Goal: Task Accomplishment & Management: Use online tool/utility

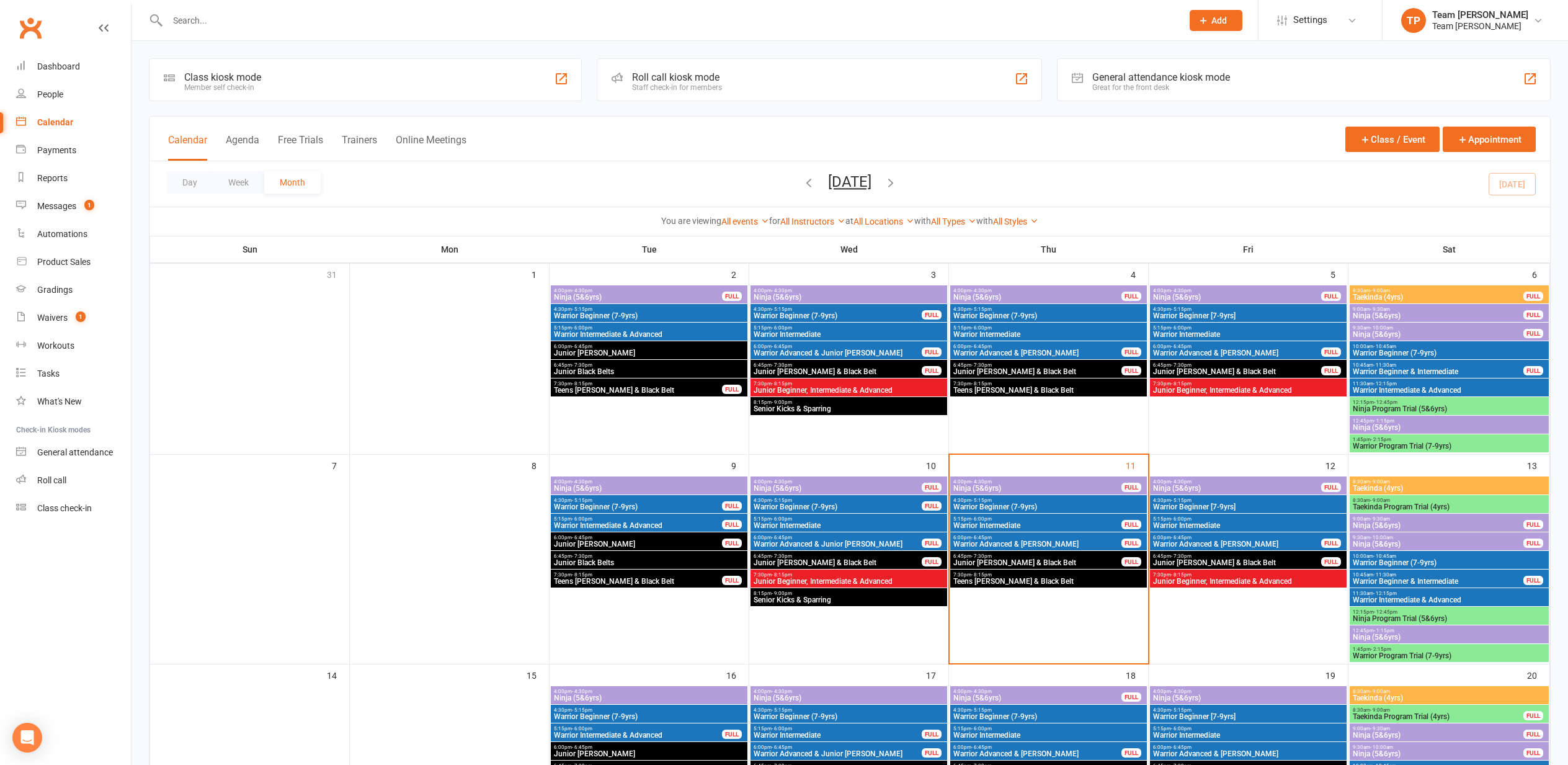
click at [52, 206] on div "Messages" at bounding box center [56, 206] width 39 height 10
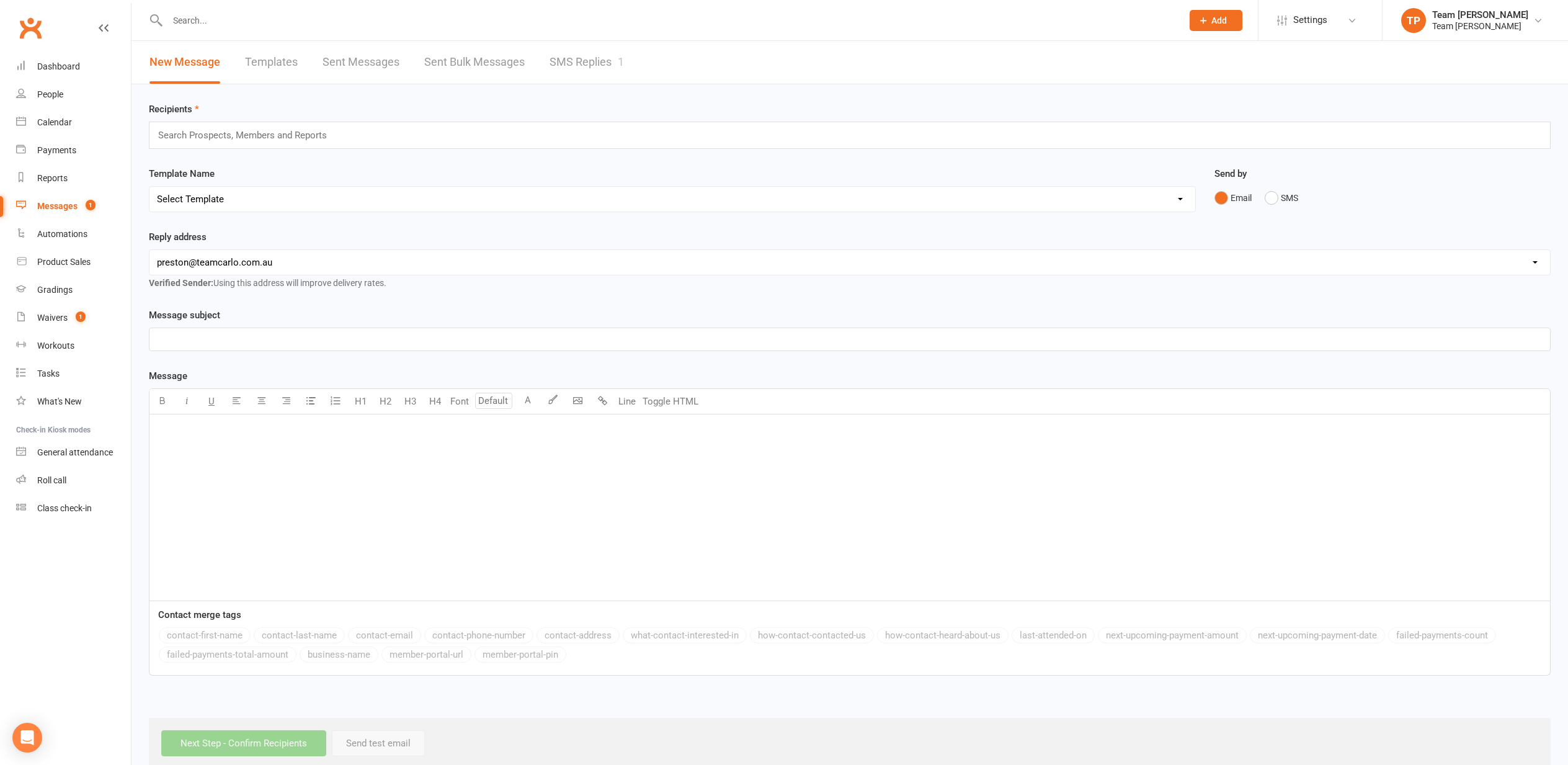
click at [585, 64] on link "SMS Replies 1" at bounding box center [586, 62] width 74 height 43
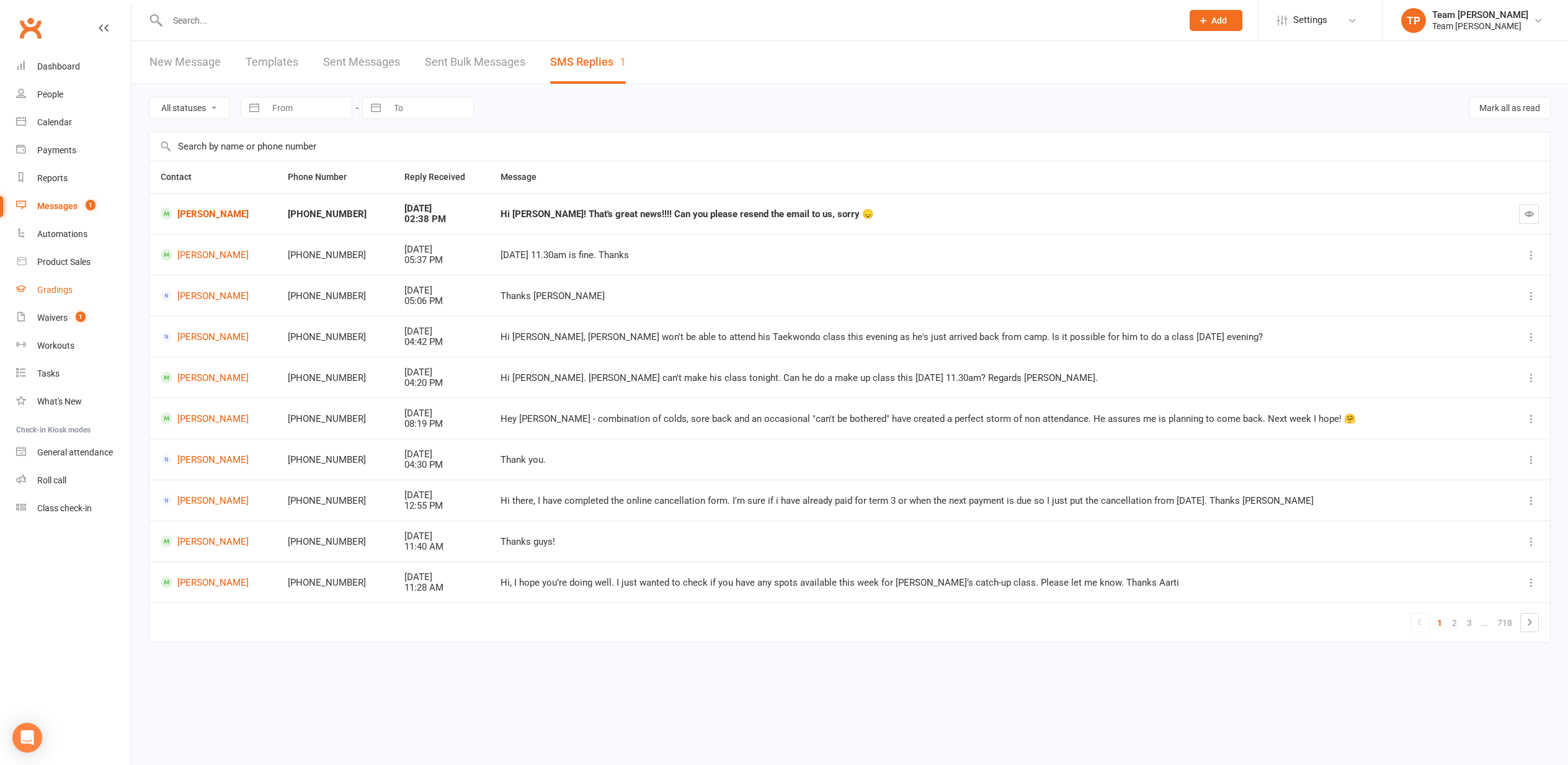
click at [52, 290] on div "Gradings" at bounding box center [55, 290] width 35 height 10
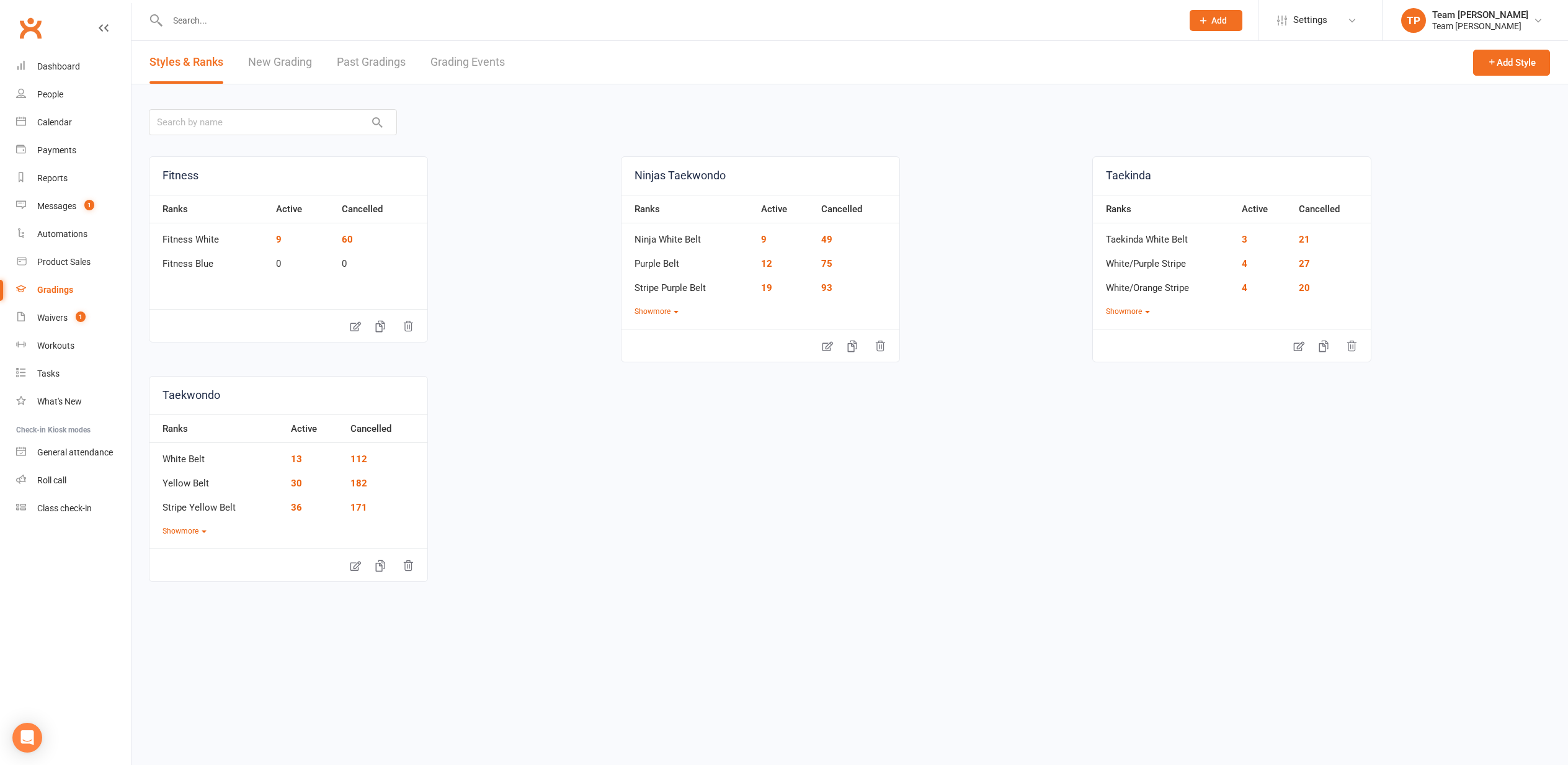
click at [465, 63] on link "Grading Events" at bounding box center [468, 62] width 74 height 43
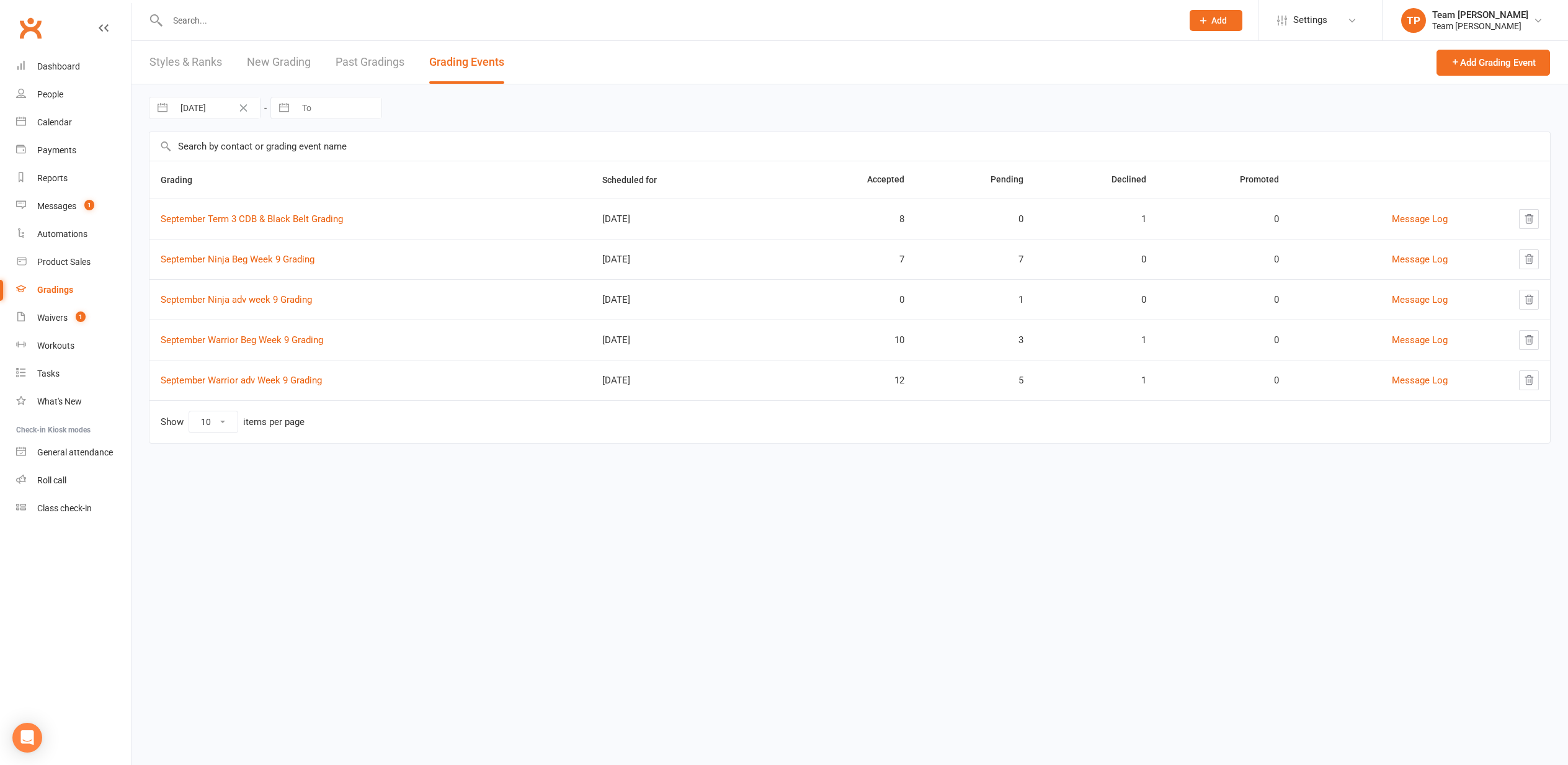
click at [274, 218] on link "September Term 3 CDB & Black Belt Grading" at bounding box center [251, 219] width 182 height 11
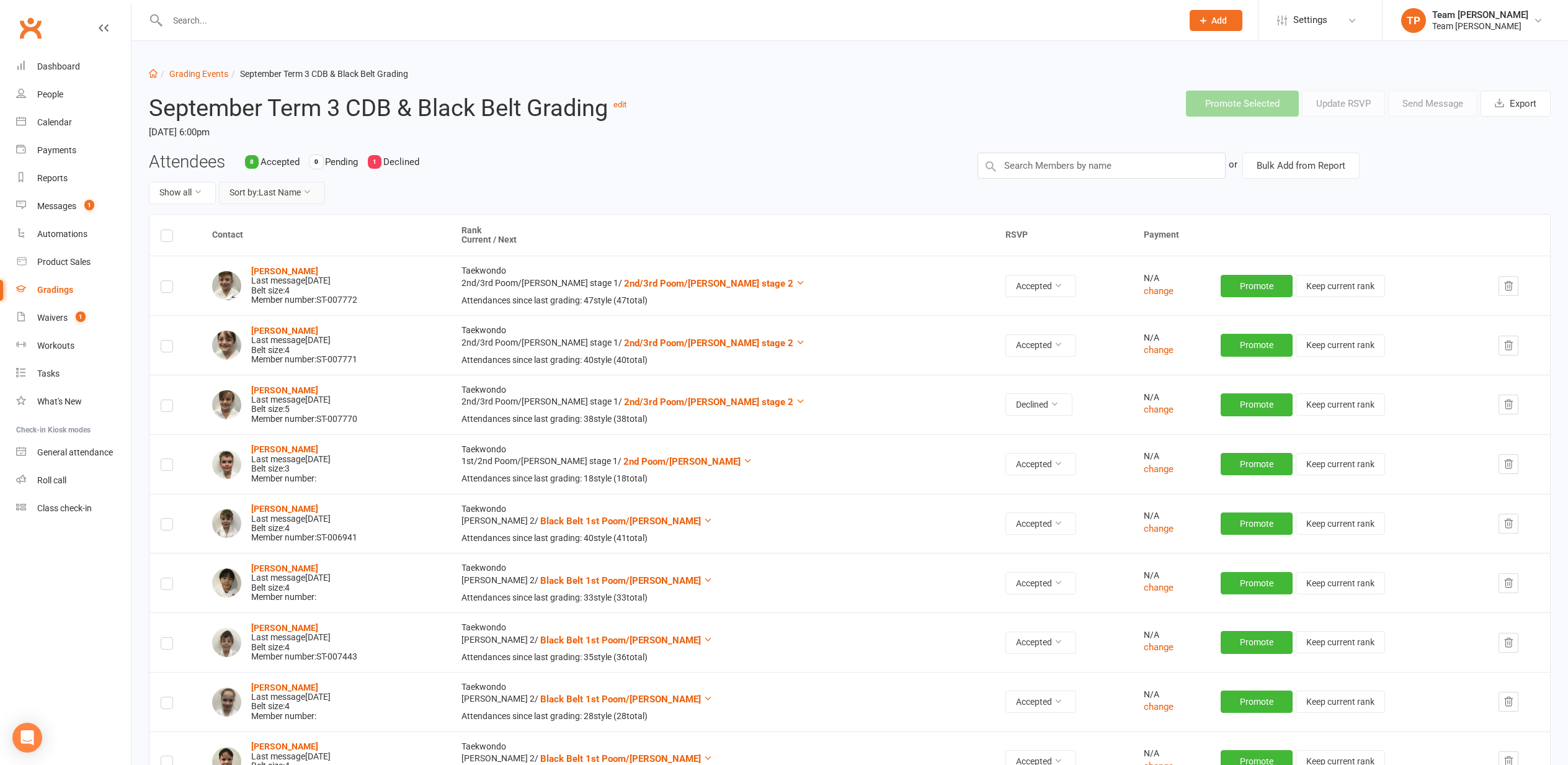
click at [292, 193] on button "Sort by: Last Name" at bounding box center [272, 193] width 106 height 23
click at [269, 268] on link "Current Rank" at bounding box center [266, 270] width 122 height 25
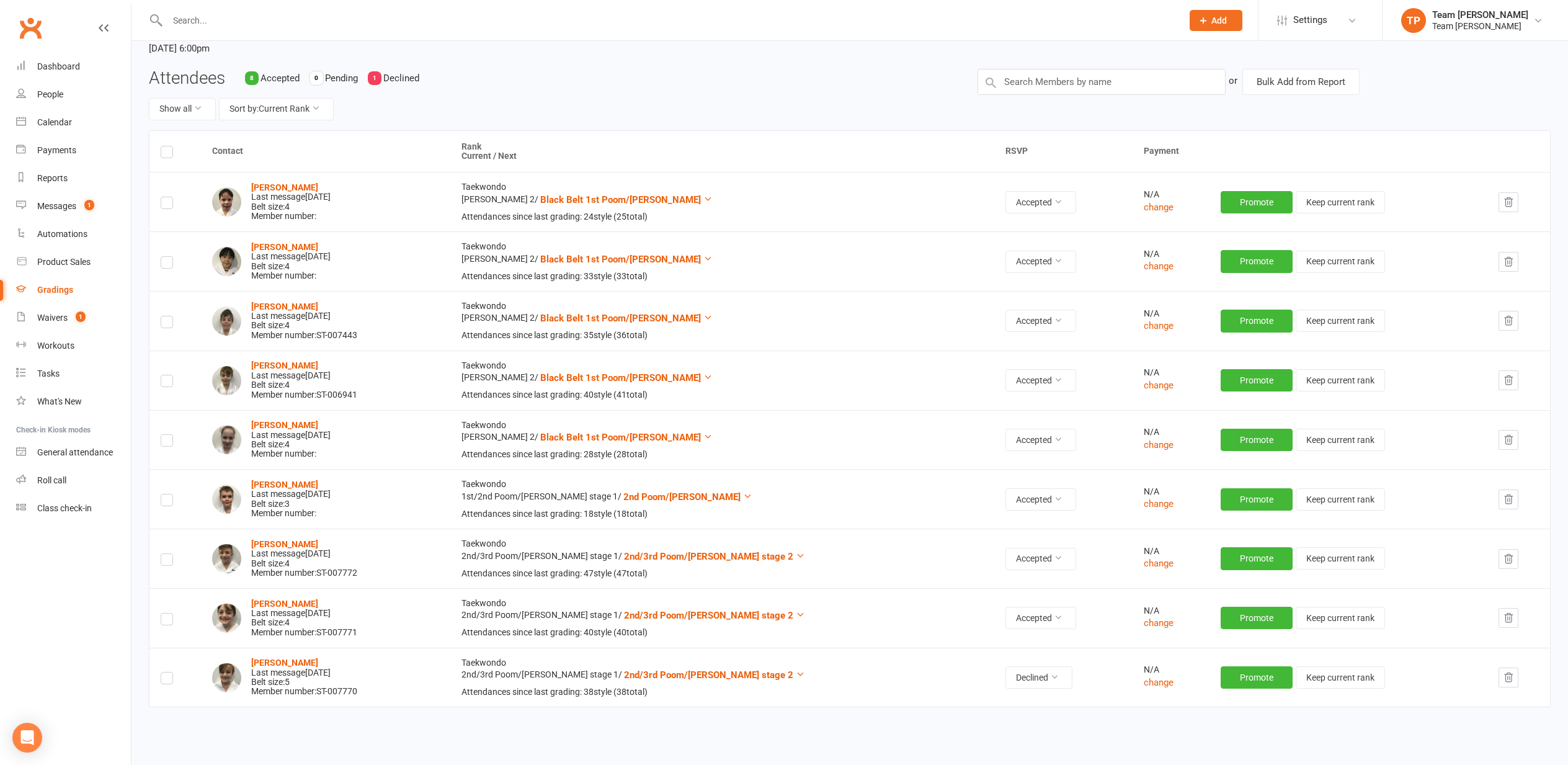
scroll to position [84, 0]
click at [52, 122] on div "Calendar" at bounding box center [54, 122] width 35 height 10
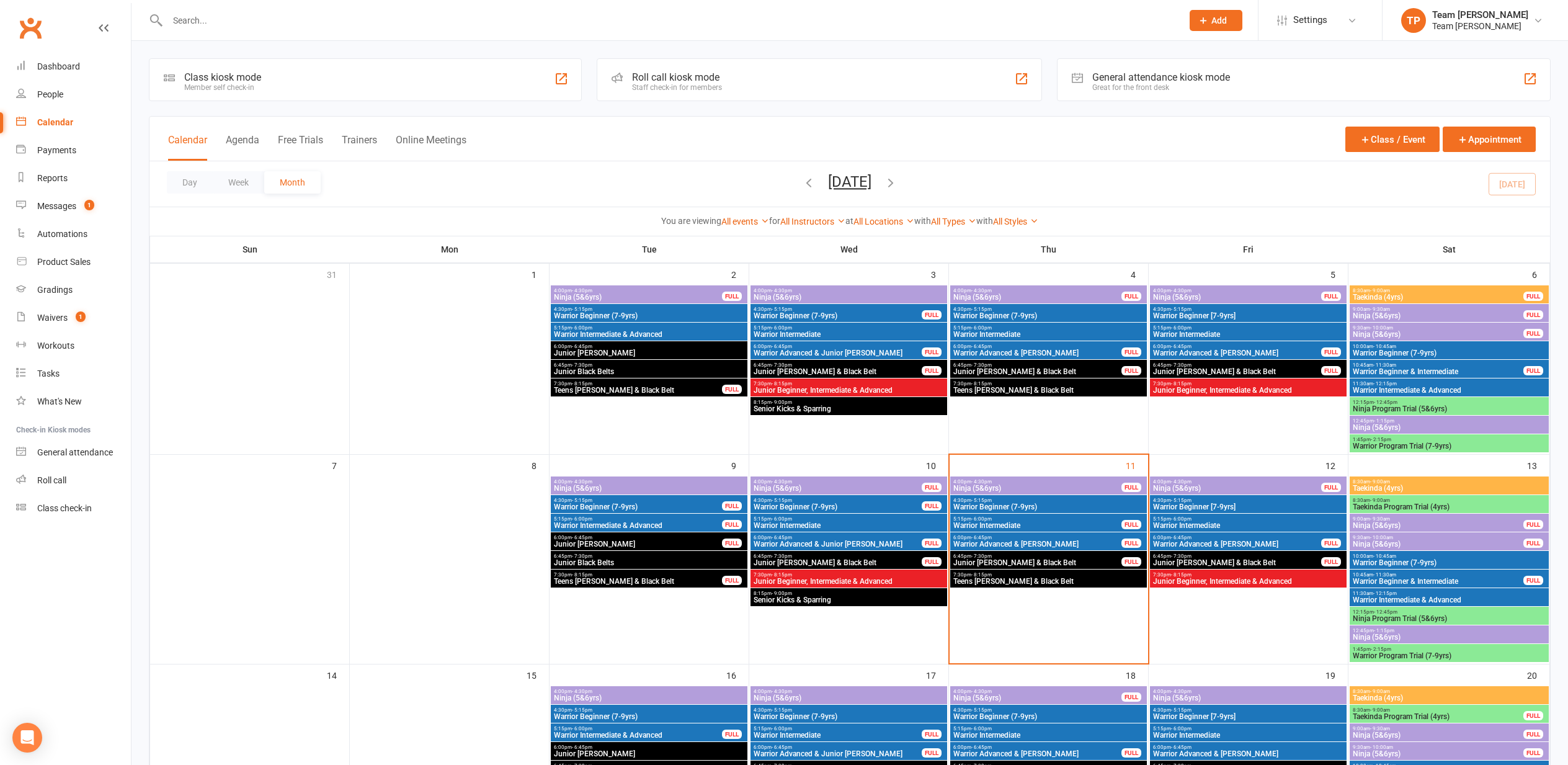
click at [976, 560] on span "Junior [PERSON_NAME] & Black Belt" at bounding box center [1037, 562] width 169 height 7
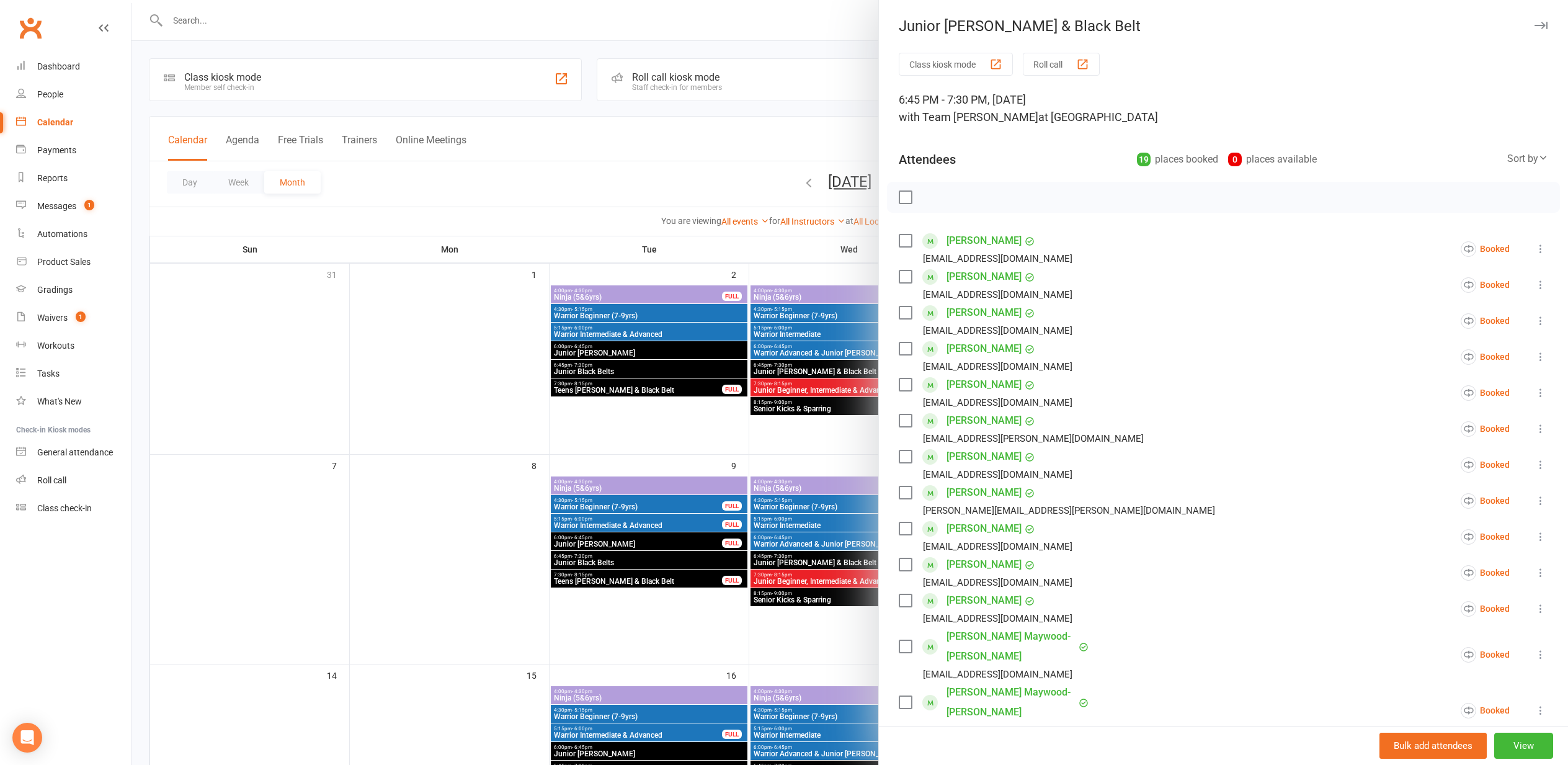
click at [978, 345] on link "Alexandra Harries" at bounding box center [983, 349] width 75 height 20
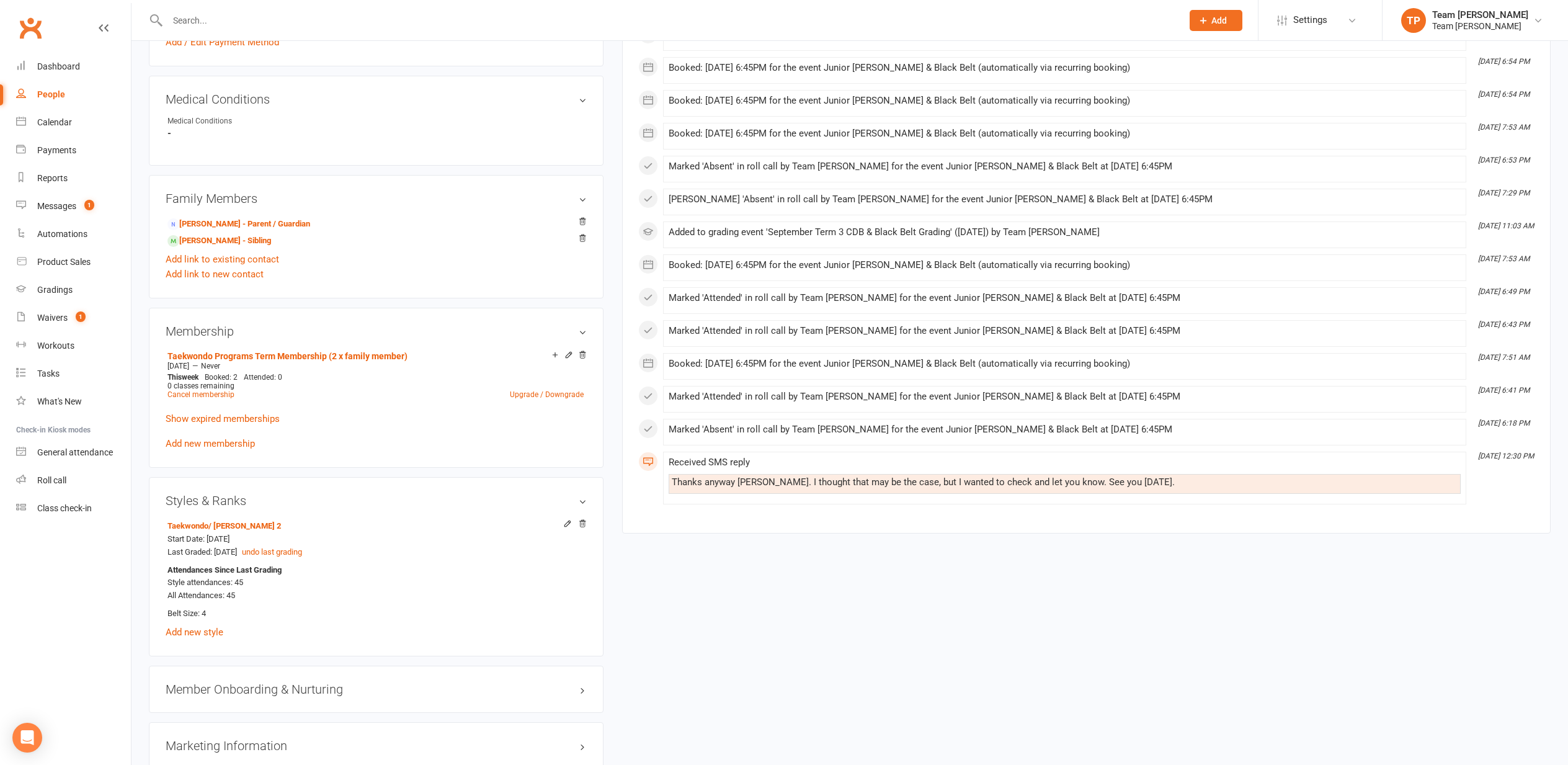
scroll to position [631, 0]
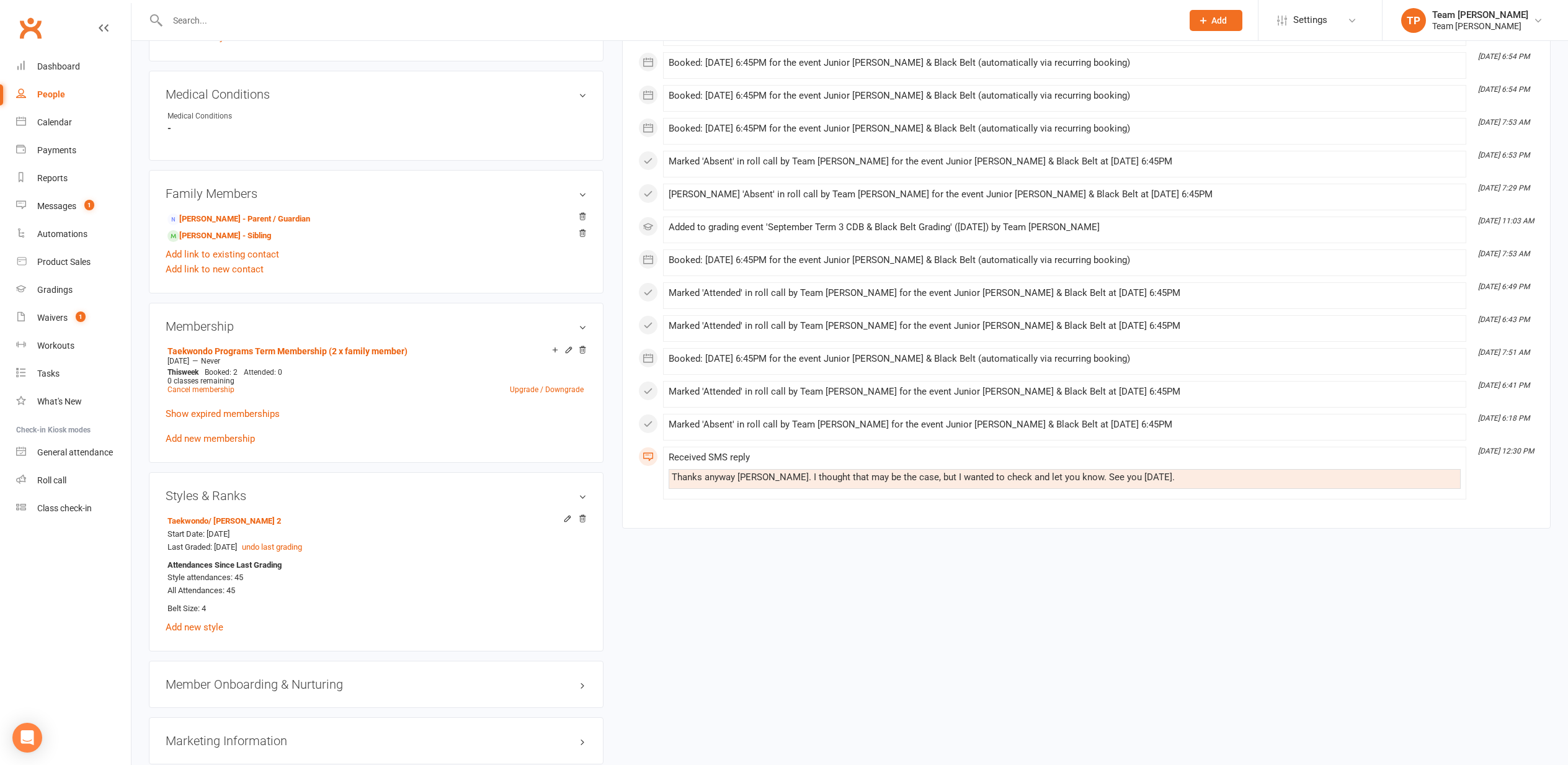
click at [204, 215] on link "Eros Harries - Parent / Guardian" at bounding box center [238, 219] width 143 height 13
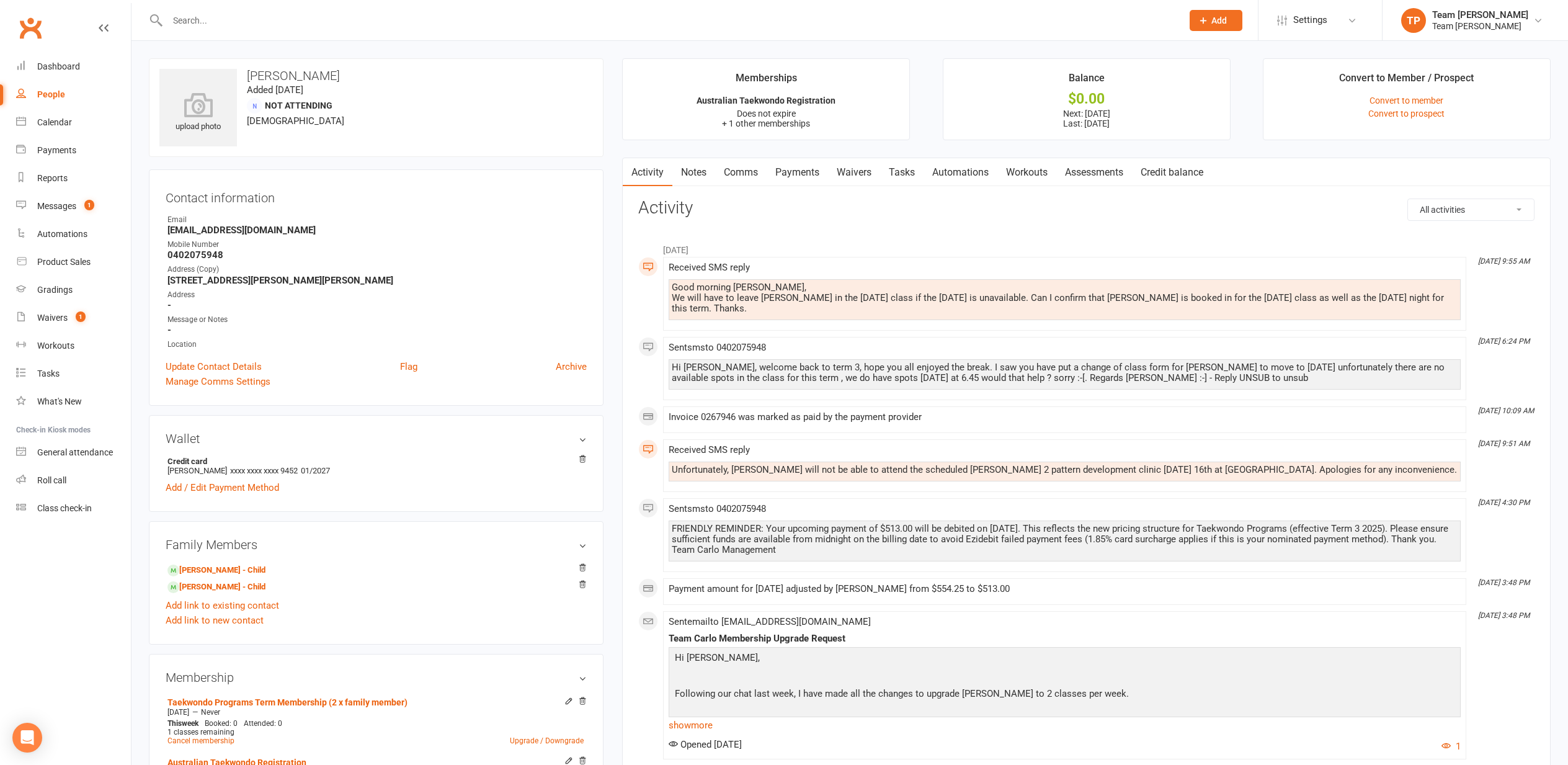
click at [61, 205] on div "Messages" at bounding box center [56, 206] width 39 height 10
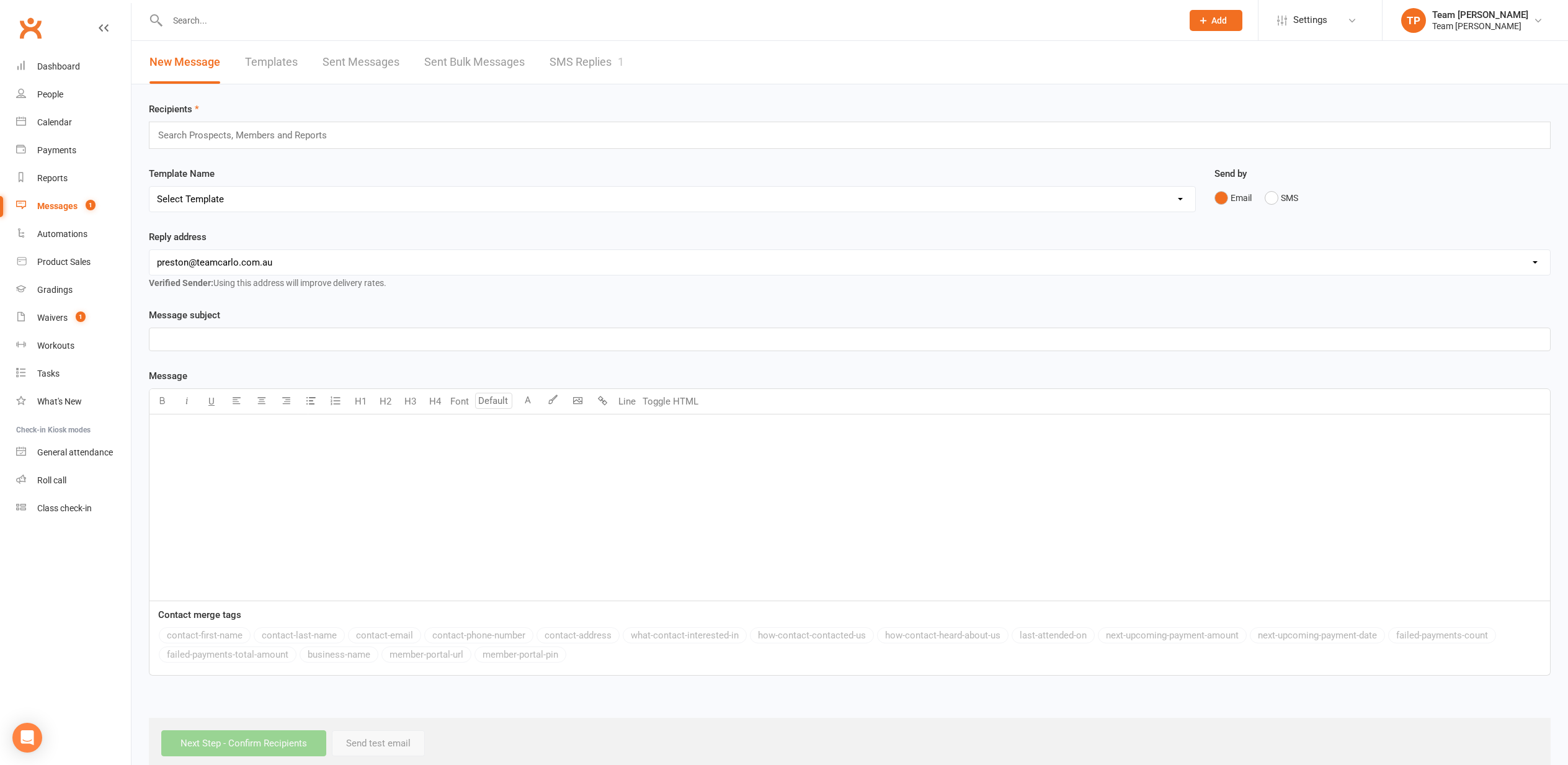
click at [590, 60] on link "SMS Replies 1" at bounding box center [586, 62] width 74 height 43
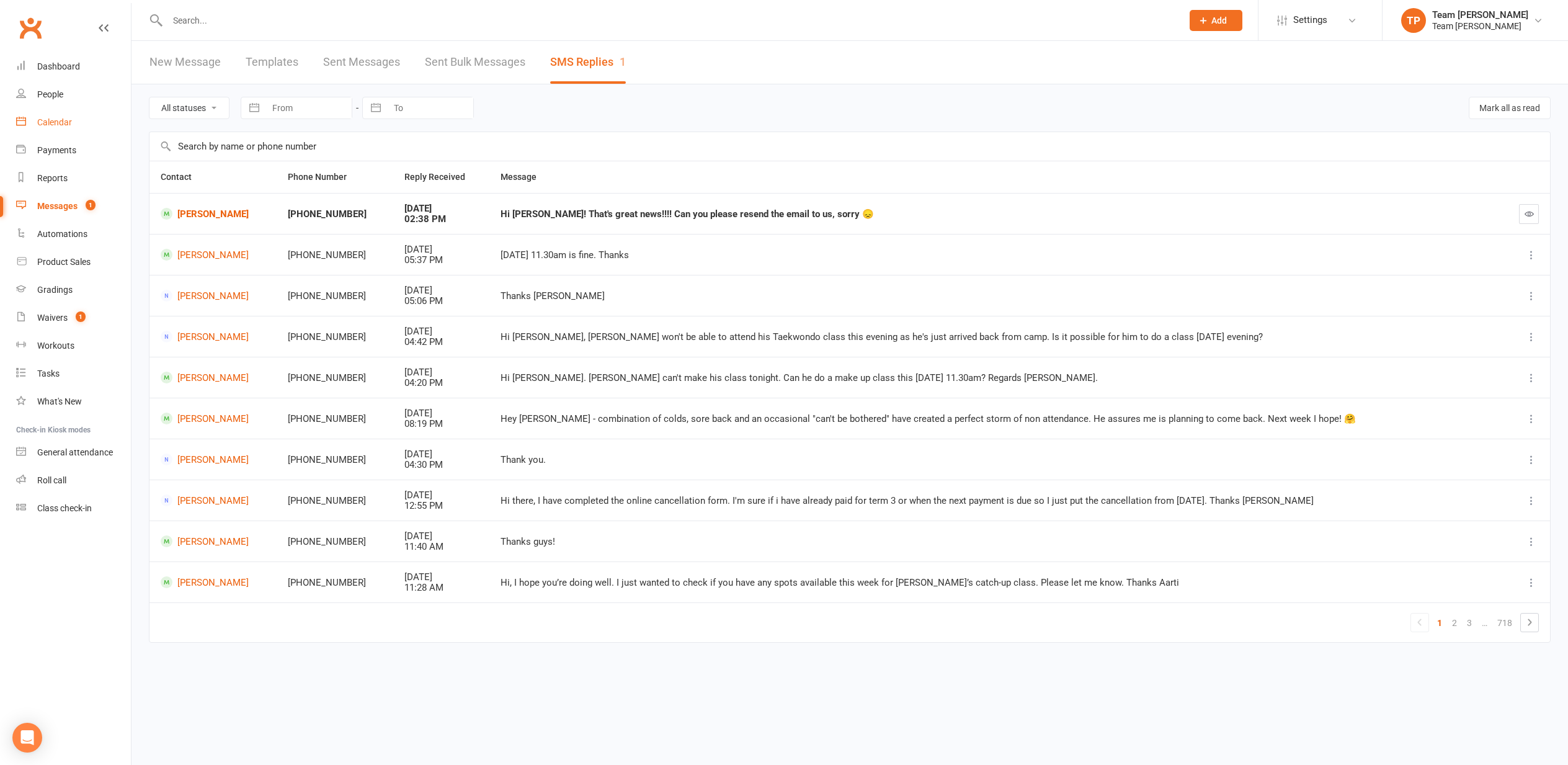
click at [45, 123] on div "Calendar" at bounding box center [54, 122] width 35 height 10
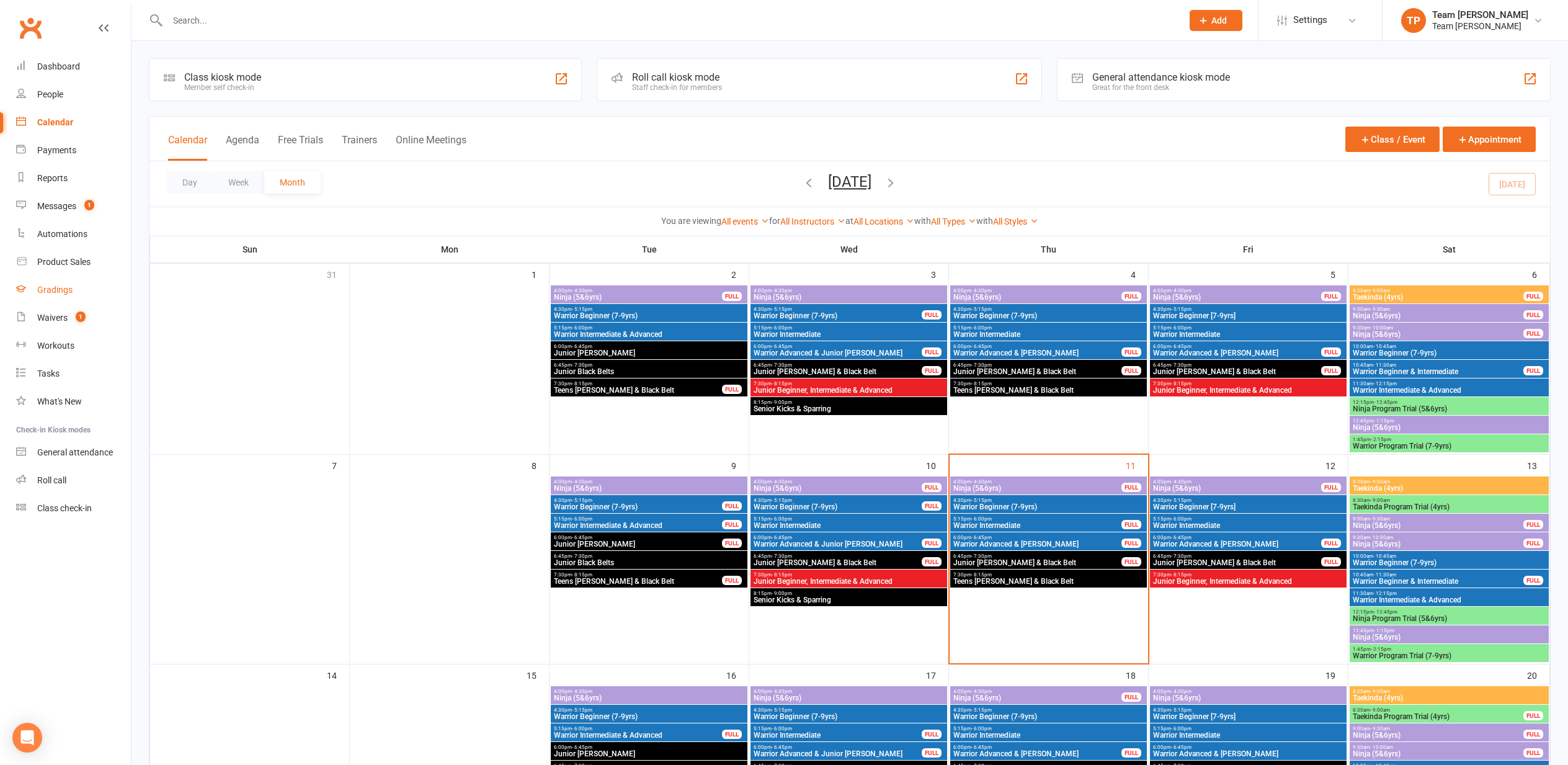
click at [54, 290] on div "Gradings" at bounding box center [55, 290] width 35 height 10
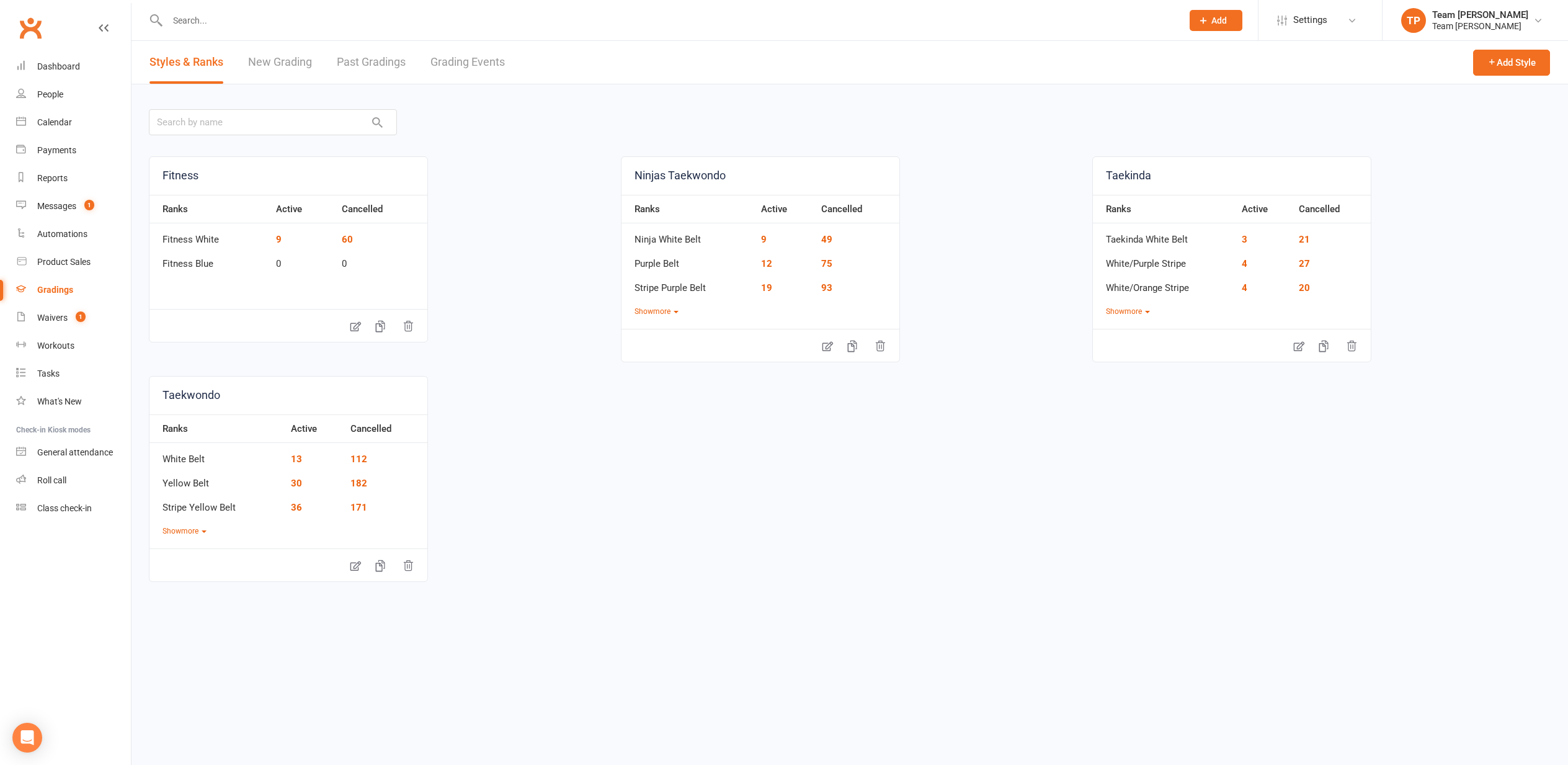
click at [465, 65] on link "Grading Events" at bounding box center [468, 62] width 74 height 43
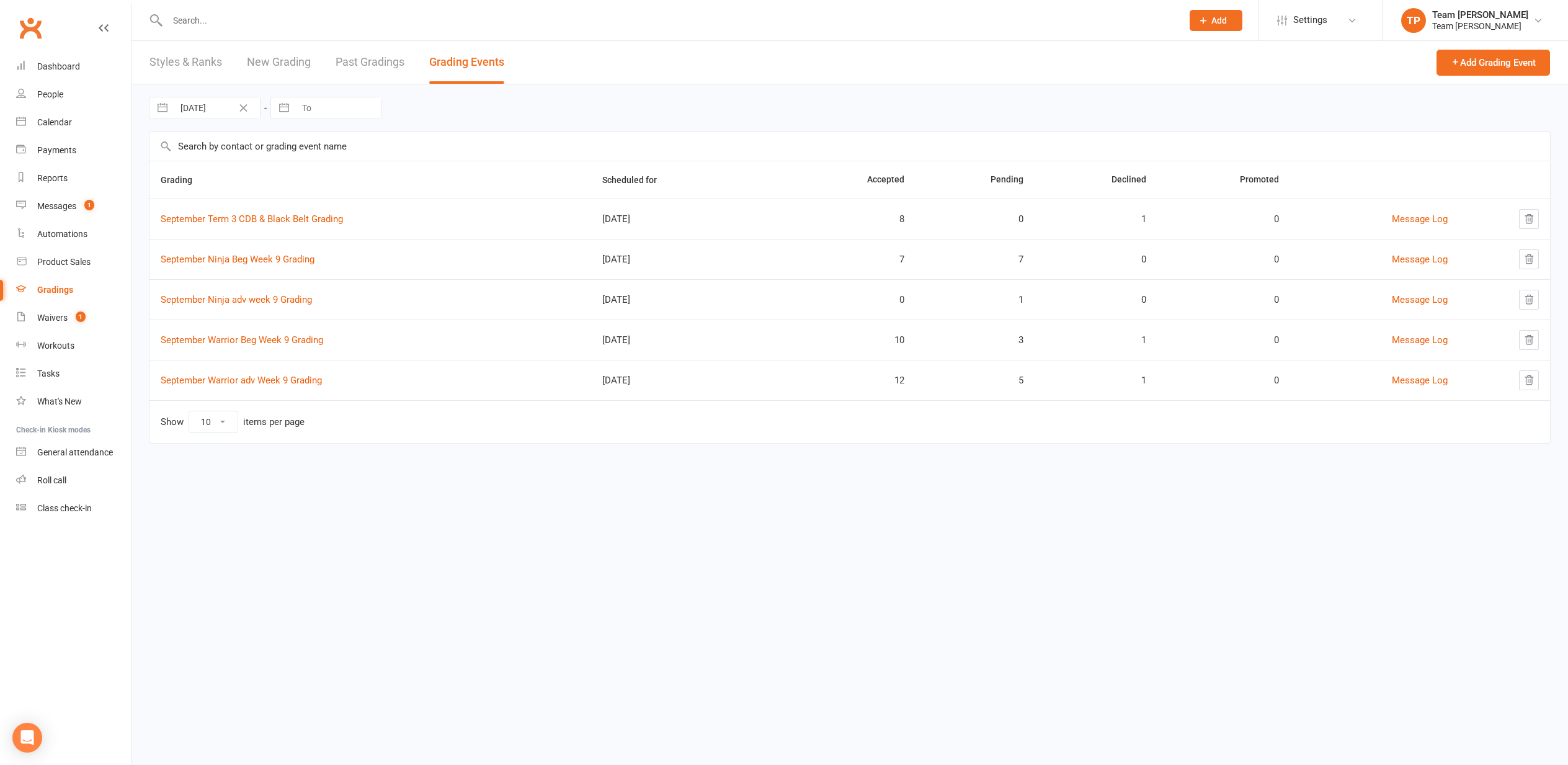
click at [231, 218] on link "September Term 3 CDB & Black Belt Grading" at bounding box center [251, 219] width 182 height 11
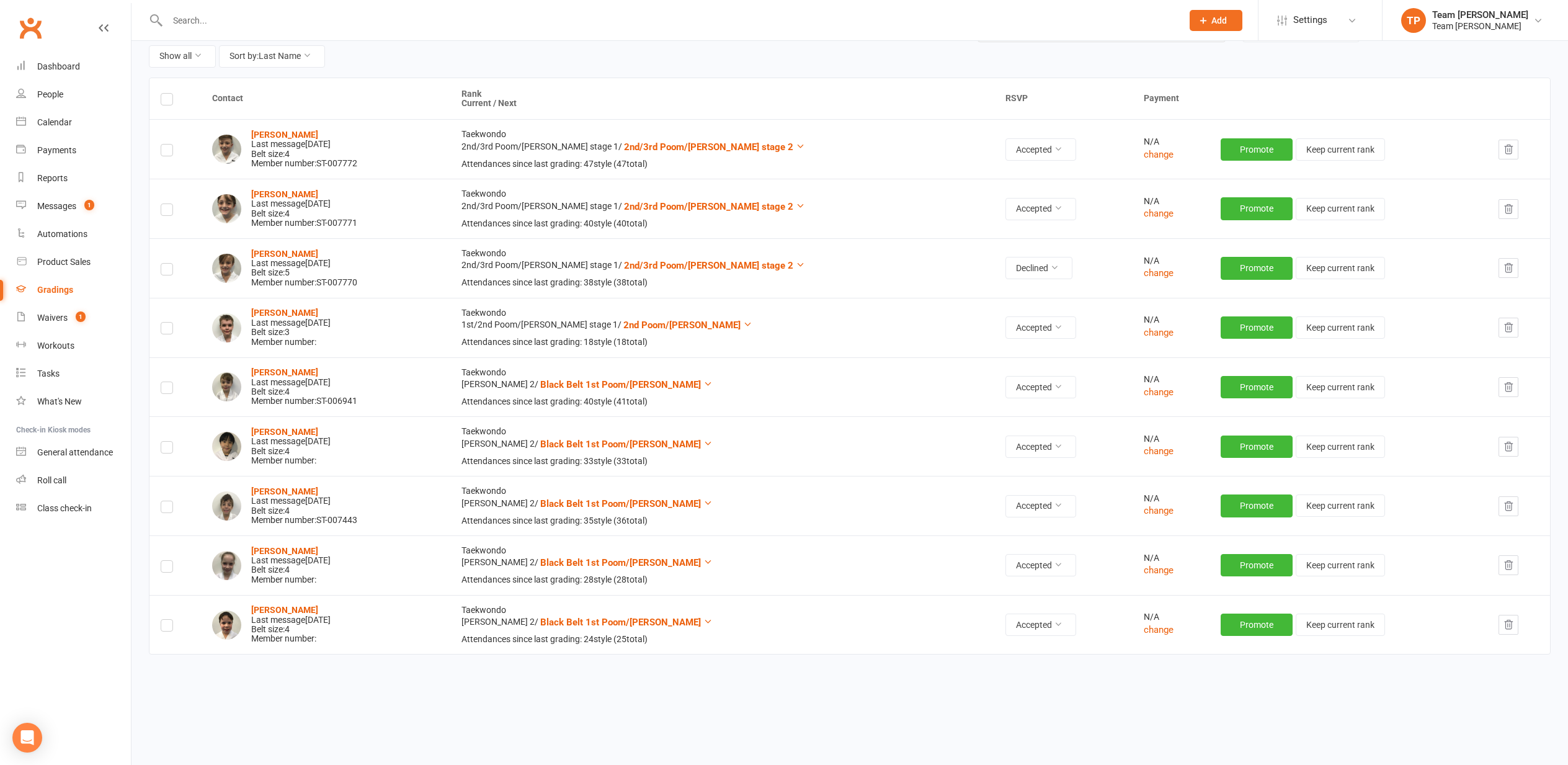
scroll to position [136, 0]
click at [60, 208] on div "Messages" at bounding box center [56, 206] width 39 height 10
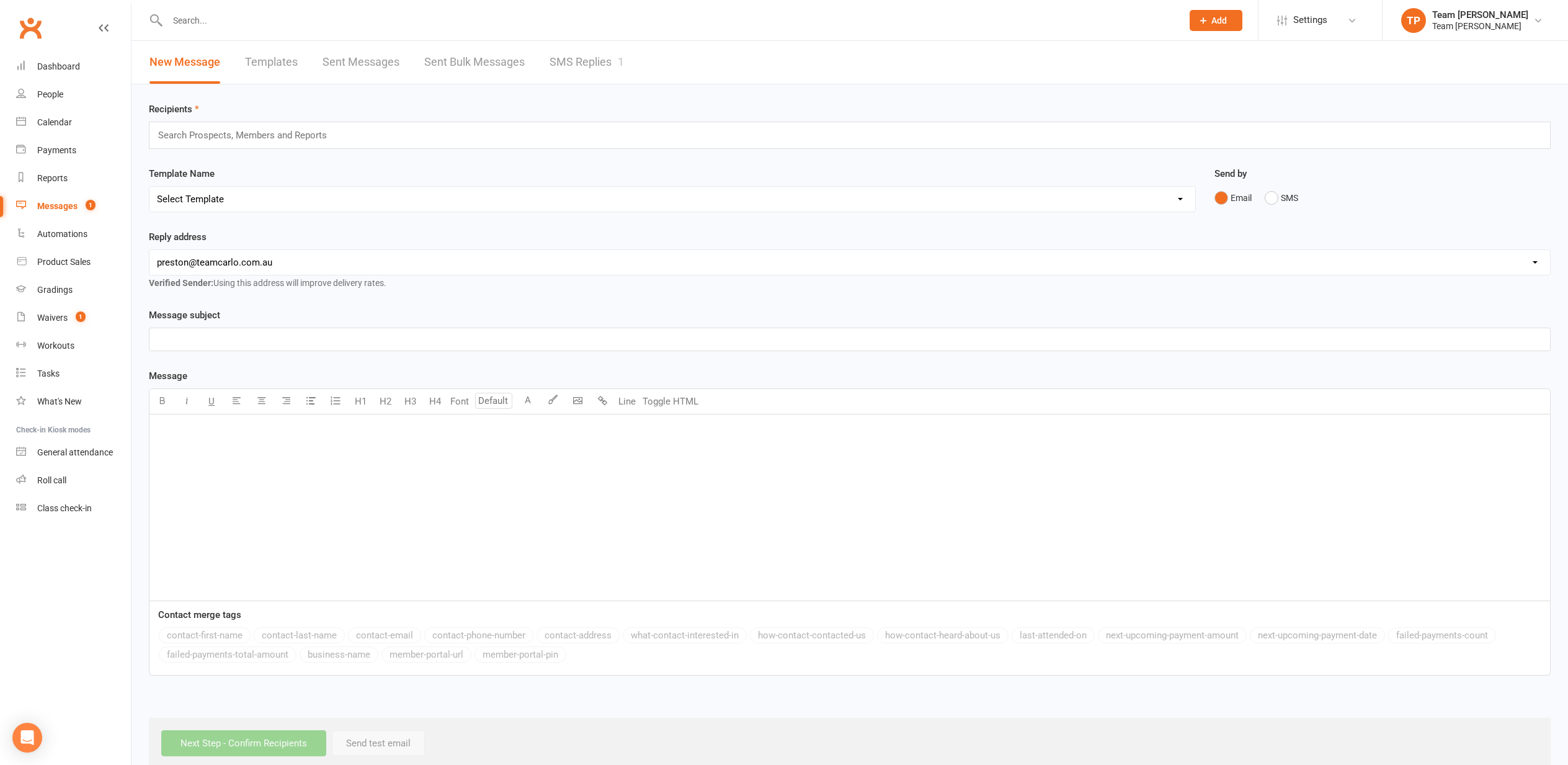
click at [581, 64] on link "SMS Replies 1" at bounding box center [586, 62] width 74 height 43
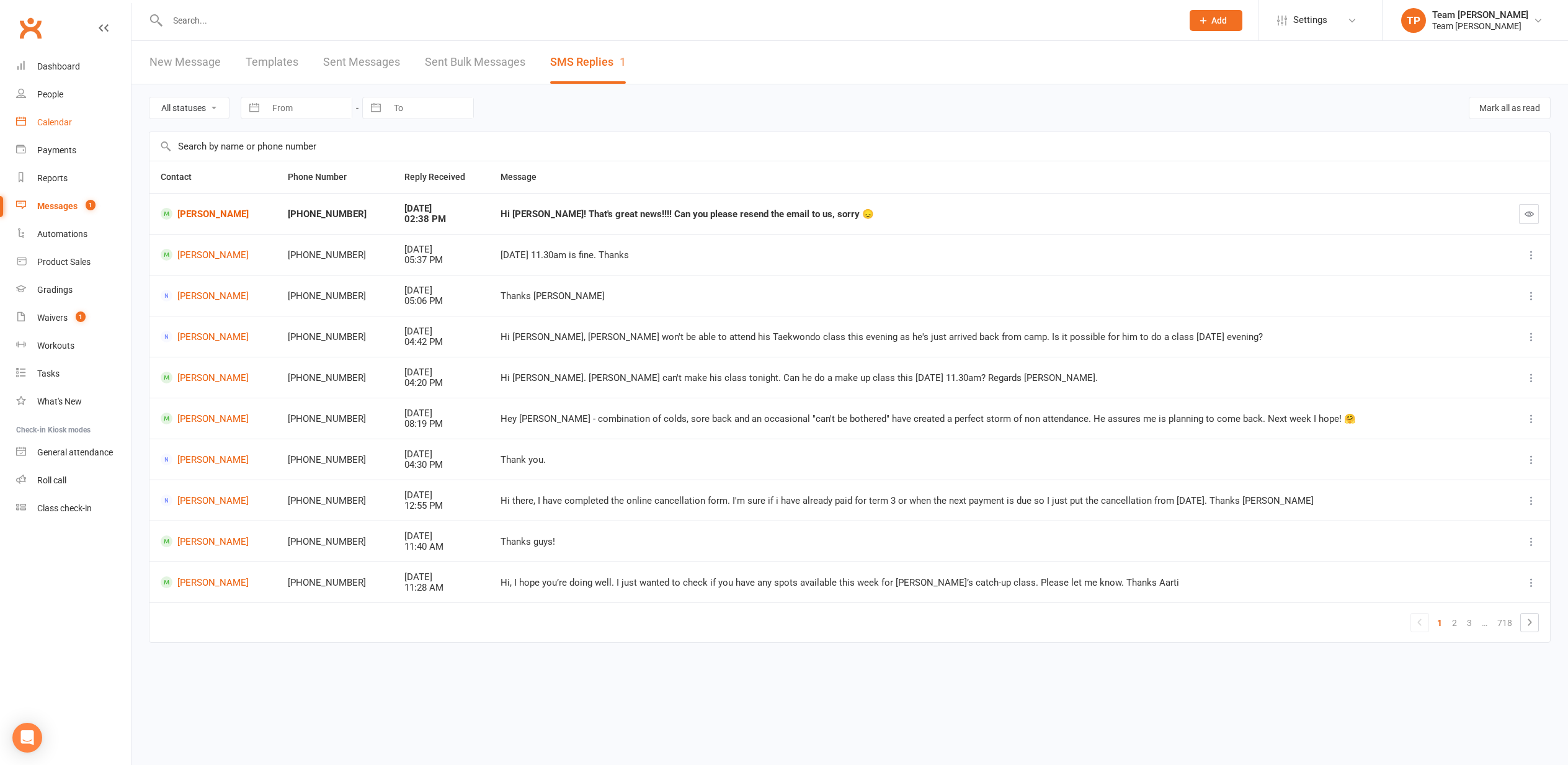
click at [56, 126] on div "Calendar" at bounding box center [54, 122] width 35 height 10
click at [0, 0] on div "Loading" at bounding box center [0, 0] width 0 height 0
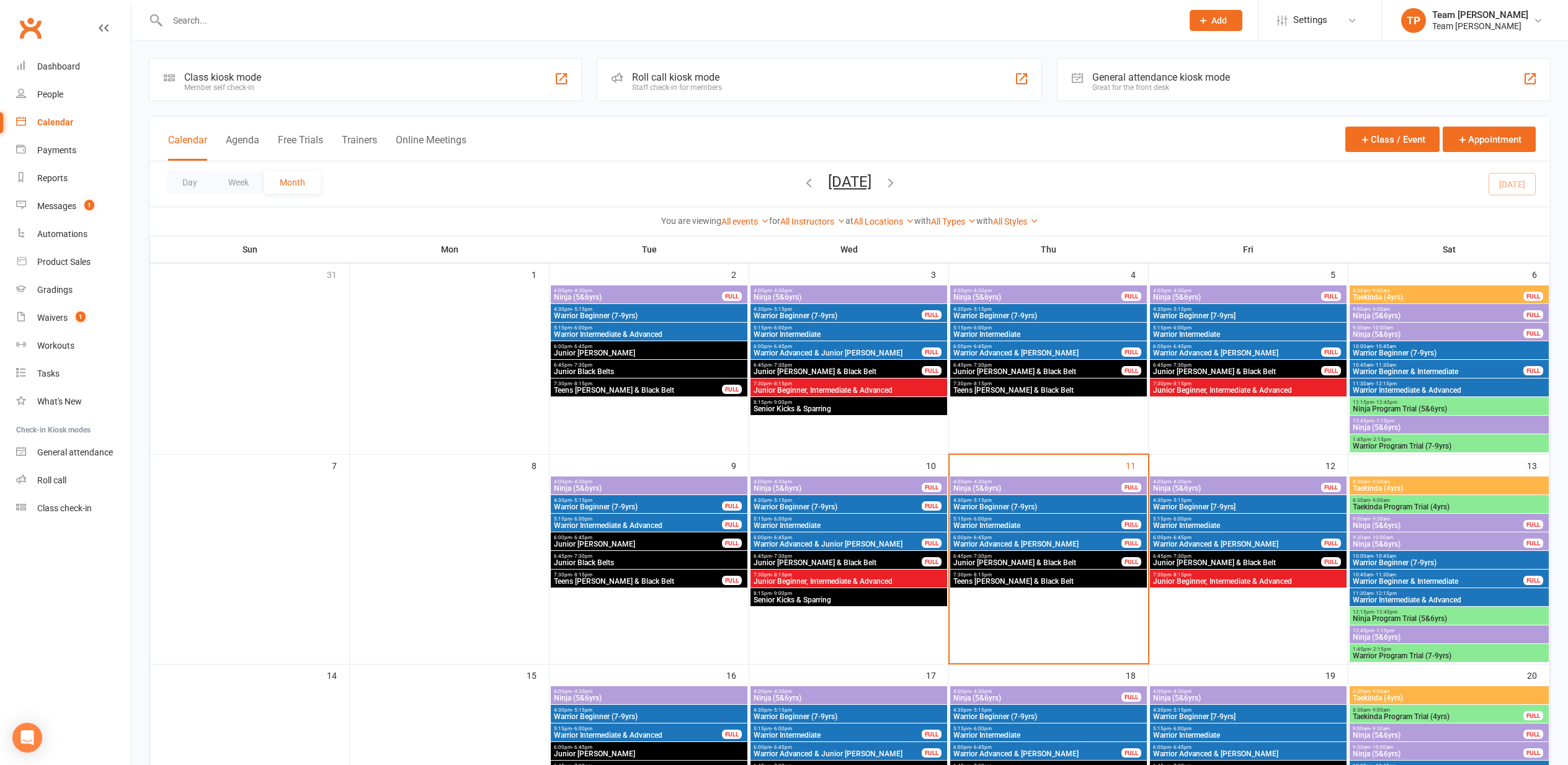
click at [1202, 561] on span "Junior [PERSON_NAME] & Black Belt" at bounding box center [1237, 562] width 169 height 7
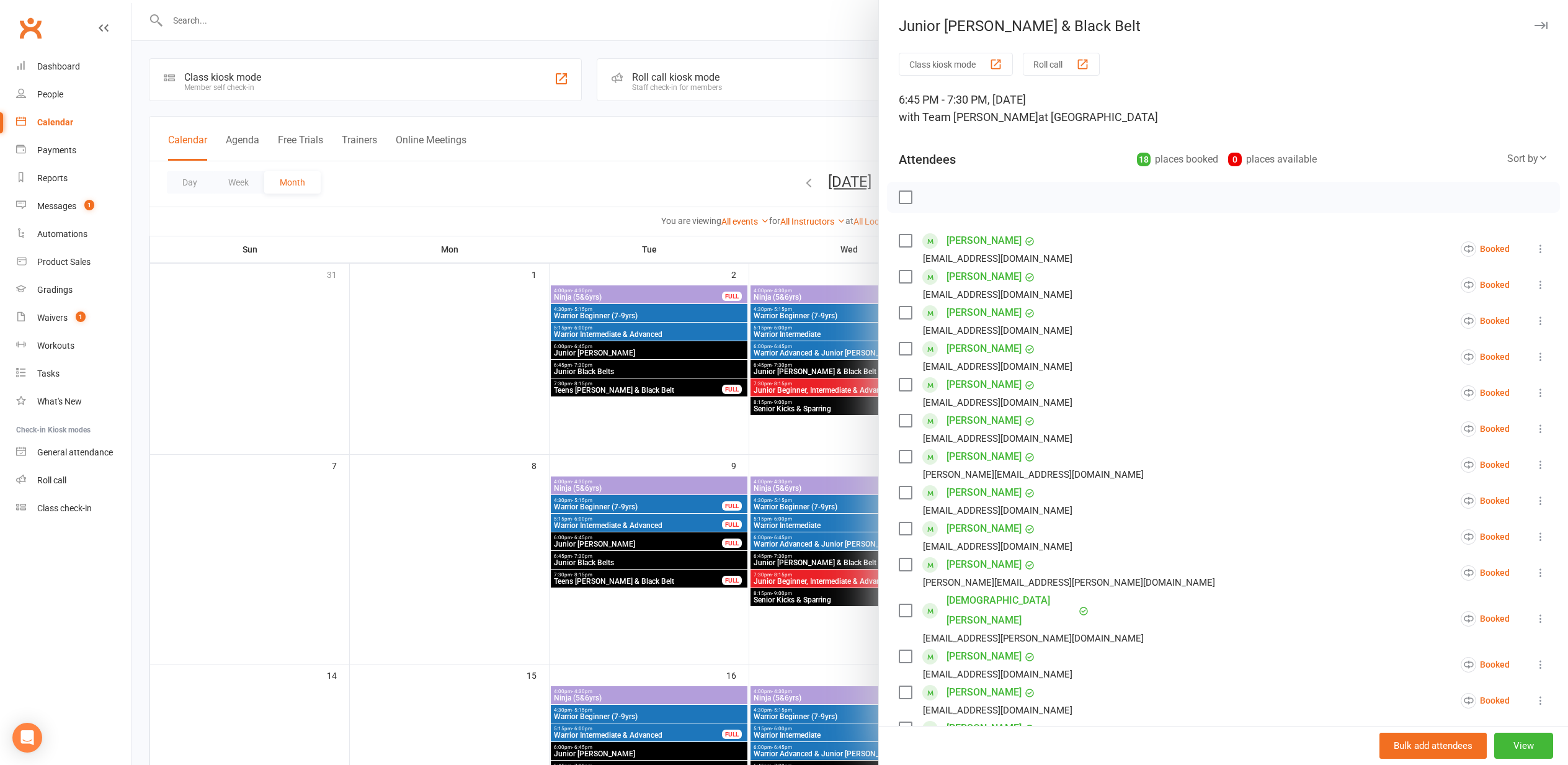
click at [974, 423] on link "Charlotte Harries" at bounding box center [983, 420] width 75 height 20
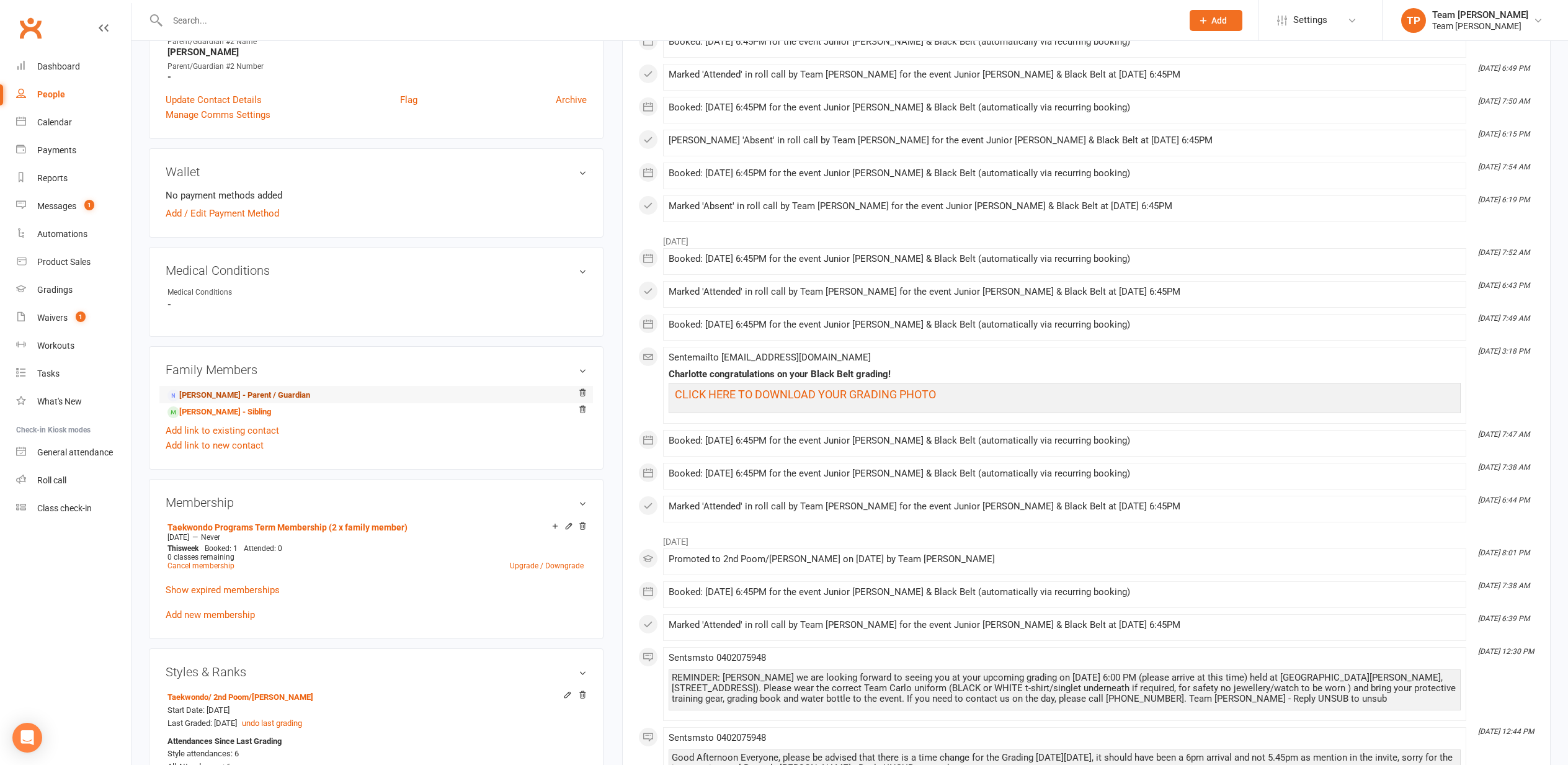
scroll to position [452, 0]
click at [209, 398] on link "Eros Harries - Parent / Guardian" at bounding box center [238, 399] width 143 height 13
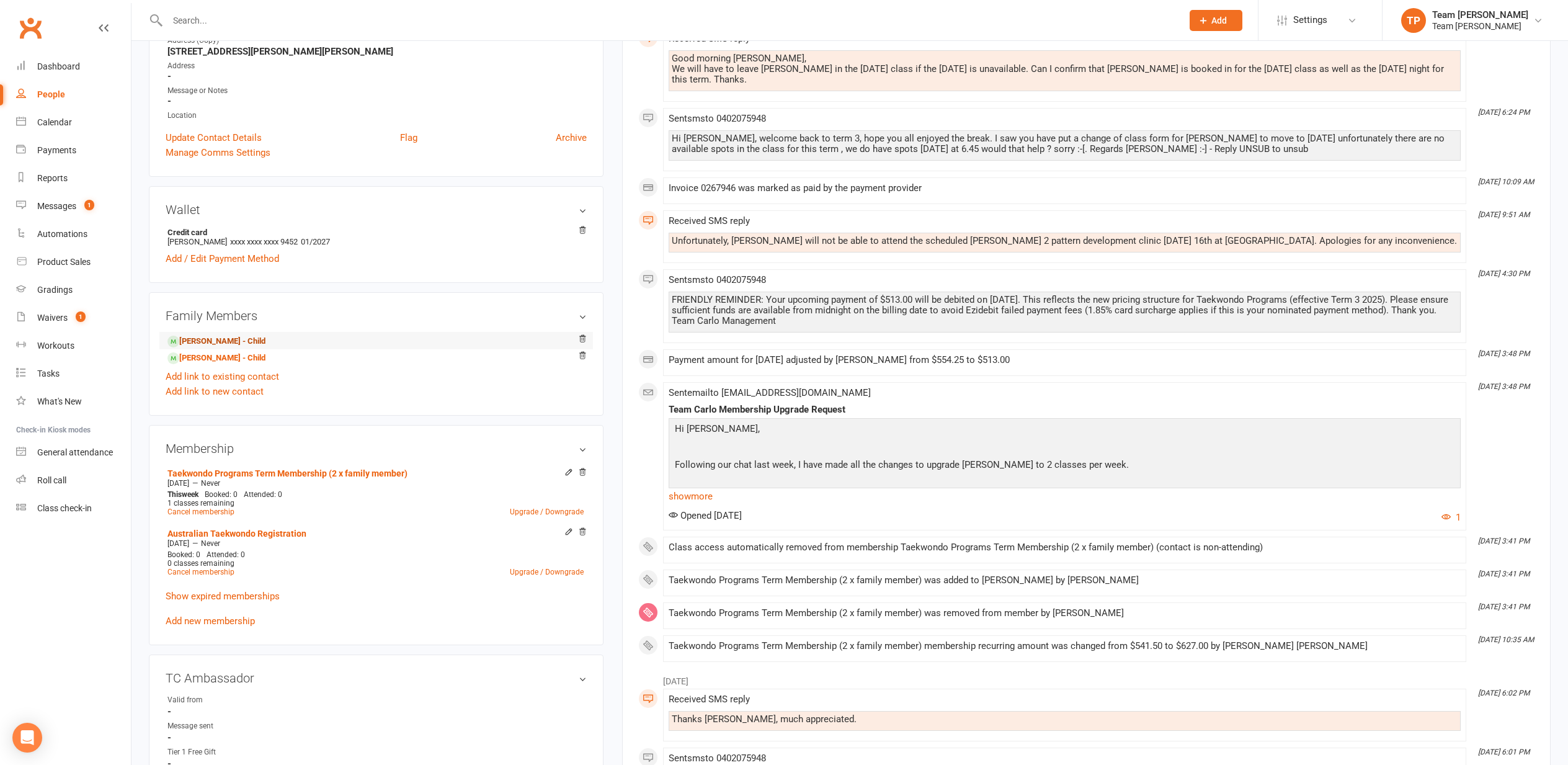
scroll to position [229, 0]
click at [197, 354] on link "Charlotte Harries - Child" at bounding box center [217, 358] width 98 height 13
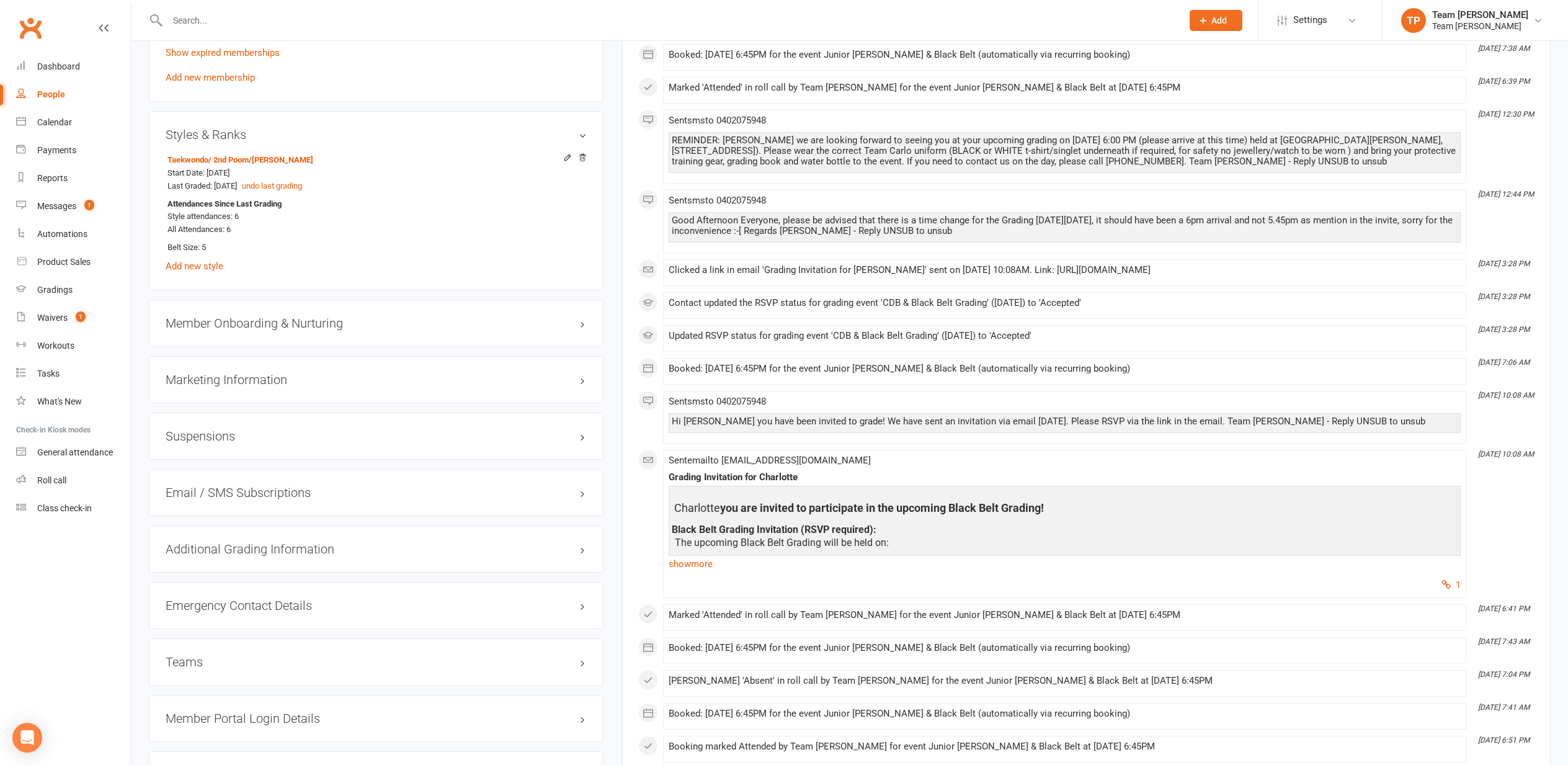
scroll to position [1003, 0]
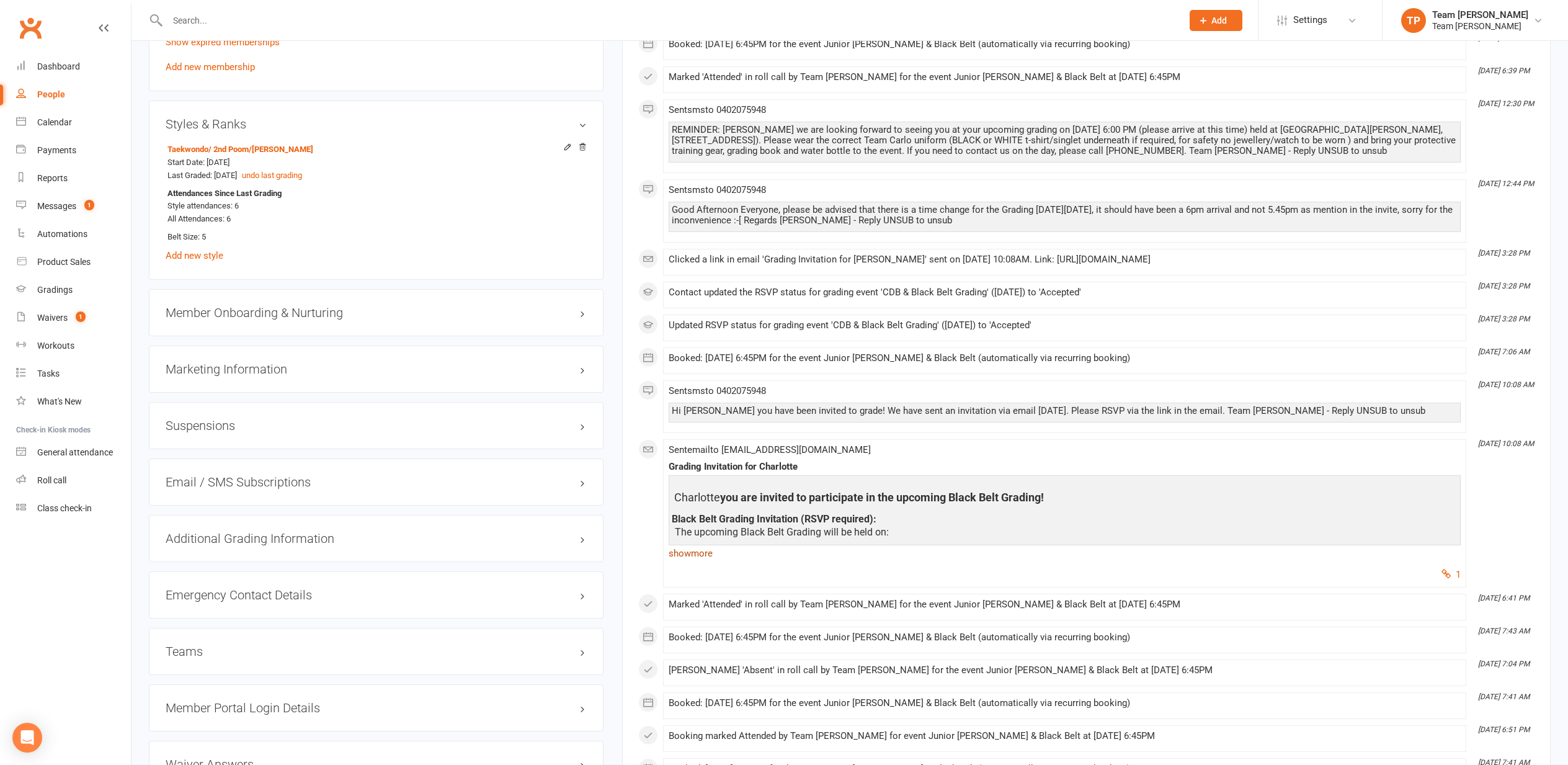
click at [693, 552] on link "show more" at bounding box center [1065, 553] width 792 height 18
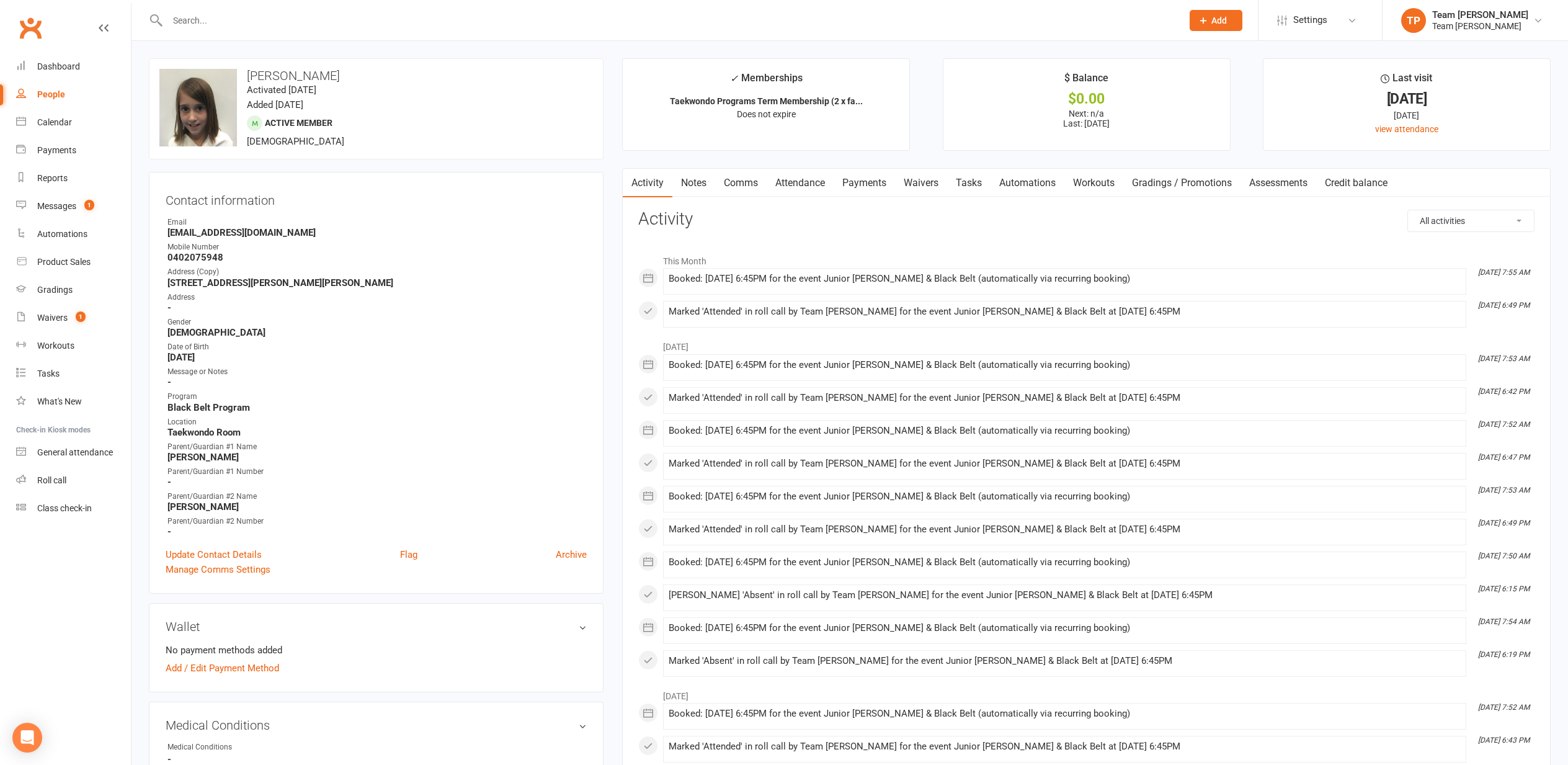
scroll to position [0, 0]
click at [52, 205] on div "Messages" at bounding box center [56, 206] width 39 height 10
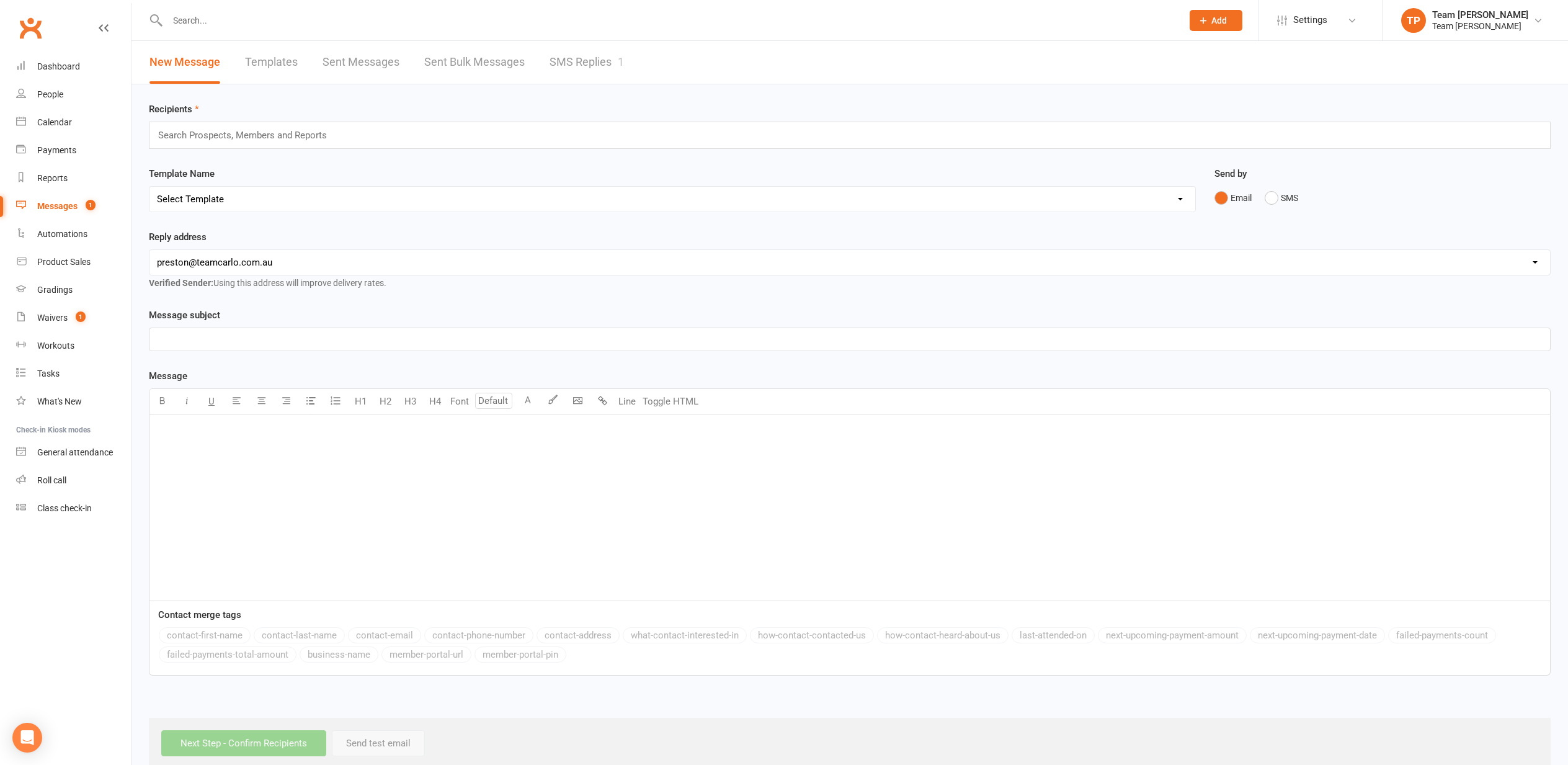
click at [583, 61] on link "SMS Replies 1" at bounding box center [586, 62] width 74 height 43
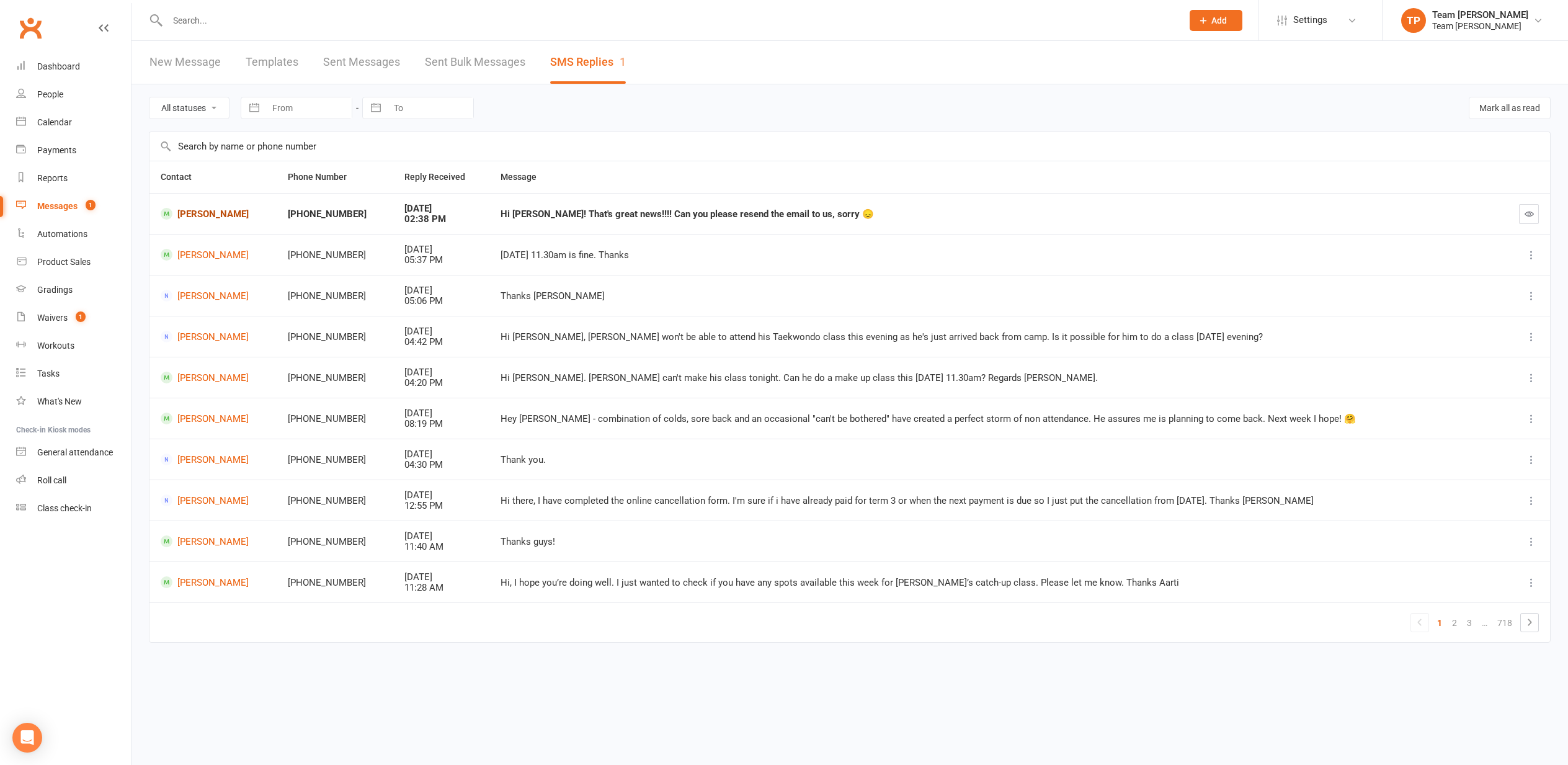
click at [198, 215] on link "Florence Jardon-White" at bounding box center [213, 213] width 105 height 12
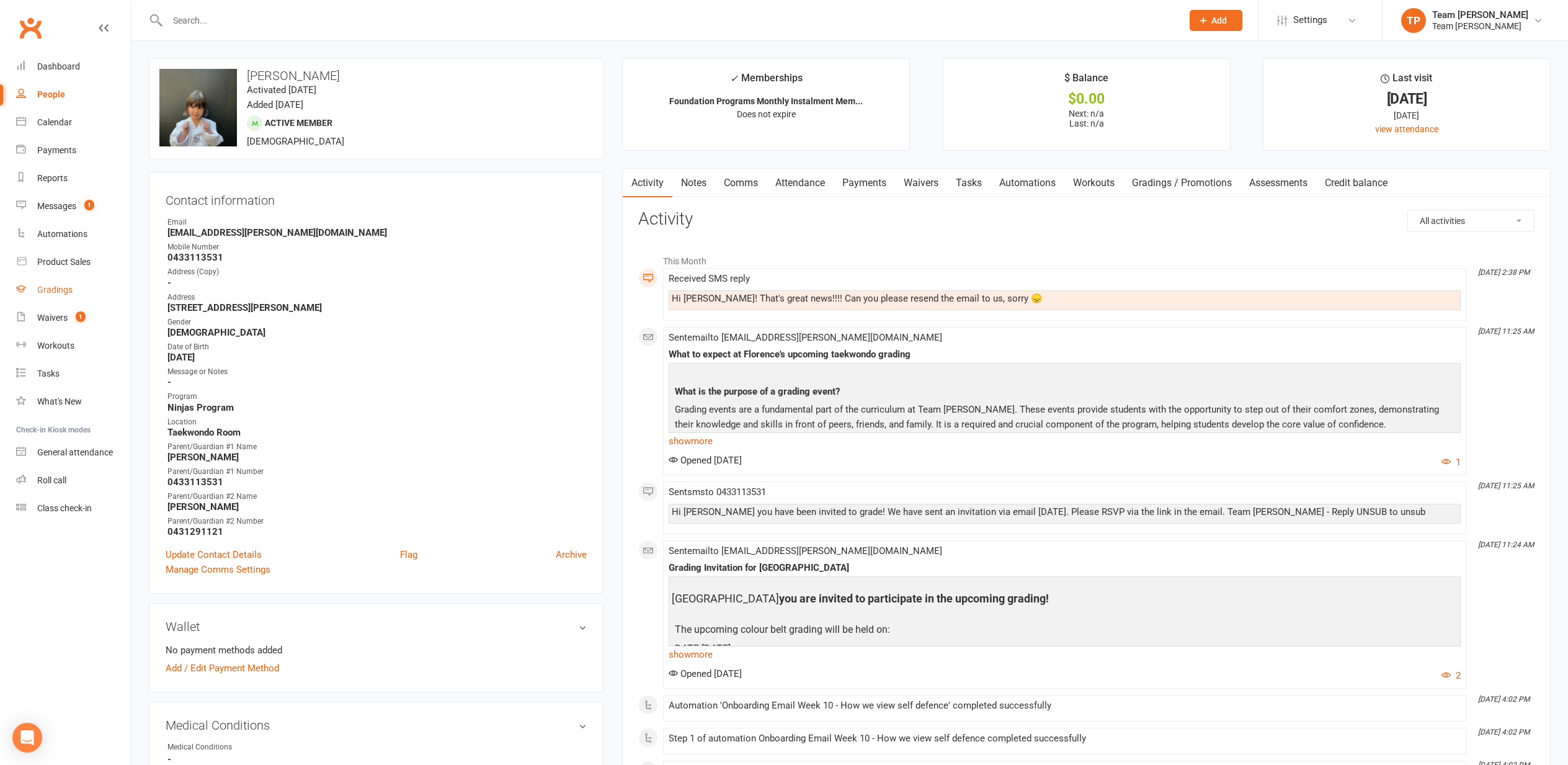
click at [45, 287] on div "Gradings" at bounding box center [55, 290] width 35 height 10
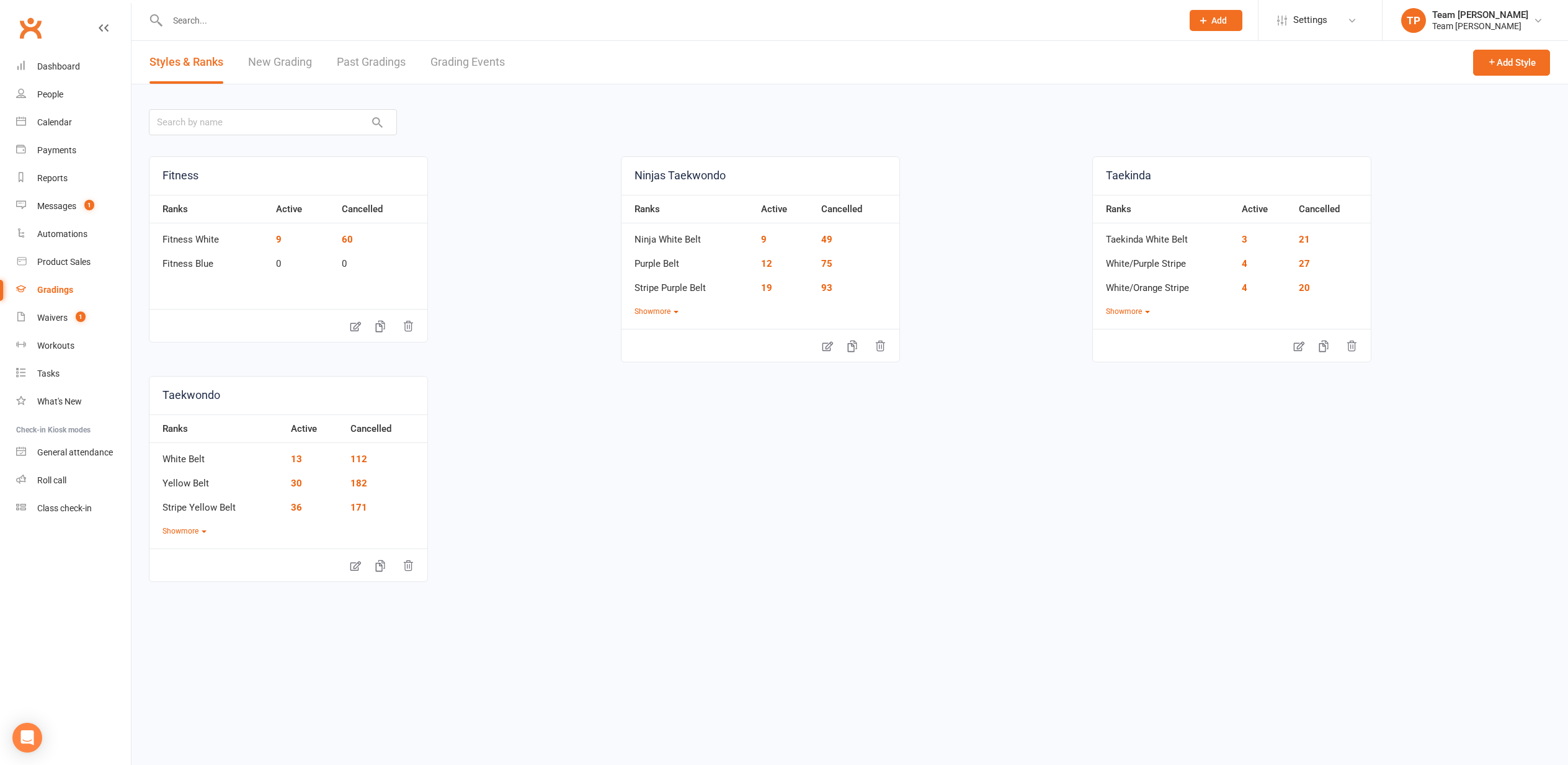
click at [468, 64] on link "Grading Events" at bounding box center [468, 62] width 74 height 43
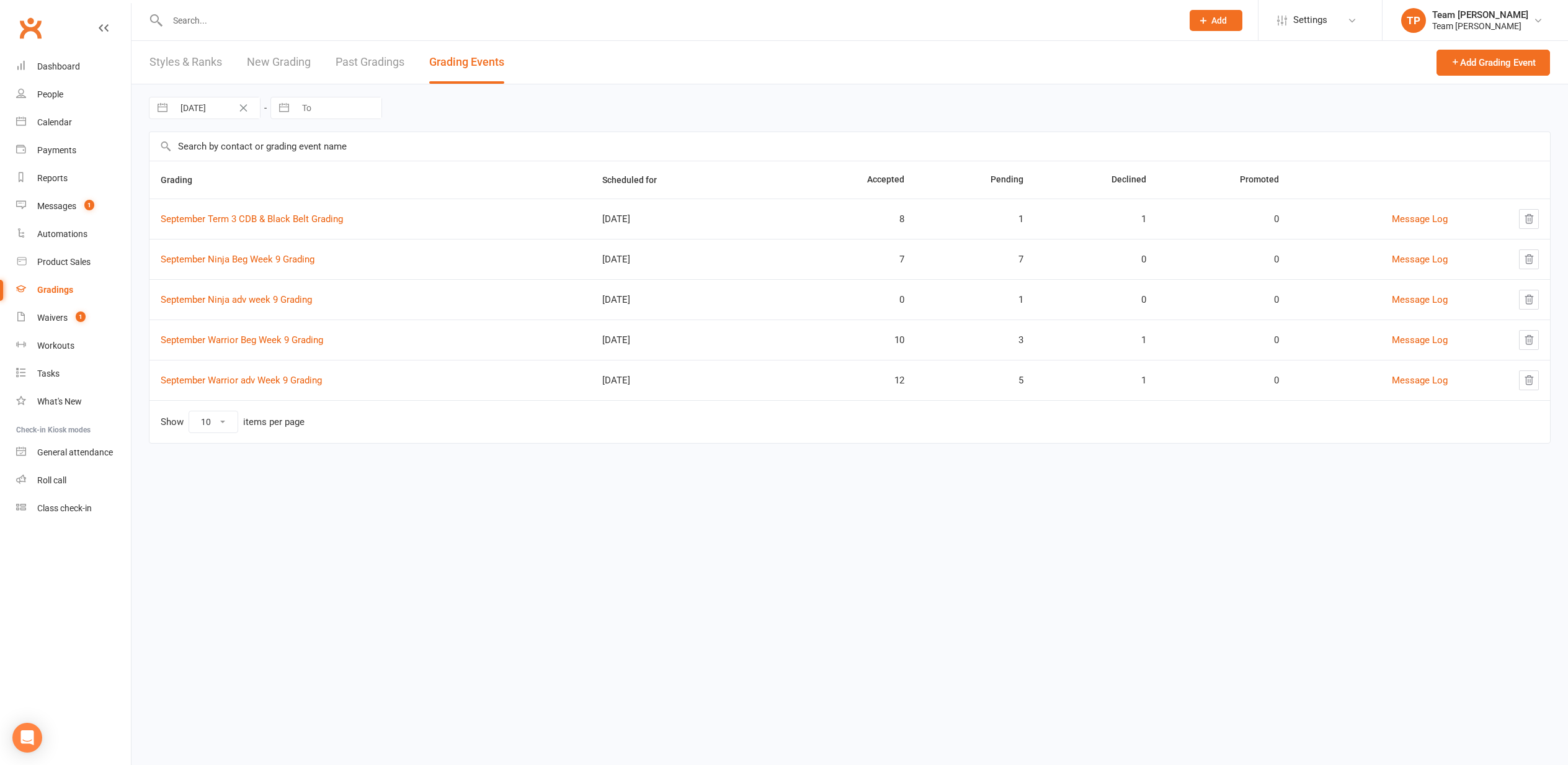
click at [237, 255] on link "September Ninja Beg Week 9 Grading" at bounding box center [237, 259] width 154 height 11
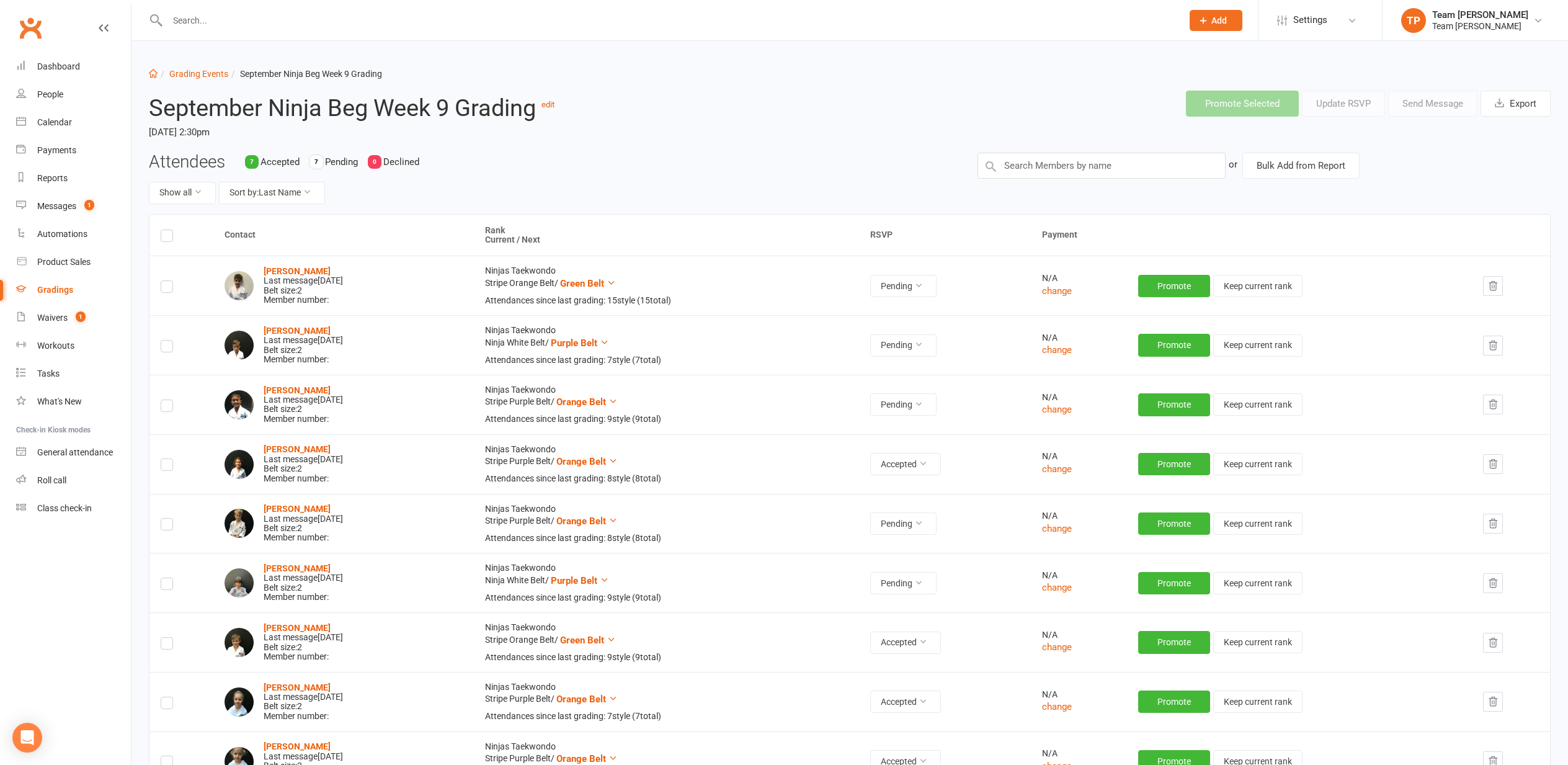
scroll to position [0, 1]
click at [303, 190] on button "Sort by: Last Name" at bounding box center [272, 193] width 106 height 23
click at [292, 263] on link "Current Rank" at bounding box center [265, 270] width 122 height 25
click at [168, 288] on label at bounding box center [166, 288] width 12 height 0
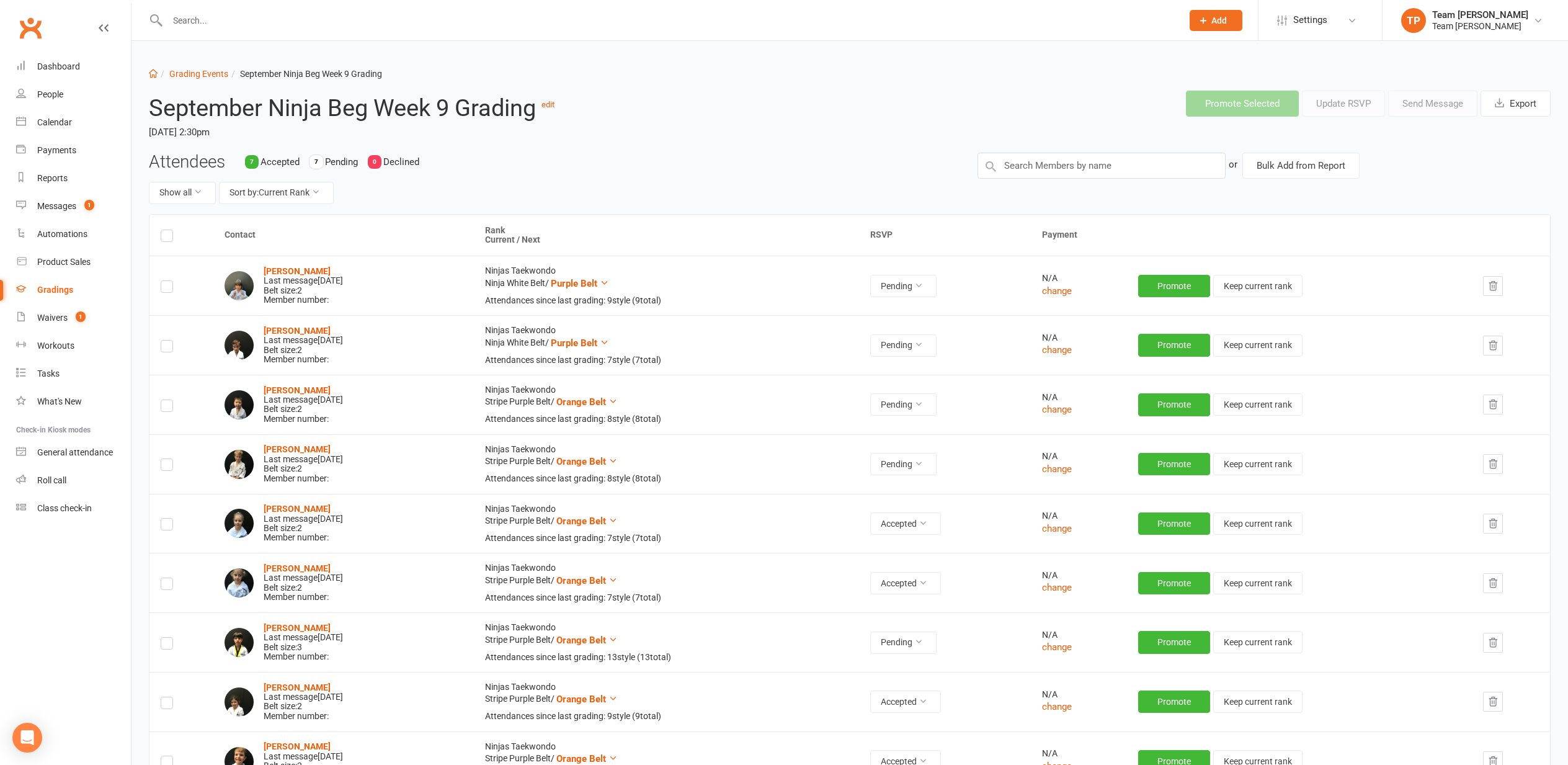
click at [168, 281] on input "checkbox" at bounding box center [166, 281] width 12 height 0
click at [1441, 106] on button "Send Message" at bounding box center [1433, 103] width 89 height 26
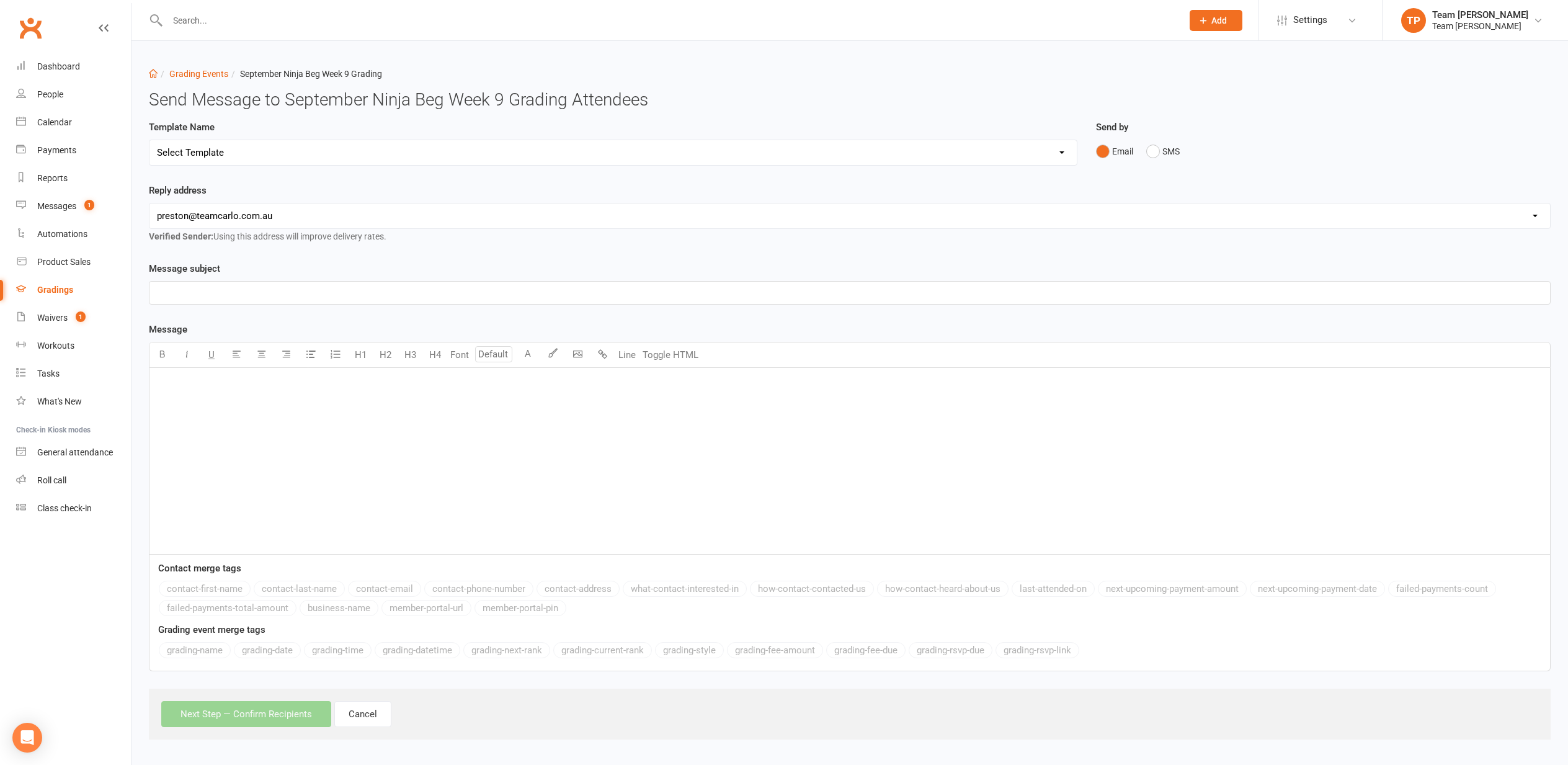
select select "18"
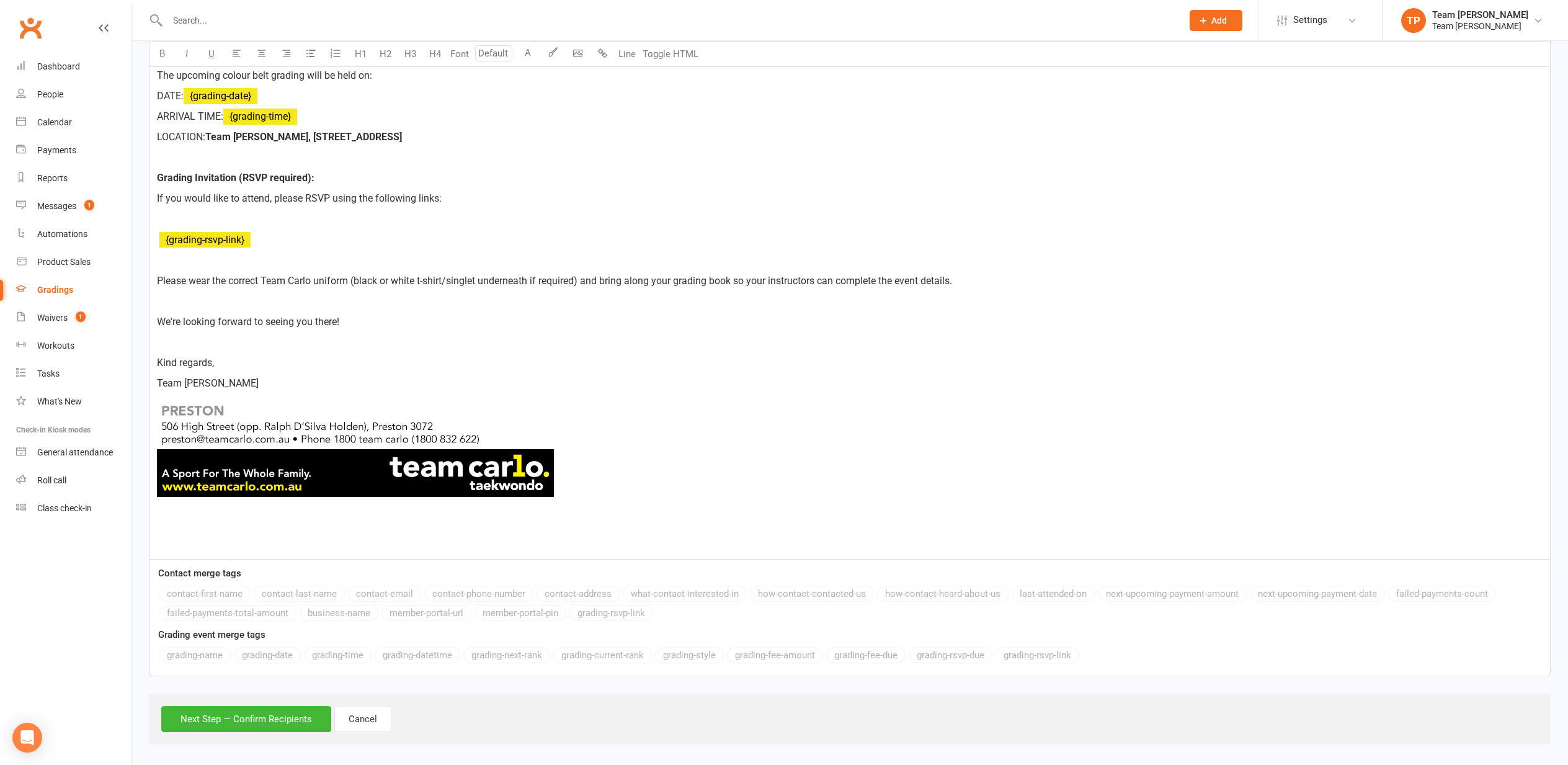
click at [236, 709] on button "Next Step — Confirm Recipients" at bounding box center [246, 718] width 170 height 26
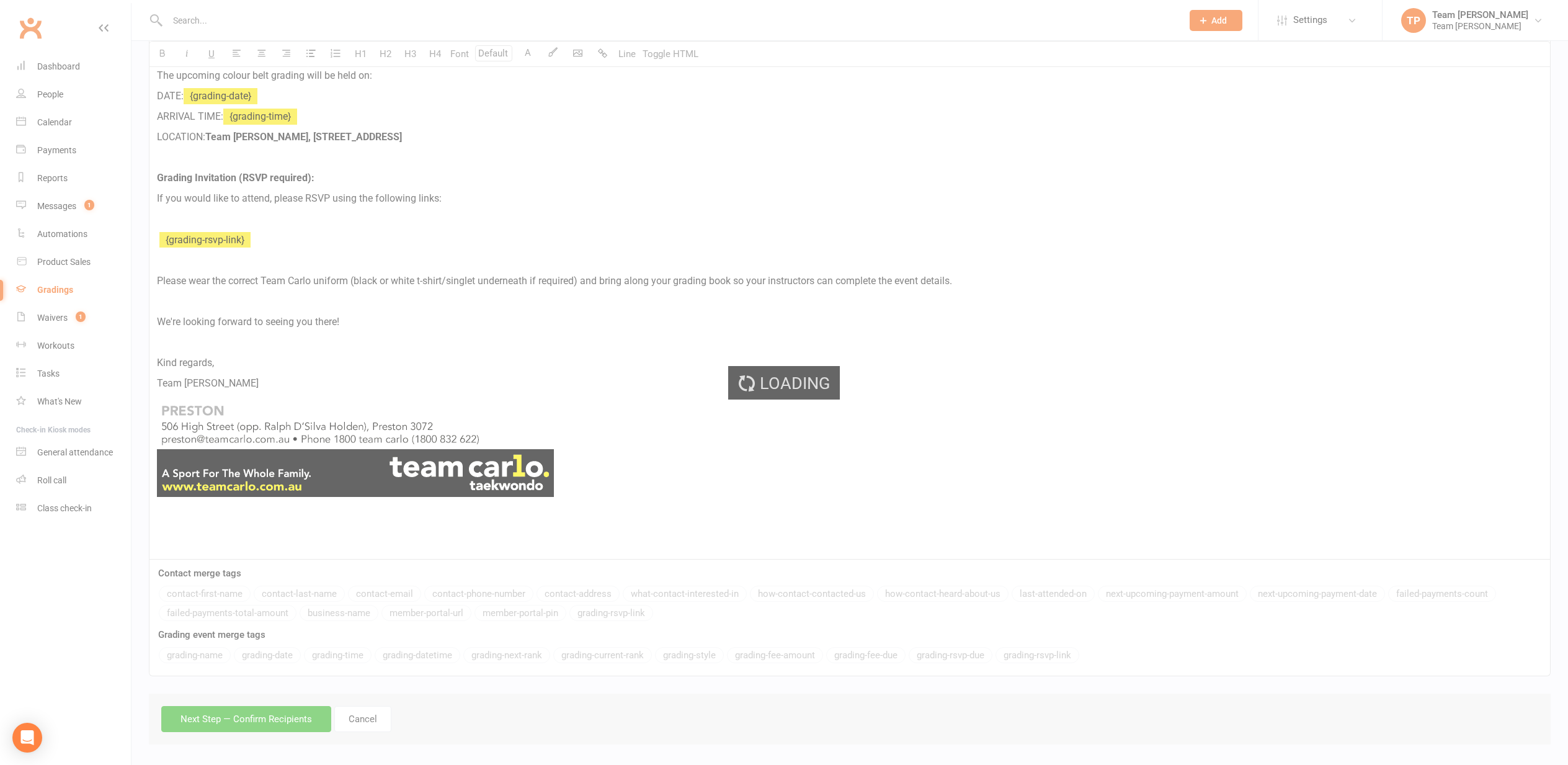
scroll to position [402, 0]
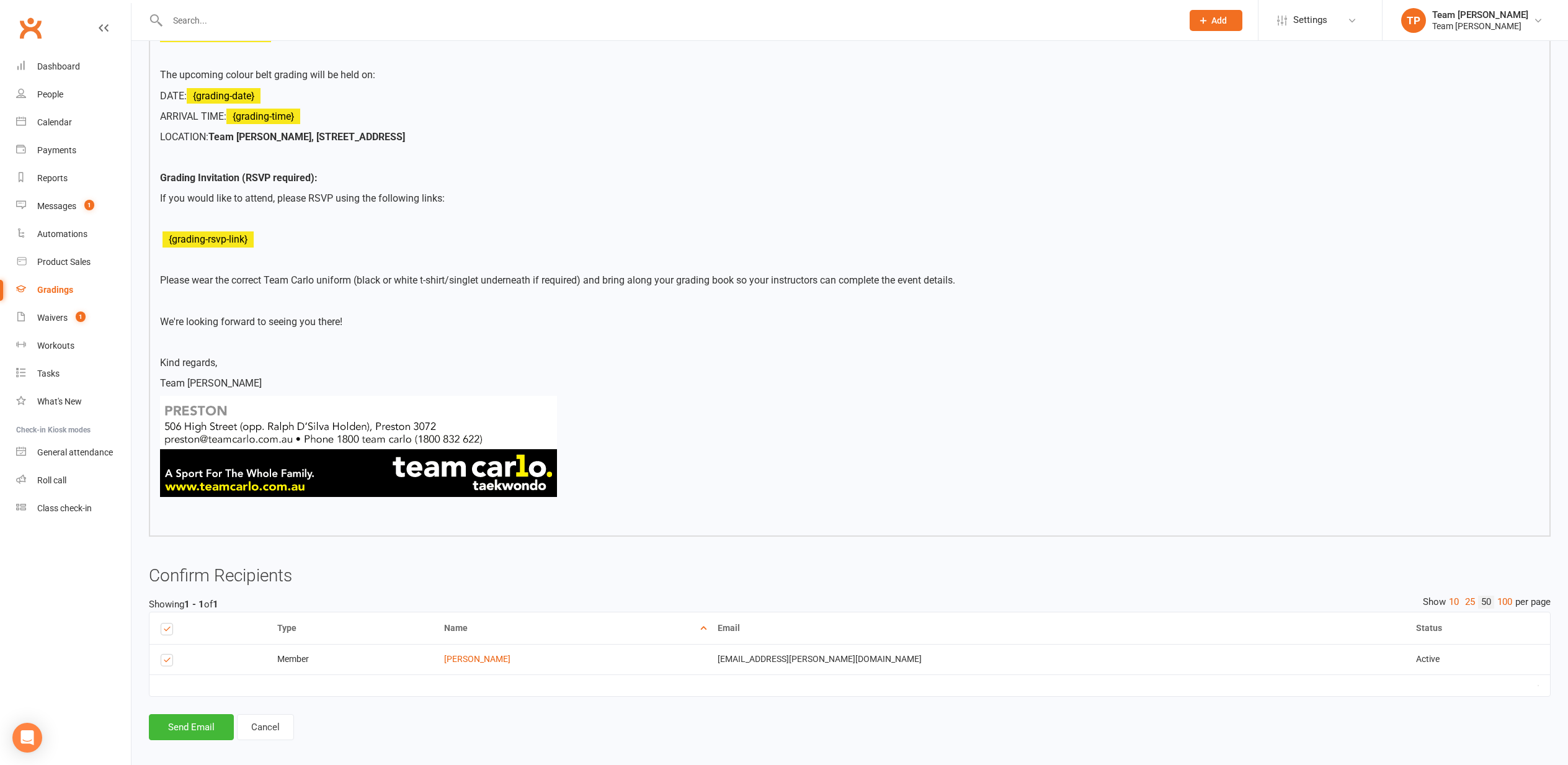
click at [195, 714] on button "Send Email" at bounding box center [192, 726] width 85 height 26
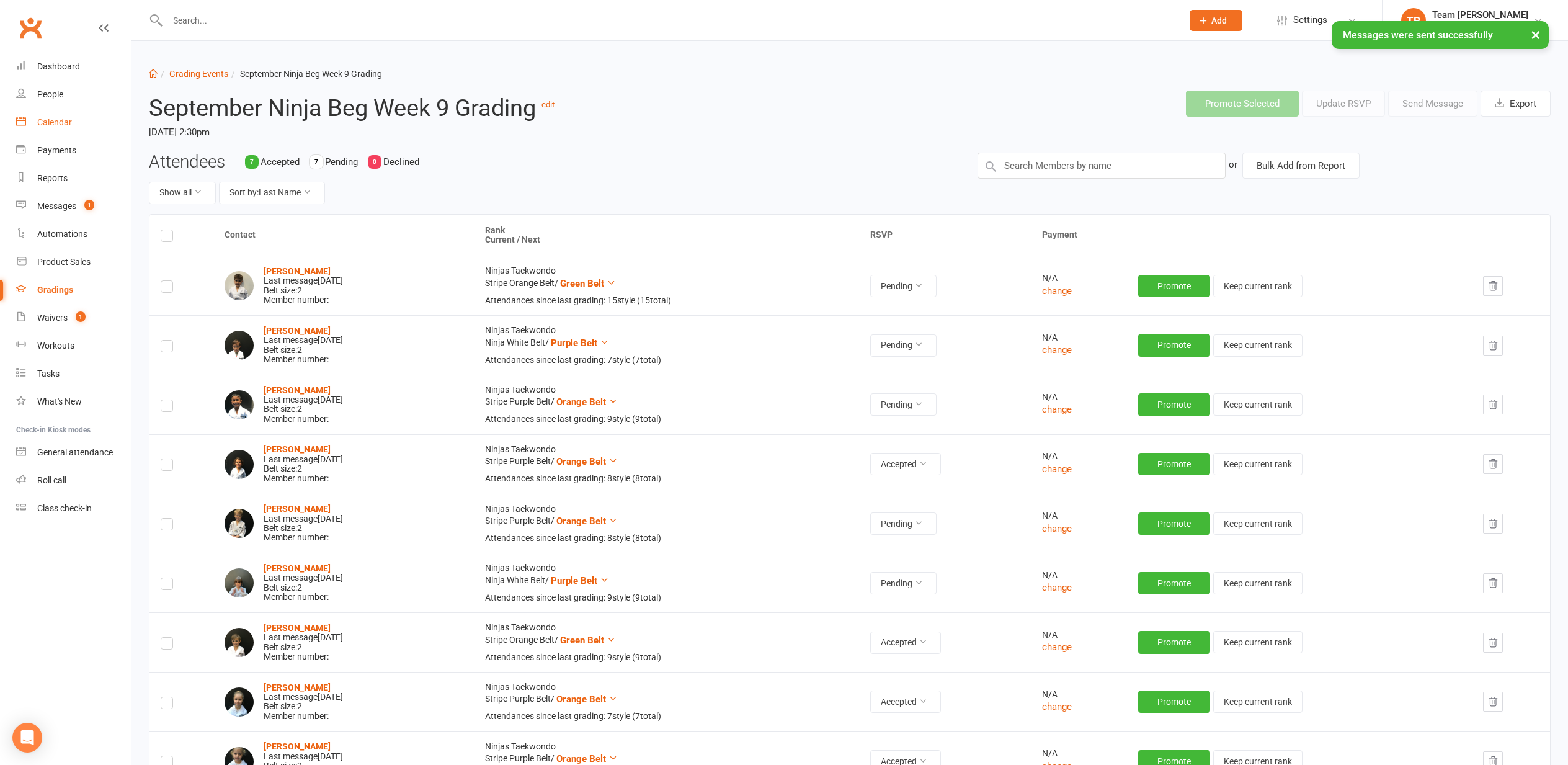
click at [48, 122] on div "Calendar" at bounding box center [54, 122] width 35 height 10
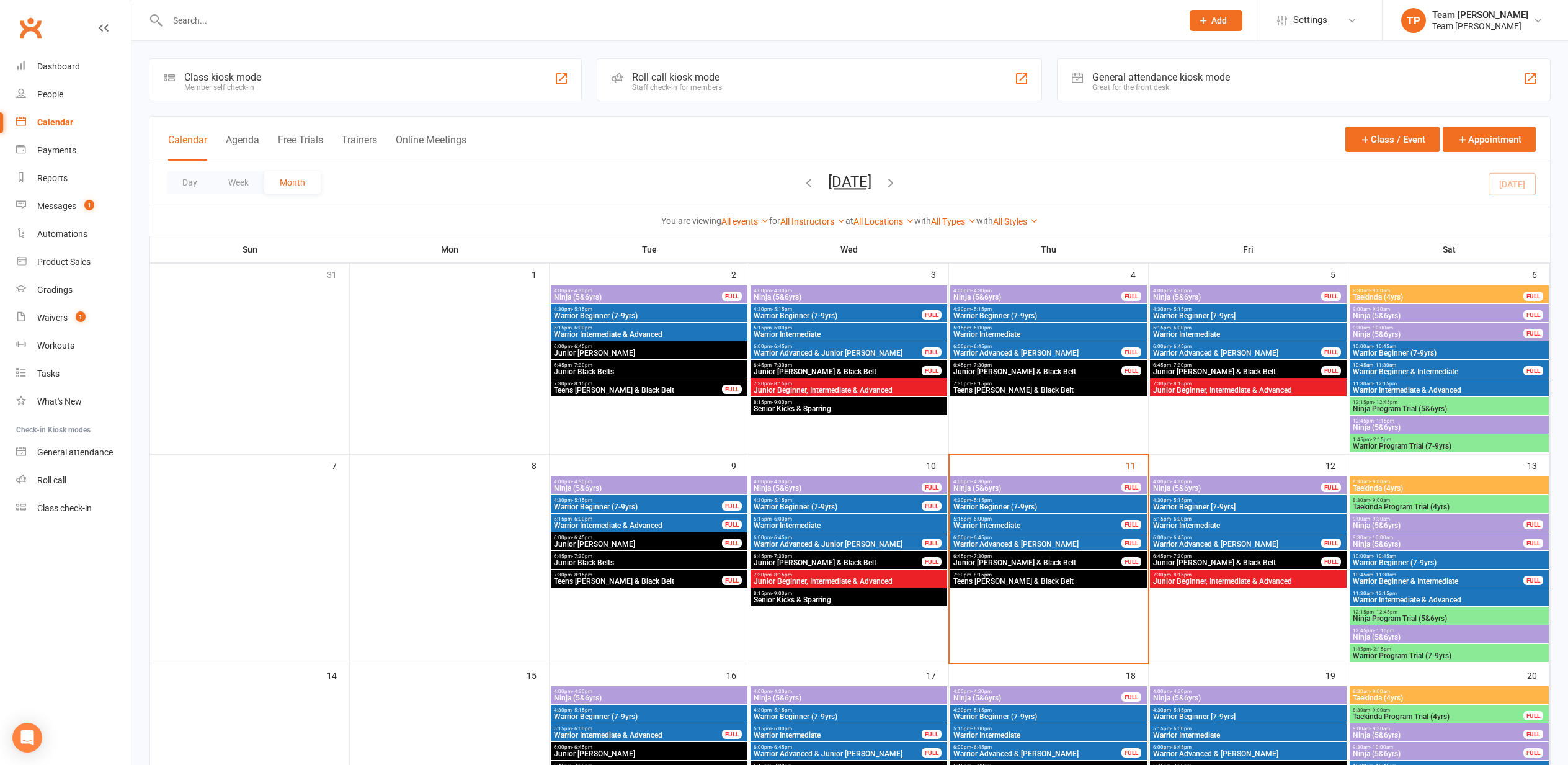
click at [61, 204] on div "Messages" at bounding box center [56, 206] width 39 height 10
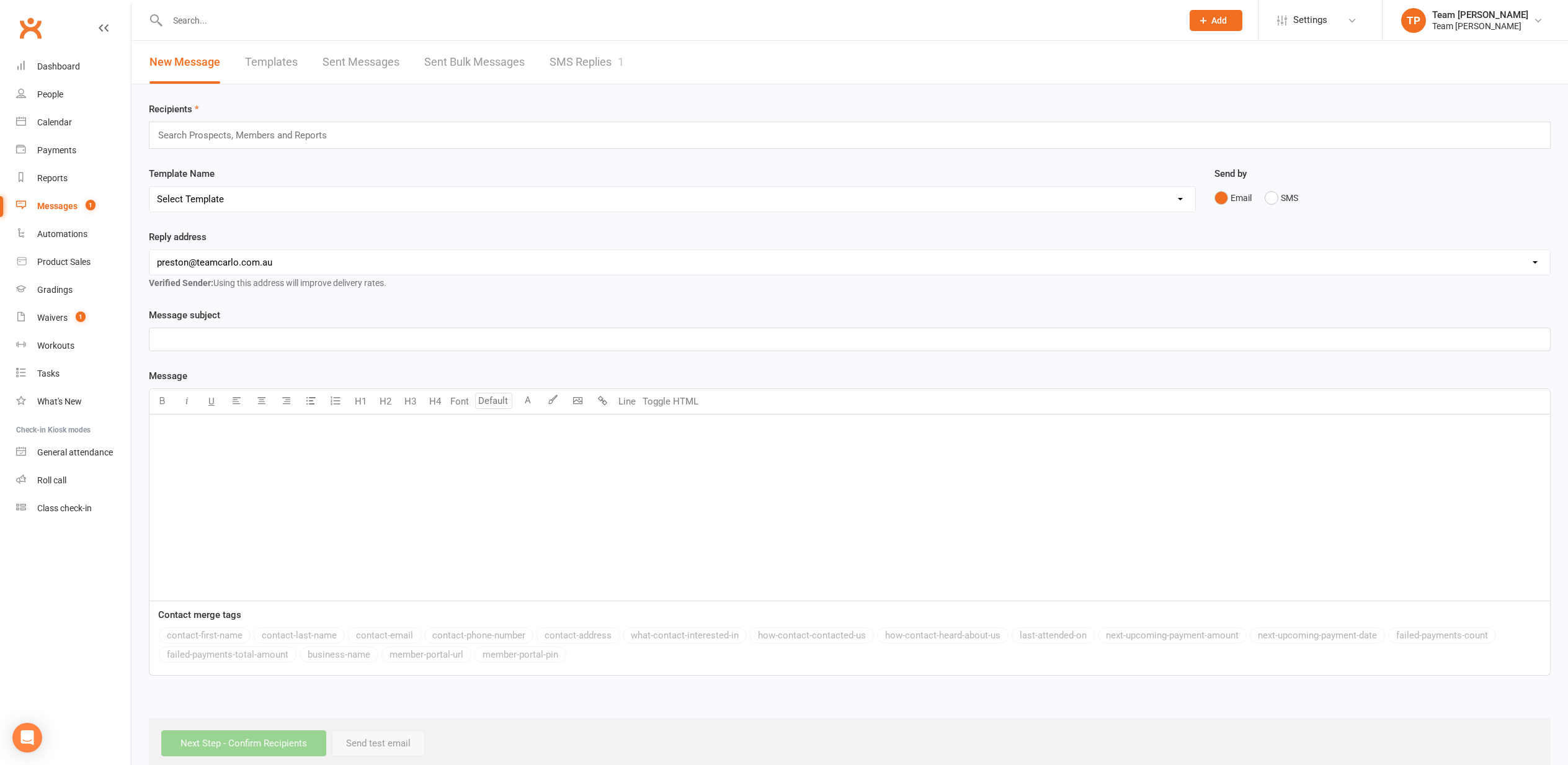
click at [585, 64] on link "SMS Replies 1" at bounding box center [586, 62] width 74 height 43
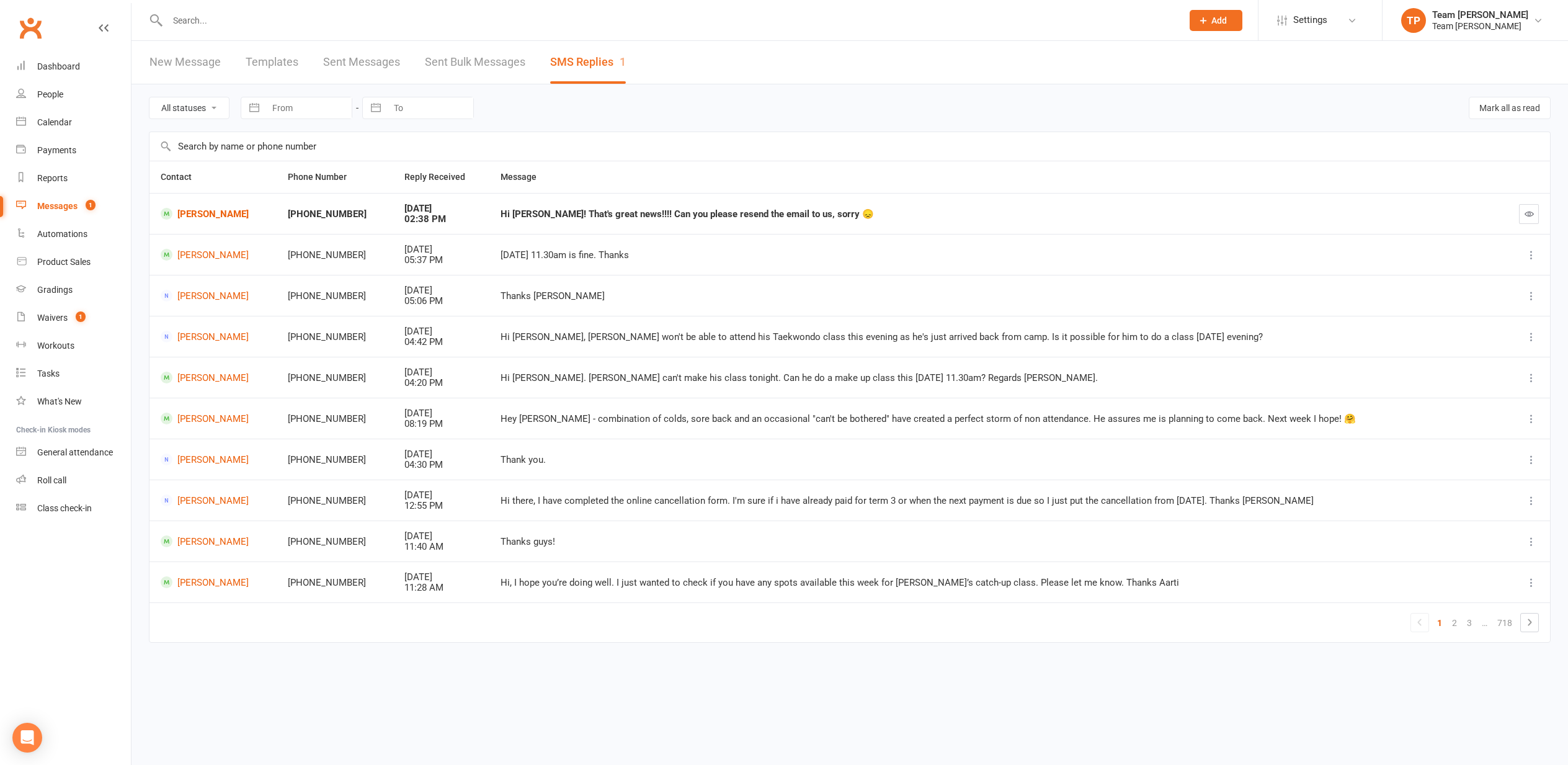
click at [204, 212] on link "Florence Jardon-White" at bounding box center [213, 213] width 105 height 12
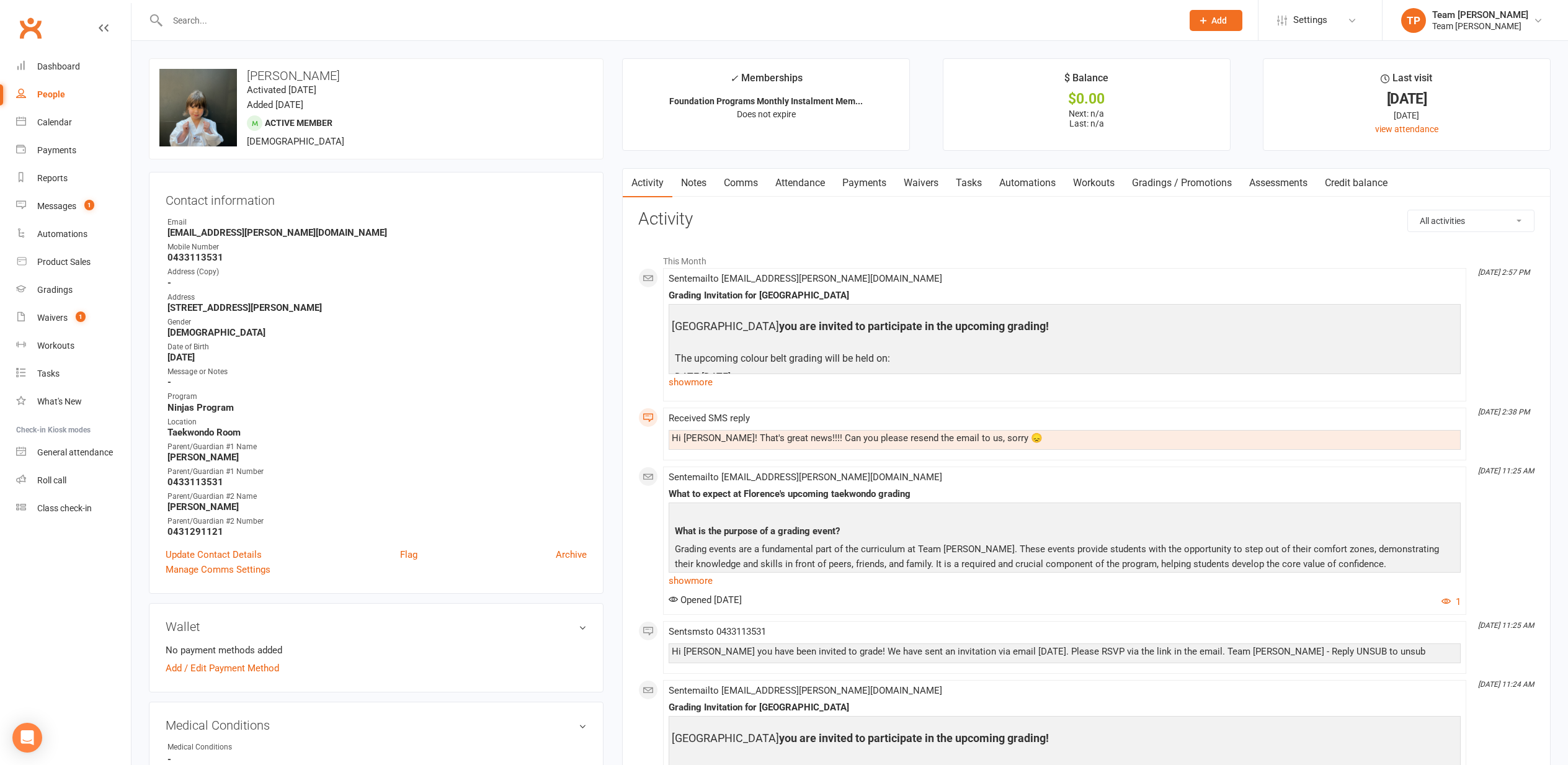
click at [749, 182] on link "Comms" at bounding box center [741, 182] width 52 height 28
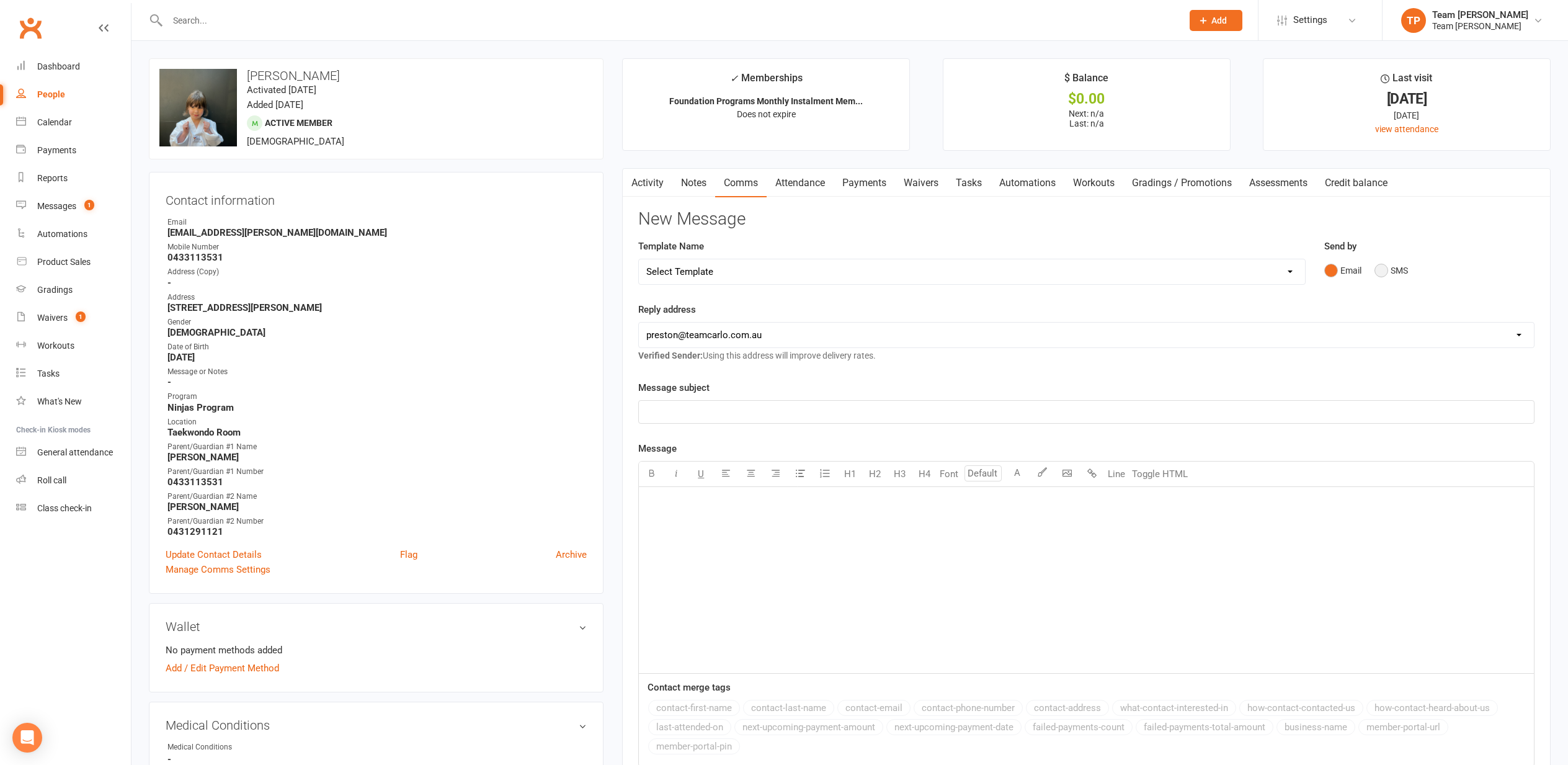
click at [1386, 267] on button "SMS" at bounding box center [1392, 270] width 34 height 23
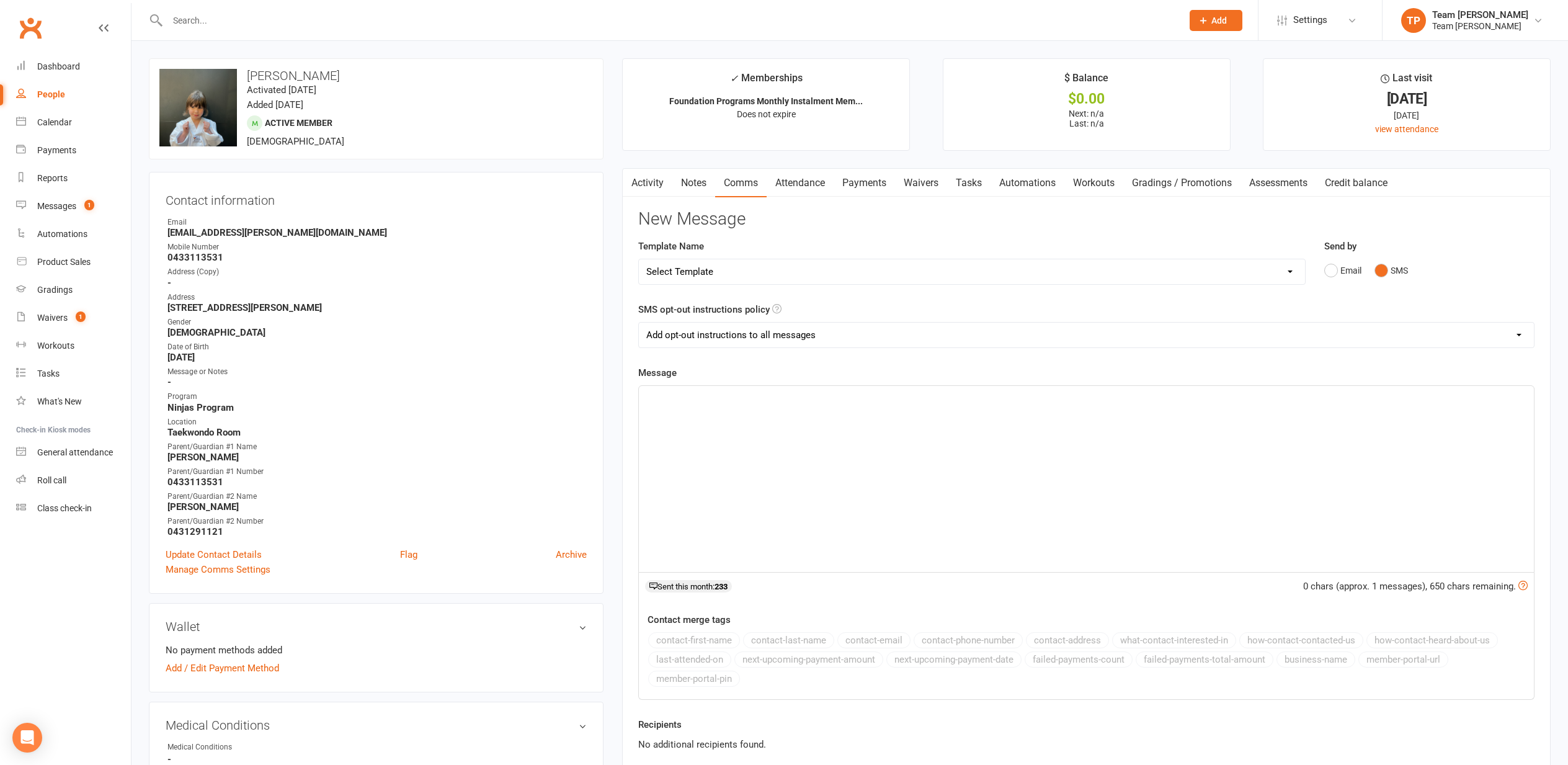
click at [689, 386] on div "﻿" at bounding box center [1086, 478] width 895 height 186
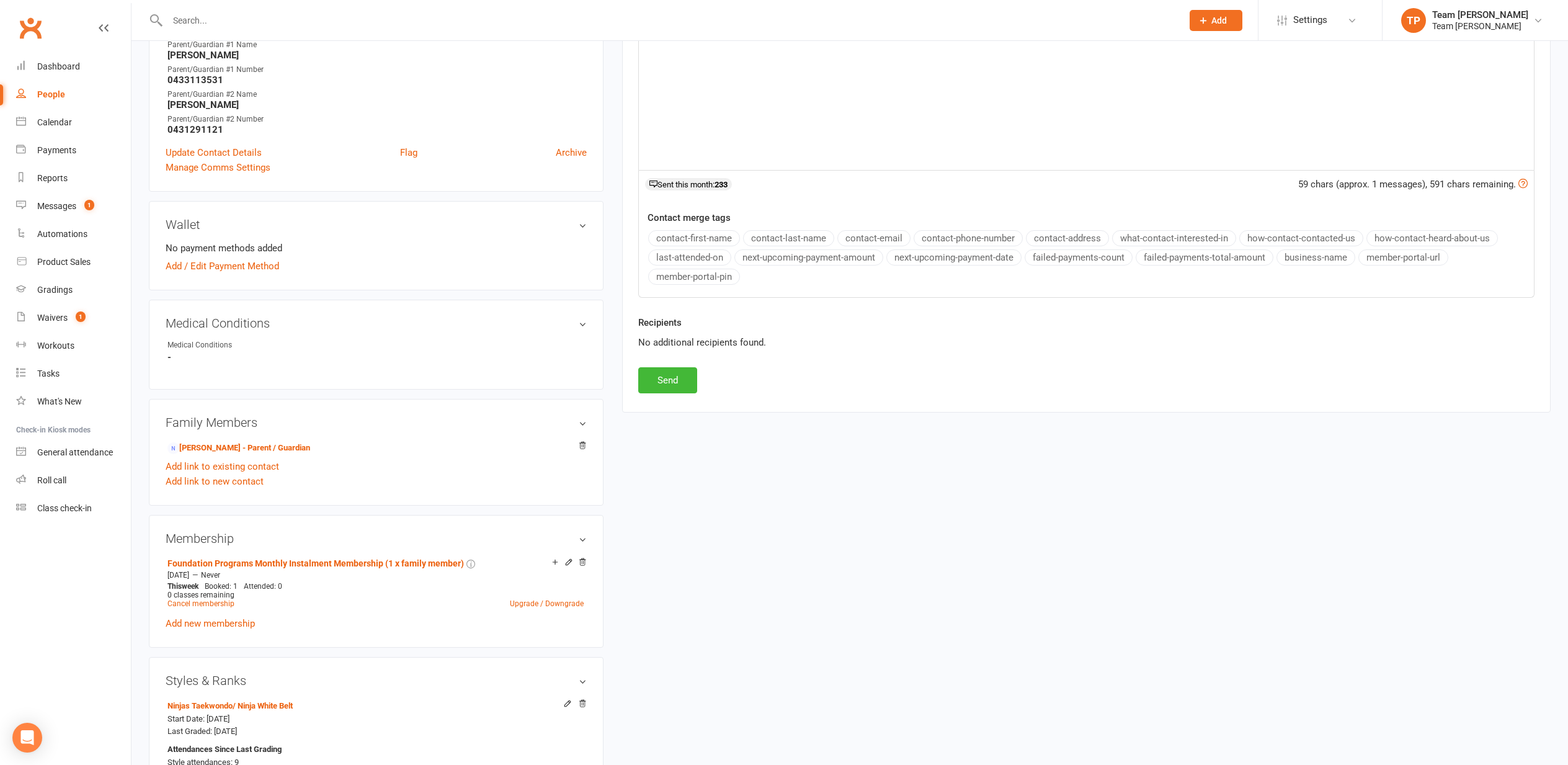
scroll to position [425, 0]
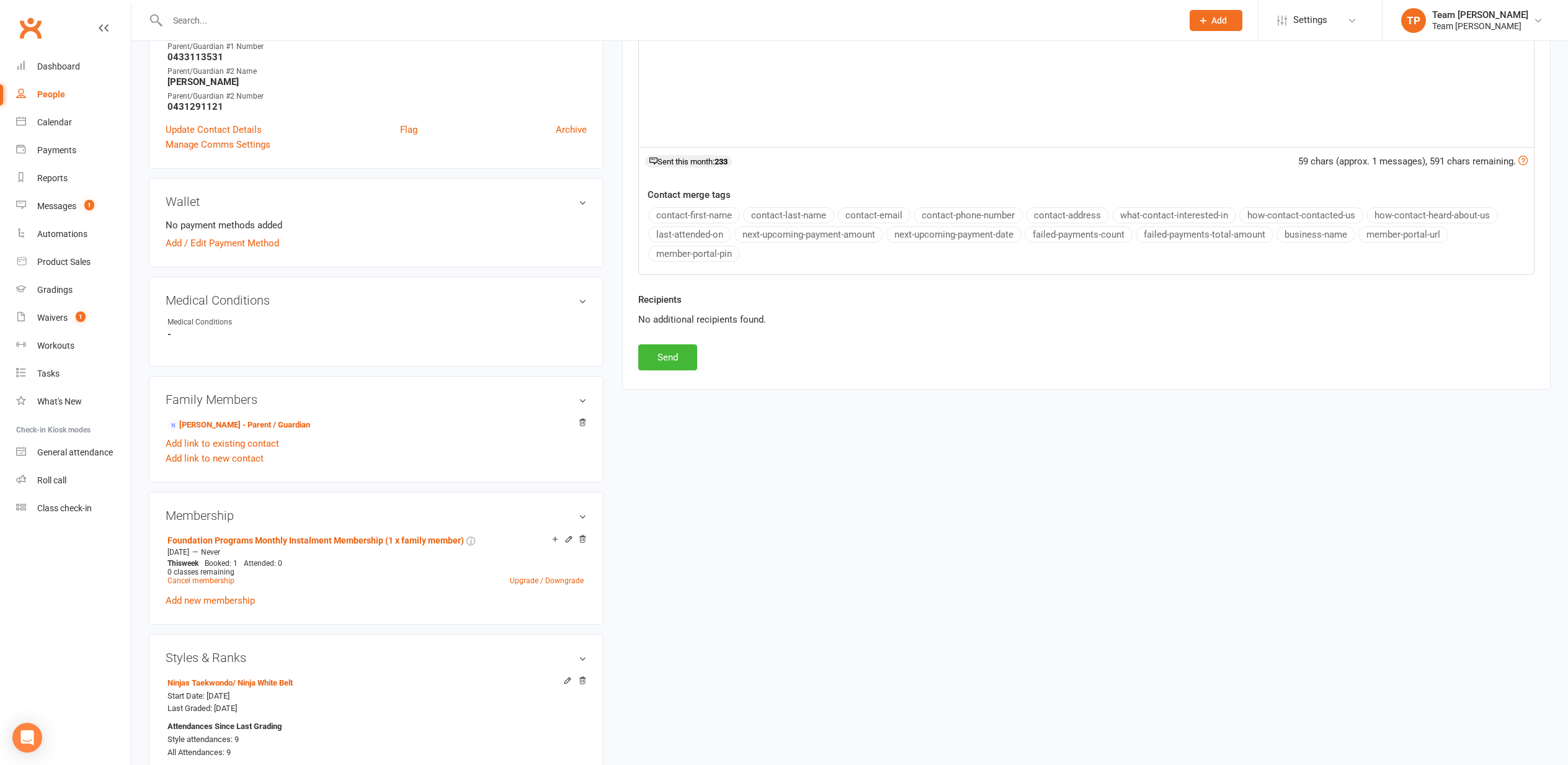
click at [664, 354] on button "Send" at bounding box center [668, 357] width 59 height 26
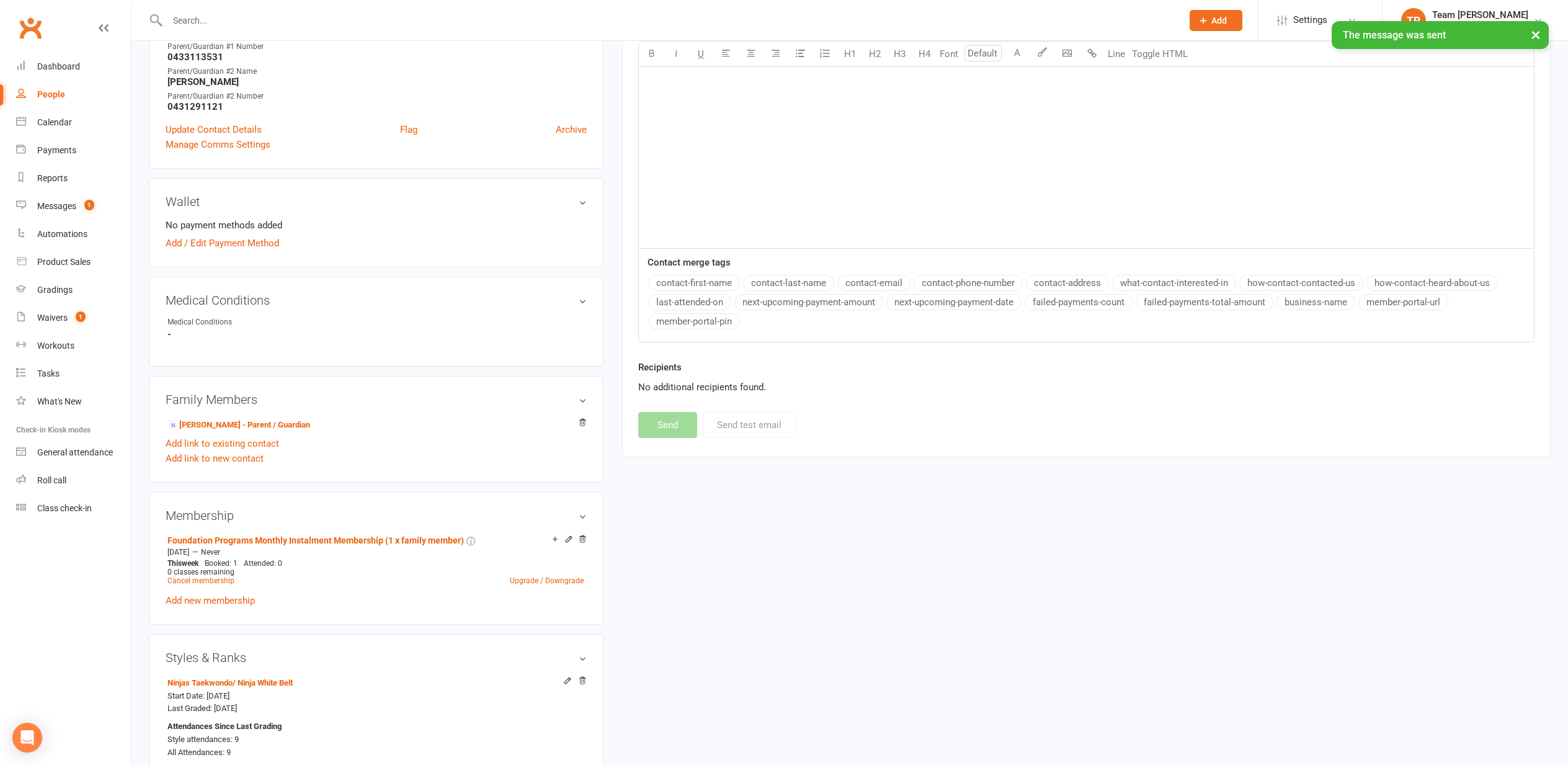
drag, startPoint x: 58, startPoint y: 207, endPoint x: 52, endPoint y: 209, distance: 6.3
click at [58, 207] on div "Messages" at bounding box center [56, 206] width 39 height 10
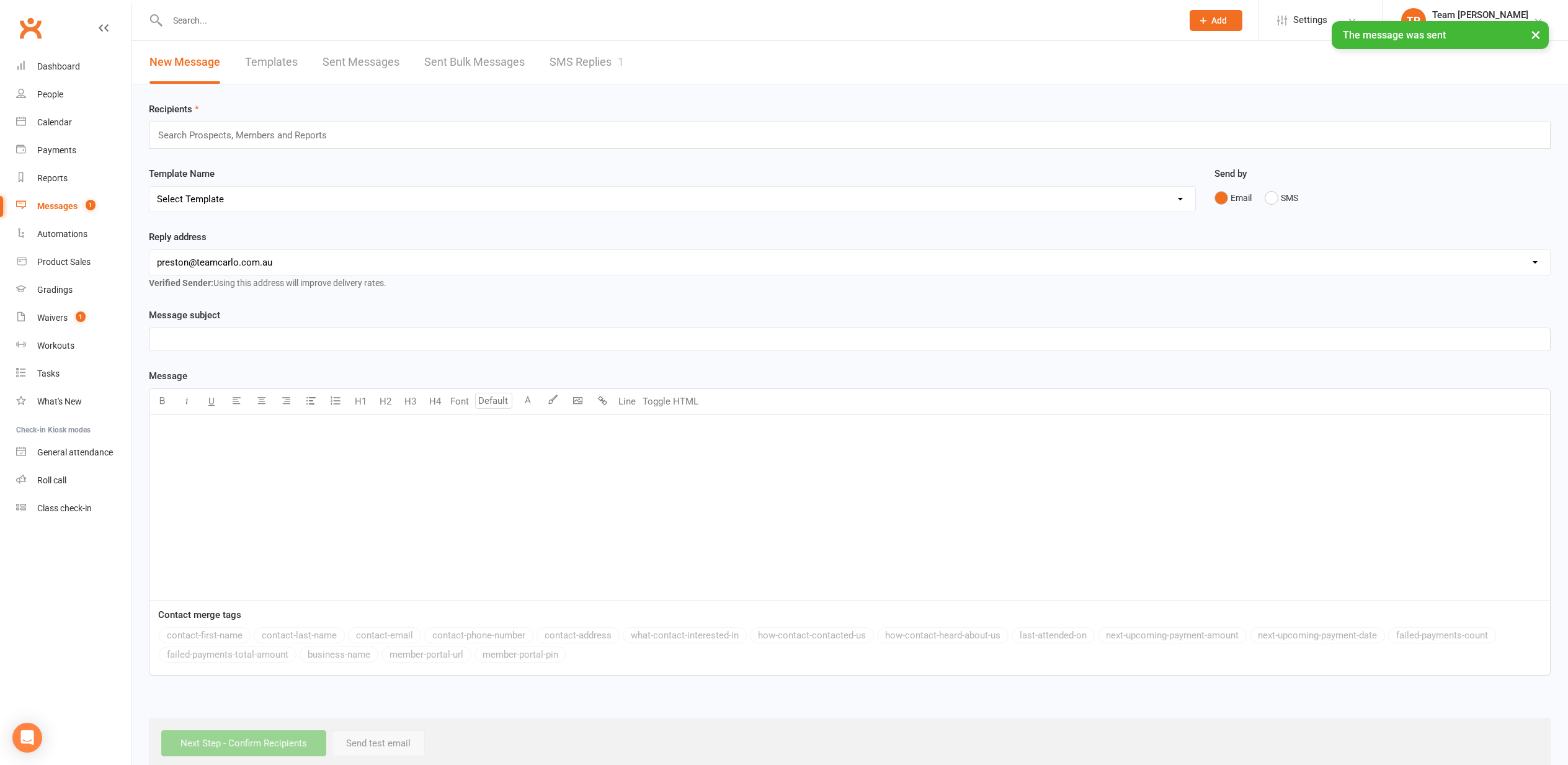
click at [570, 61] on link "SMS Replies 1" at bounding box center [586, 62] width 74 height 43
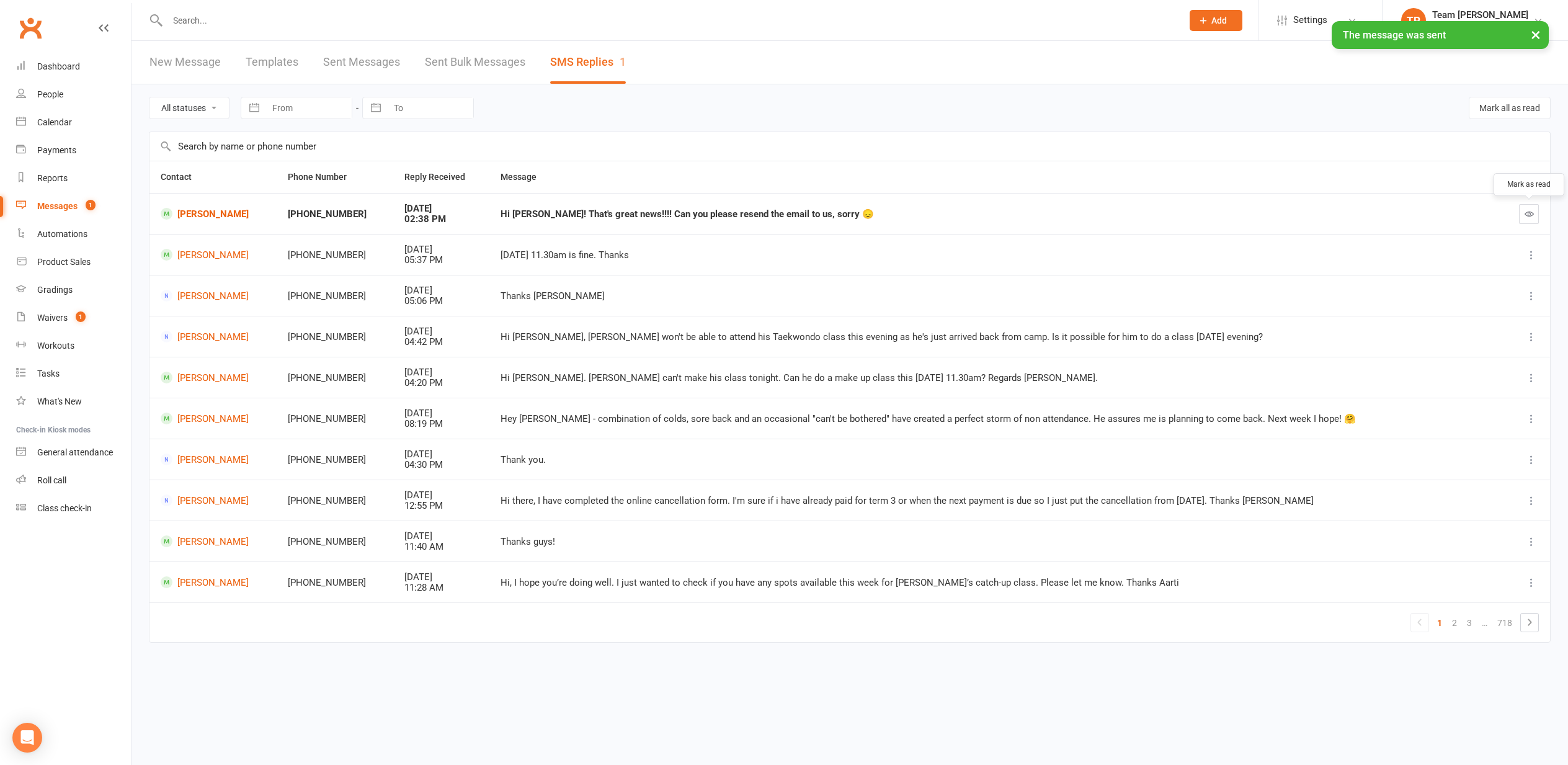
click at [1529, 214] on icon "button" at bounding box center [1529, 214] width 10 height 10
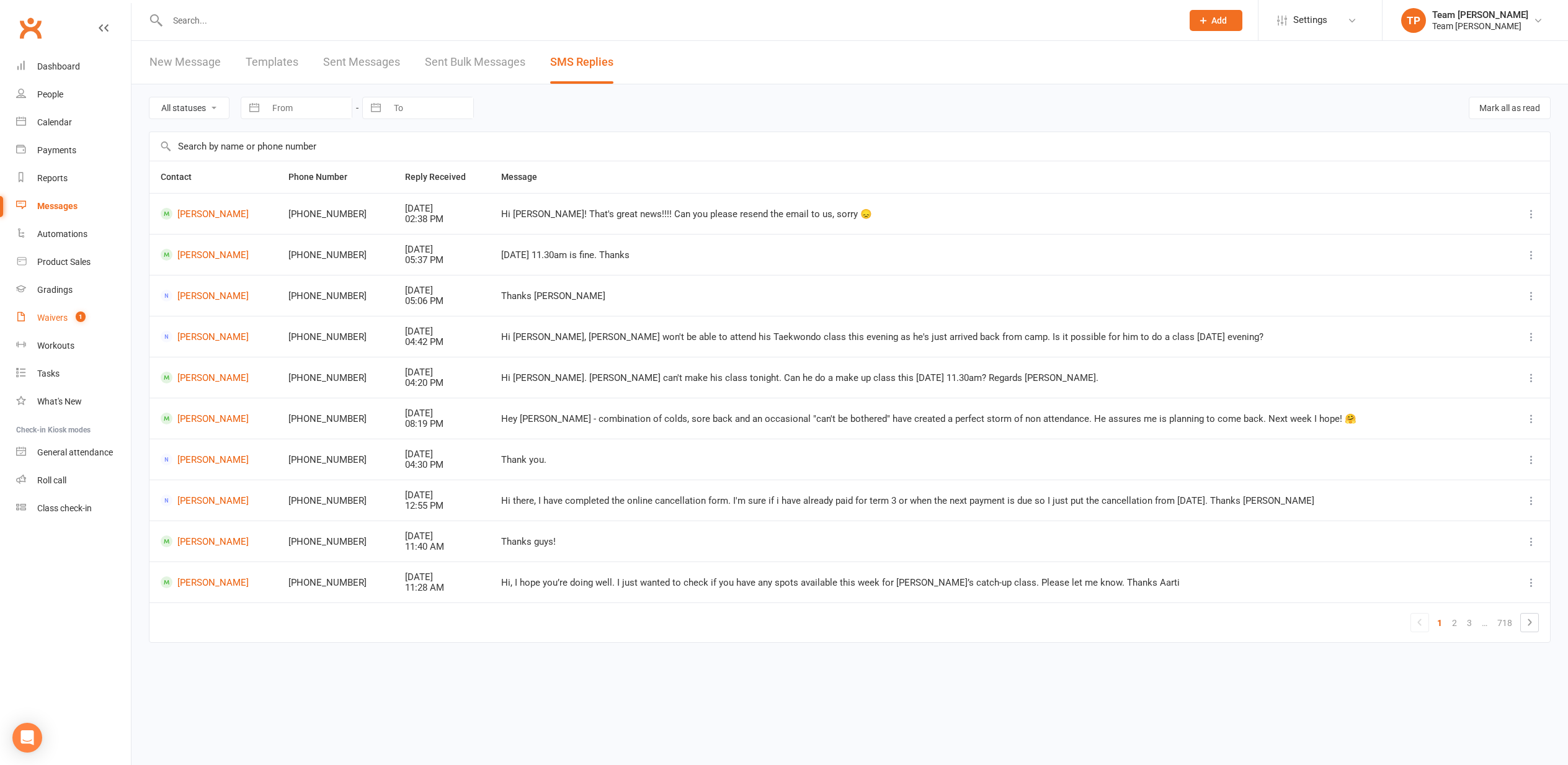
click at [56, 317] on div "Waivers" at bounding box center [52, 317] width 31 height 10
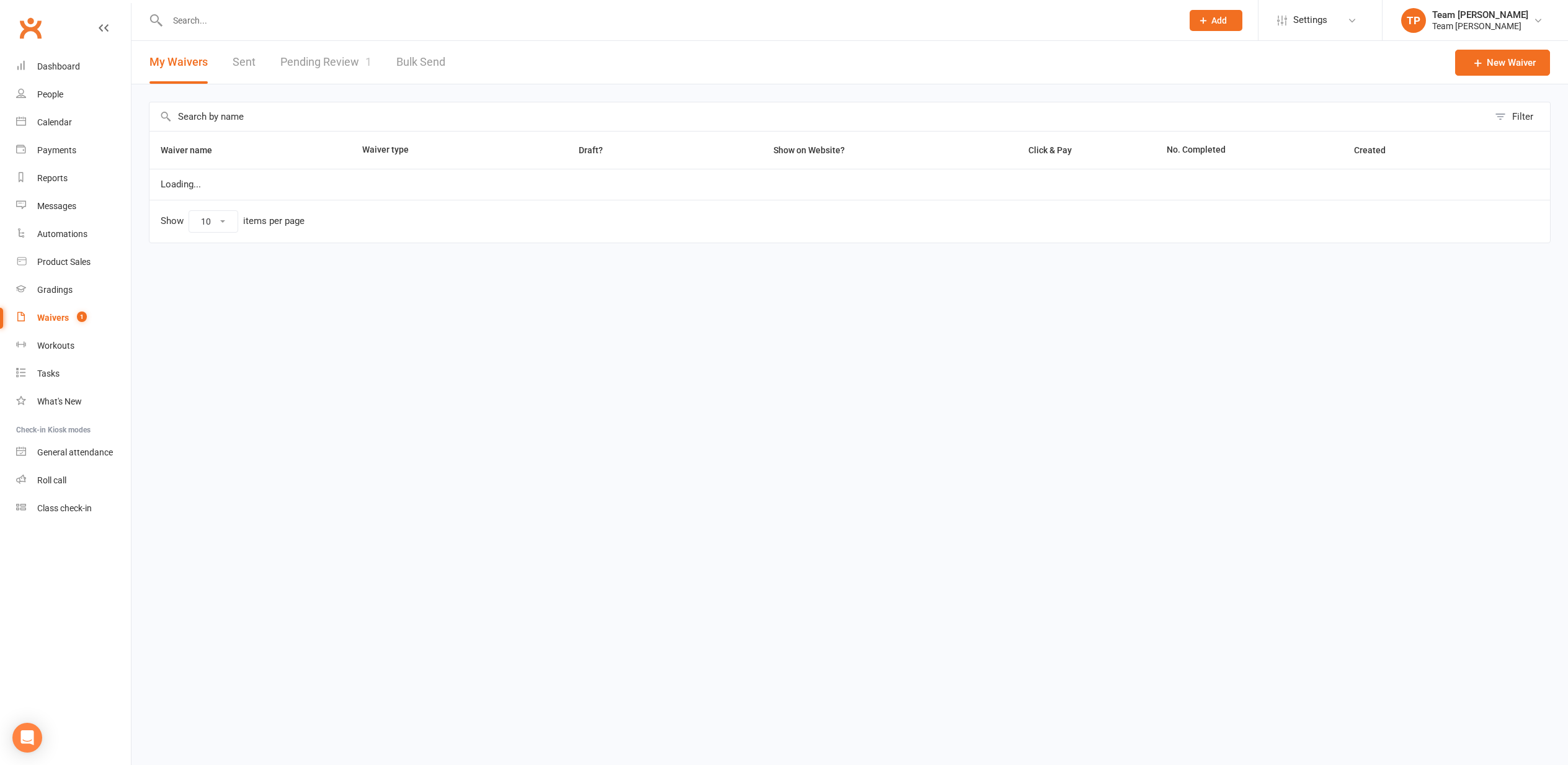
select select "25"
click at [304, 56] on link "Pending Review 1" at bounding box center [325, 62] width 91 height 43
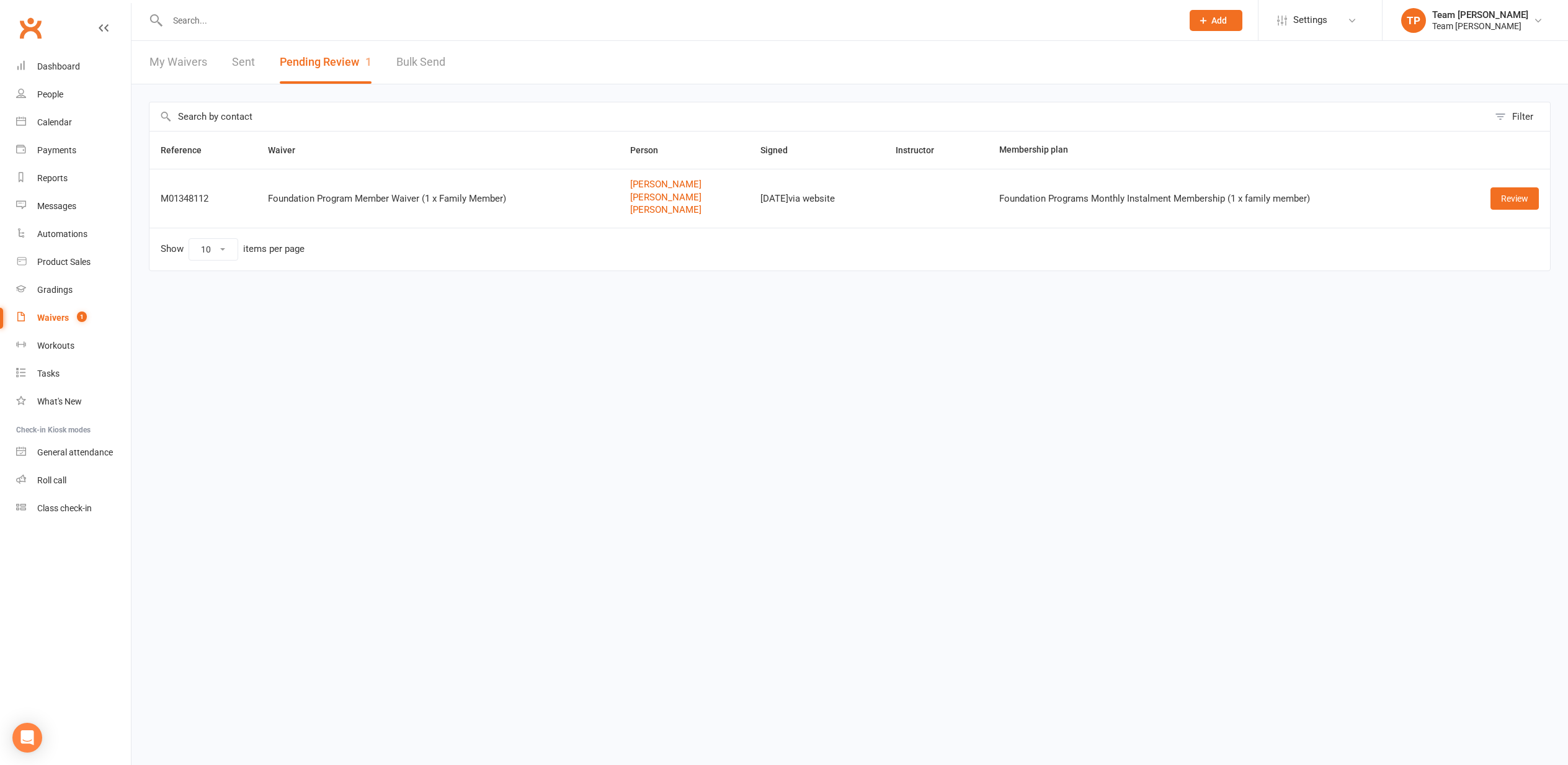
click at [60, 122] on div "Calendar" at bounding box center [54, 122] width 35 height 10
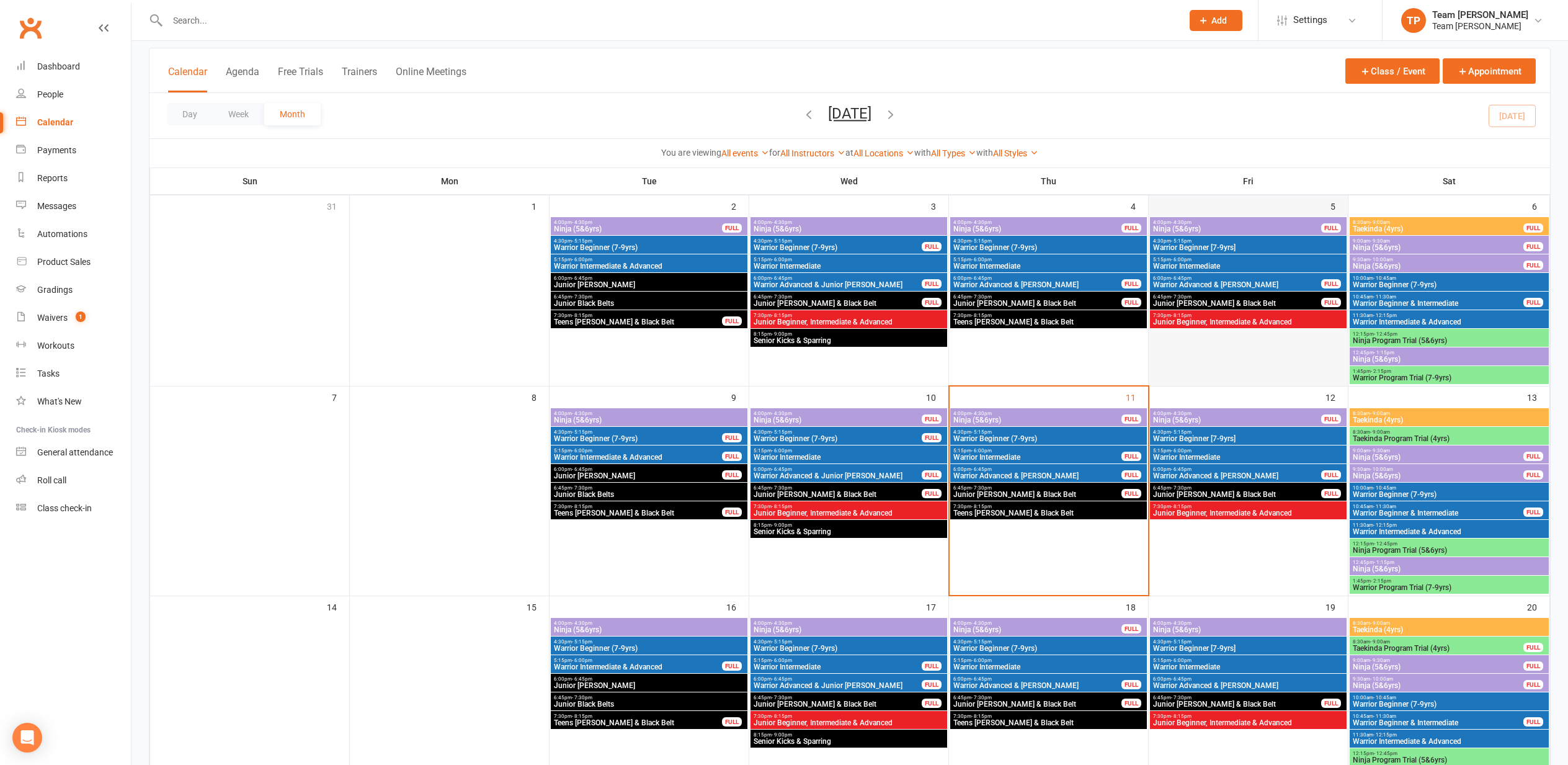
scroll to position [68, 0]
click at [997, 416] on span "Ninja (5&6yrs)" at bounding box center [1037, 419] width 169 height 7
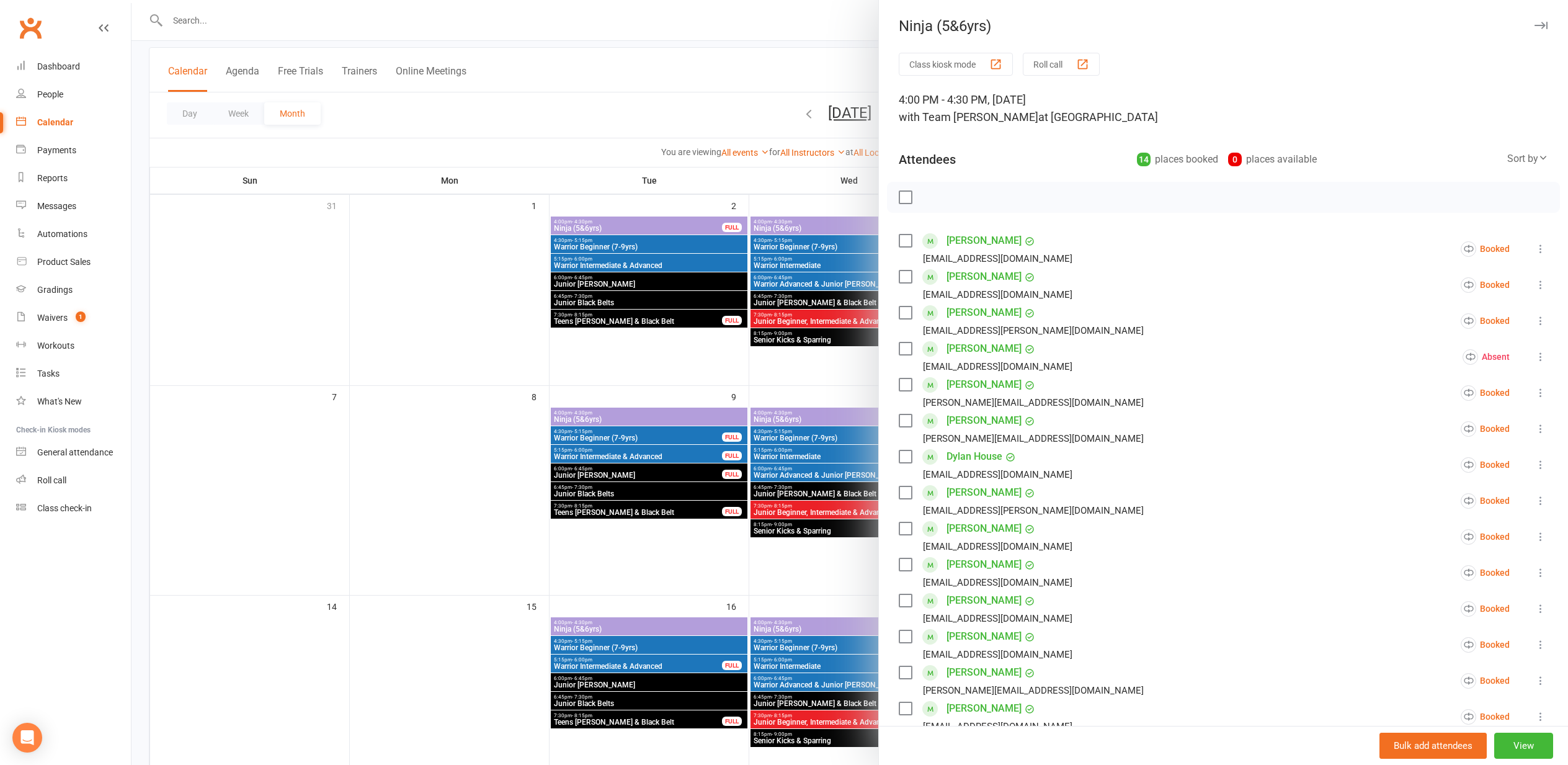
click at [1087, 64] on div "button" at bounding box center [1082, 64] width 13 height 13
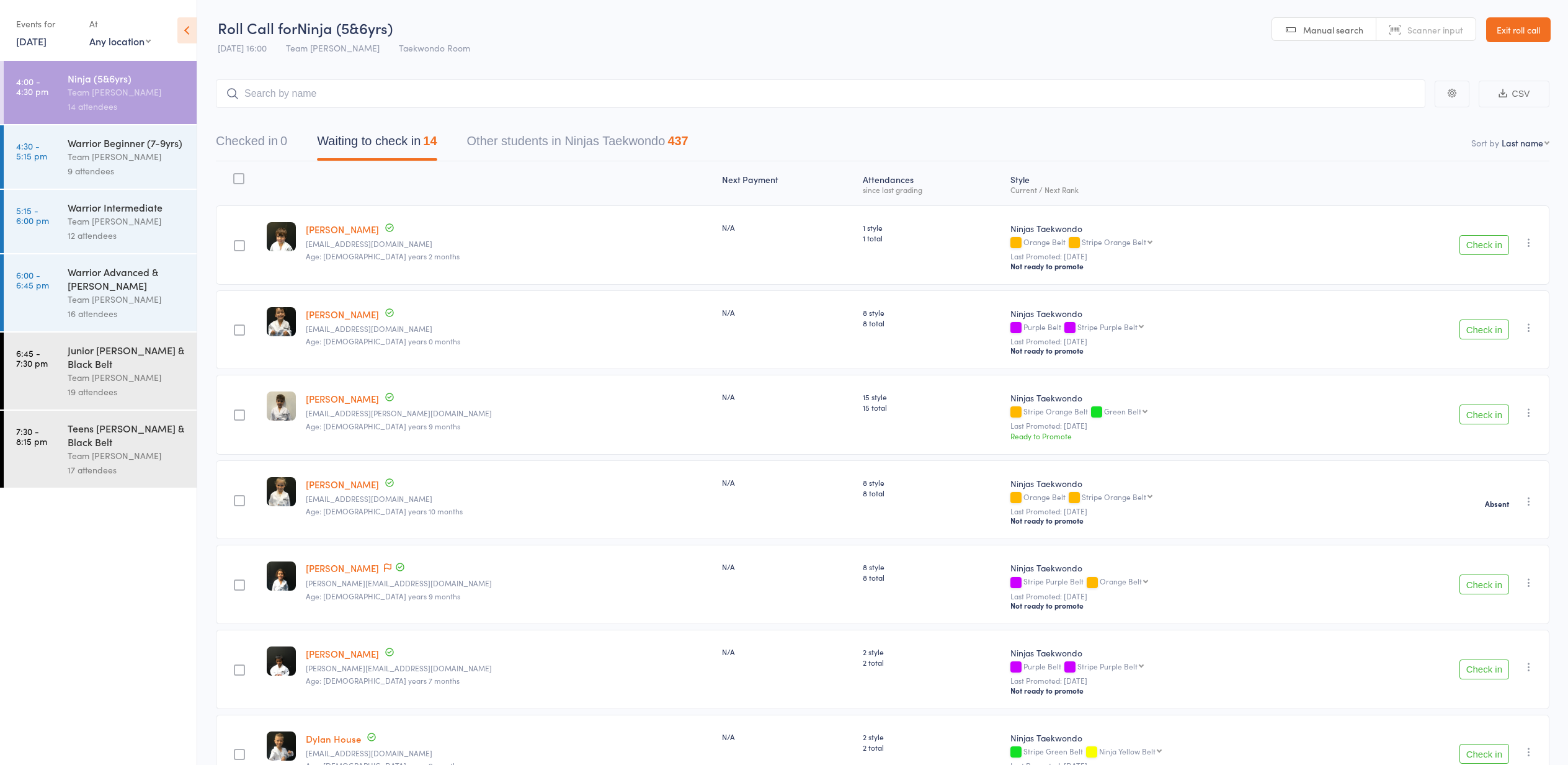
select select "10"
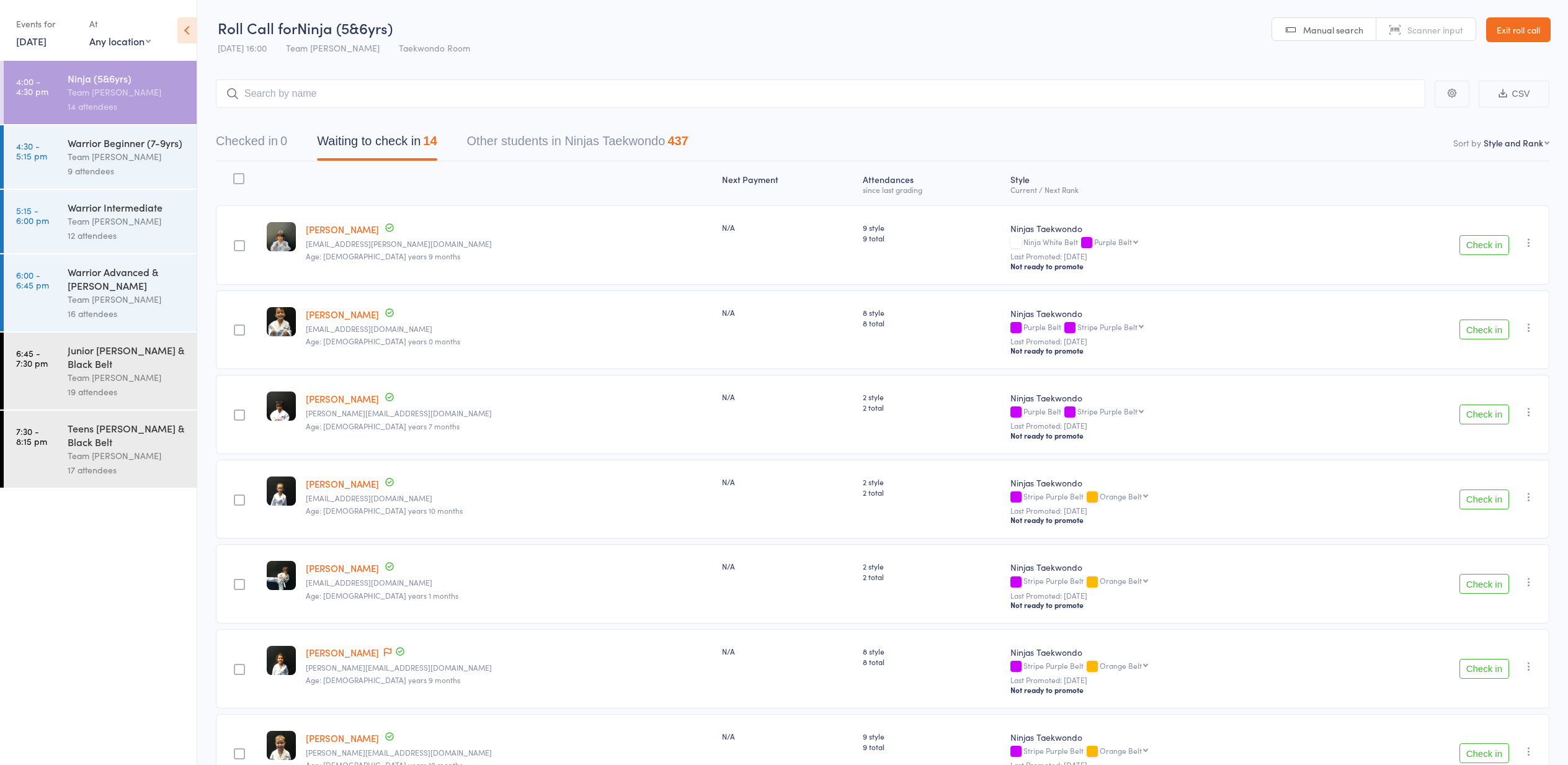
drag, startPoint x: 98, startPoint y: 137, endPoint x: 103, endPoint y: 142, distance: 7.1
click at [98, 138] on div "Warrior Beginner (7-9yrs)" at bounding box center [126, 143] width 118 height 14
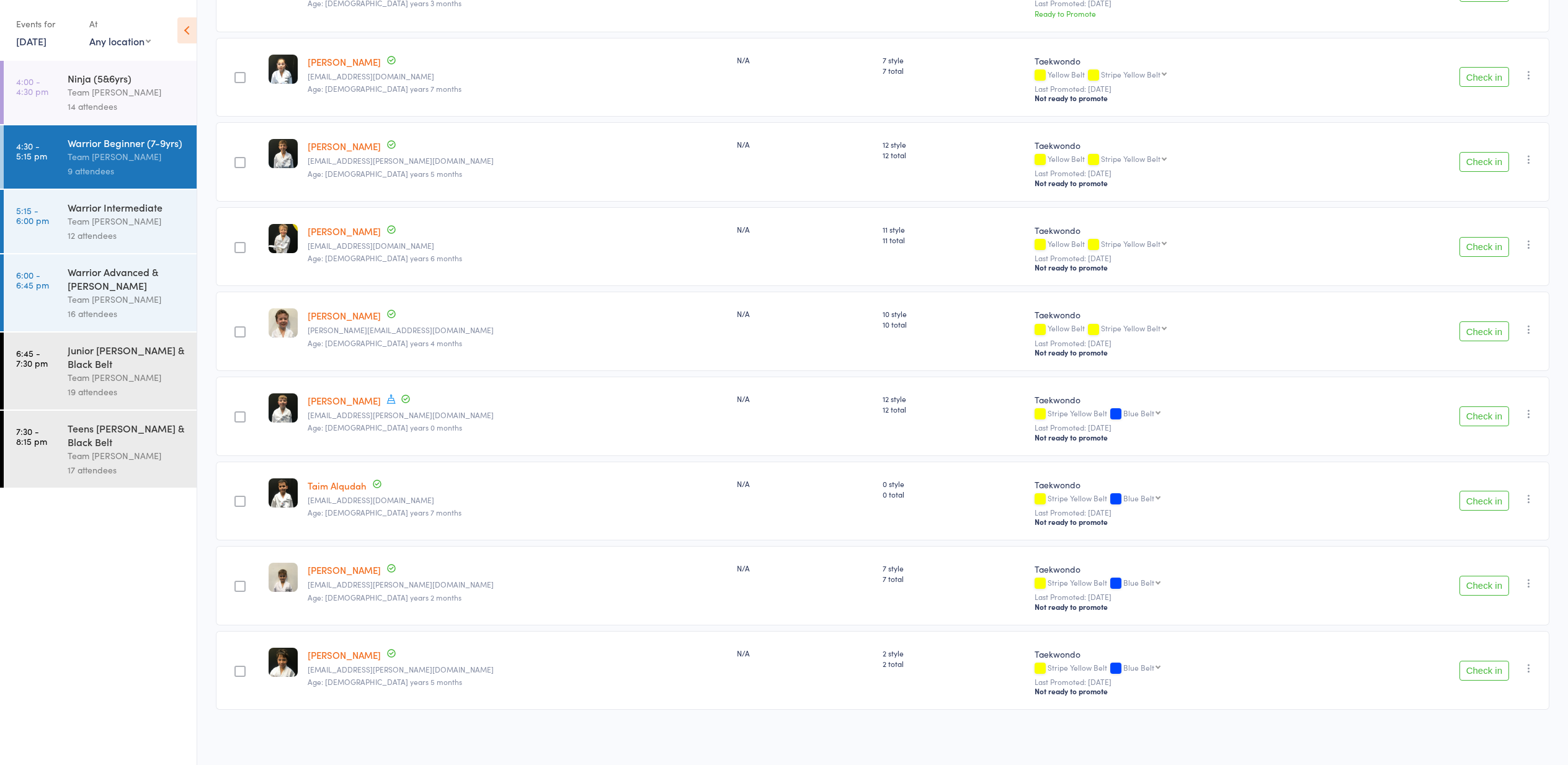
scroll to position [256, 0]
click at [117, 217] on div "Team [PERSON_NAME]" at bounding box center [126, 221] width 118 height 14
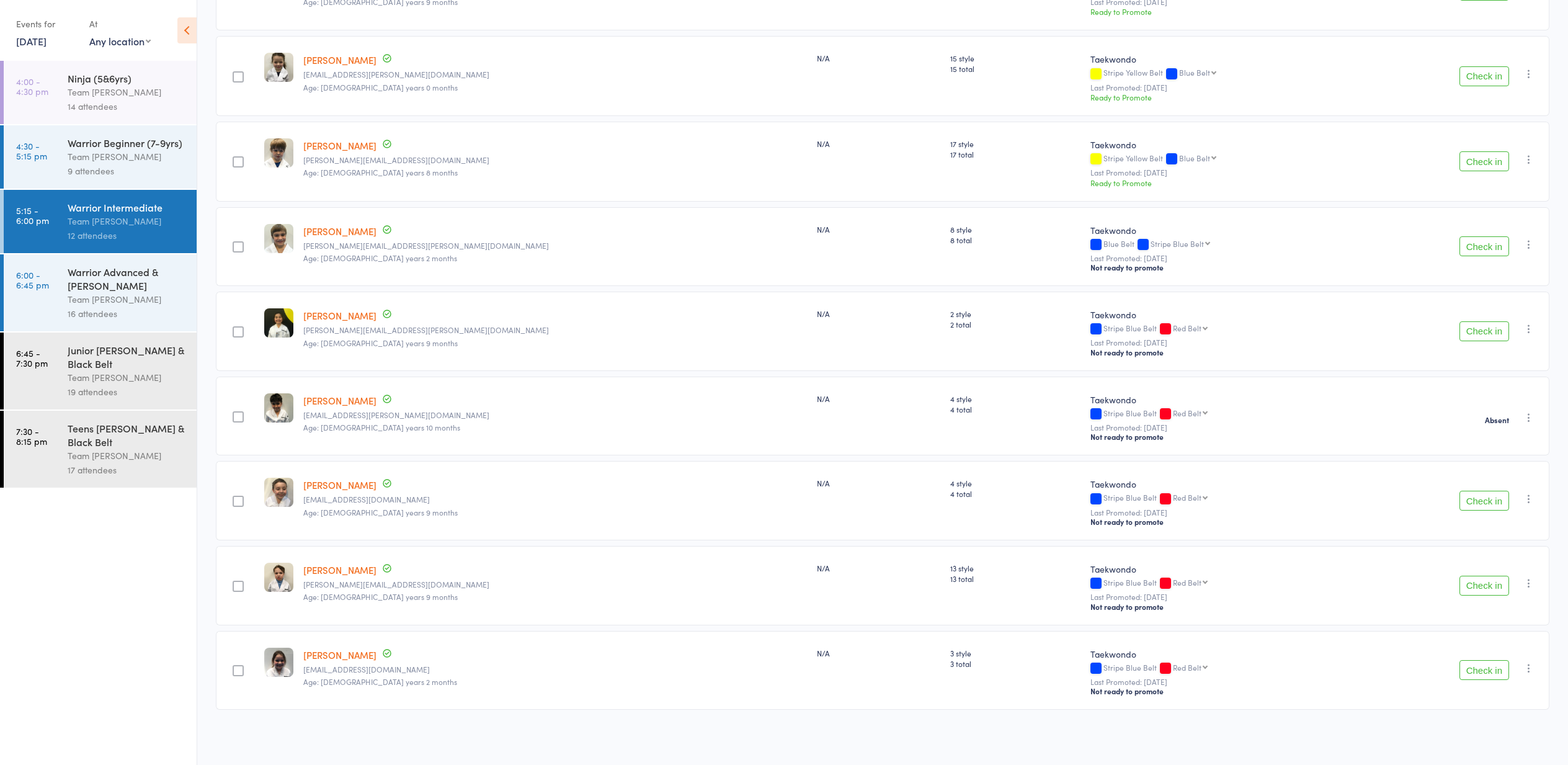
scroll to position [511, 0]
drag, startPoint x: 85, startPoint y: 292, endPoint x: 79, endPoint y: 293, distance: 6.1
click at [84, 292] on div "Team [PERSON_NAME]" at bounding box center [126, 300] width 118 height 14
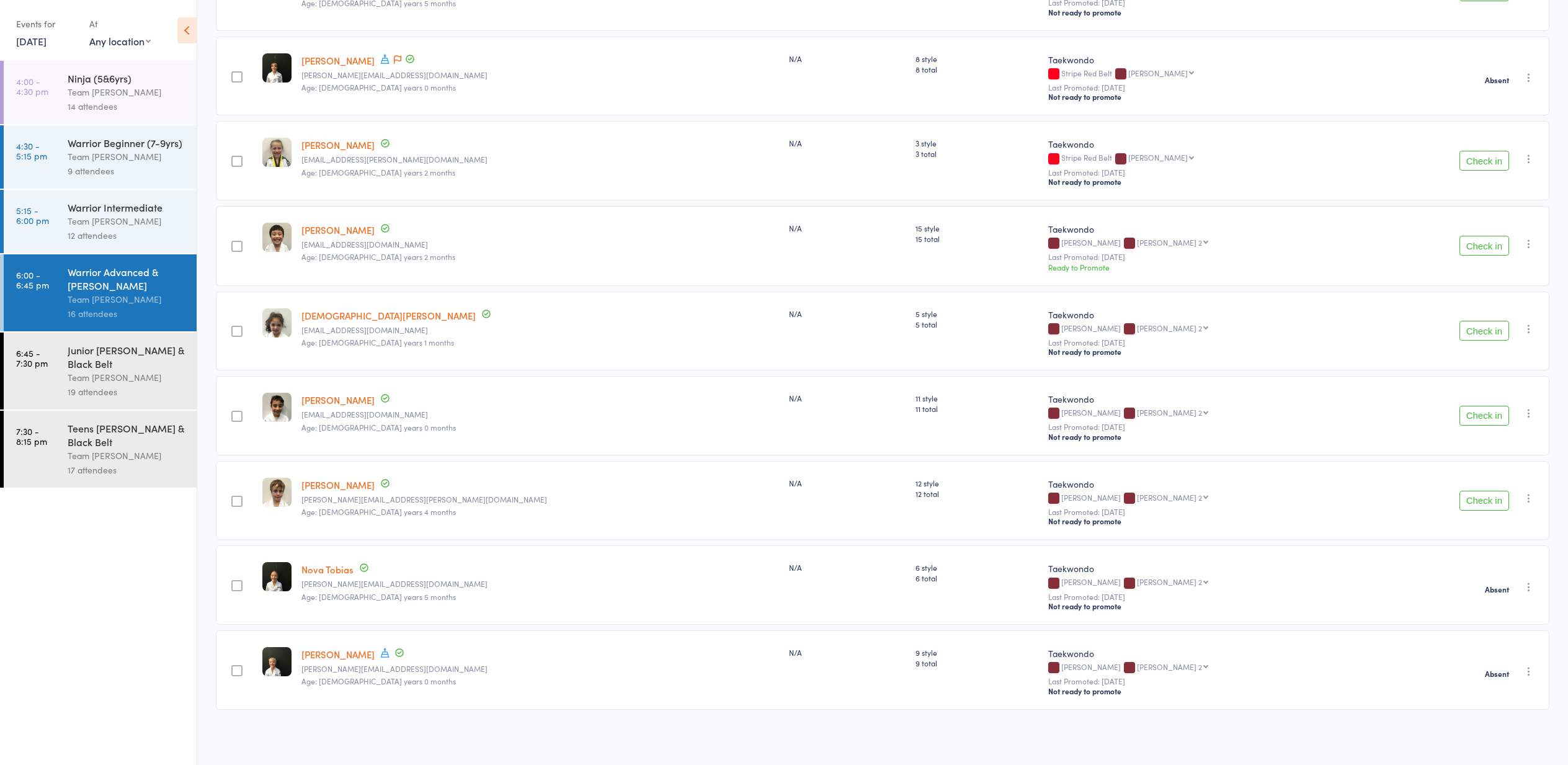
scroll to position [851, 0]
click at [107, 358] on div "Junior [PERSON_NAME] & Black Belt" at bounding box center [126, 357] width 118 height 27
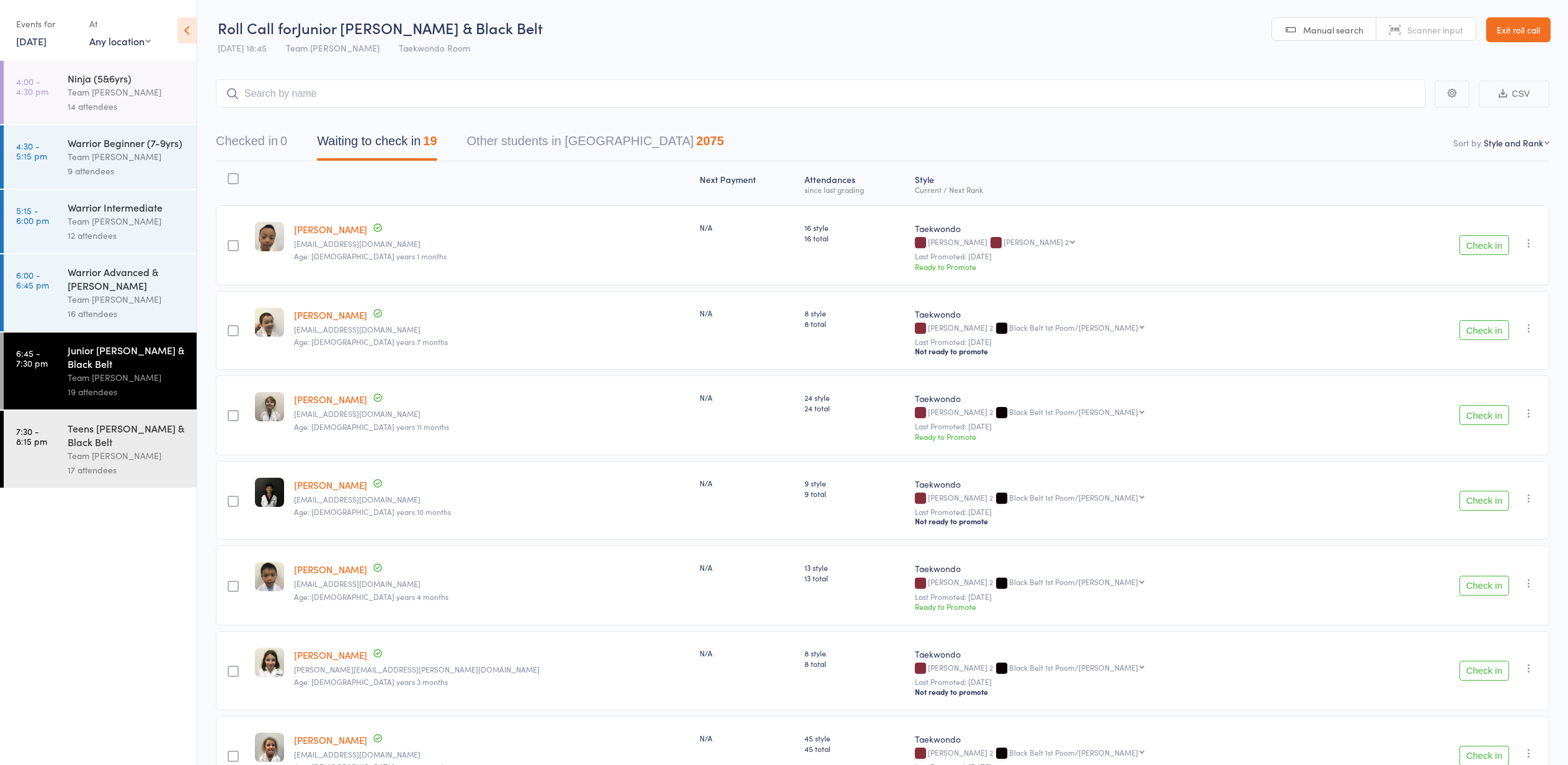
click at [92, 453] on div "Team [PERSON_NAME]" at bounding box center [126, 456] width 118 height 14
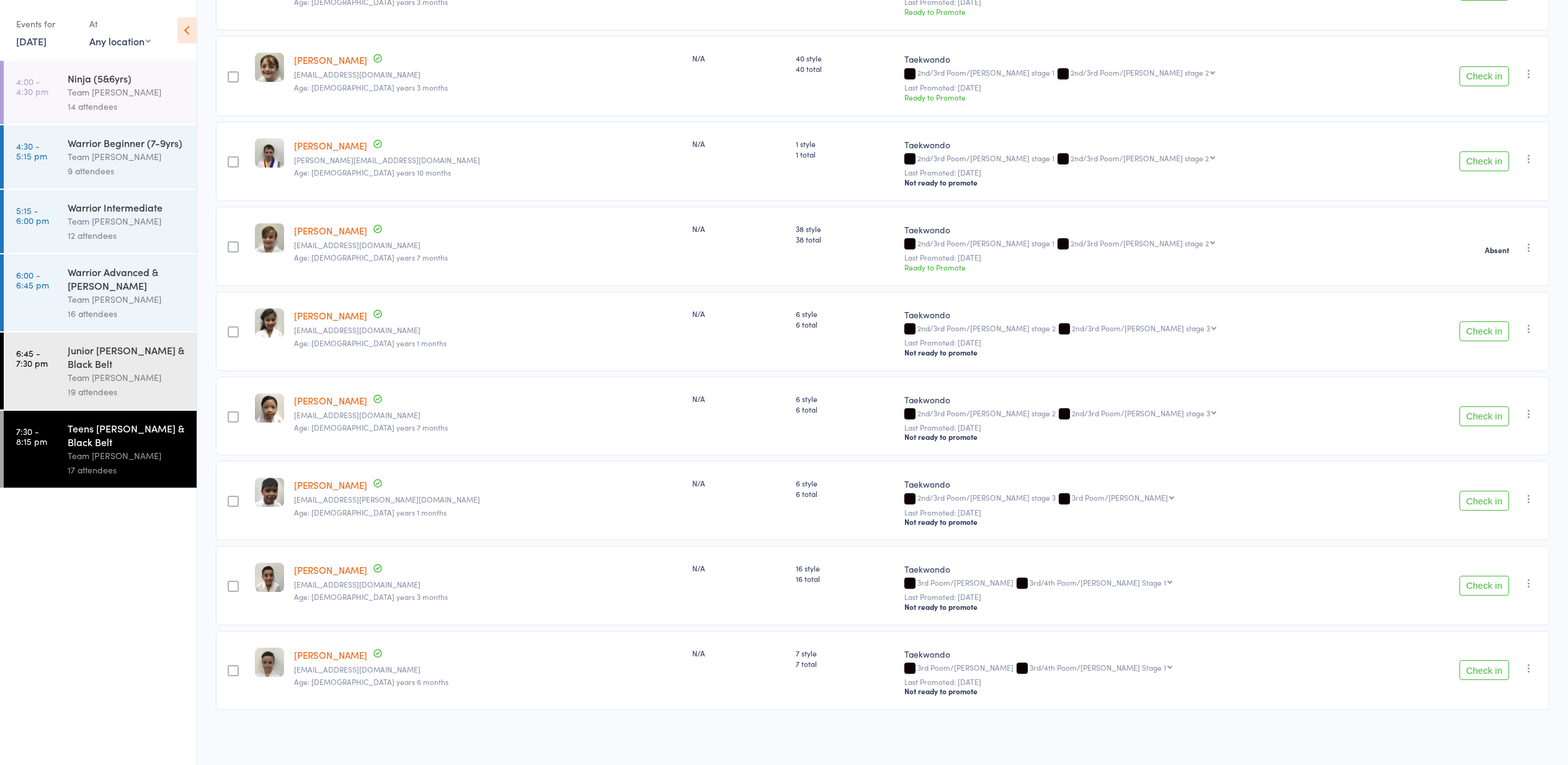
scroll to position [937, 0]
click at [81, 85] on div "Team [PERSON_NAME]" at bounding box center [126, 93] width 118 height 14
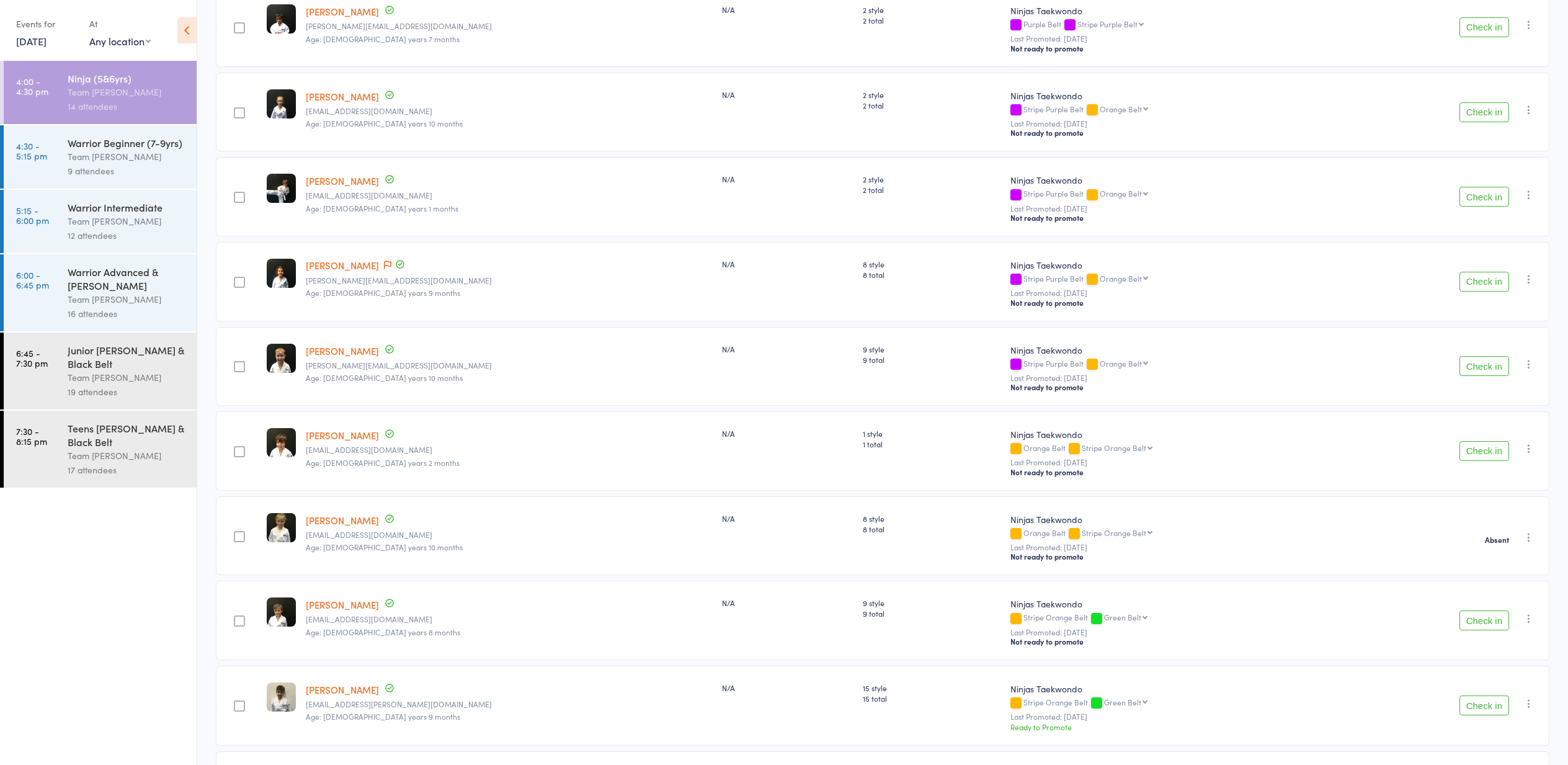
scroll to position [389, 0]
click at [1525, 196] on icon "button" at bounding box center [1529, 192] width 12 height 12
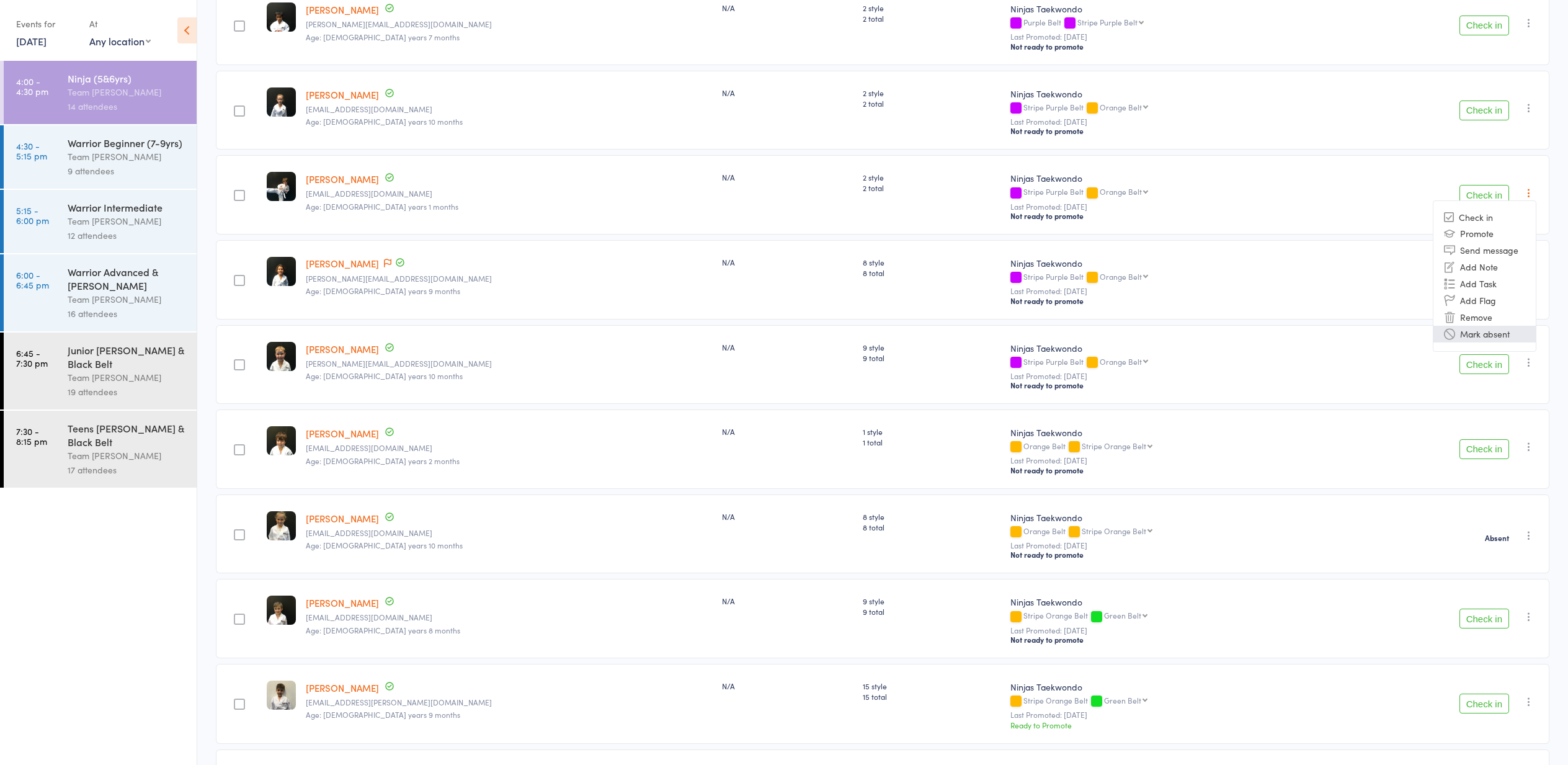
click at [1467, 341] on li "Mark absent" at bounding box center [1484, 333] width 102 height 17
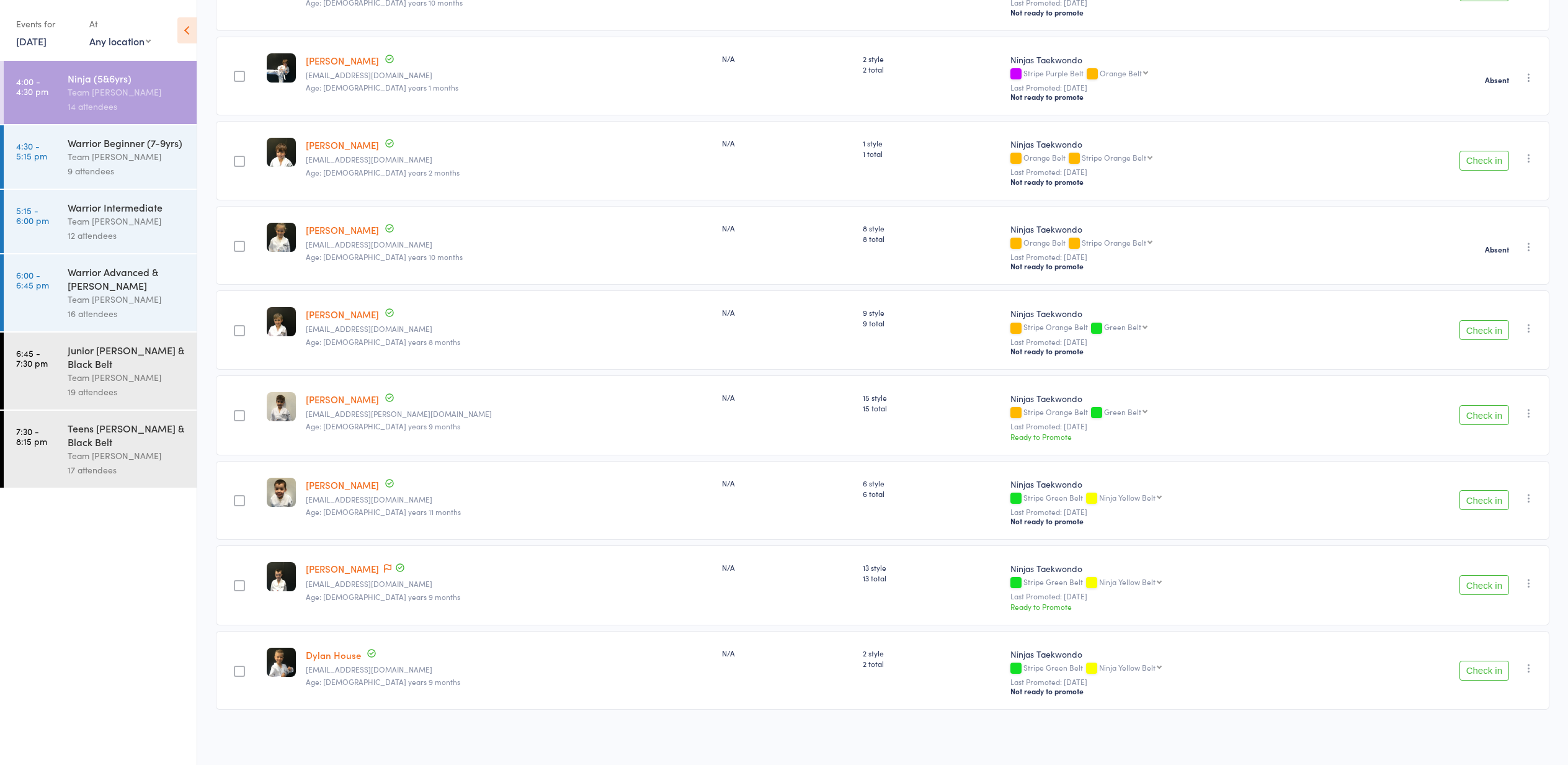
scroll to position [681, 0]
click at [1486, 671] on button "Check in" at bounding box center [1484, 670] width 50 height 20
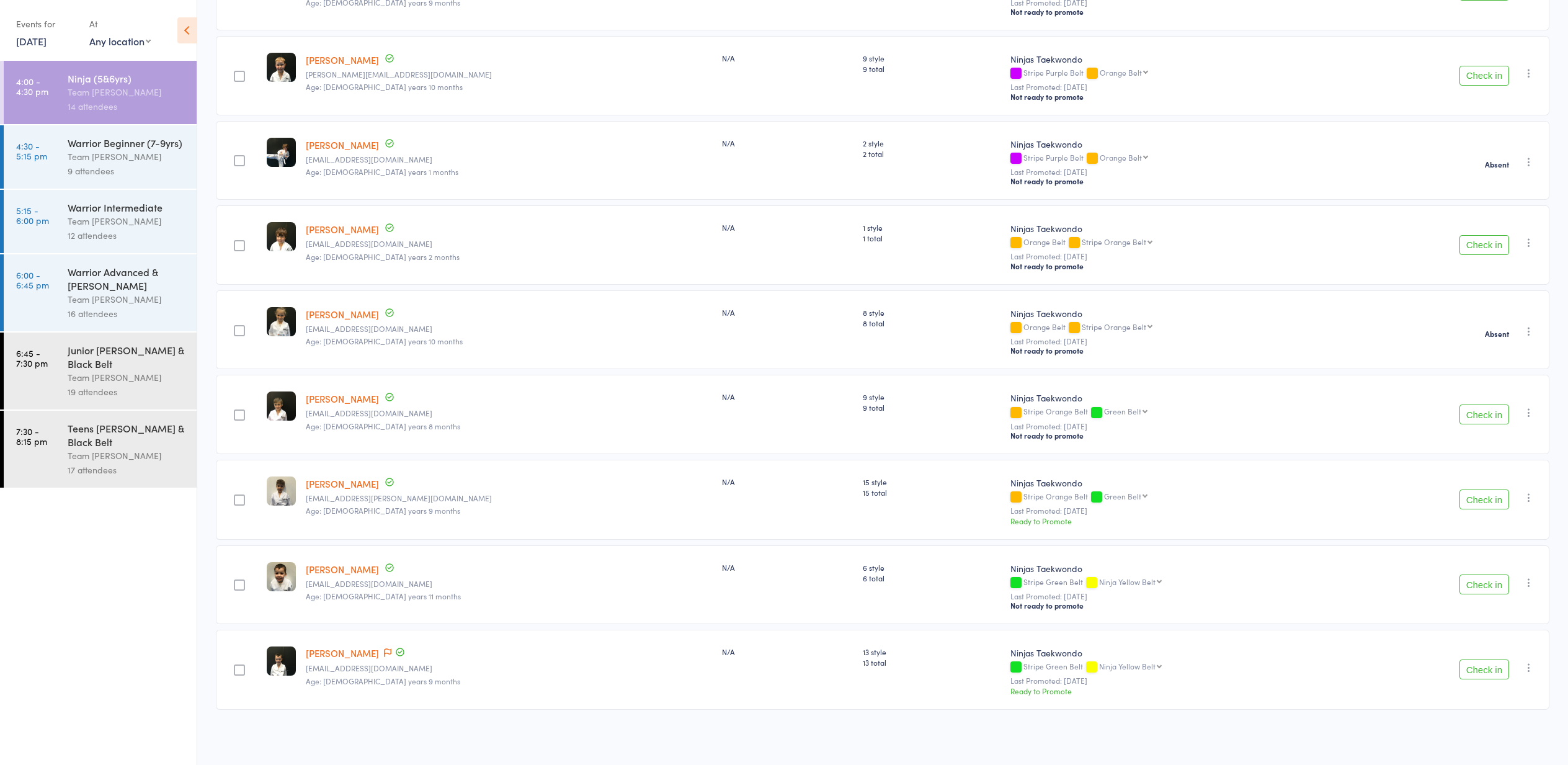
scroll to position [596, 0]
click at [1488, 585] on button "Check in" at bounding box center [1484, 584] width 50 height 20
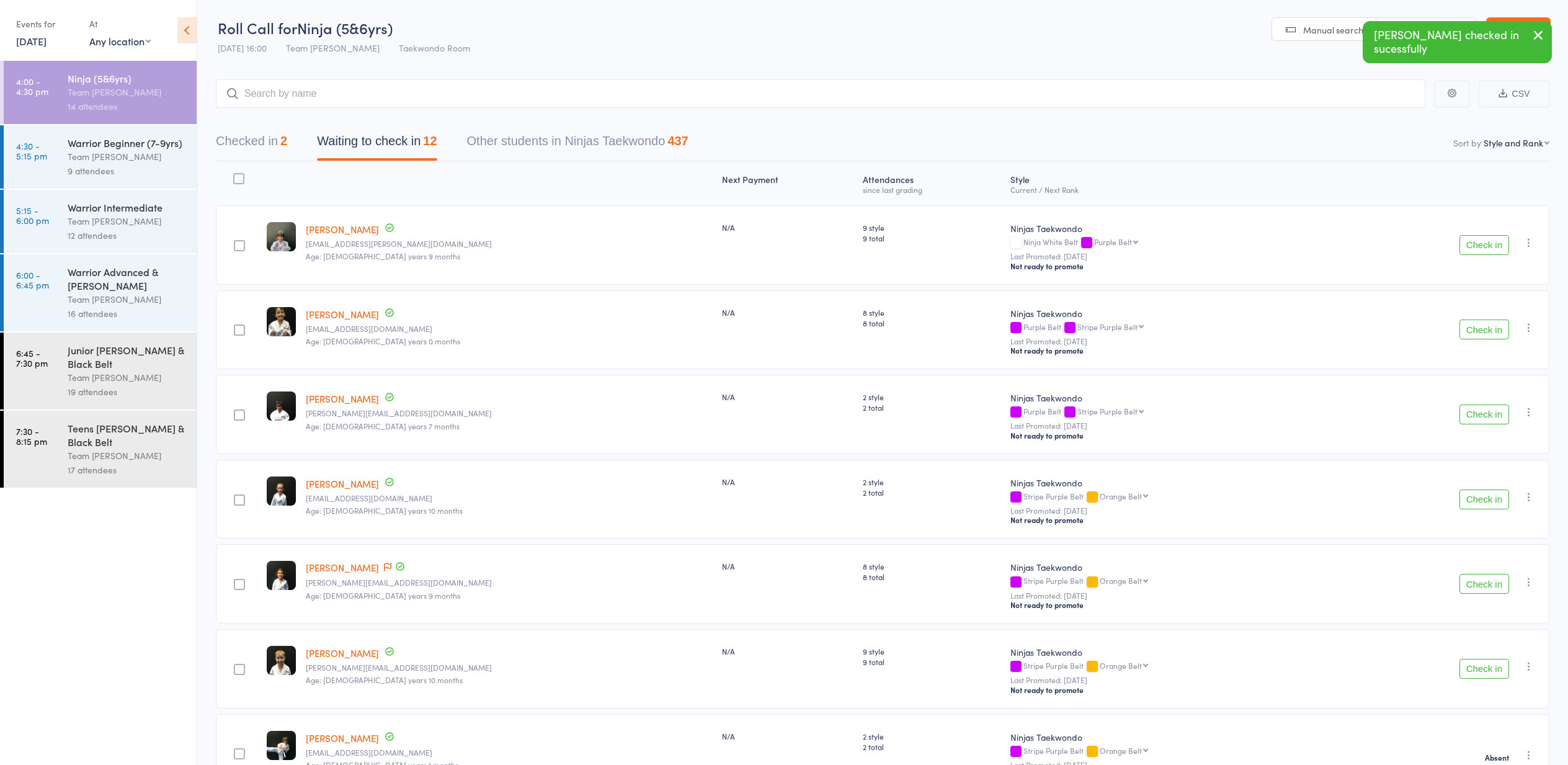
scroll to position [0, 0]
click at [235, 141] on button "Checked in 2" at bounding box center [251, 144] width 72 height 33
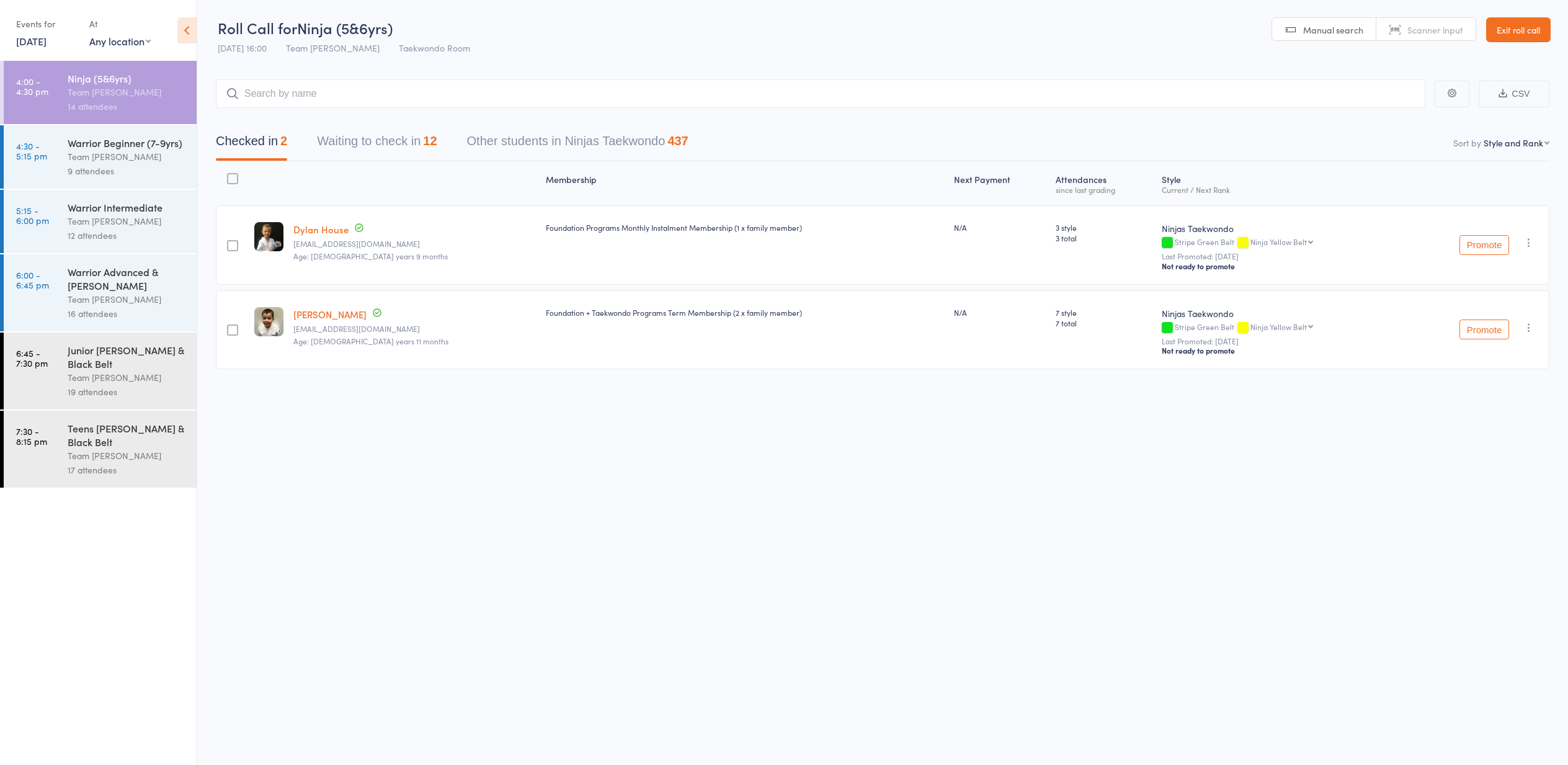
click at [379, 144] on button "Waiting to check in 12" at bounding box center [377, 144] width 120 height 33
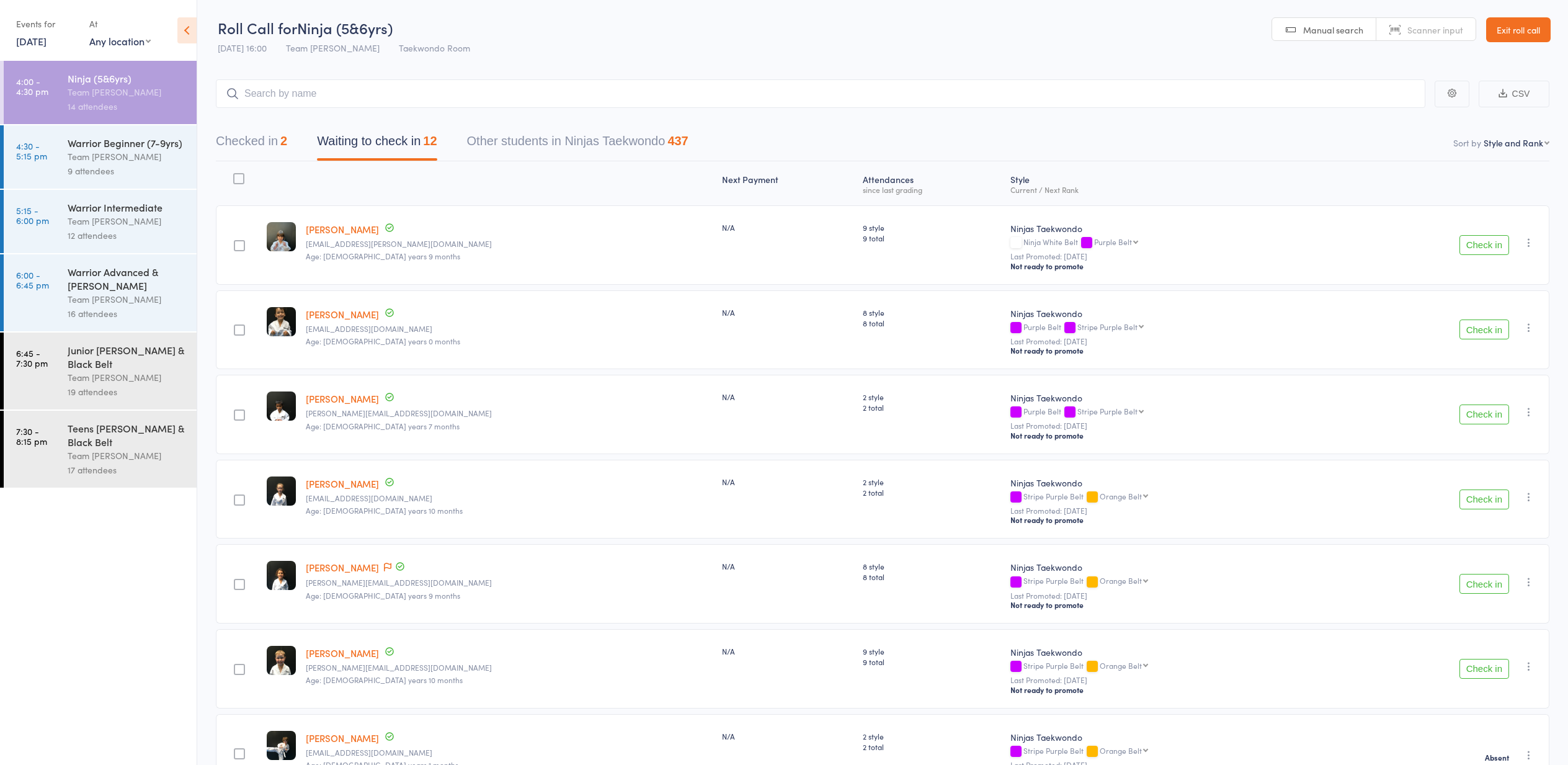
click at [243, 144] on button "Checked in 2" at bounding box center [251, 144] width 72 height 33
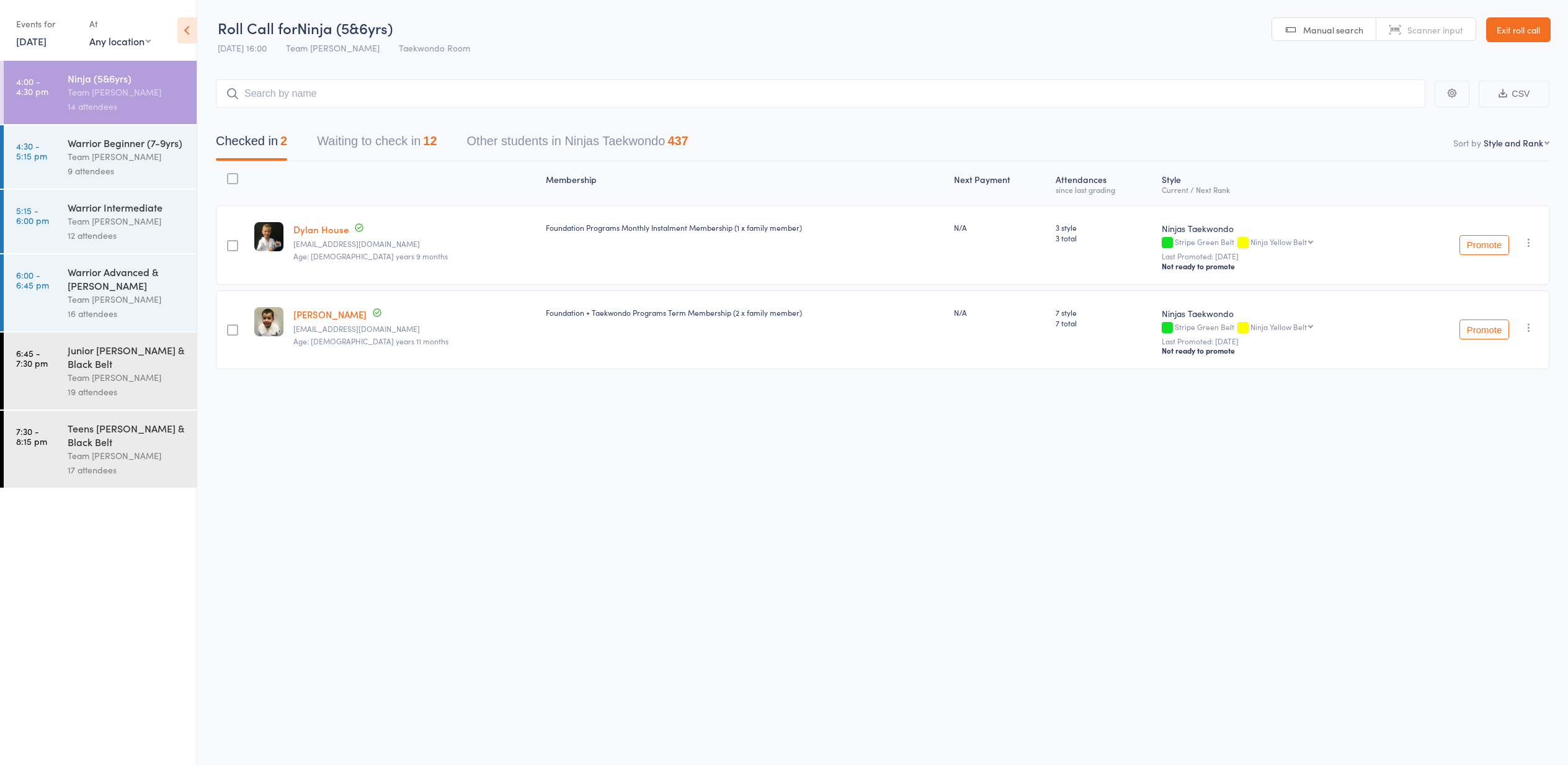
drag, startPoint x: 316, startPoint y: 230, endPoint x: 308, endPoint y: 232, distance: 8.2
click at [315, 230] on link "Dylan House" at bounding box center [321, 229] width 56 height 13
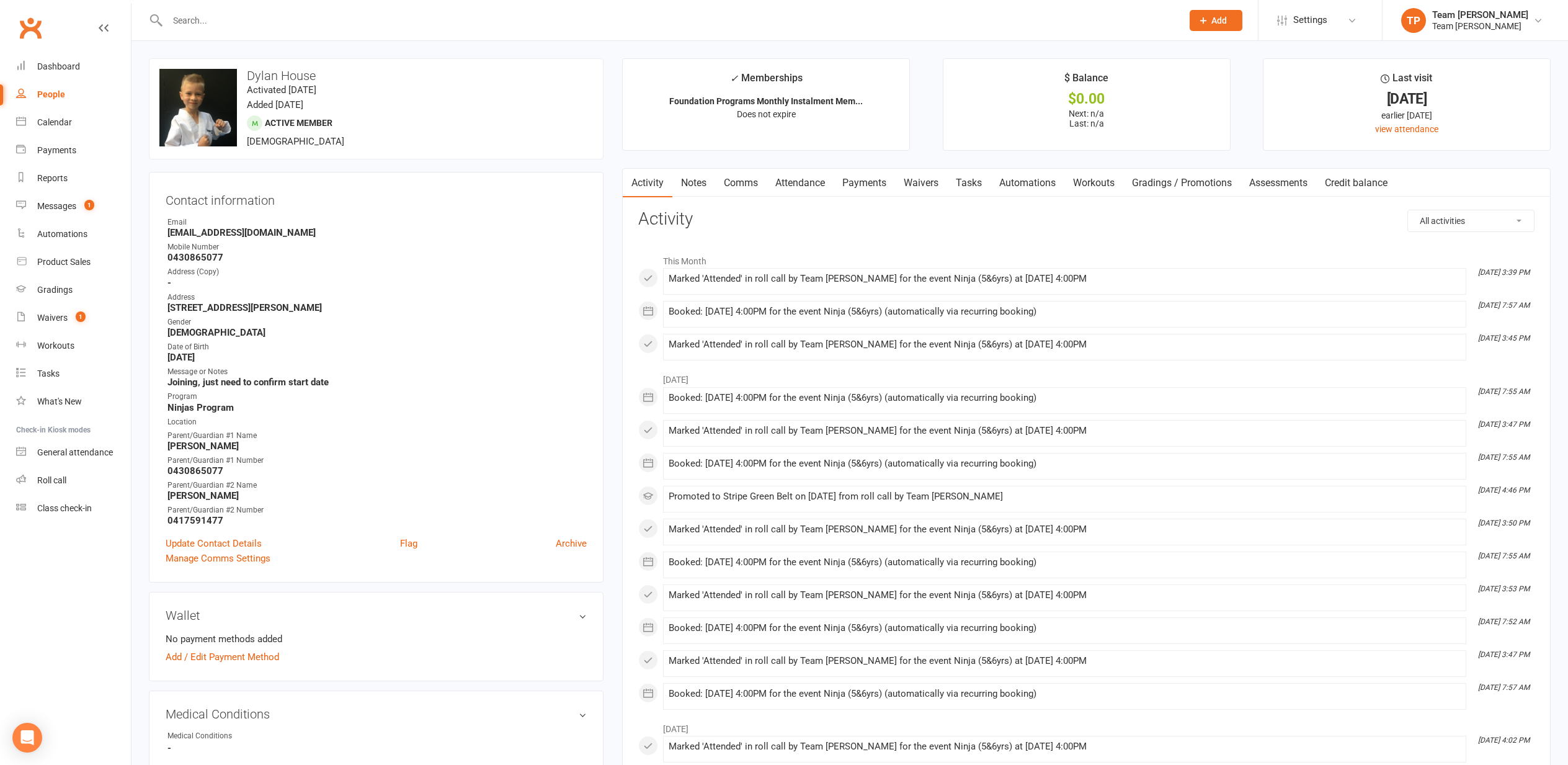
drag, startPoint x: 50, startPoint y: 200, endPoint x: 44, endPoint y: 203, distance: 6.7
click at [49, 201] on link "Messages 1" at bounding box center [73, 206] width 114 height 28
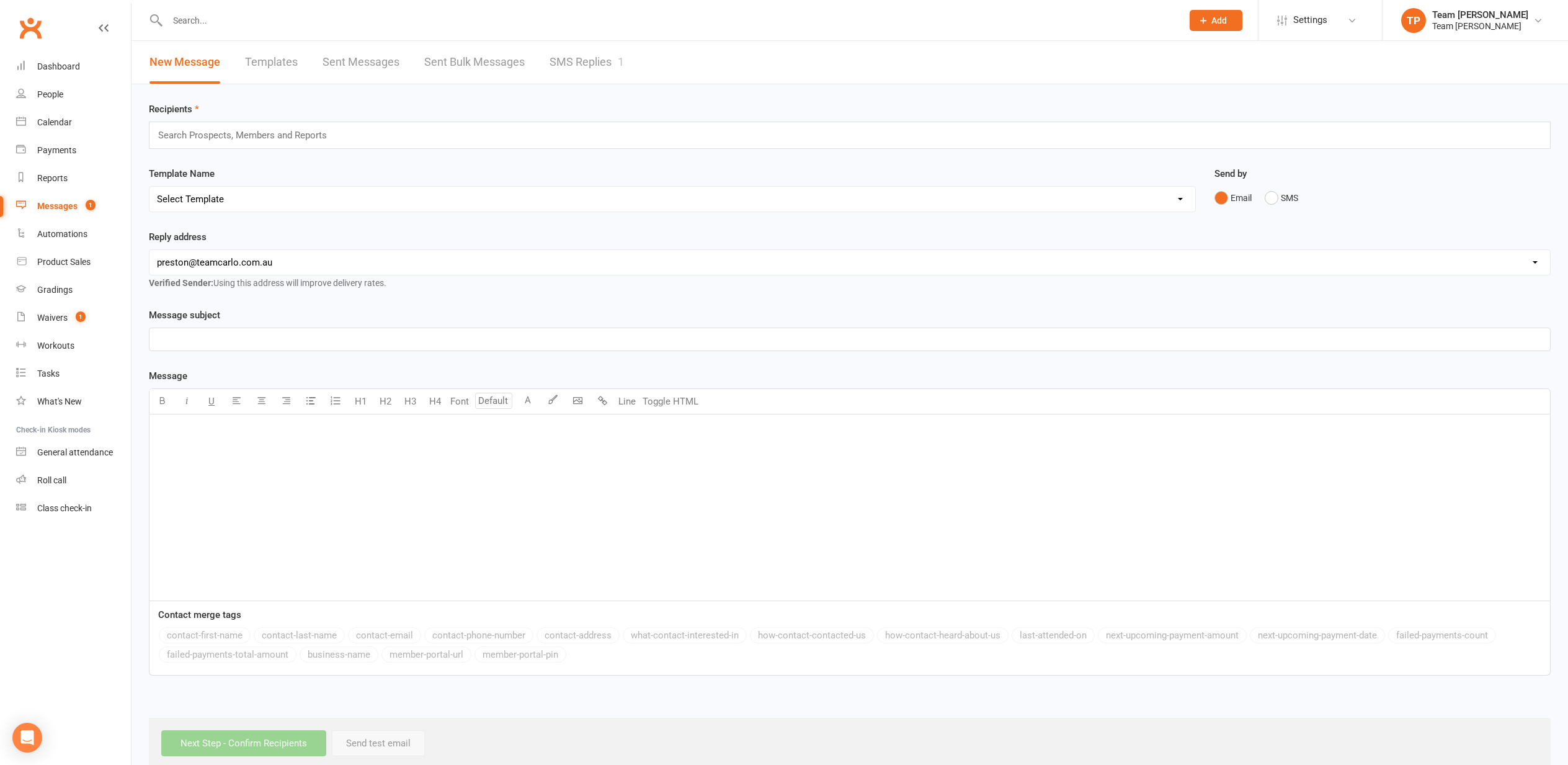
click at [569, 63] on link "SMS Replies 1" at bounding box center [586, 62] width 74 height 43
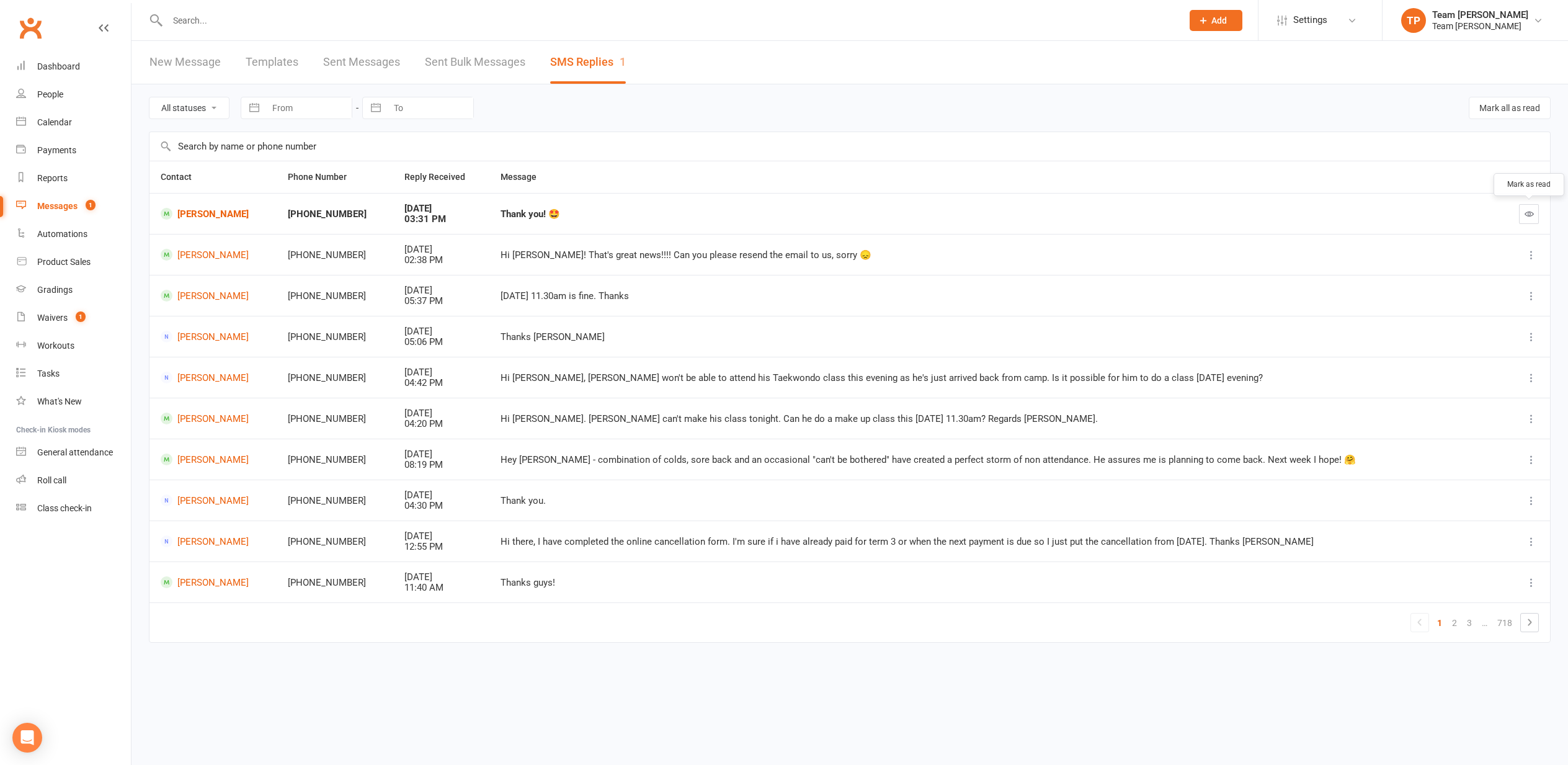
click at [1529, 212] on icon "button" at bounding box center [1529, 214] width 10 height 10
click at [1455, 617] on link "2" at bounding box center [1454, 622] width 14 height 18
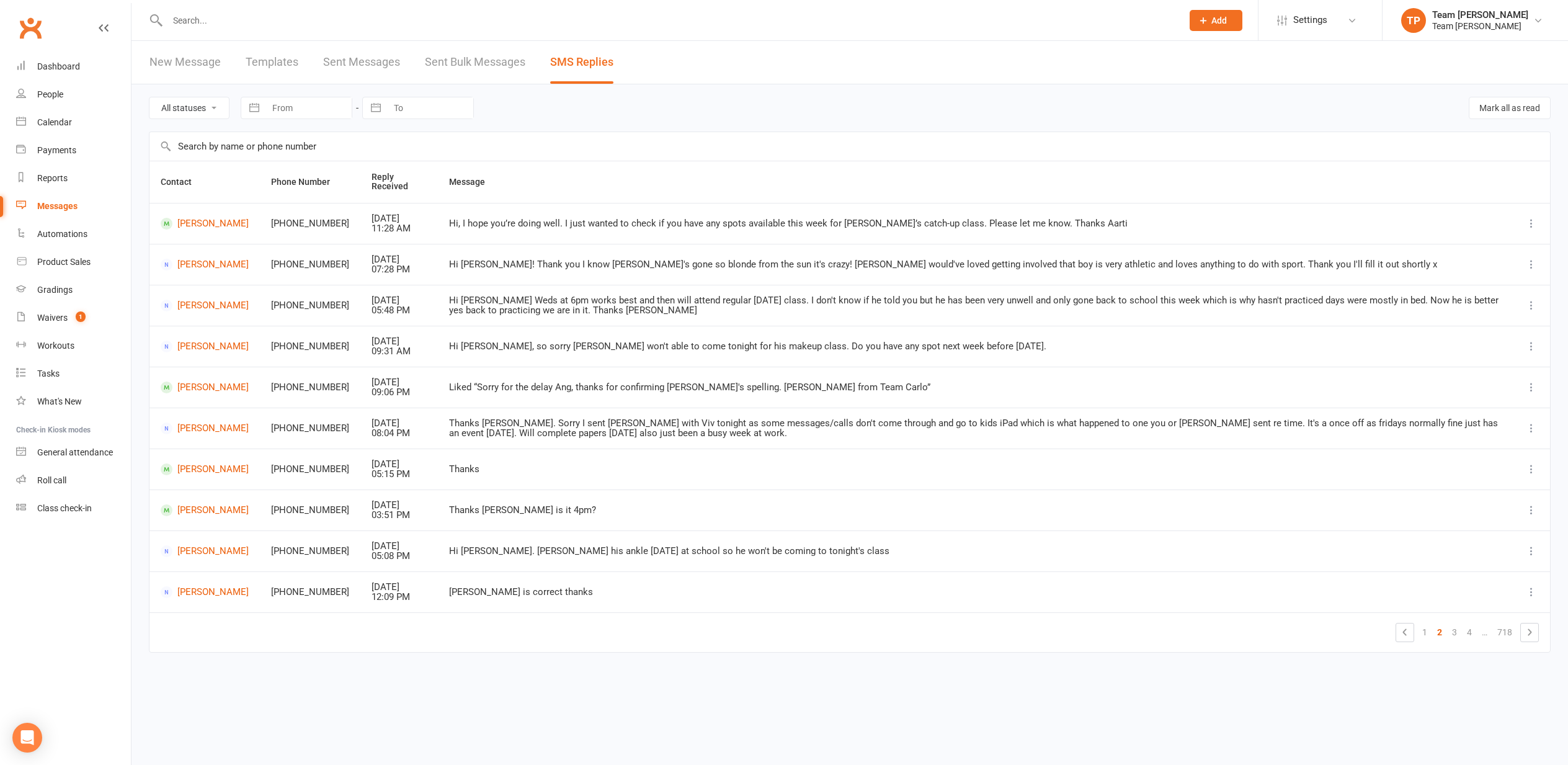
click at [52, 122] on div "Calendar" at bounding box center [54, 122] width 35 height 10
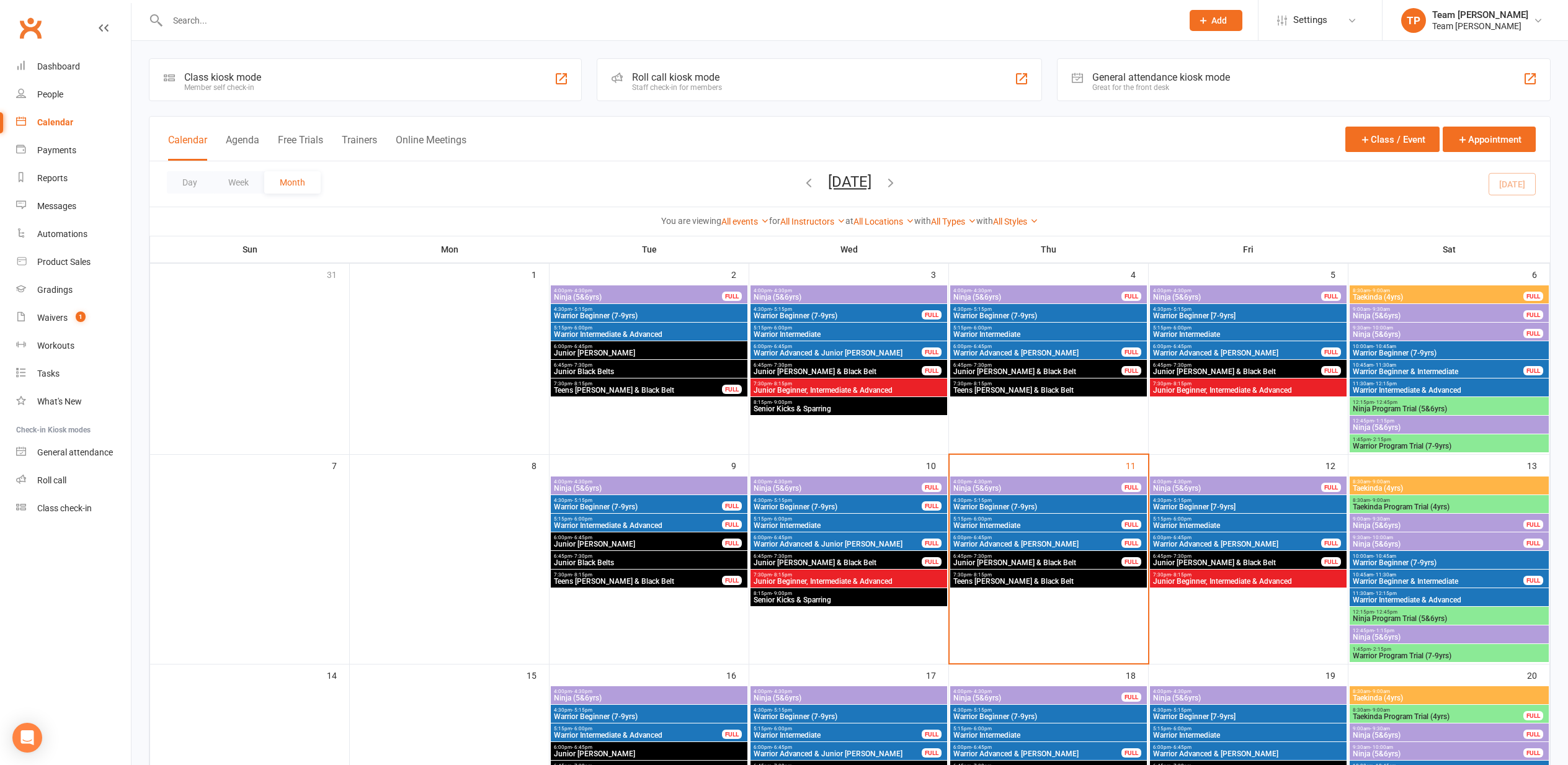
click at [1179, 485] on span "Ninja (5&6yrs)" at bounding box center [1237, 488] width 169 height 7
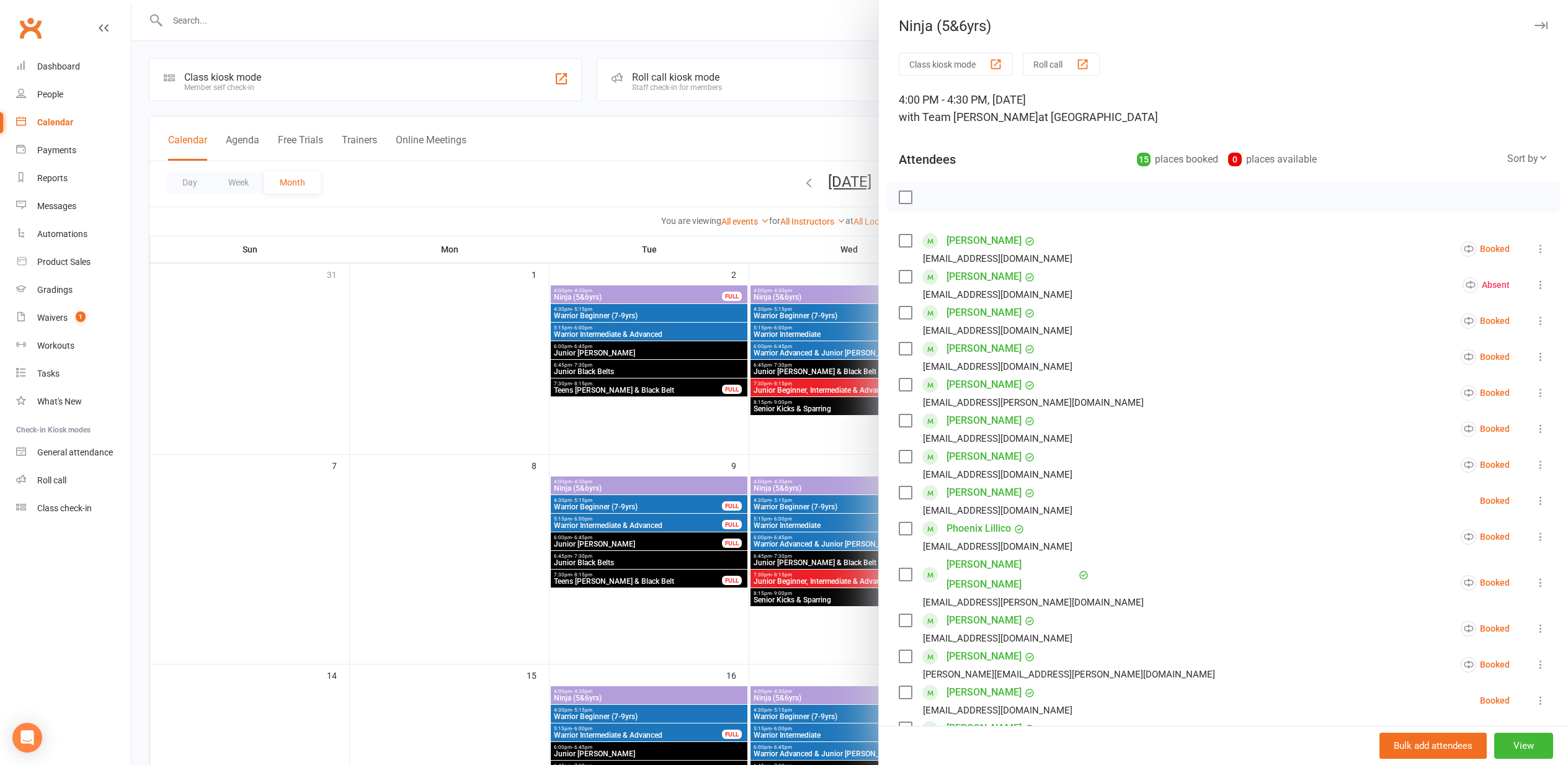
click at [52, 122] on div "Calendar" at bounding box center [55, 122] width 36 height 10
click at [322, 501] on div at bounding box center [850, 382] width 1437 height 765
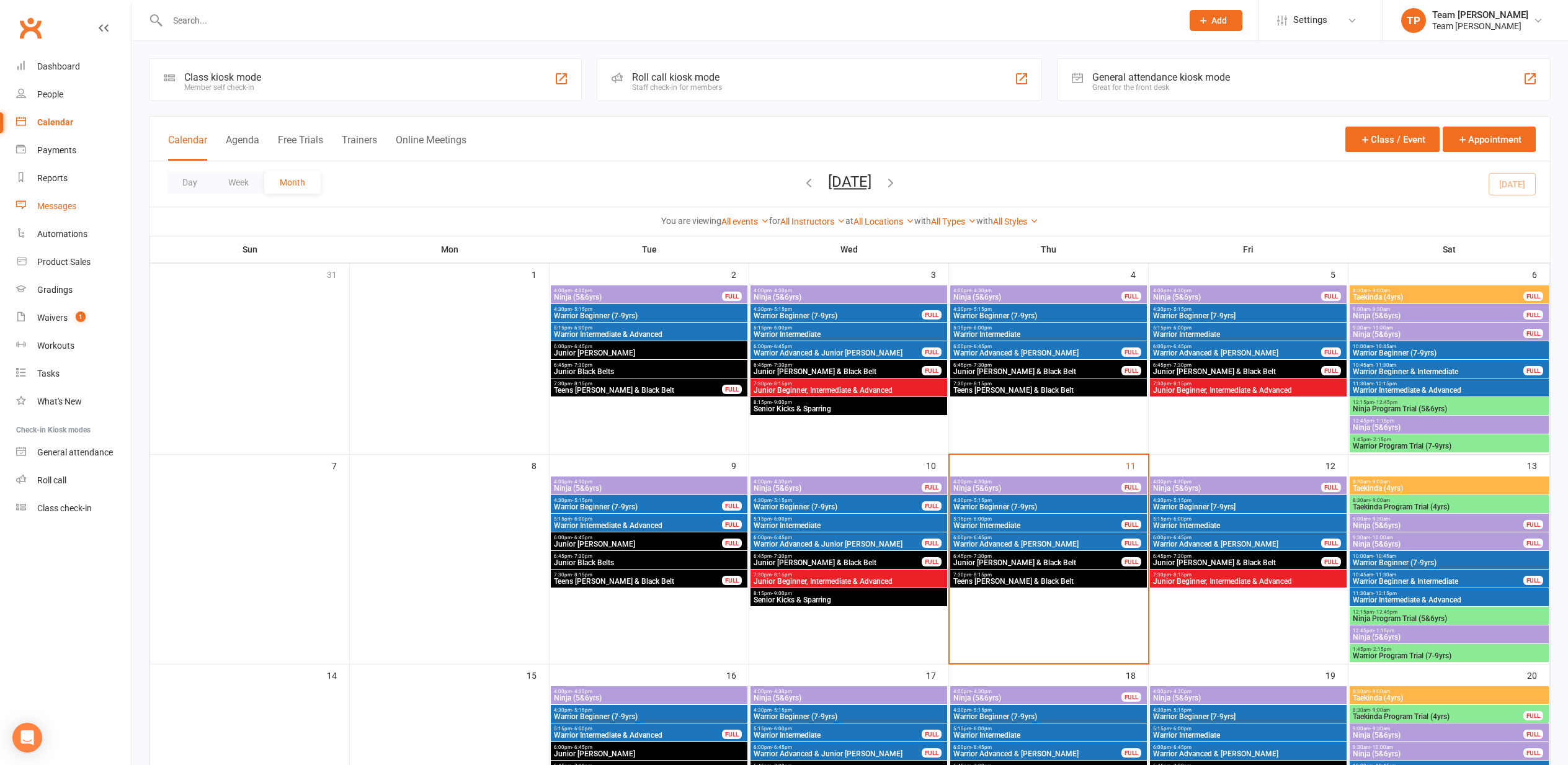
click at [58, 203] on div "Messages" at bounding box center [56, 206] width 39 height 10
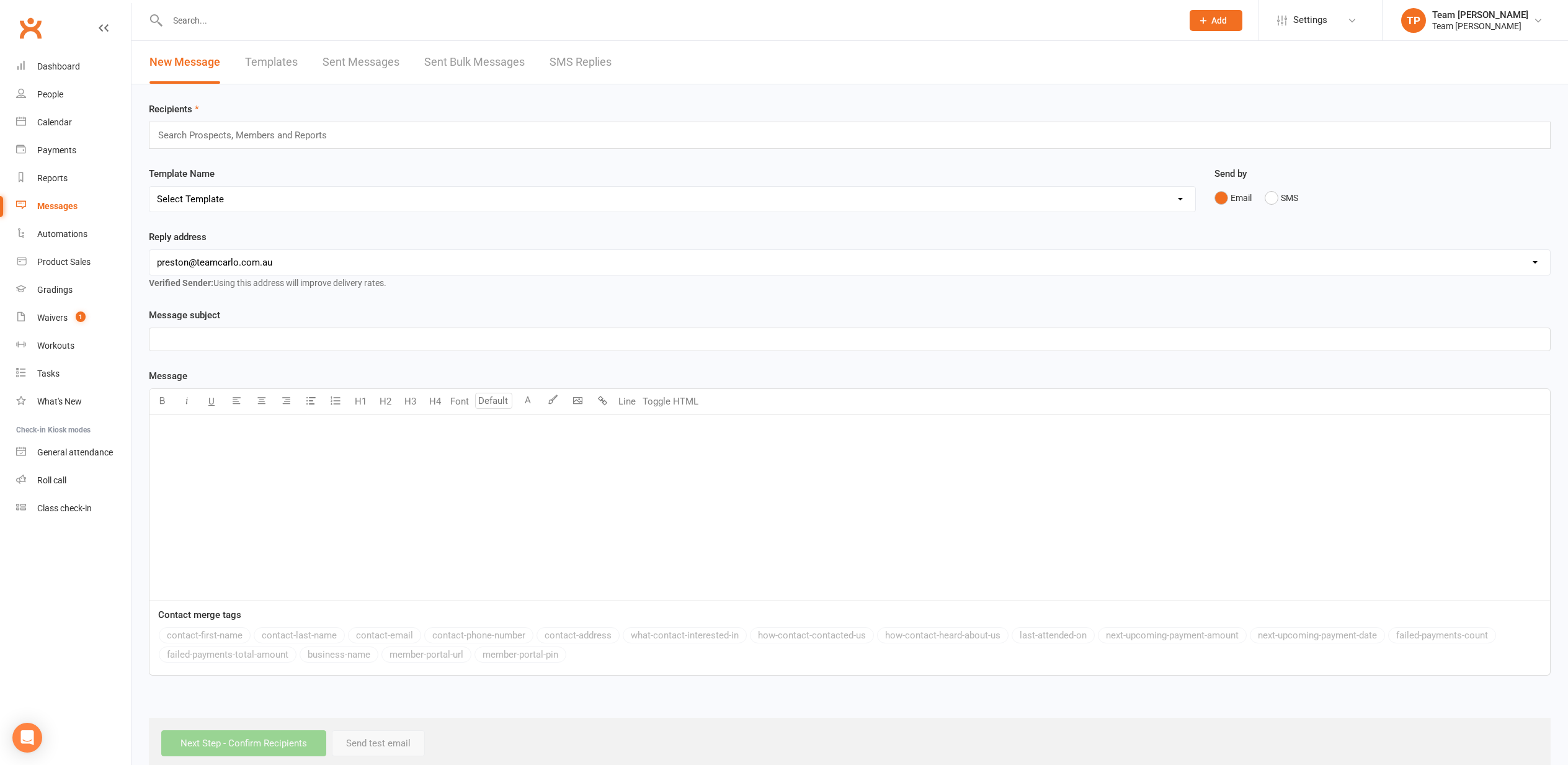
click at [581, 63] on link "SMS Replies" at bounding box center [580, 62] width 62 height 43
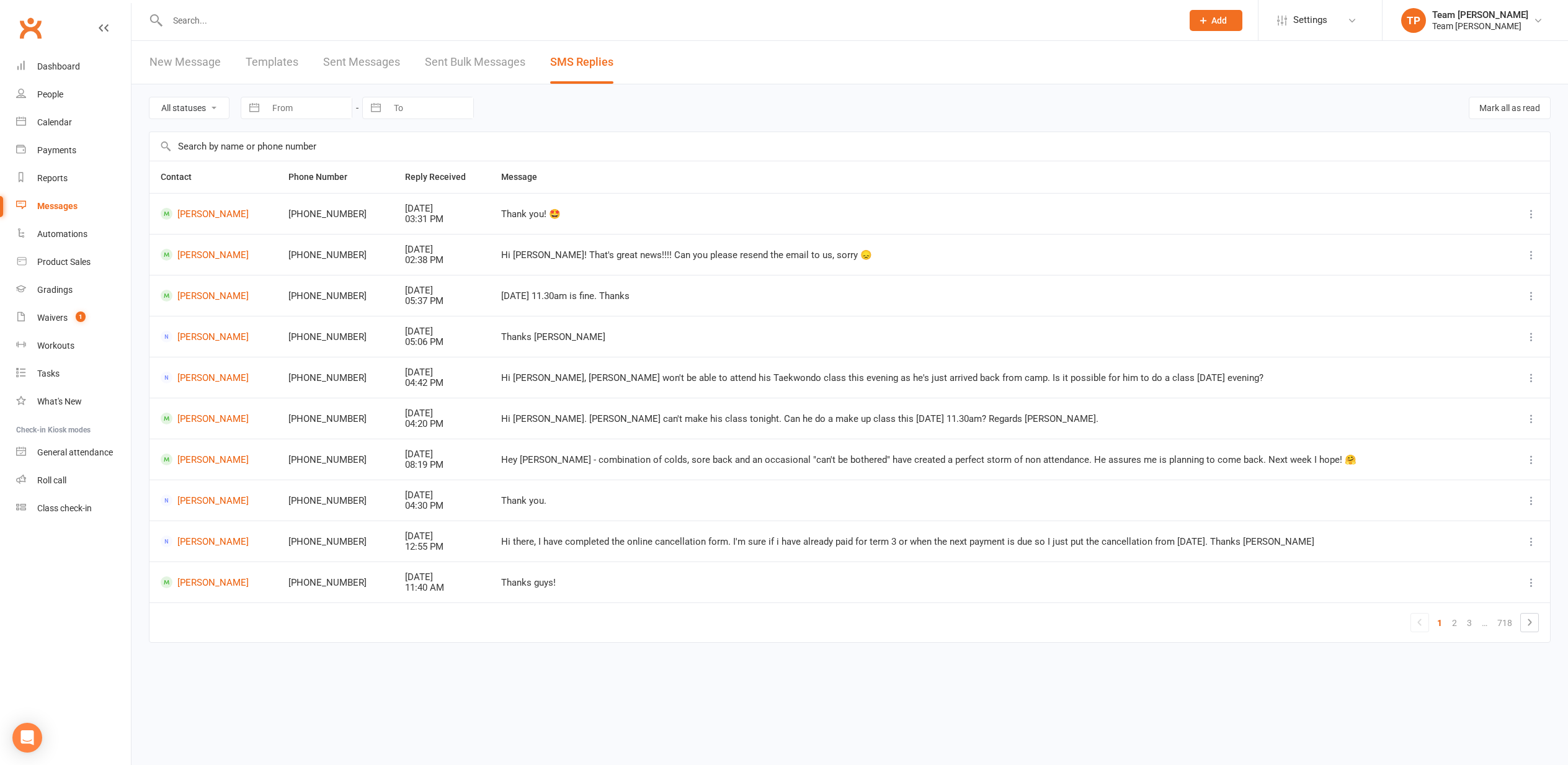
click at [1456, 614] on link "2" at bounding box center [1454, 622] width 14 height 18
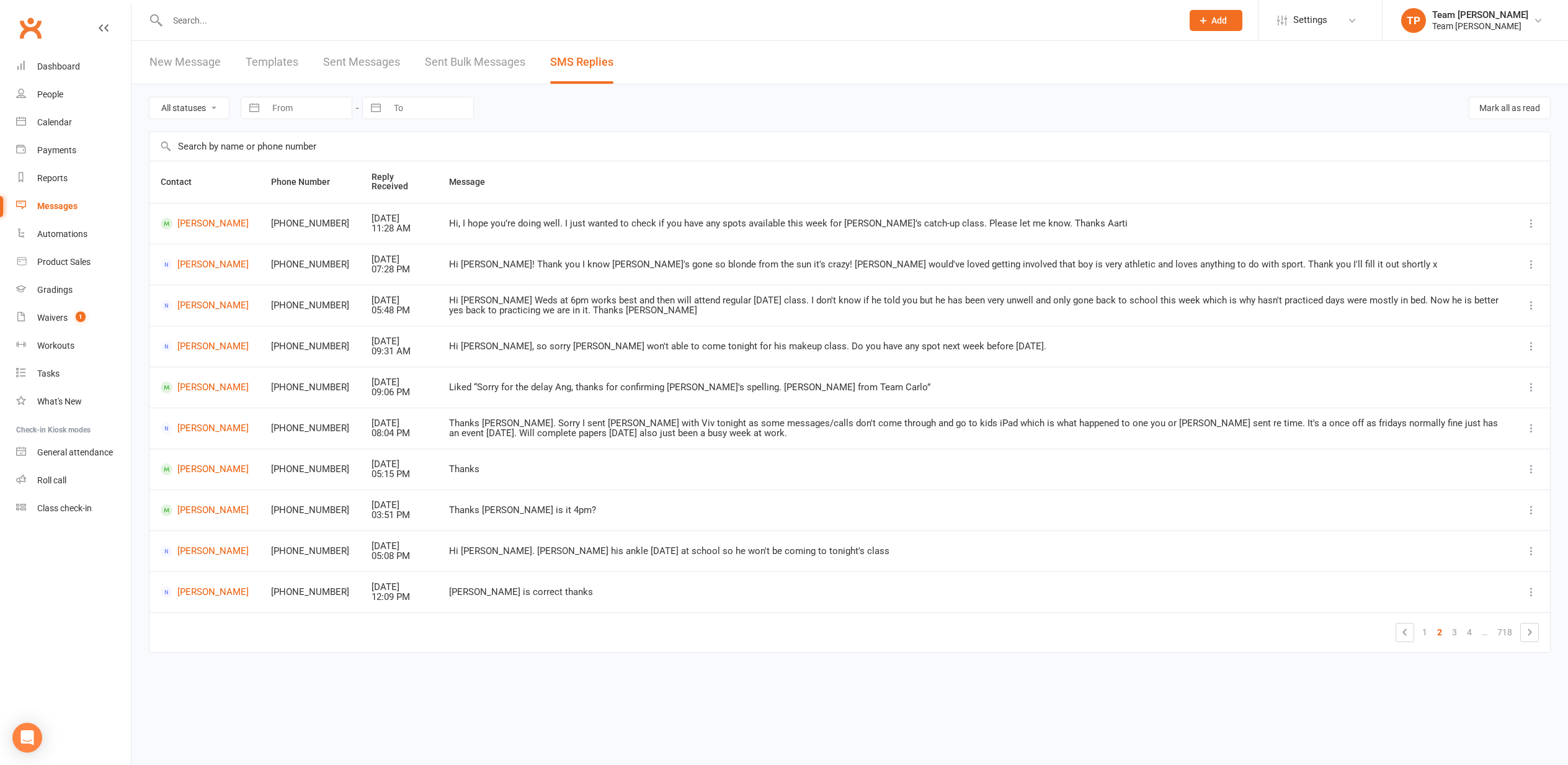
click at [202, 220] on link "Evan Gore" at bounding box center [204, 223] width 88 height 12
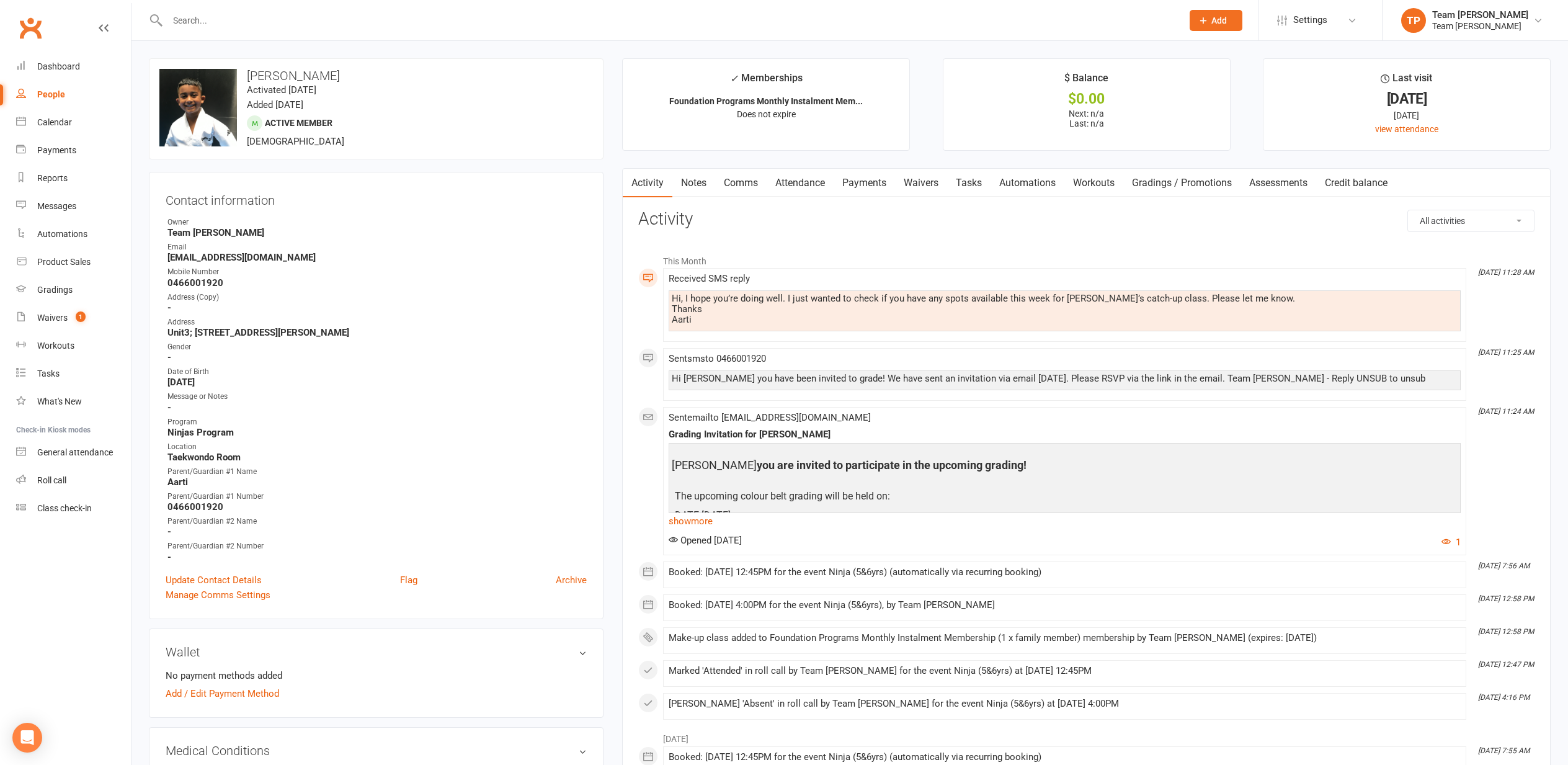
click at [743, 180] on link "Comms" at bounding box center [741, 182] width 52 height 28
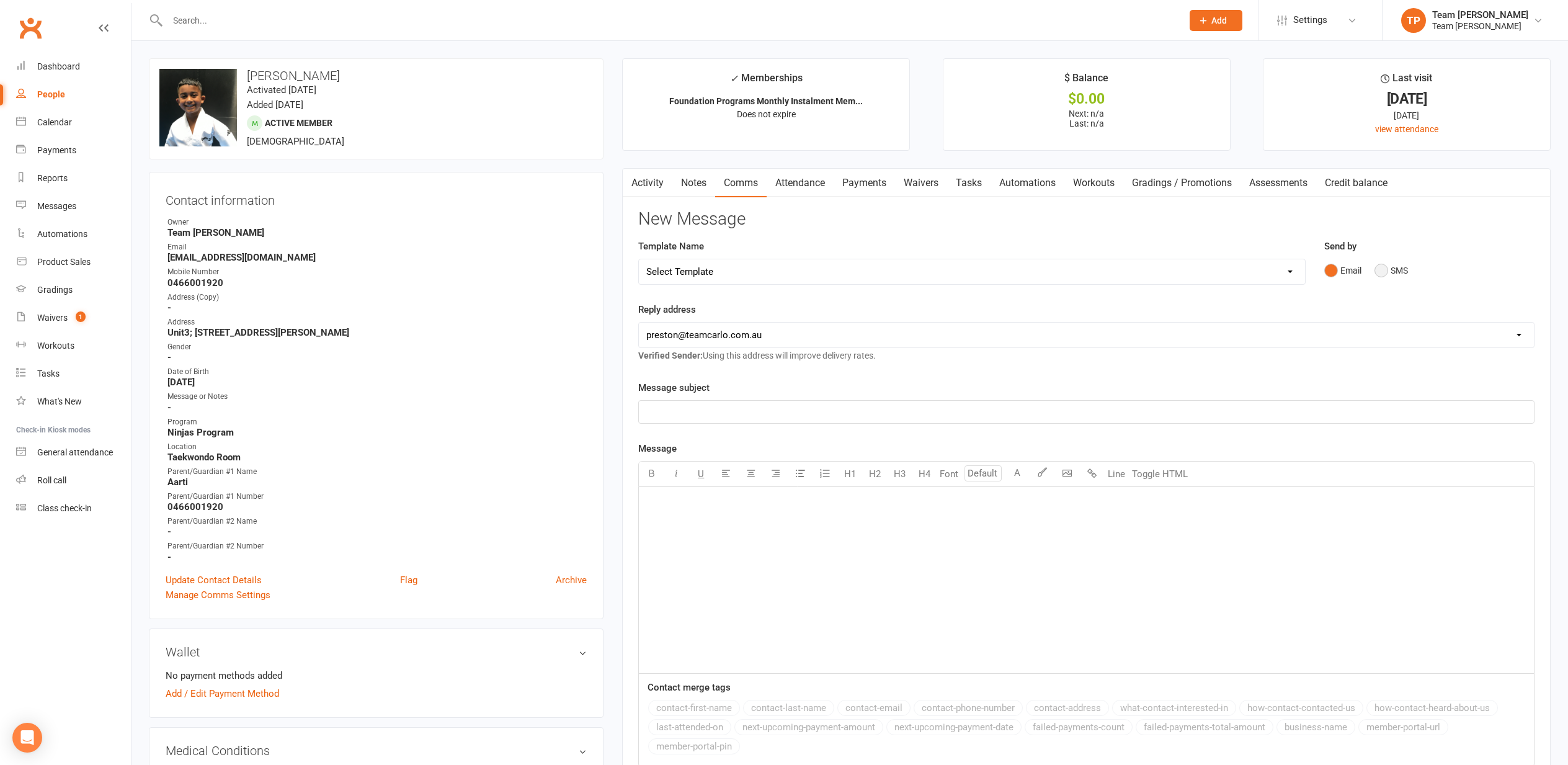
click at [1384, 269] on button "SMS" at bounding box center [1392, 270] width 34 height 23
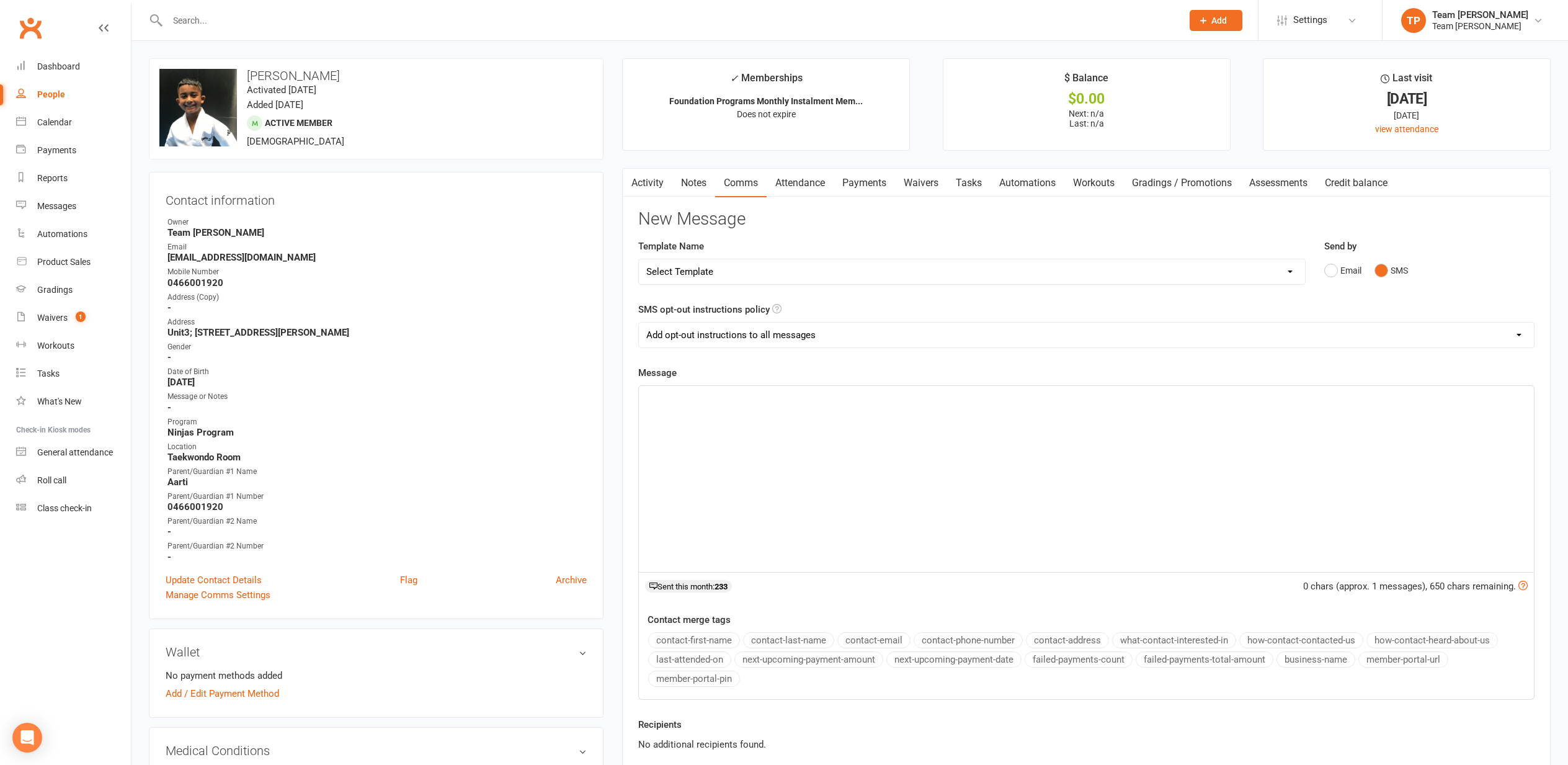
click at [722, 409] on div "﻿" at bounding box center [1086, 478] width 895 height 186
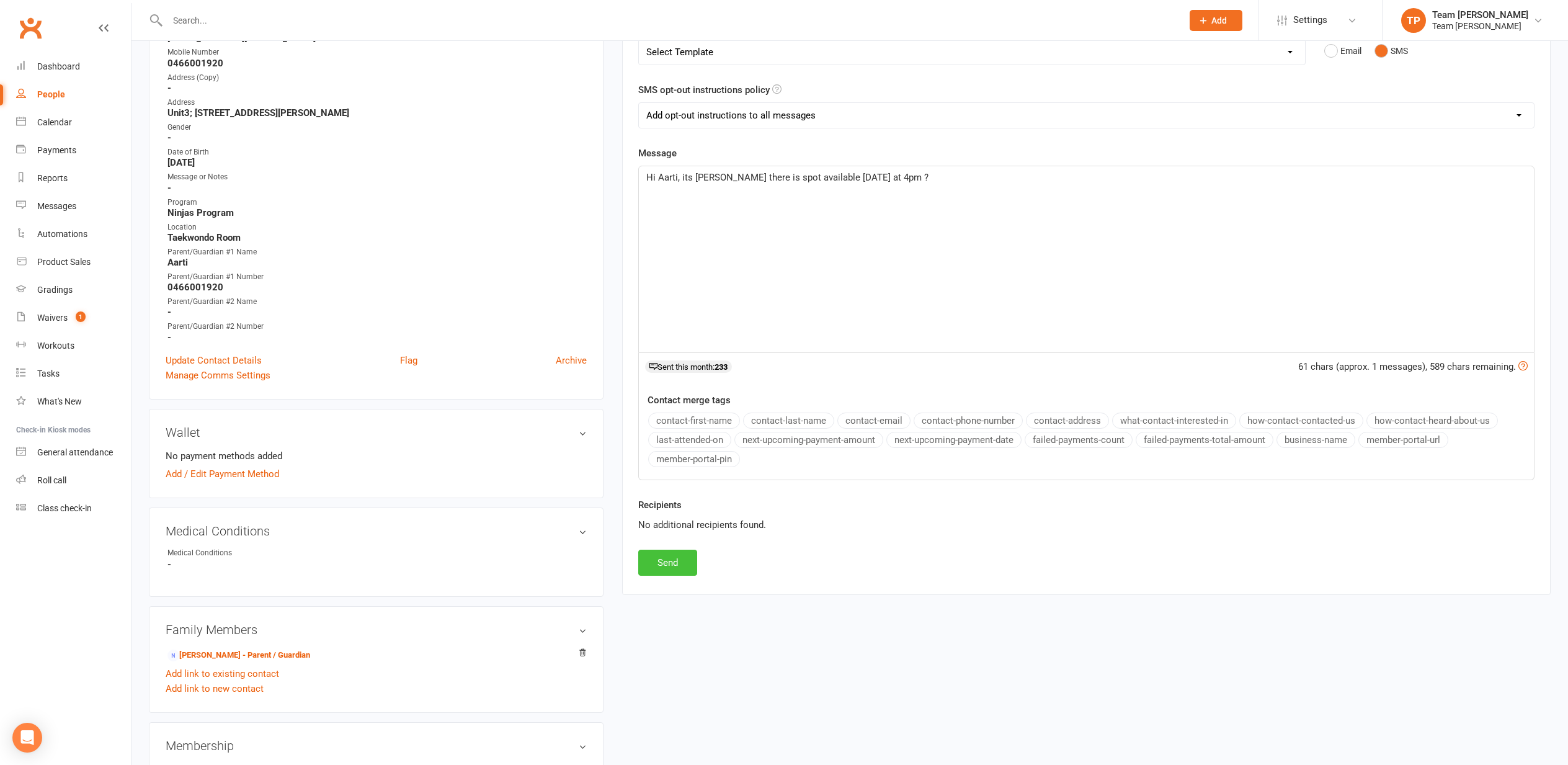
scroll to position [220, 0]
click at [673, 561] on button "Send" at bounding box center [668, 562] width 59 height 26
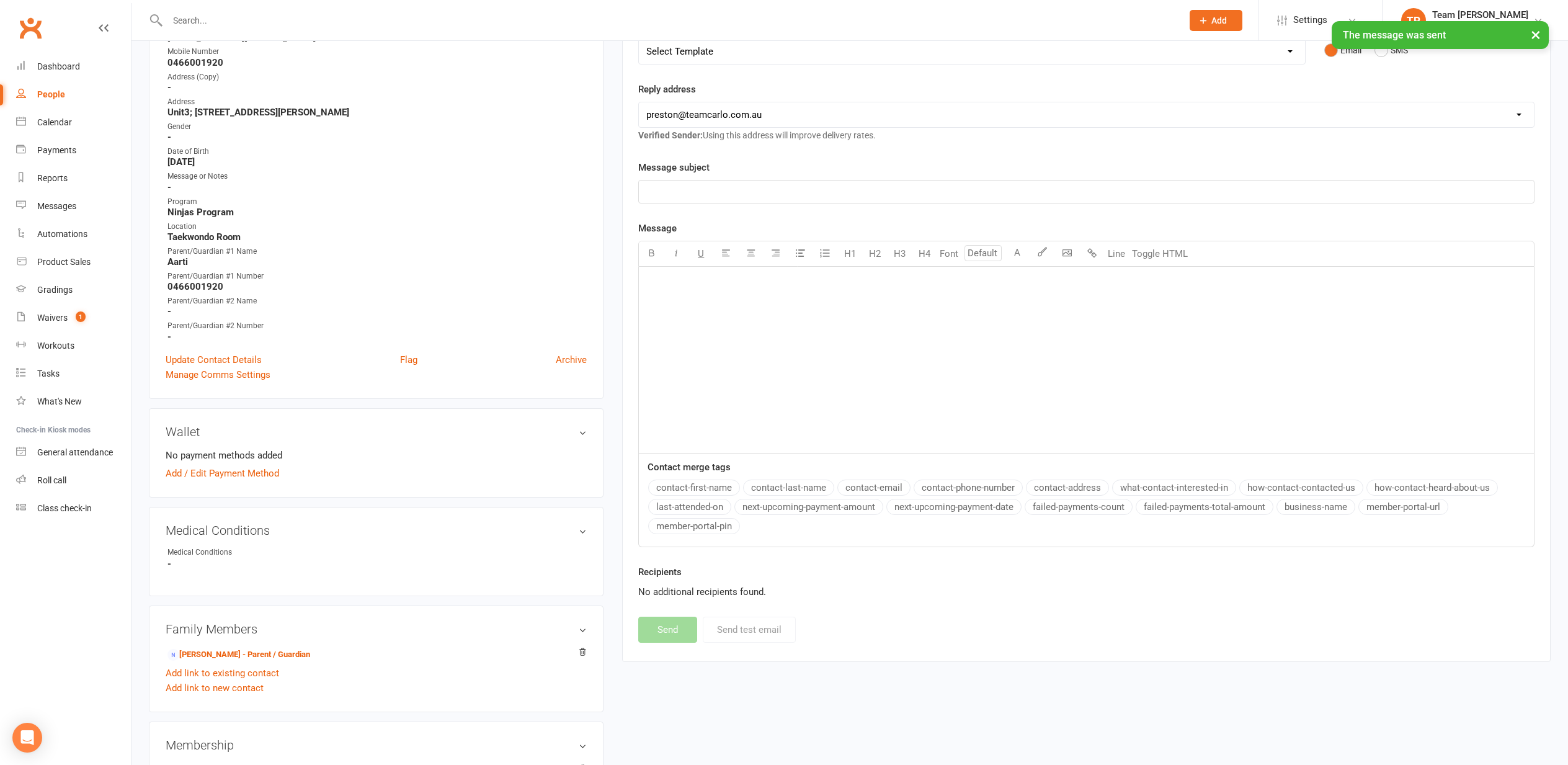
click at [43, 123] on div "Calendar" at bounding box center [54, 122] width 35 height 10
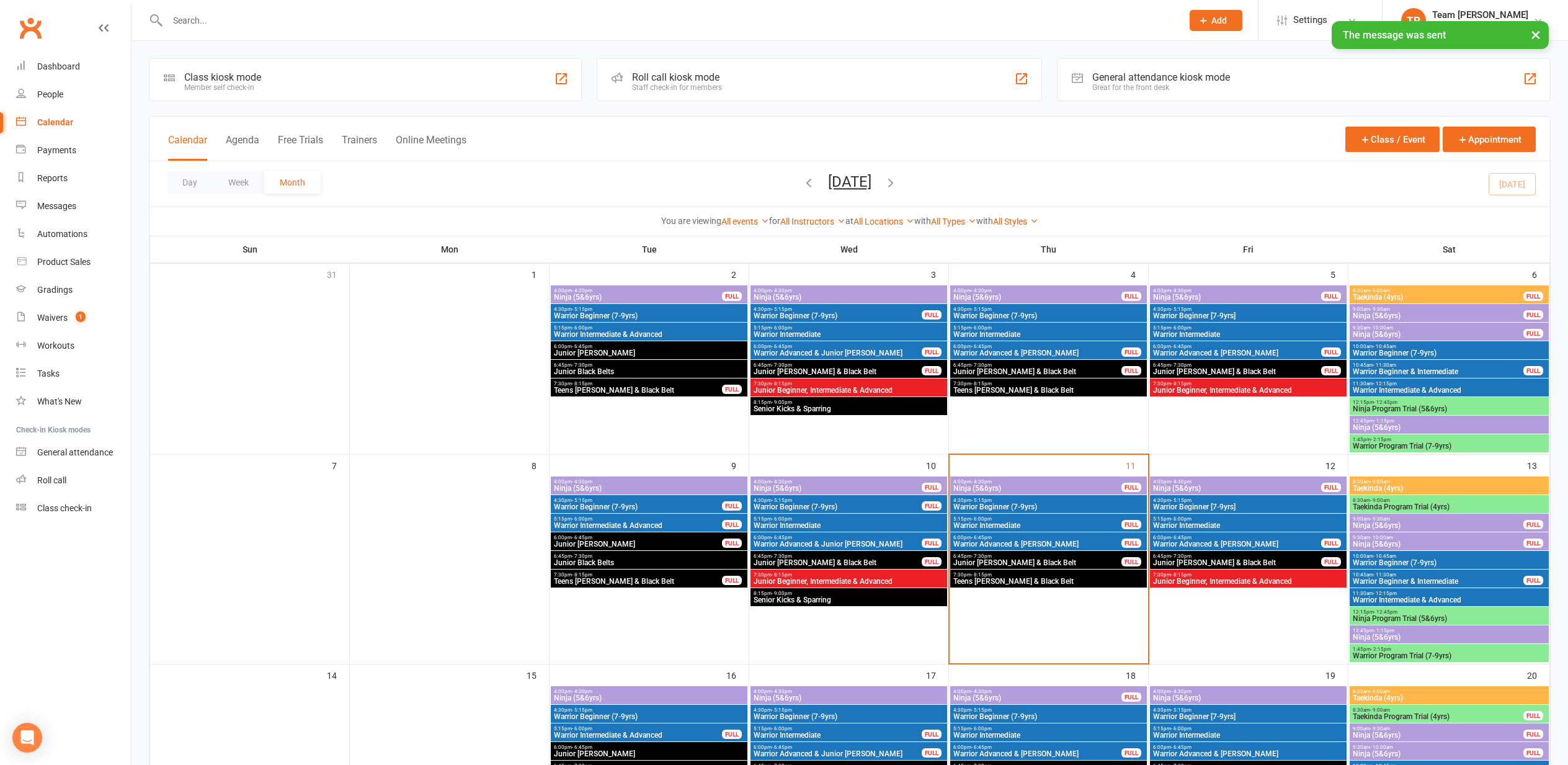
click at [1208, 487] on span "Ninja (5&6yrs)" at bounding box center [1237, 488] width 169 height 7
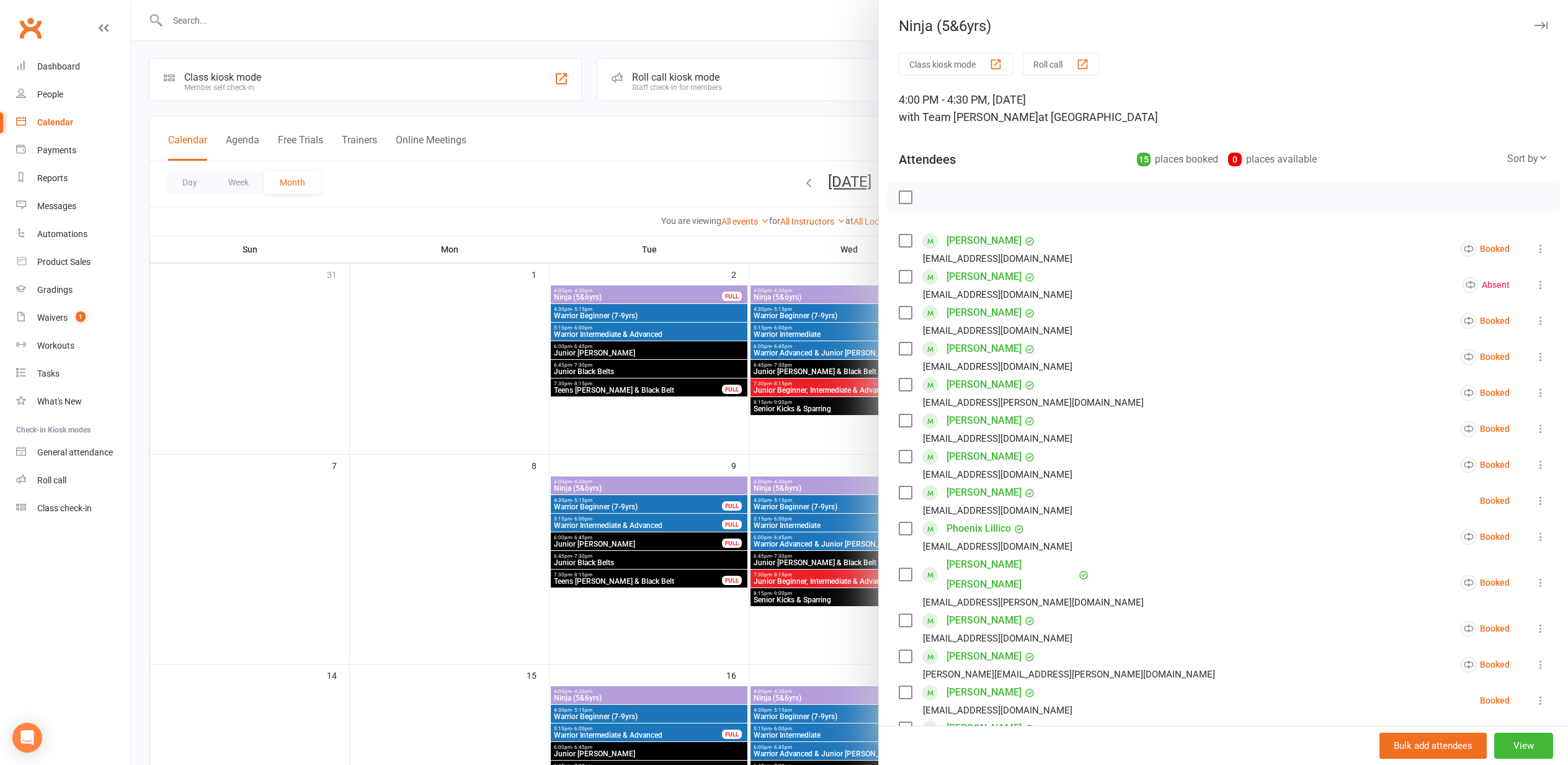
click at [412, 431] on div at bounding box center [850, 382] width 1437 height 765
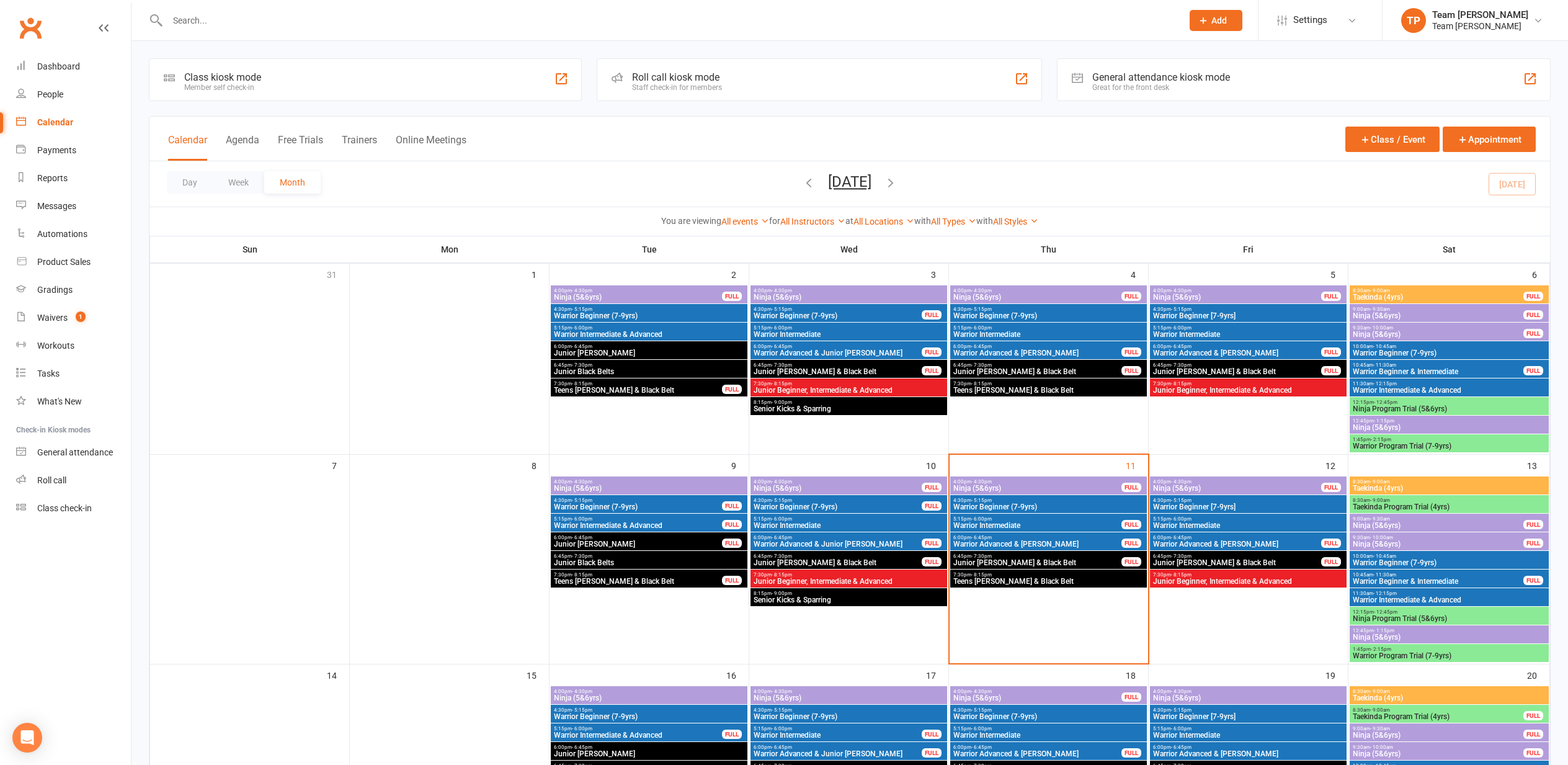
click at [1034, 482] on span "4:00pm - 4:30pm" at bounding box center [1037, 482] width 169 height 6
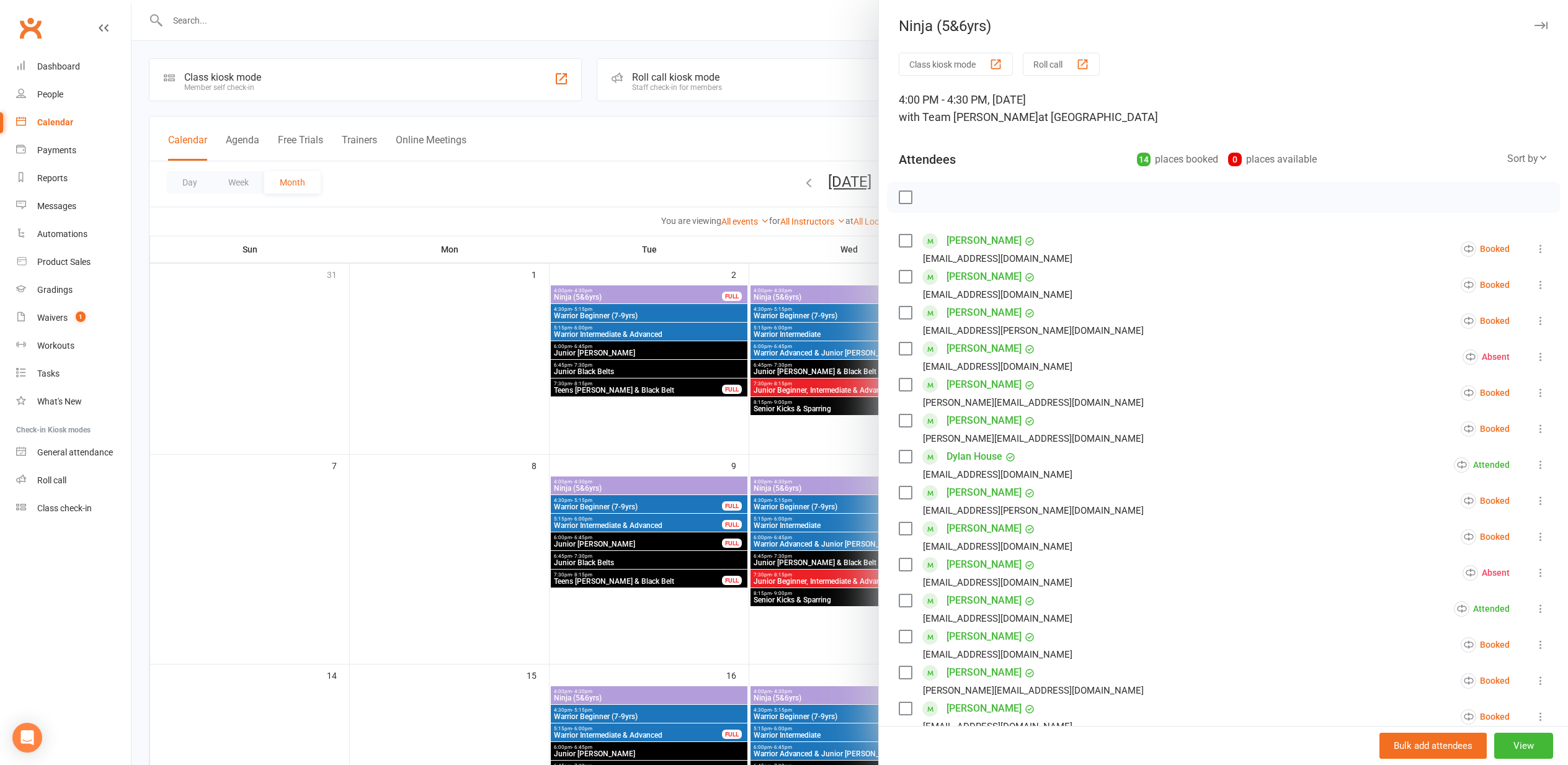
click at [1086, 64] on div "button" at bounding box center [1082, 64] width 13 height 13
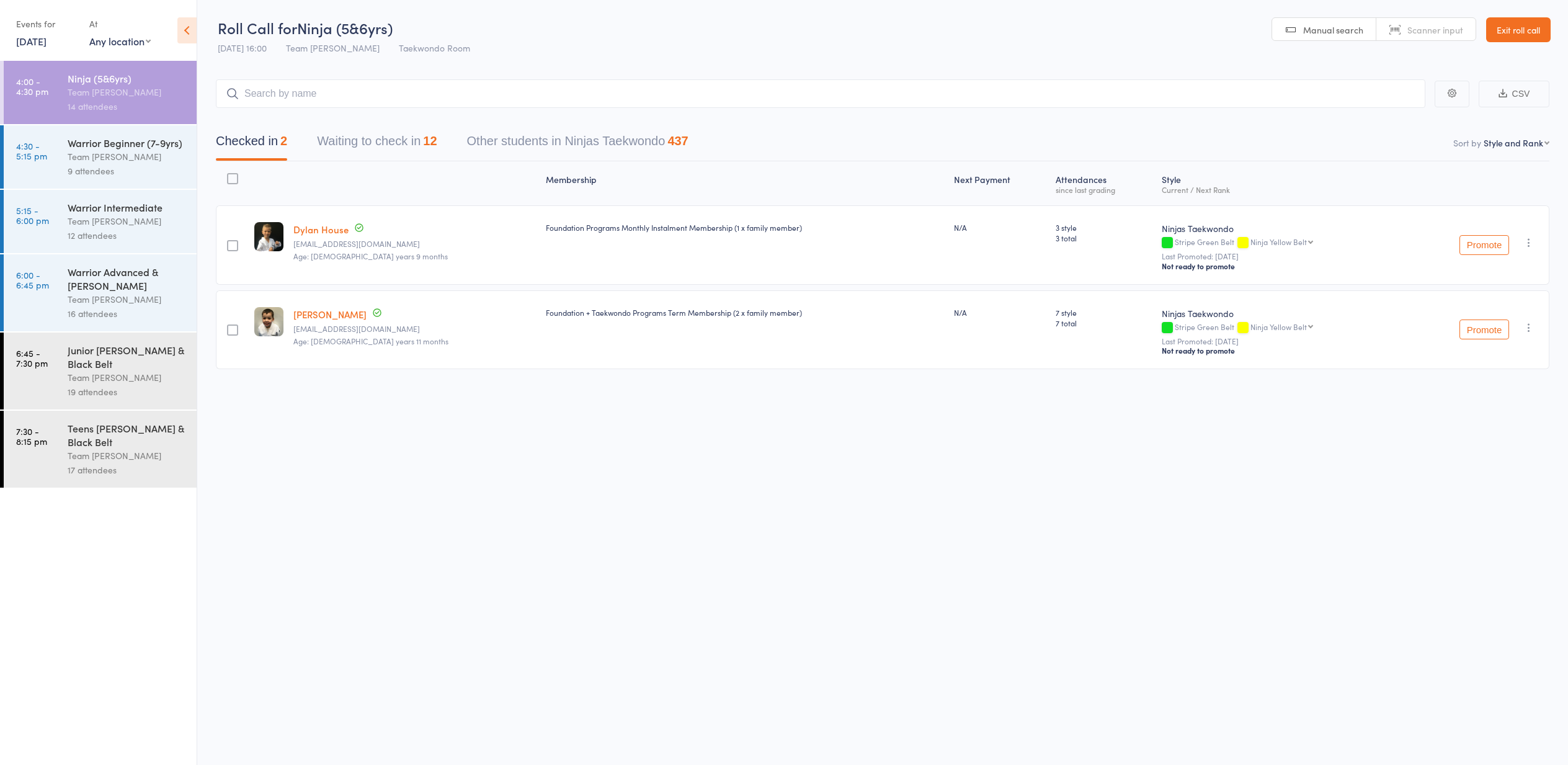
click at [393, 140] on button "Waiting to check in 12" at bounding box center [377, 144] width 120 height 33
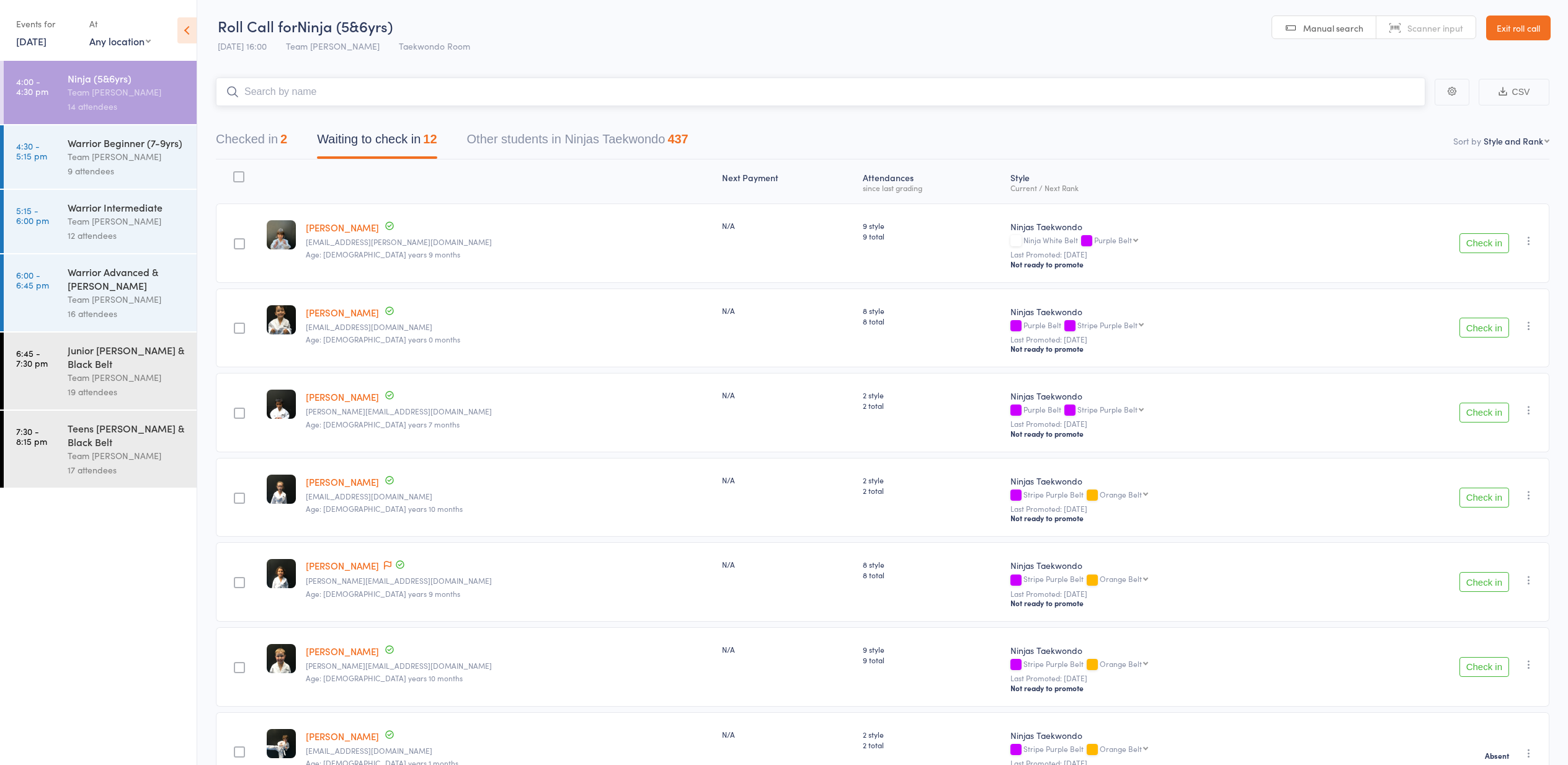
scroll to position [2, 0]
click at [1483, 331] on button "Check in" at bounding box center [1484, 327] width 50 height 20
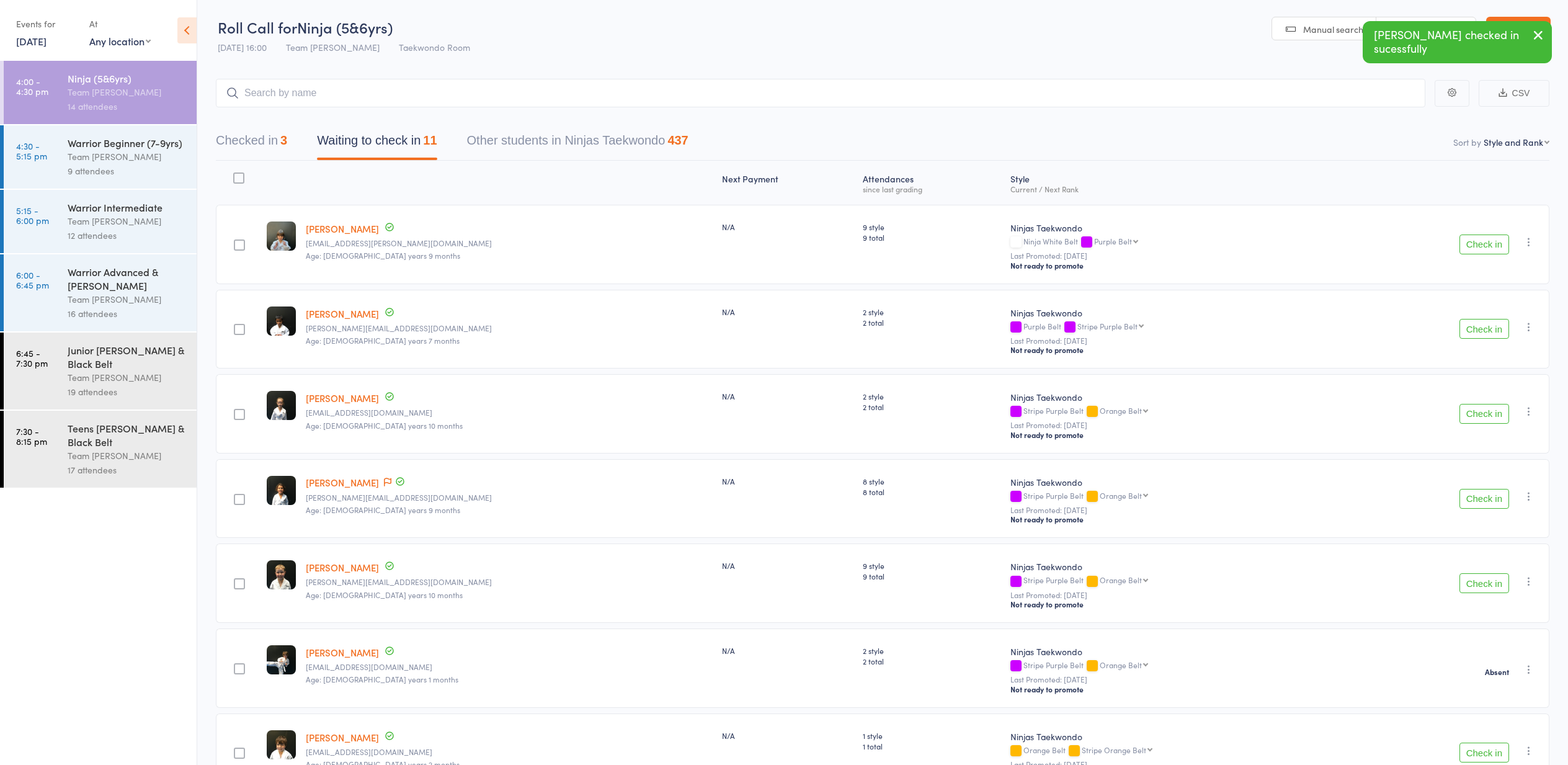
scroll to position [0, 1]
click at [1479, 415] on button "Check in" at bounding box center [1484, 414] width 50 height 20
click at [1481, 416] on button "Check in" at bounding box center [1484, 414] width 50 height 20
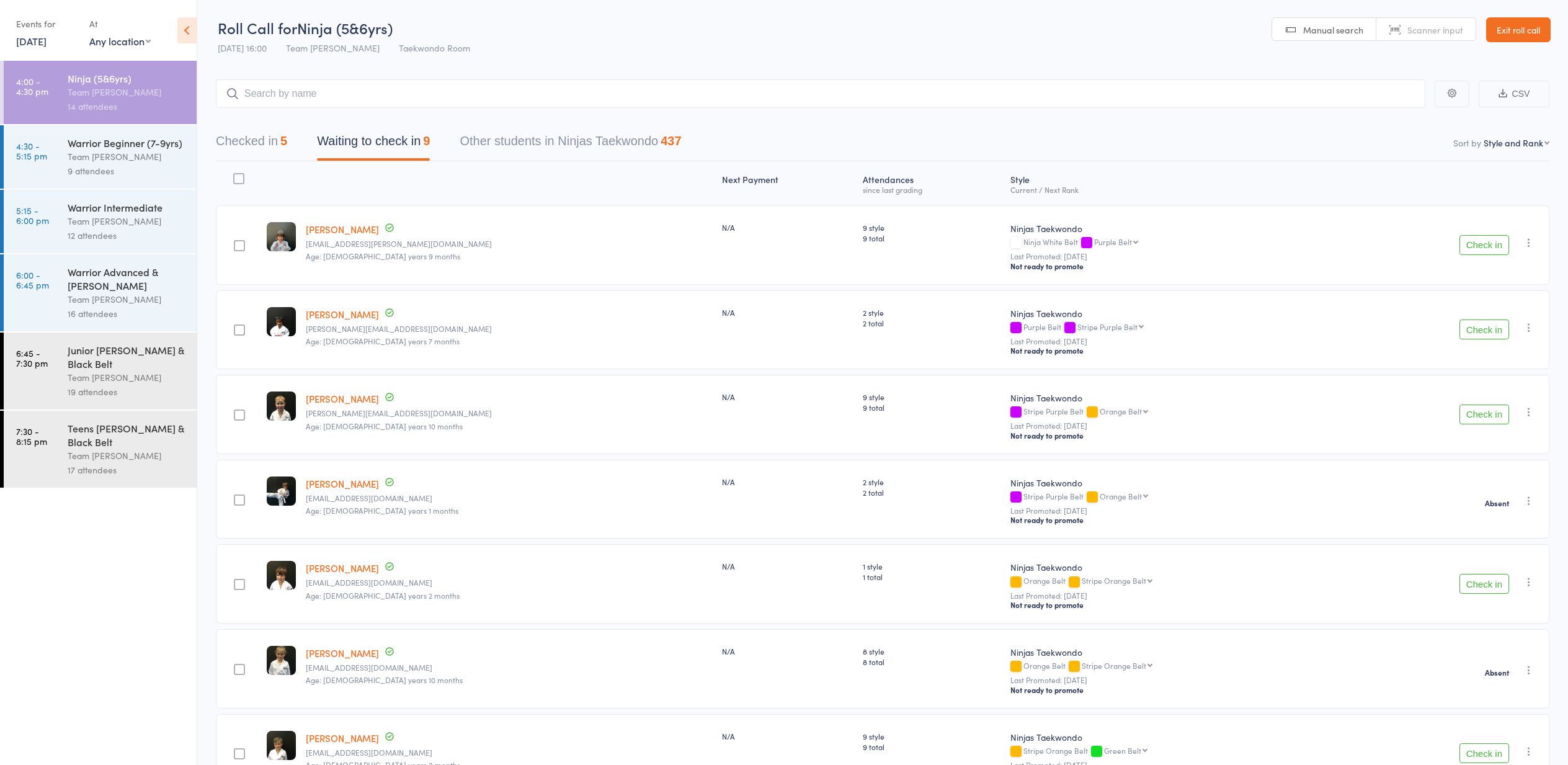
click at [1214, 42] on header "Roll Call for Ninja (5&6yrs) 11 Sep 16:00 Team Carlo Preston Taekwondo Room Man…" at bounding box center [883, 30] width 1371 height 60
click at [1354, 398] on div "Check in Check in Promote Send message Add Note Add Task Add Flag Remove Mark a…" at bounding box center [1448, 414] width 202 height 80
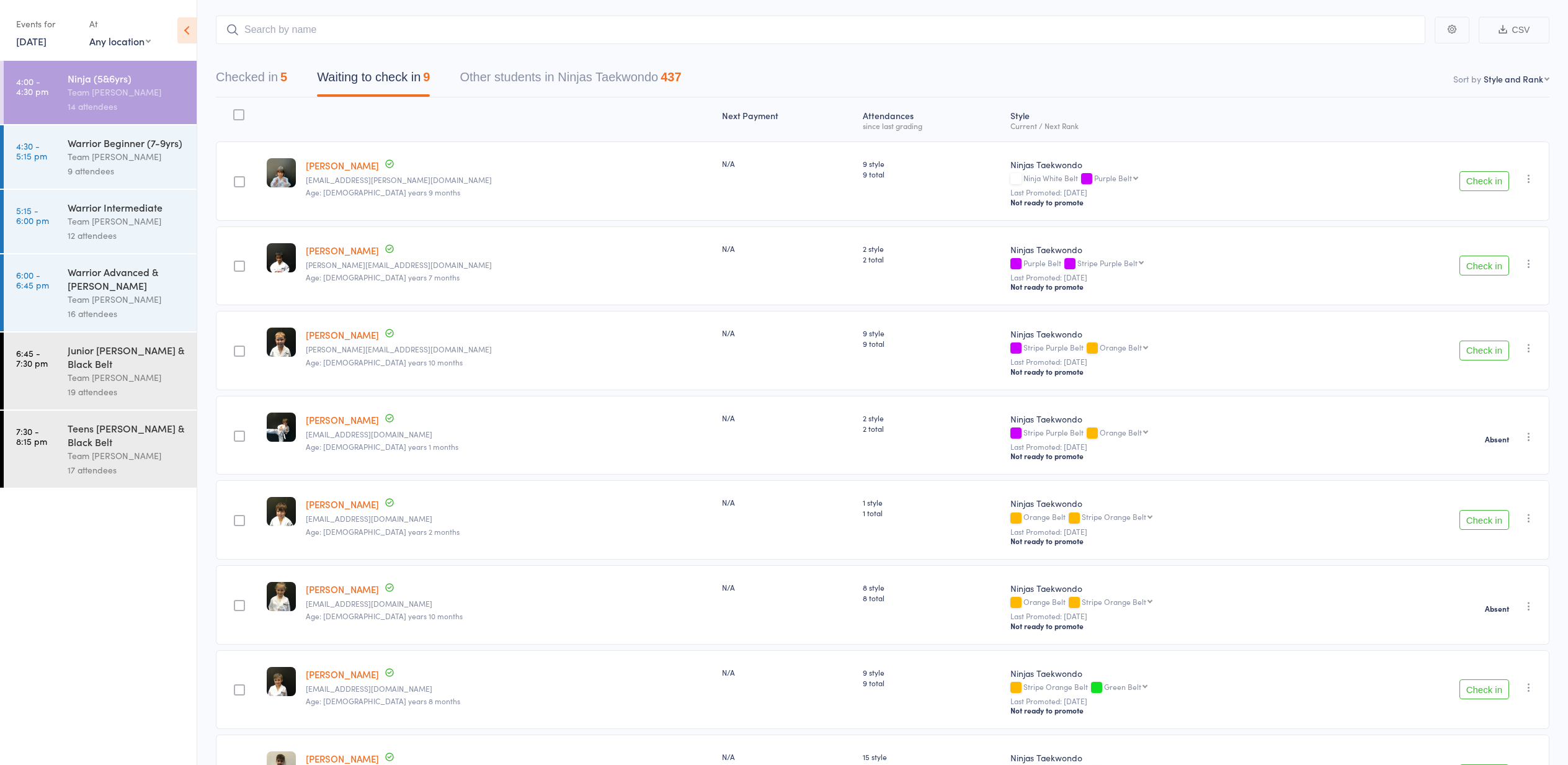
scroll to position [61, 0]
click at [1478, 186] on button "Check in" at bounding box center [1484, 184] width 50 height 20
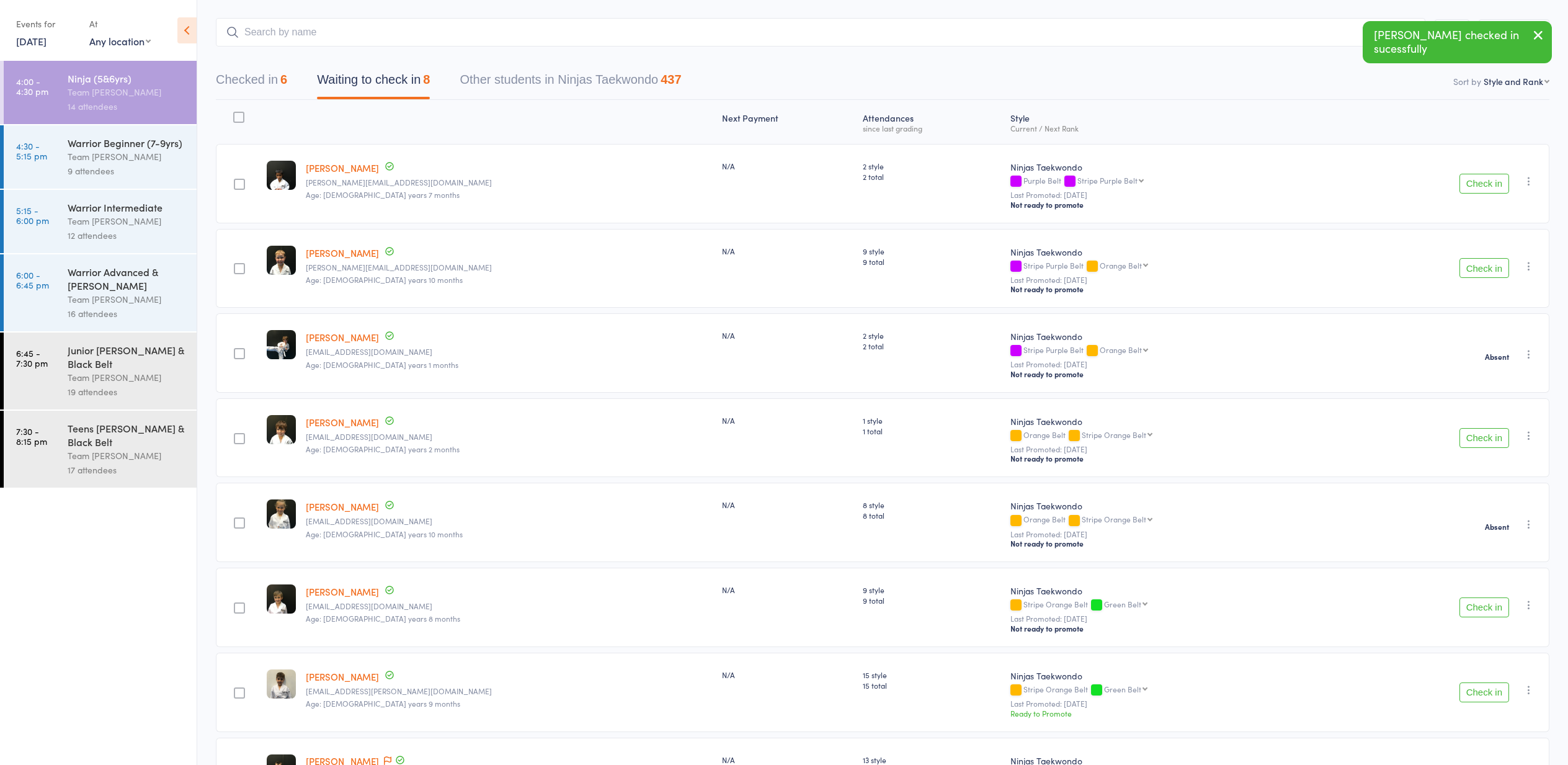
click at [1483, 271] on button "Check in" at bounding box center [1484, 267] width 50 height 20
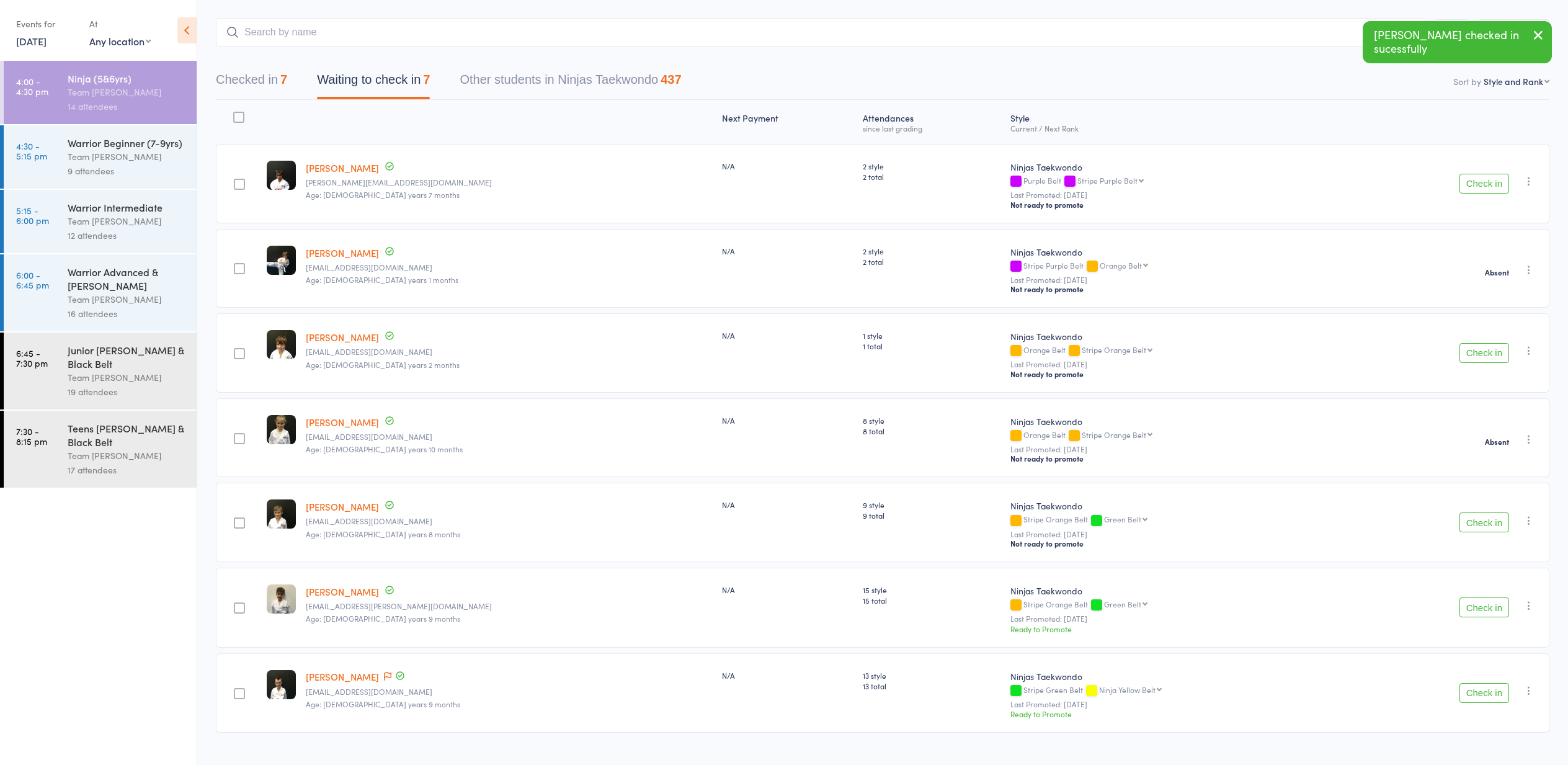
click at [1483, 517] on button "Check in" at bounding box center [1484, 522] width 50 height 20
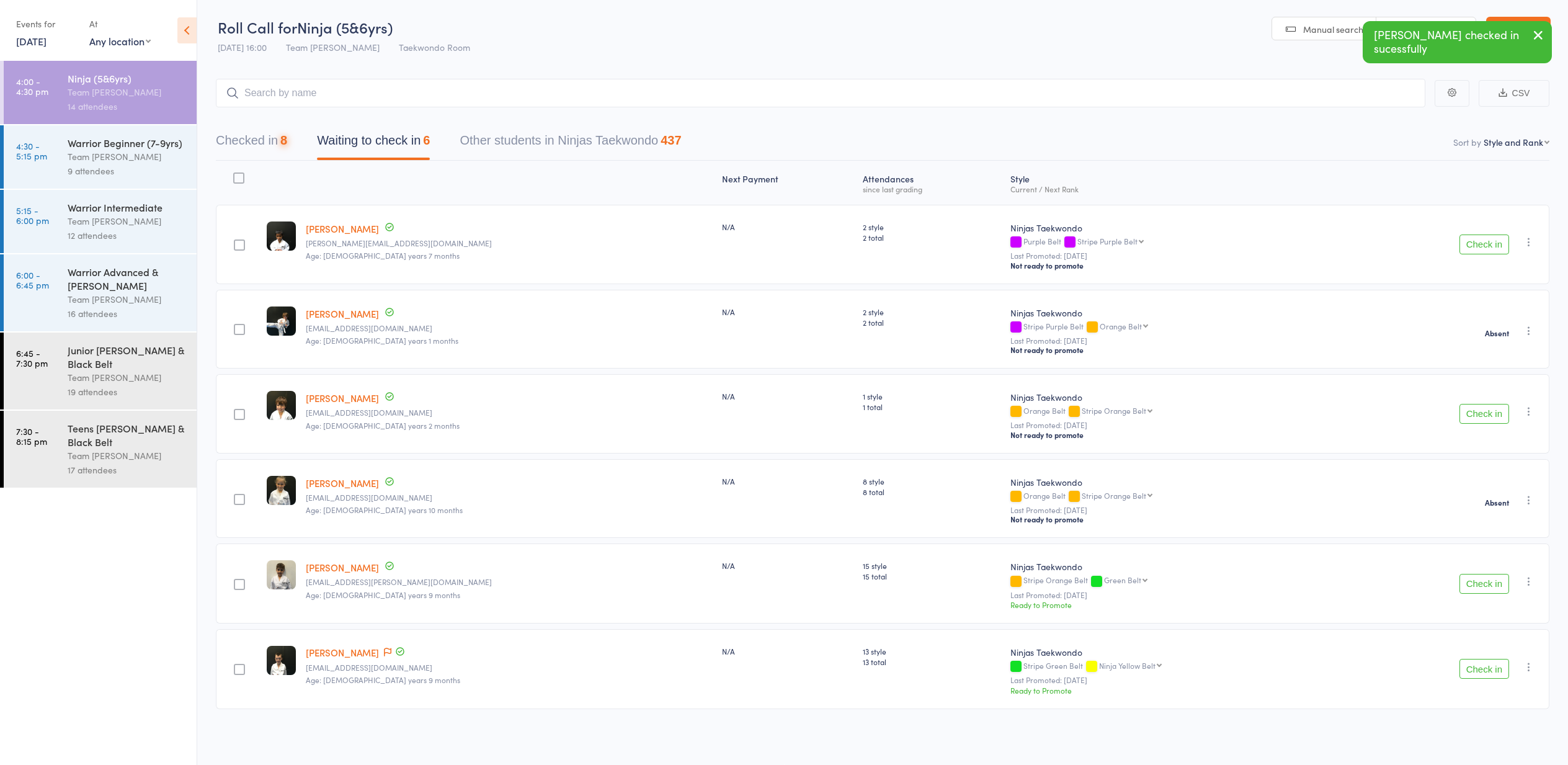
scroll to position [1, 0]
click at [1483, 585] on button "Check in" at bounding box center [1484, 583] width 50 height 20
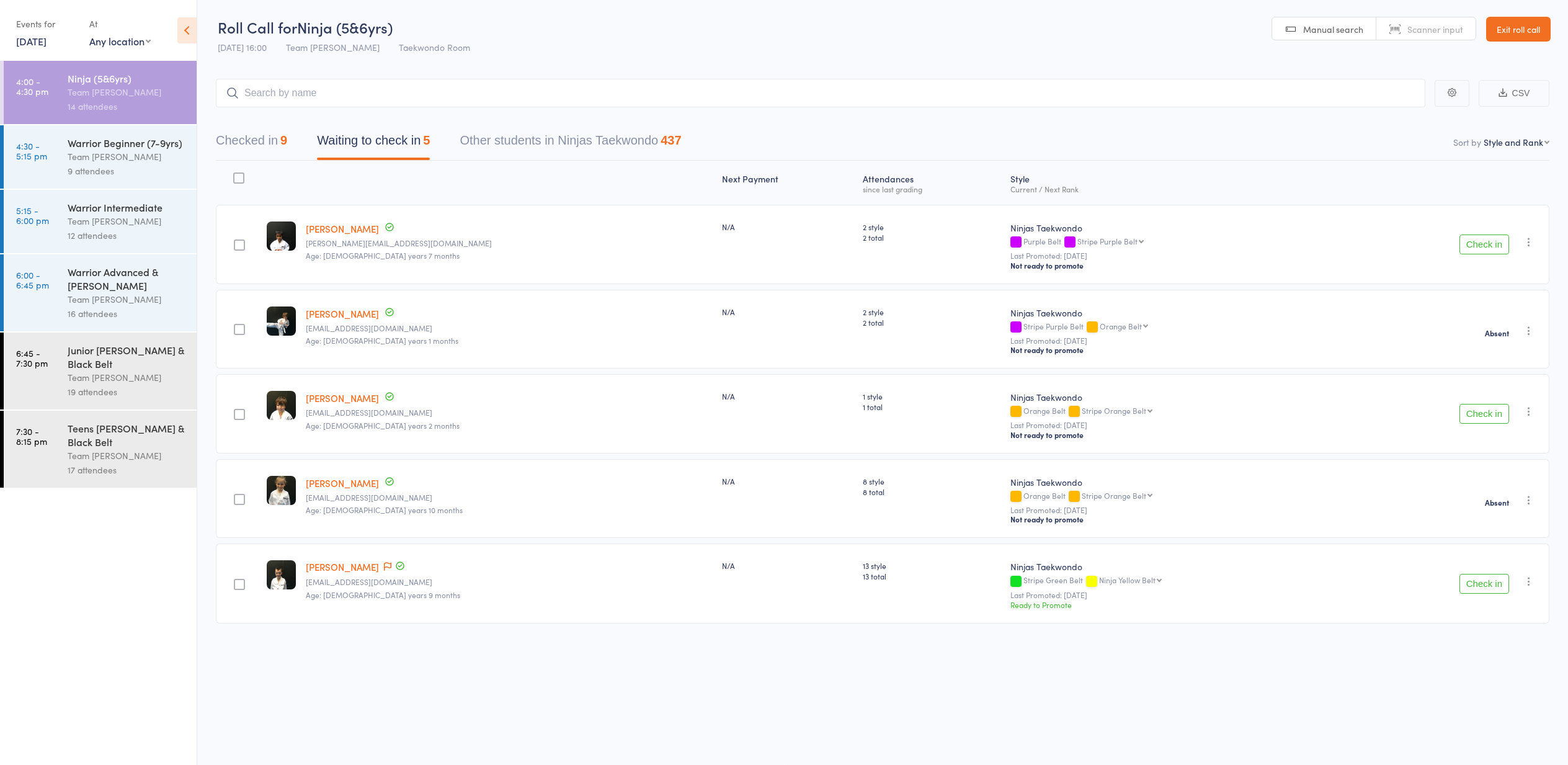
click at [1517, 31] on link "Exit roll call" at bounding box center [1518, 29] width 64 height 25
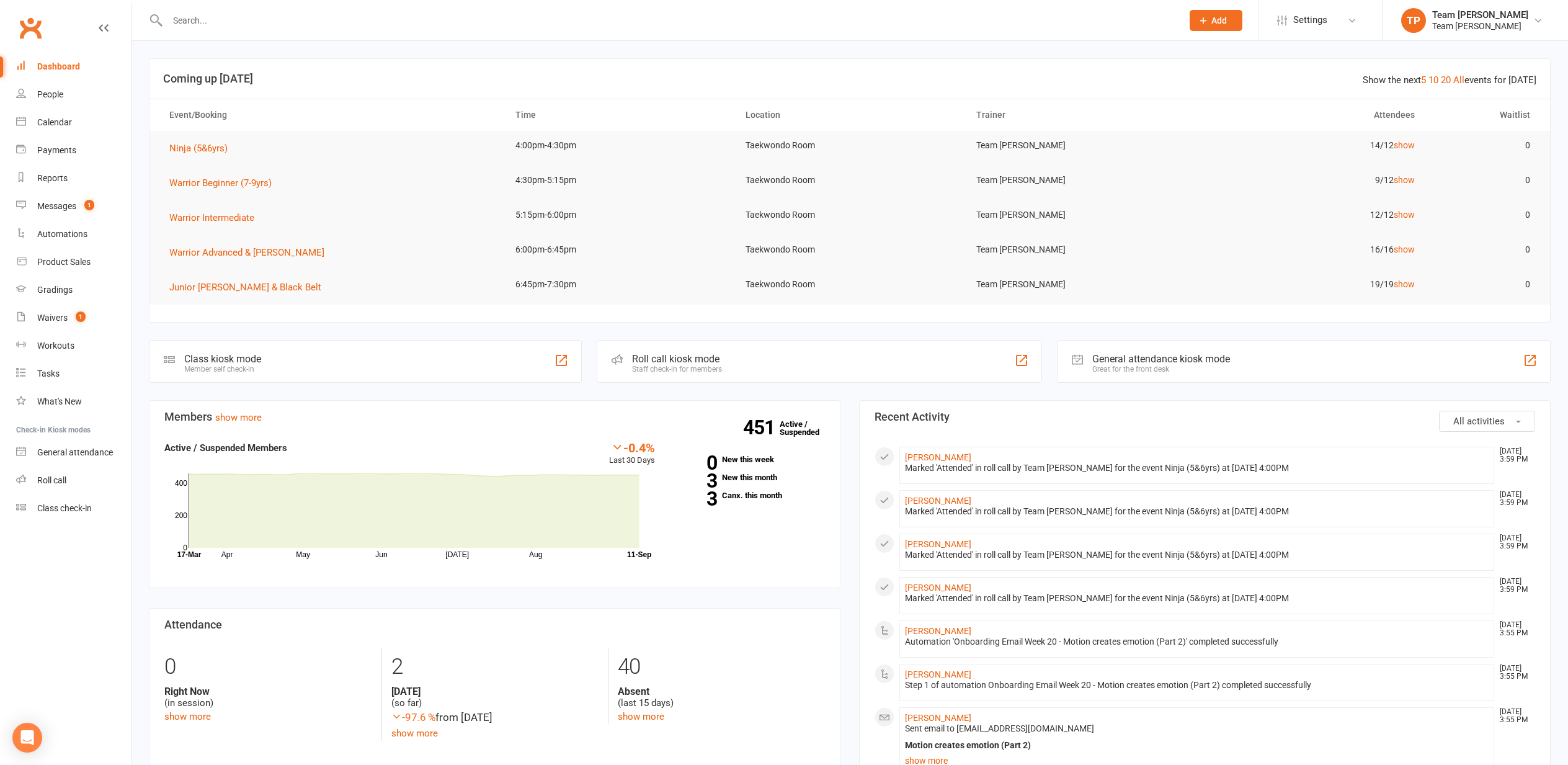
click at [65, 207] on div "Messages" at bounding box center [56, 206] width 39 height 10
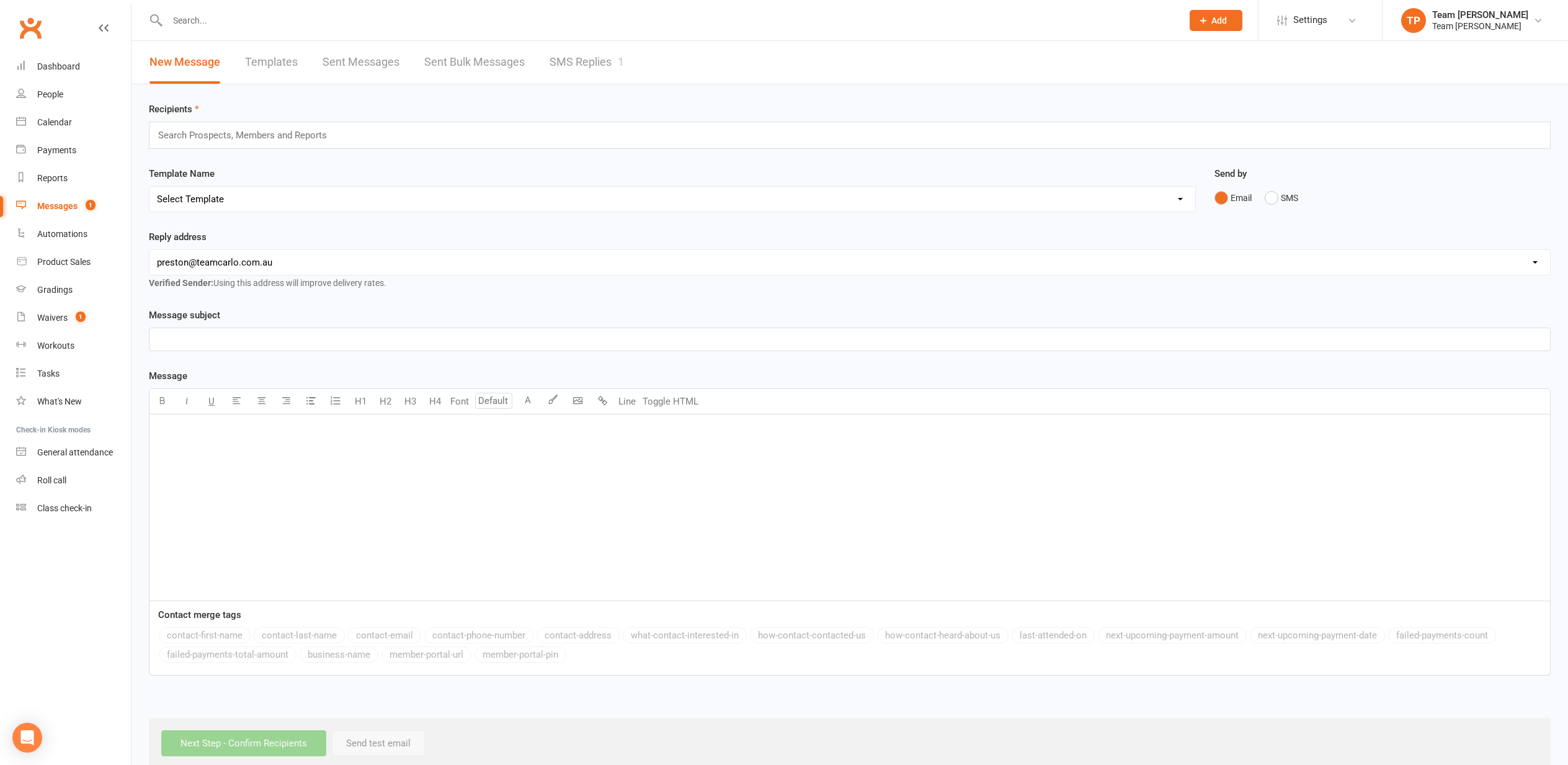
click at [578, 63] on link "SMS Replies 1" at bounding box center [586, 62] width 74 height 43
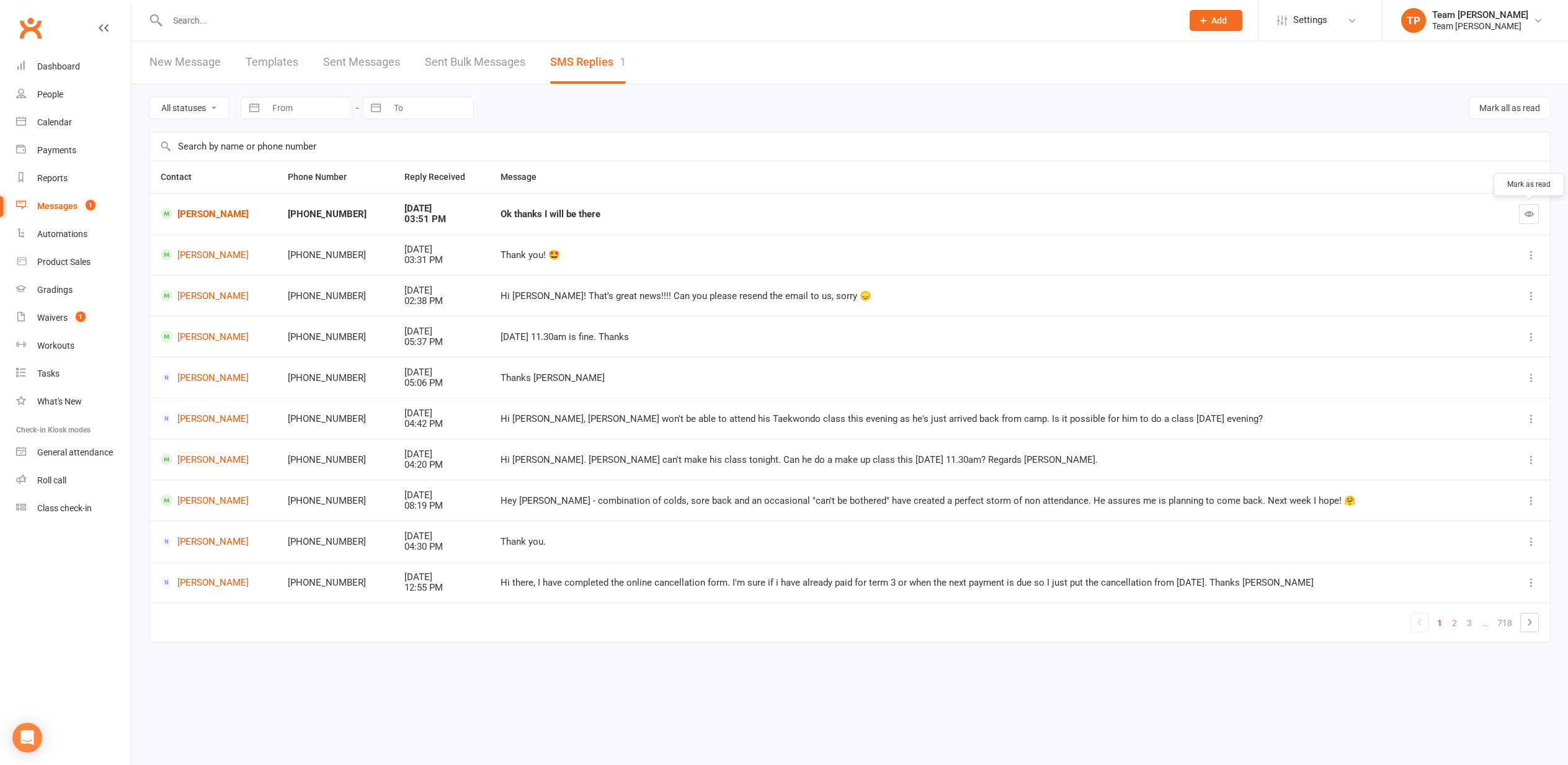
click at [1529, 212] on icon "button" at bounding box center [1529, 214] width 10 height 10
click at [52, 122] on div "Calendar" at bounding box center [54, 122] width 35 height 10
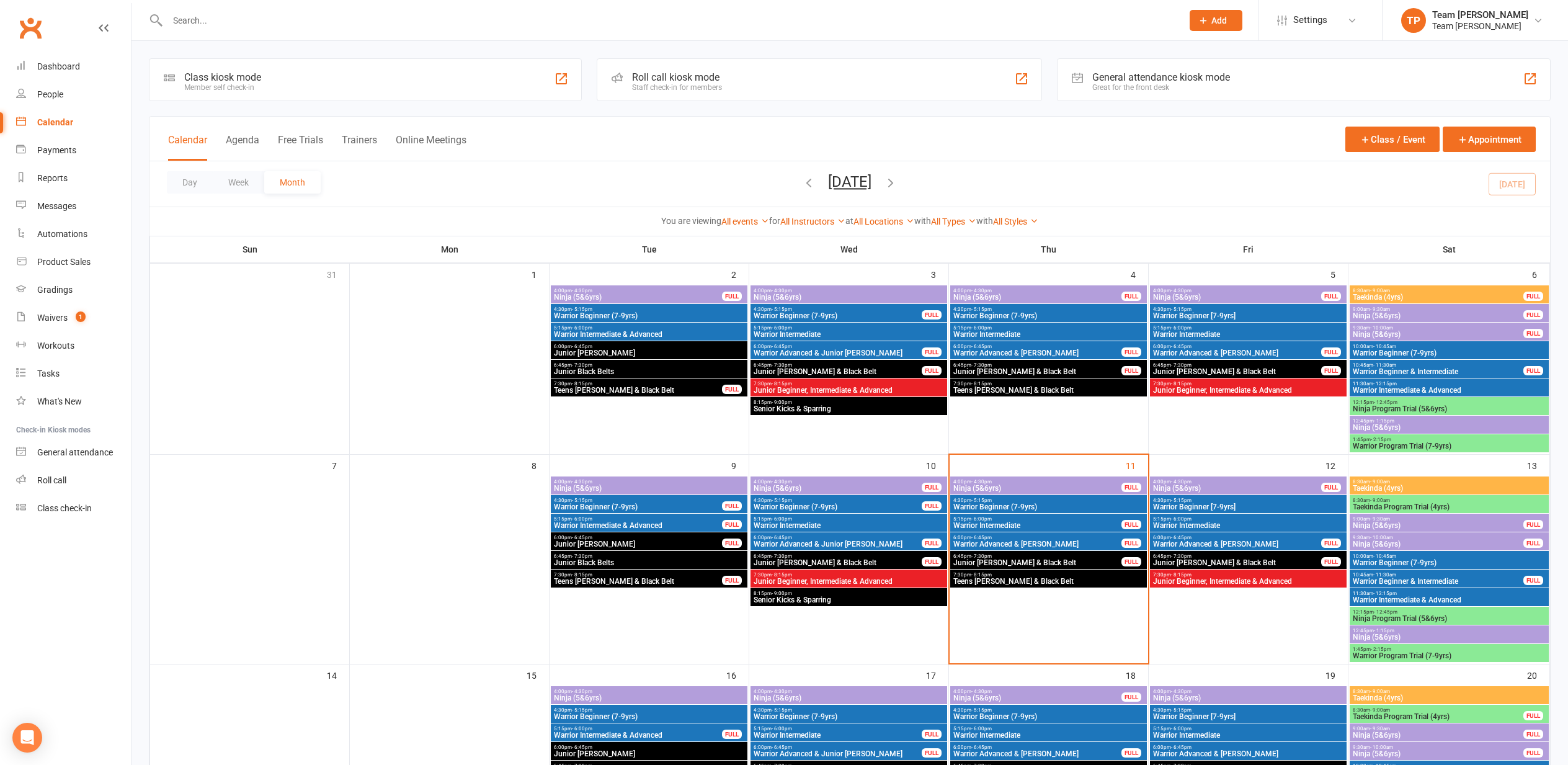
click at [1202, 485] on span "Ninja (5&6yrs)" at bounding box center [1237, 488] width 169 height 7
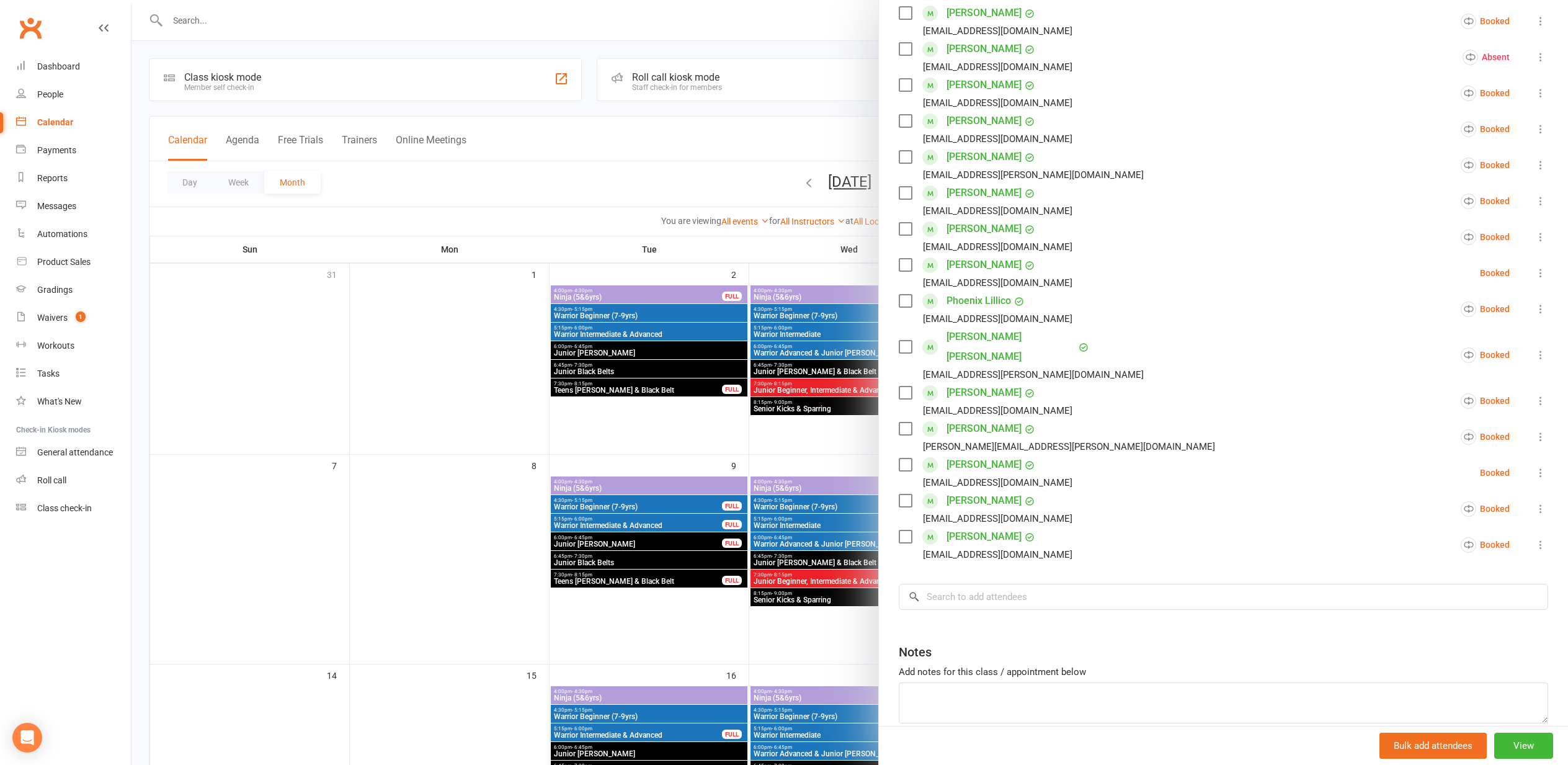
scroll to position [229, 0]
click at [965, 582] on input "search" at bounding box center [1223, 595] width 649 height 26
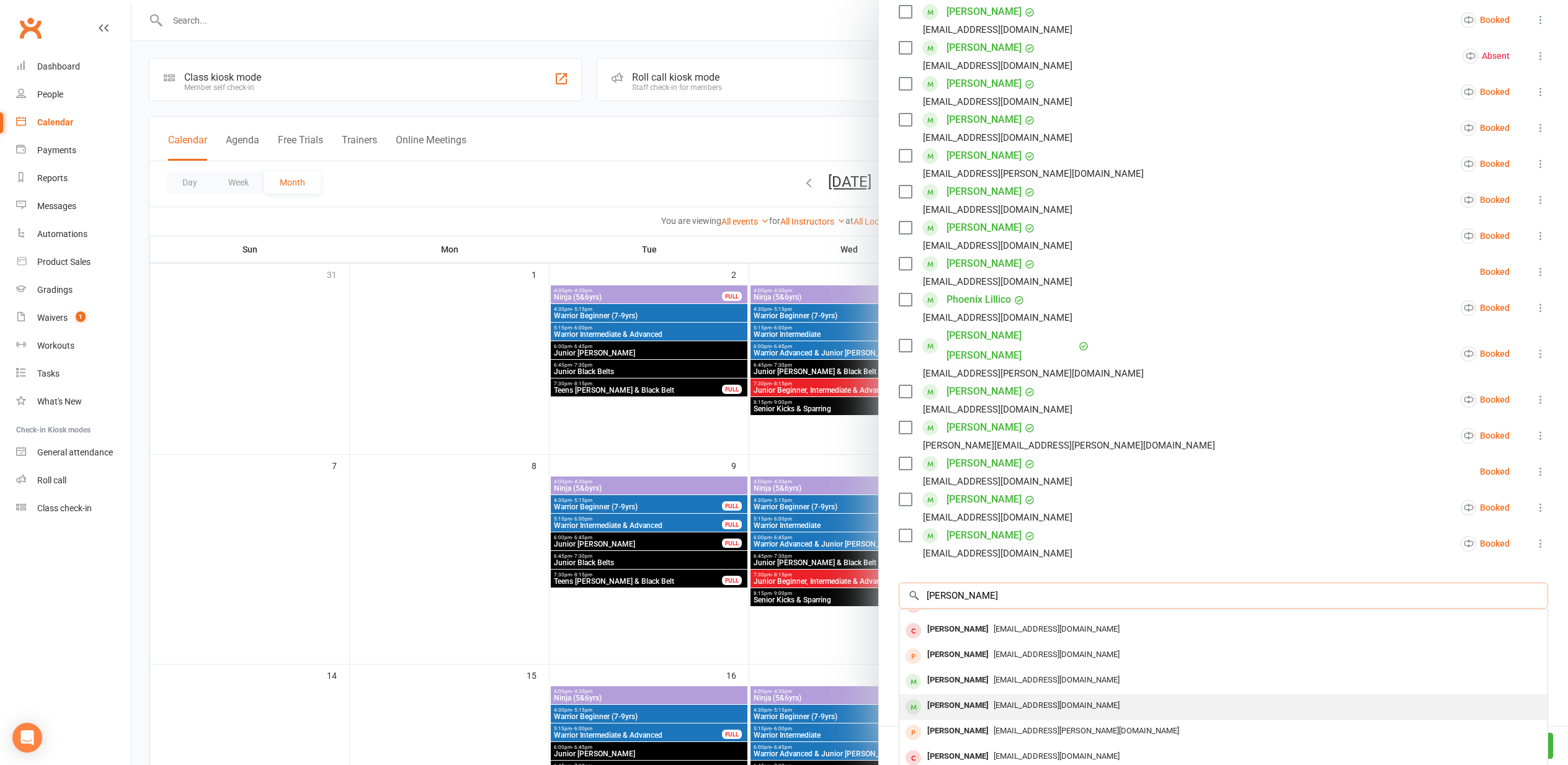
scroll to position [68, 0]
type input "[PERSON_NAME]"
click at [965, 697] on div "Evan Gore" at bounding box center [958, 705] width 72 height 18
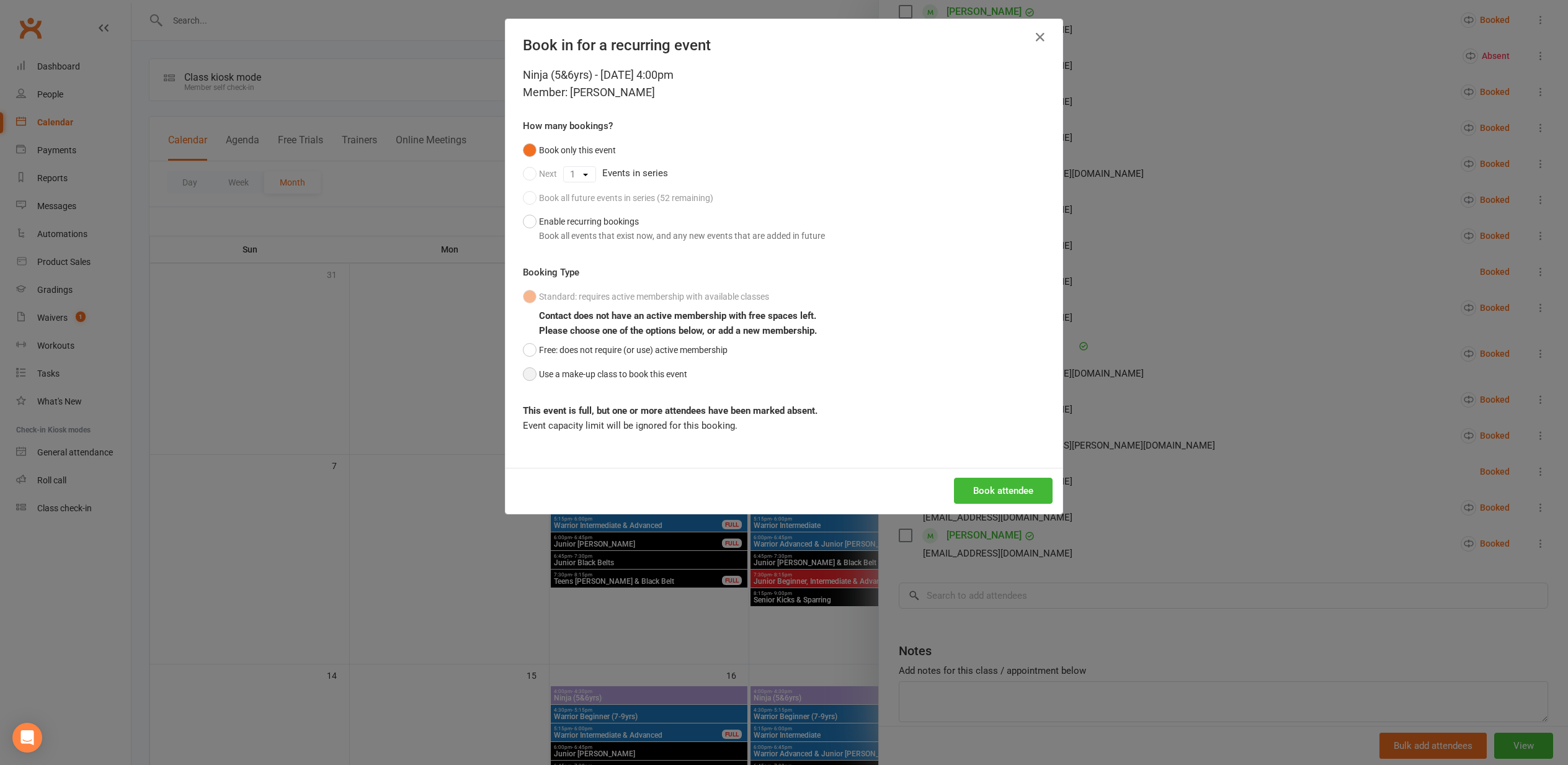
click at [528, 371] on button "Use a make-up class to book this event" at bounding box center [605, 374] width 164 height 23
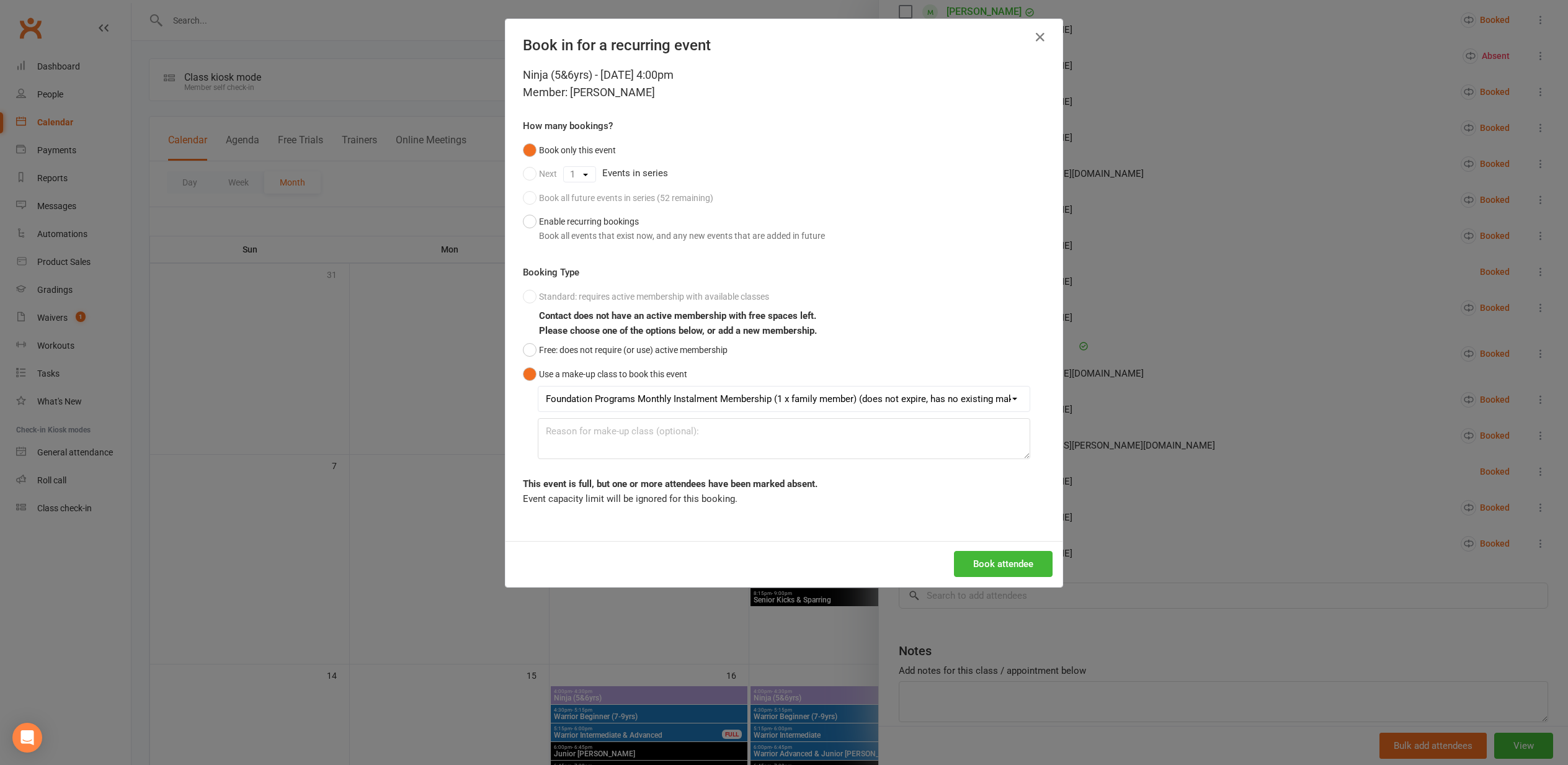
click at [991, 560] on button "Book attendee" at bounding box center [1003, 564] width 98 height 26
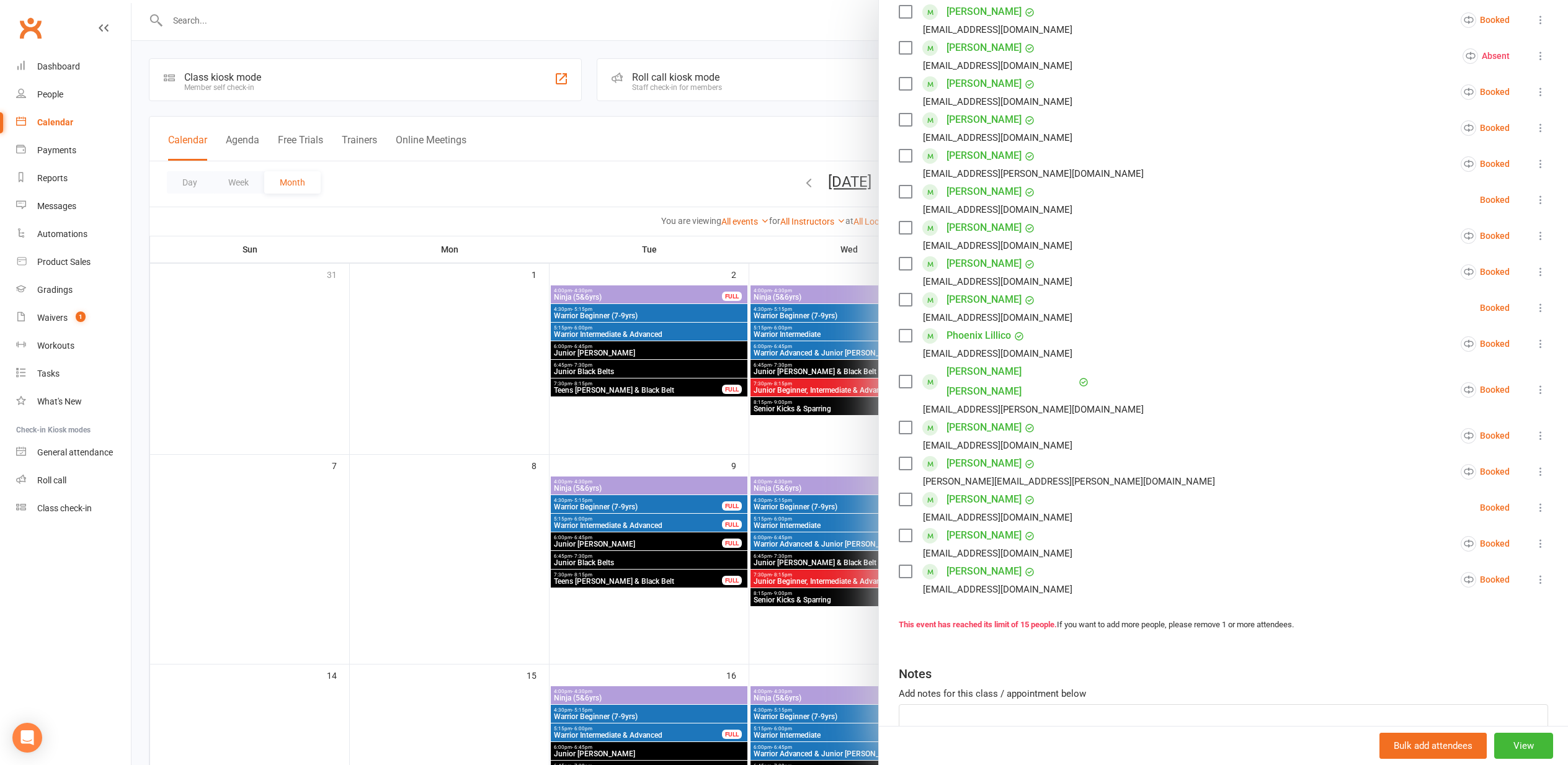
click at [280, 392] on div at bounding box center [850, 382] width 1437 height 765
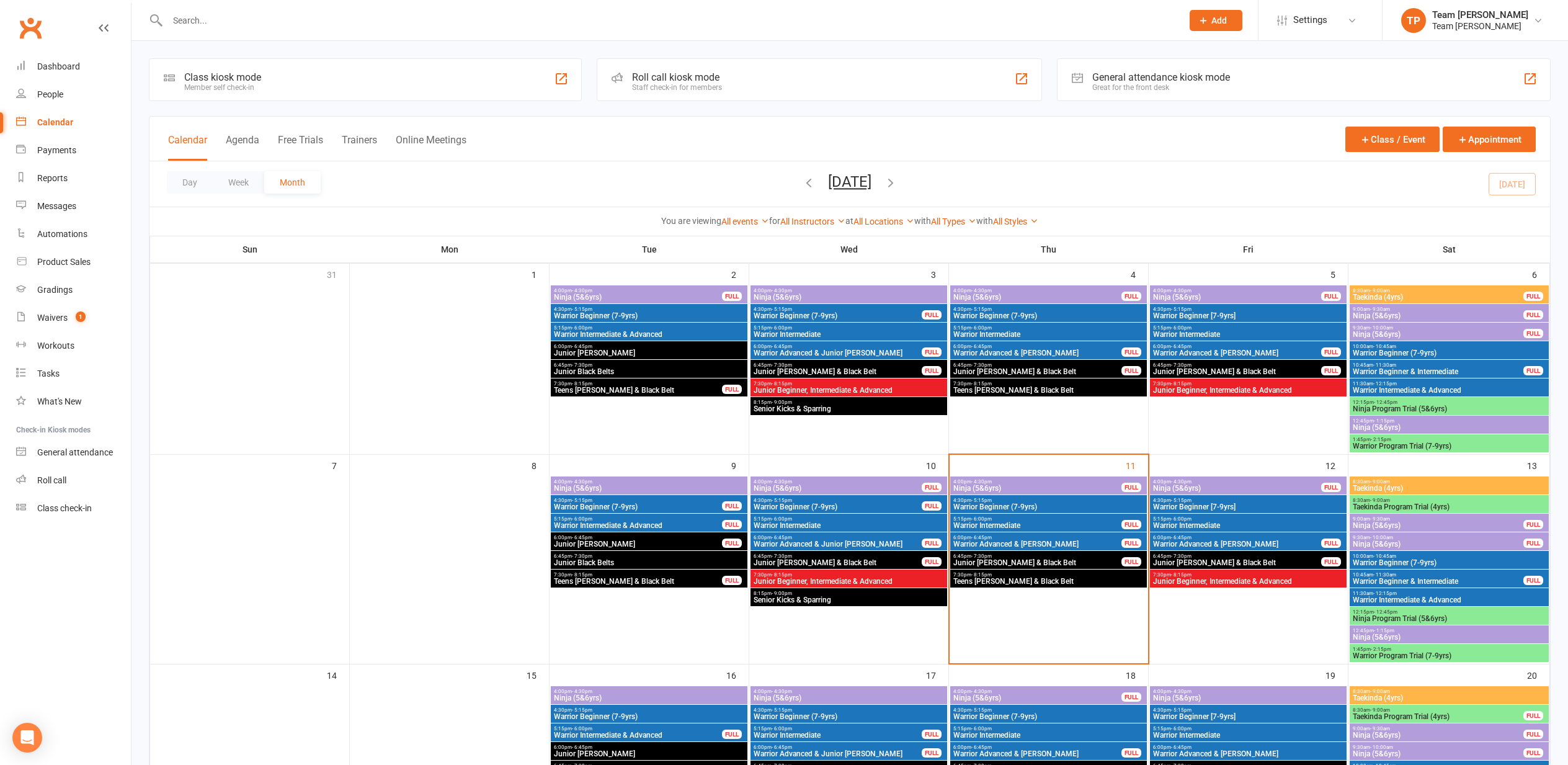
click at [1003, 490] on span "Ninja (5&6yrs)" at bounding box center [1037, 488] width 169 height 7
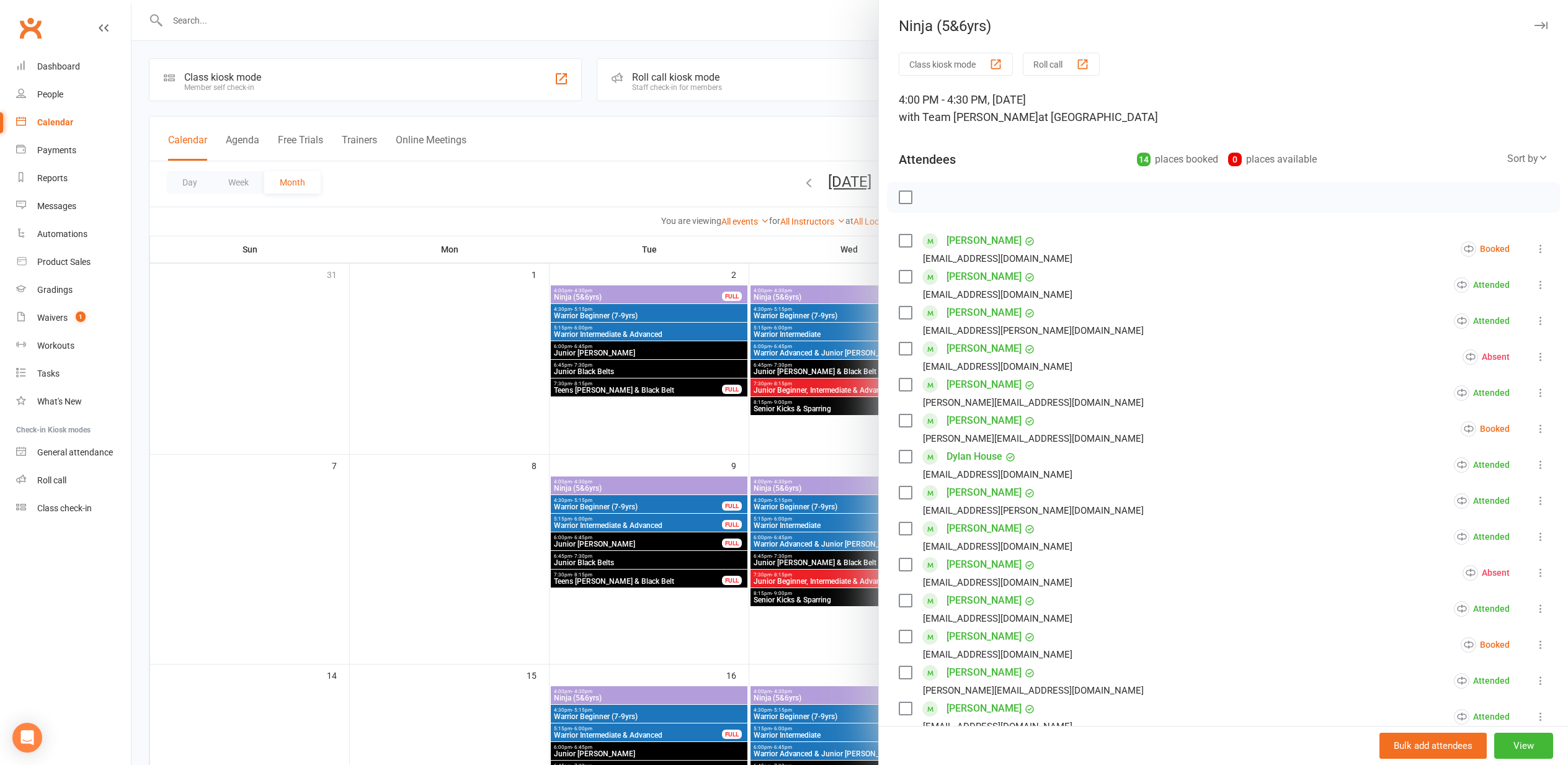
click at [1085, 64] on div "button" at bounding box center [1082, 64] width 13 height 13
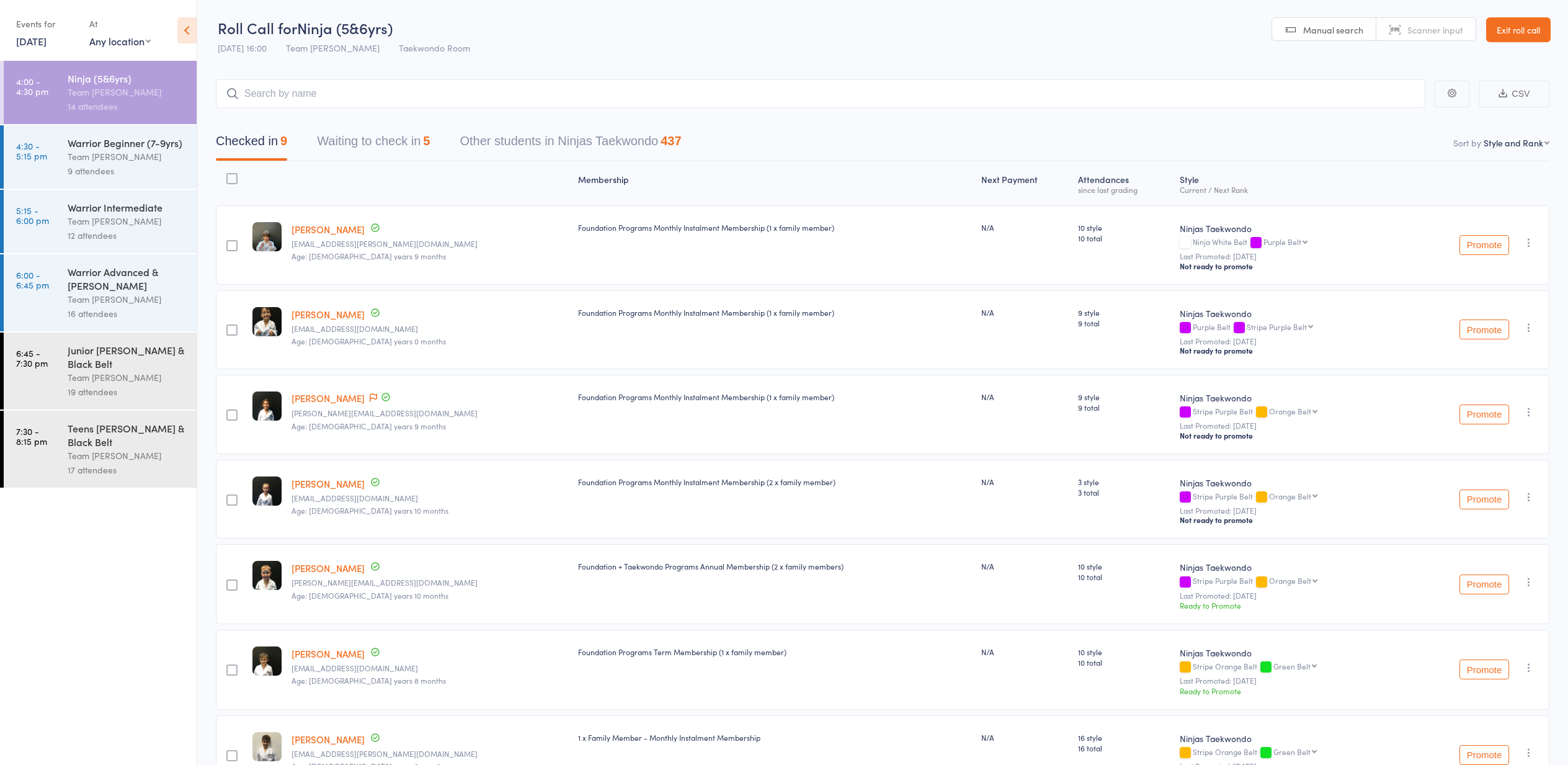
click at [378, 143] on button "Waiting to check in 5" at bounding box center [374, 144] width 113 height 33
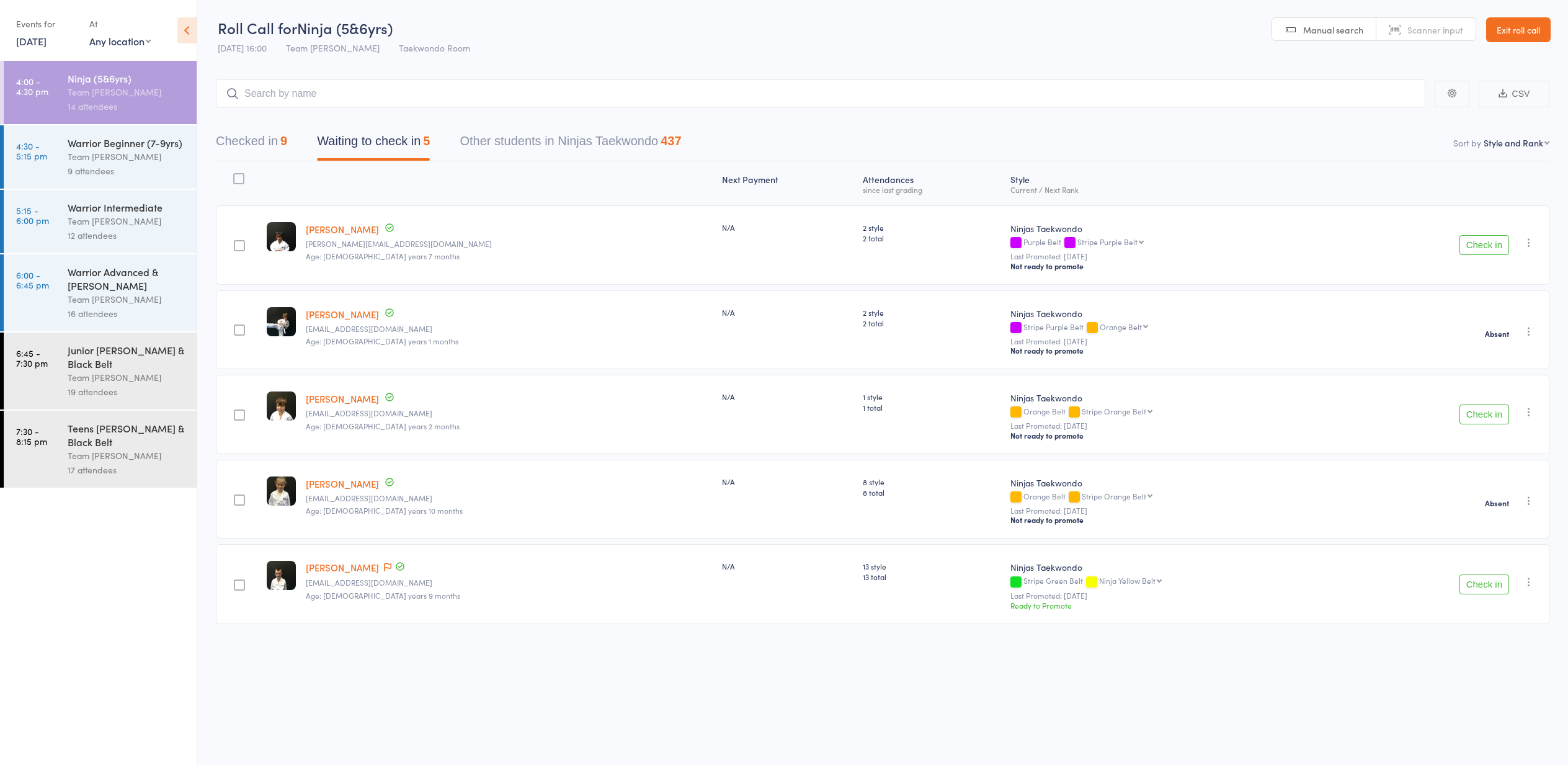
click at [1481, 585] on button "Check in" at bounding box center [1484, 584] width 50 height 20
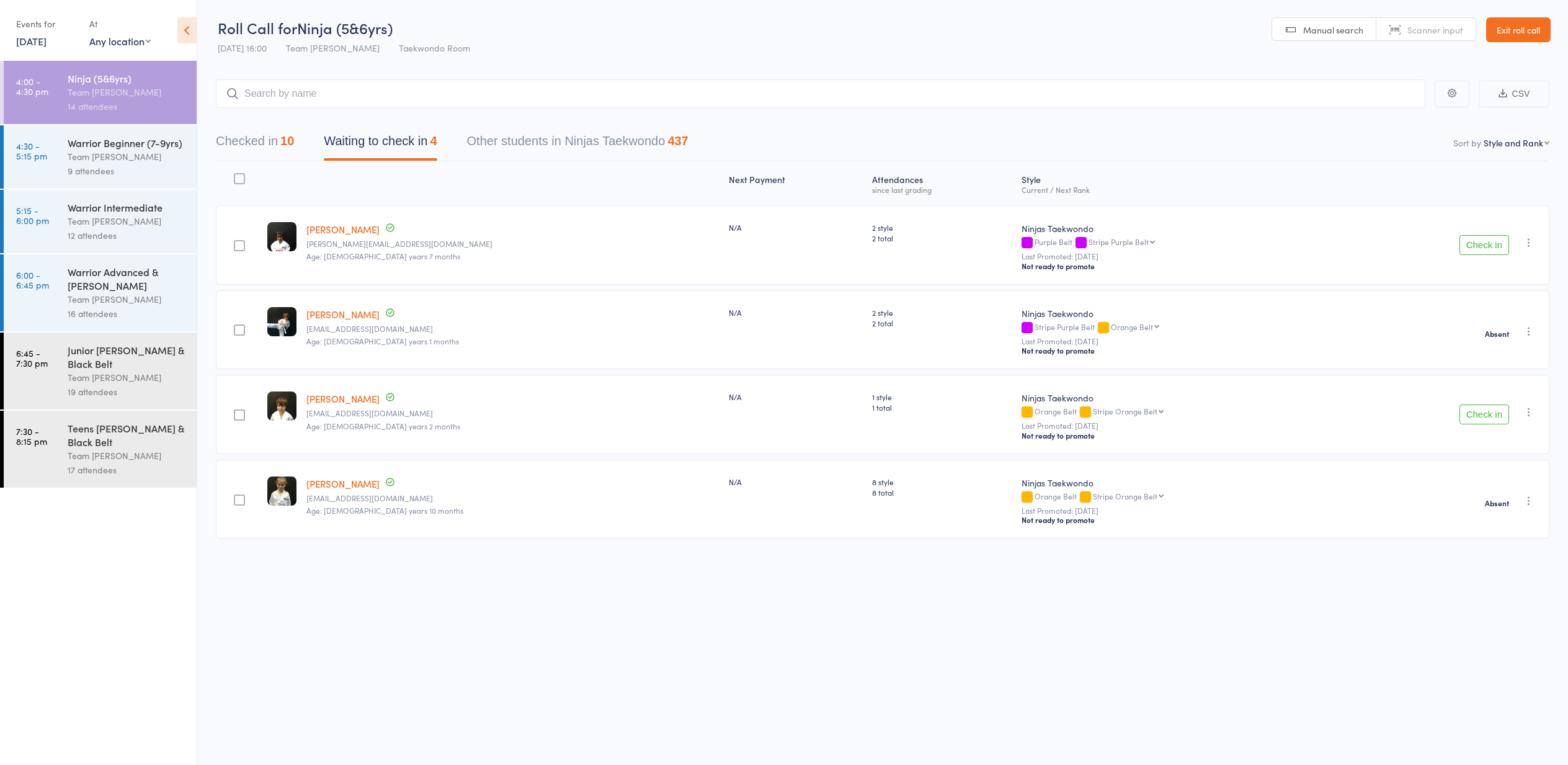
drag, startPoint x: 1516, startPoint y: 31, endPoint x: 1508, endPoint y: 31, distance: 8.0
click at [1516, 31] on link "Exit roll call" at bounding box center [1518, 30] width 64 height 25
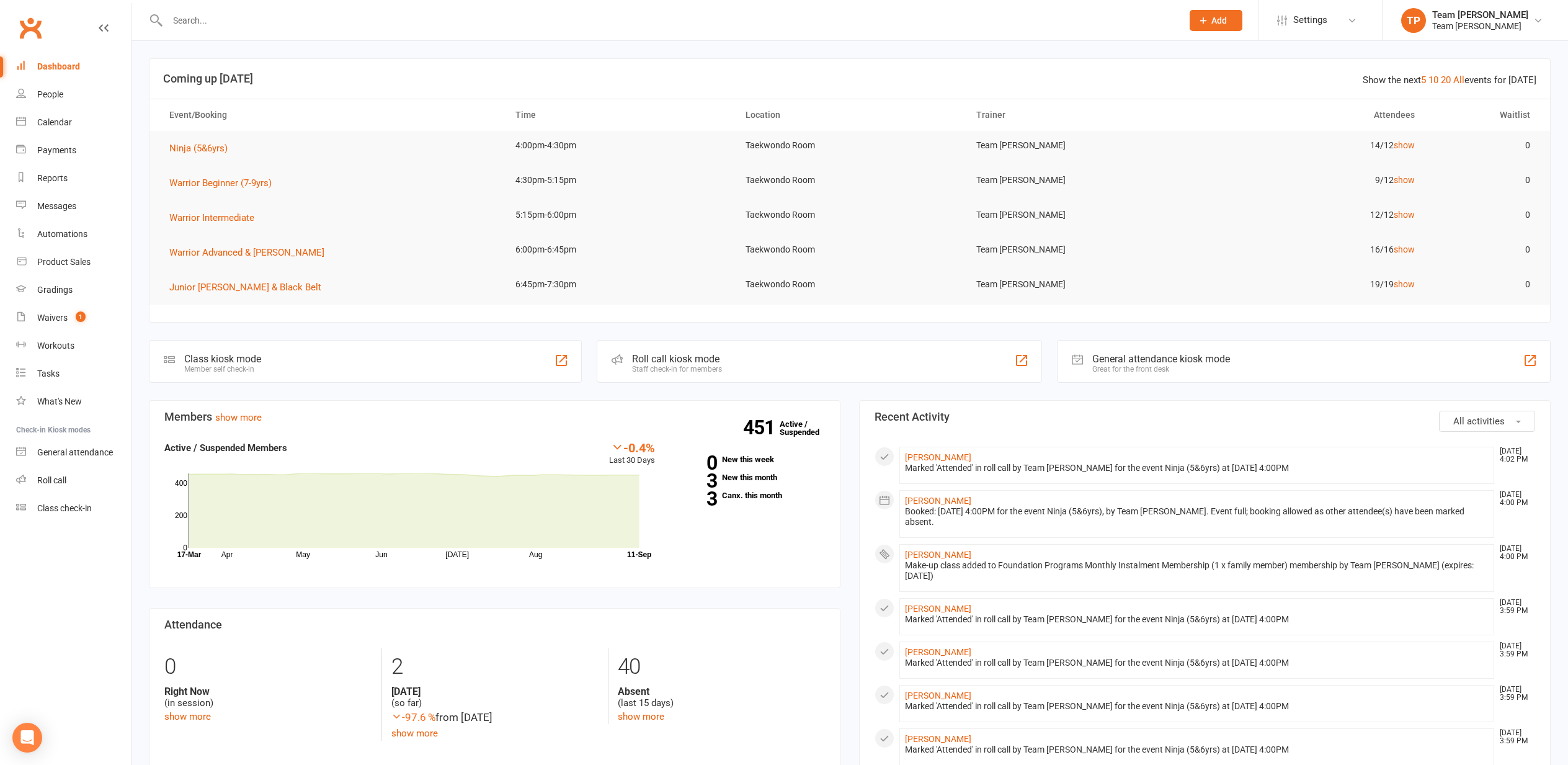
click at [54, 122] on div "Calendar" at bounding box center [54, 122] width 35 height 10
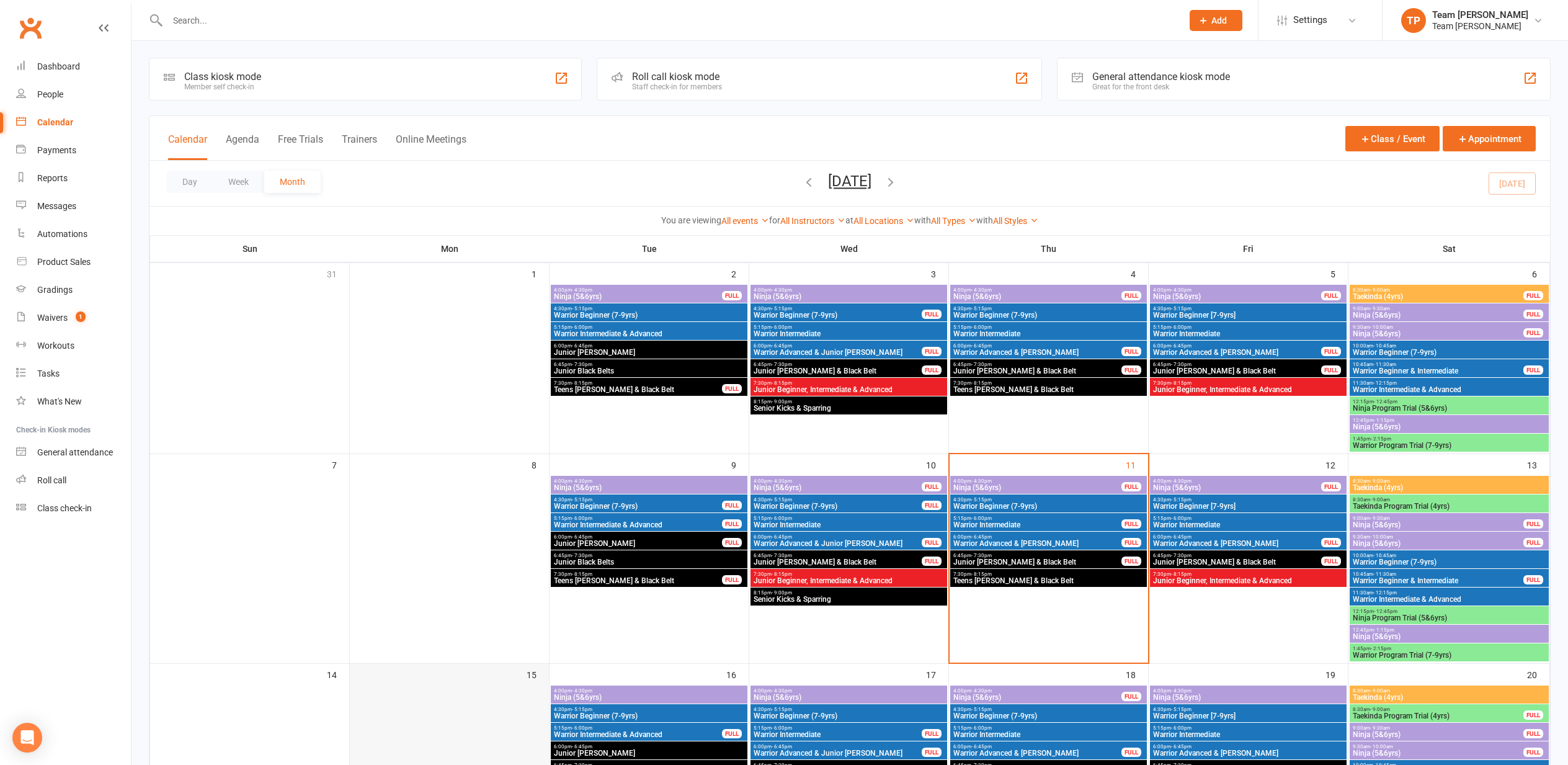
scroll to position [1, 0]
click at [1032, 541] on span "Warrior Advanced & [PERSON_NAME]" at bounding box center [1037, 543] width 169 height 7
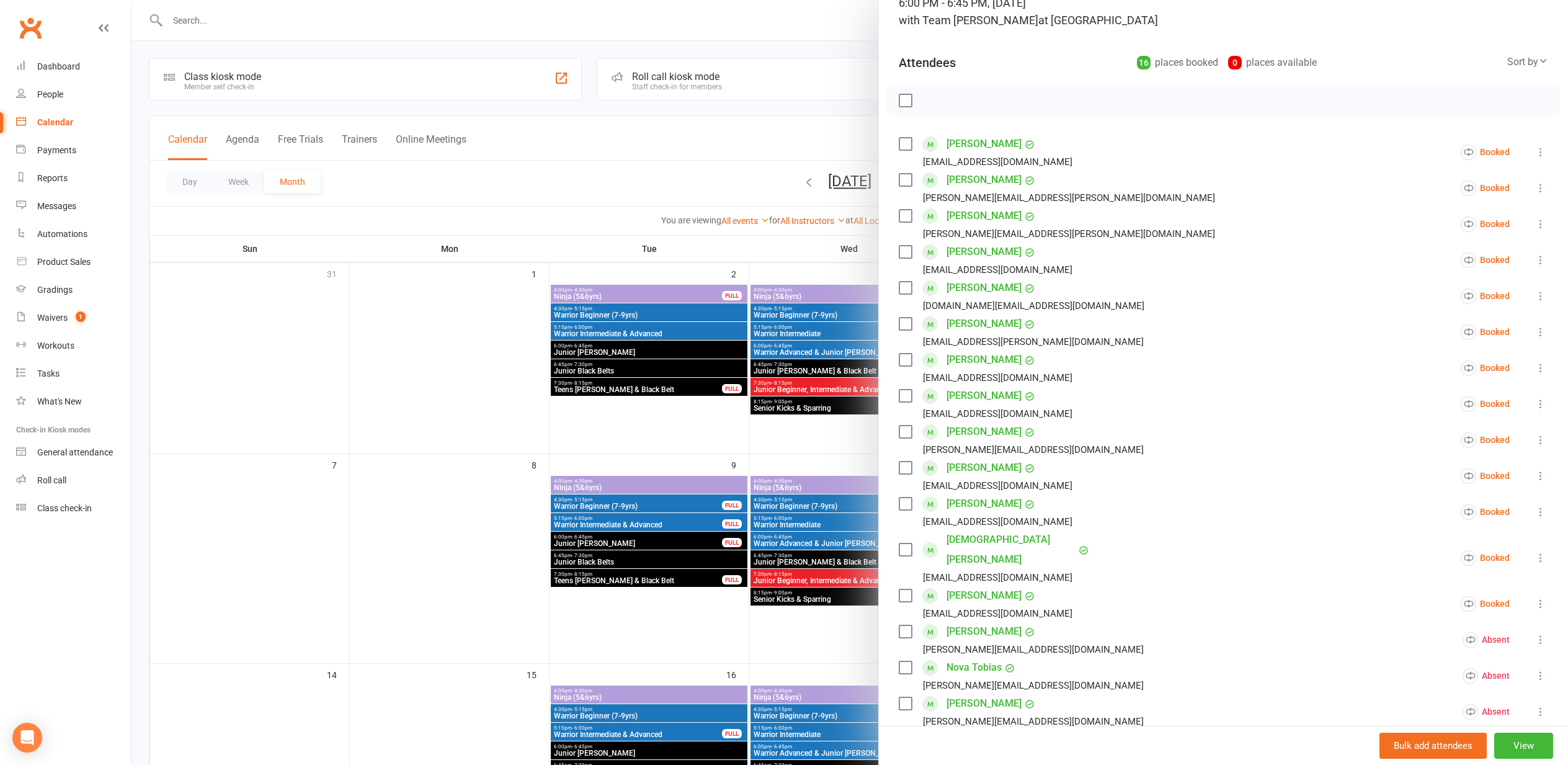
scroll to position [98, 0]
click at [1538, 550] on icon at bounding box center [1540, 556] width 12 height 12
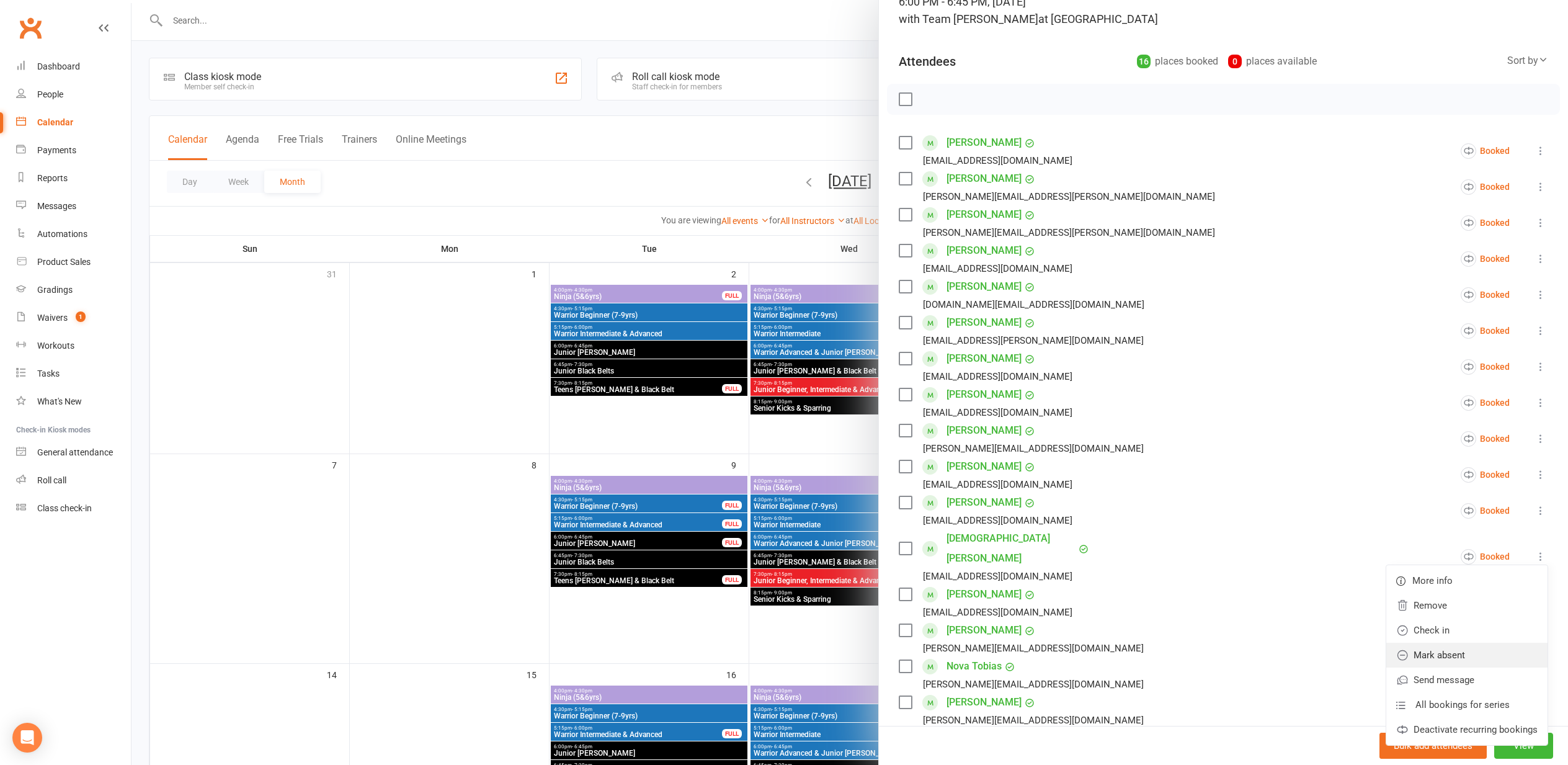
click at [1467, 644] on link "Mark absent" at bounding box center [1467, 655] width 161 height 25
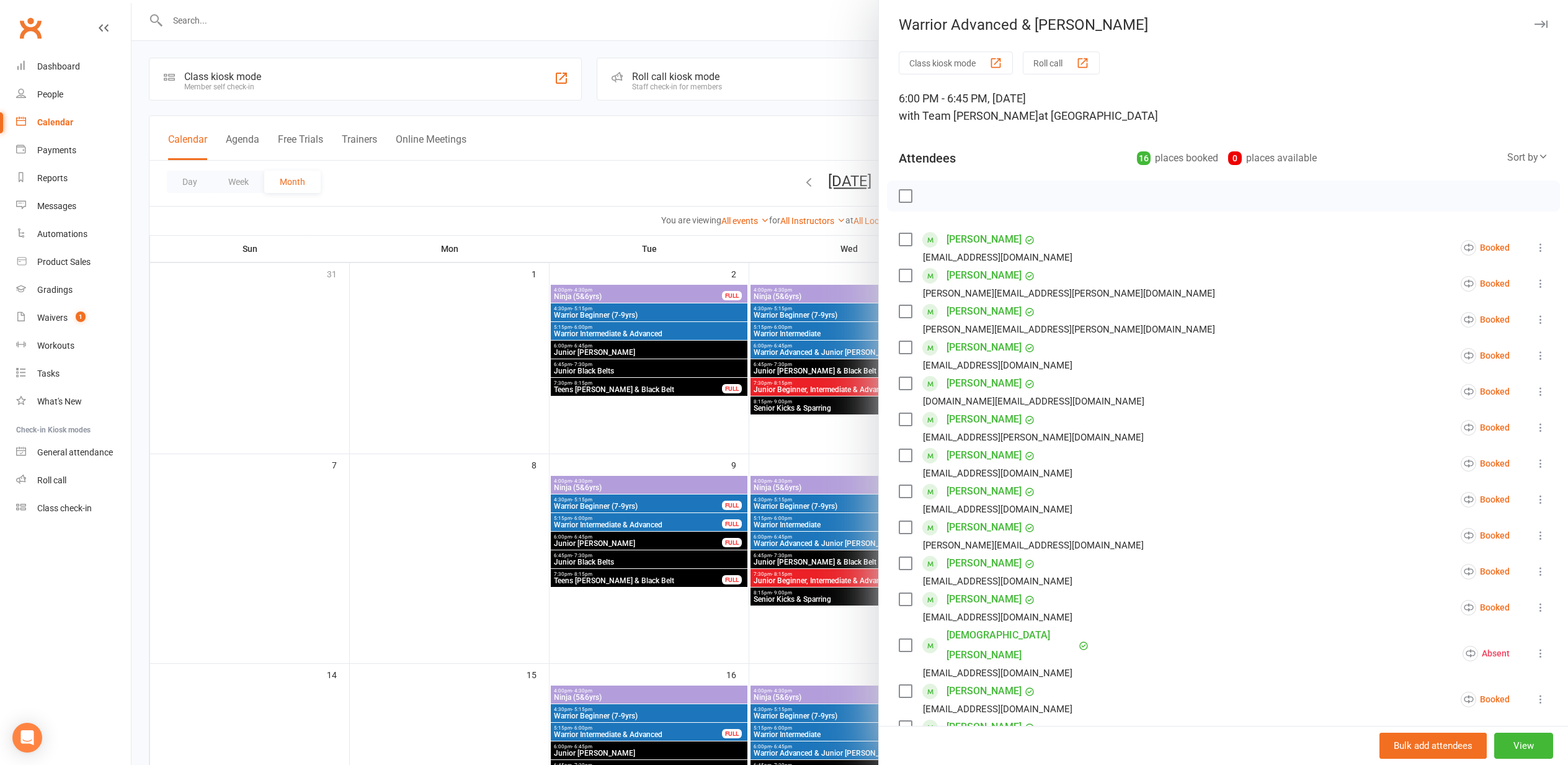
scroll to position [0, 0]
click at [404, 446] on div at bounding box center [850, 382] width 1437 height 765
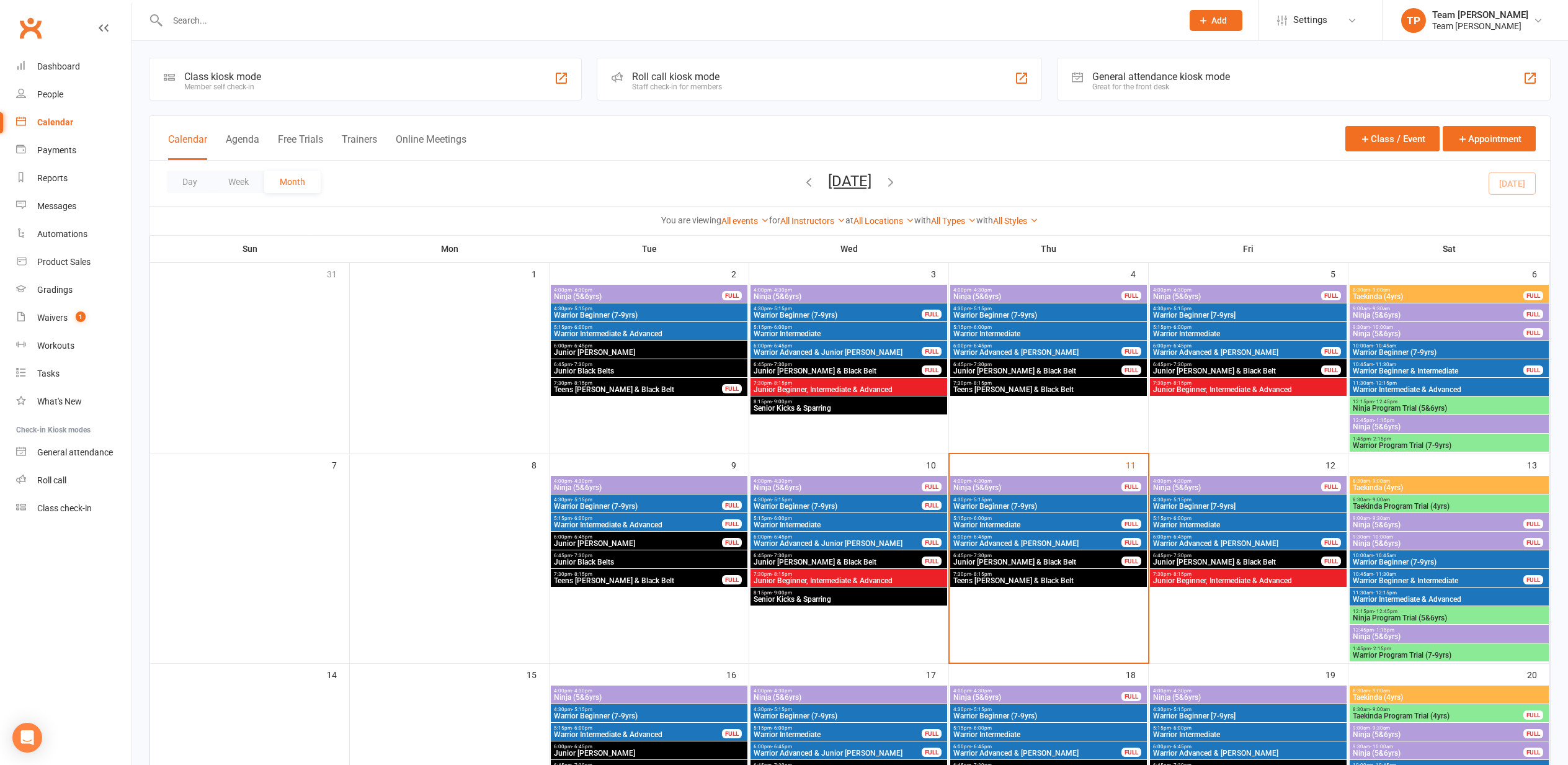
click at [1002, 480] on span "4:00pm - 4:30pm" at bounding box center [1037, 481] width 169 height 6
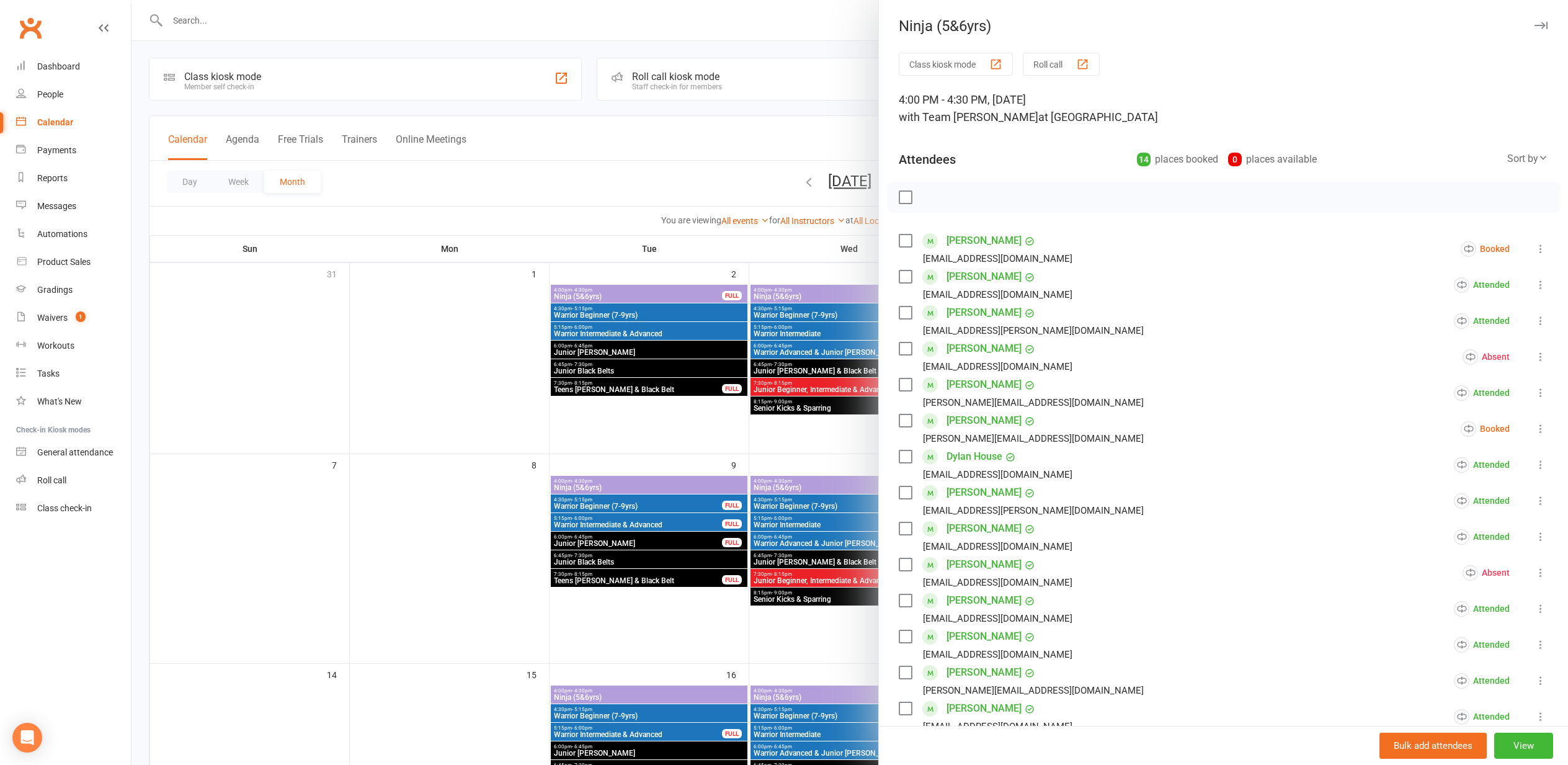
click at [1086, 64] on div "button" at bounding box center [1082, 64] width 13 height 13
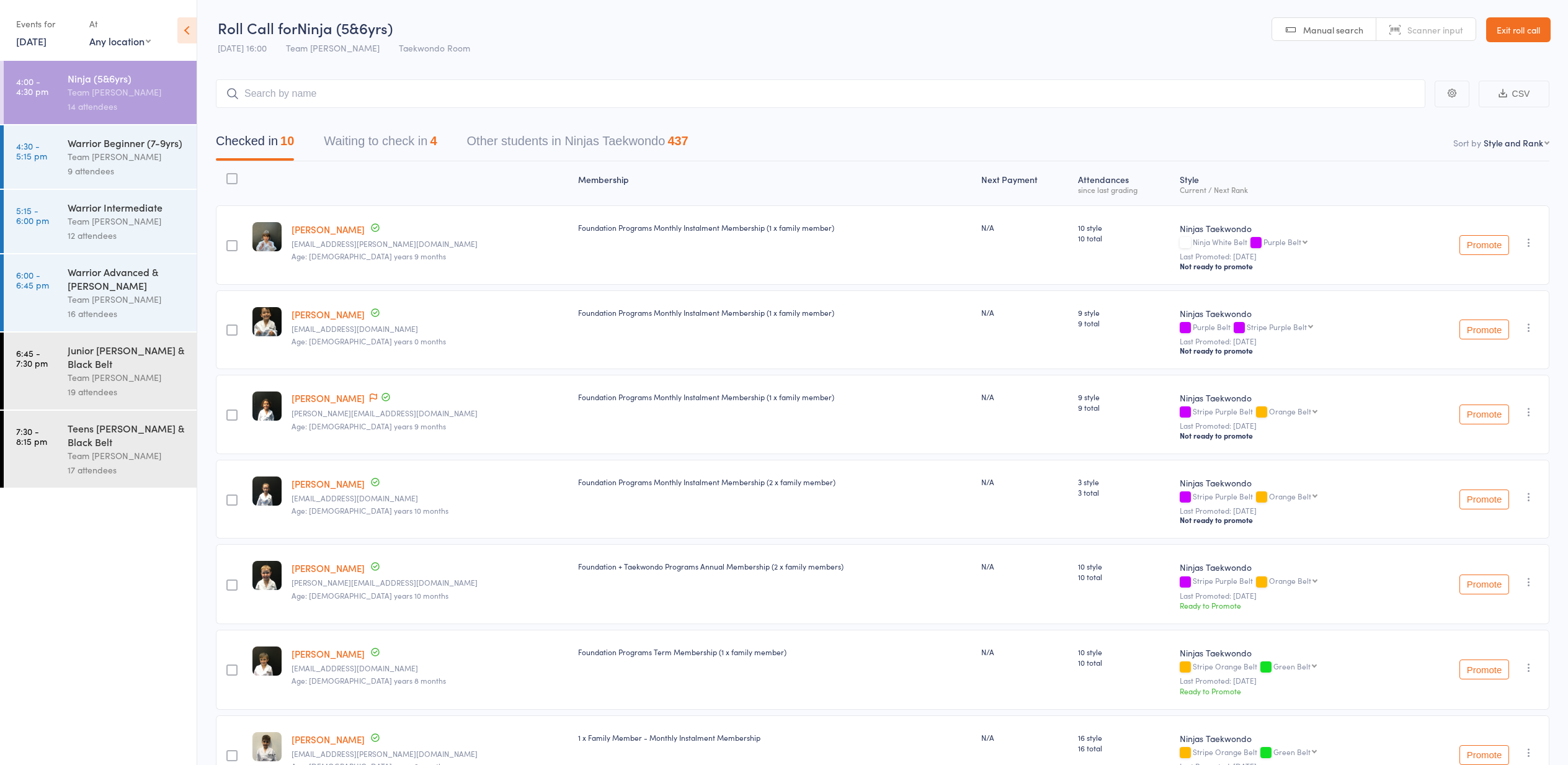
click at [1529, 408] on icon "button" at bounding box center [1529, 411] width 12 height 12
click at [1497, 440] on li "Undo check-in" at bounding box center [1484, 436] width 102 height 15
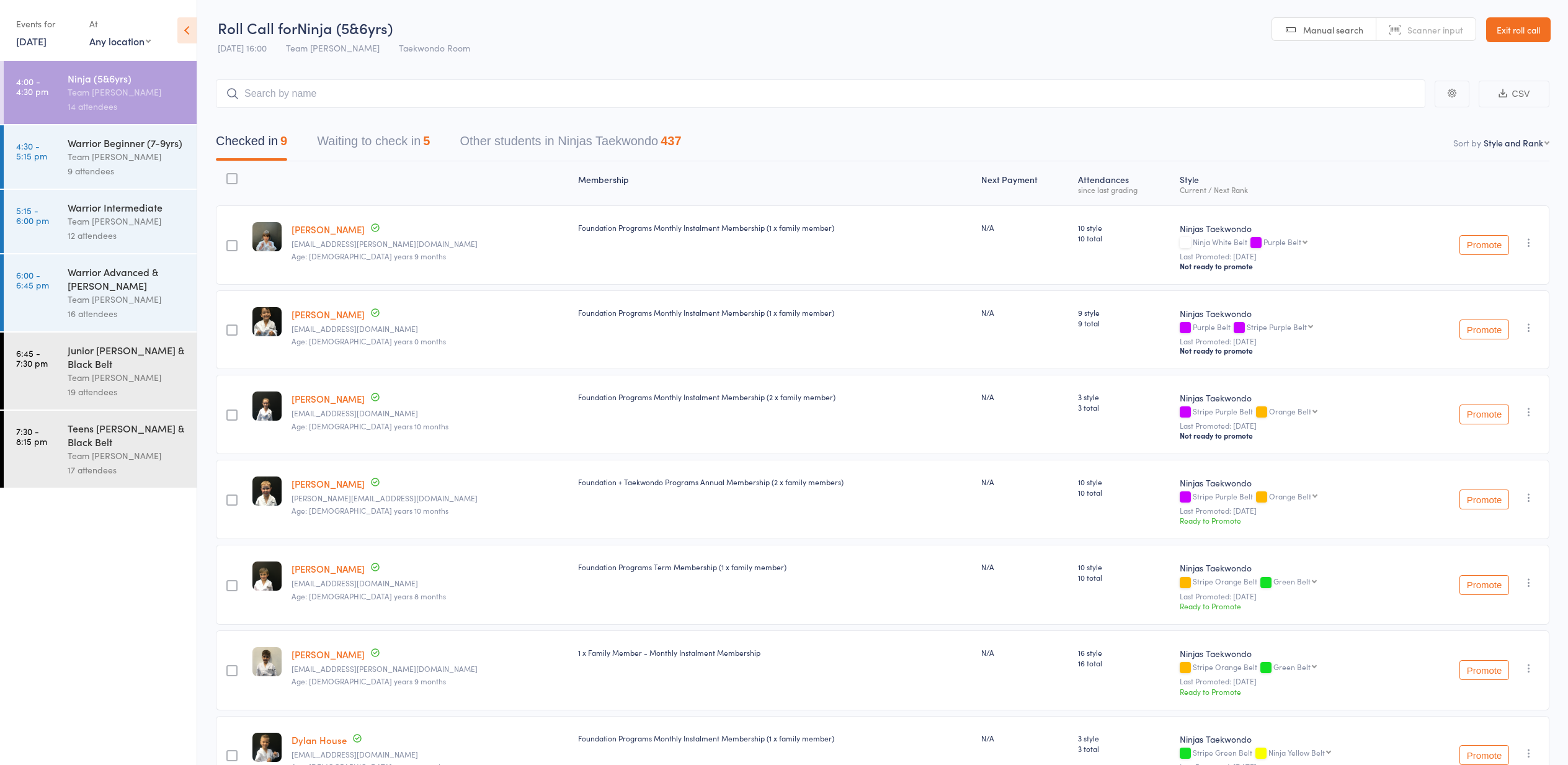
click at [367, 142] on button "Waiting to check in 5" at bounding box center [374, 144] width 113 height 33
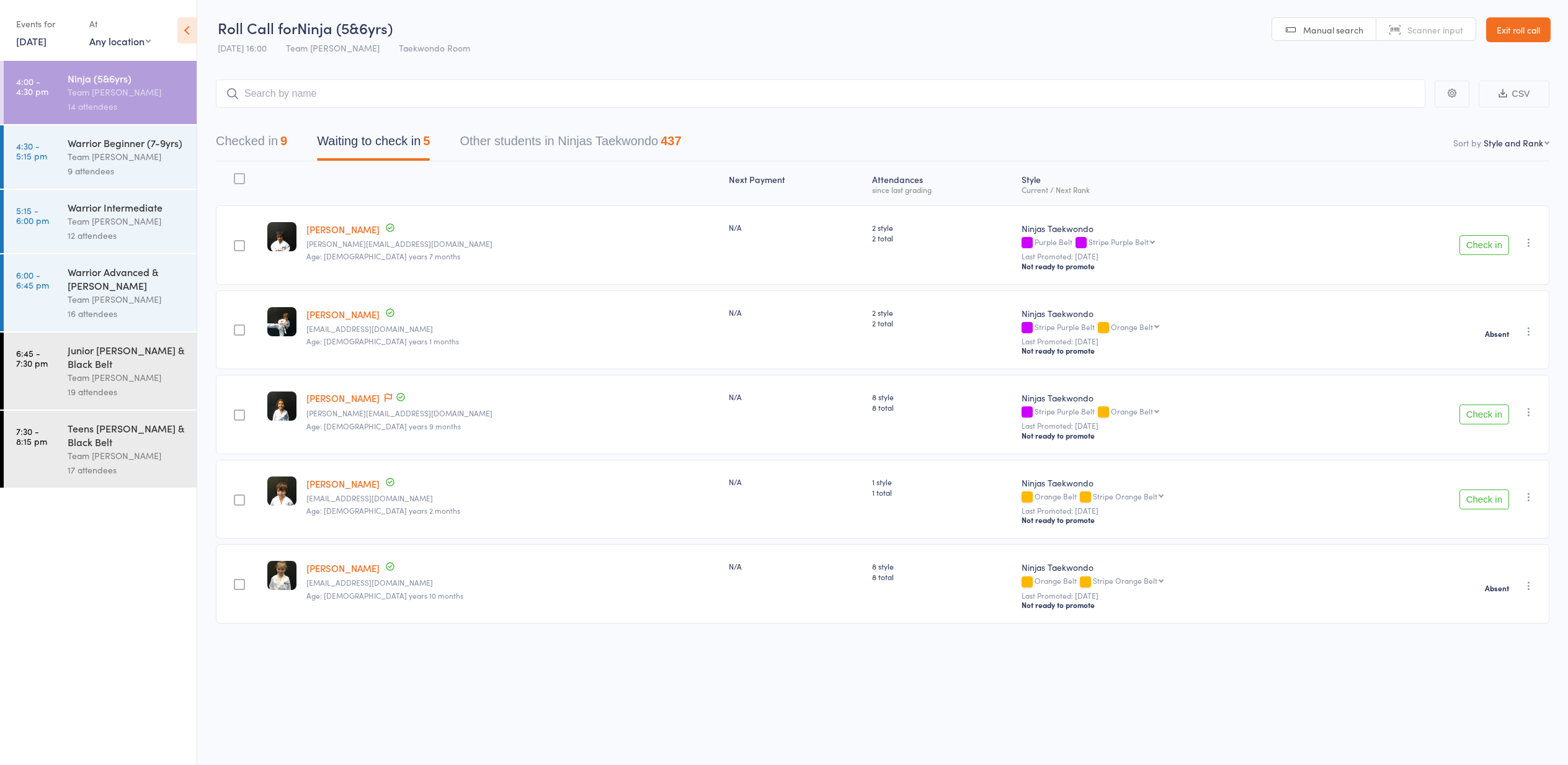
click at [1472, 244] on button "Check in" at bounding box center [1484, 245] width 50 height 20
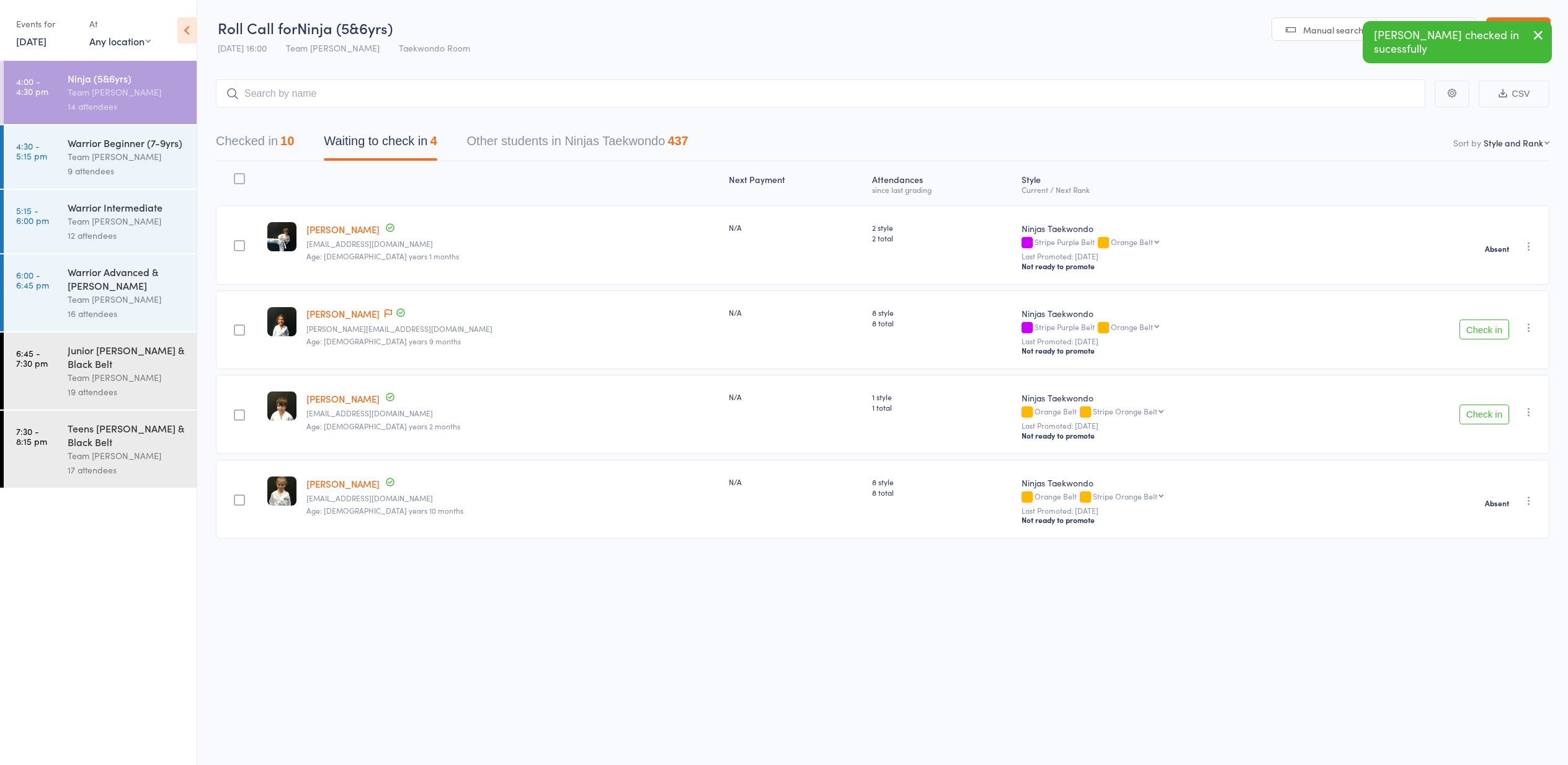
click at [1529, 325] on icon "button" at bounding box center [1529, 327] width 12 height 12
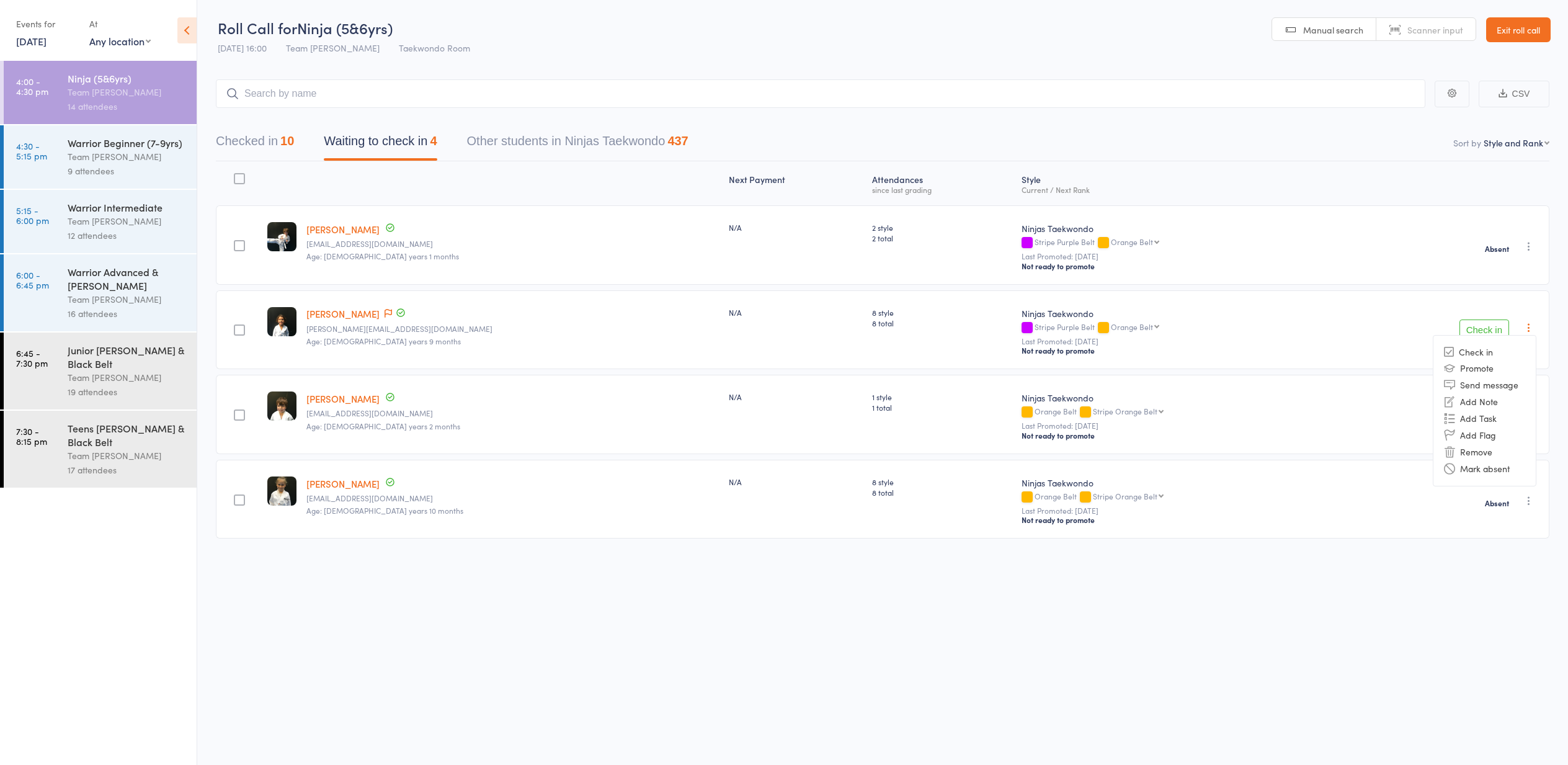
click at [1499, 471] on li "Mark absent" at bounding box center [1484, 468] width 102 height 17
click at [1529, 409] on icon "button" at bounding box center [1529, 411] width 12 height 12
click at [1486, 555] on li "Mark absent" at bounding box center [1484, 552] width 102 height 17
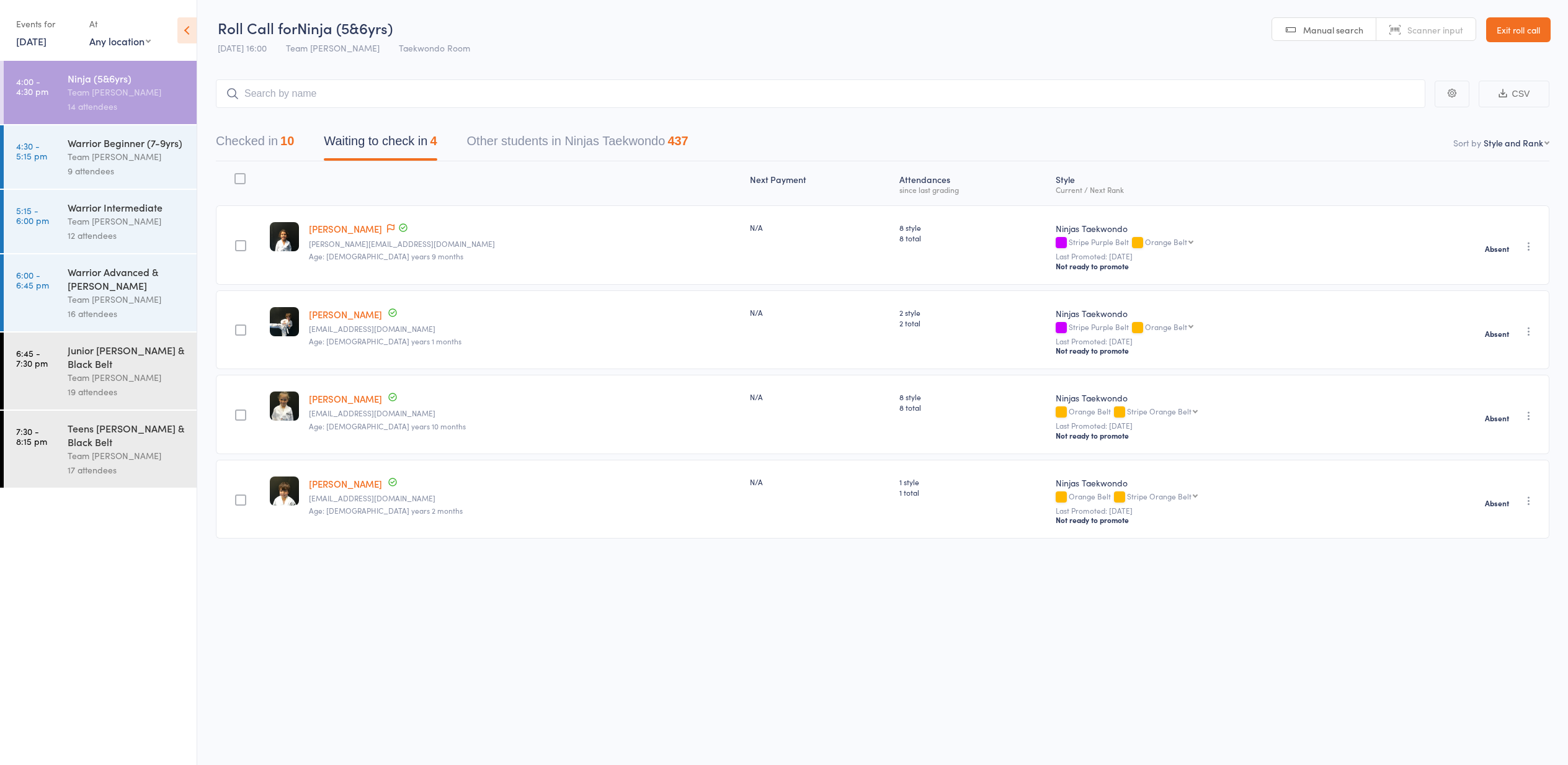
click at [338, 402] on link "[PERSON_NAME]" at bounding box center [345, 399] width 73 height 13
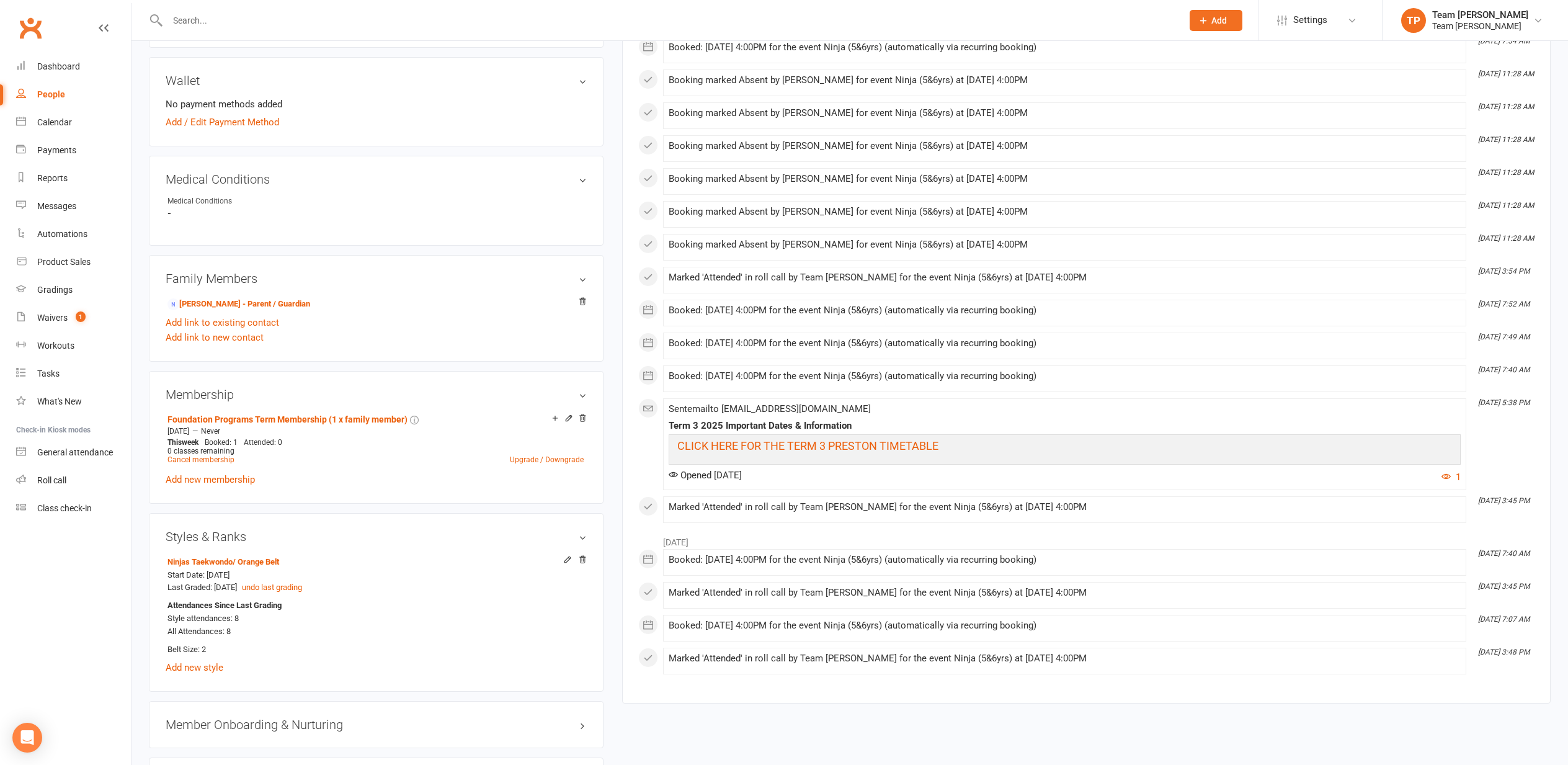
scroll to position [544, 0]
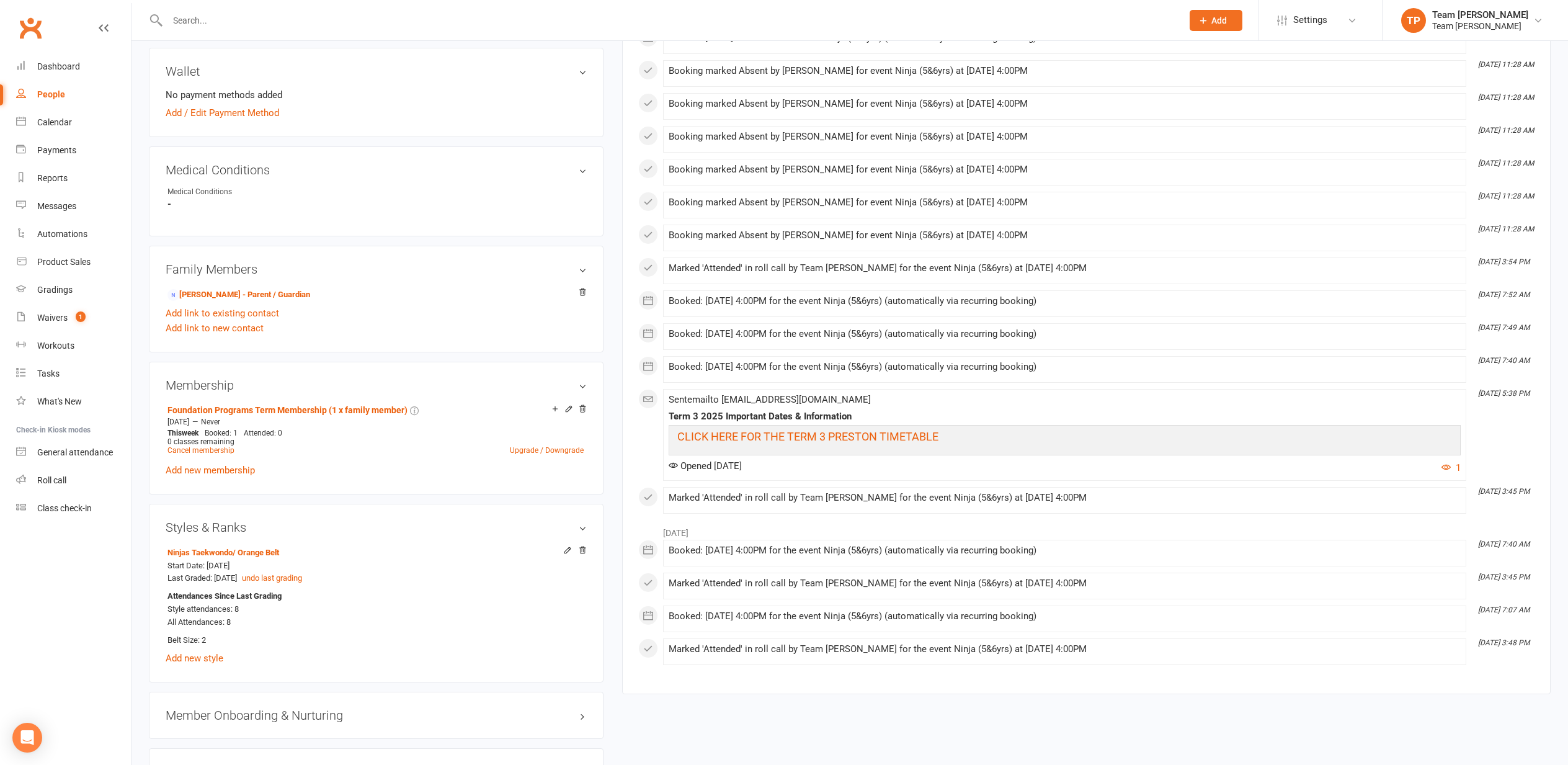
click at [205, 293] on link "[PERSON_NAME] - Parent / Guardian" at bounding box center [238, 295] width 143 height 13
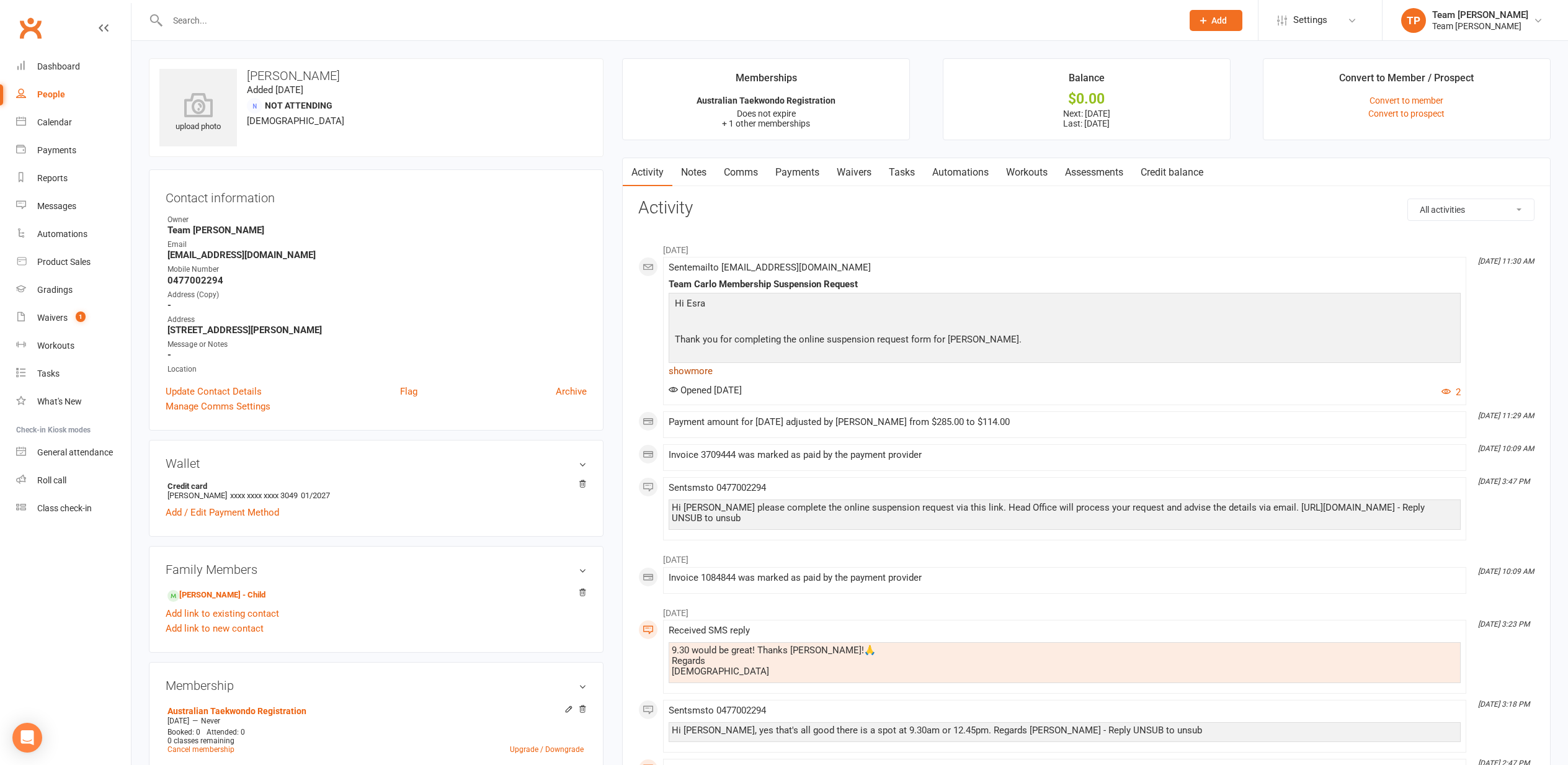
click at [689, 370] on link "show more" at bounding box center [1065, 371] width 792 height 18
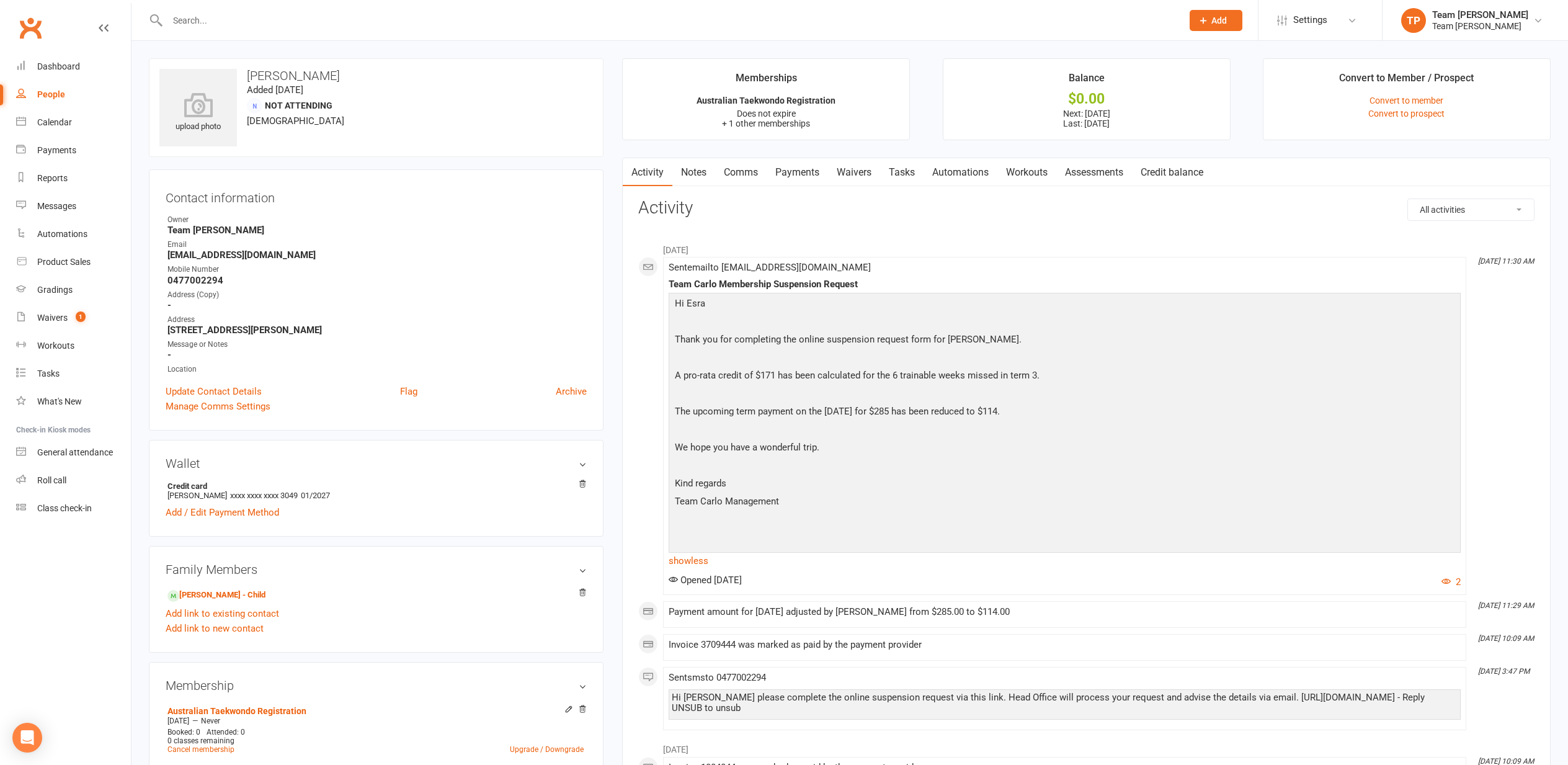
click at [43, 122] on div "Calendar" at bounding box center [54, 122] width 35 height 10
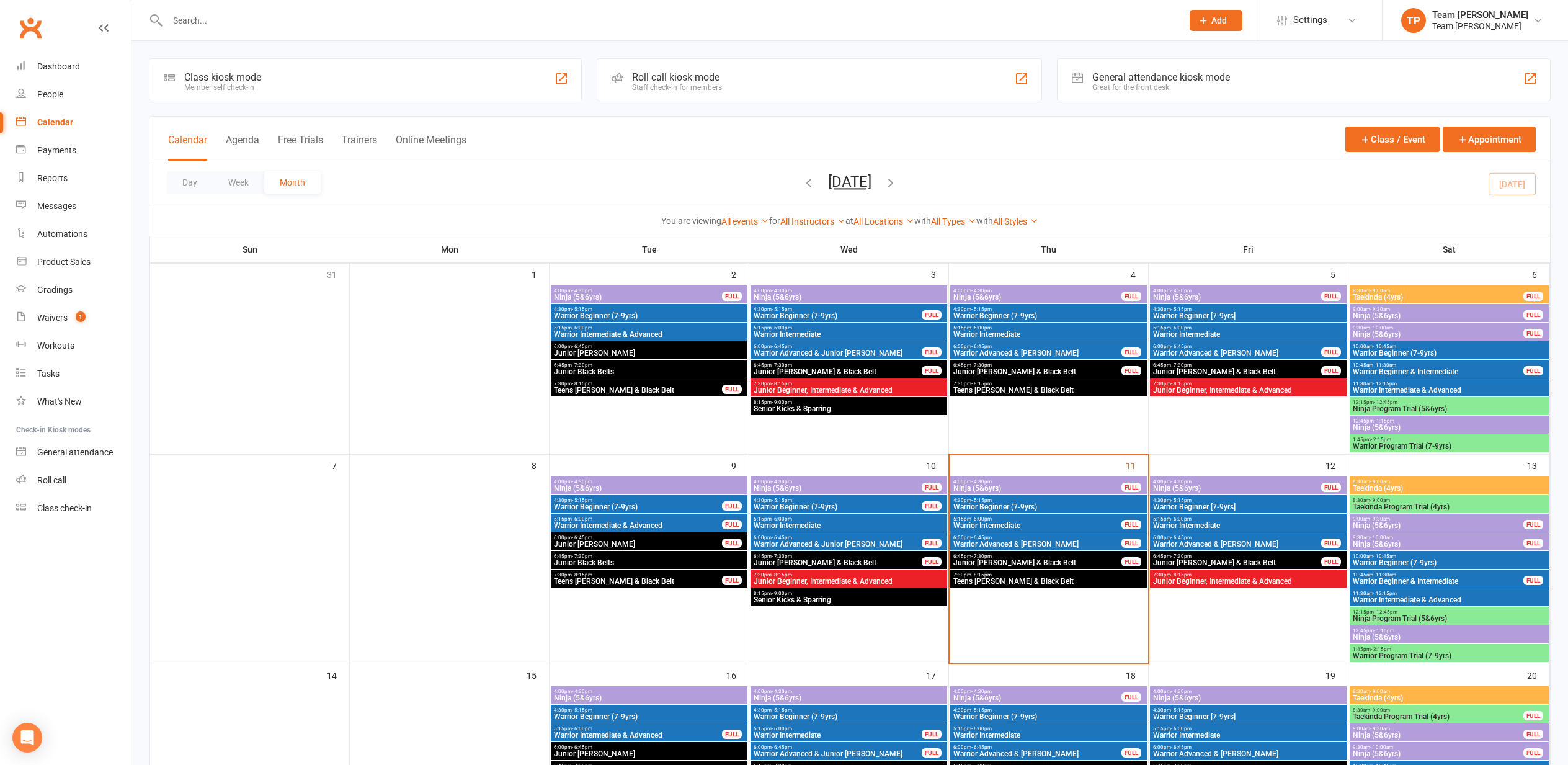
click at [1038, 506] on span "Warrior Beginner (7-9yrs)" at bounding box center [1049, 507] width 192 height 7
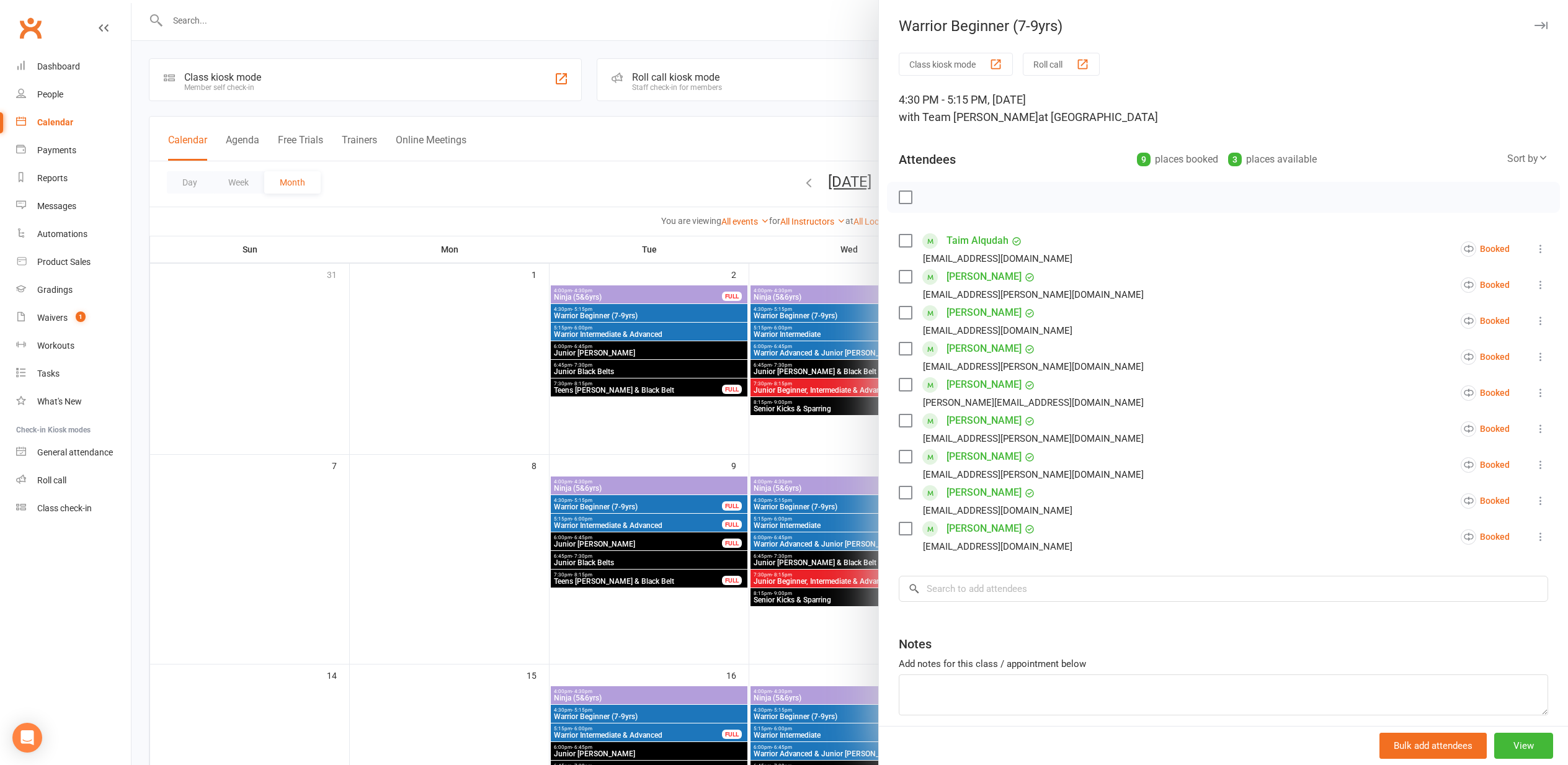
click at [1084, 60] on div "button" at bounding box center [1082, 64] width 13 height 13
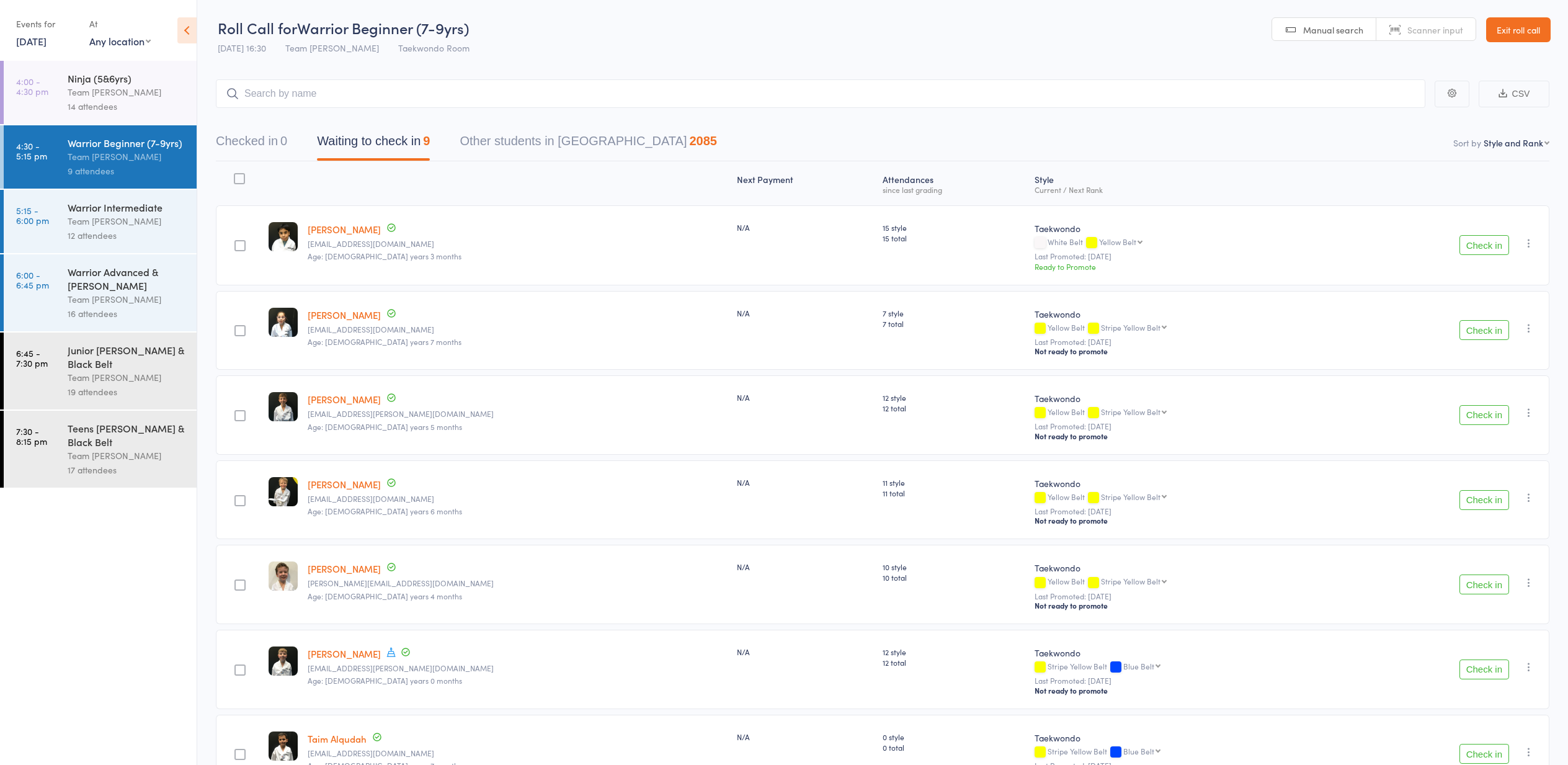
click at [900, 370] on div "7 style 7 total" at bounding box center [954, 330] width 152 height 80
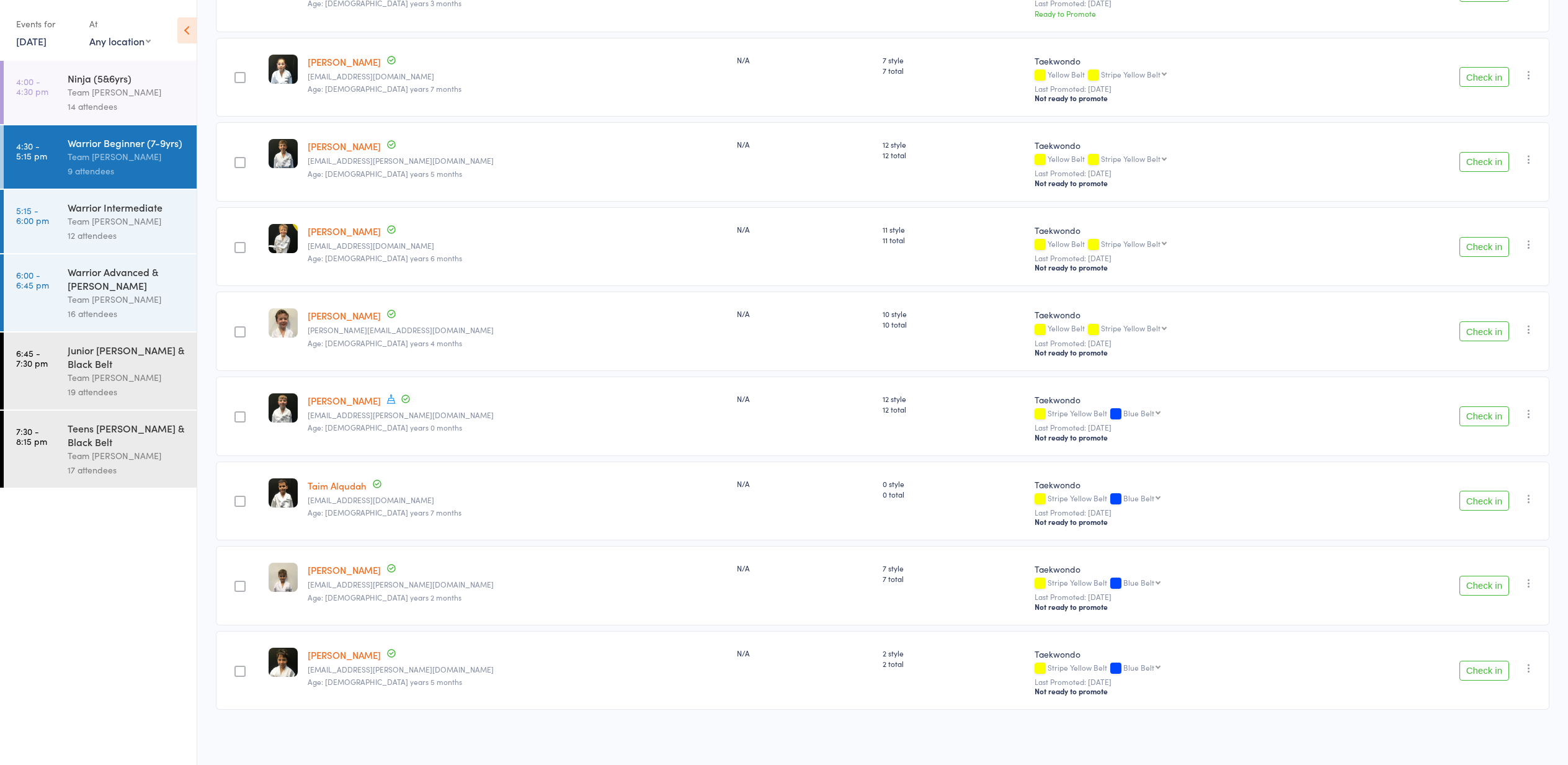
scroll to position [256, 0]
click at [1482, 502] on button "Check in" at bounding box center [1484, 500] width 50 height 20
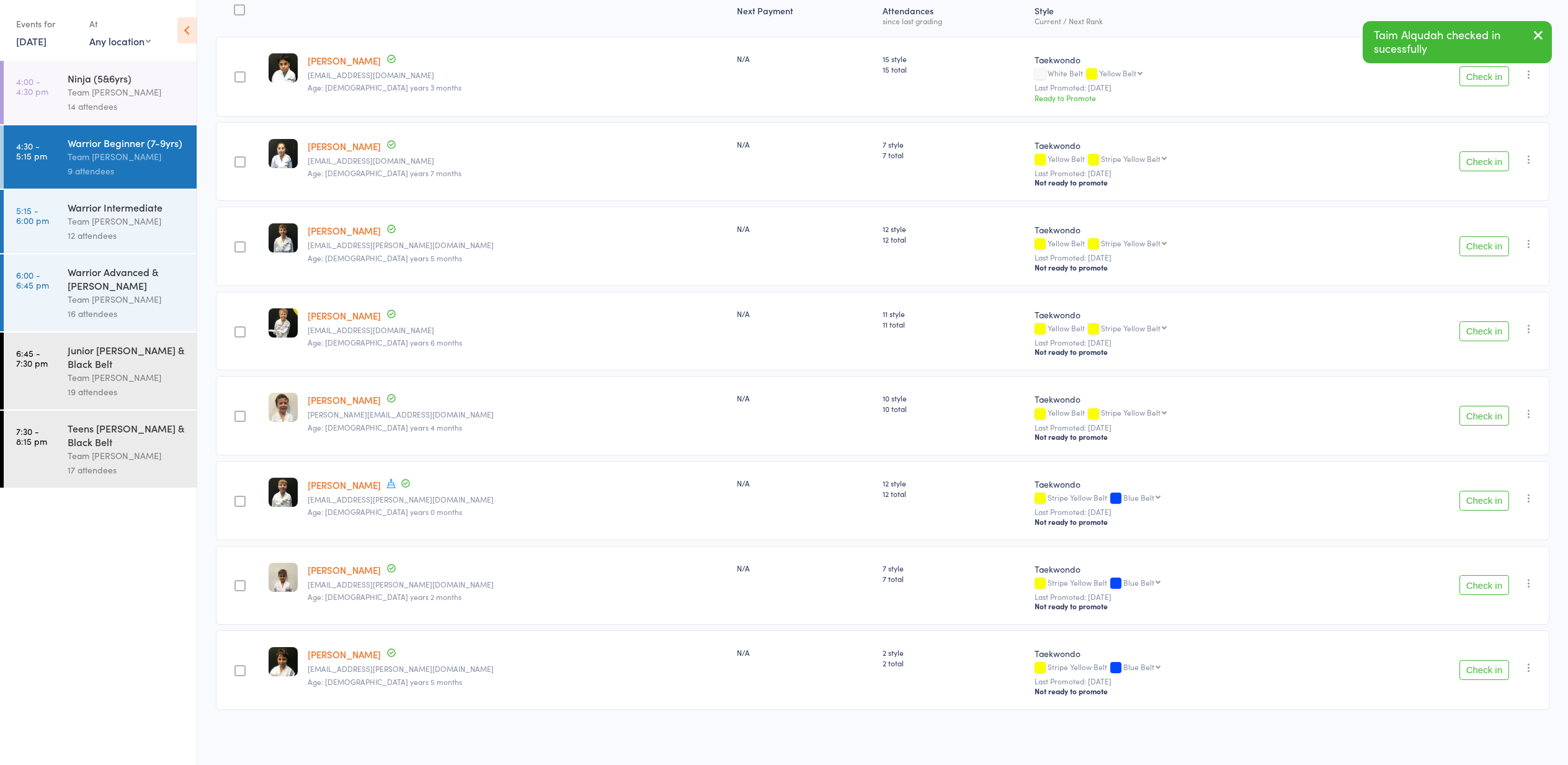
scroll to position [172, 0]
click at [1482, 673] on button "Check in" at bounding box center [1484, 669] width 50 height 20
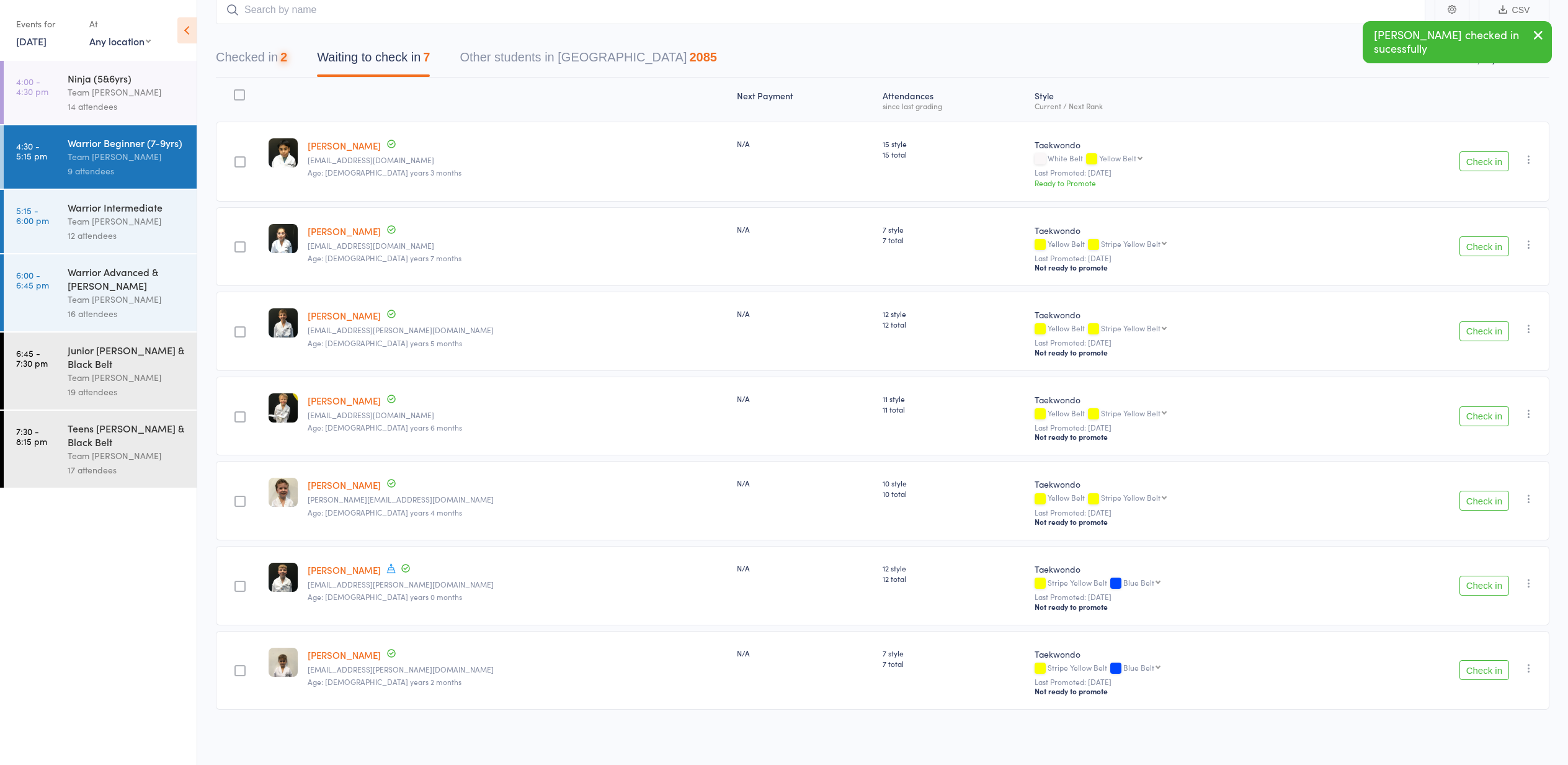
scroll to position [85, 0]
click at [1480, 416] on button "Check in" at bounding box center [1484, 416] width 50 height 20
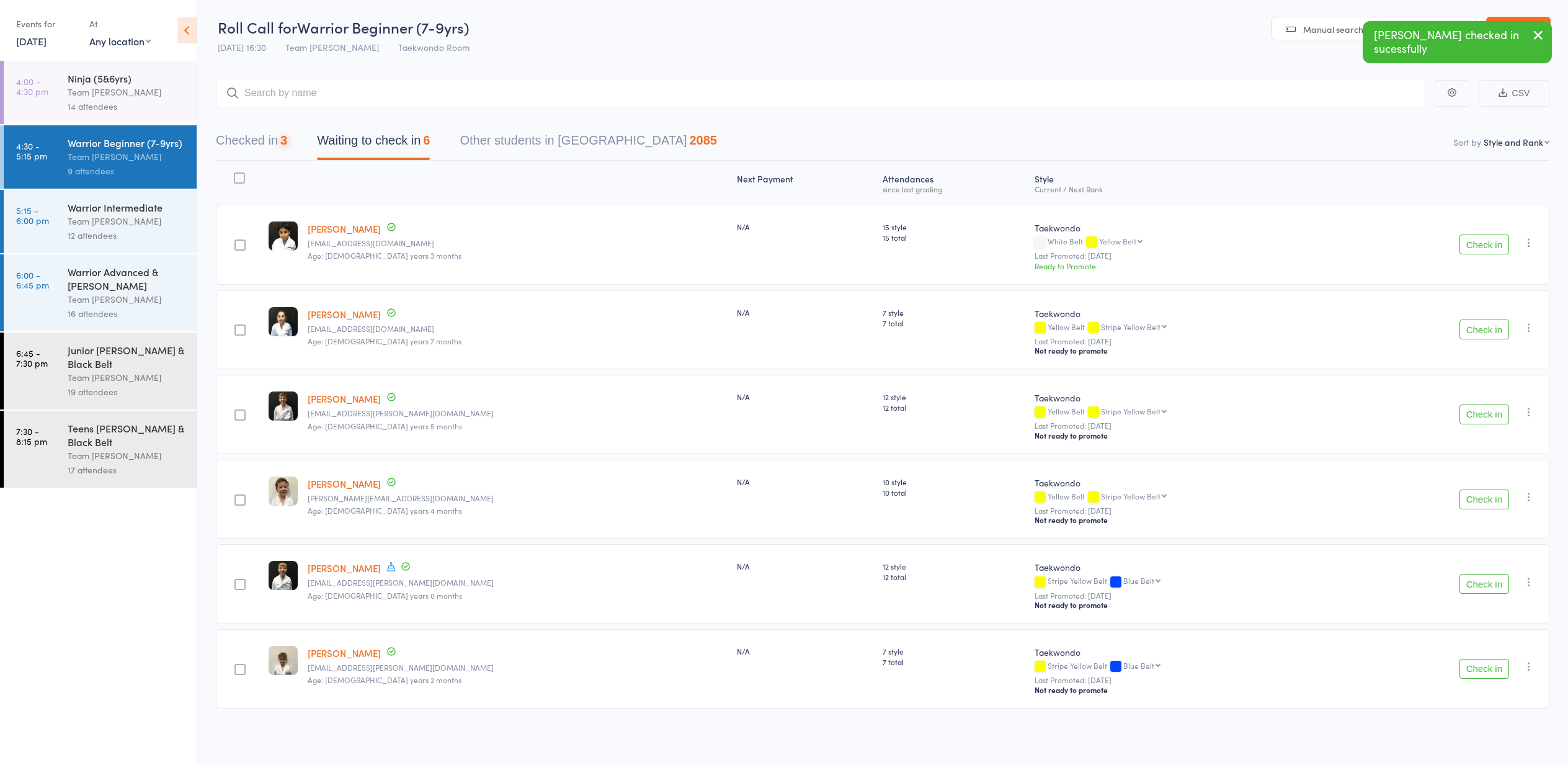
scroll to position [1, 0]
click at [1483, 414] on button "Check in" at bounding box center [1484, 414] width 50 height 20
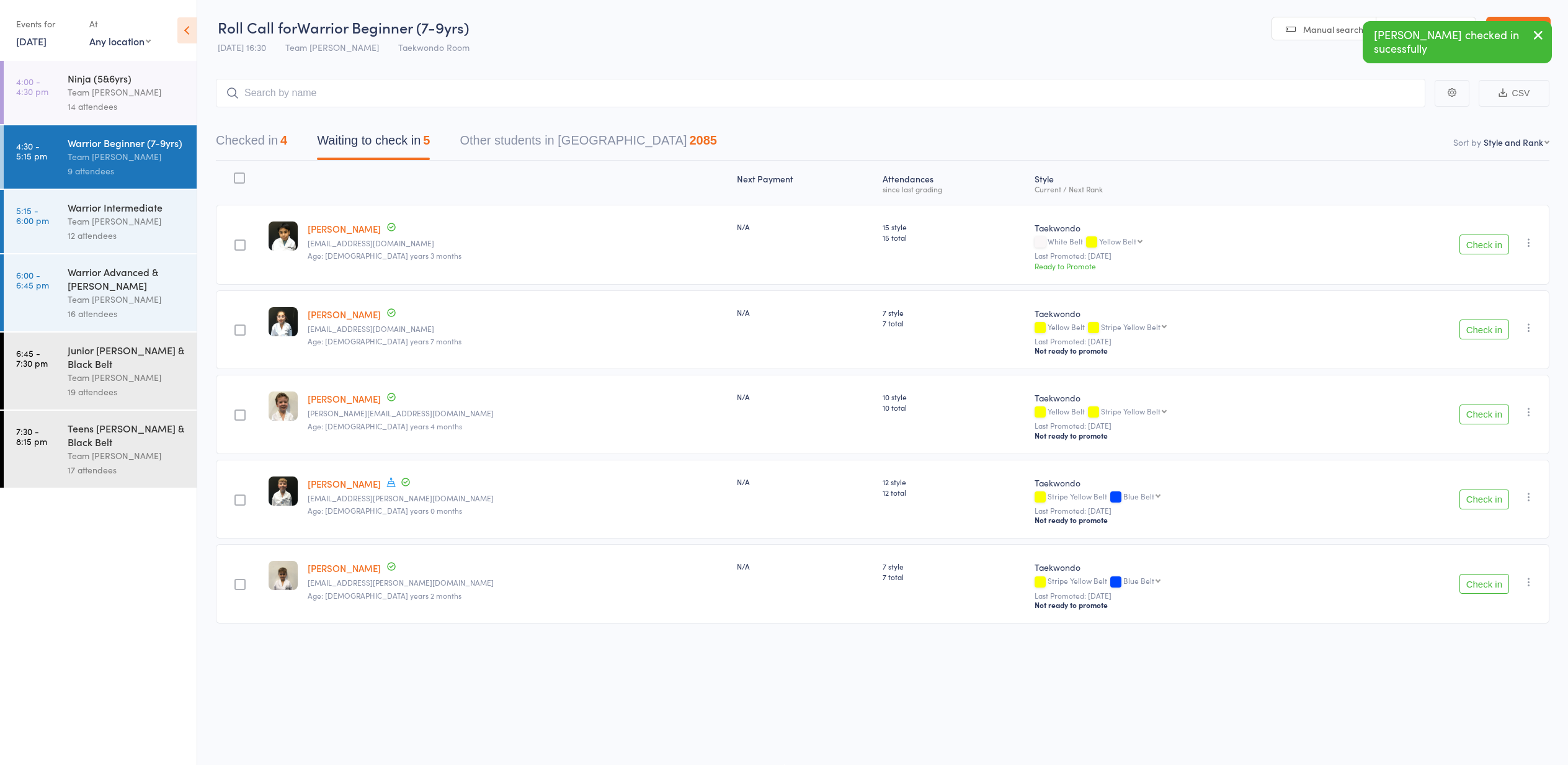
click at [1483, 416] on button "Check in" at bounding box center [1484, 414] width 50 height 20
click at [1489, 418] on button "Check in" at bounding box center [1484, 414] width 50 height 20
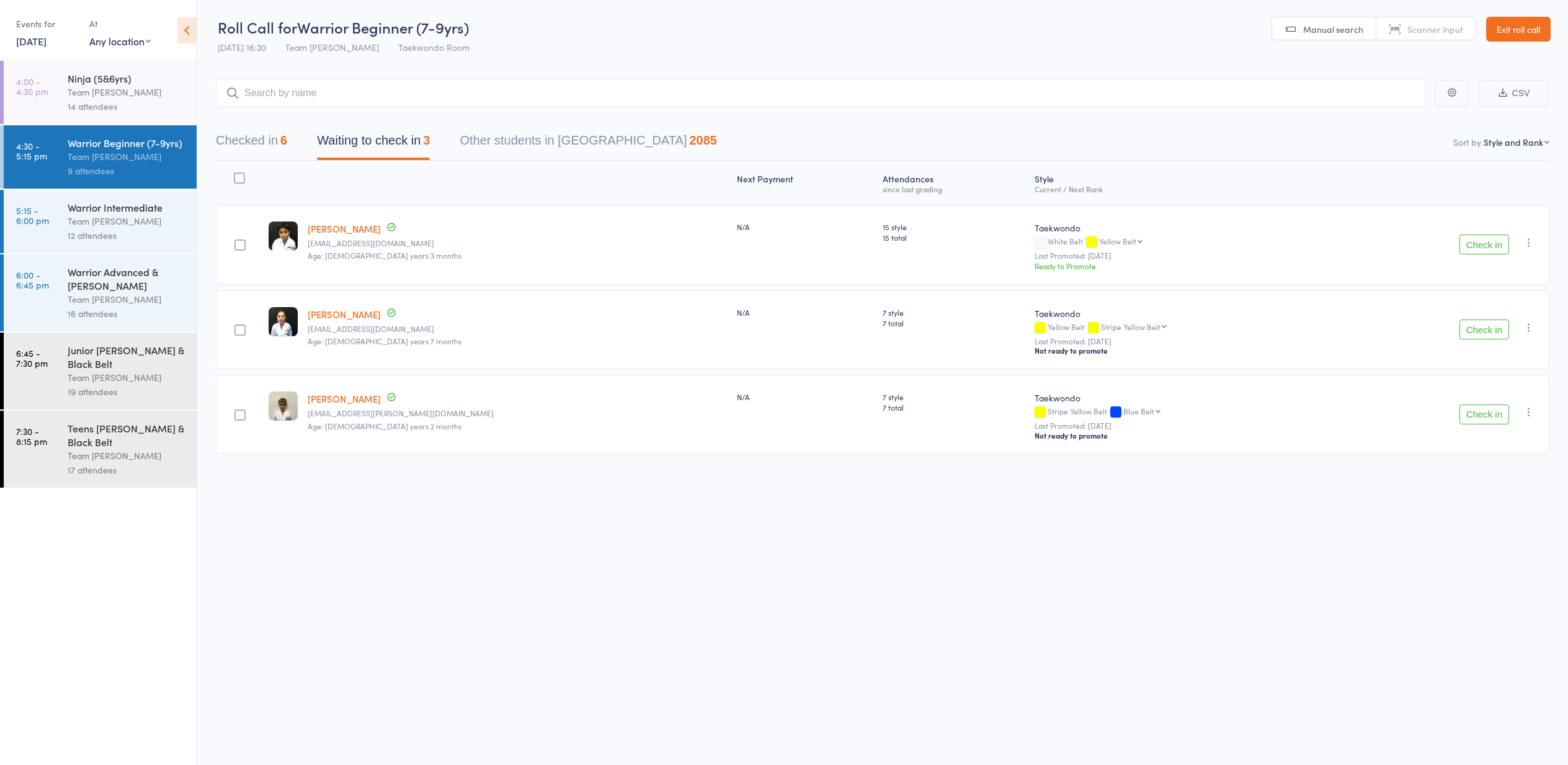
click at [1123, 332] on div "Yellow Belt Stripe Yellow Belt Stripe Yellow Belt Blue Belt Stripe Blue Belt Re…" at bounding box center [1185, 327] width 301 height 10
click at [1482, 333] on button "Check in" at bounding box center [1484, 329] width 50 height 20
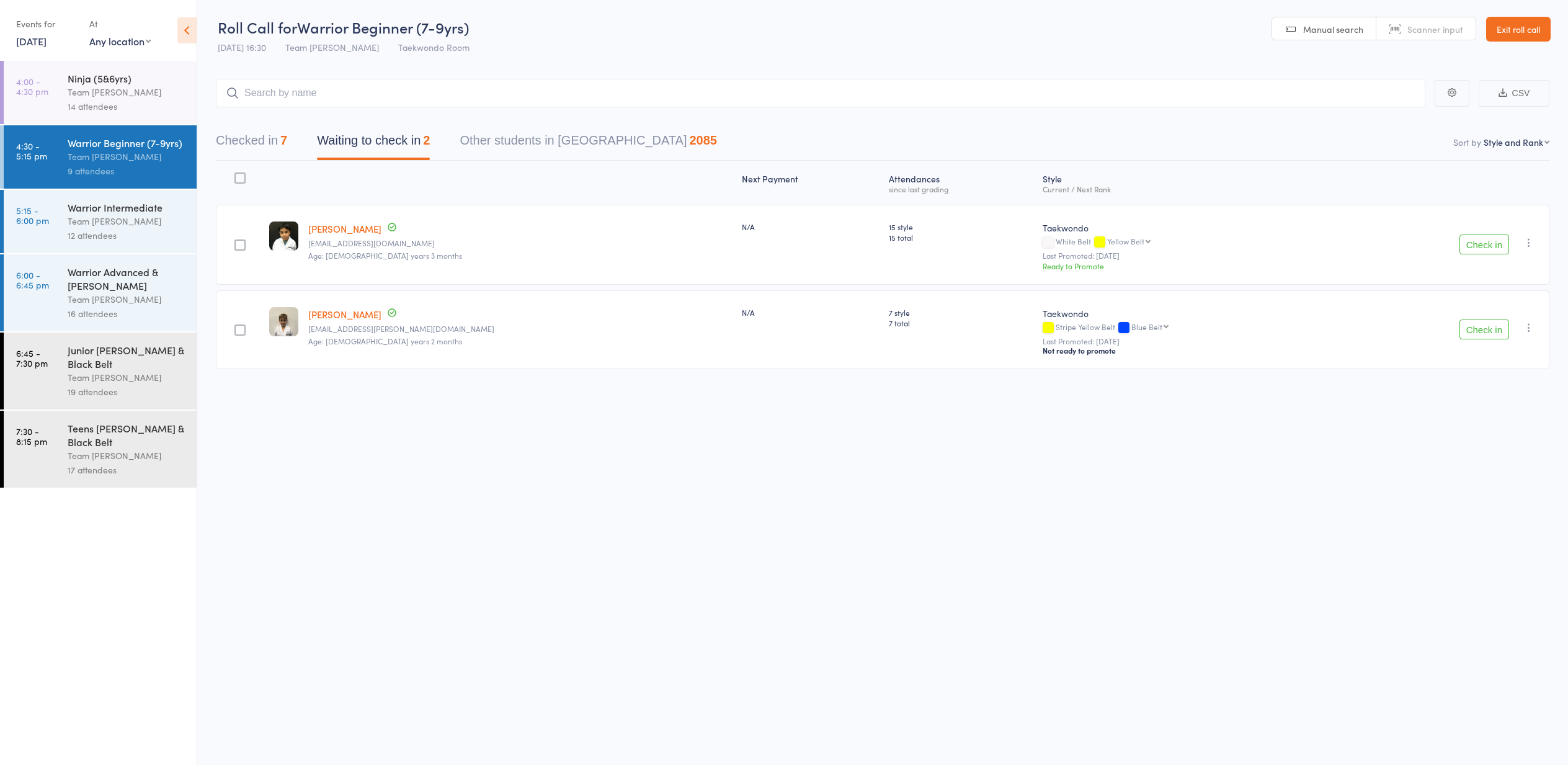
click at [89, 89] on div "Team [PERSON_NAME]" at bounding box center [126, 93] width 118 height 14
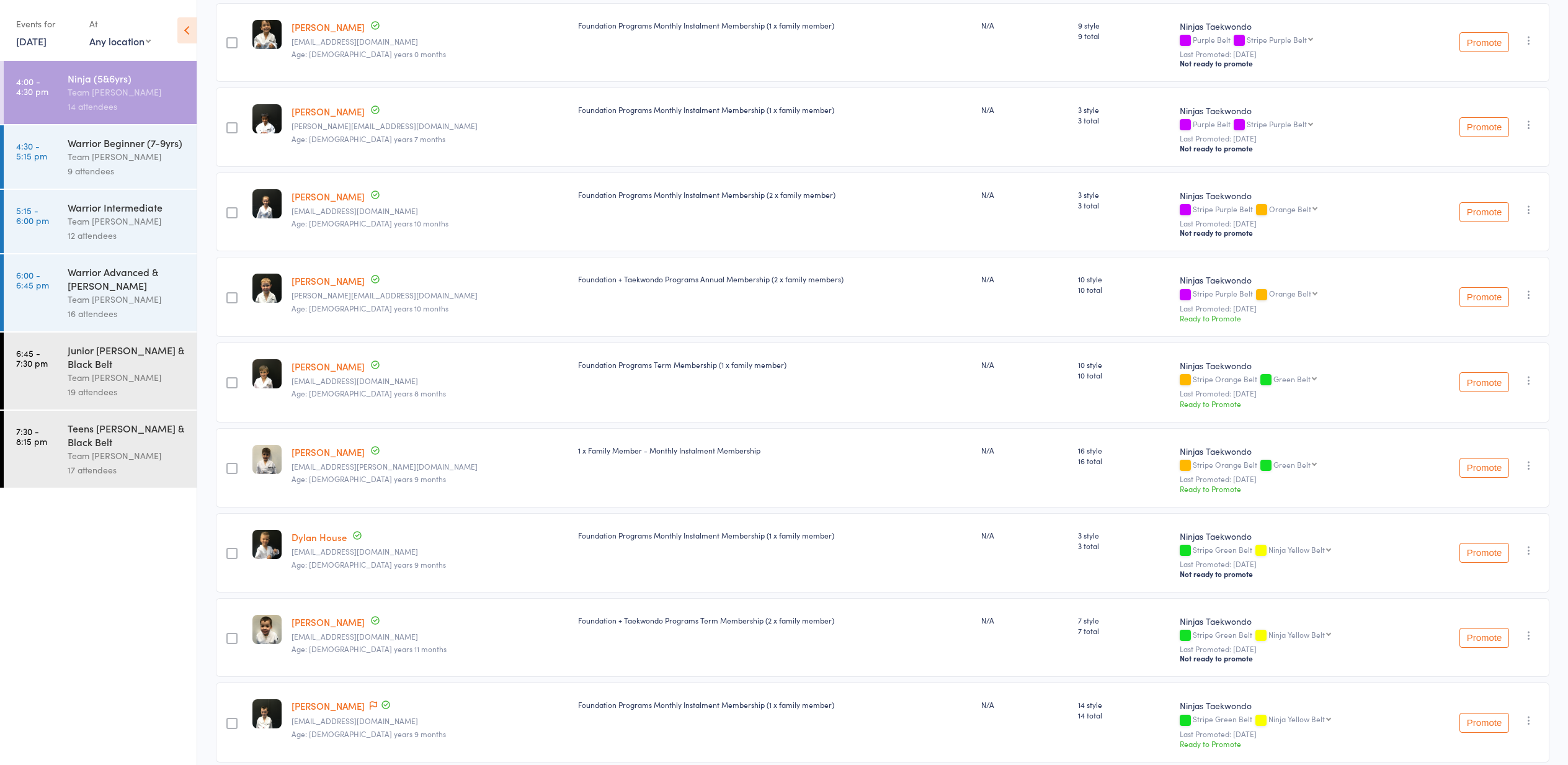
scroll to position [288, 0]
click at [1482, 468] on button "Promote" at bounding box center [1484, 466] width 50 height 20
click at [108, 151] on div "Team [PERSON_NAME]" at bounding box center [126, 157] width 118 height 14
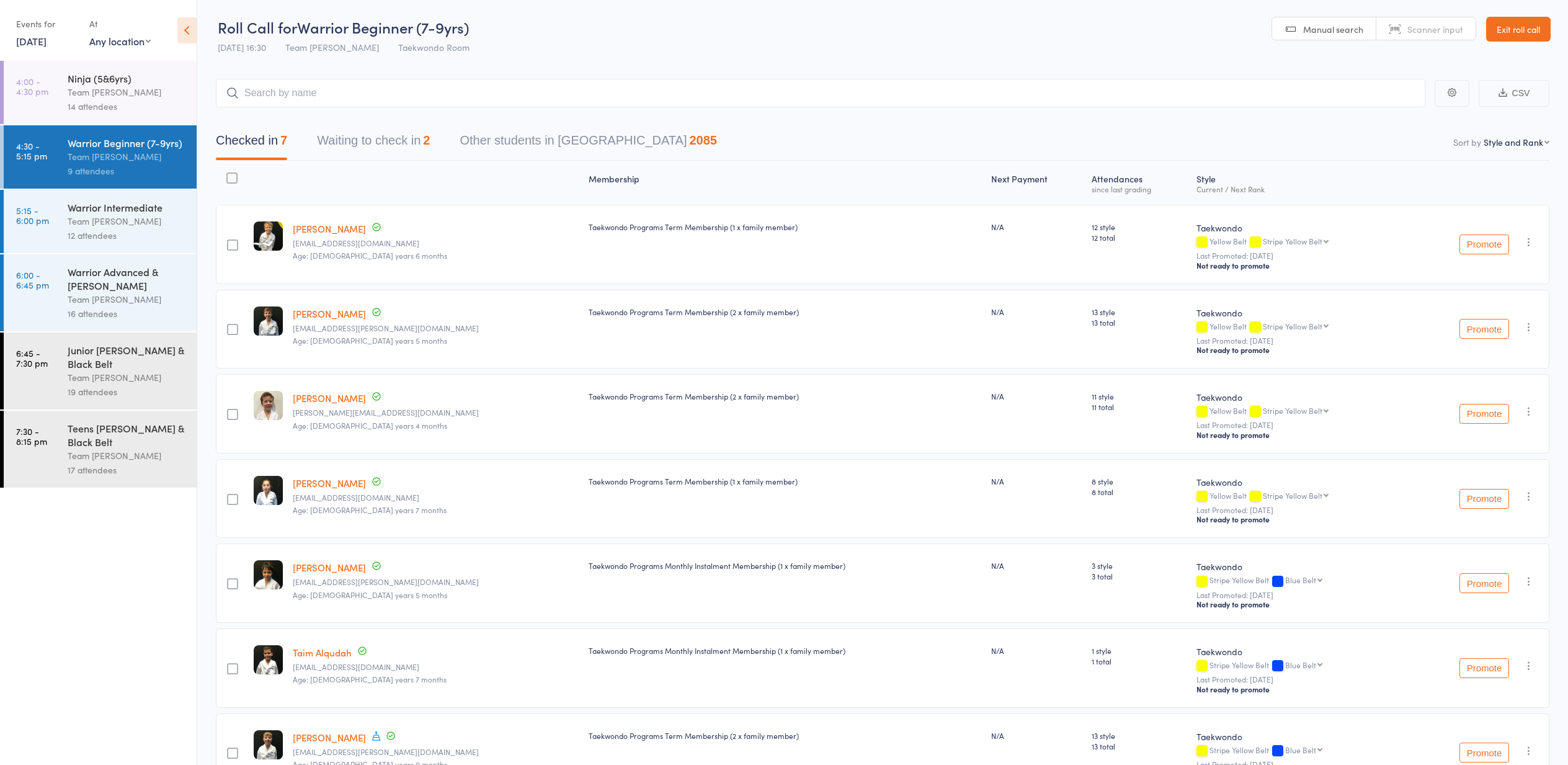
scroll to position [1, 0]
click at [356, 142] on button "Waiting to check in 2" at bounding box center [374, 143] width 113 height 33
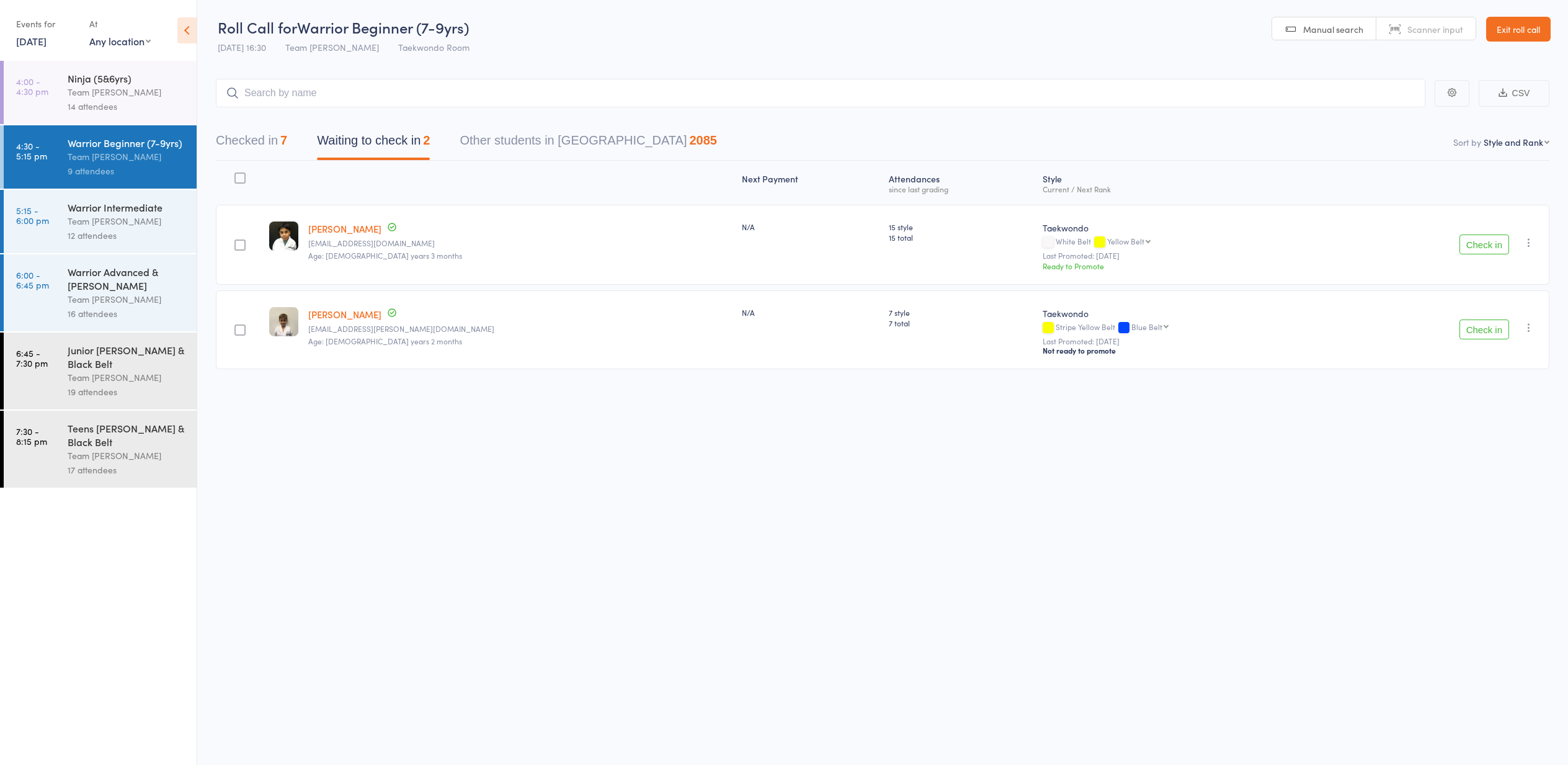
click at [1483, 244] on button "Check in" at bounding box center [1484, 244] width 50 height 20
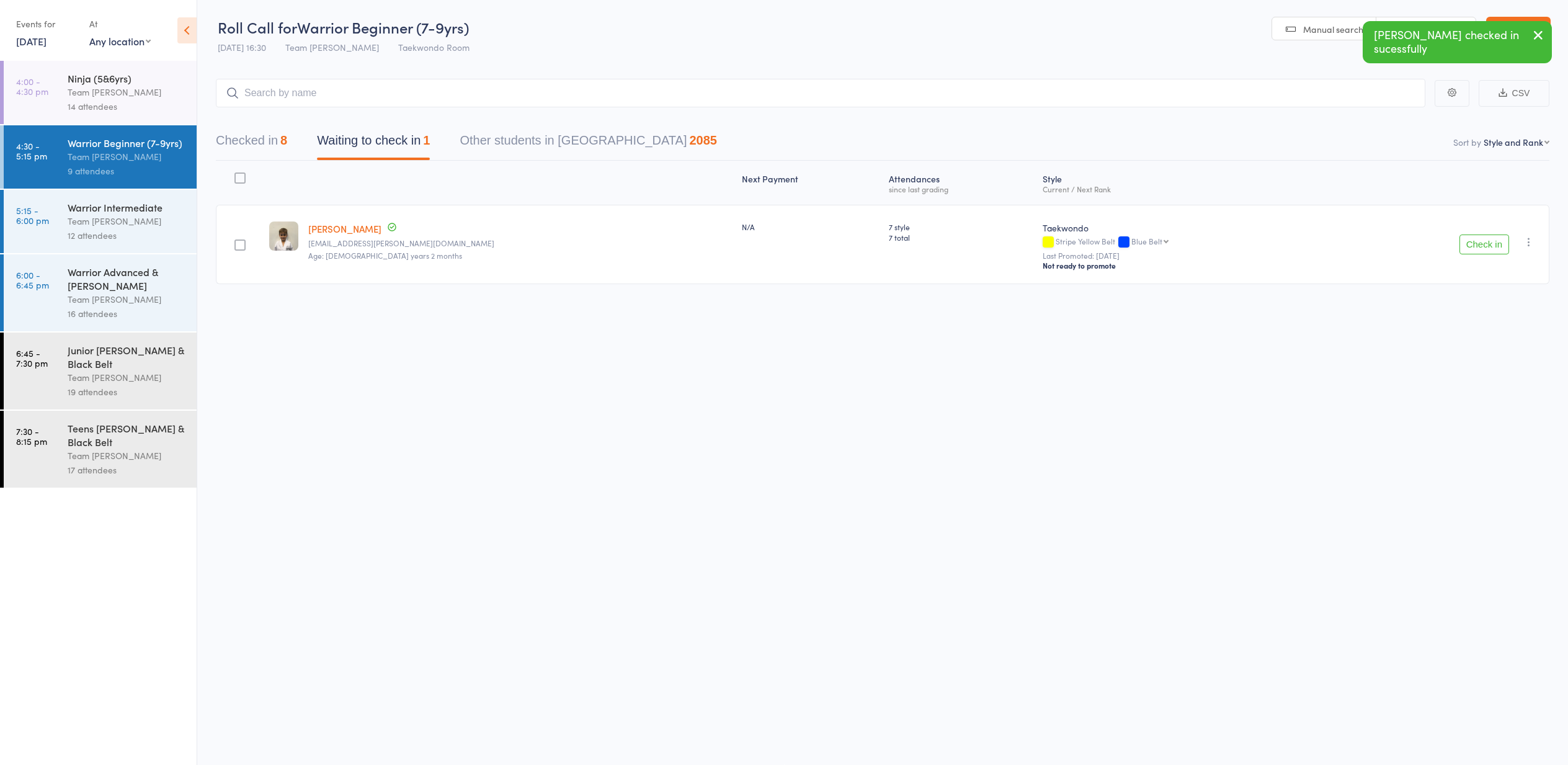
click at [1478, 244] on button "Check in" at bounding box center [1484, 244] width 50 height 20
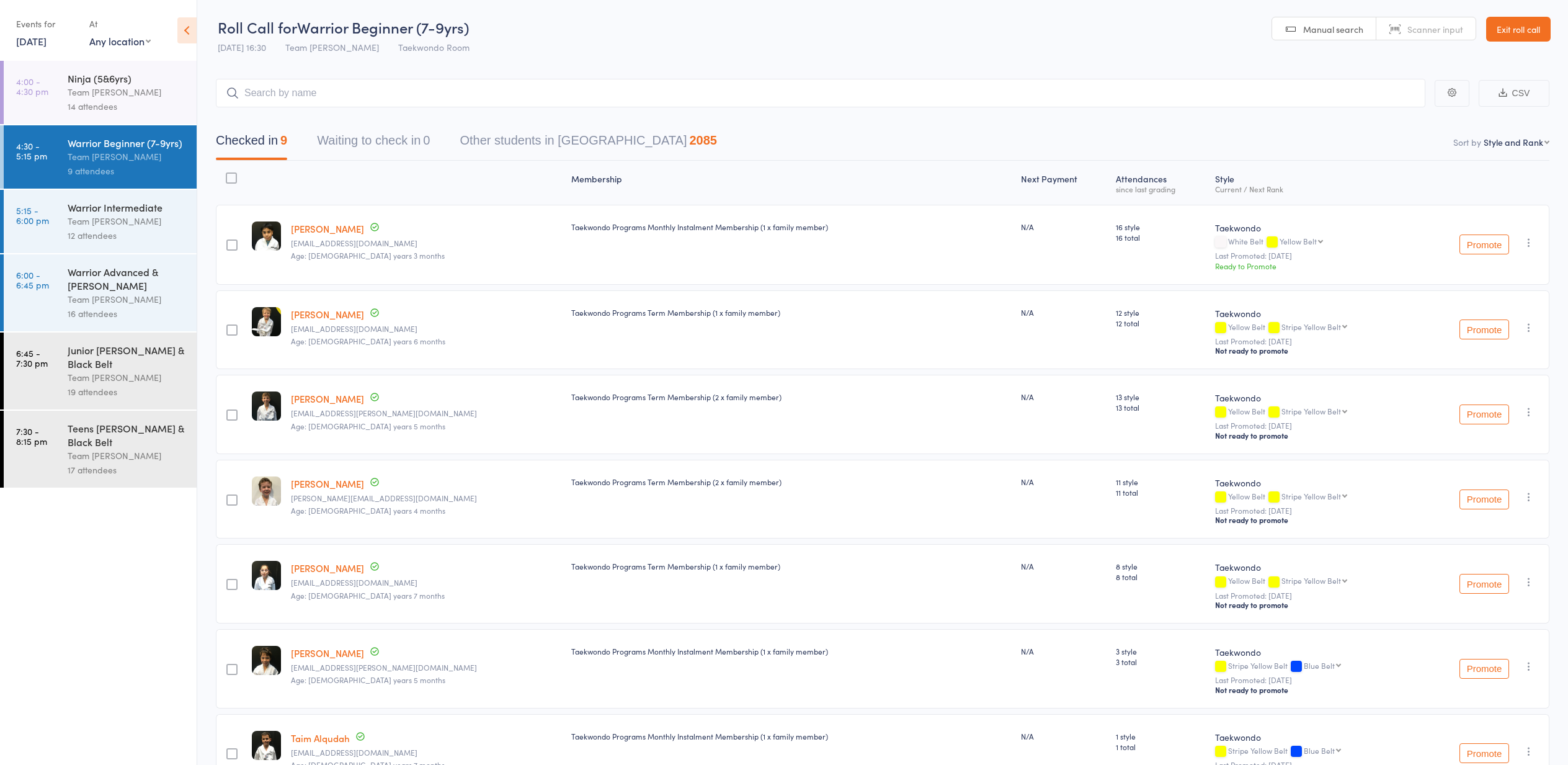
click at [1509, 30] on link "Exit roll call" at bounding box center [1518, 29] width 64 height 25
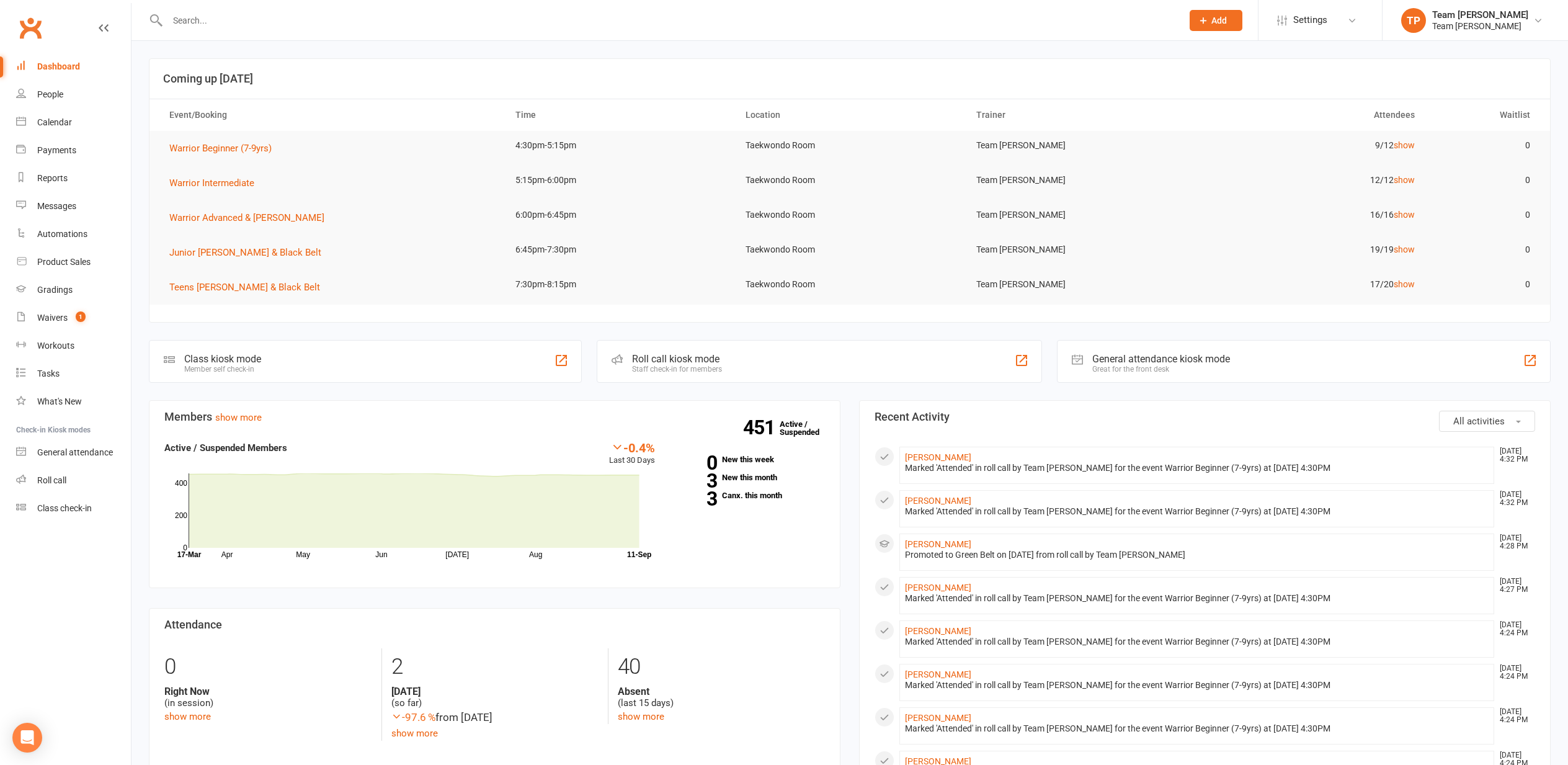
click at [58, 126] on div "Calendar" at bounding box center [54, 122] width 35 height 10
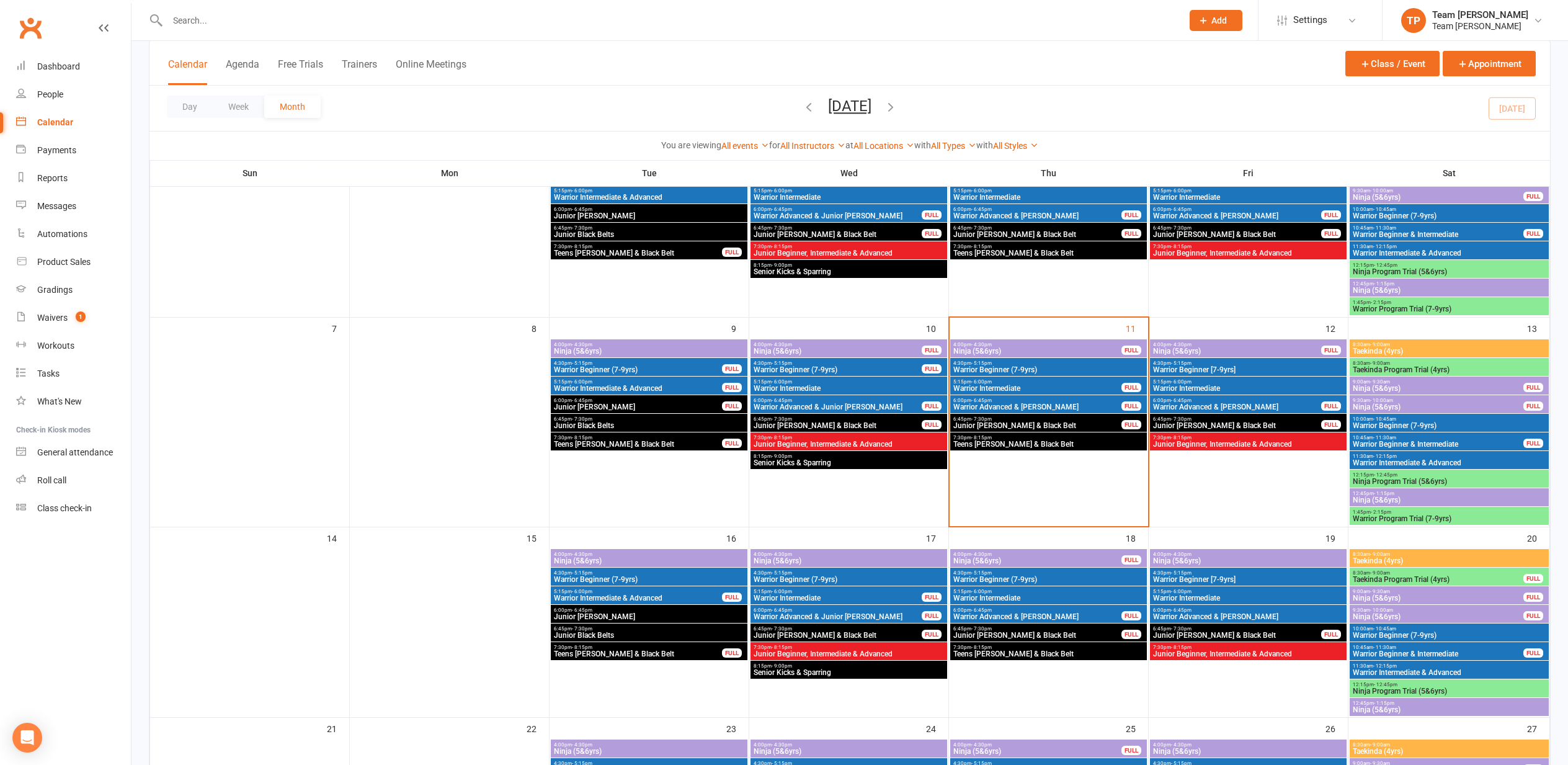
scroll to position [148, 0]
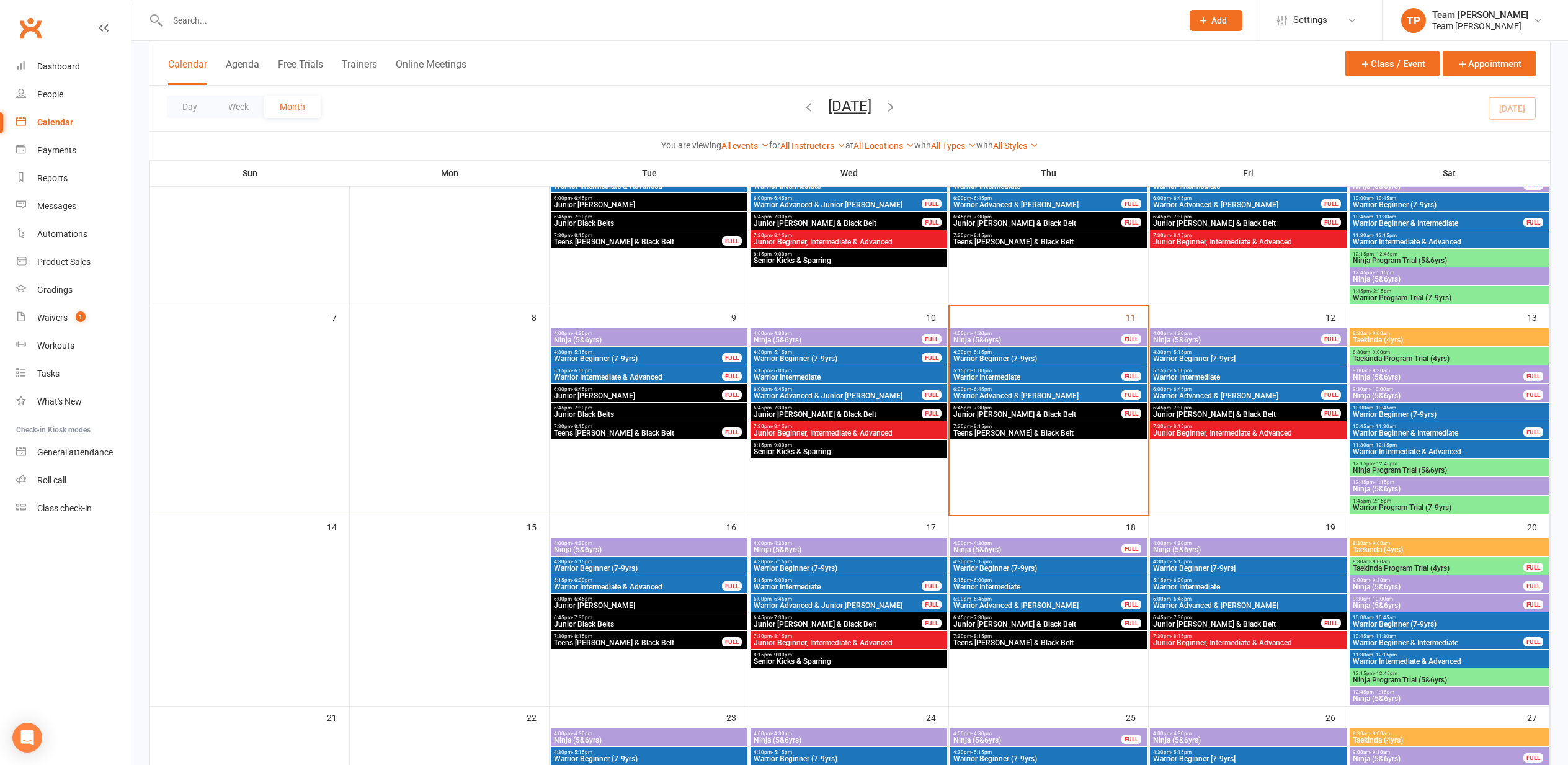
click at [1035, 545] on div "4:00pm - 4:30pm Ninja (5&6yrs) FULL" at bounding box center [1049, 547] width 197 height 18
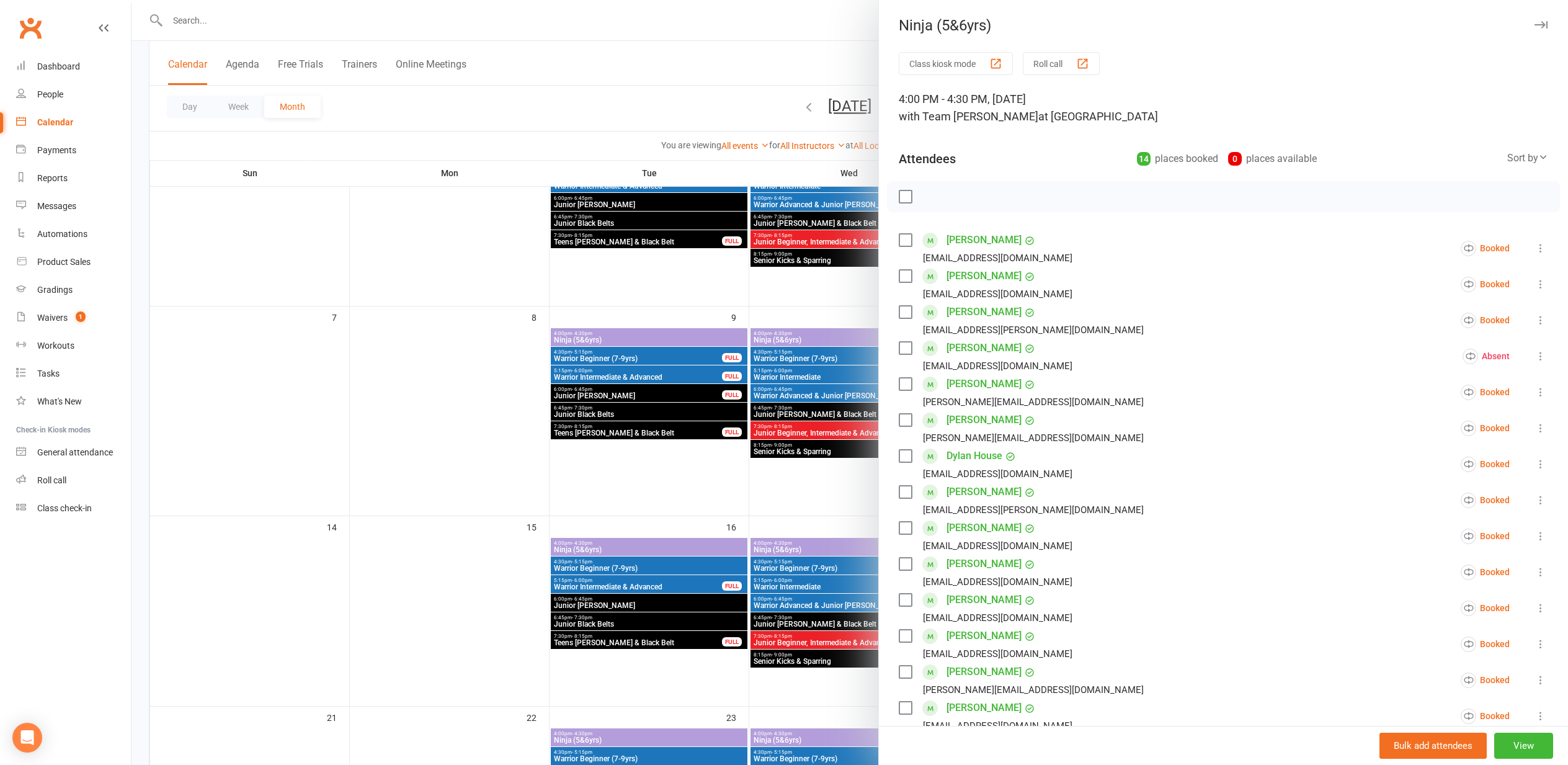
scroll to position [6, 0]
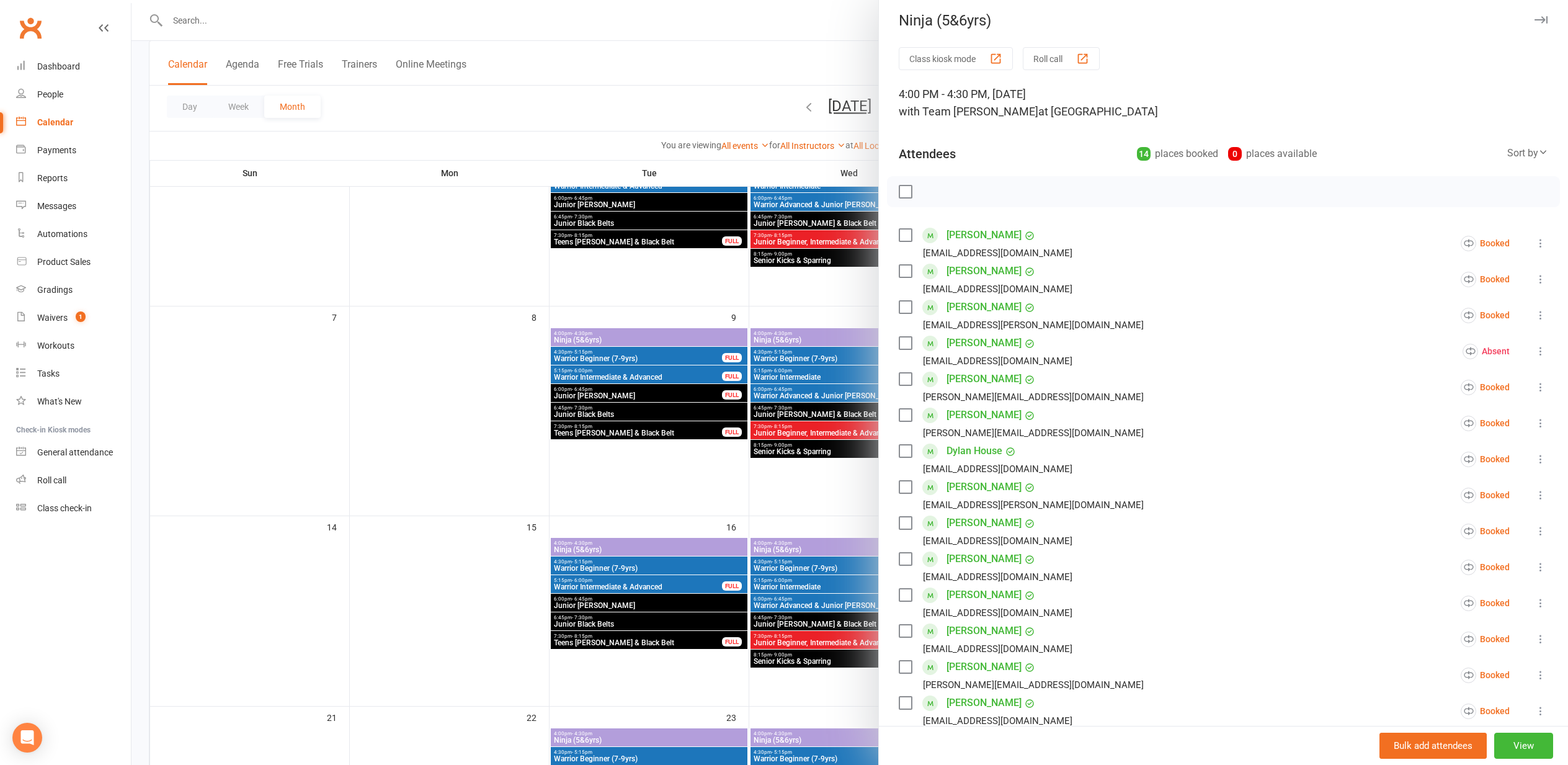
click at [1541, 421] on icon at bounding box center [1540, 423] width 12 height 12
click at [1454, 525] on link "Mark absent" at bounding box center [1467, 521] width 161 height 25
click at [1540, 311] on icon at bounding box center [1540, 315] width 12 height 12
click at [1442, 416] on link "Mark absent" at bounding box center [1467, 413] width 161 height 25
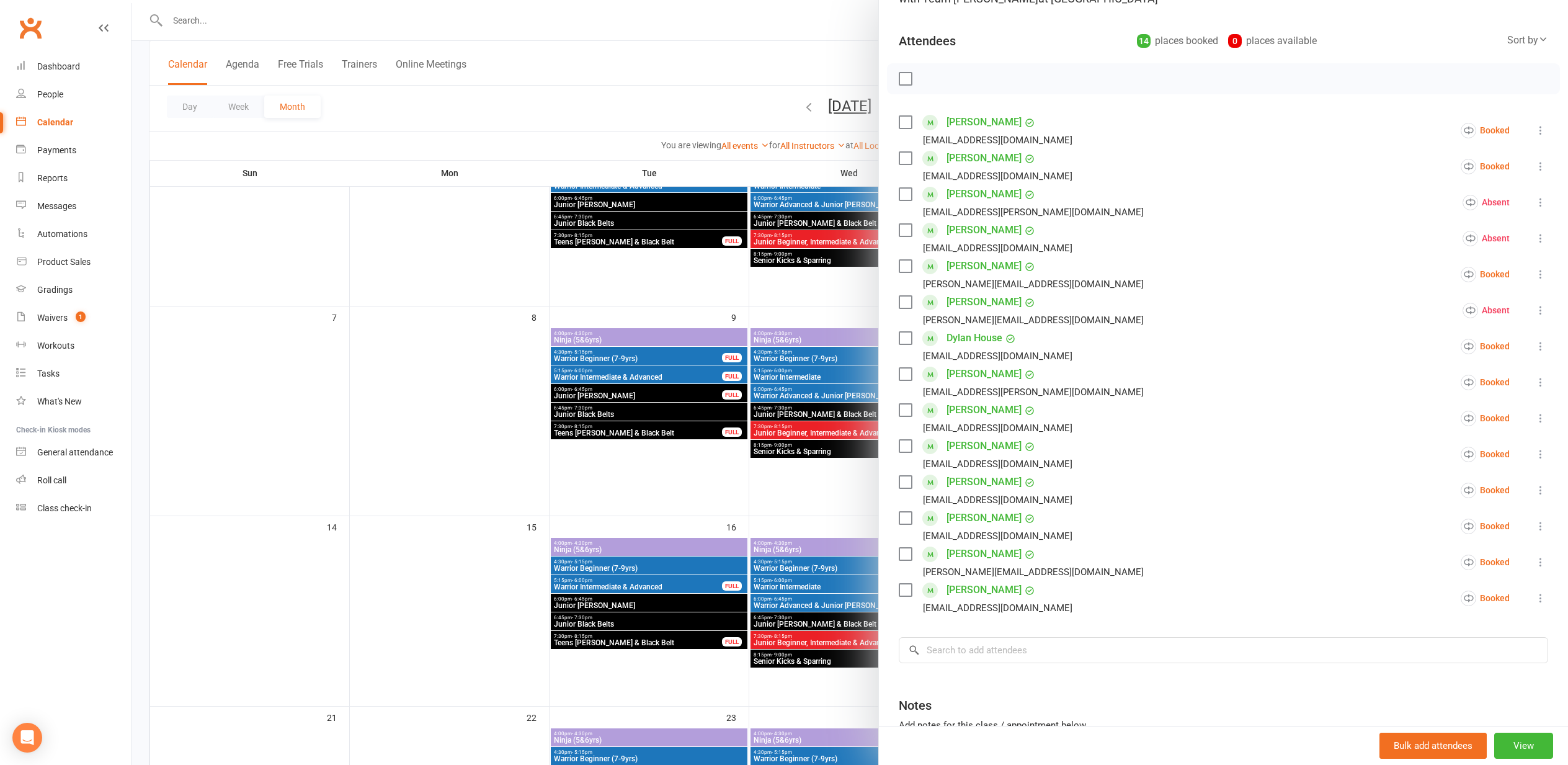
scroll to position [122, 0]
click at [425, 395] on div at bounding box center [850, 382] width 1437 height 765
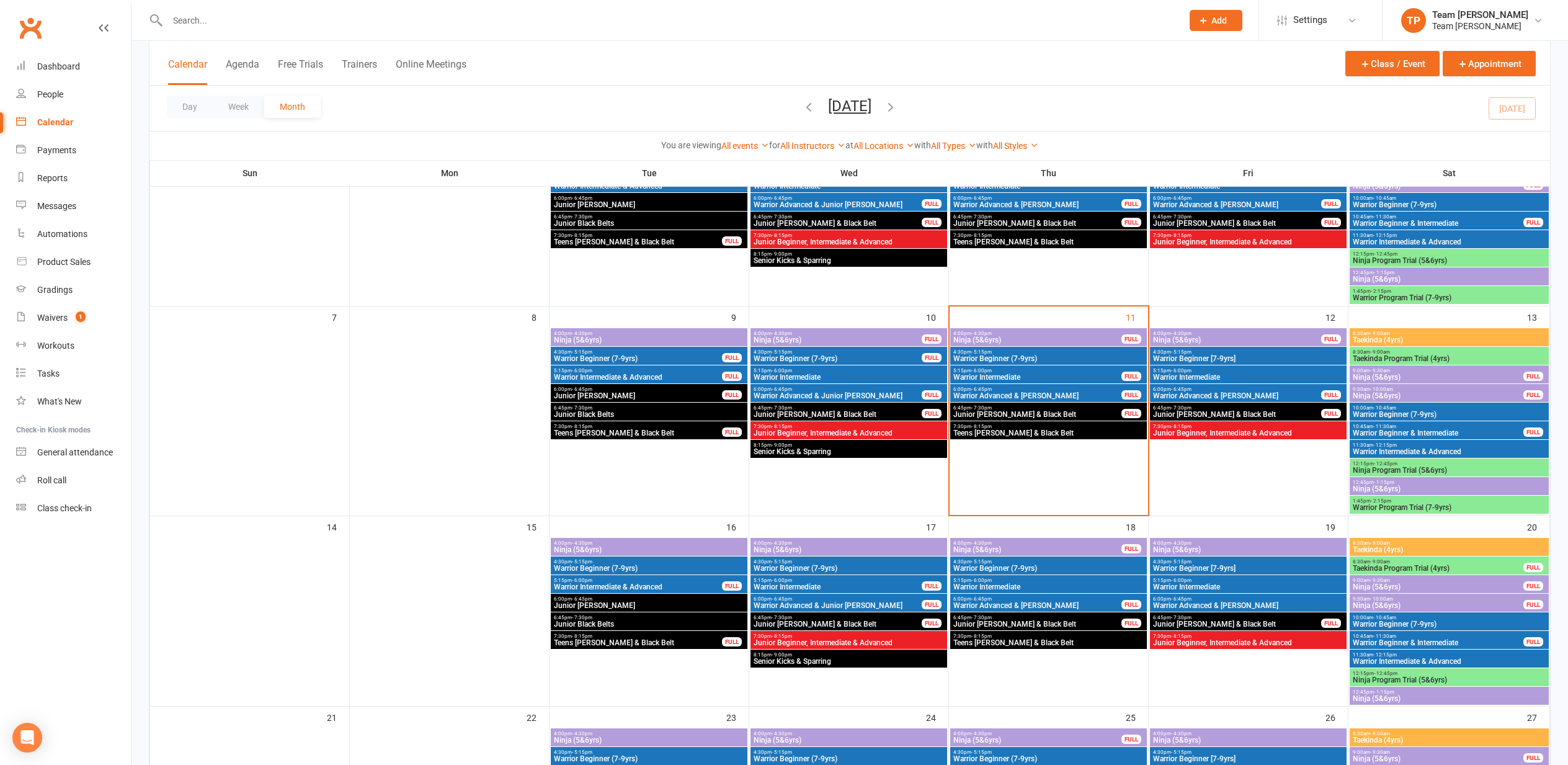
click at [1010, 393] on span "Warrior Advanced & [PERSON_NAME]" at bounding box center [1037, 395] width 169 height 7
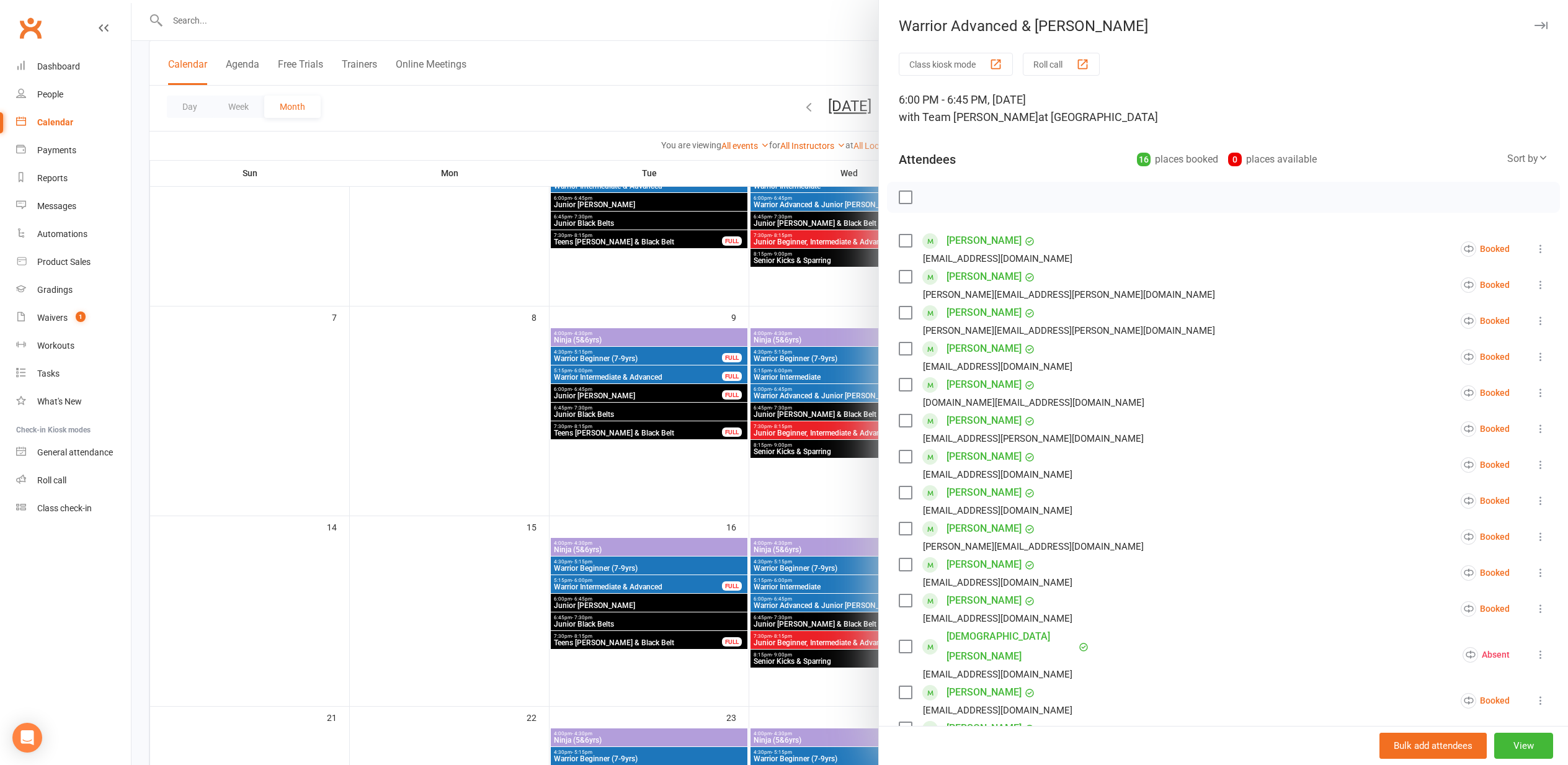
click at [1542, 317] on icon at bounding box center [1540, 320] width 12 height 12
click at [1475, 420] on link "Mark absent" at bounding box center [1467, 419] width 161 height 25
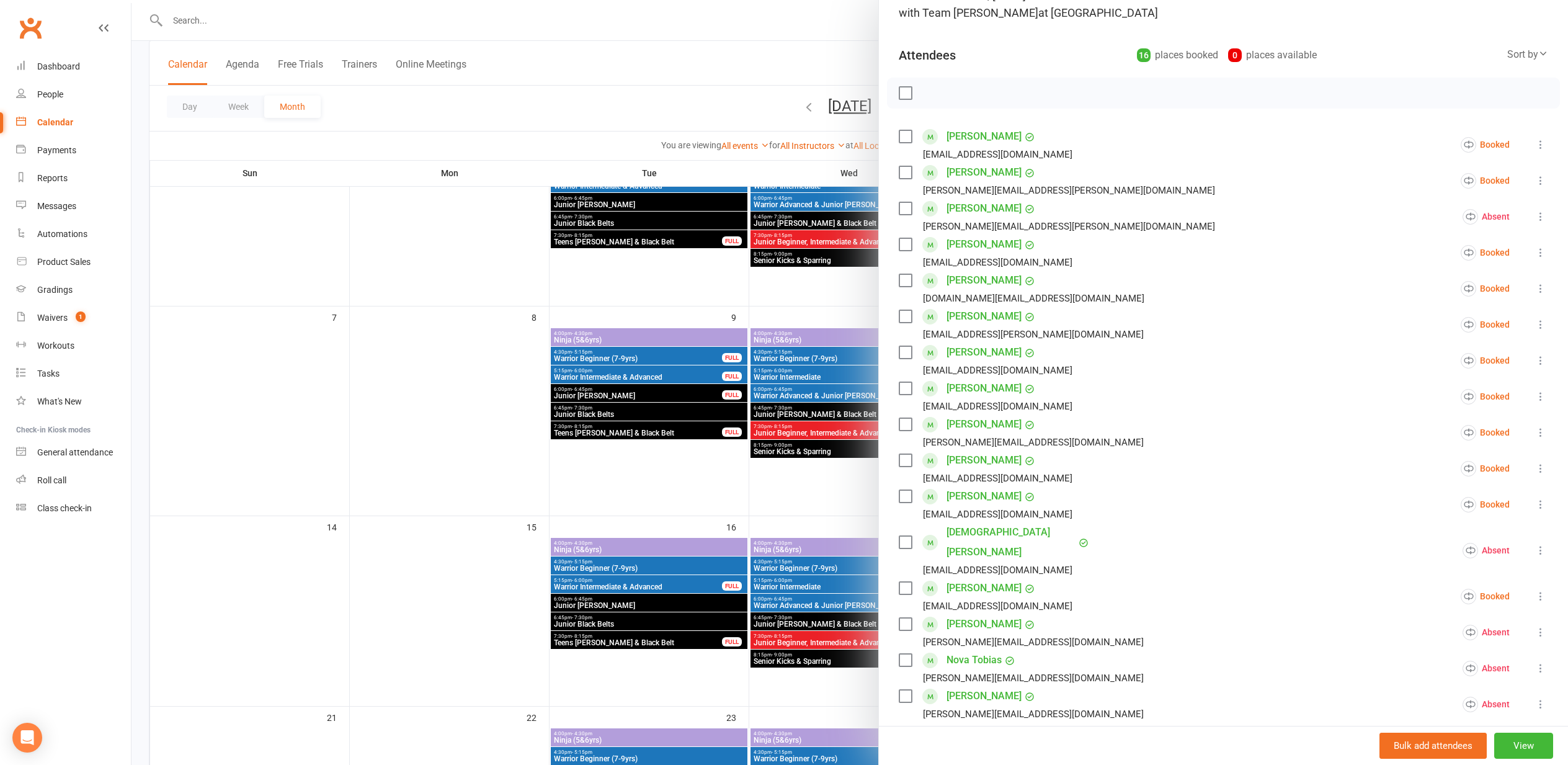
scroll to position [103, 0]
click at [54, 291] on div "Gradings" at bounding box center [55, 290] width 35 height 10
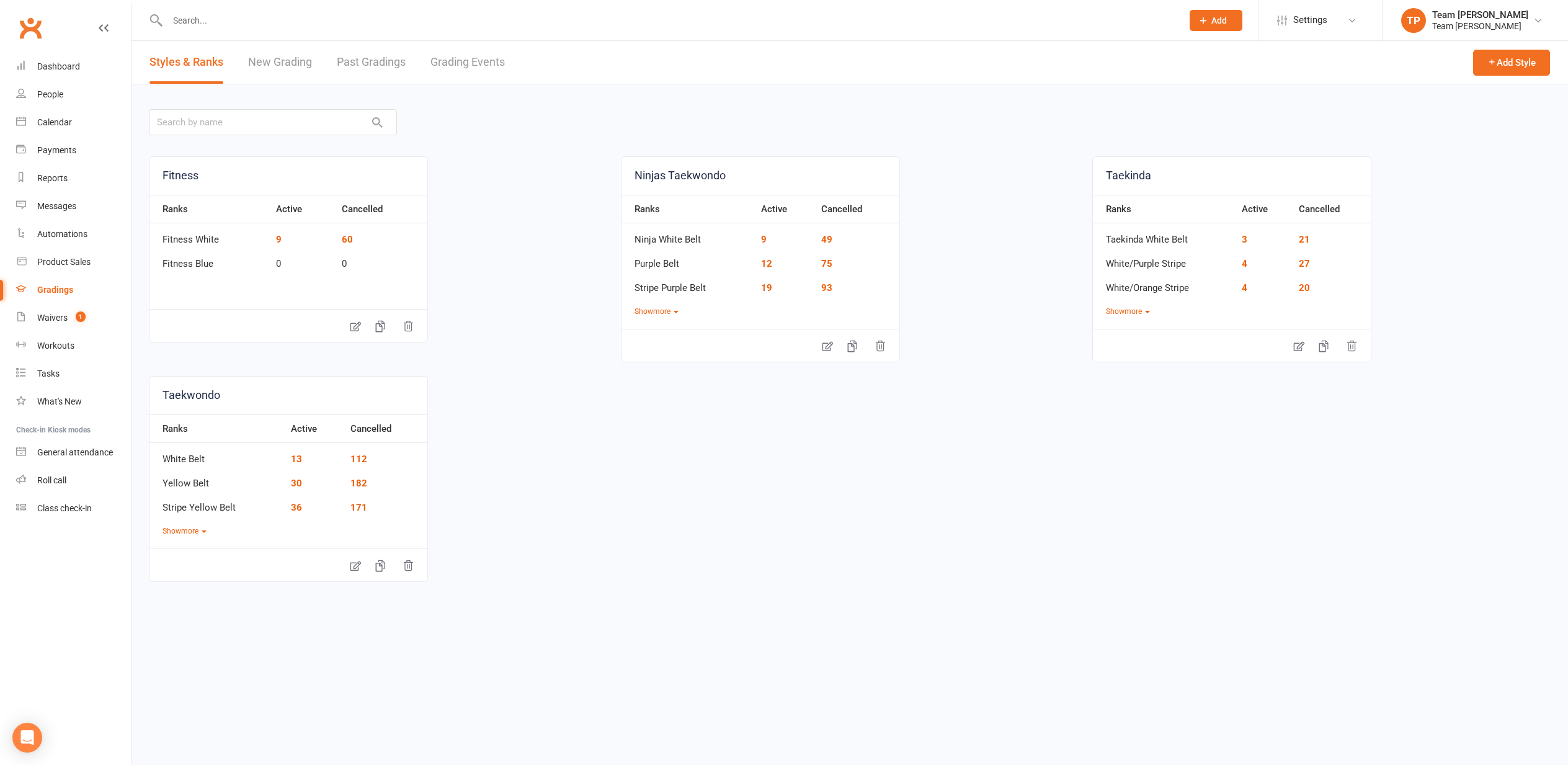
click at [460, 60] on link "Grading Events" at bounding box center [468, 62] width 74 height 43
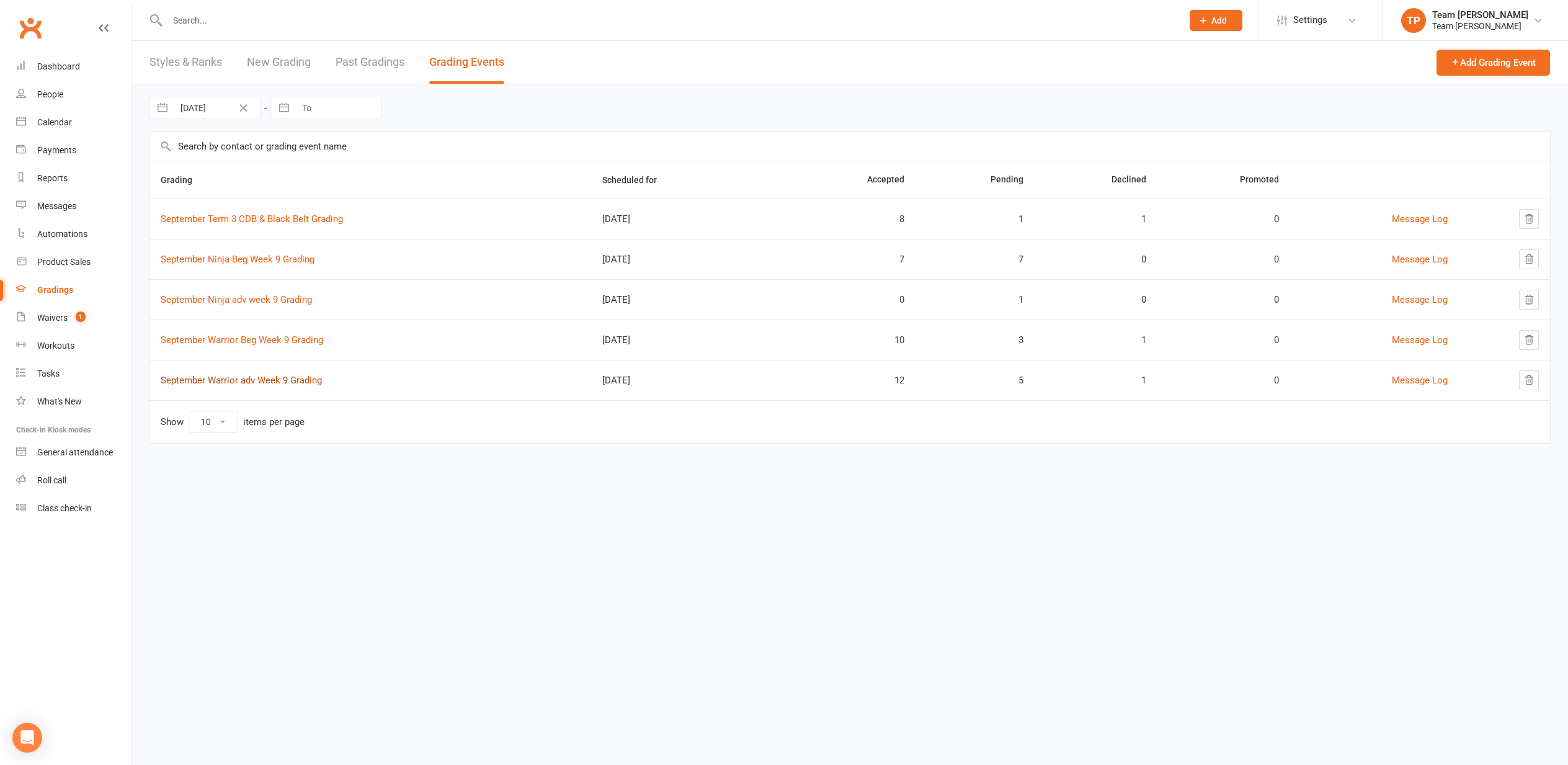
click at [271, 377] on link "September Warrior adv Week 9 Grading" at bounding box center [241, 380] width 161 height 11
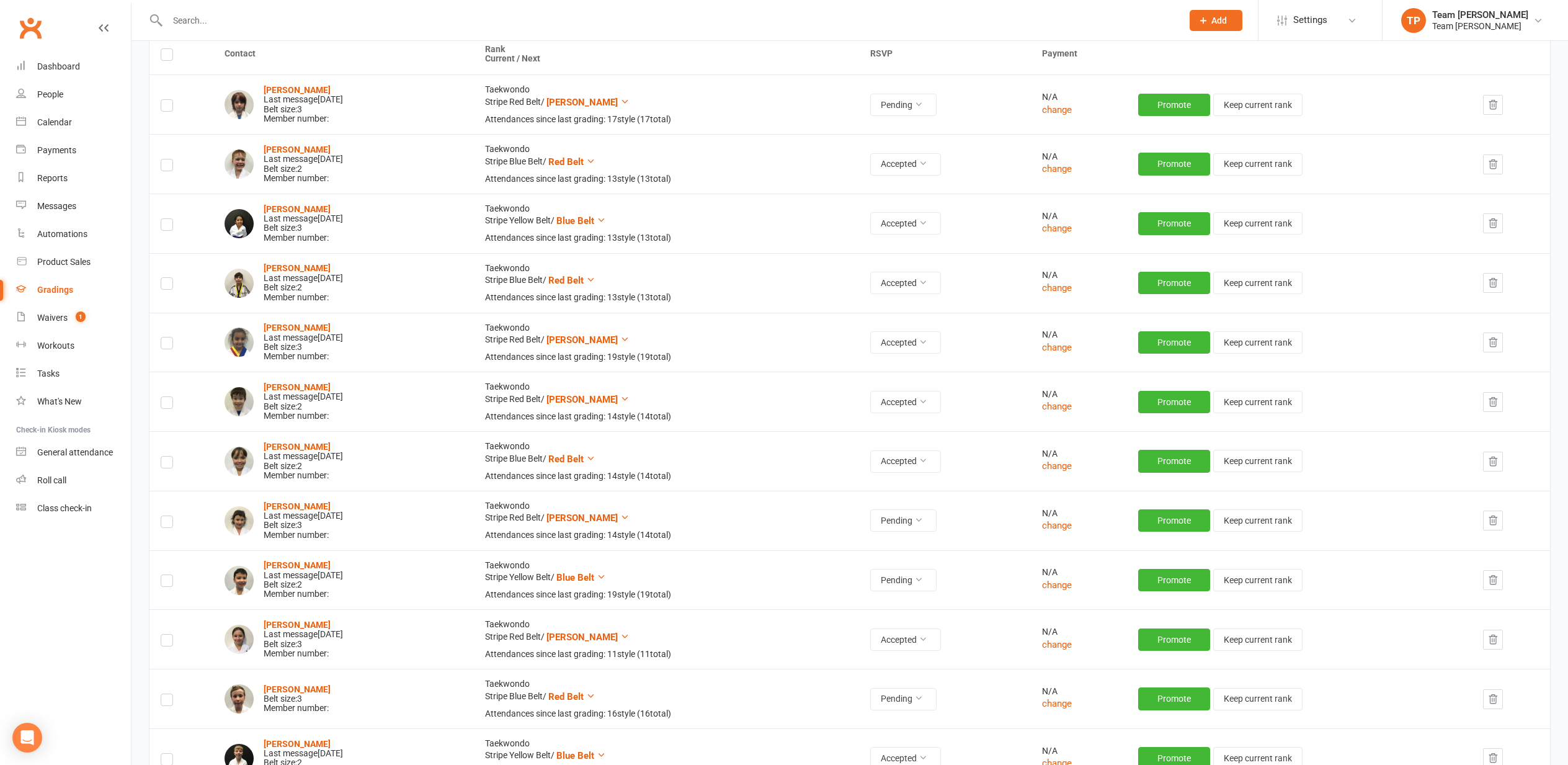
scroll to position [188, 0]
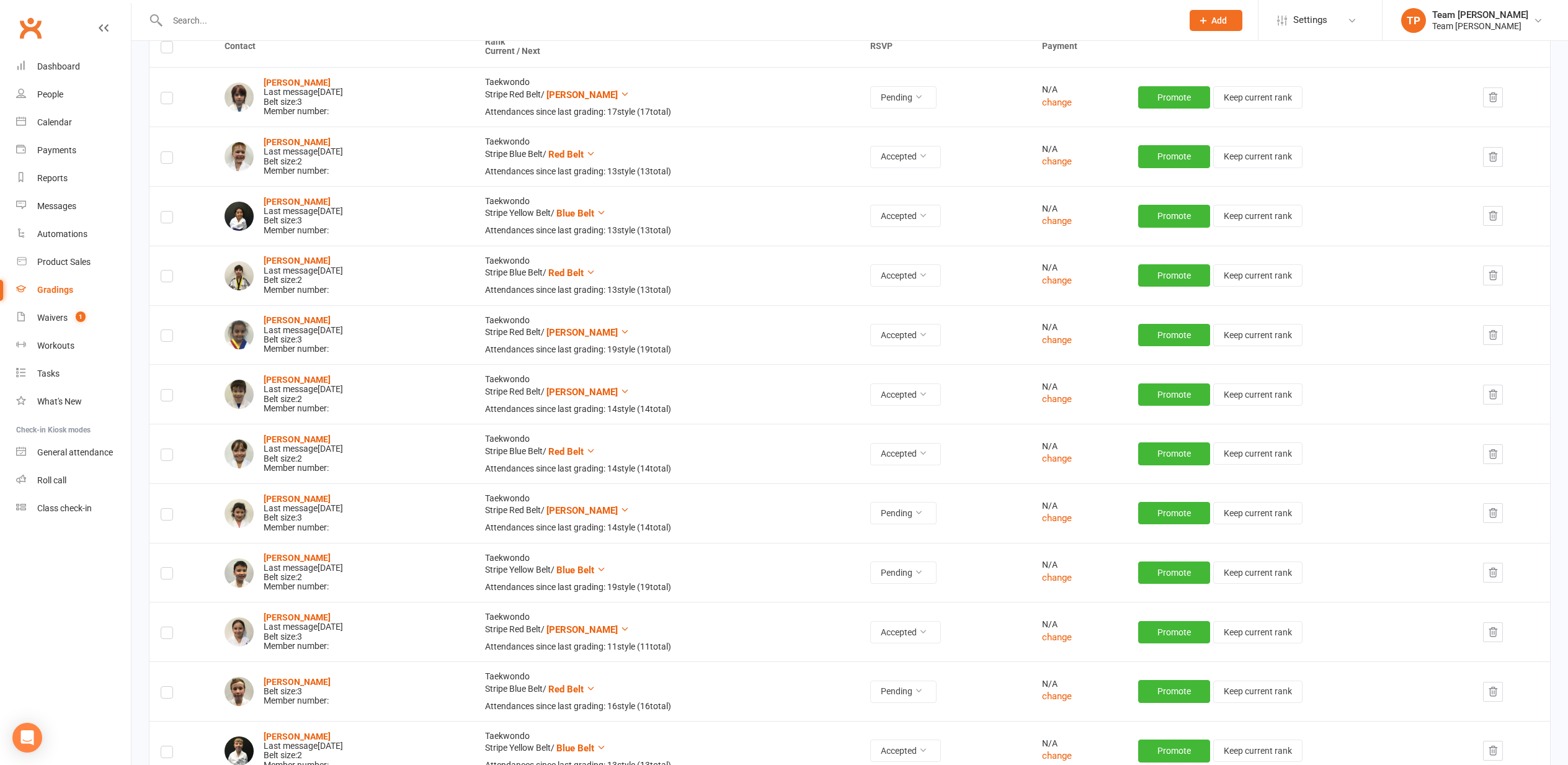
click at [1496, 508] on icon "button" at bounding box center [1493, 513] width 11 height 11
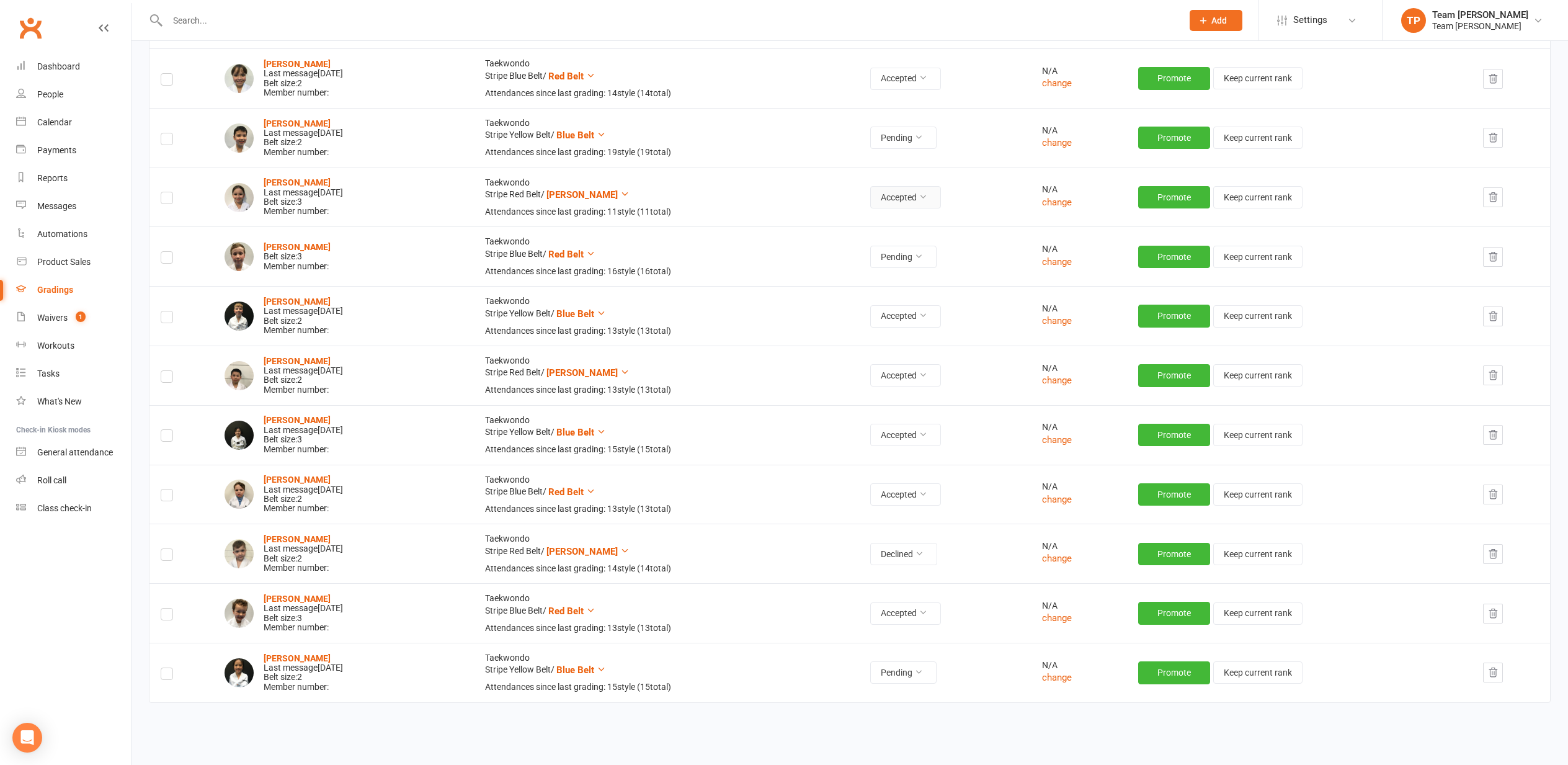
scroll to position [568, 0]
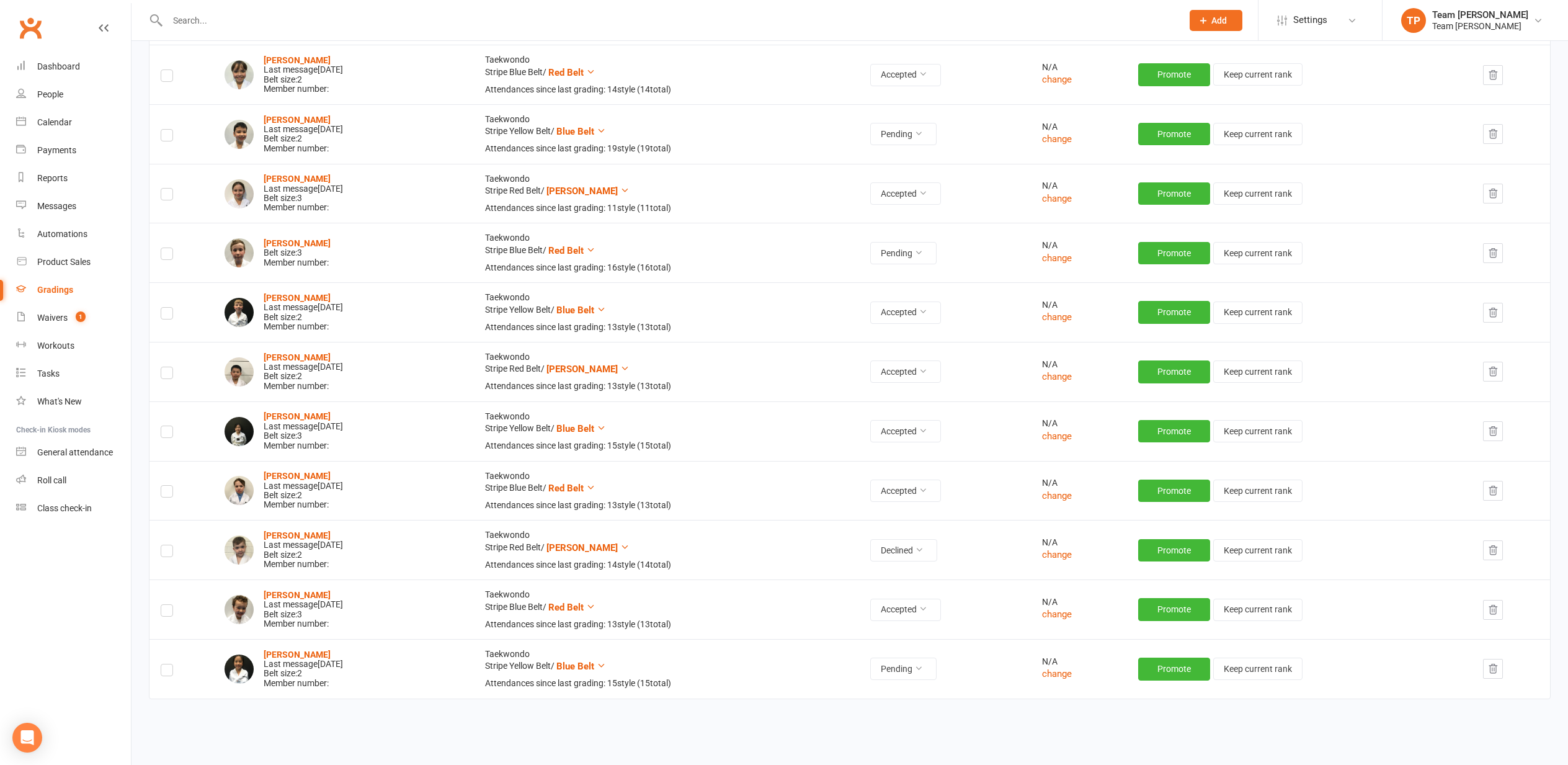
click at [1497, 545] on icon "button" at bounding box center [1493, 549] width 8 height 9
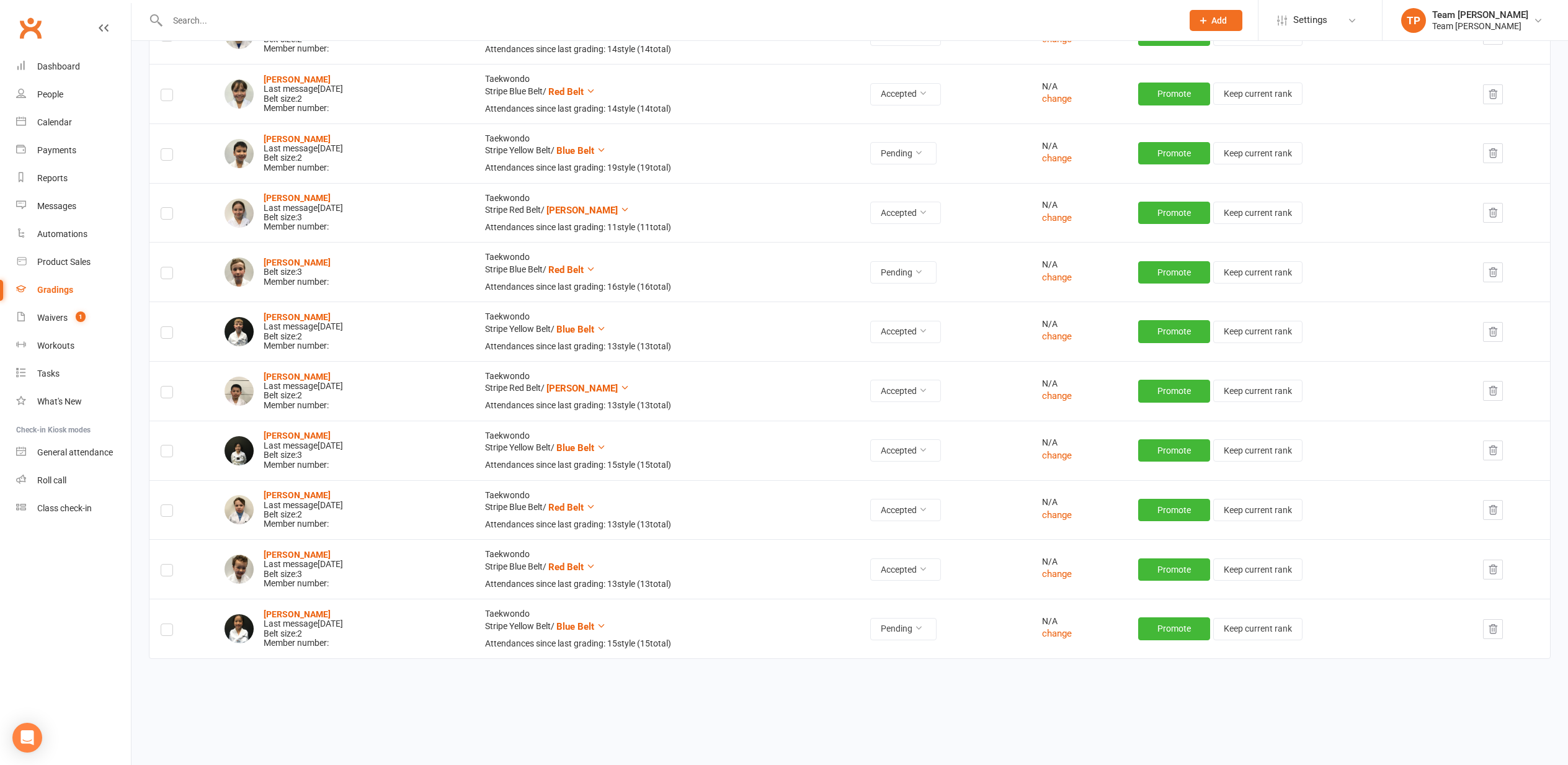
scroll to position [548, 0]
click at [48, 320] on div "Waivers" at bounding box center [52, 317] width 31 height 10
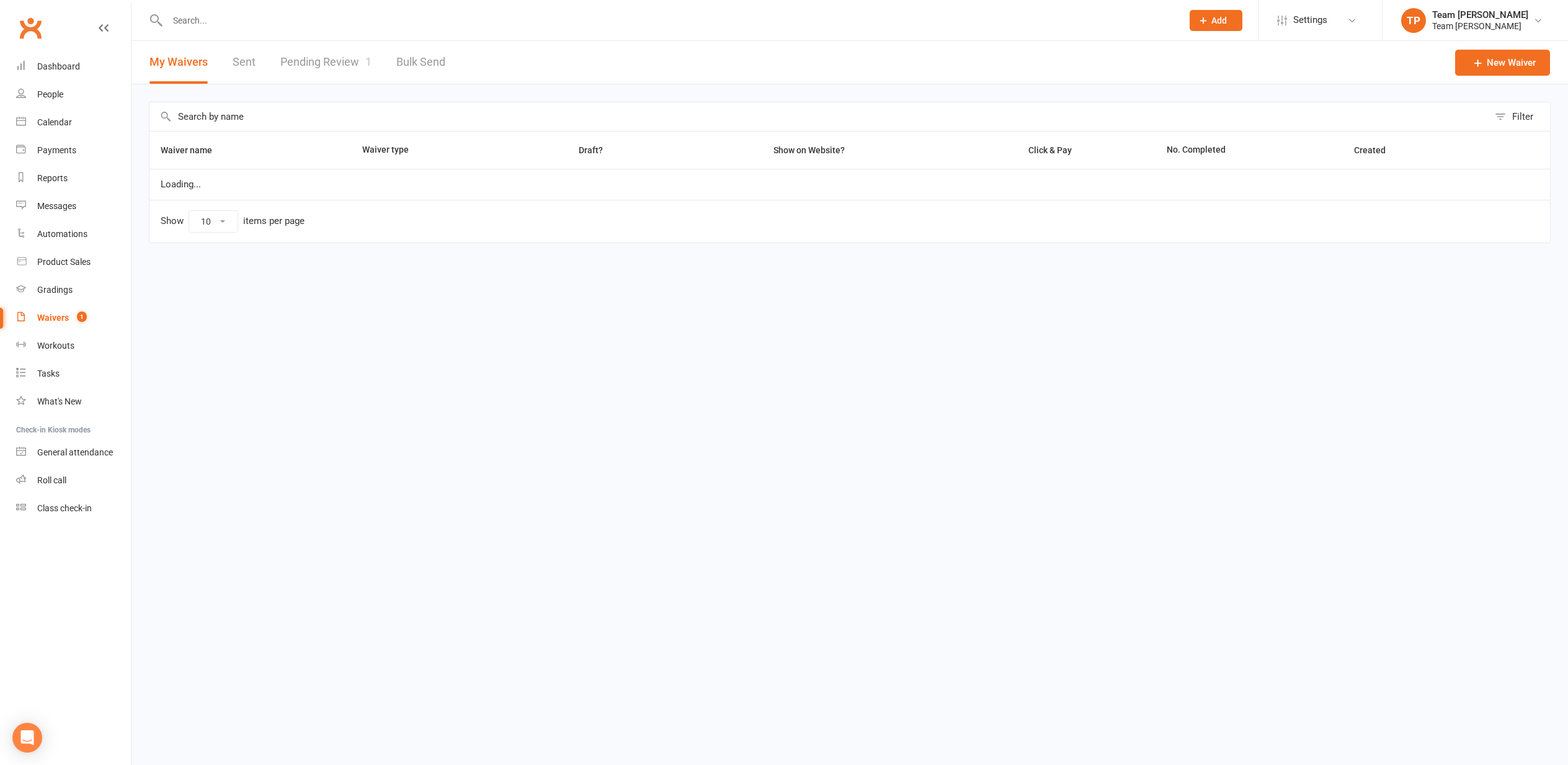
select select "25"
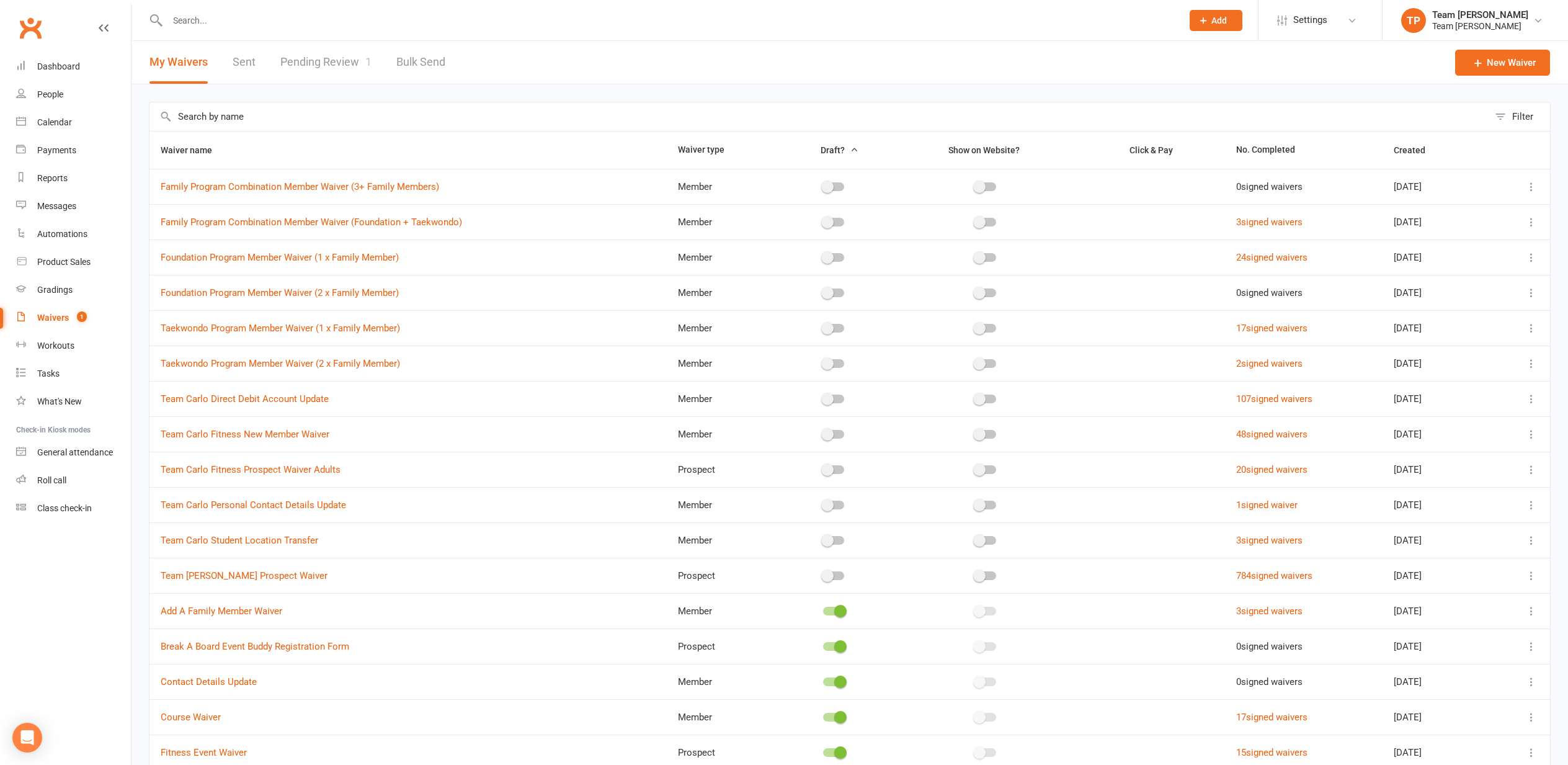
click at [321, 58] on link "Pending Review 1" at bounding box center [325, 62] width 91 height 43
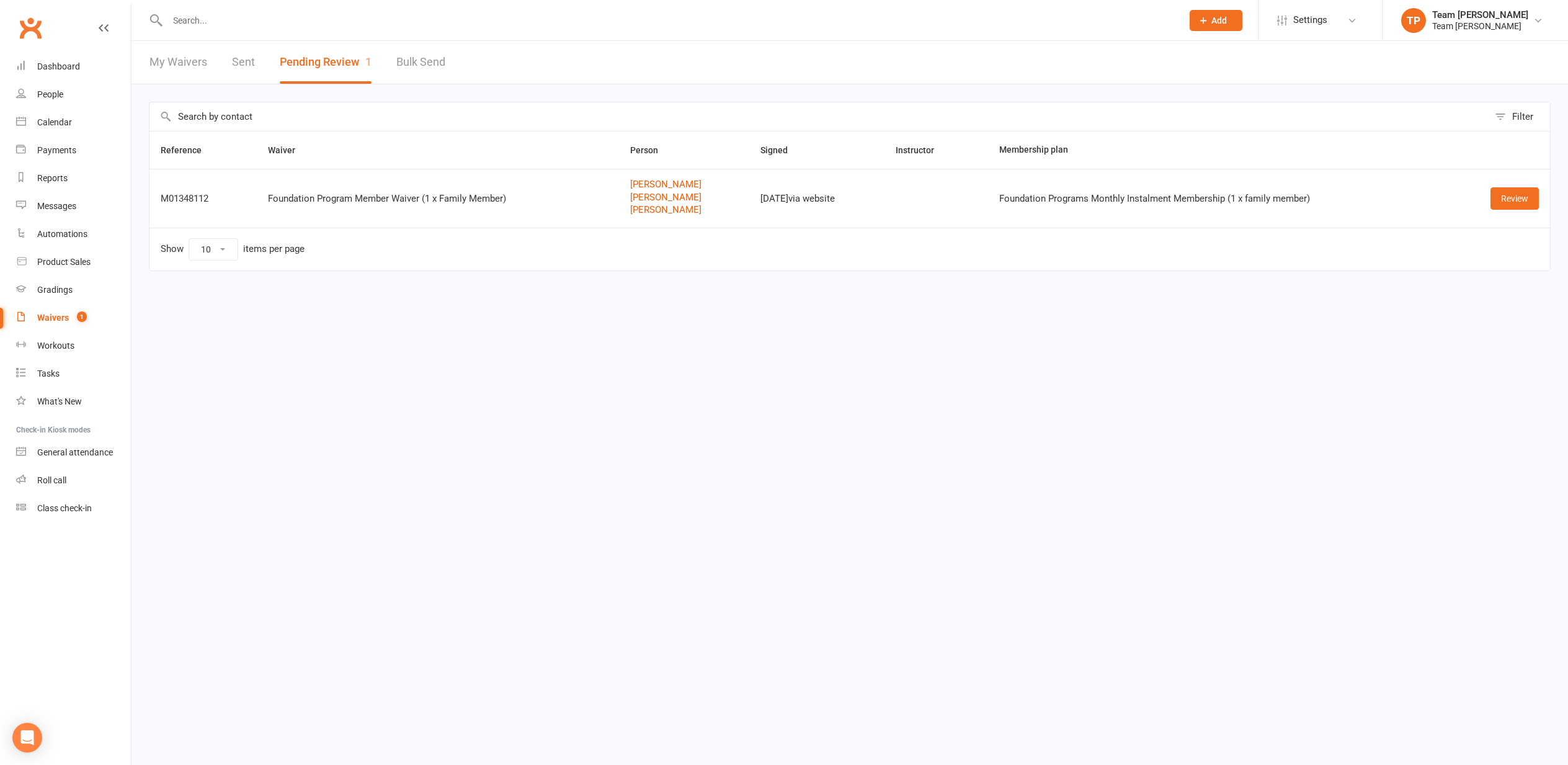
click at [50, 121] on div "Calendar" at bounding box center [54, 122] width 35 height 10
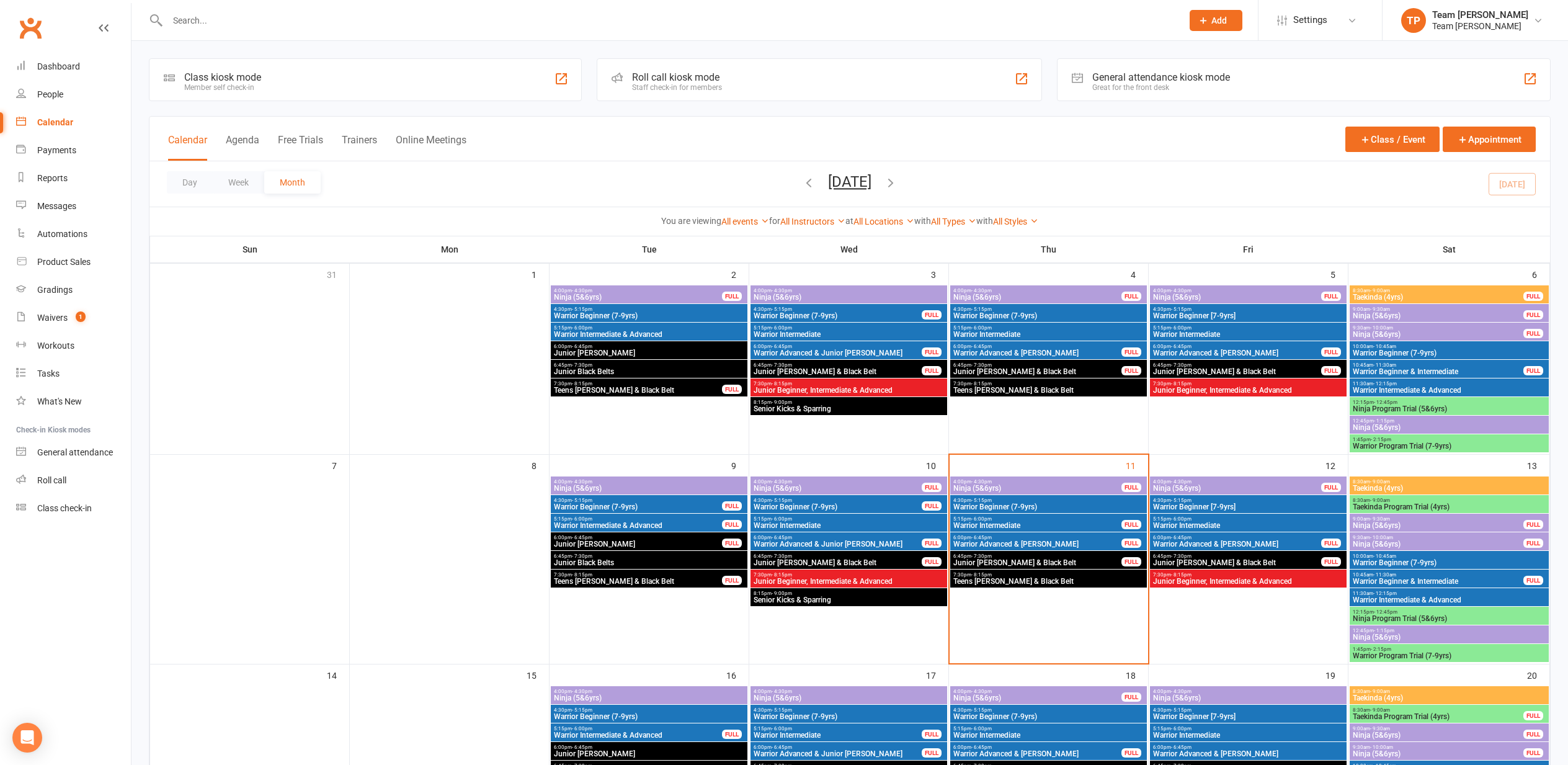
click at [1435, 503] on span "Taekinda Program Trial (4yrs)" at bounding box center [1449, 507] width 194 height 7
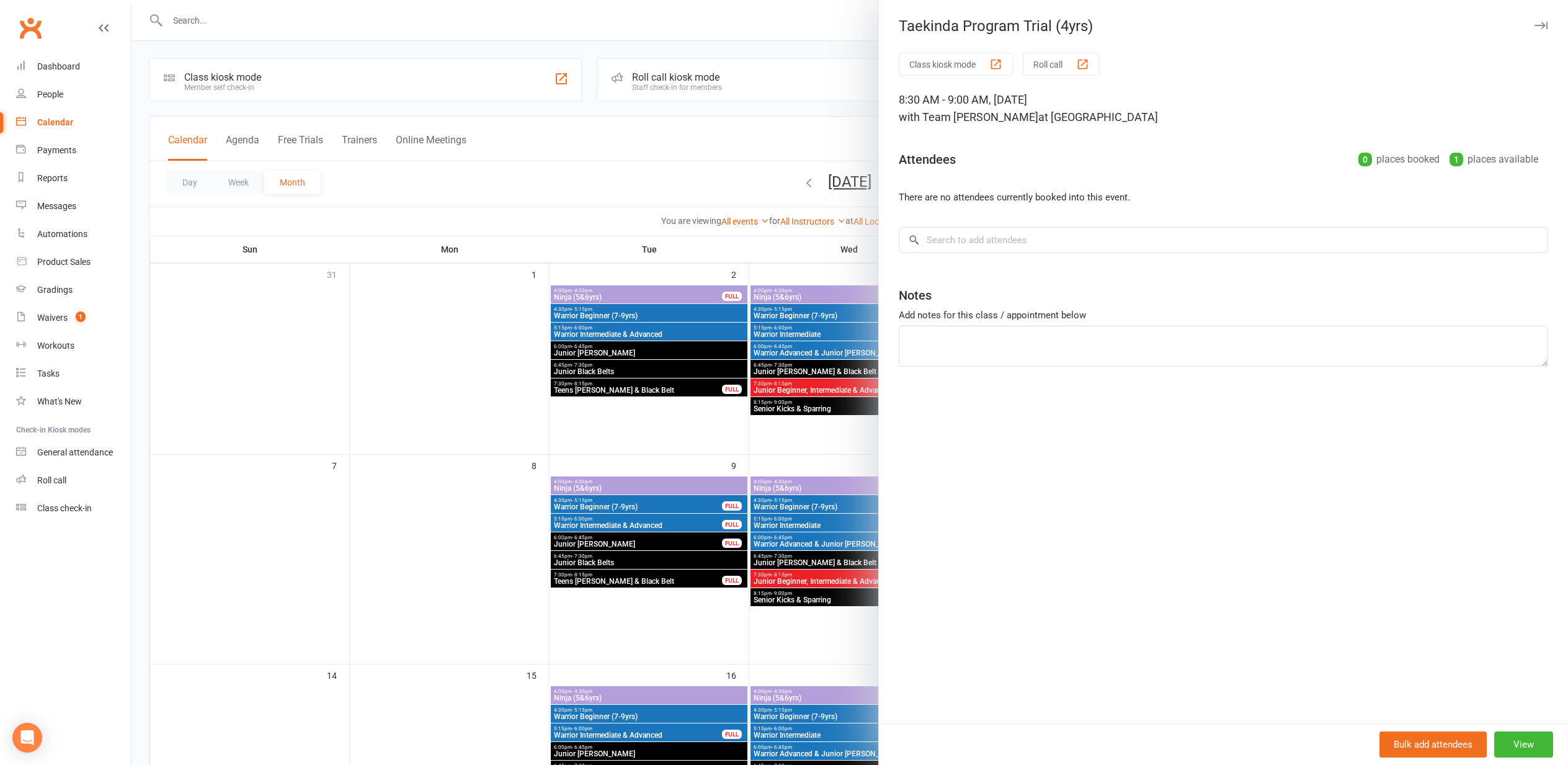
click at [336, 350] on div at bounding box center [850, 382] width 1437 height 765
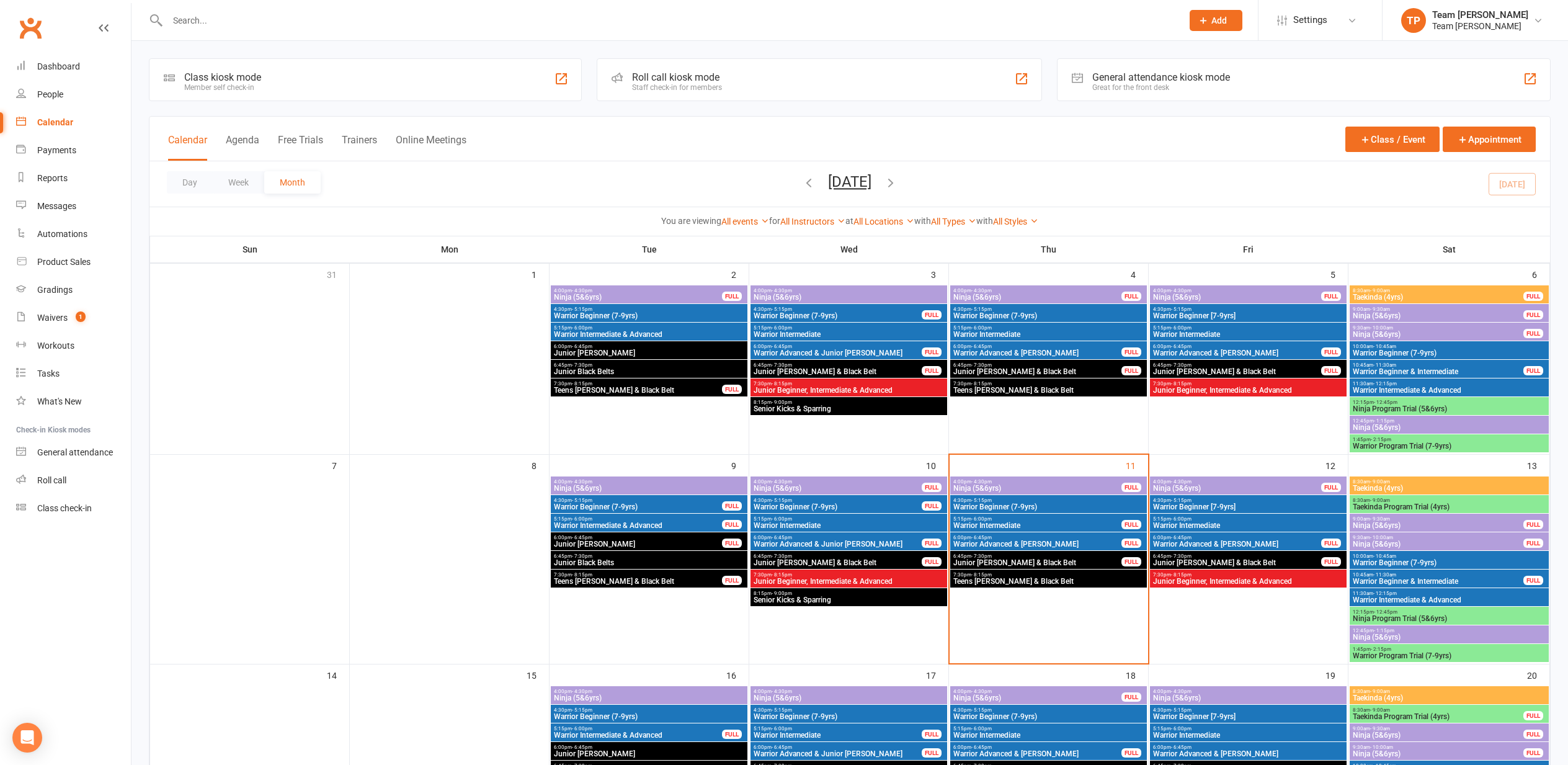
click at [1384, 617] on span "Ninja Program Trial (5&6yrs)" at bounding box center [1449, 618] width 194 height 7
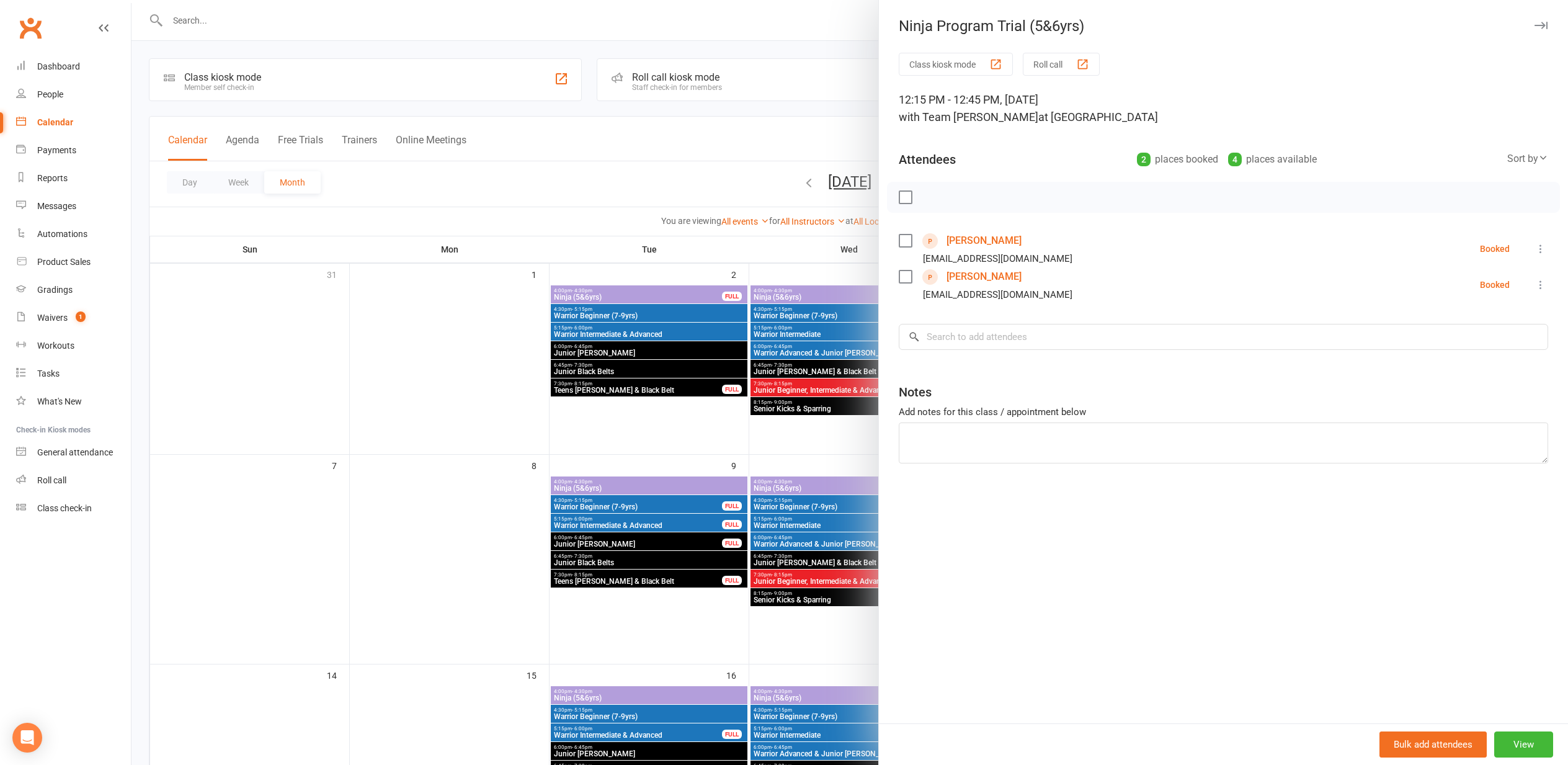
drag, startPoint x: 533, startPoint y: 549, endPoint x: 449, endPoint y: 519, distance: 89.2
click at [533, 549] on div at bounding box center [850, 382] width 1437 height 765
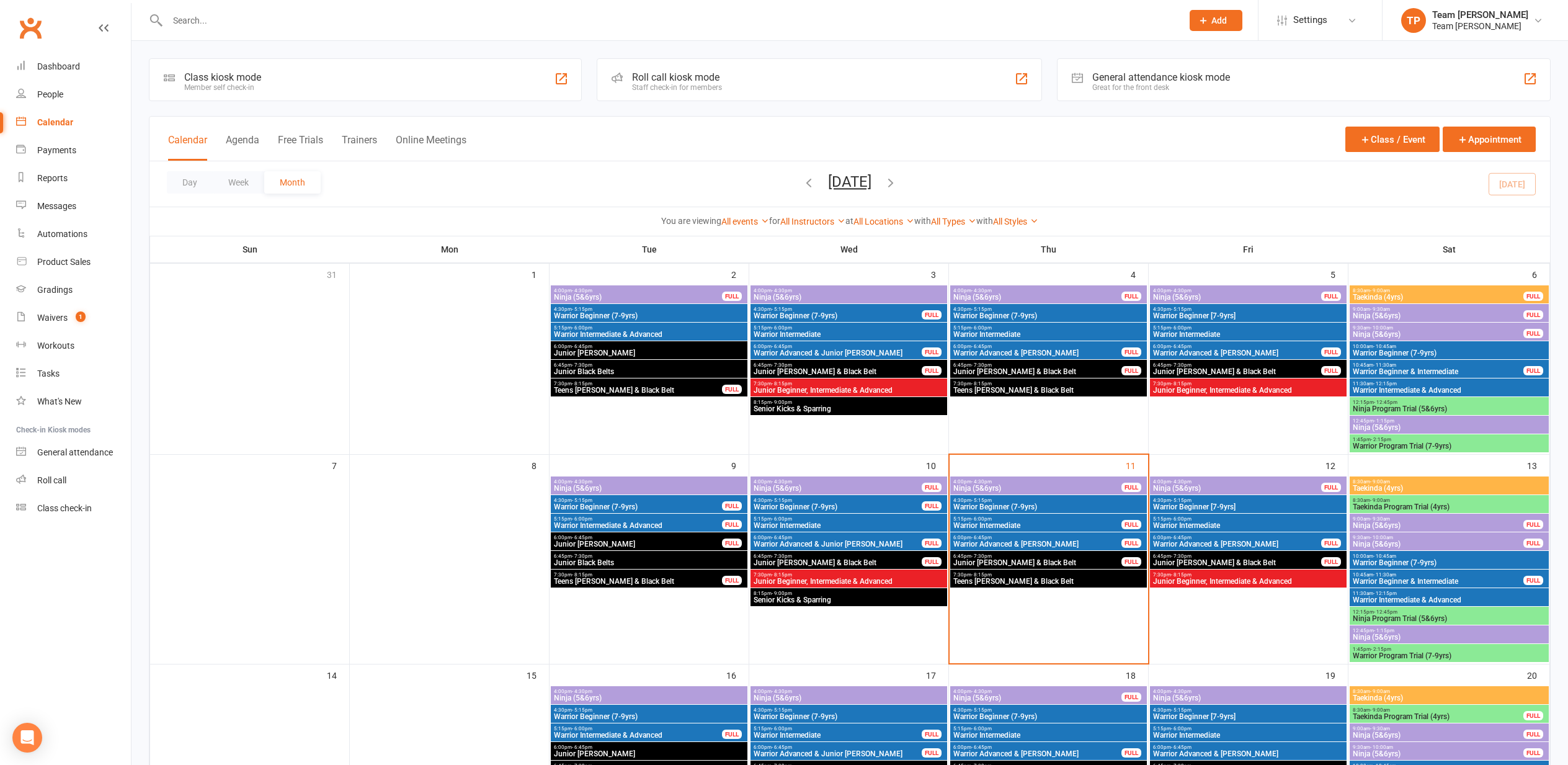
click at [1403, 651] on span "Warrior Program Trial (7-9yrs)" at bounding box center [1449, 655] width 194 height 7
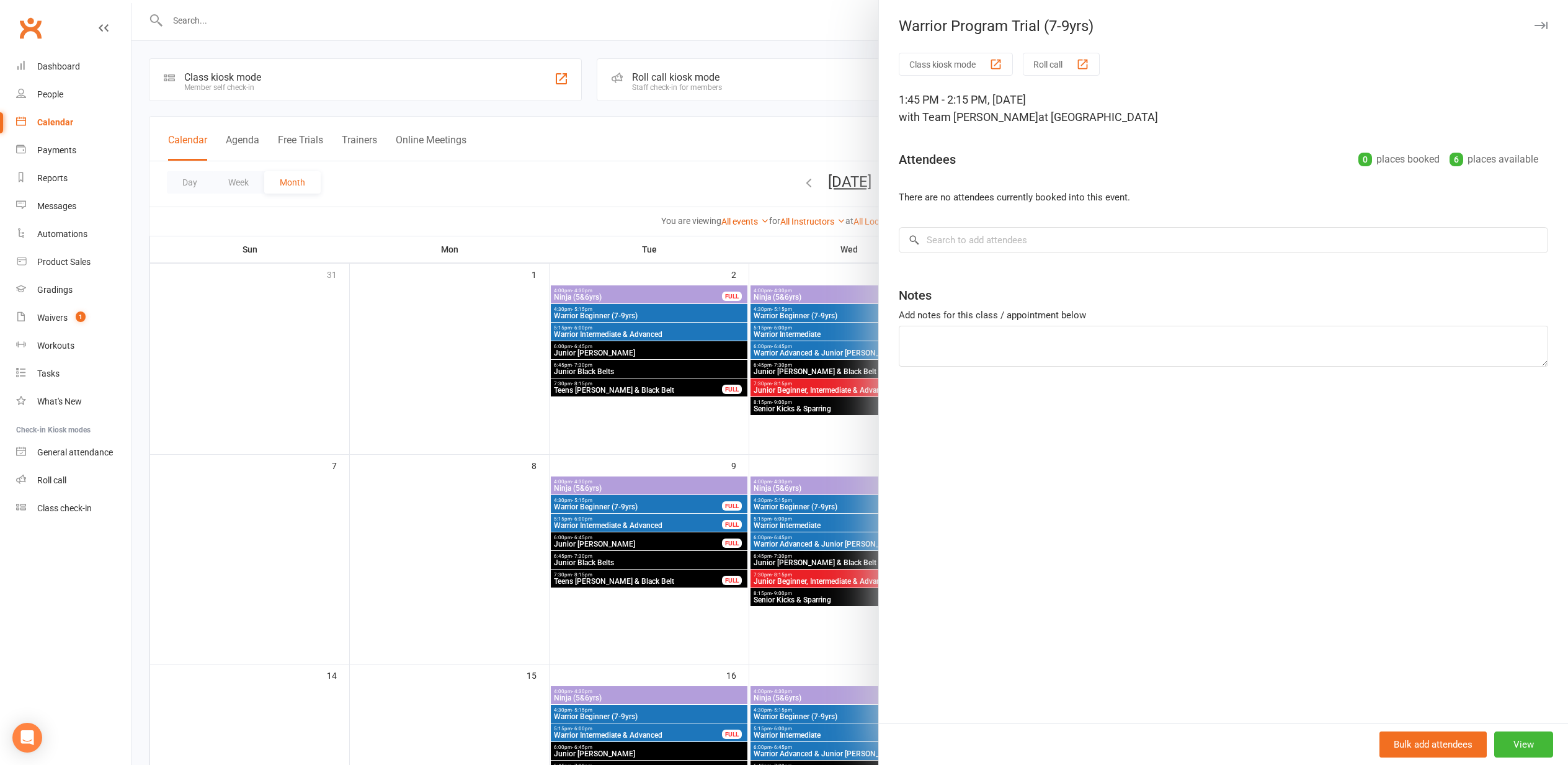
drag, startPoint x: 347, startPoint y: 408, endPoint x: 341, endPoint y: 406, distance: 6.3
click at [346, 407] on div at bounding box center [850, 382] width 1437 height 765
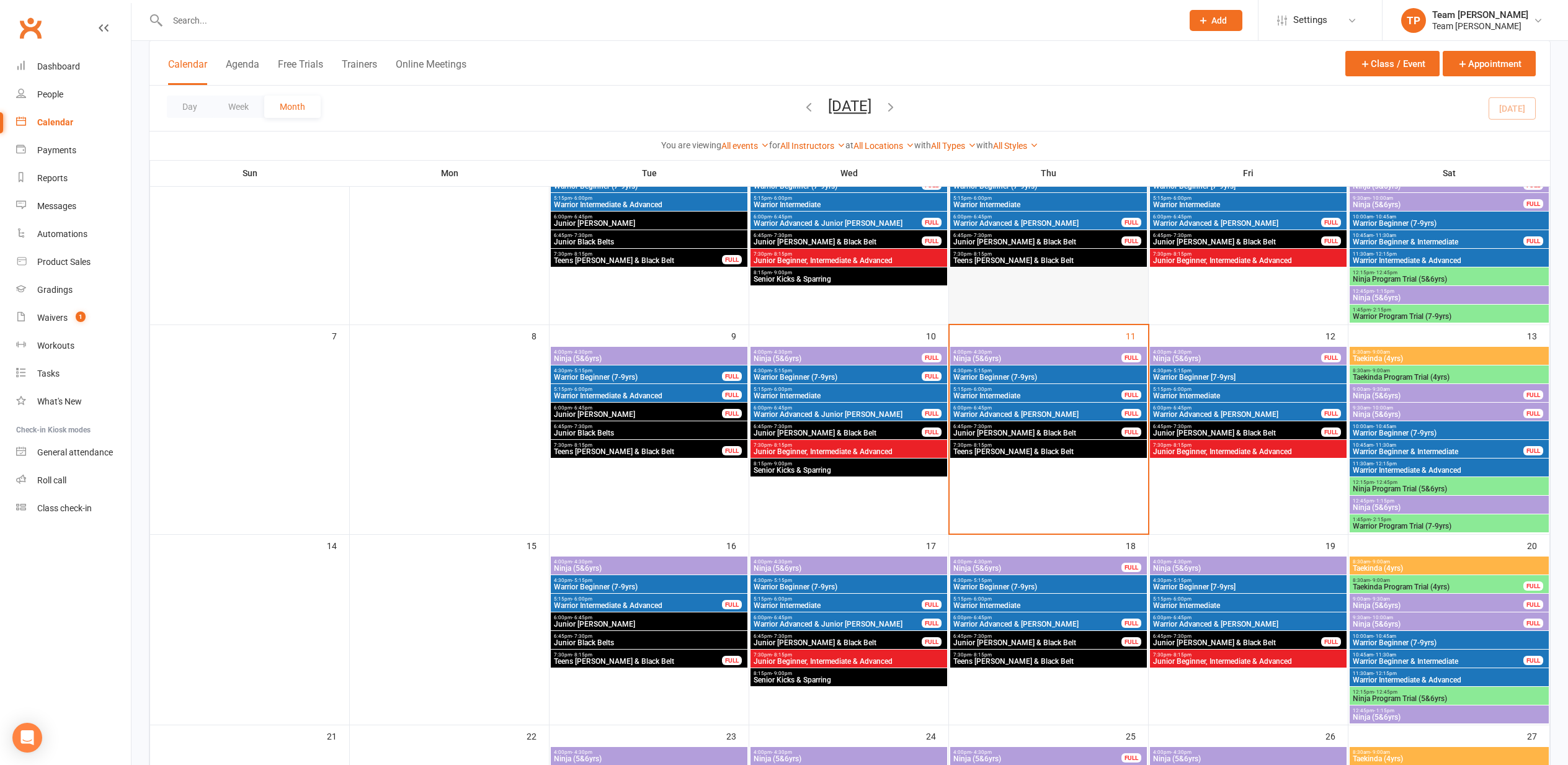
scroll to position [198, 0]
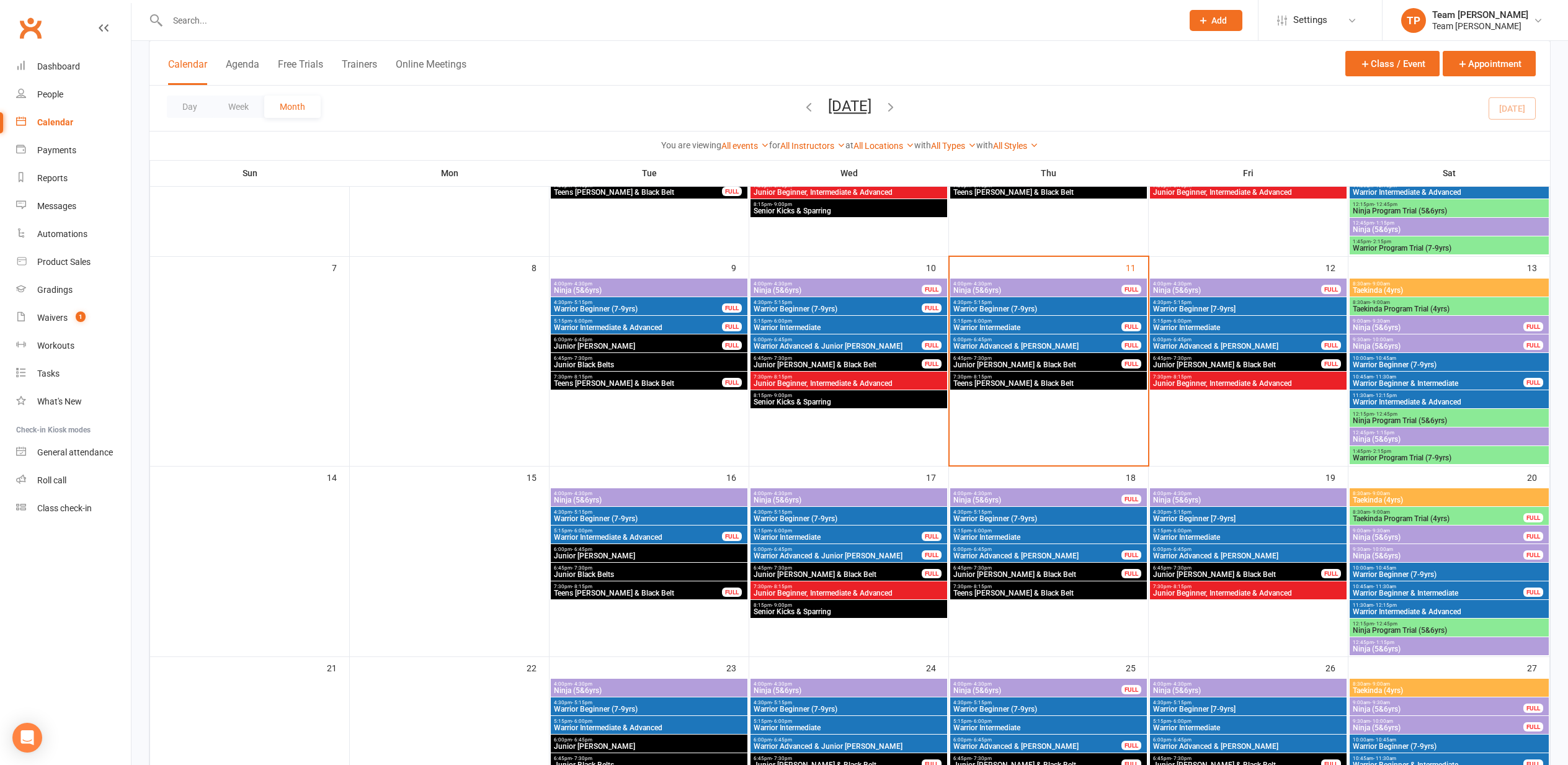
click at [1431, 515] on span "Taekinda Program Trial (4yrs)" at bounding box center [1438, 518] width 172 height 7
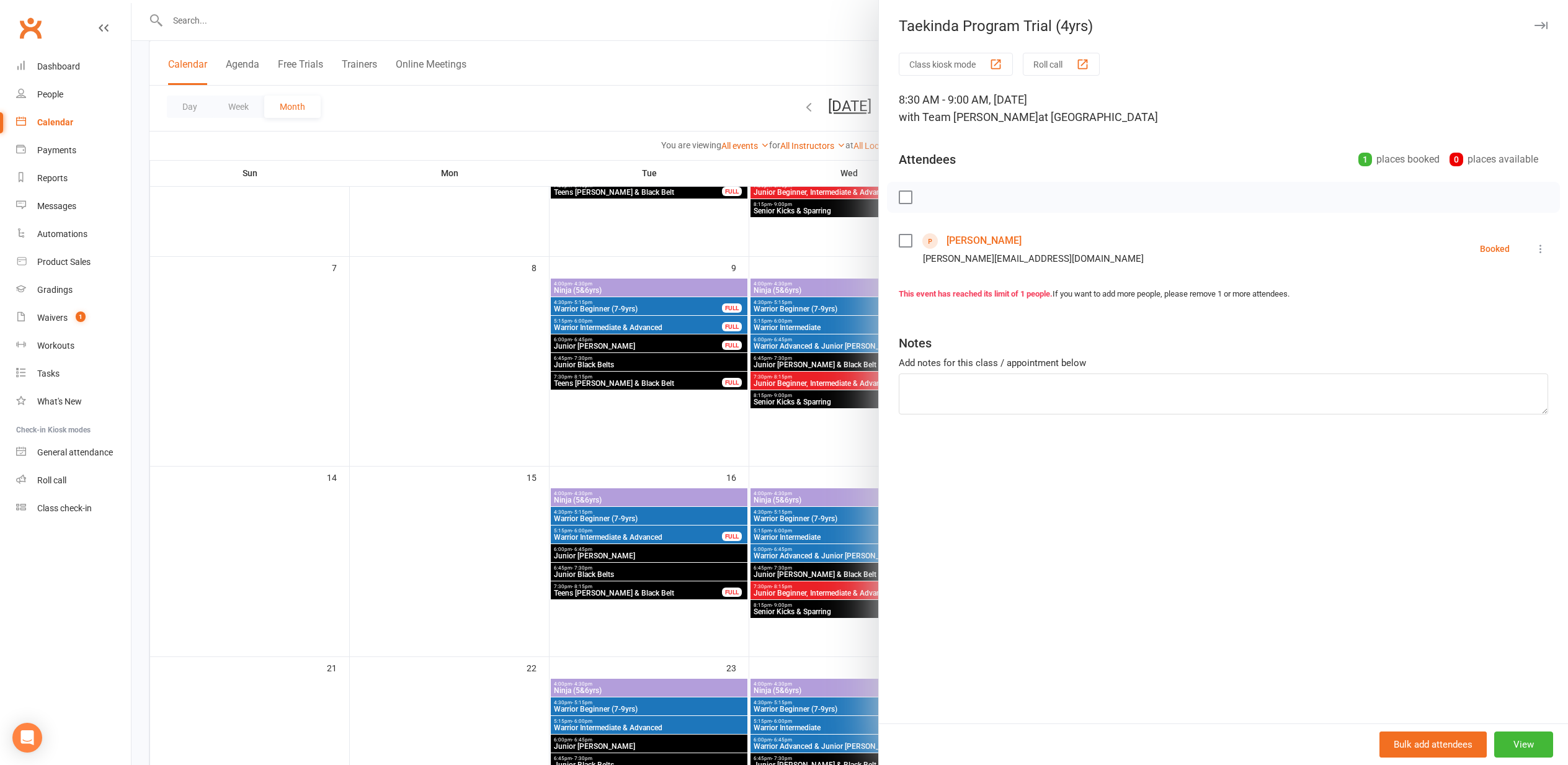
click at [269, 333] on div at bounding box center [850, 382] width 1437 height 765
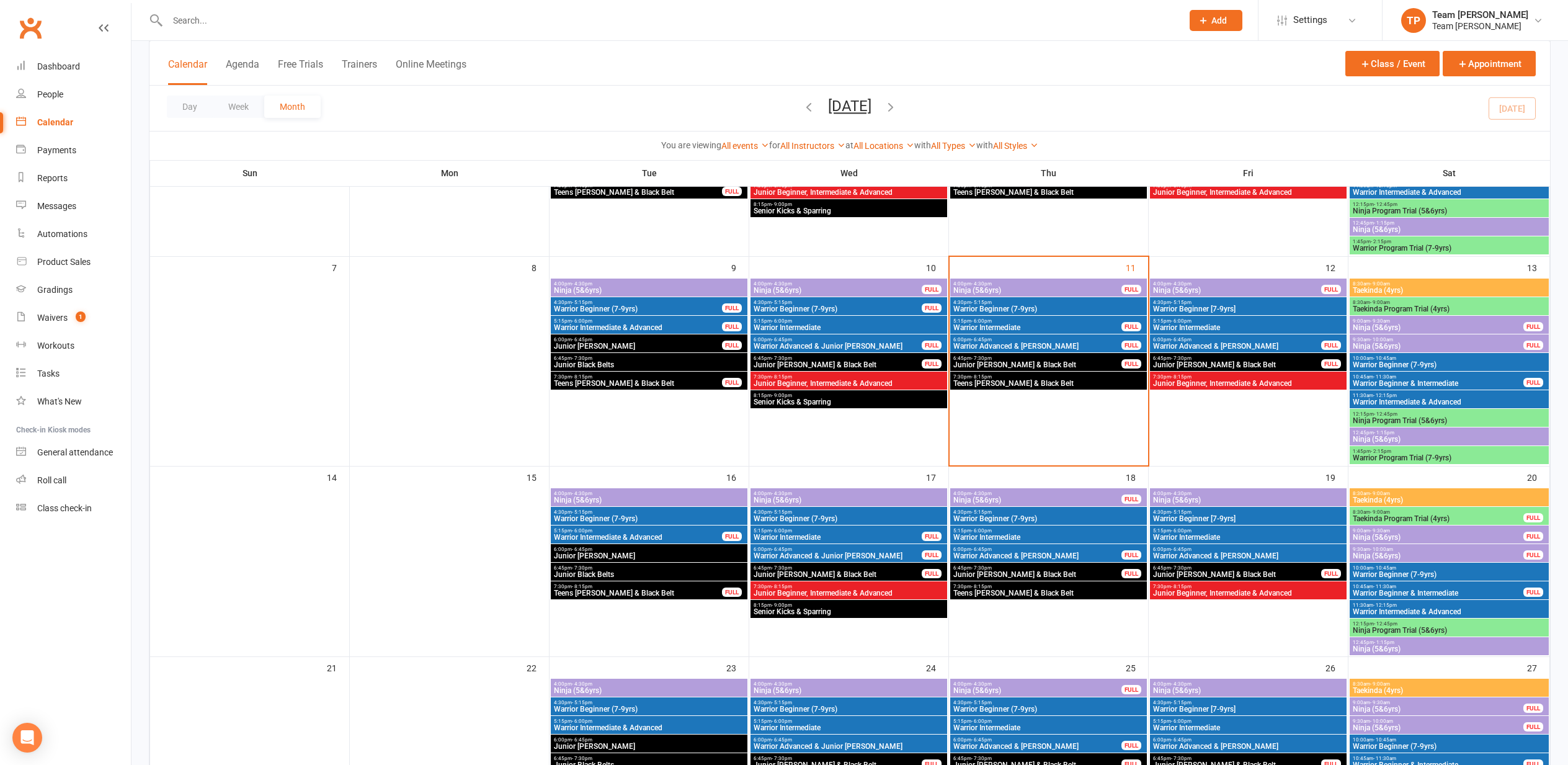
click at [1392, 628] on span "Ninja Program Trial (5&6yrs)" at bounding box center [1449, 630] width 194 height 7
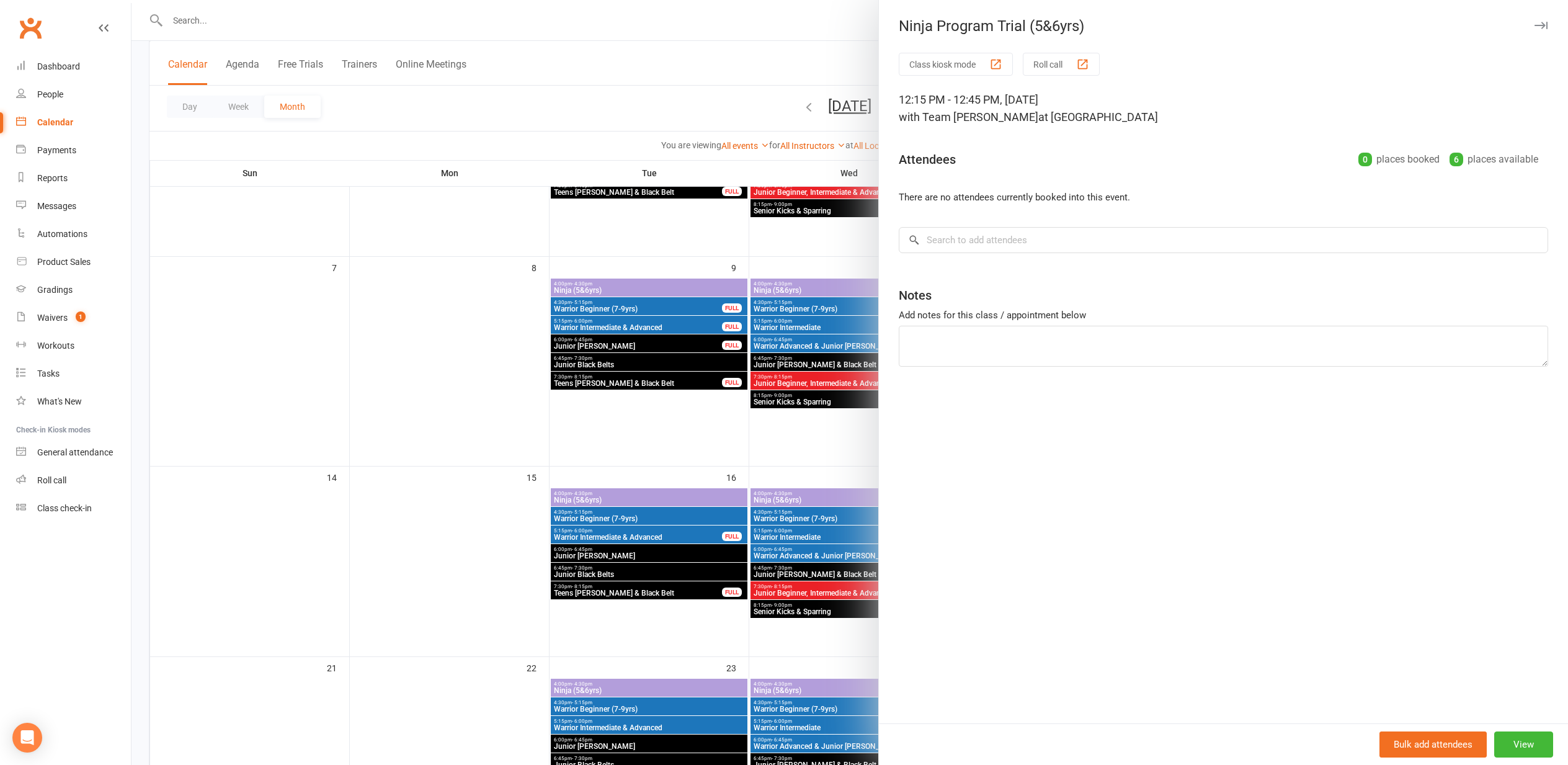
drag, startPoint x: 391, startPoint y: 376, endPoint x: 391, endPoint y: 367, distance: 9.0
click at [392, 373] on div at bounding box center [850, 382] width 1437 height 765
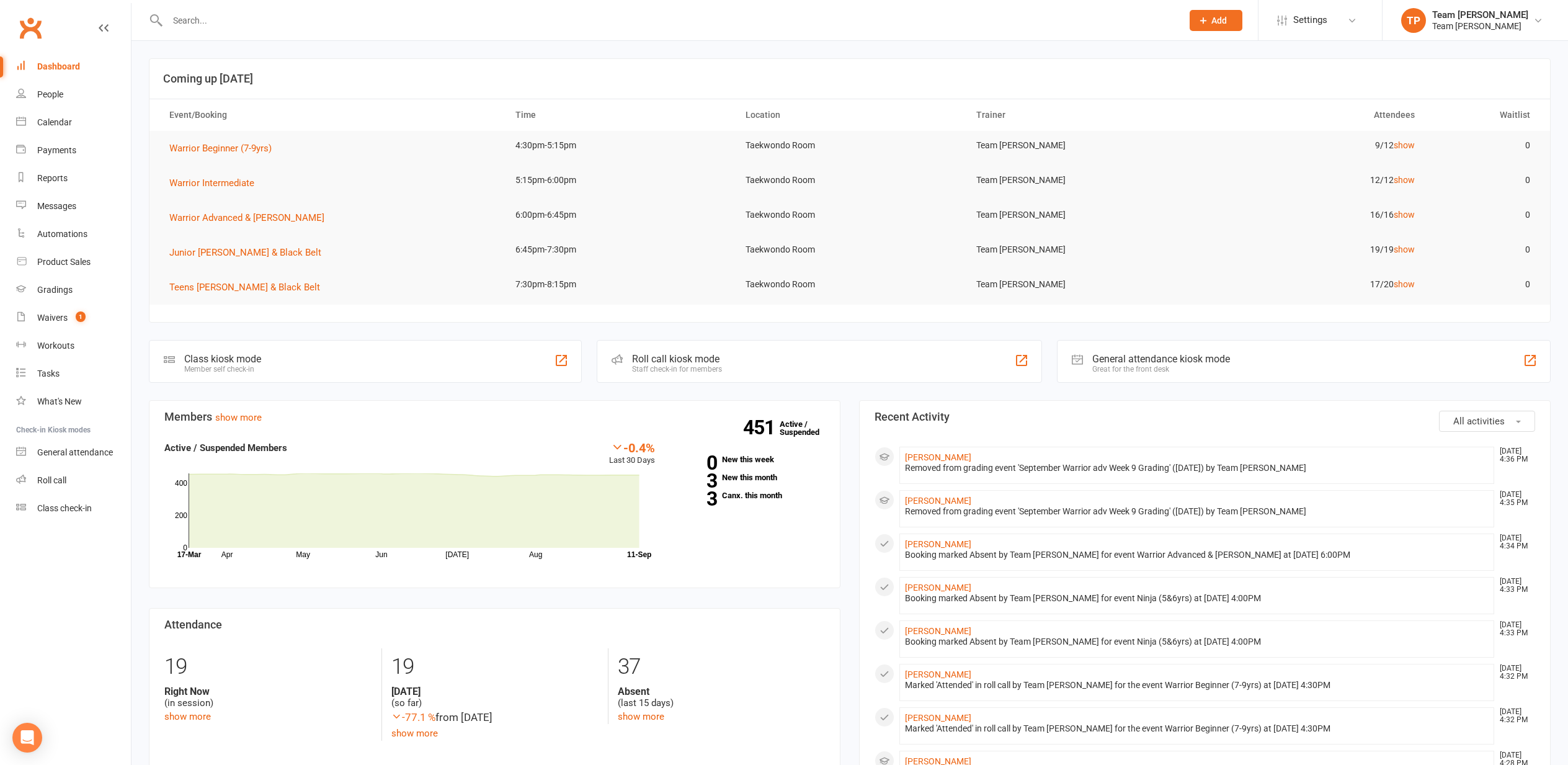
drag, startPoint x: 53, startPoint y: 118, endPoint x: 47, endPoint y: 122, distance: 7.2
click at [50, 121] on div "Calendar" at bounding box center [54, 122] width 35 height 10
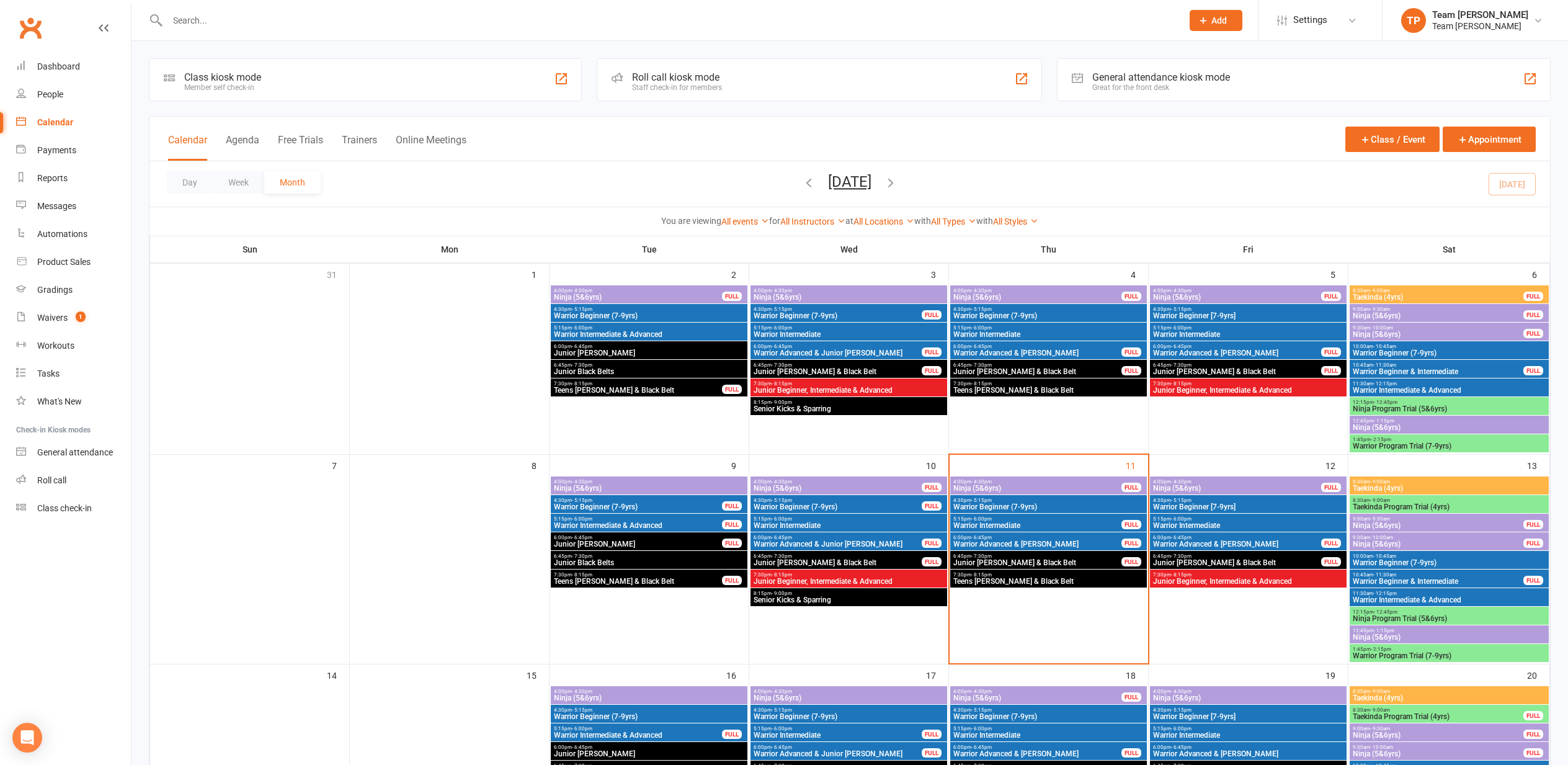
click at [1027, 518] on span "5:15pm - 6:00pm" at bounding box center [1037, 519] width 169 height 6
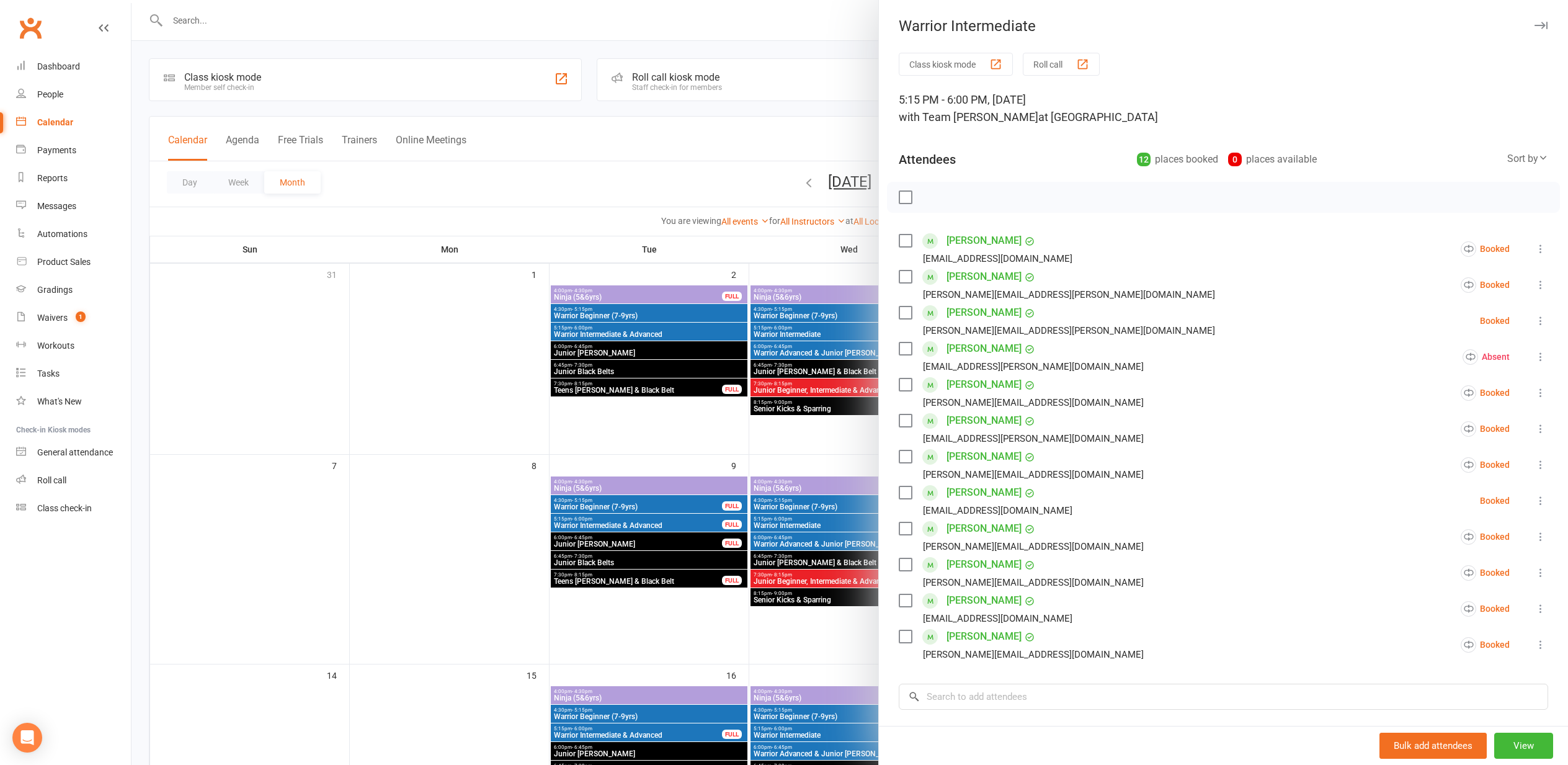
click at [1086, 62] on div "button" at bounding box center [1082, 64] width 13 height 13
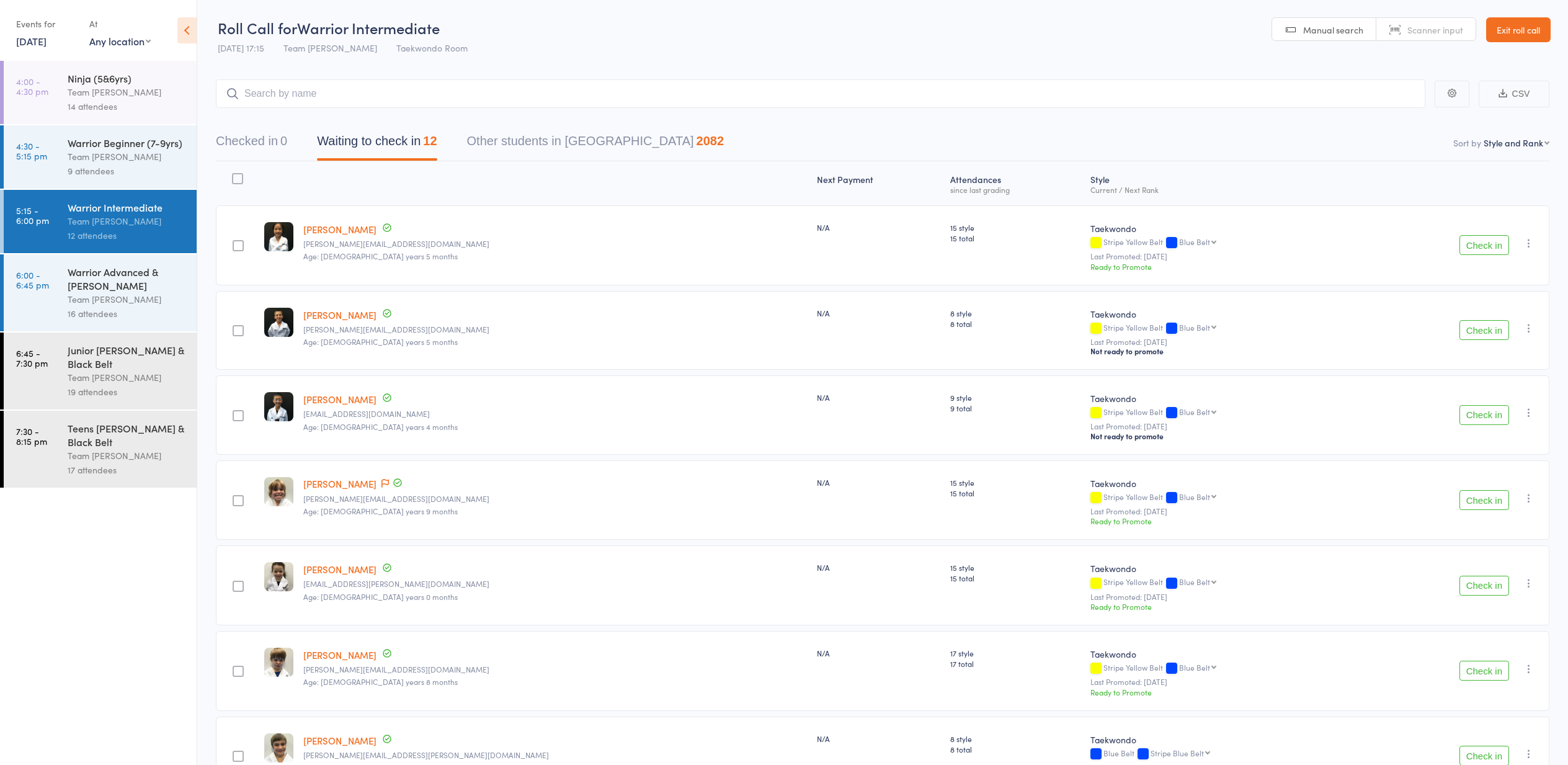
click at [1480, 245] on button "Check in" at bounding box center [1484, 245] width 50 height 20
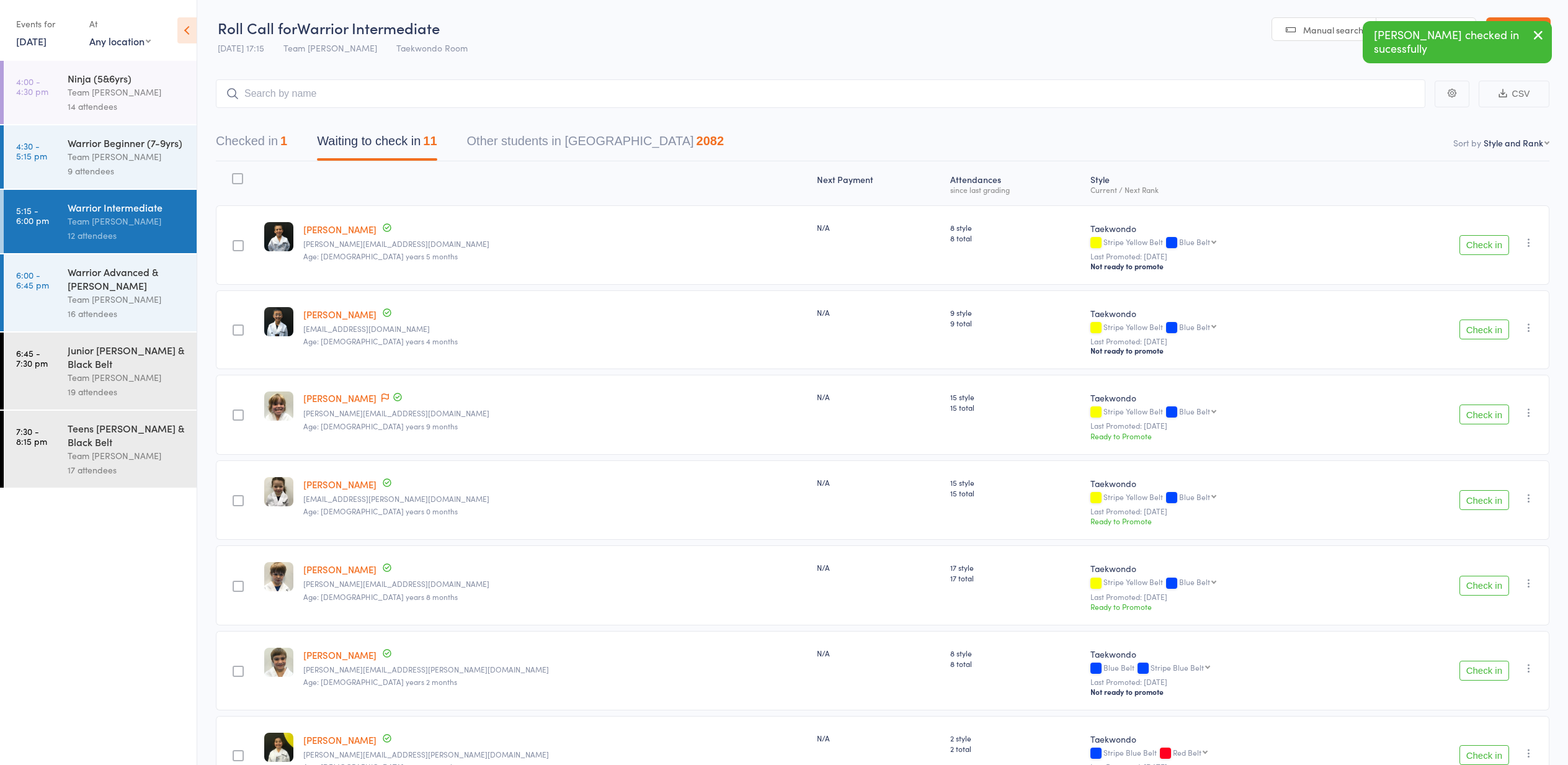
click at [1481, 246] on button "Check in" at bounding box center [1484, 245] width 50 height 20
click at [1483, 246] on button "Check in" at bounding box center [1484, 245] width 50 height 20
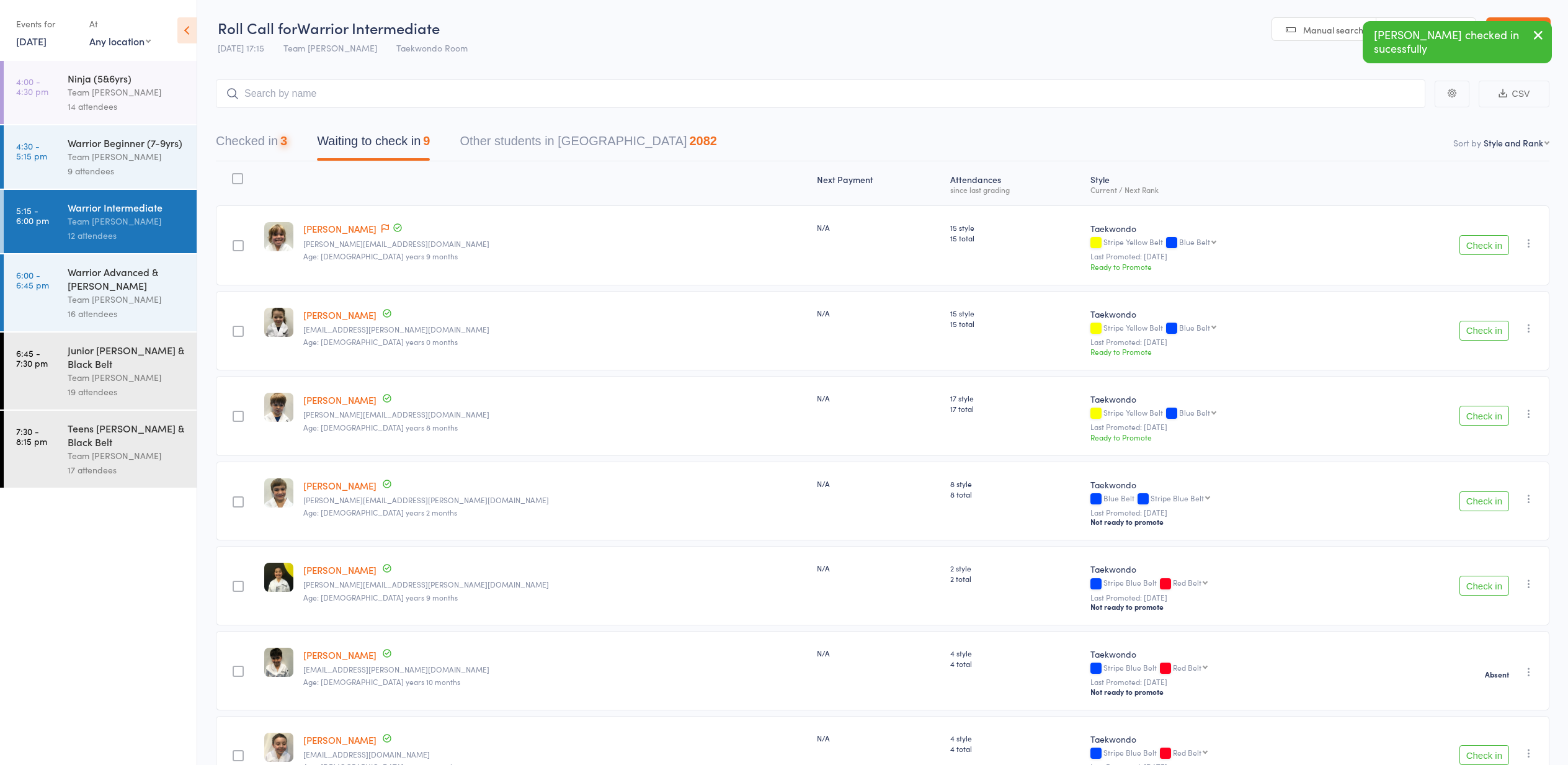
click at [1483, 246] on button "Check in" at bounding box center [1484, 245] width 50 height 20
click at [1476, 329] on button "Check in" at bounding box center [1484, 330] width 50 height 20
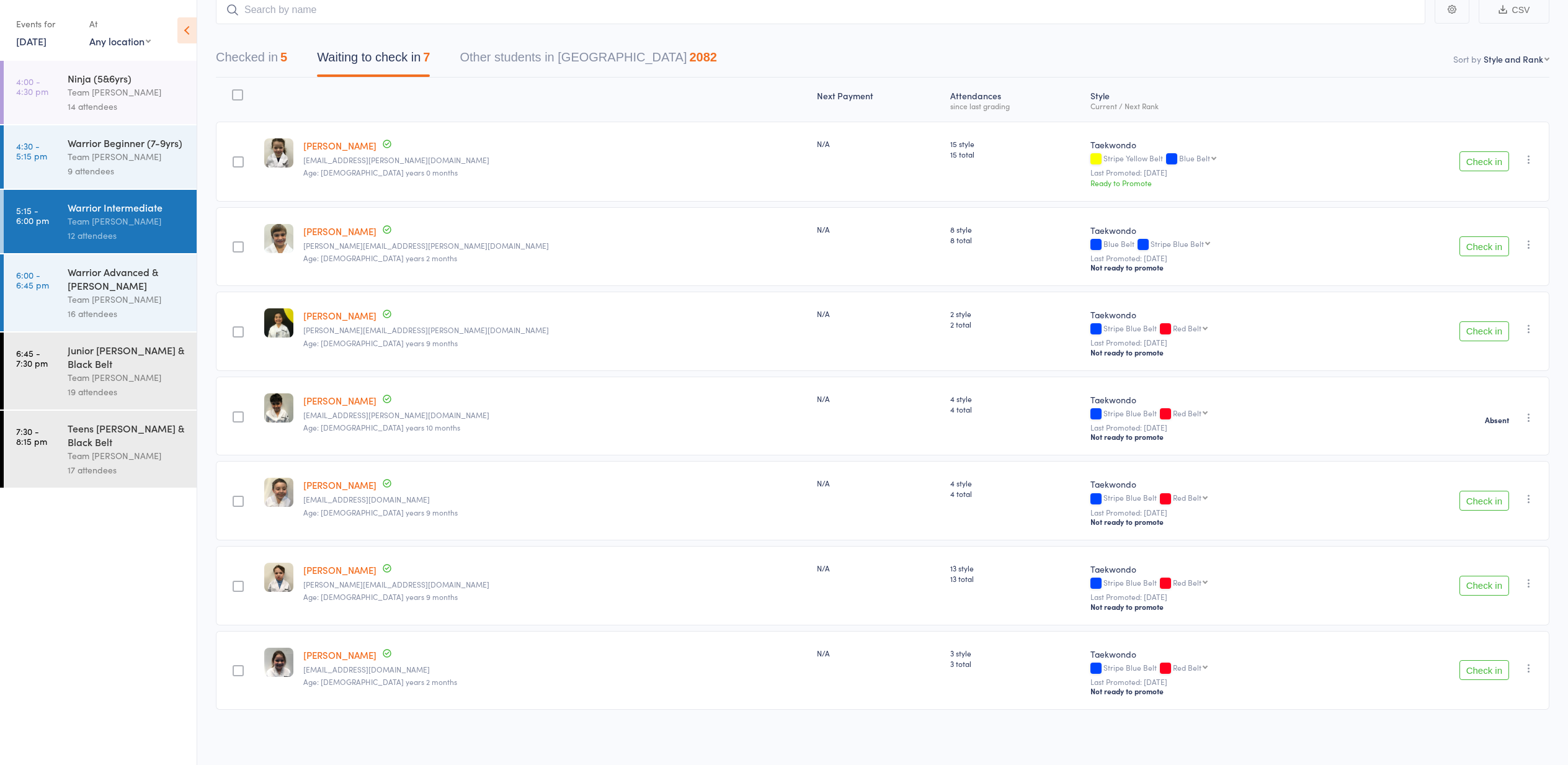
scroll to position [85, 0]
click at [1476, 665] on button "Check in" at bounding box center [1484, 669] width 50 height 20
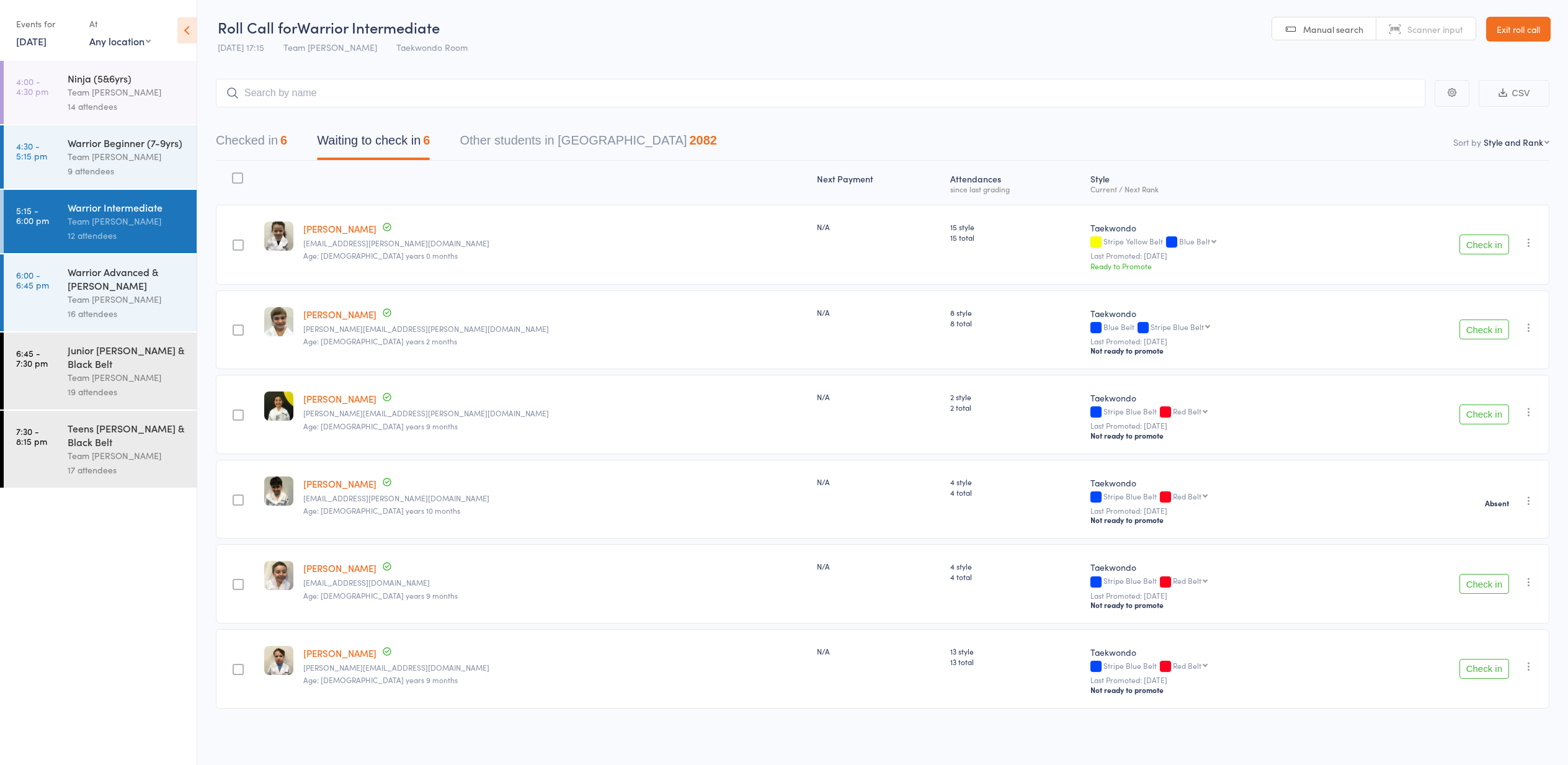
click at [1479, 416] on button "Check in" at bounding box center [1484, 414] width 50 height 20
click at [1479, 589] on button "Check in" at bounding box center [1484, 583] width 50 height 20
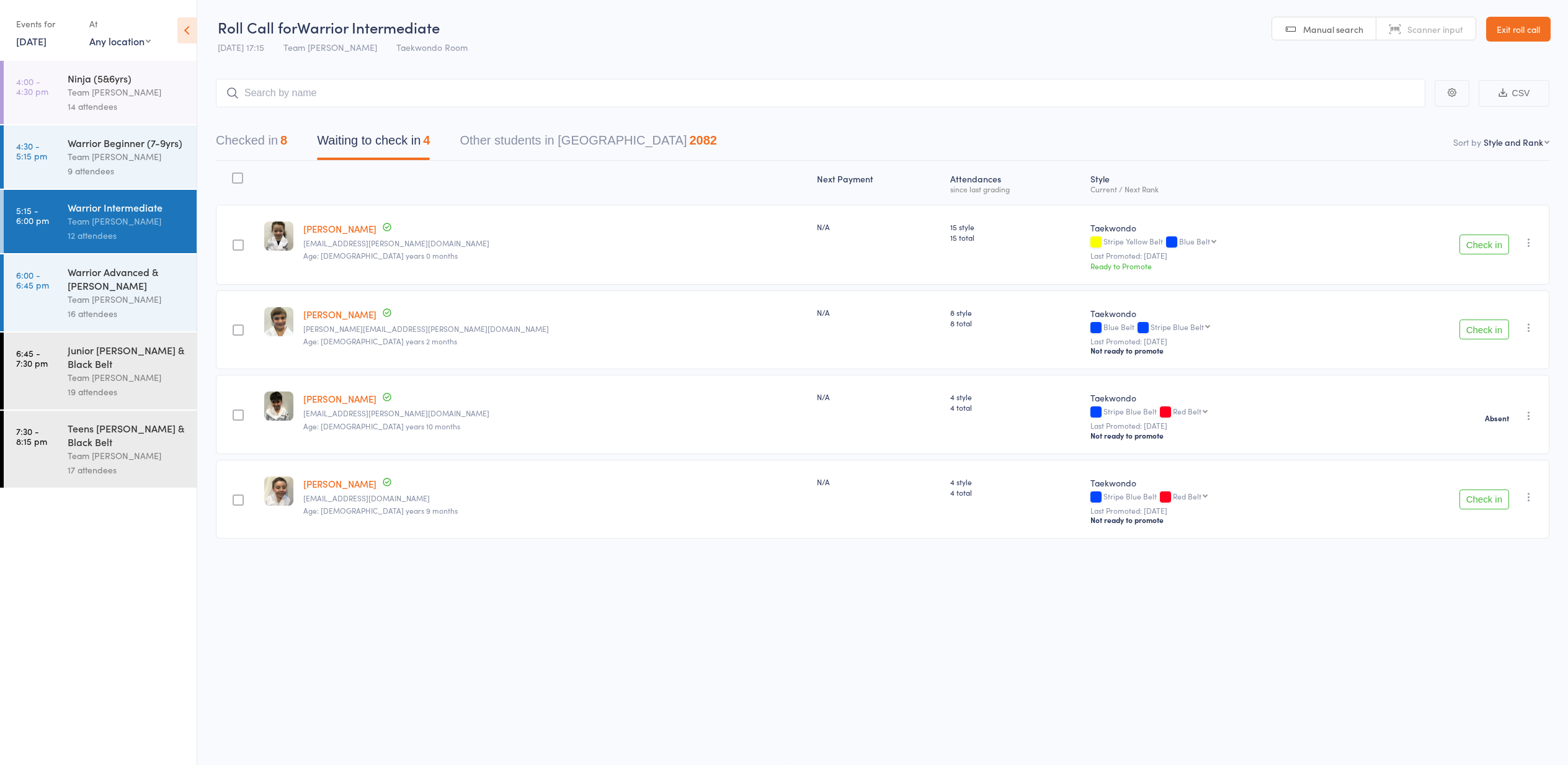
click at [332, 228] on link "[PERSON_NAME]" at bounding box center [340, 229] width 73 height 13
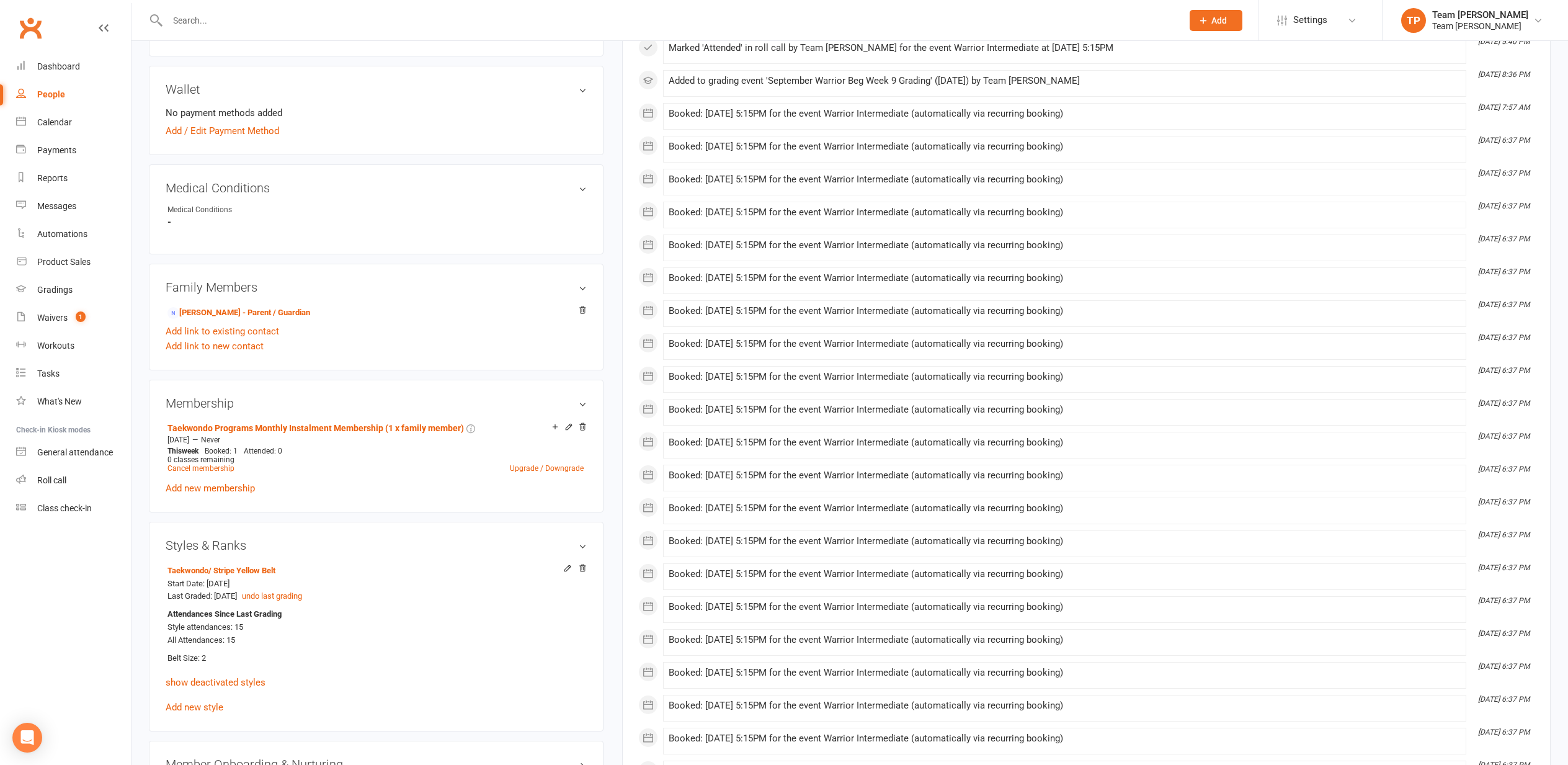
scroll to position [534, 0]
click at [204, 315] on link "[PERSON_NAME] - Parent / Guardian" at bounding box center [238, 316] width 143 height 13
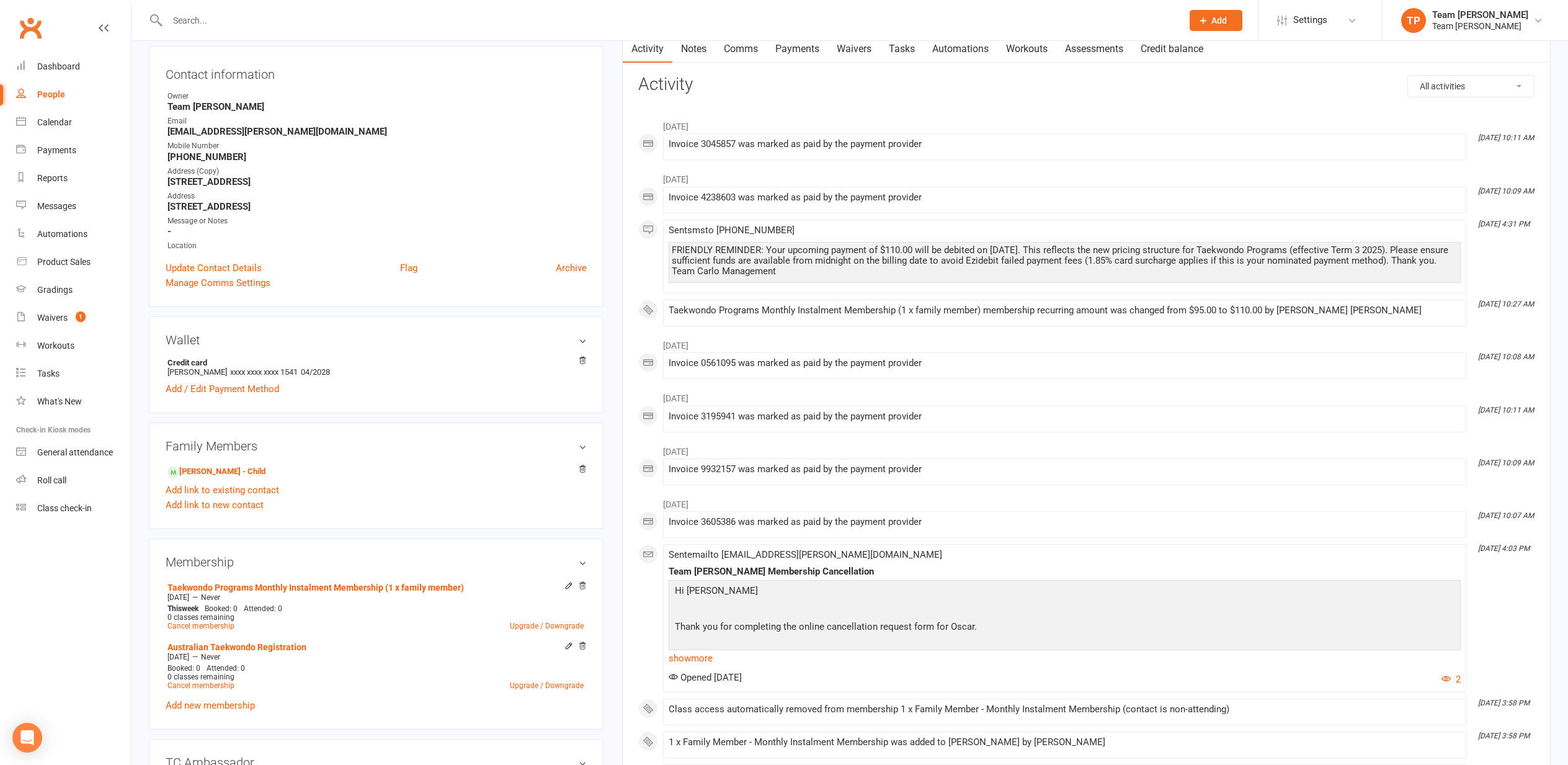
scroll to position [129, 0]
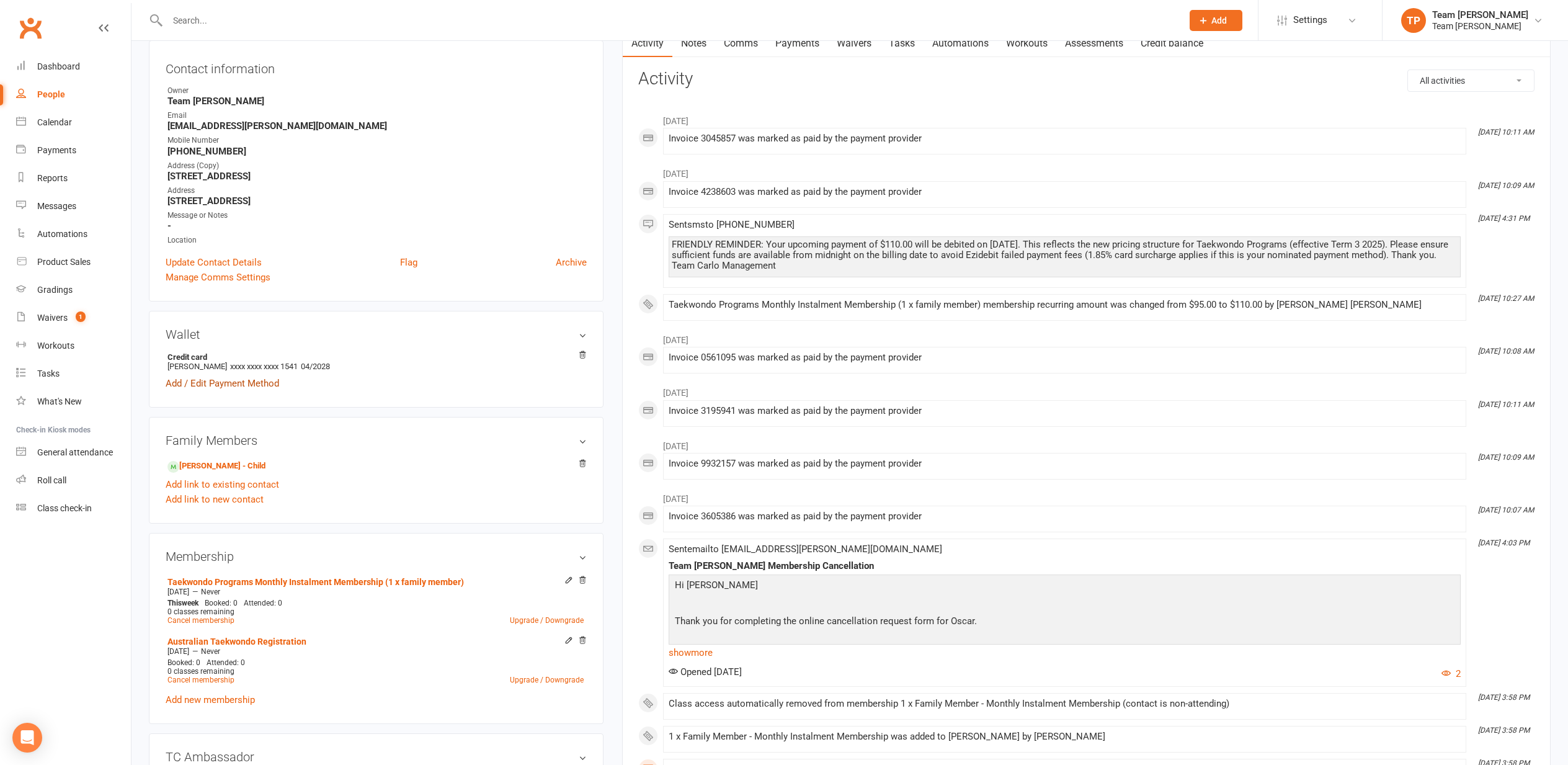
click at [217, 382] on link "Add / Edit Payment Method" at bounding box center [222, 383] width 114 height 14
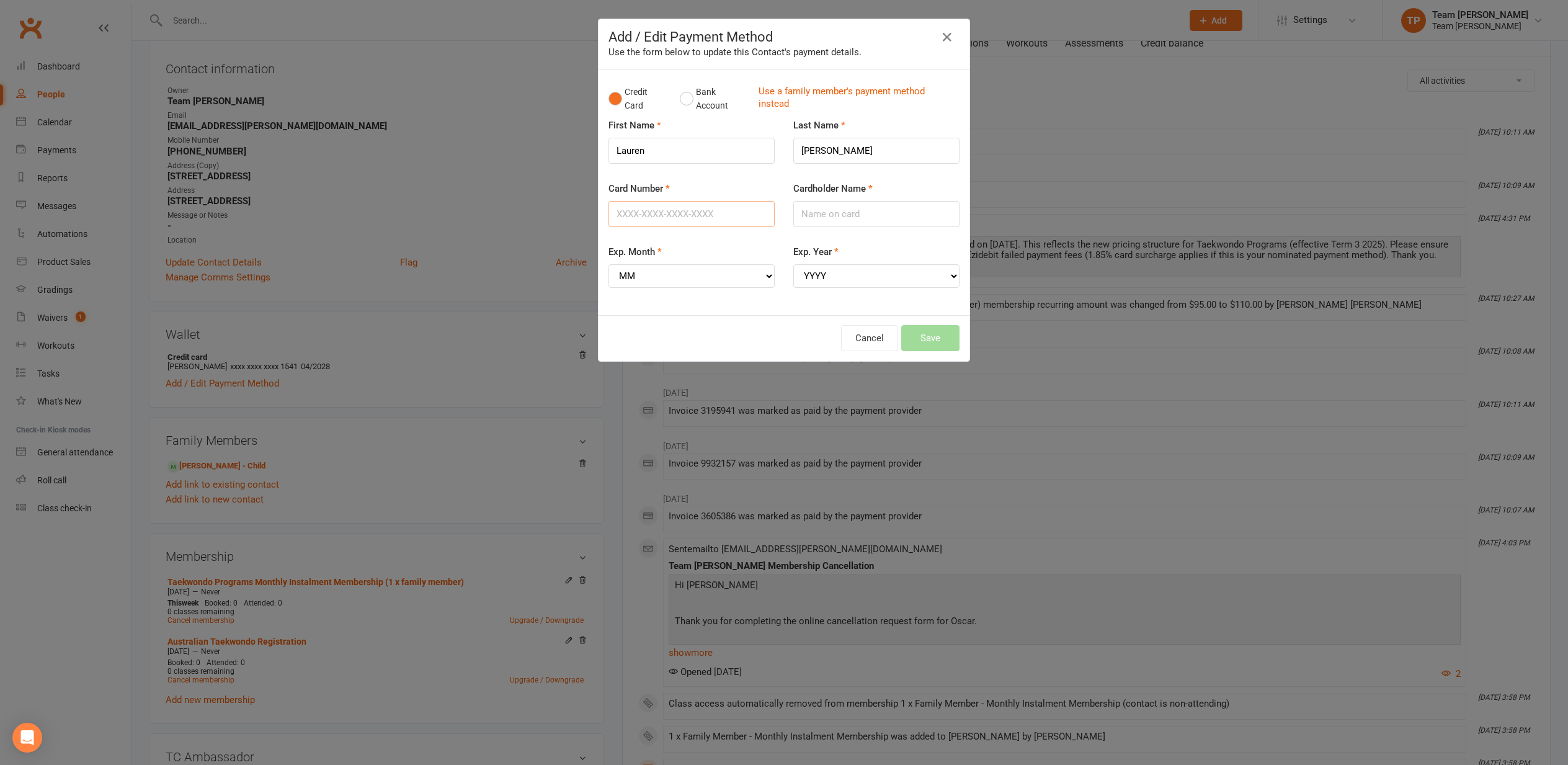
click at [729, 212] on input "Card Number" at bounding box center [692, 214] width 166 height 26
click at [687, 209] on input "Card Number" at bounding box center [692, 214] width 166 height 26
type input "5163230008686284"
click at [835, 209] on input "Cardholder Name" at bounding box center [876, 214] width 166 height 26
select select "09"
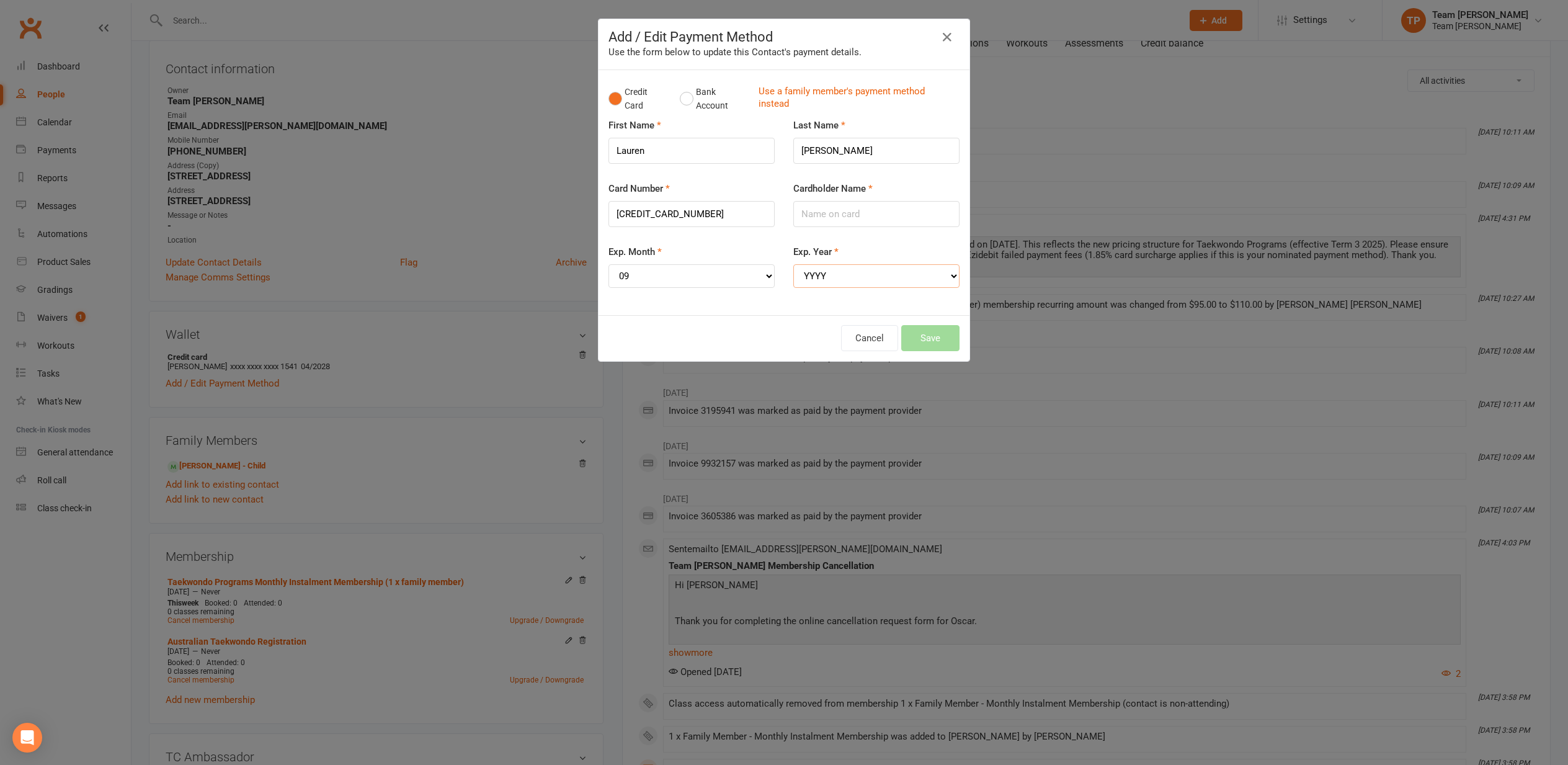
select select "2029"
click at [854, 209] on input "Cardholder Name" at bounding box center [876, 214] width 166 height 26
type input "Lauren Lombardi"
click at [925, 330] on button "Save" at bounding box center [930, 338] width 58 height 26
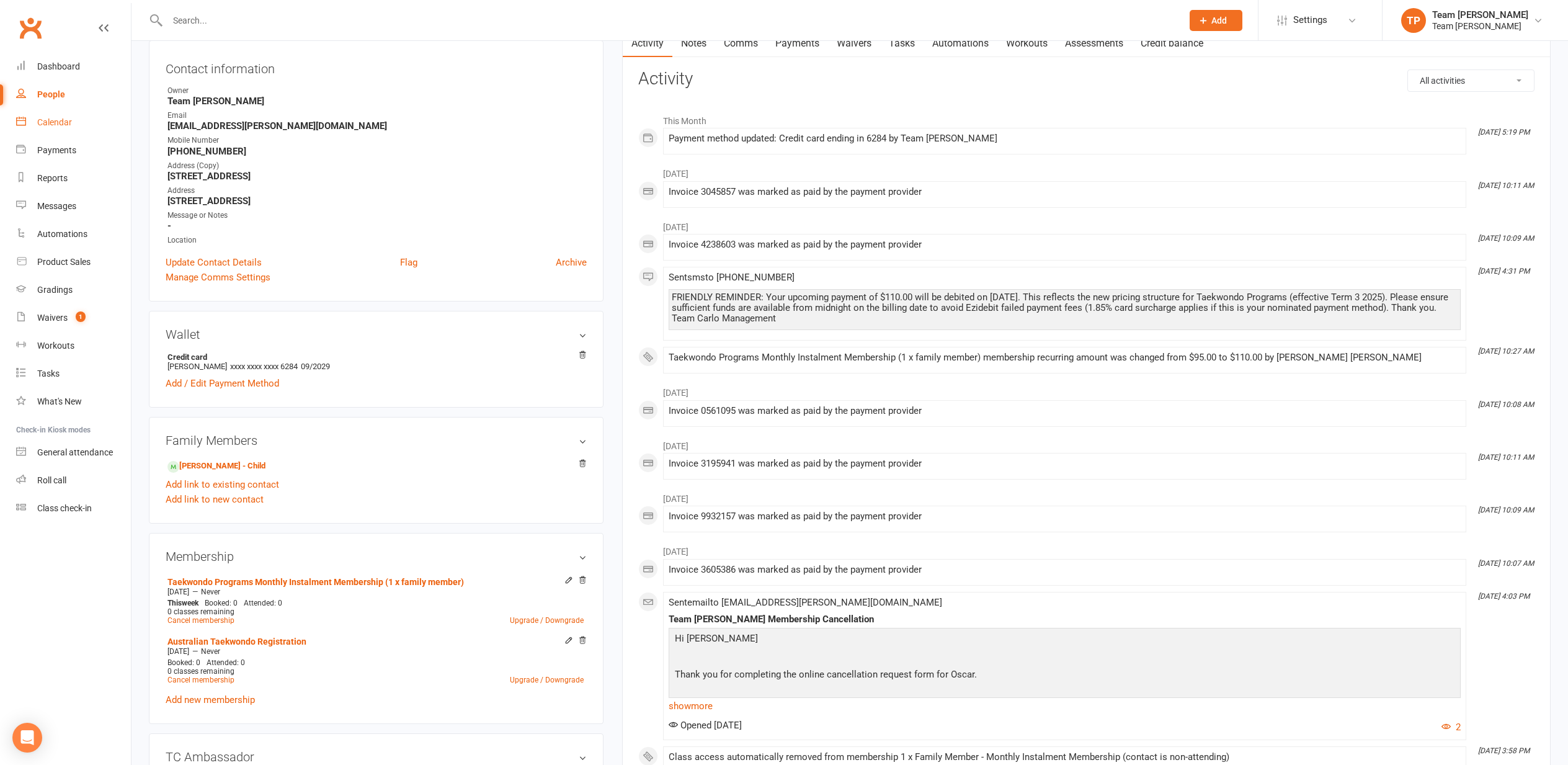
click at [38, 122] on div "Calendar" at bounding box center [54, 122] width 35 height 10
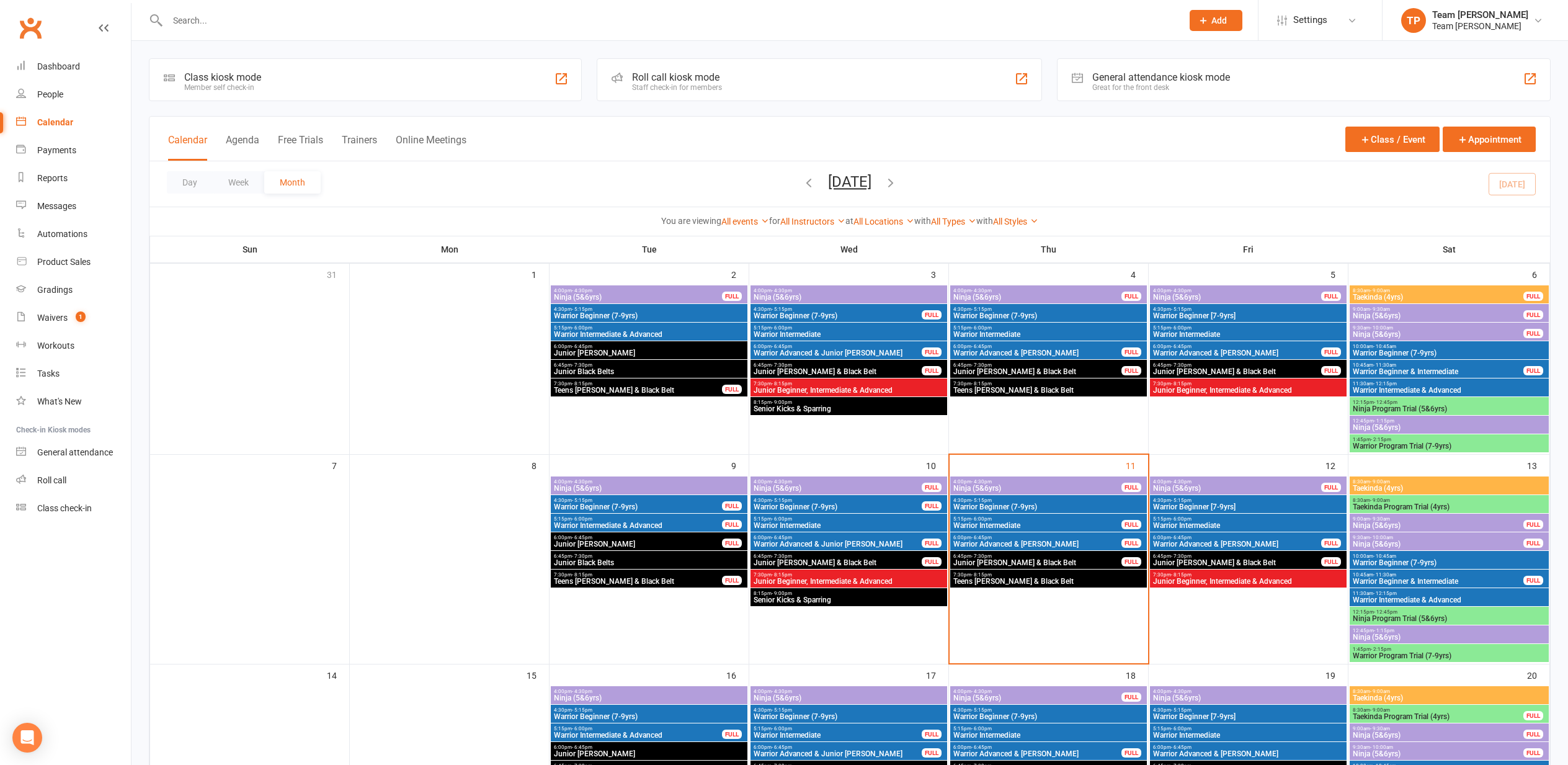
click at [1005, 522] on span "Warrior Intermediate" at bounding box center [1037, 525] width 169 height 7
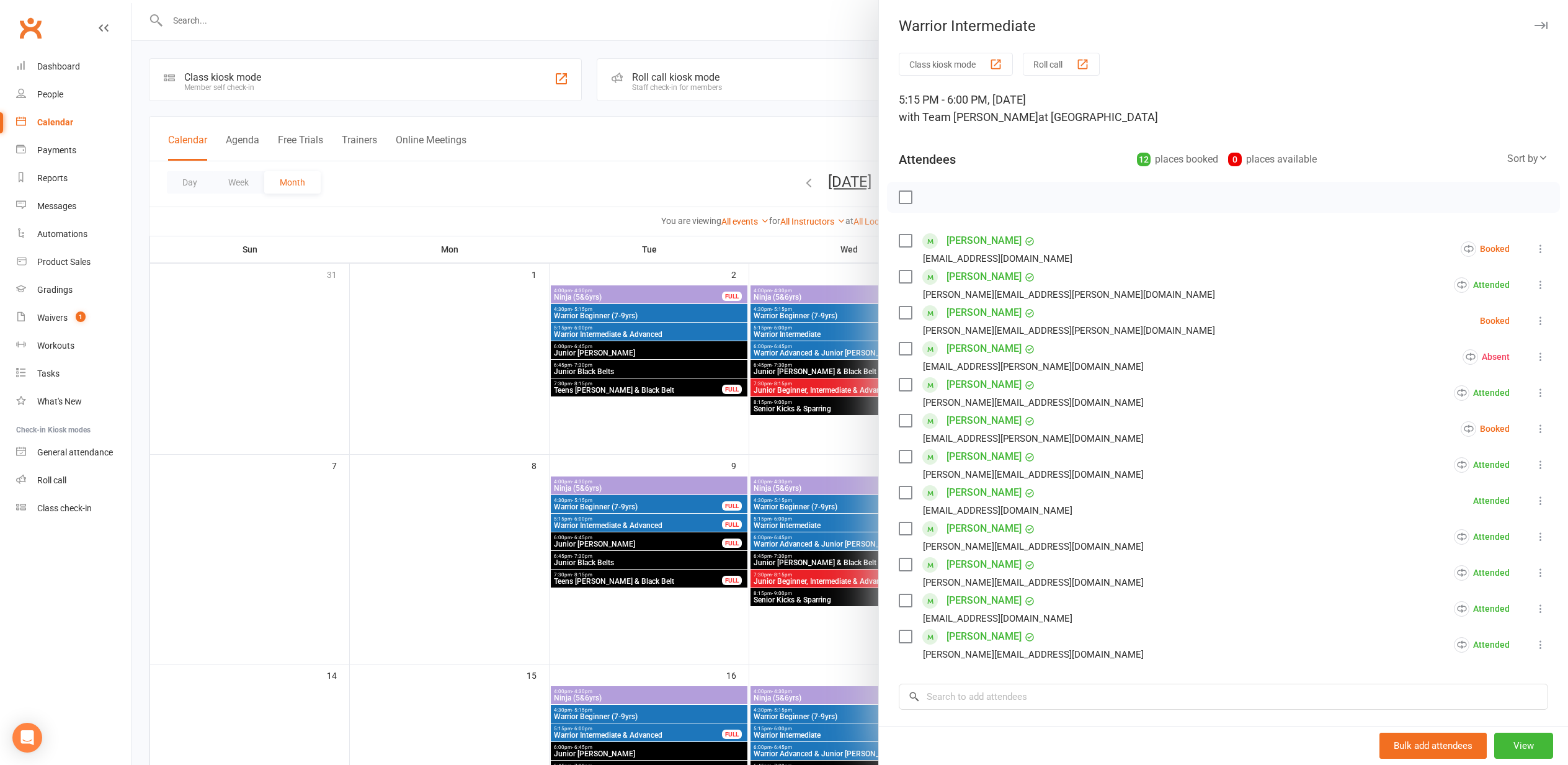
click at [1540, 425] on icon at bounding box center [1540, 428] width 12 height 12
click at [1467, 502] on link "Check in" at bounding box center [1467, 502] width 161 height 25
click at [1541, 316] on icon at bounding box center [1540, 320] width 12 height 12
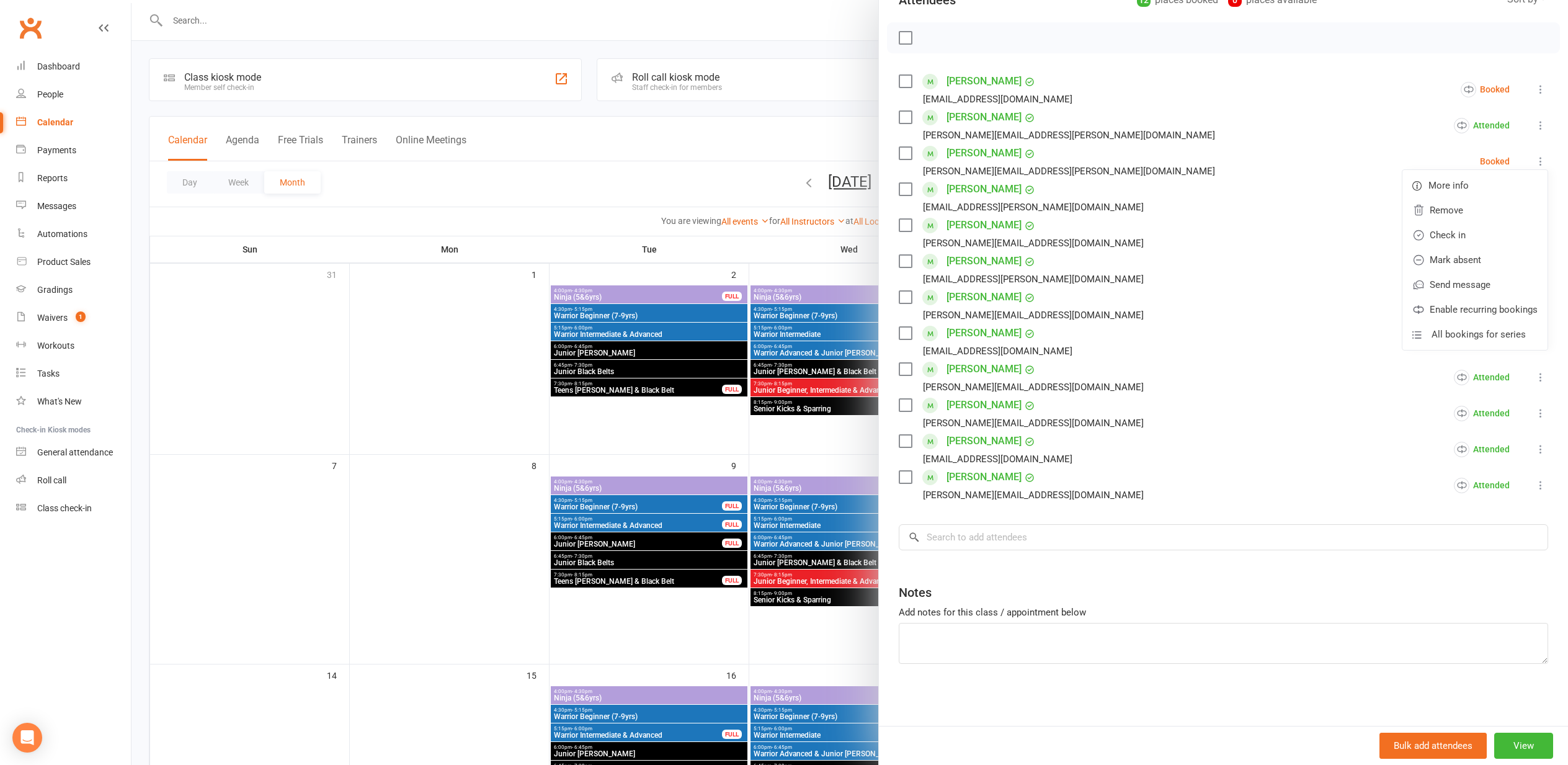
scroll to position [159, 0]
click at [1314, 440] on li "Harris Wong paul2004@hotmail.com Attended More info Remove Mark absent Undo che…" at bounding box center [1223, 449] width 649 height 36
click at [1541, 157] on icon at bounding box center [1540, 161] width 12 height 12
click at [1470, 258] on link "Mark absent" at bounding box center [1475, 259] width 145 height 25
click at [1539, 86] on icon at bounding box center [1540, 89] width 12 height 12
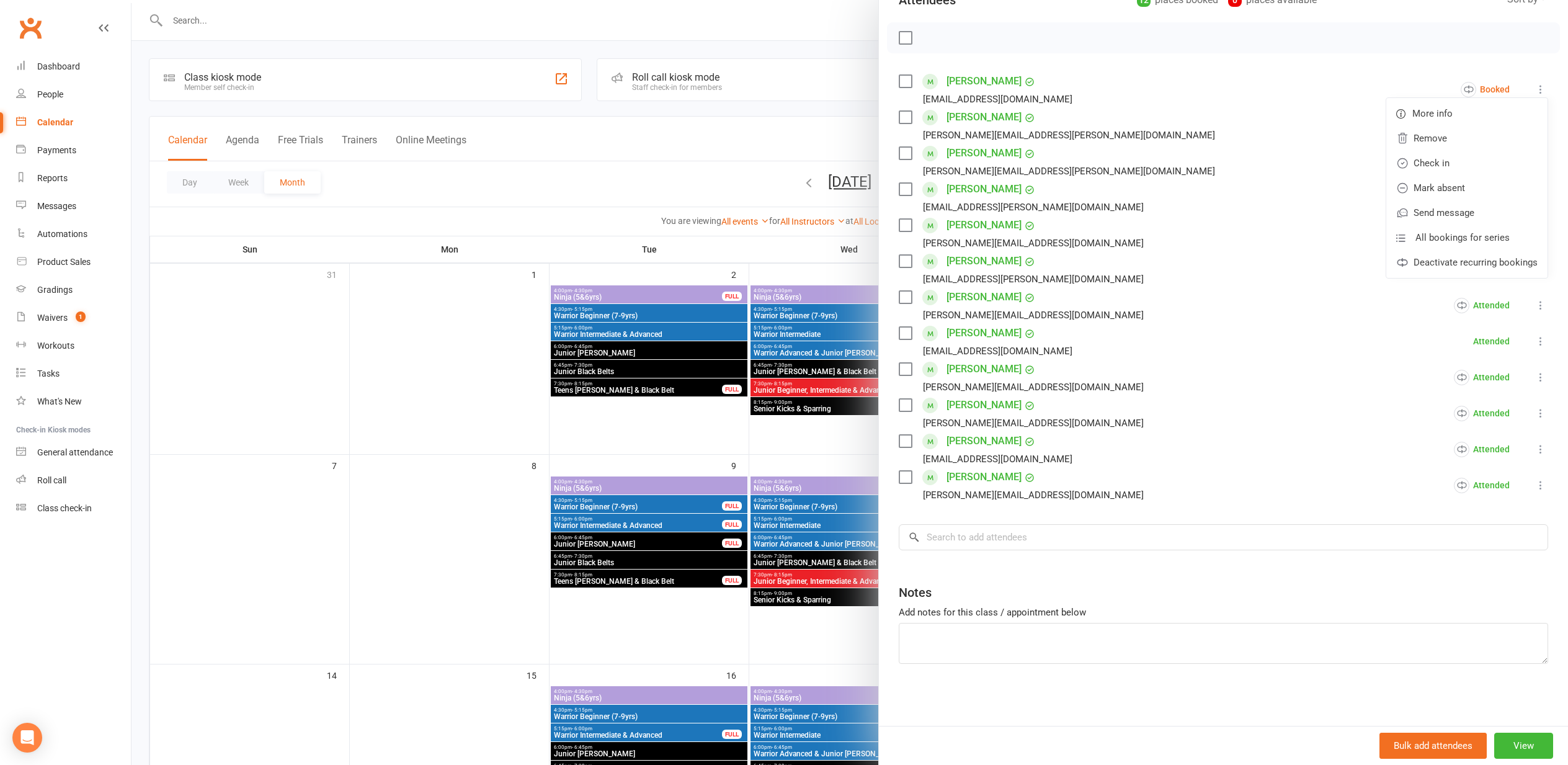
click at [1462, 192] on link "Mark absent" at bounding box center [1467, 188] width 161 height 25
click at [469, 411] on div at bounding box center [850, 382] width 1437 height 765
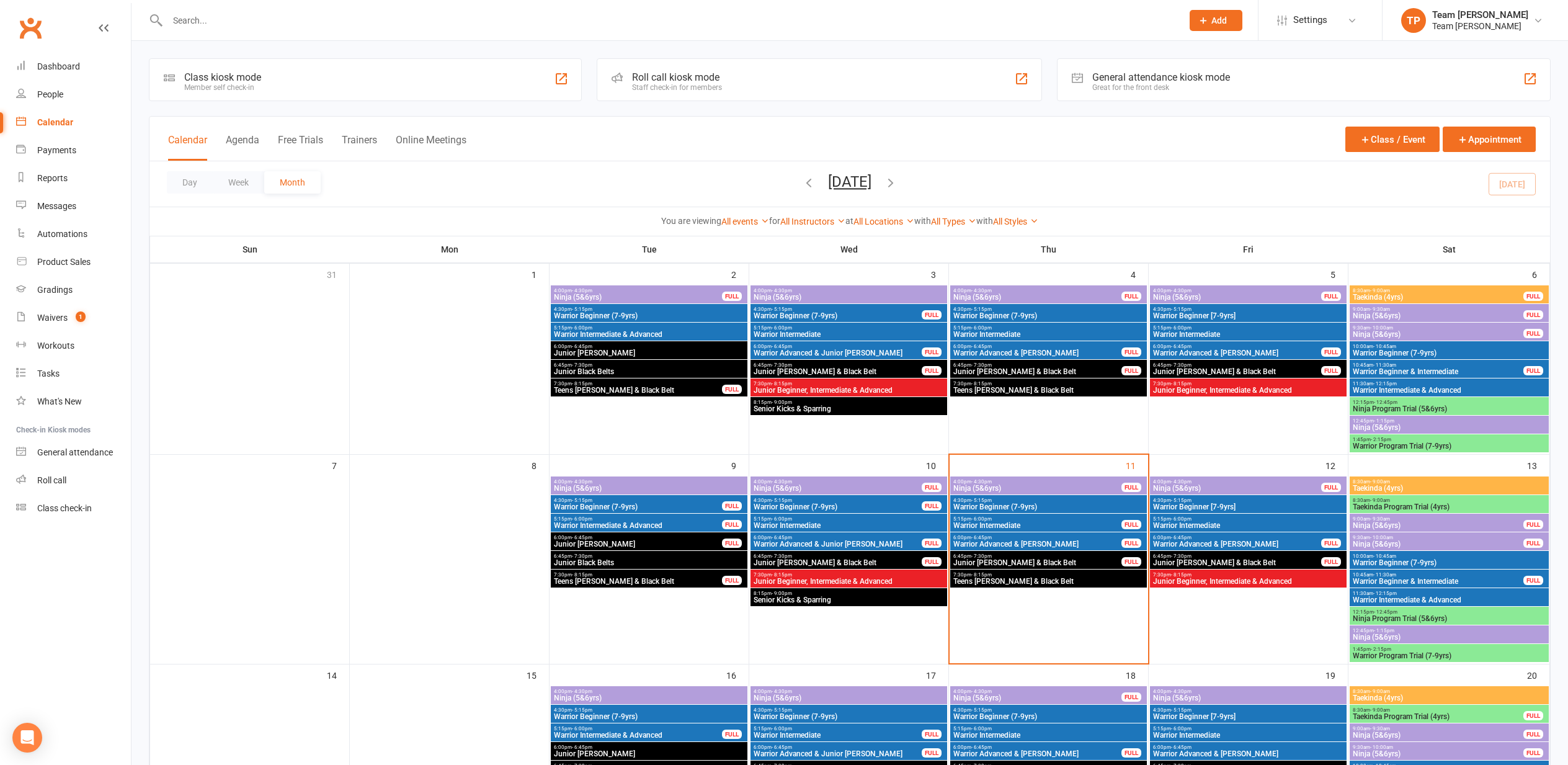
click at [1033, 540] on span "Warrior Advanced & [PERSON_NAME]" at bounding box center [1037, 544] width 169 height 7
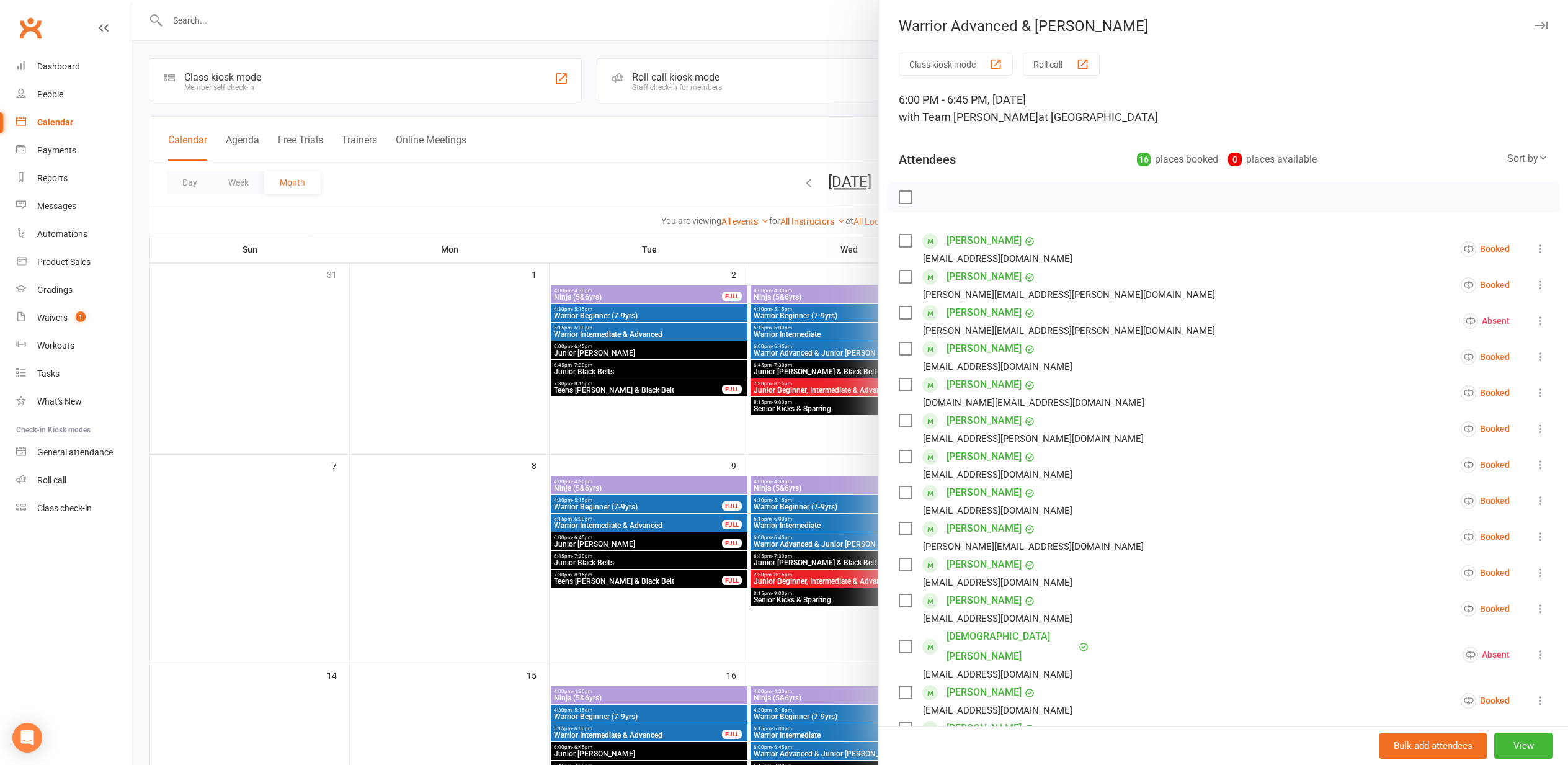
click at [1086, 66] on div "button" at bounding box center [1082, 64] width 13 height 13
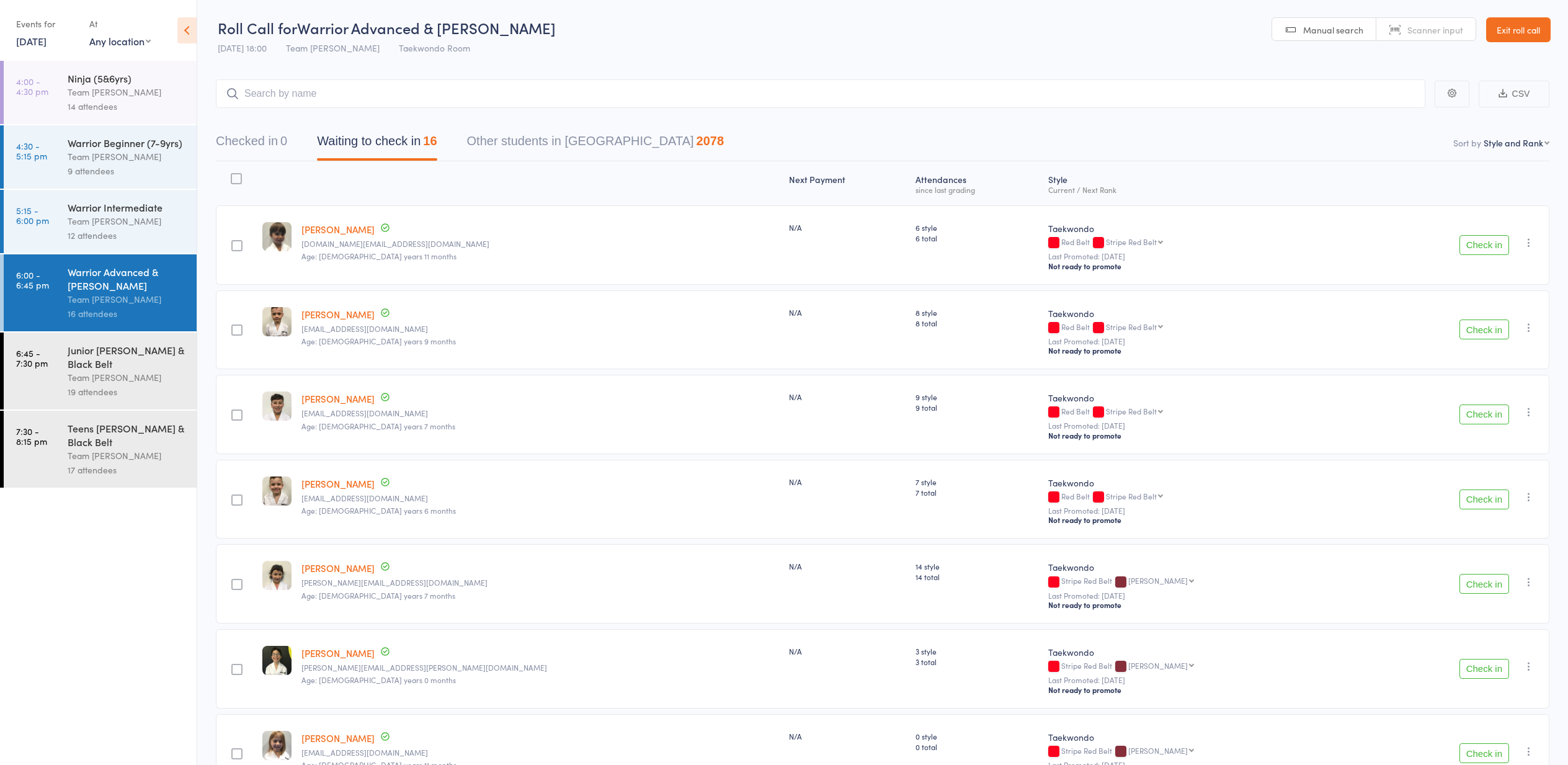
click at [1483, 246] on button "Check in" at bounding box center [1484, 245] width 50 height 20
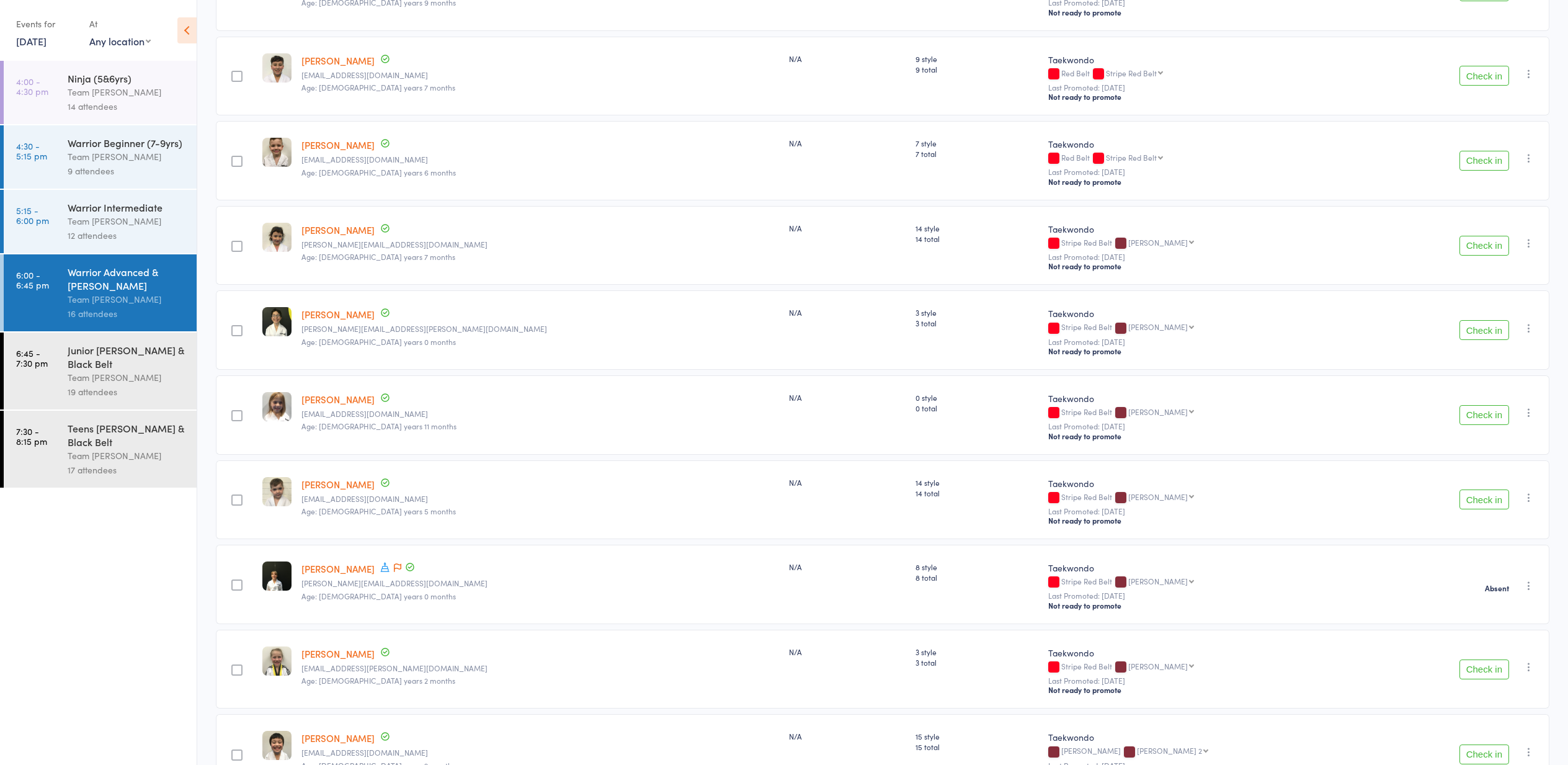
scroll to position [259, 0]
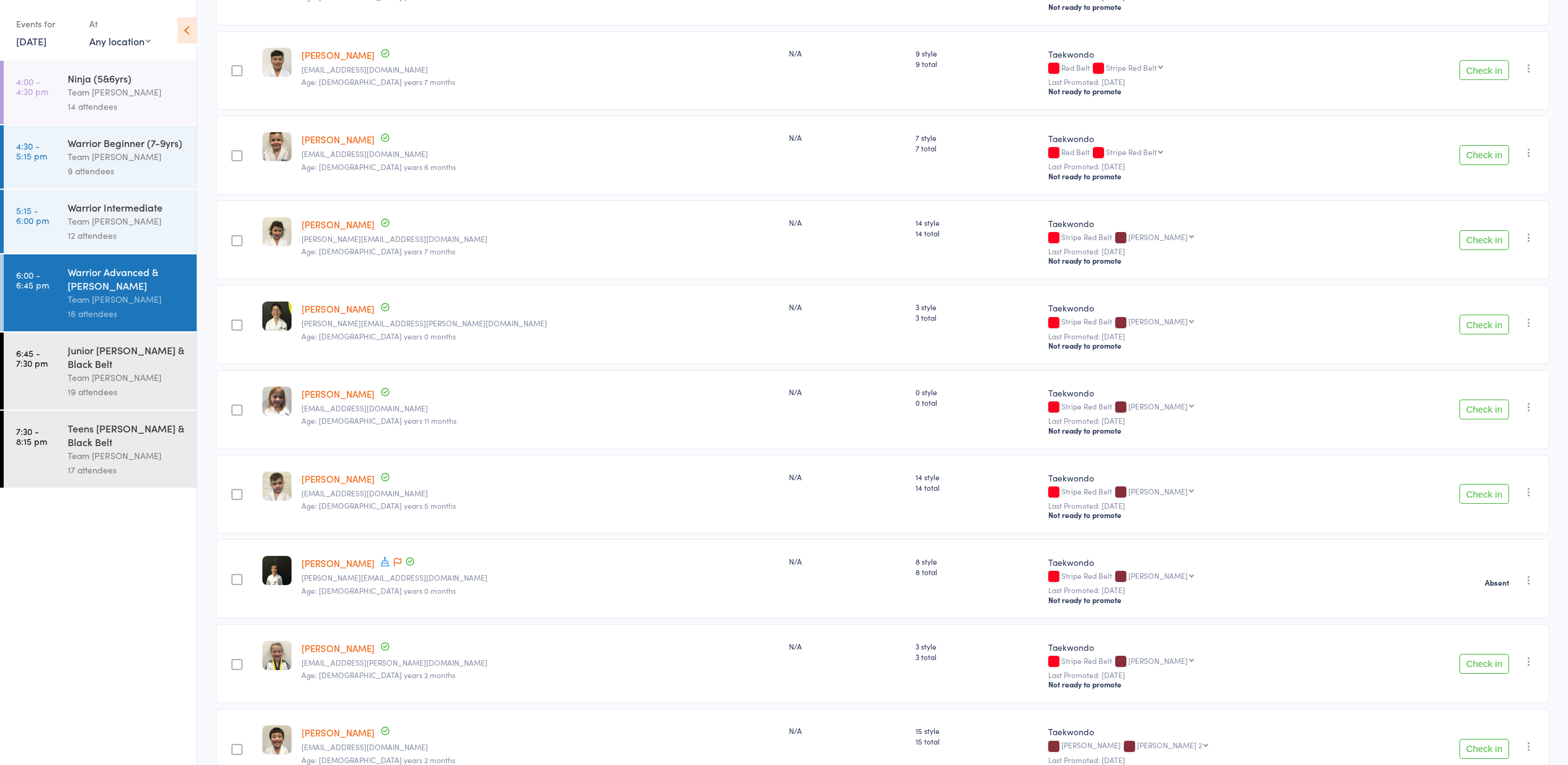
click at [1479, 326] on button "Check in" at bounding box center [1484, 324] width 50 height 20
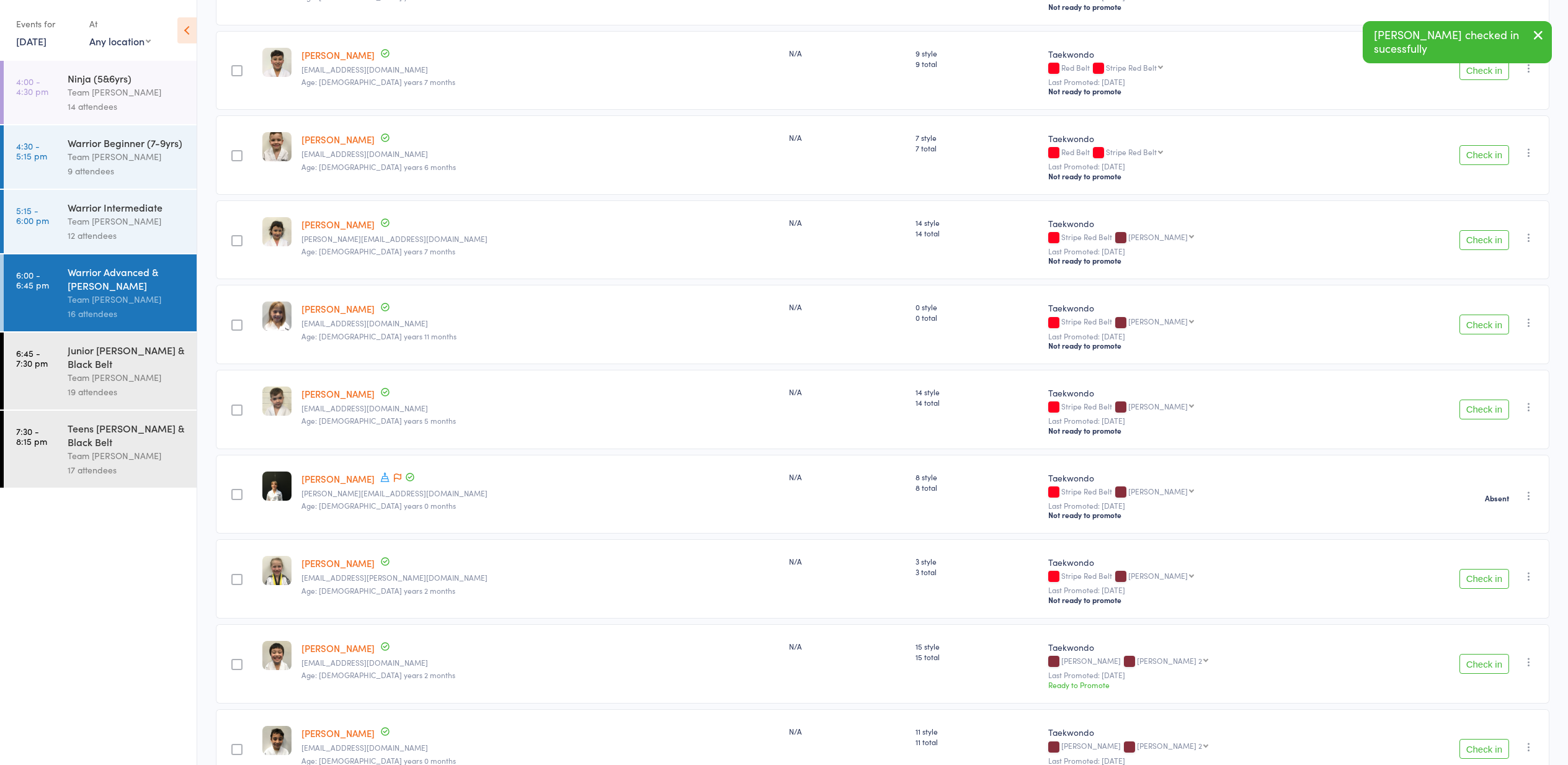
click at [1477, 242] on button "Check in" at bounding box center [1484, 240] width 50 height 20
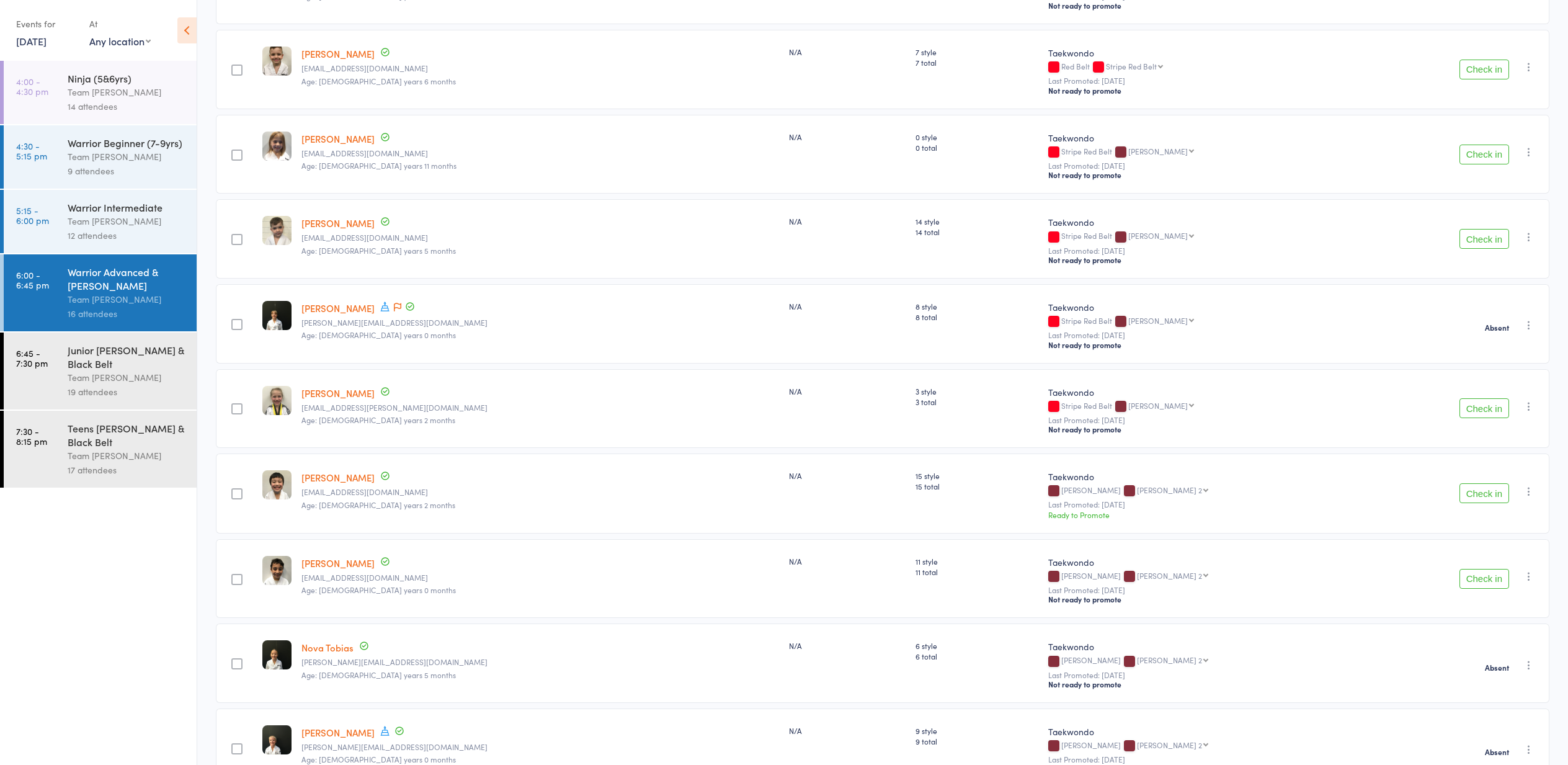
scroll to position [352, 0]
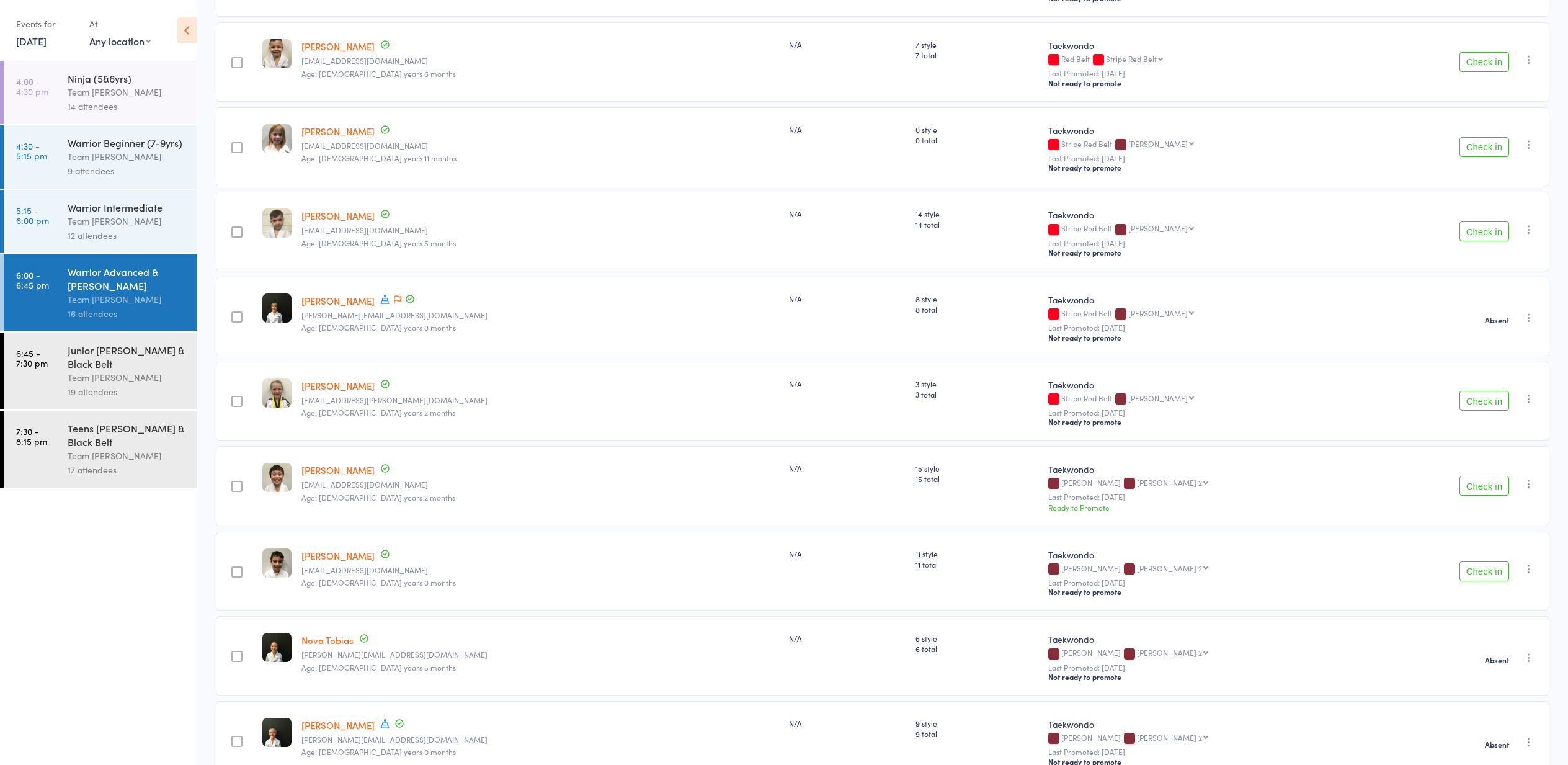
click at [1480, 407] on button "Check in" at bounding box center [1484, 400] width 50 height 20
click at [1488, 404] on button "Check in" at bounding box center [1484, 401] width 50 height 20
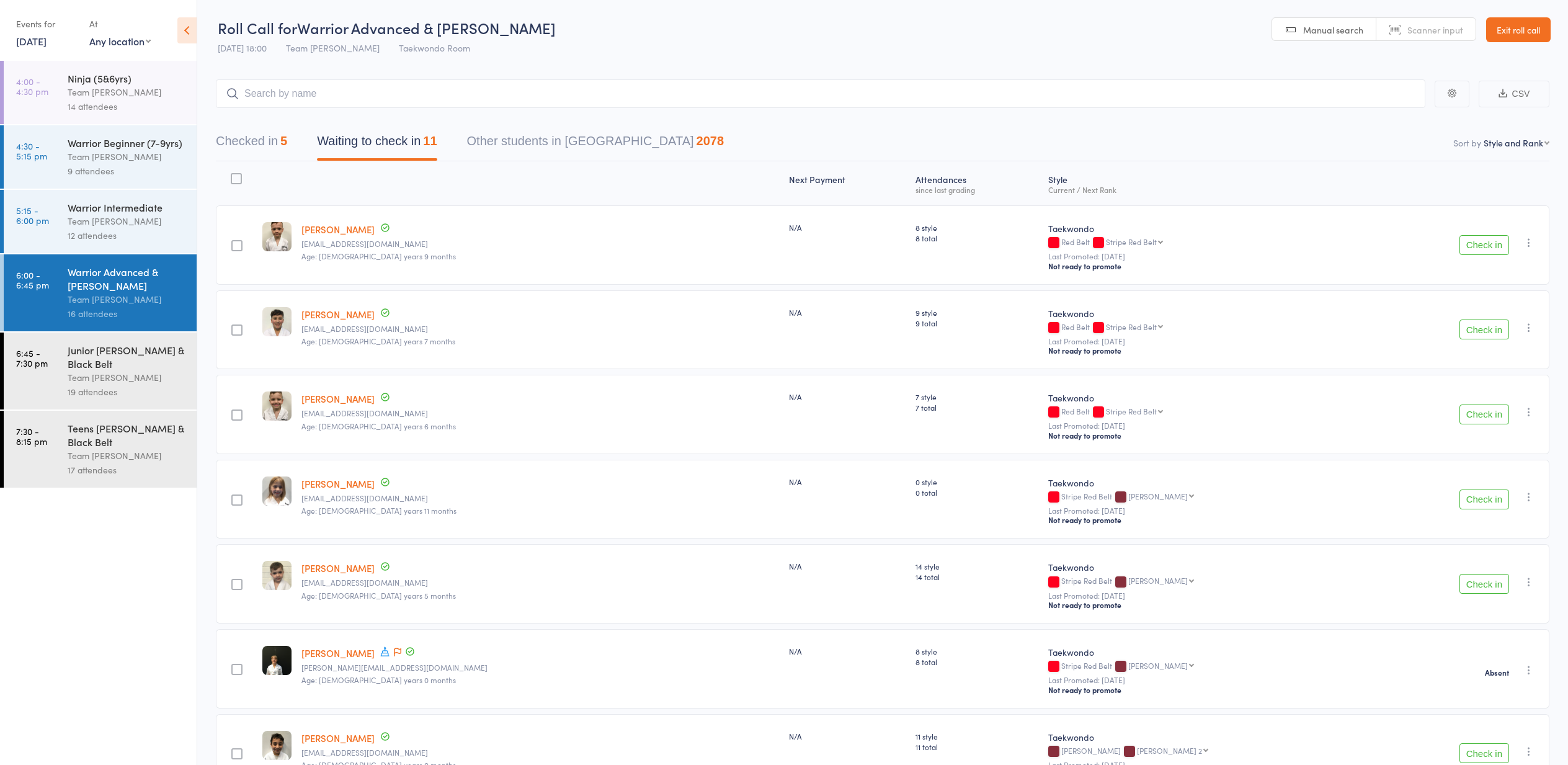
scroll to position [0, 0]
click at [1483, 246] on button "Check in" at bounding box center [1484, 245] width 50 height 20
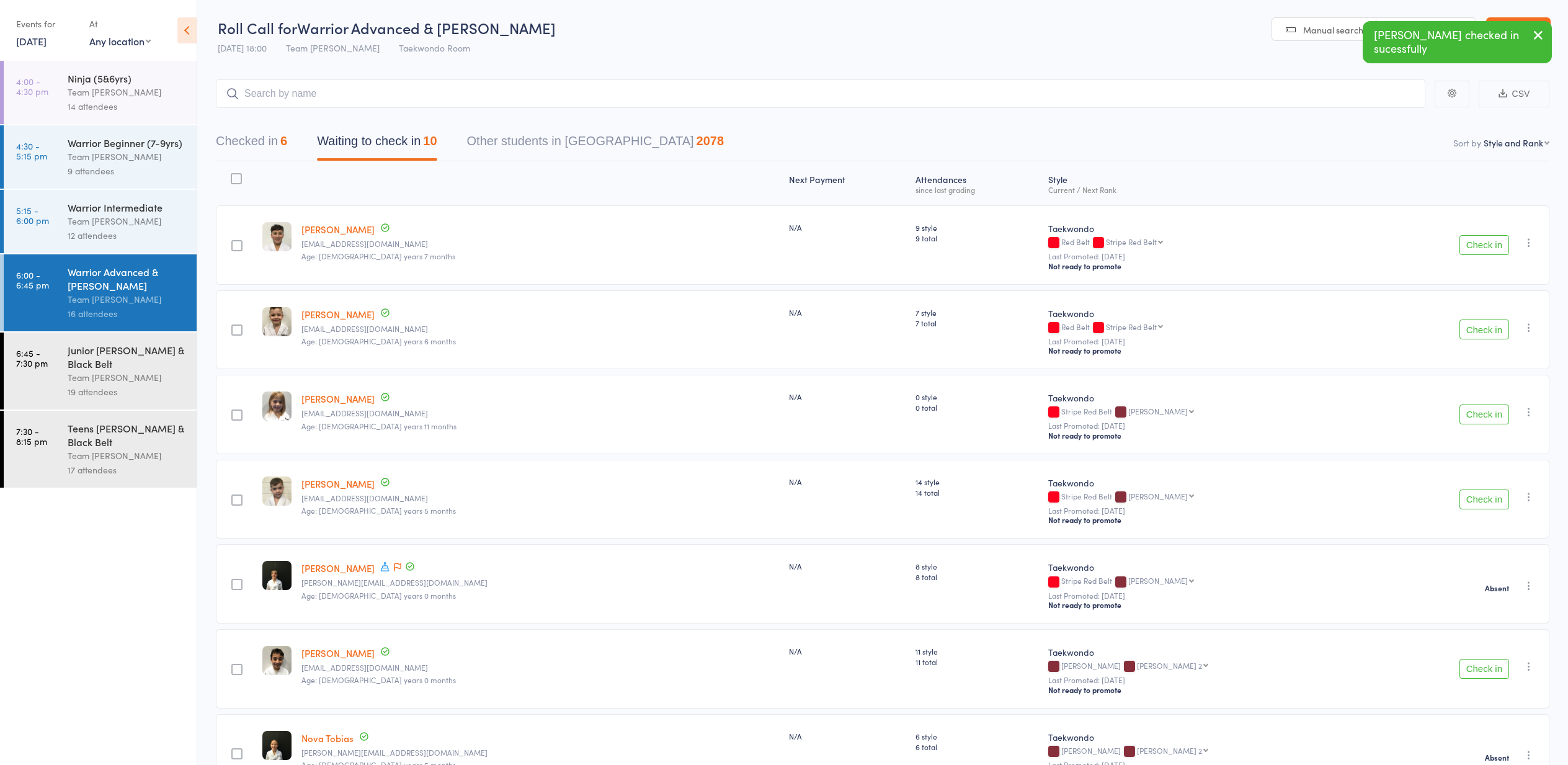
click at [1483, 246] on button "Check in" at bounding box center [1484, 245] width 50 height 20
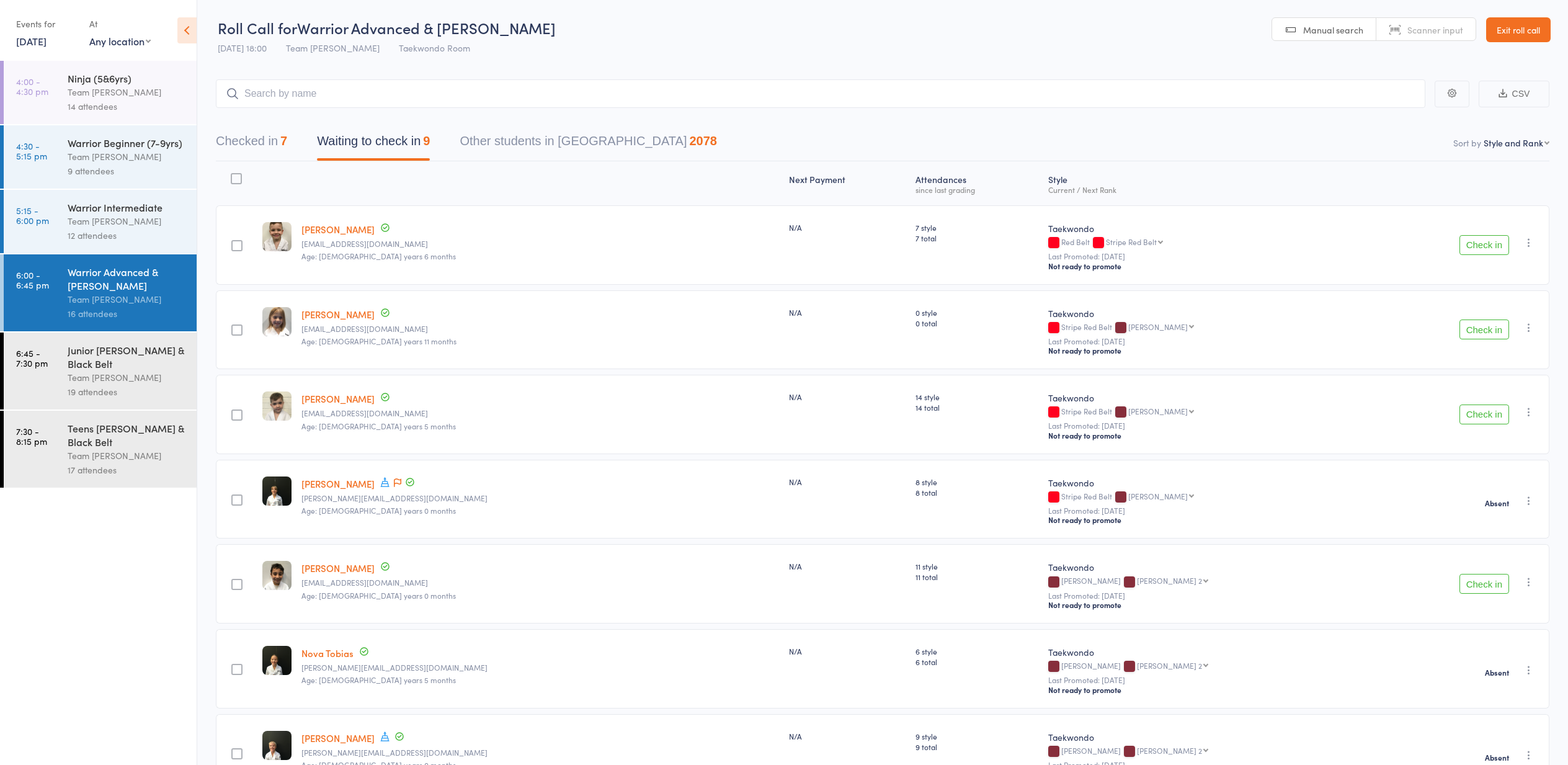
click at [1481, 333] on button "Check in" at bounding box center [1484, 329] width 50 height 20
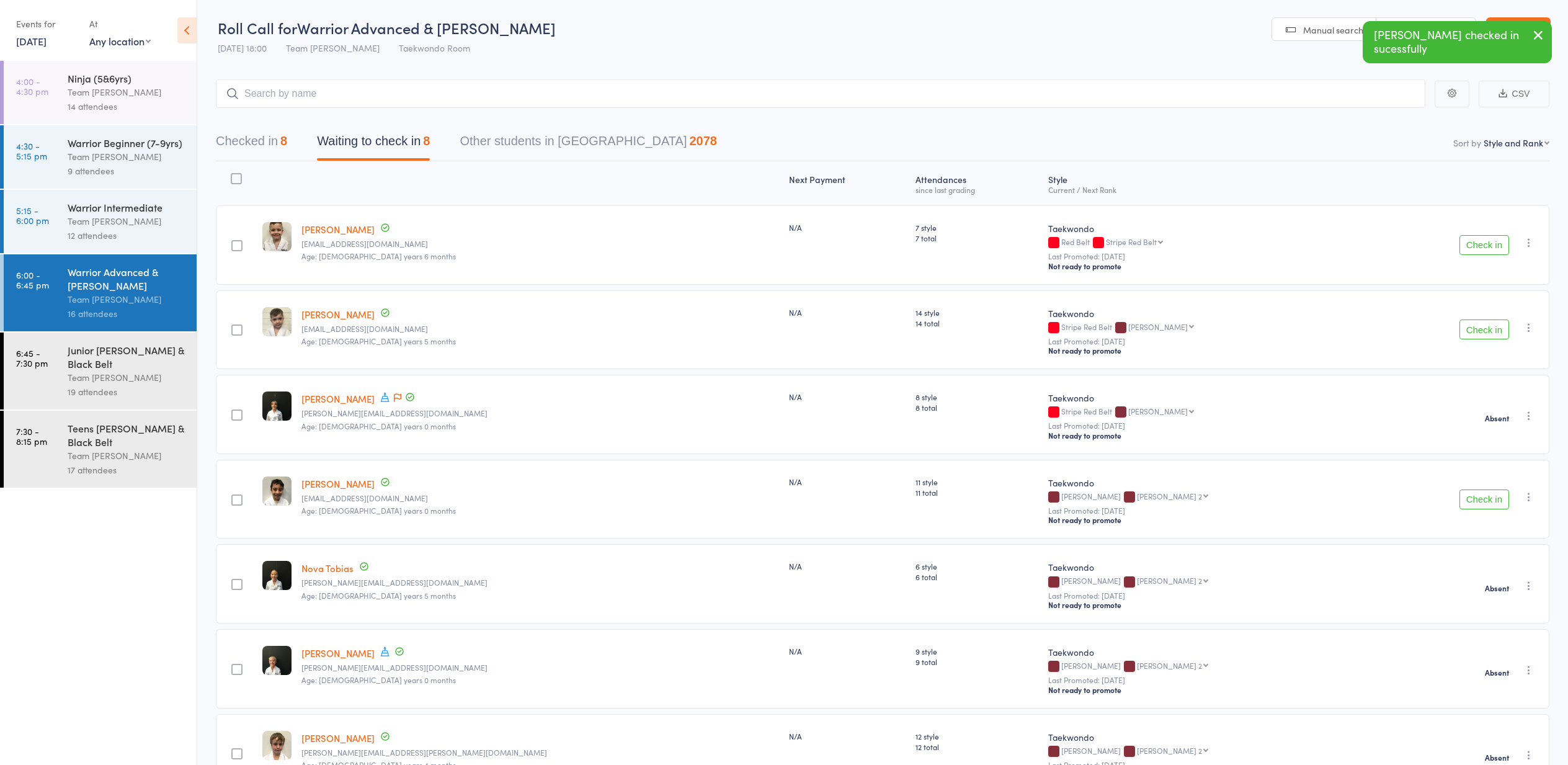
click at [1529, 241] on icon "button" at bounding box center [1529, 242] width 12 height 12
click at [1492, 387] on li "Mark absent" at bounding box center [1484, 383] width 102 height 17
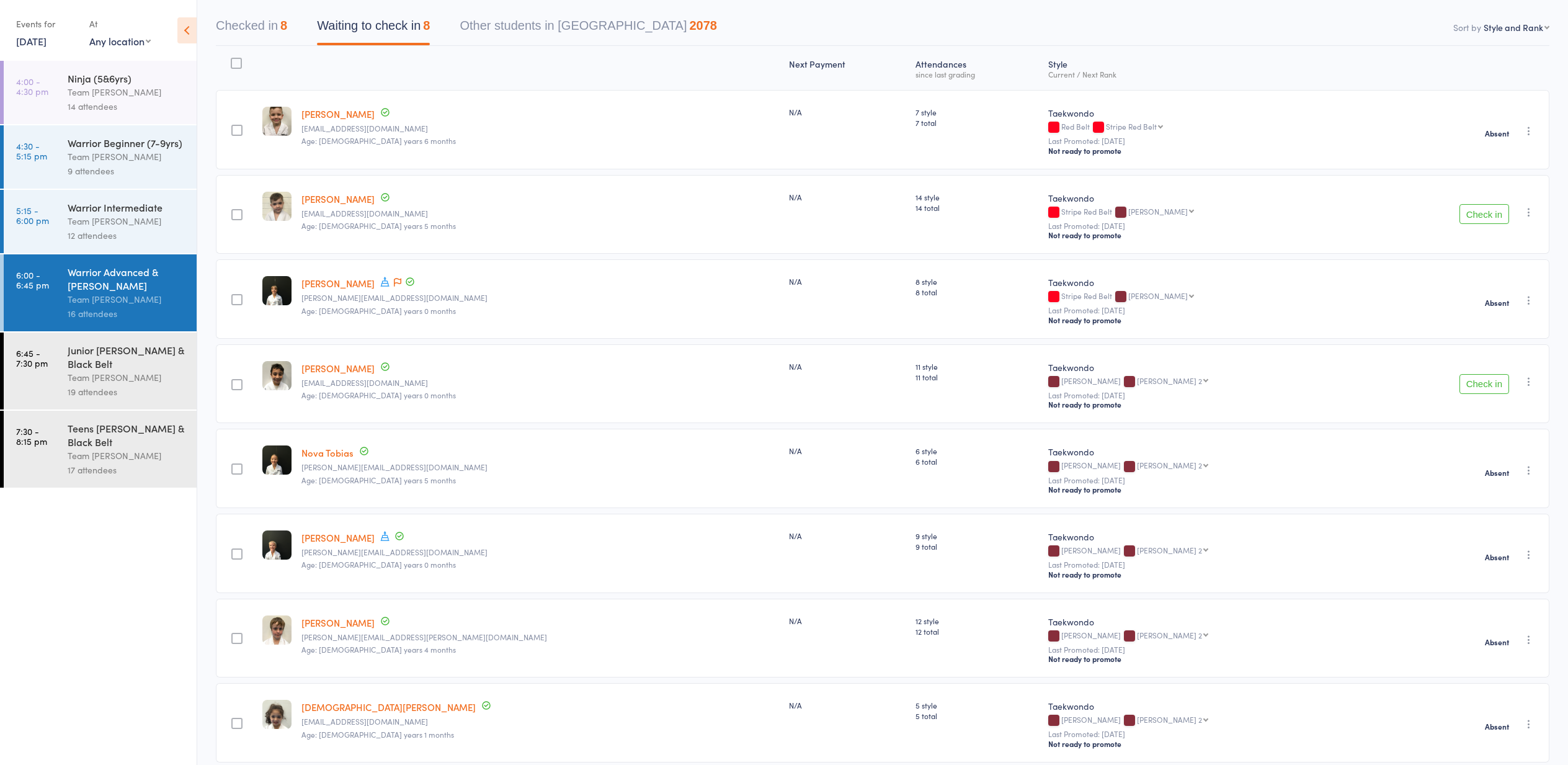
click at [1480, 387] on button "Check in" at bounding box center [1484, 383] width 50 height 20
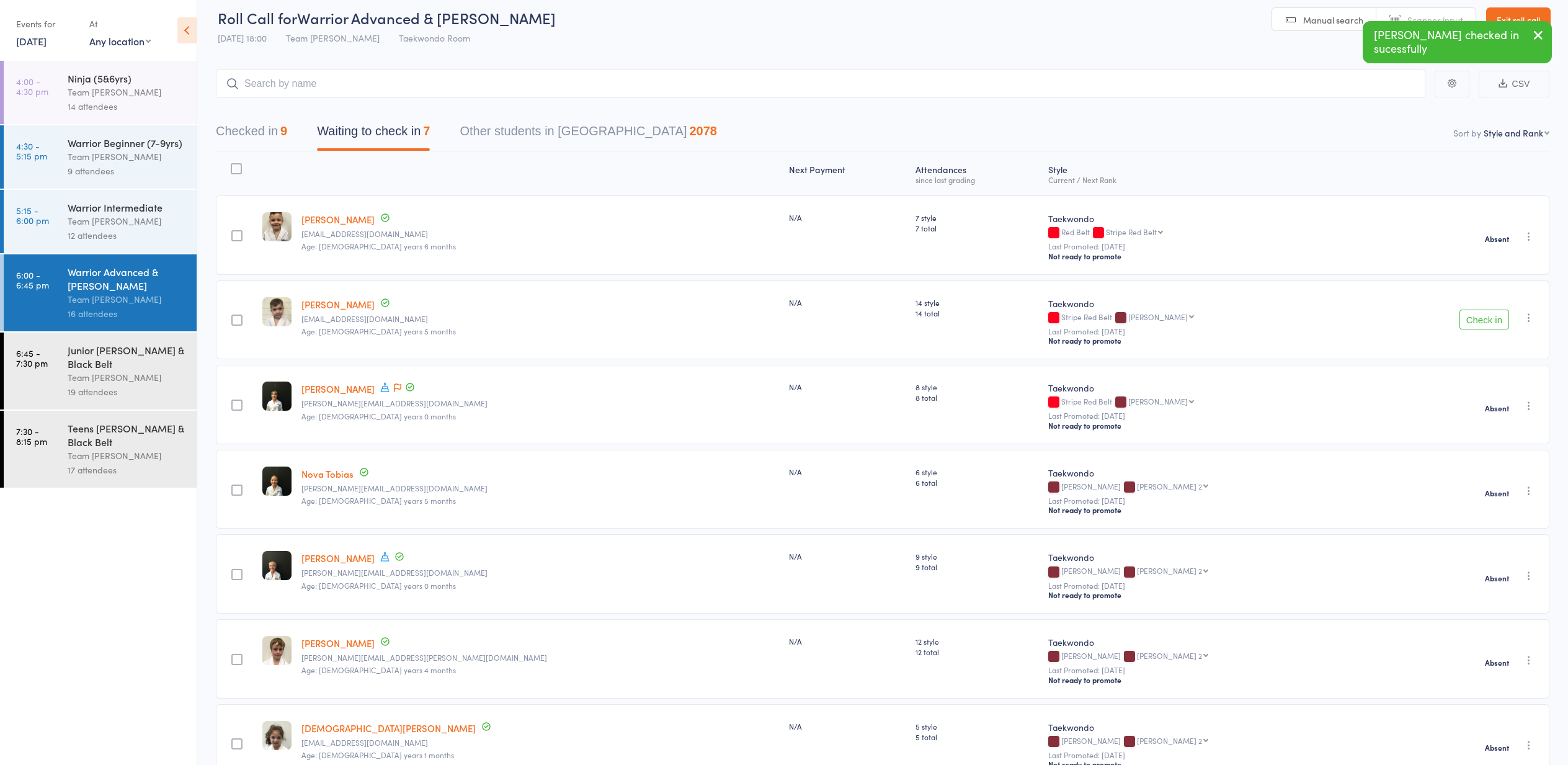
scroll to position [6, 0]
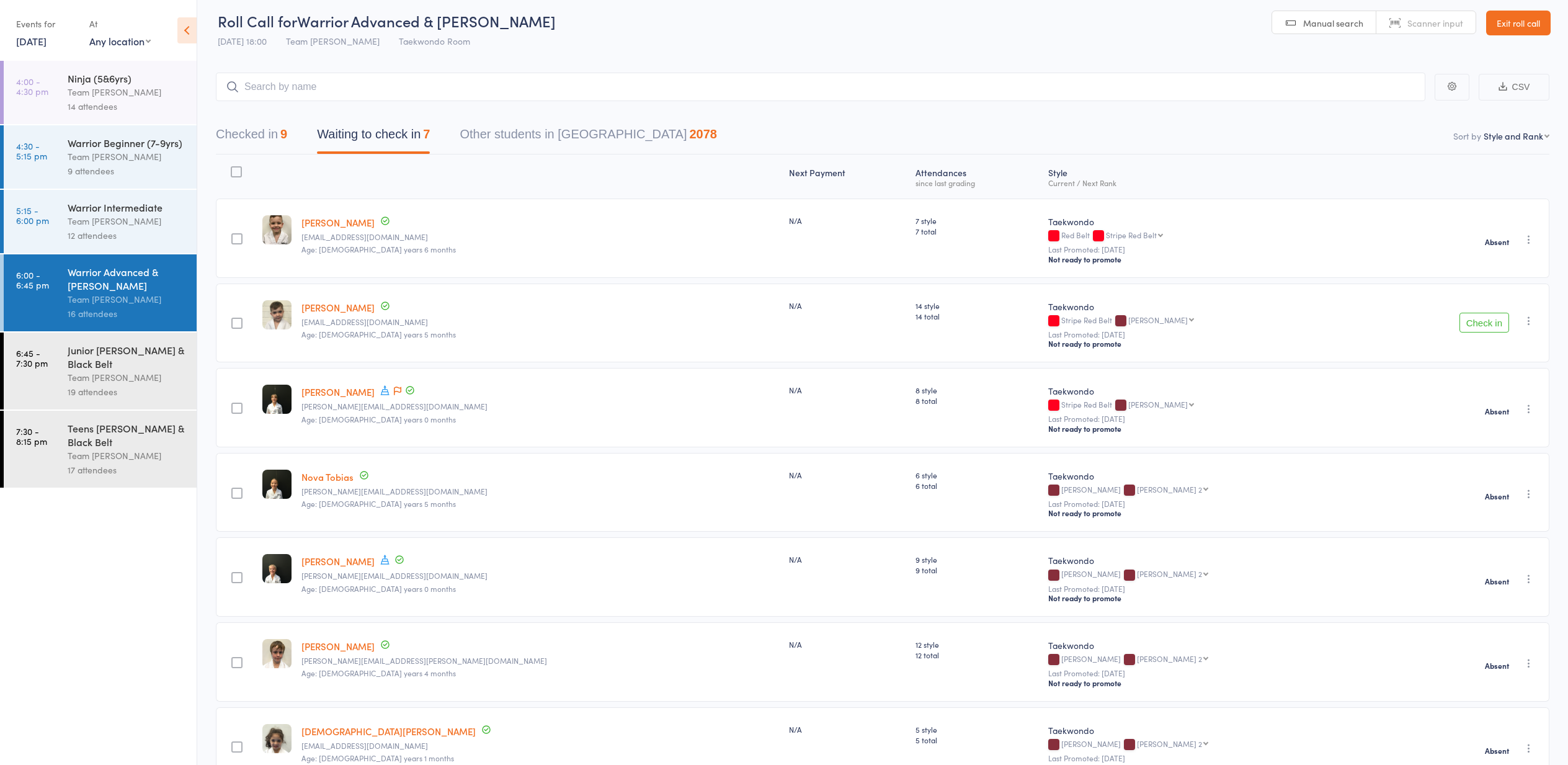
click at [1529, 320] on icon "button" at bounding box center [1529, 320] width 12 height 12
drag, startPoint x: 1481, startPoint y: 469, endPoint x: 1475, endPoint y: 470, distance: 6.1
click at [1480, 470] on li "Mark absent" at bounding box center [1484, 461] width 102 height 17
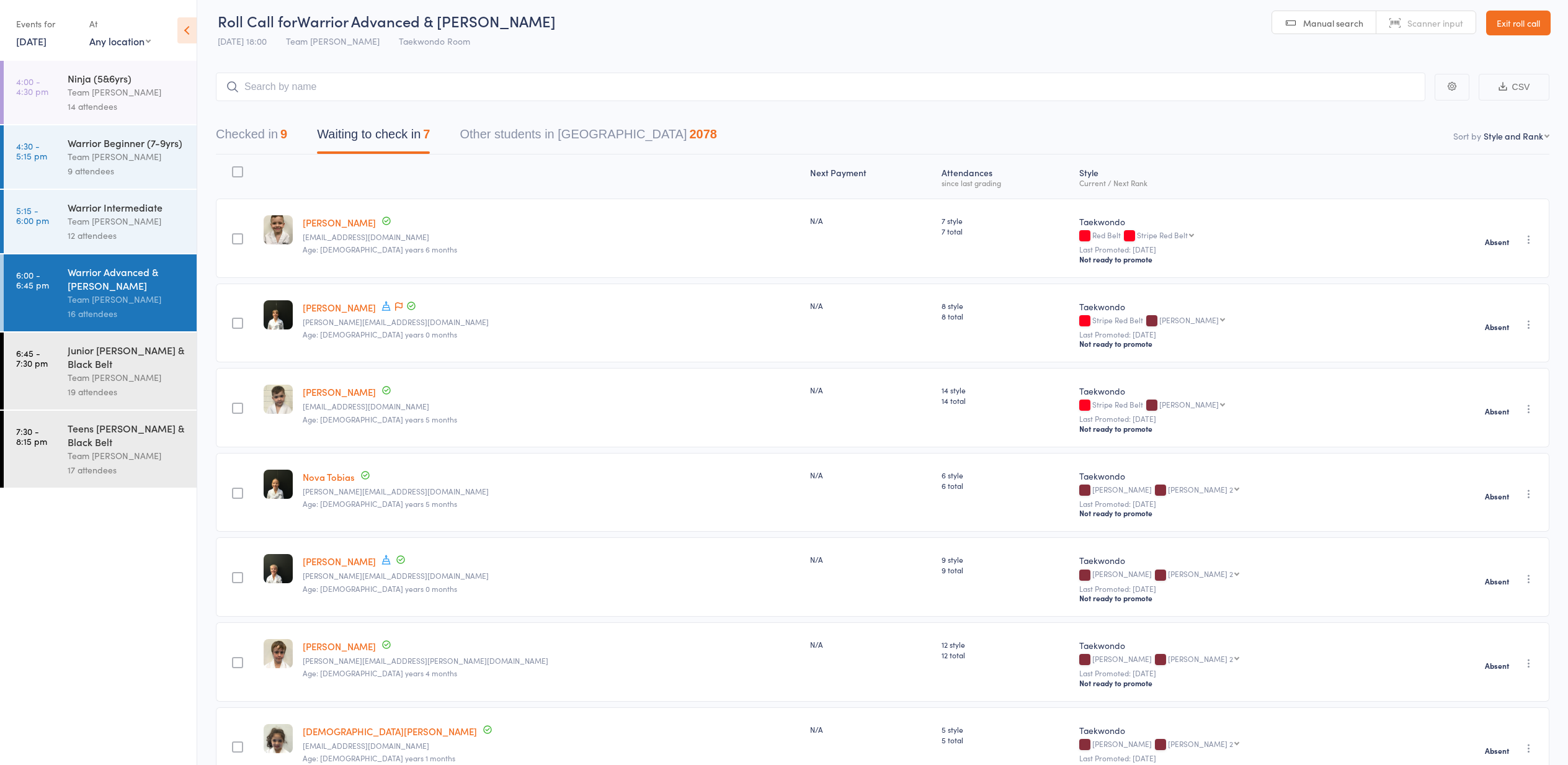
scroll to position [10, 1]
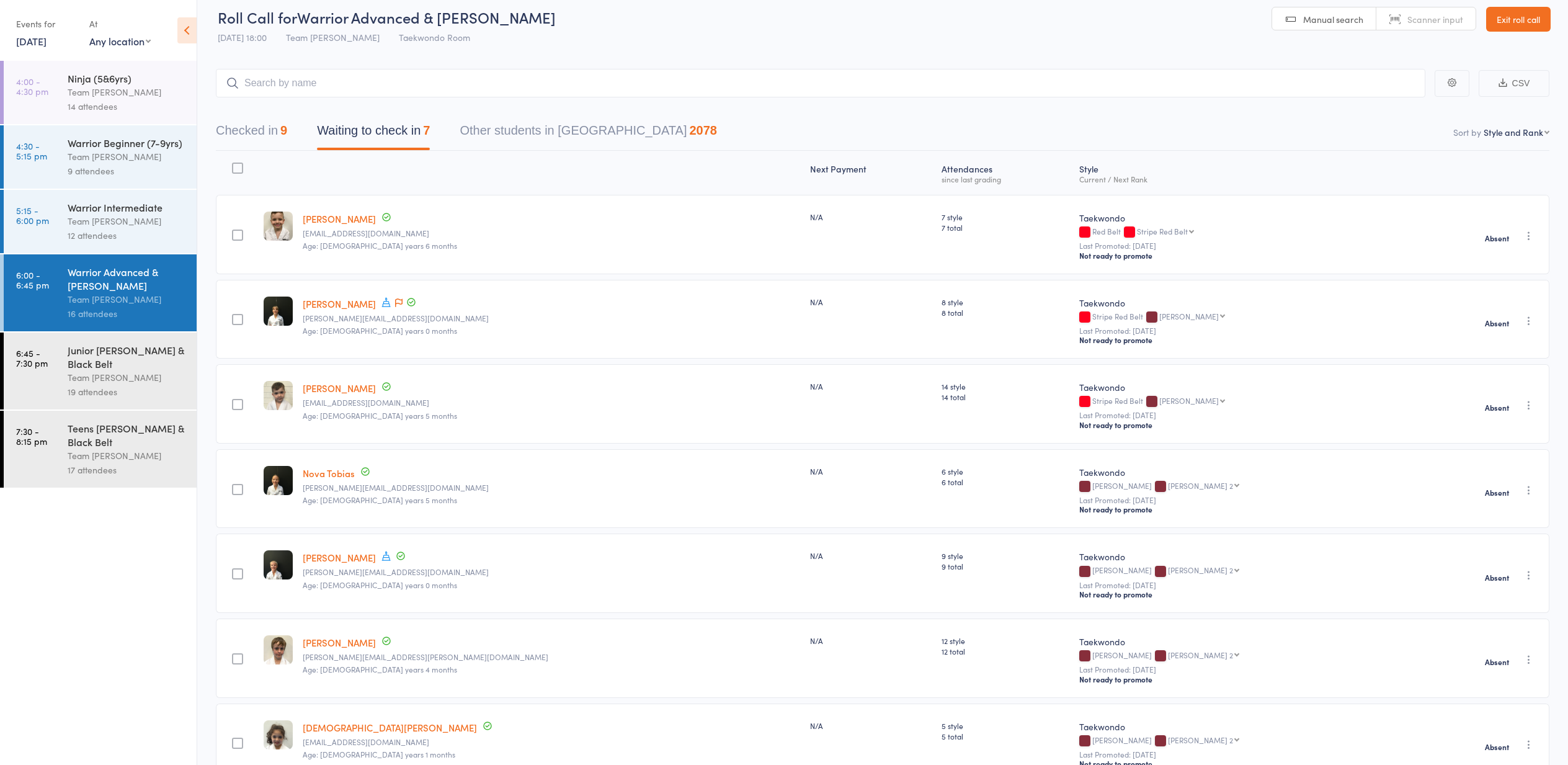
click at [252, 134] on button "Checked in 9" at bounding box center [251, 134] width 72 height 33
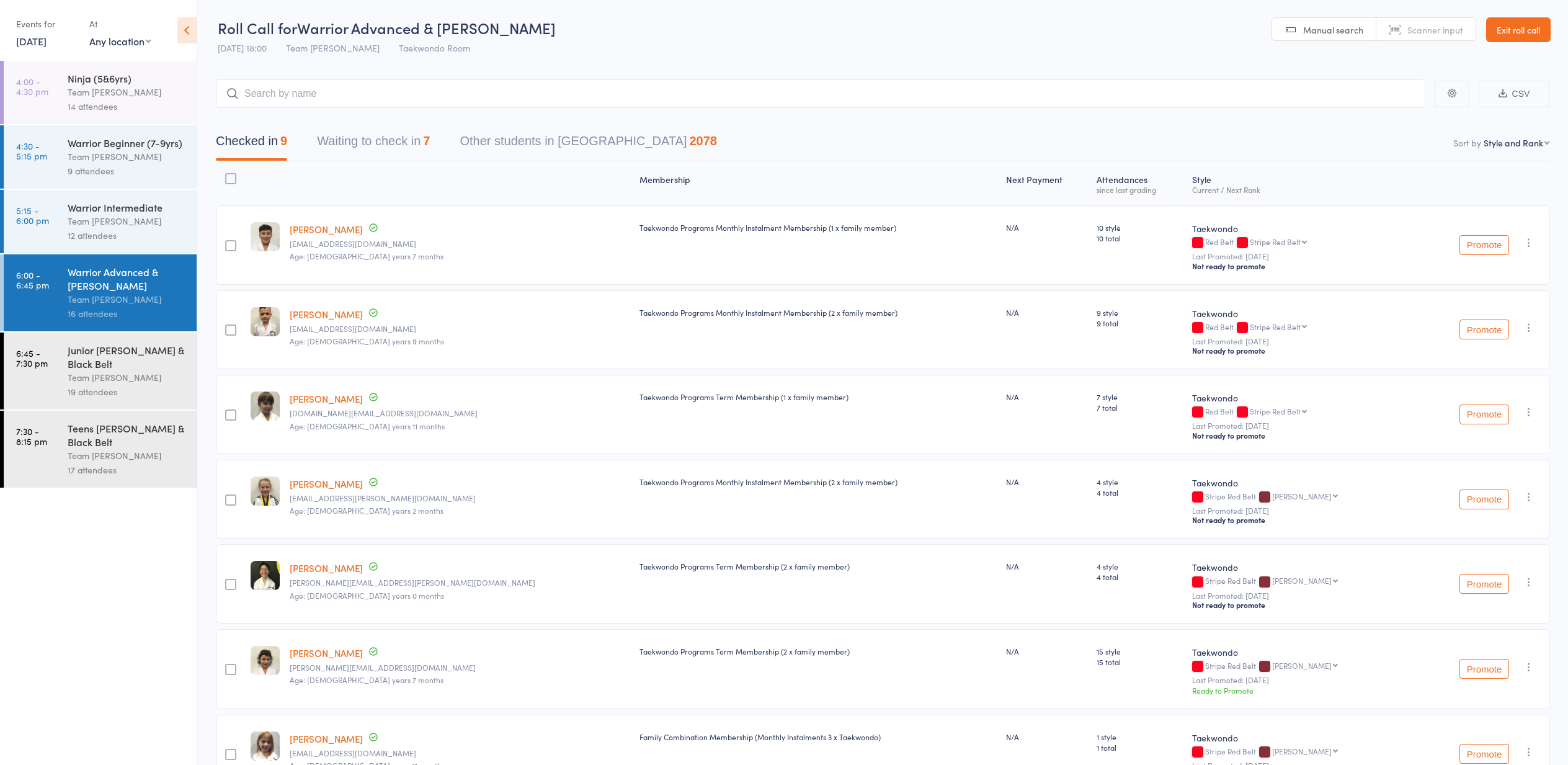
scroll to position [0, 0]
click at [1524, 34] on link "Exit roll call" at bounding box center [1518, 30] width 64 height 25
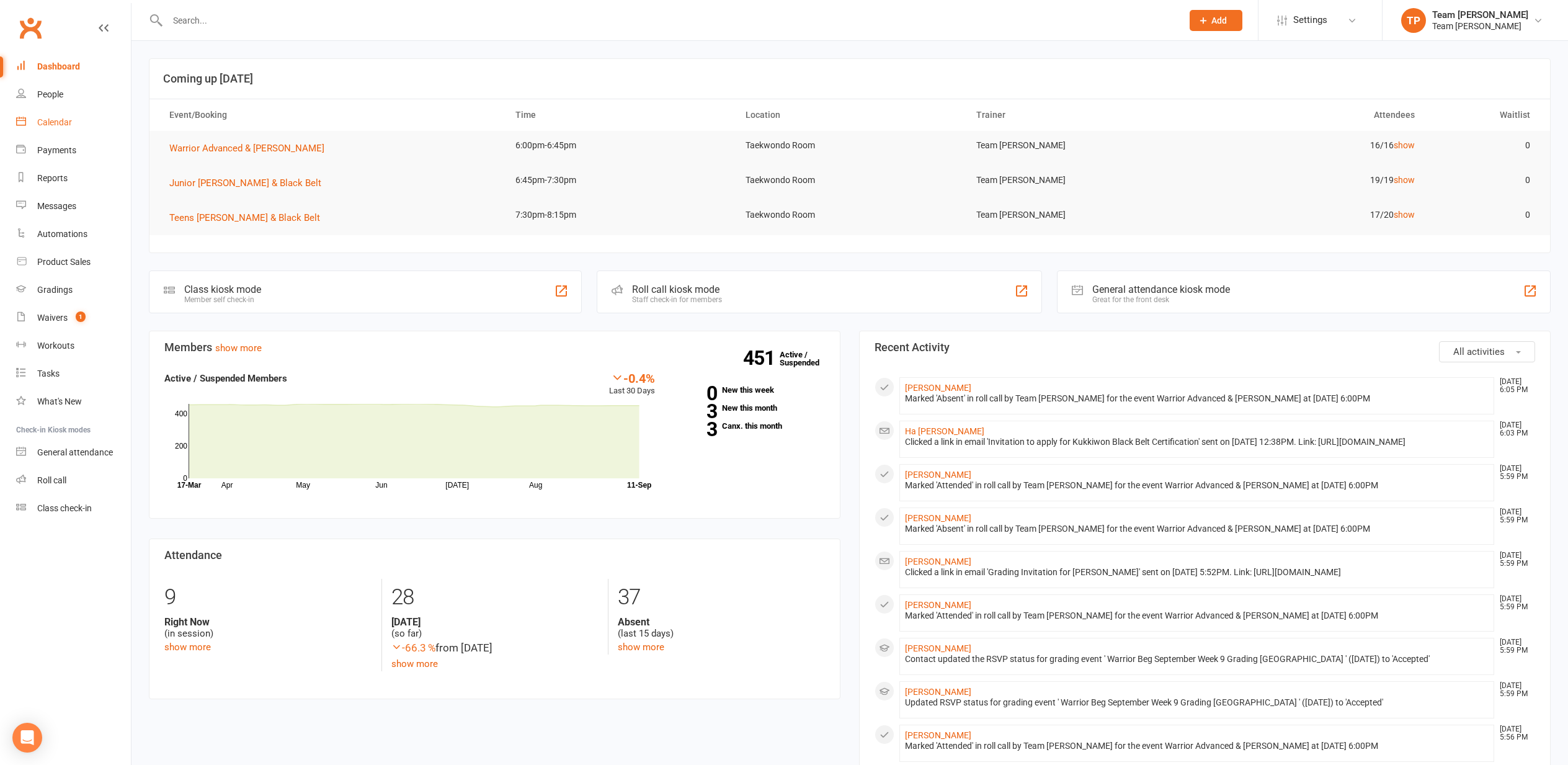
click at [56, 122] on div "Calendar" at bounding box center [54, 122] width 35 height 10
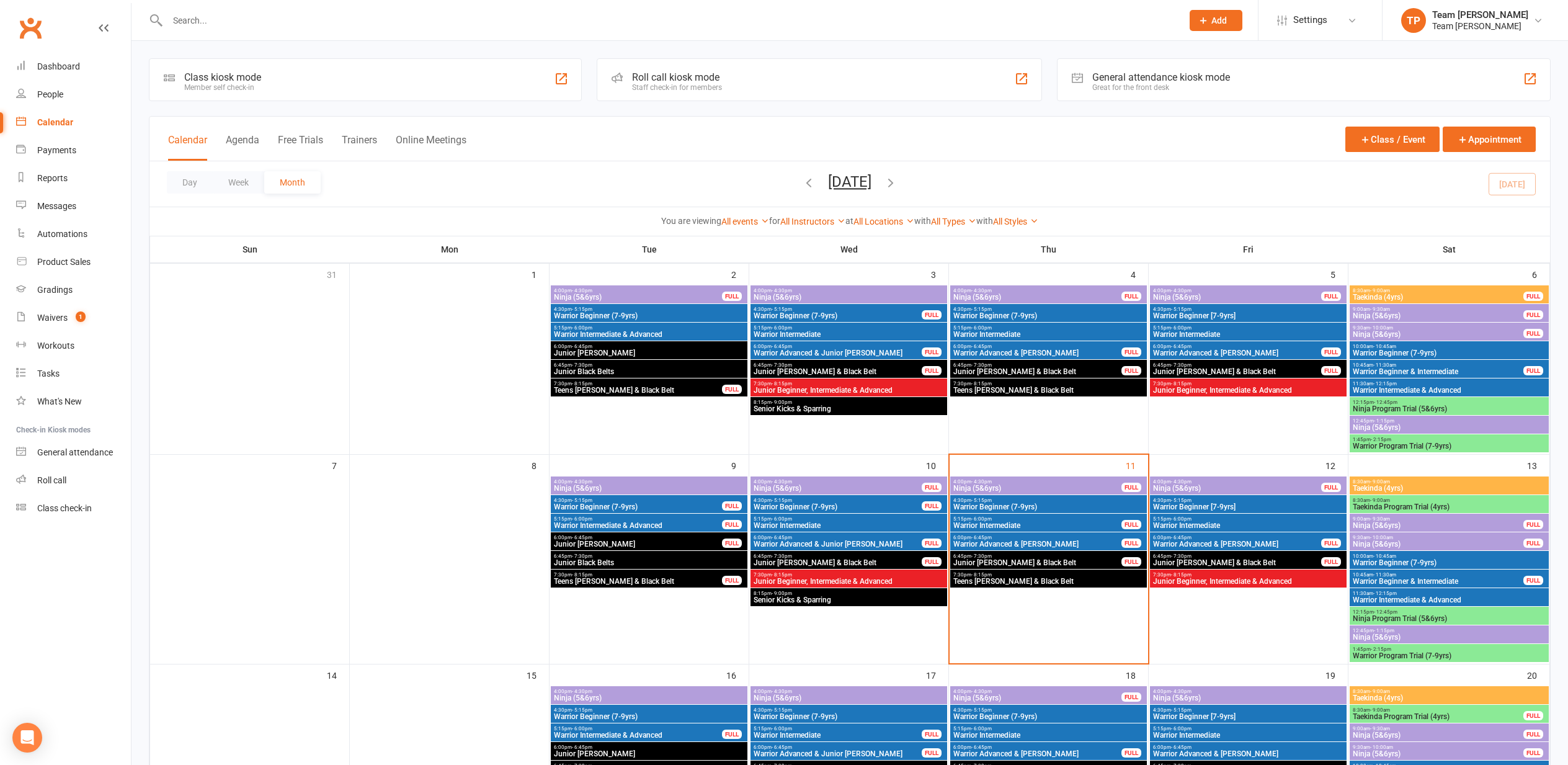
click at [987, 561] on span "Junior [PERSON_NAME] & Black Belt" at bounding box center [1037, 562] width 169 height 7
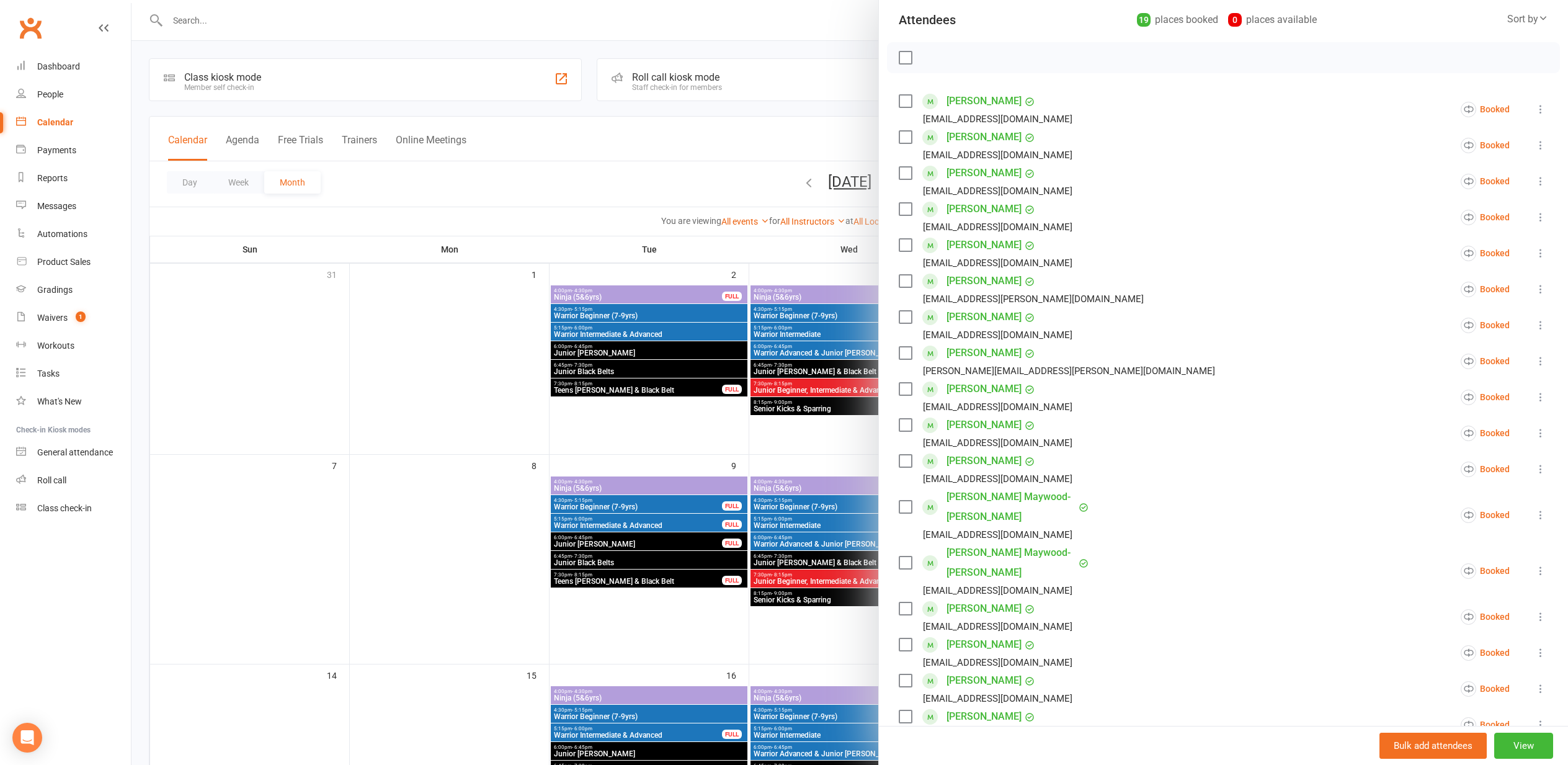
scroll to position [142, 0]
click at [468, 432] on div at bounding box center [850, 382] width 1437 height 765
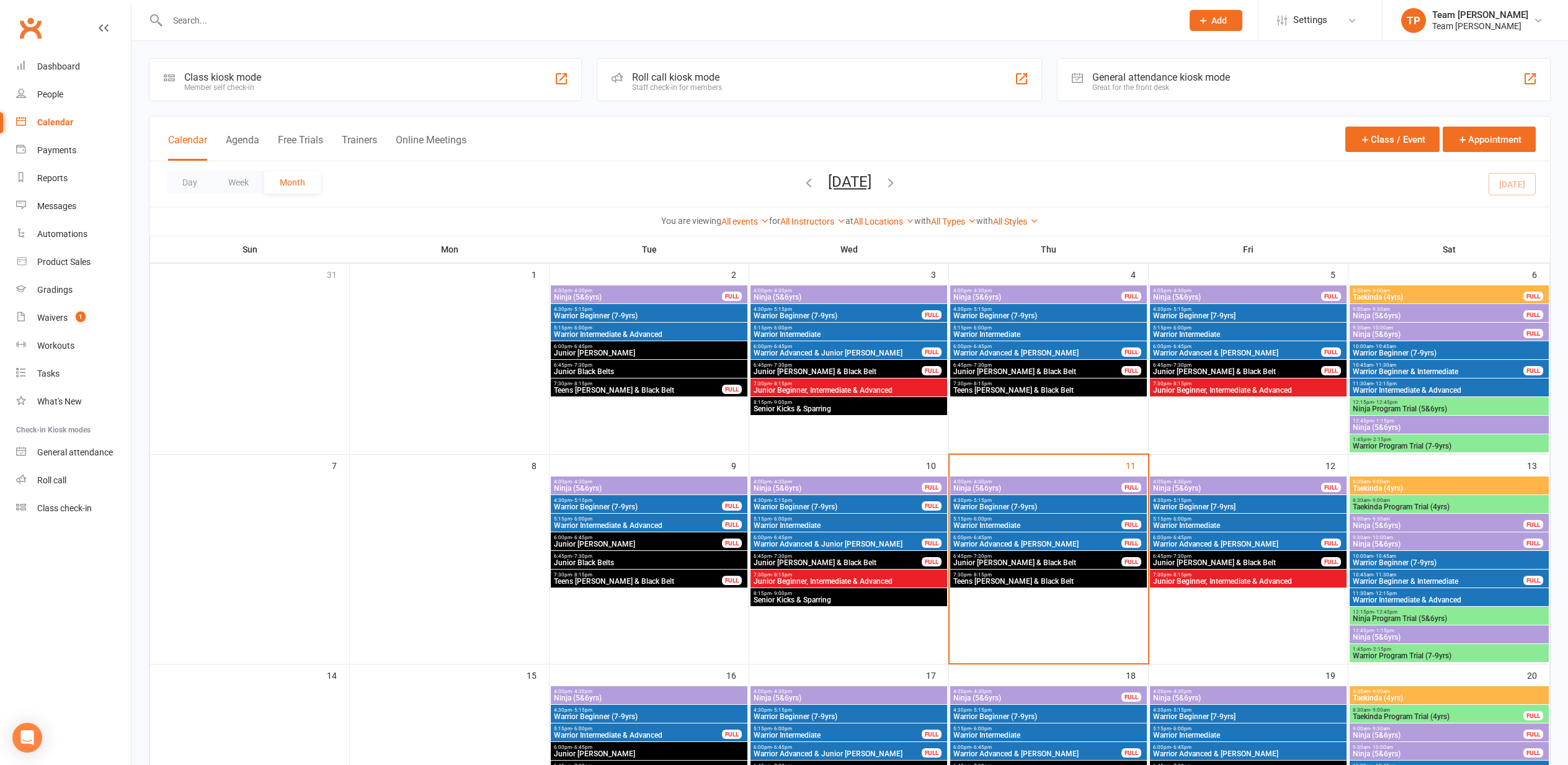
click at [992, 542] on span "Warrior Advanced & [PERSON_NAME]" at bounding box center [1037, 544] width 169 height 7
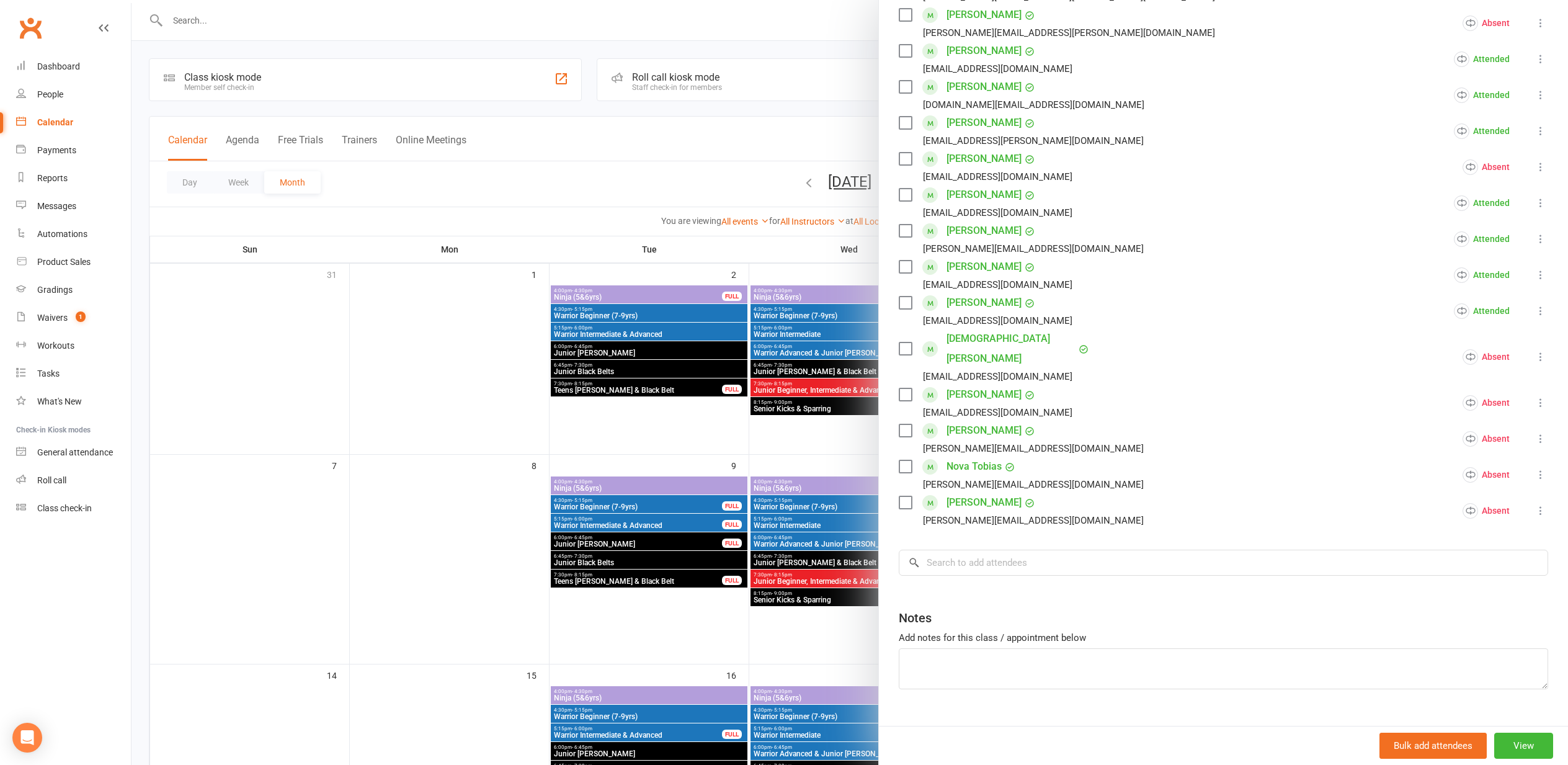
scroll to position [301, 0]
click at [912, 553] on icon at bounding box center [914, 559] width 11 height 11
drag, startPoint x: 940, startPoint y: 536, endPoint x: 958, endPoint y: 540, distance: 18.4
click at [941, 546] on input "search" at bounding box center [1223, 559] width 649 height 26
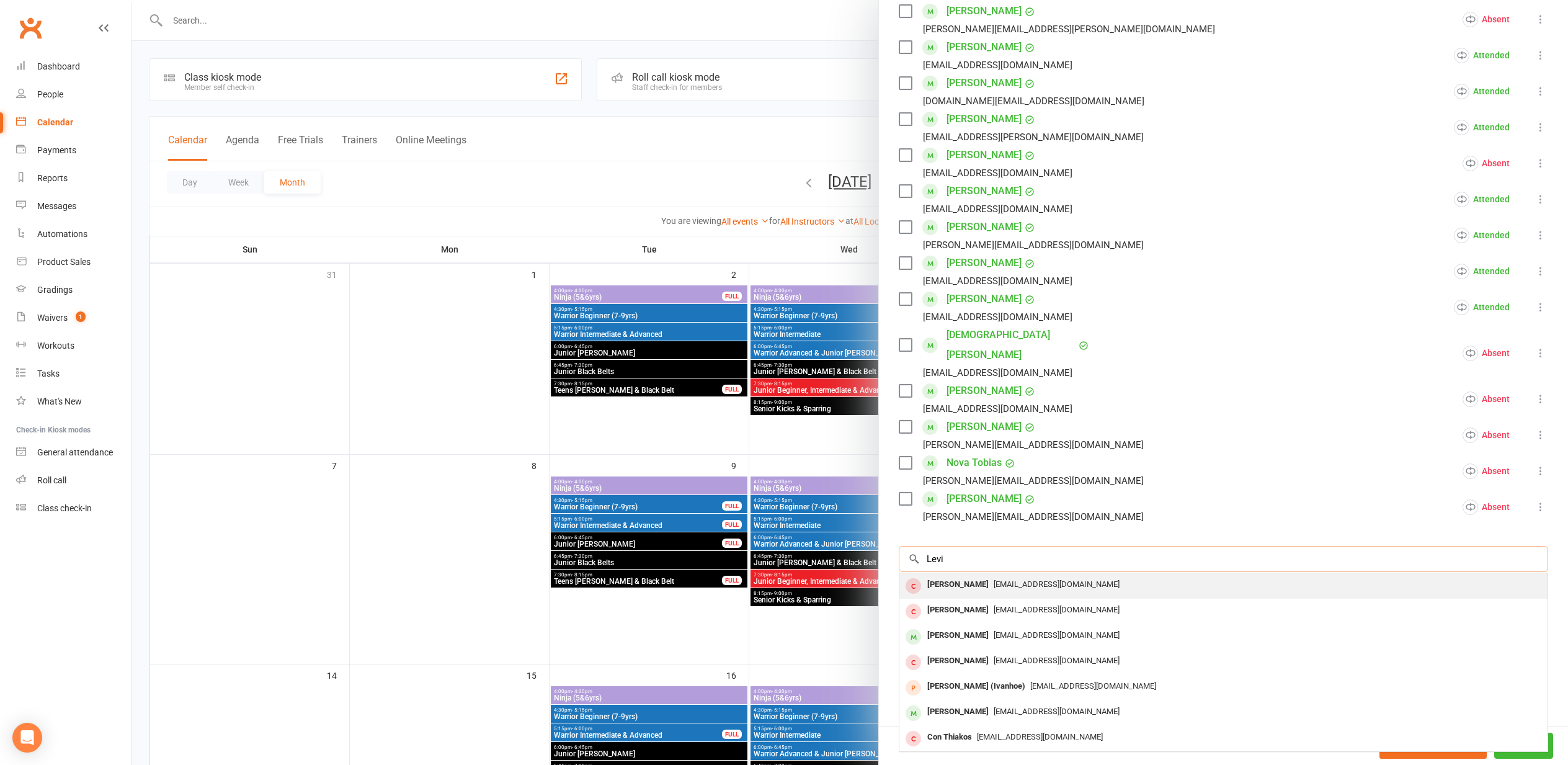
type input "Levi"
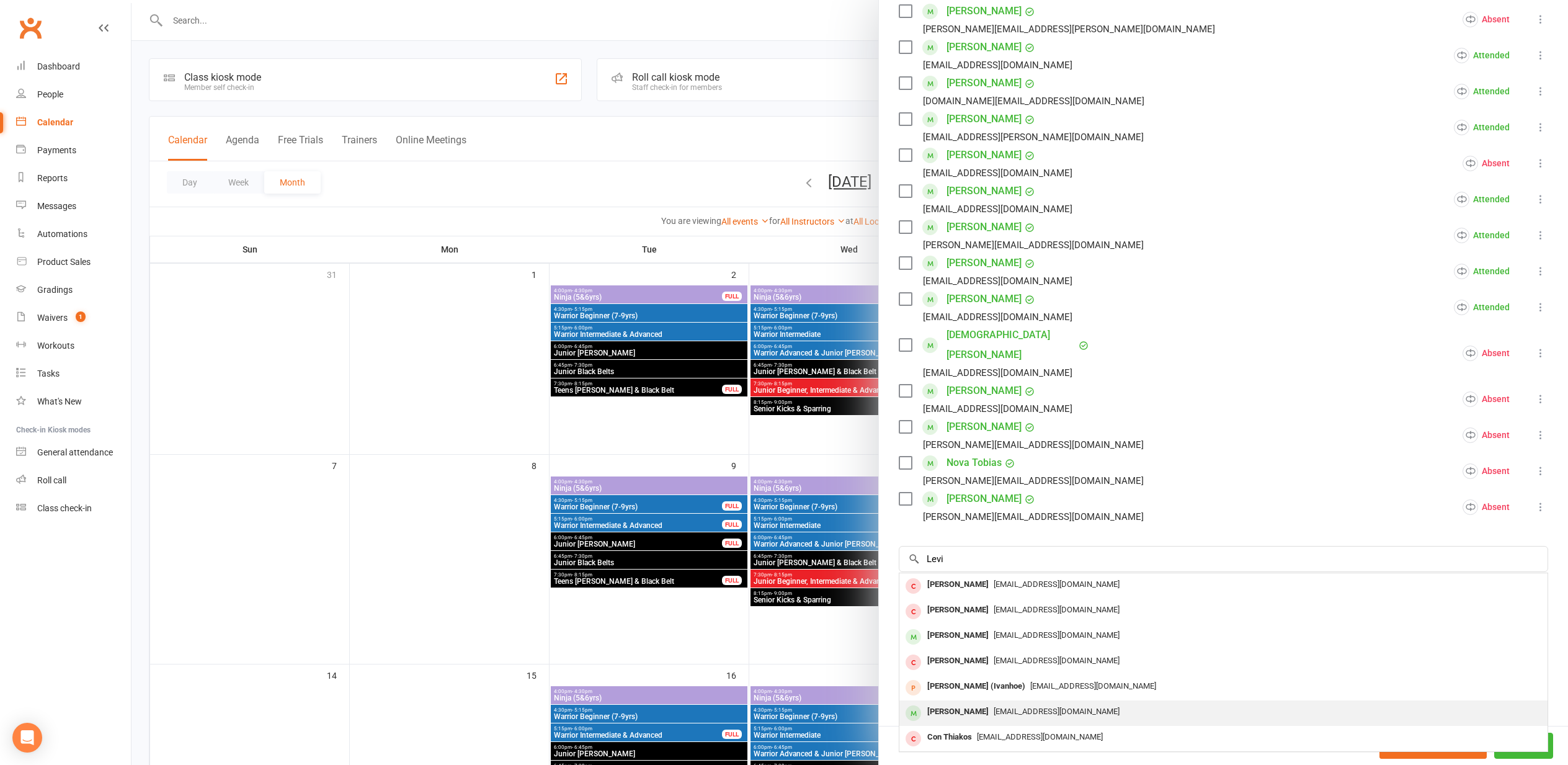
drag, startPoint x: 947, startPoint y: 563, endPoint x: 974, endPoint y: 694, distance: 133.8
click at [974, 703] on div "[PERSON_NAME]" at bounding box center [958, 712] width 72 height 18
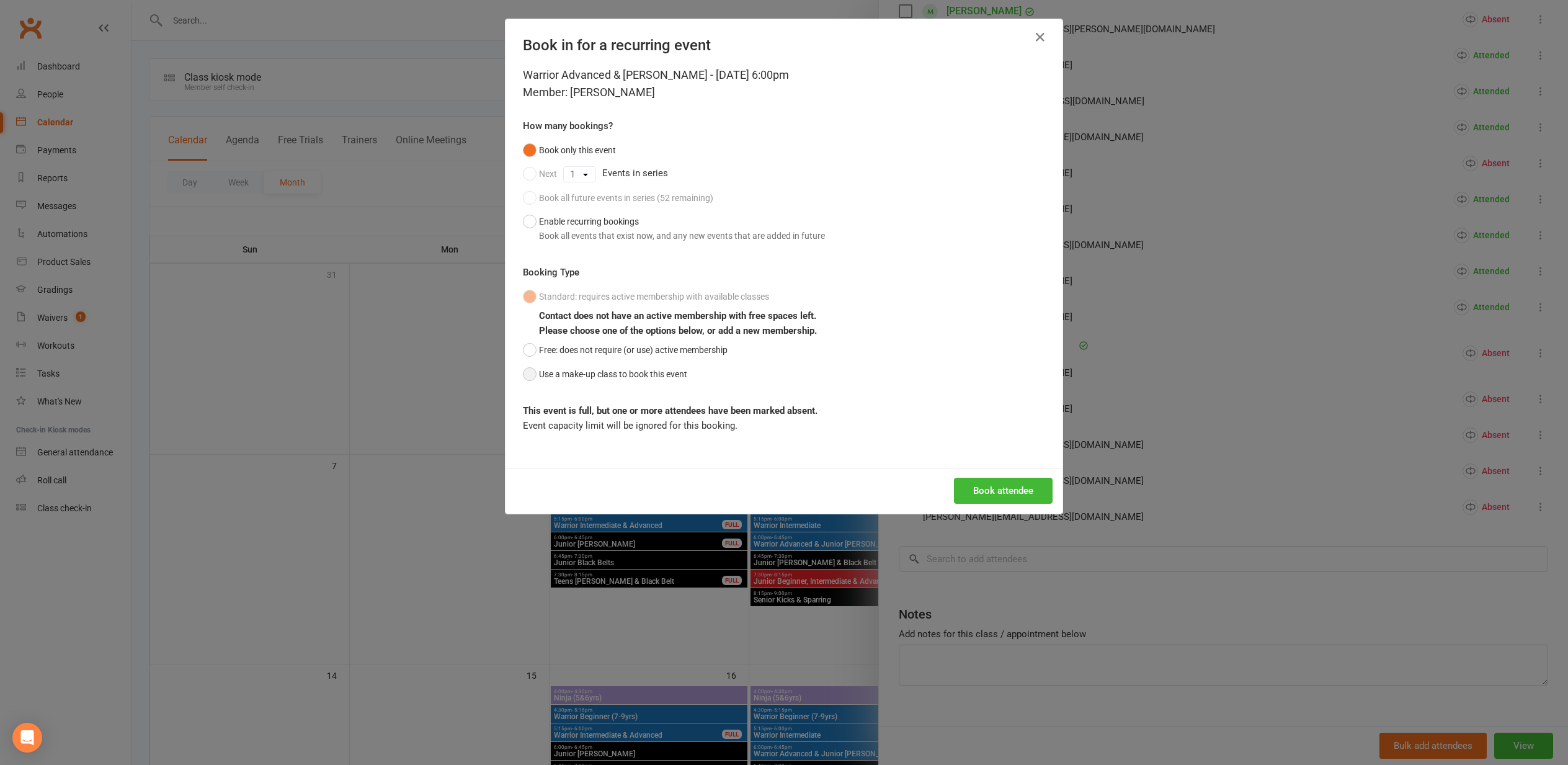
drag, startPoint x: 532, startPoint y: 369, endPoint x: 571, endPoint y: 382, distance: 41.1
click at [535, 370] on button "Use a make-up class to book this event" at bounding box center [605, 374] width 164 height 23
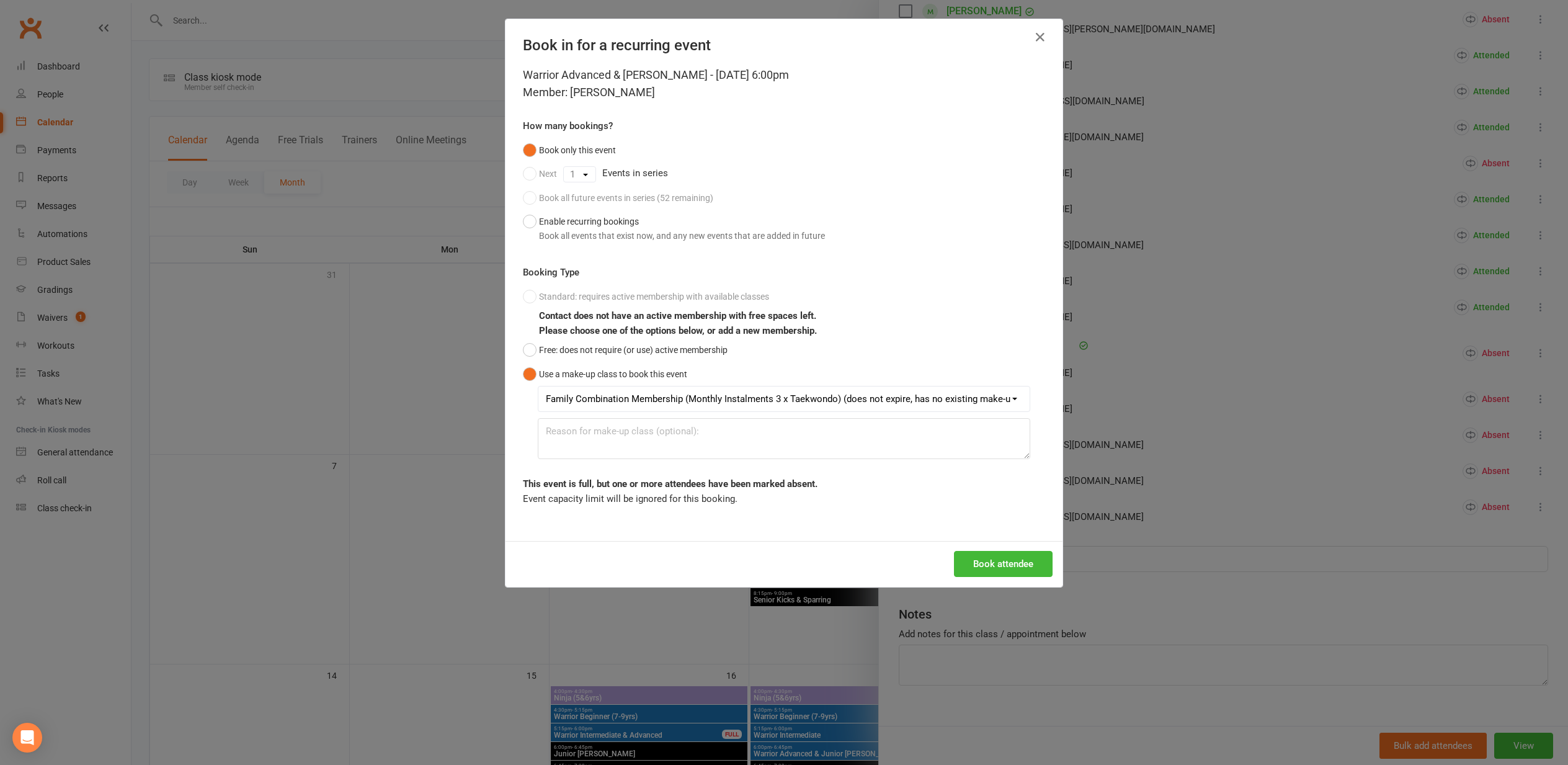
drag, startPoint x: 1006, startPoint y: 560, endPoint x: 999, endPoint y: 559, distance: 7.1
click at [1005, 560] on button "Book attendee" at bounding box center [1003, 564] width 98 height 26
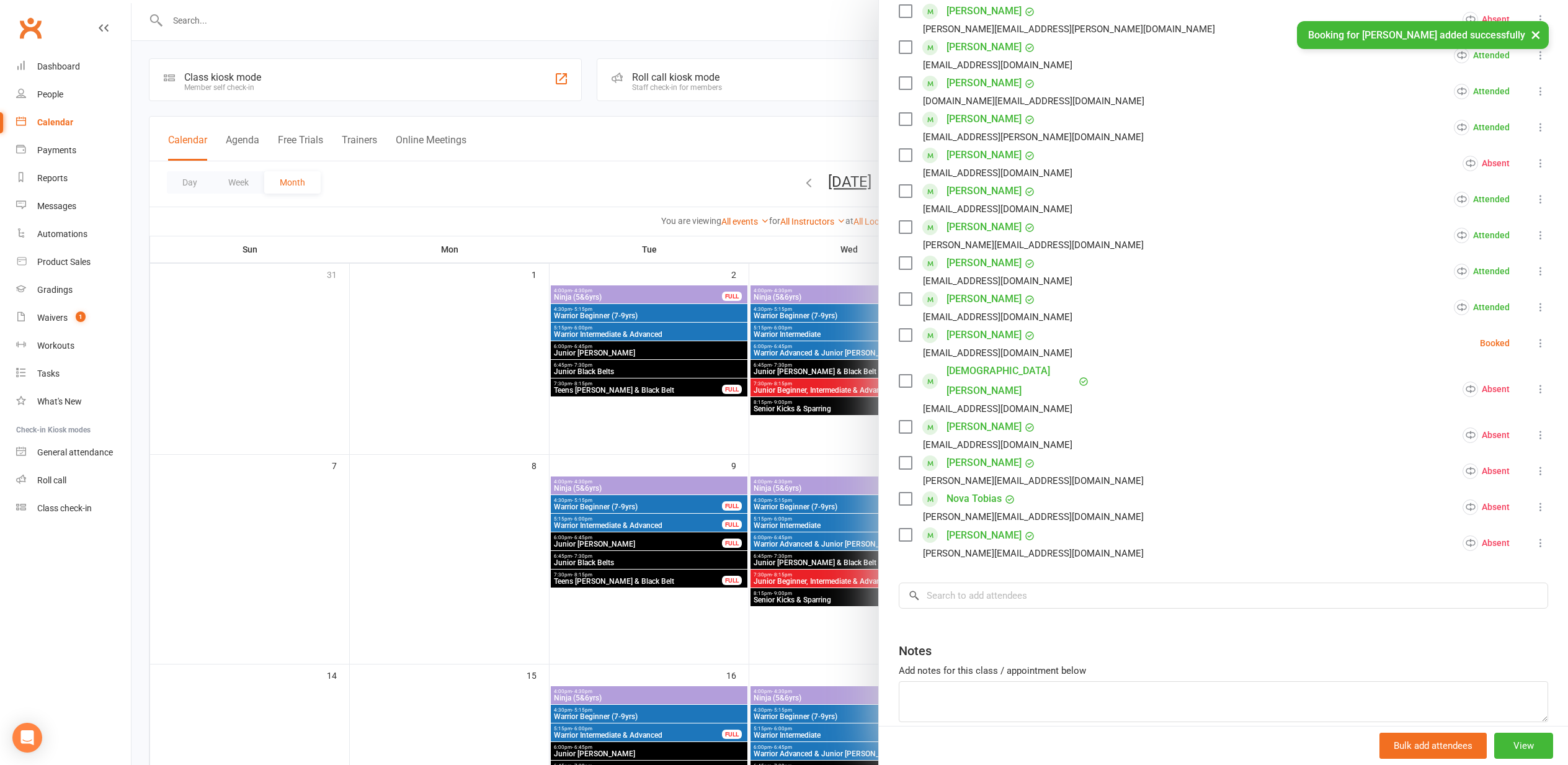
click at [366, 483] on div at bounding box center [850, 382] width 1437 height 765
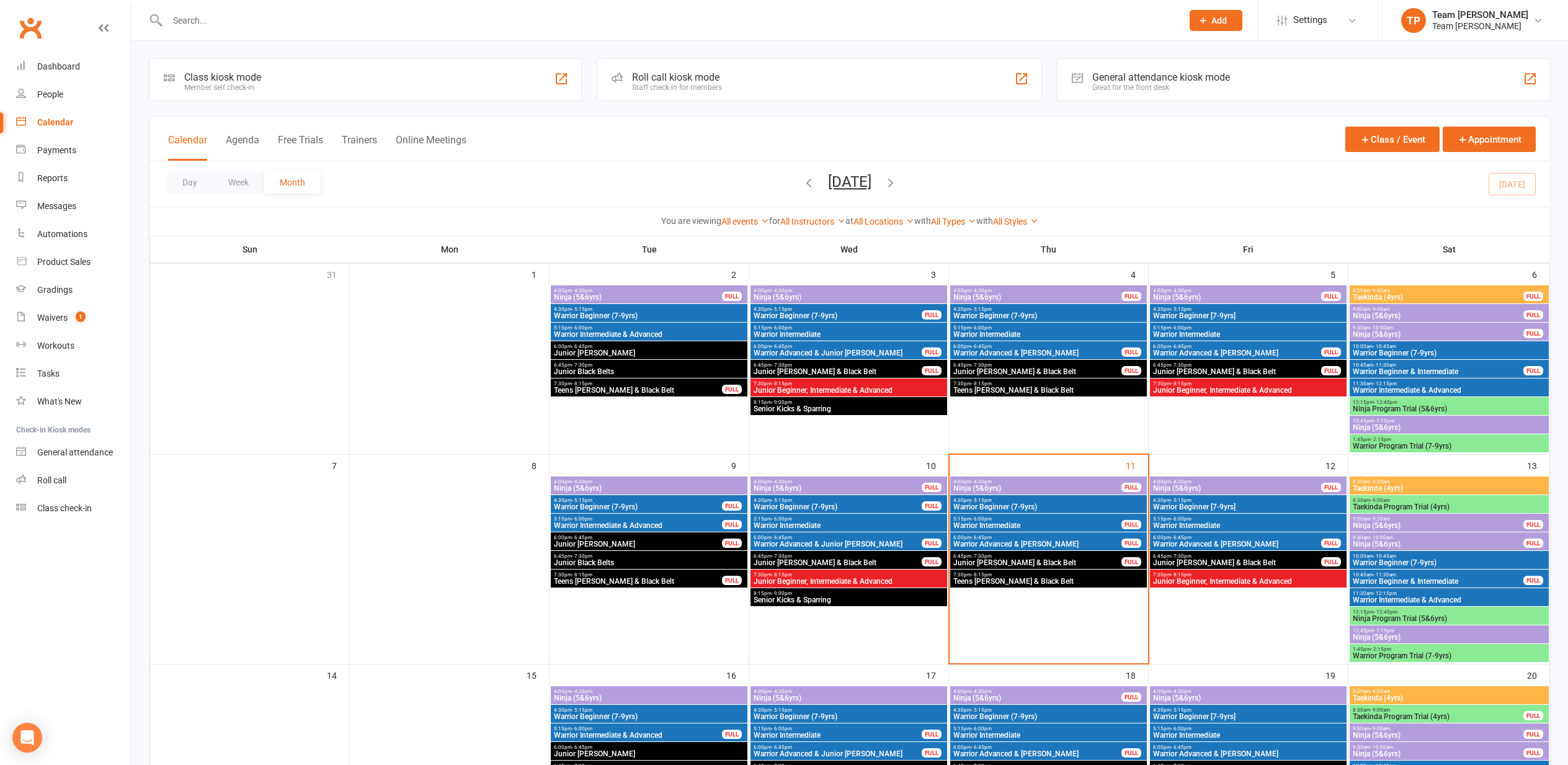
scroll to position [0, 2]
click at [995, 559] on span "Junior [PERSON_NAME] & Black Belt" at bounding box center [1037, 562] width 169 height 7
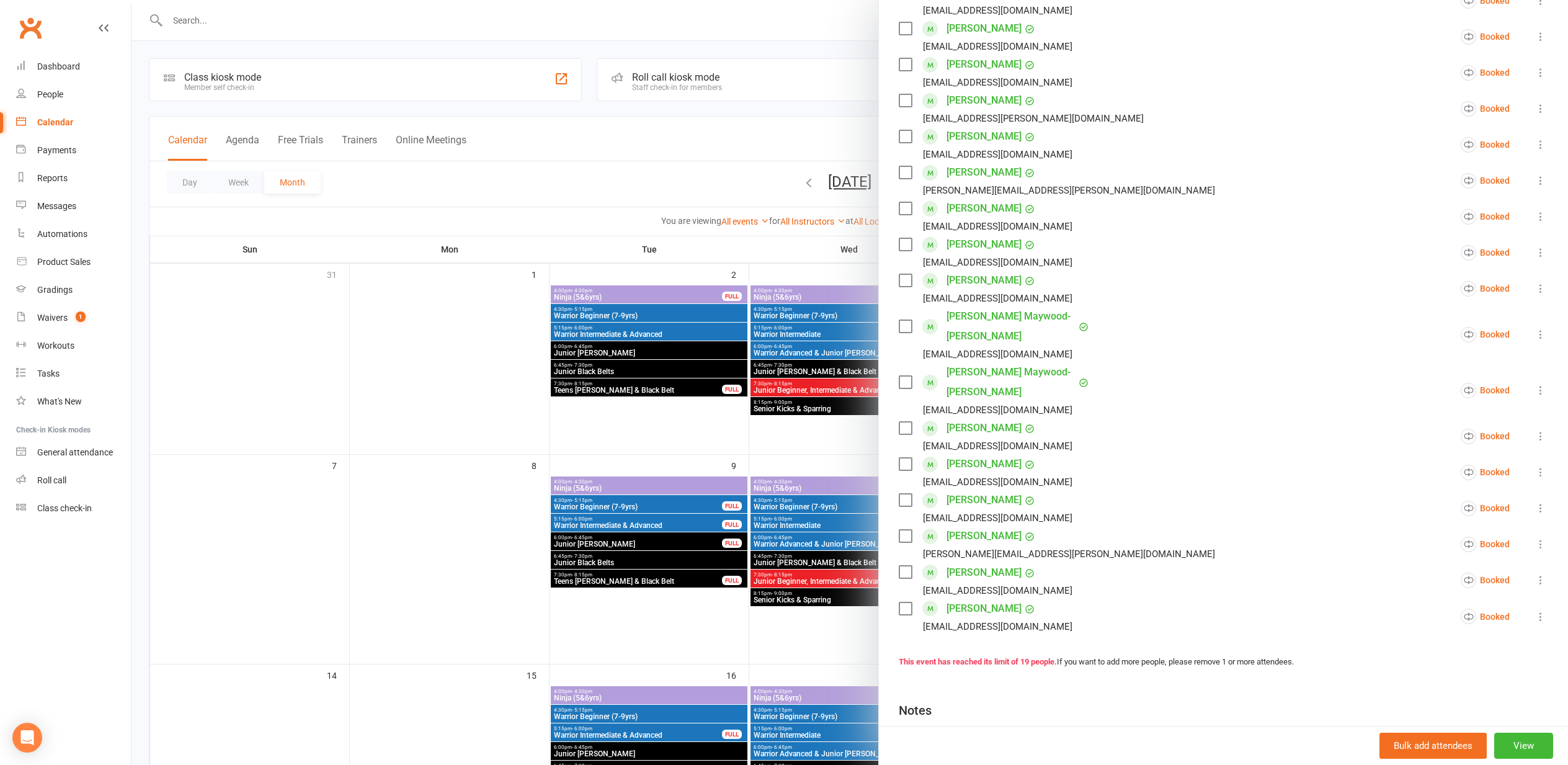
scroll to position [322, 0]
click at [401, 380] on div at bounding box center [850, 382] width 1437 height 765
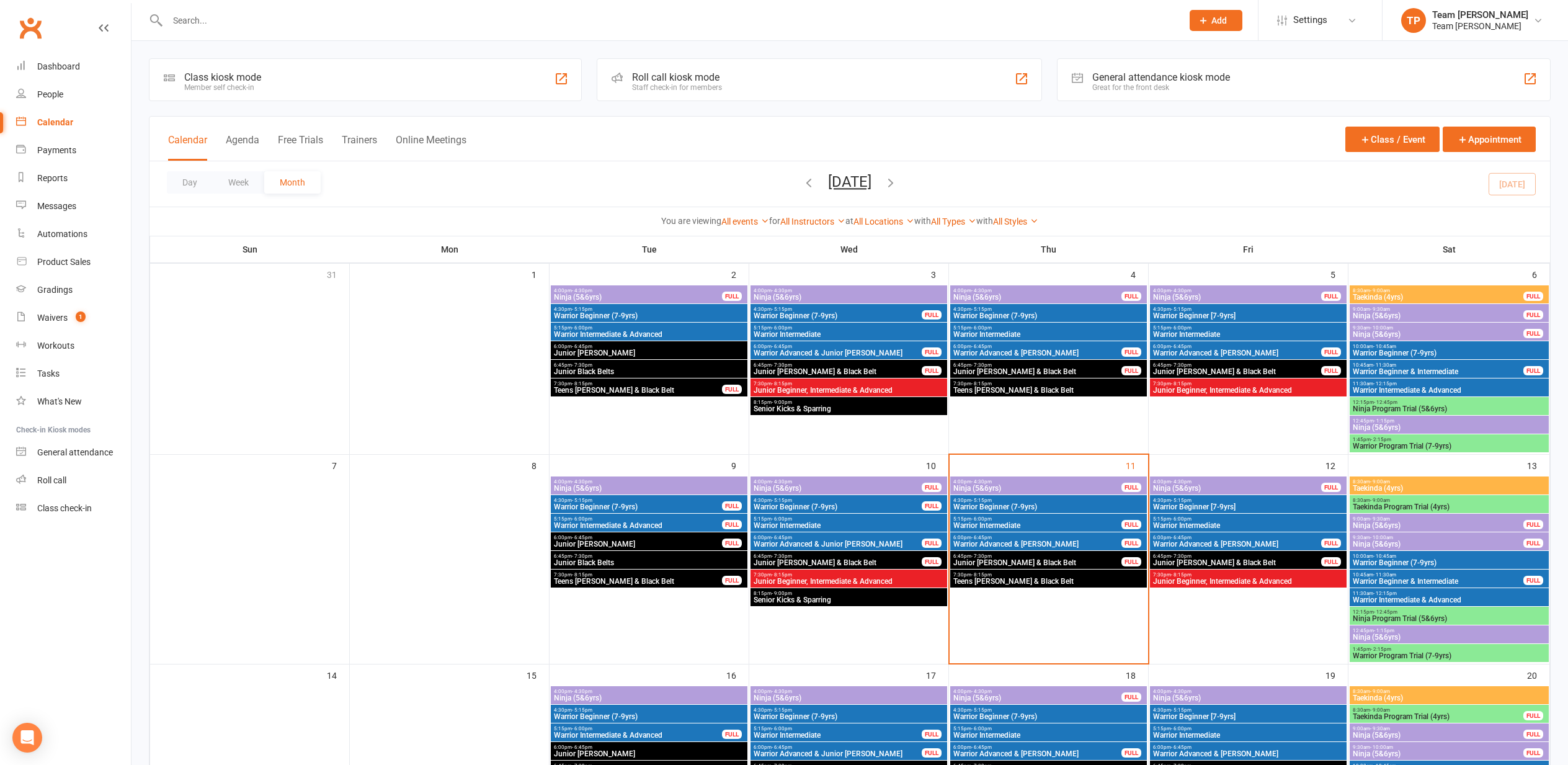
click at [1194, 579] on span "Junior Beginner, Intermediate & Advanced" at bounding box center [1248, 581] width 192 height 7
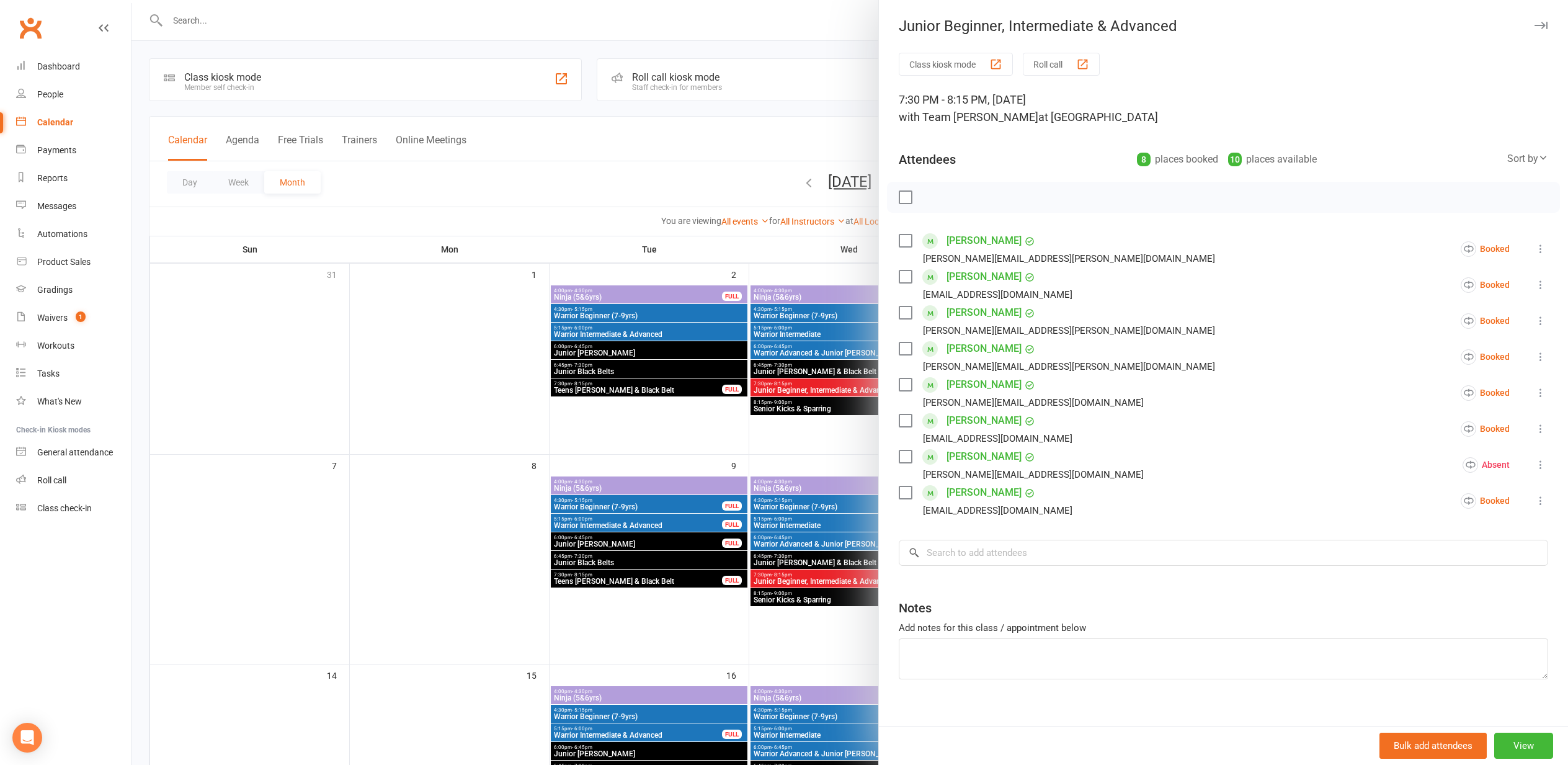
click at [449, 394] on div at bounding box center [850, 382] width 1437 height 765
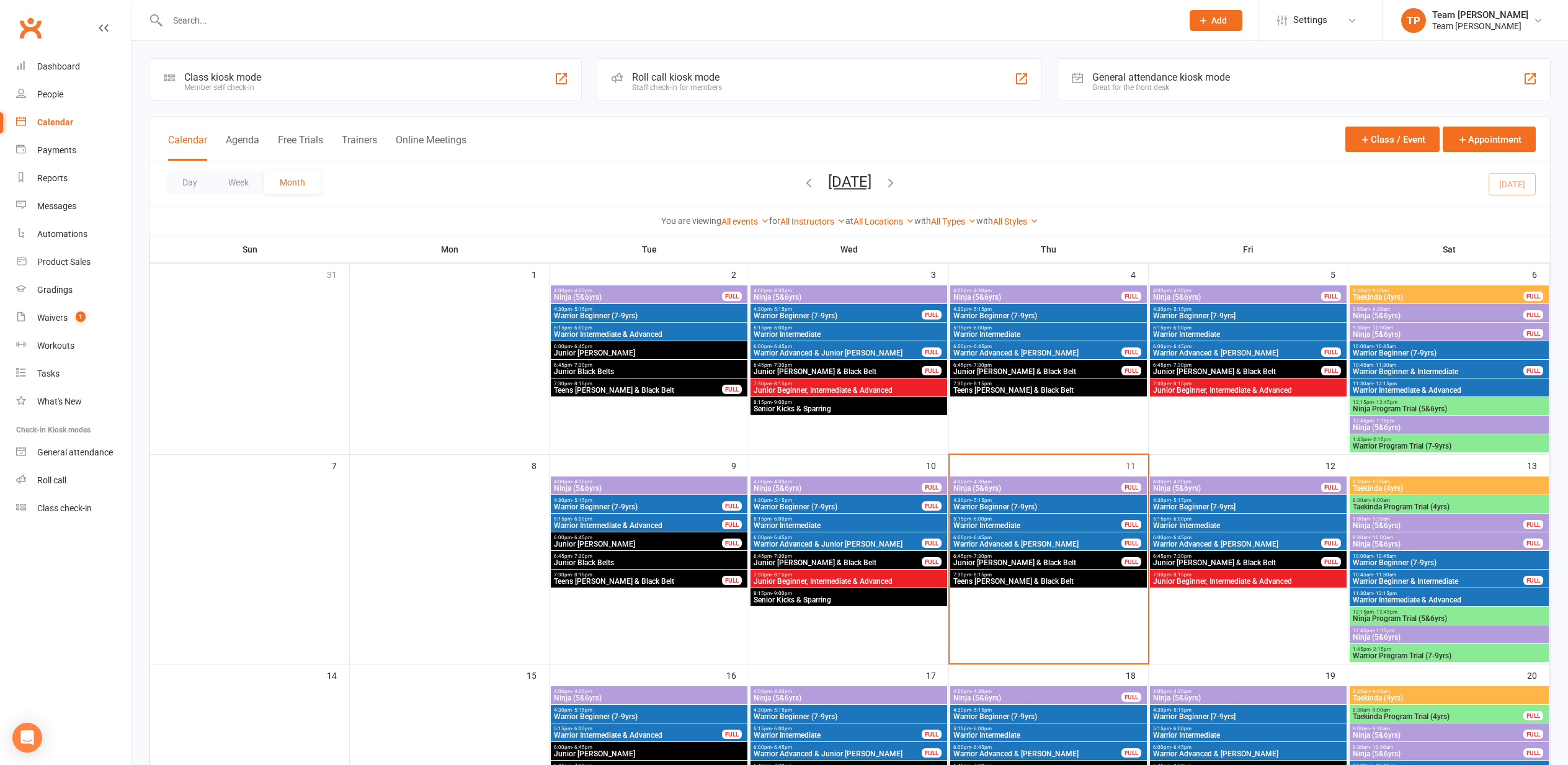
click at [1261, 501] on span "4:30pm - 5:15pm" at bounding box center [1248, 500] width 192 height 6
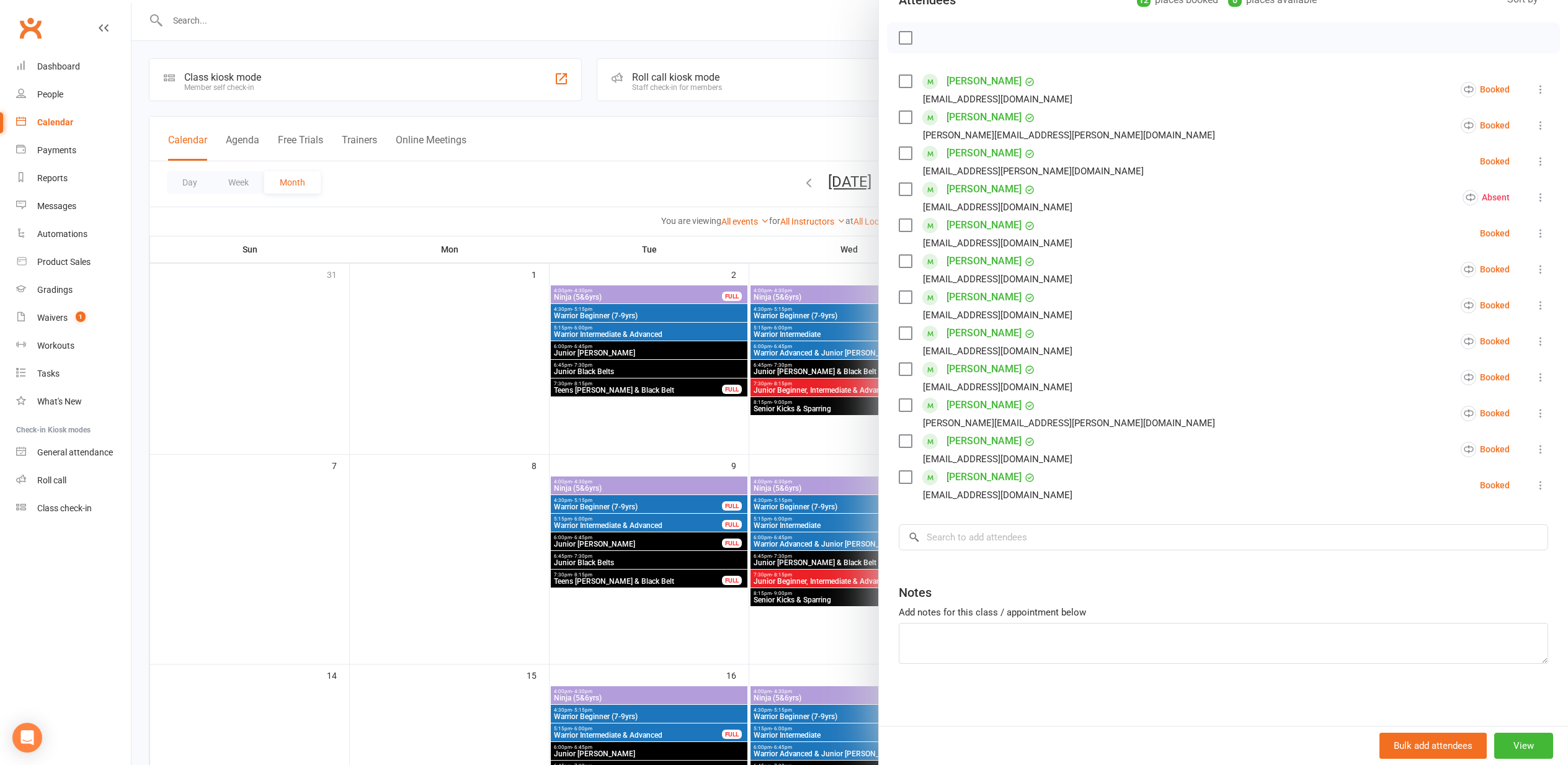
scroll to position [159, 0]
click at [968, 539] on input "search" at bounding box center [1223, 537] width 649 height 26
type input "Nordic"
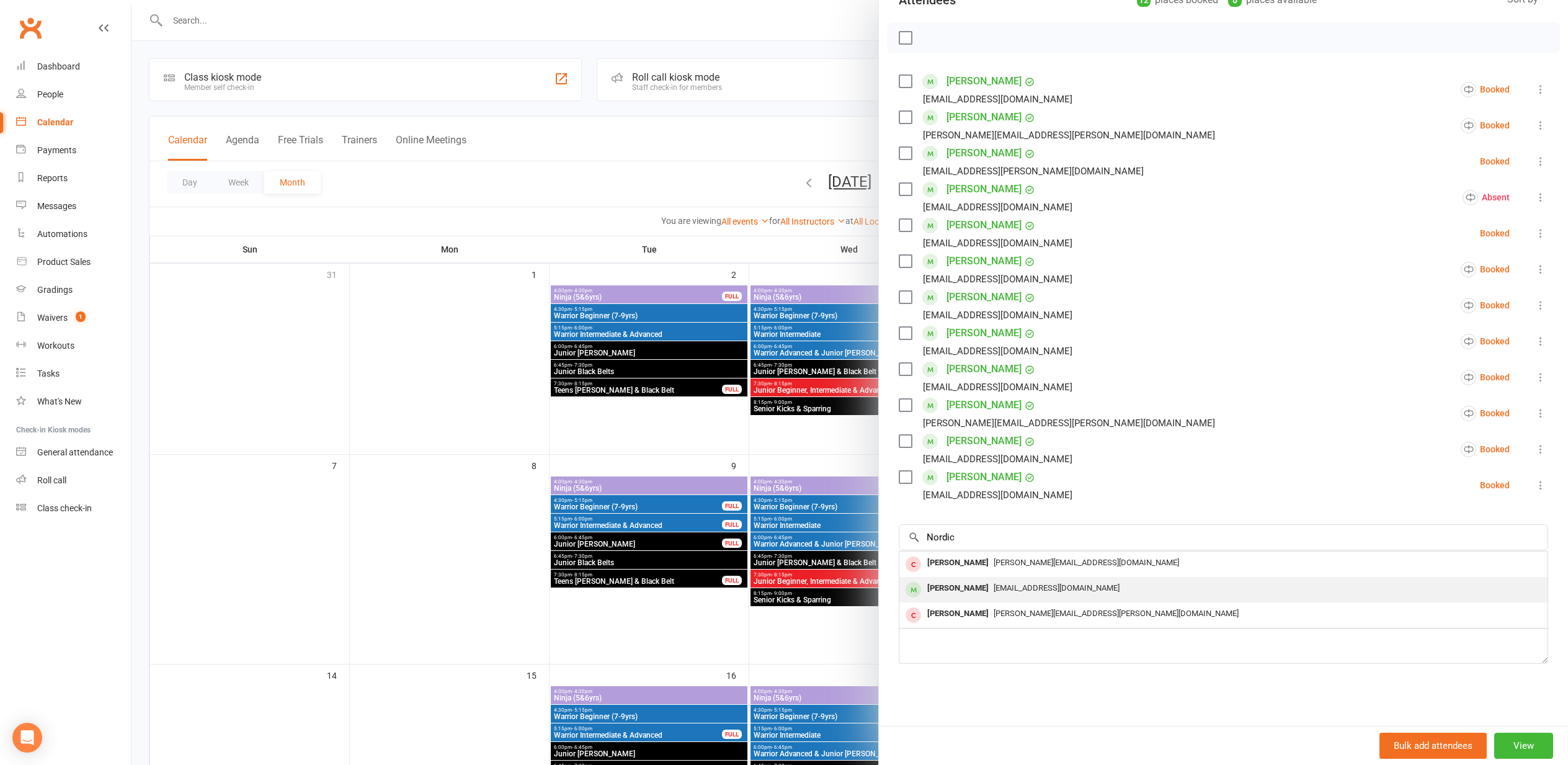
drag, startPoint x: 971, startPoint y: 538, endPoint x: 970, endPoint y: 588, distance: 50.0
click at [970, 588] on div "Mordecai James" at bounding box center [958, 588] width 72 height 18
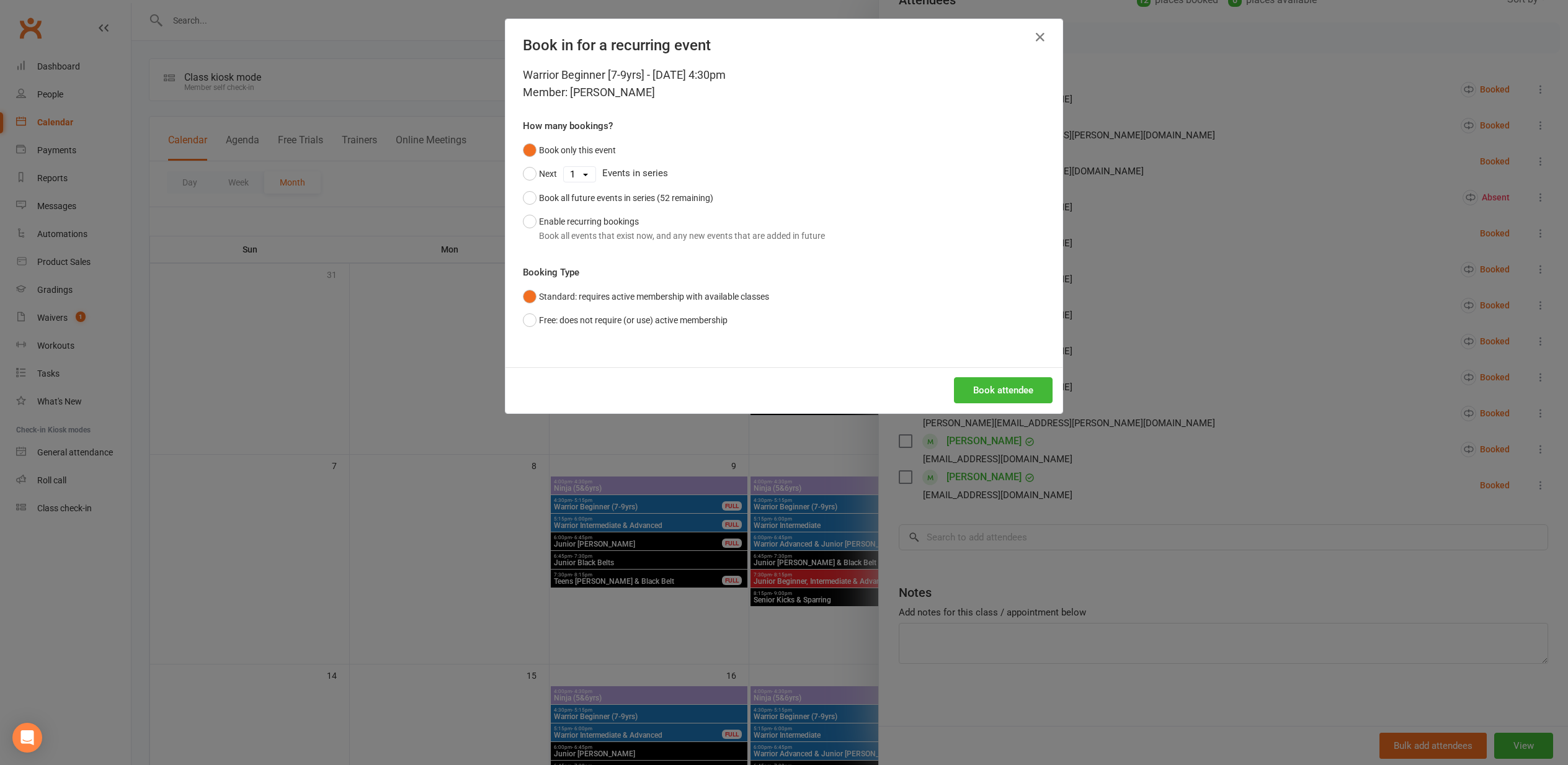
drag, startPoint x: 990, startPoint y: 390, endPoint x: 983, endPoint y: 390, distance: 7.0
click at [987, 390] on button "Book attendee" at bounding box center [1003, 390] width 98 height 26
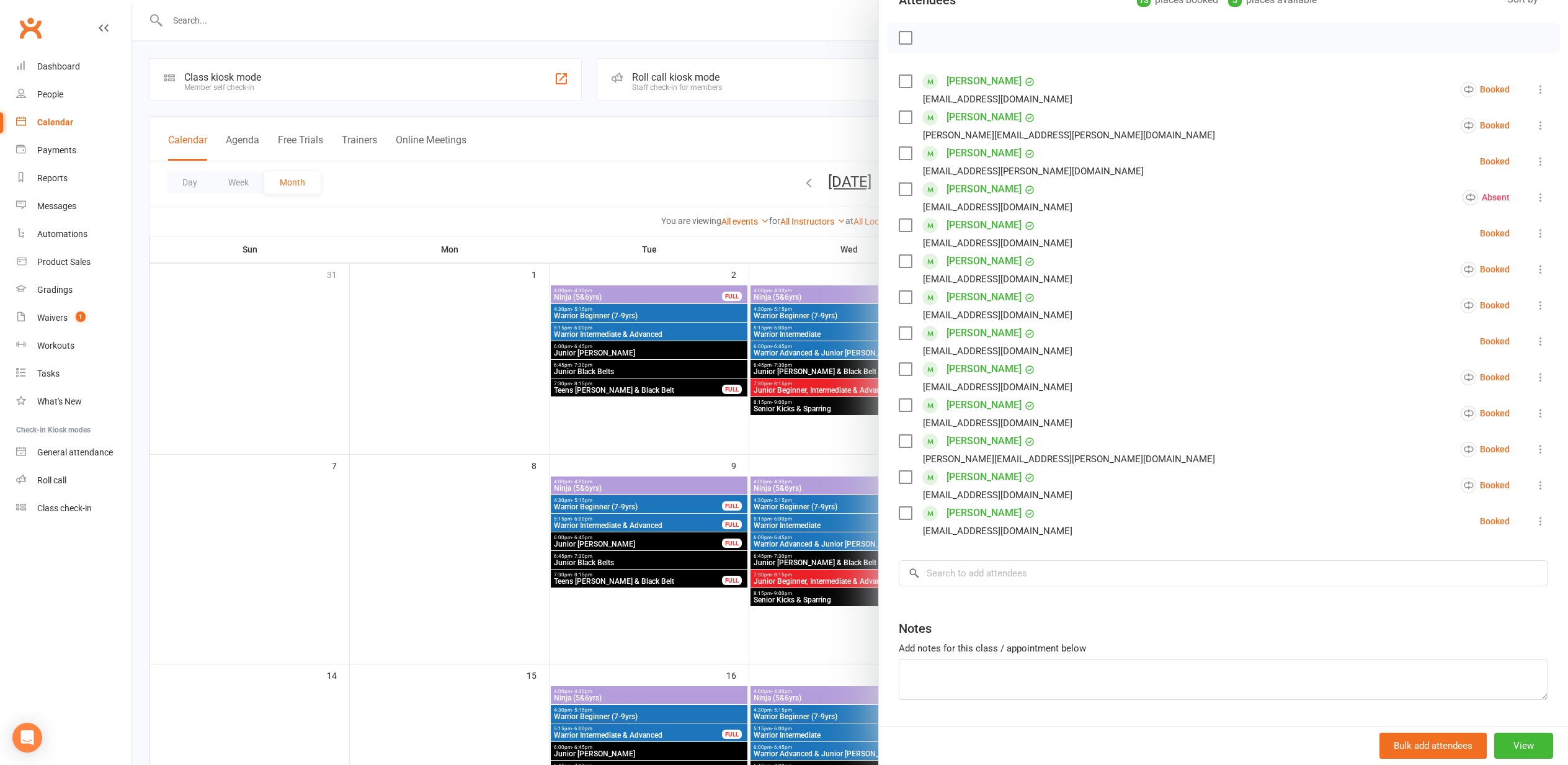
click at [408, 424] on div at bounding box center [850, 382] width 1437 height 765
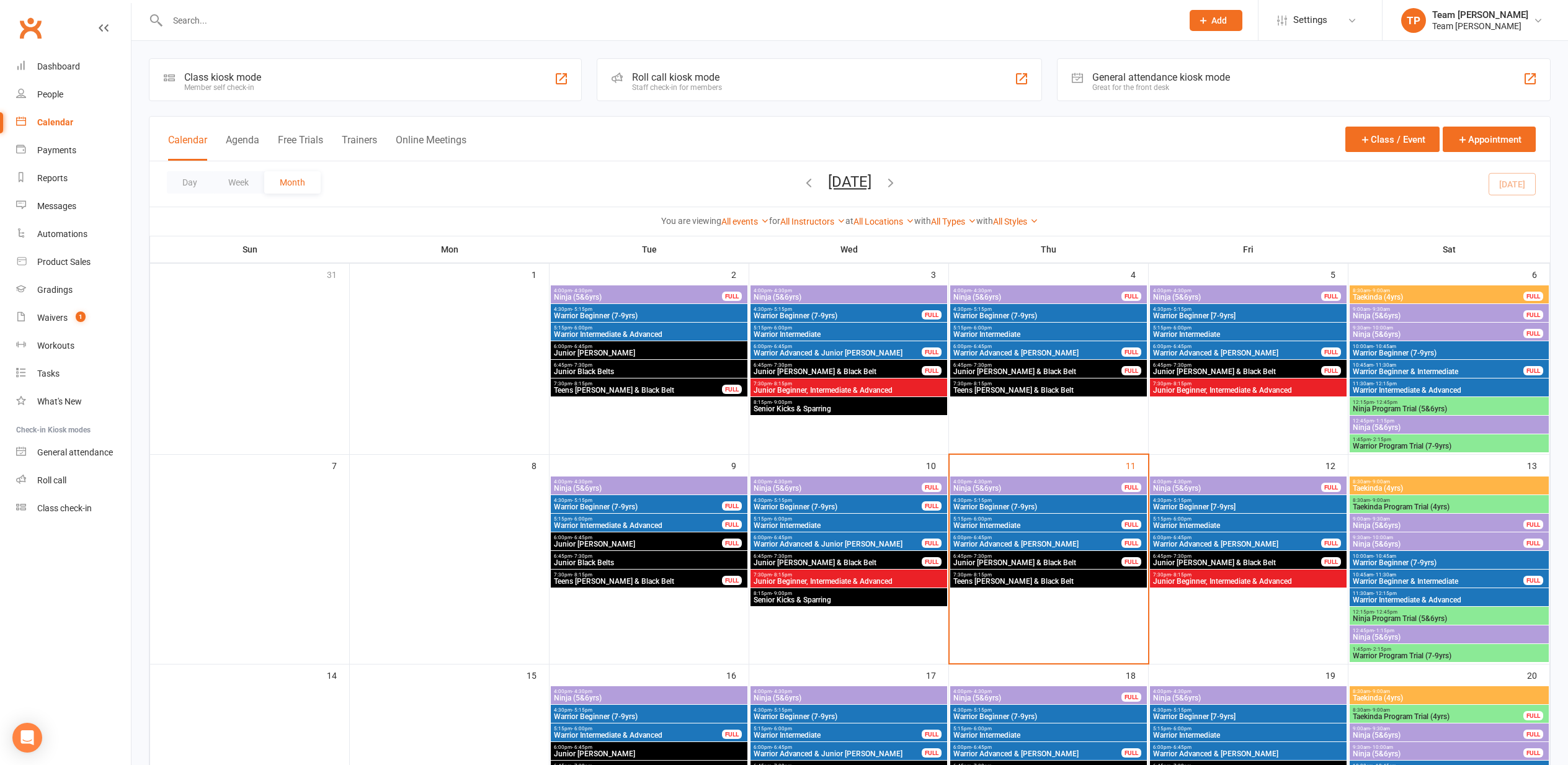
click at [1252, 561] on span "Junior [PERSON_NAME] & Black Belt" at bounding box center [1237, 562] width 169 height 7
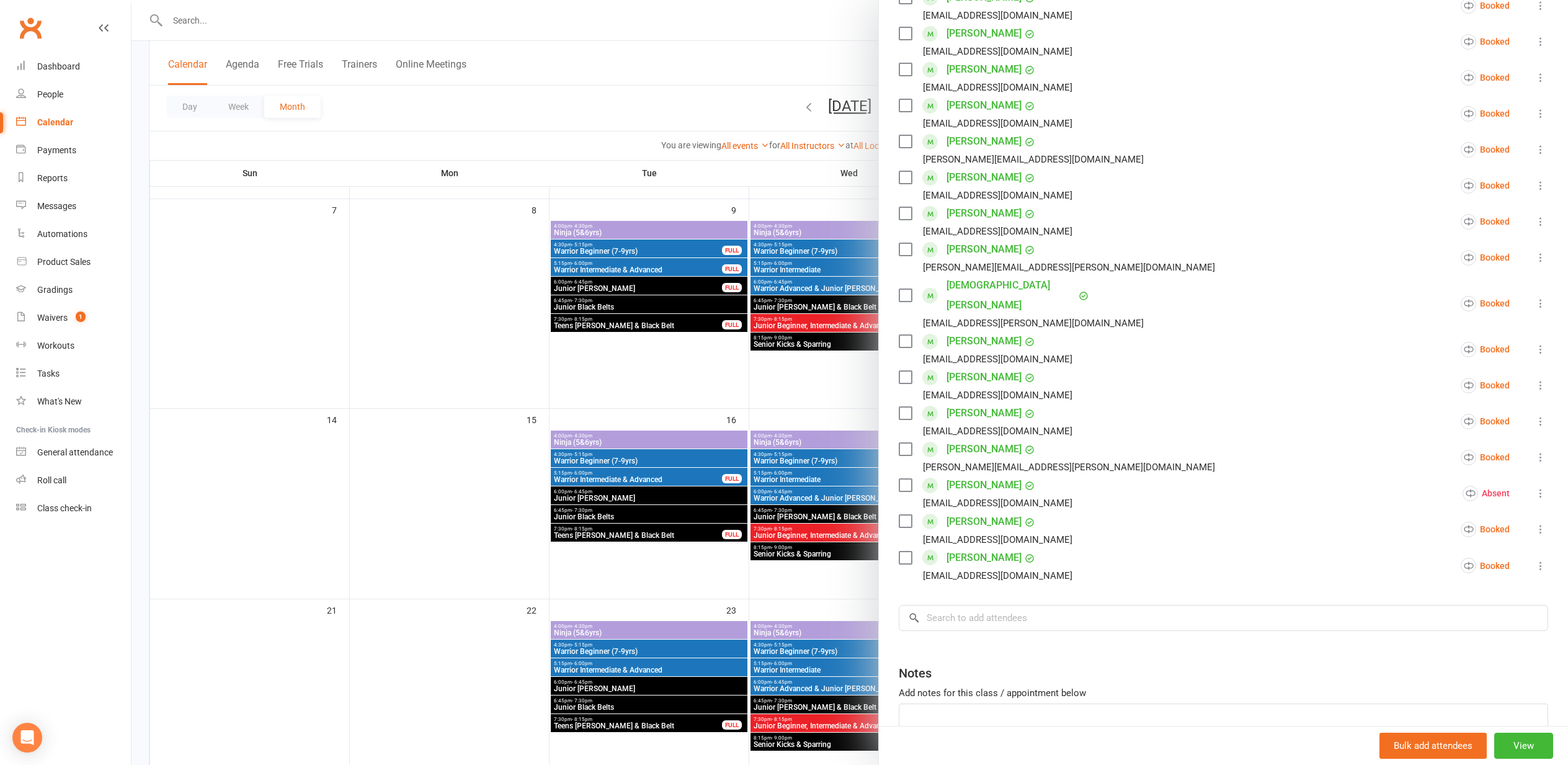
scroll to position [316, 0]
click at [965, 604] on input "search" at bounding box center [1223, 617] width 649 height 26
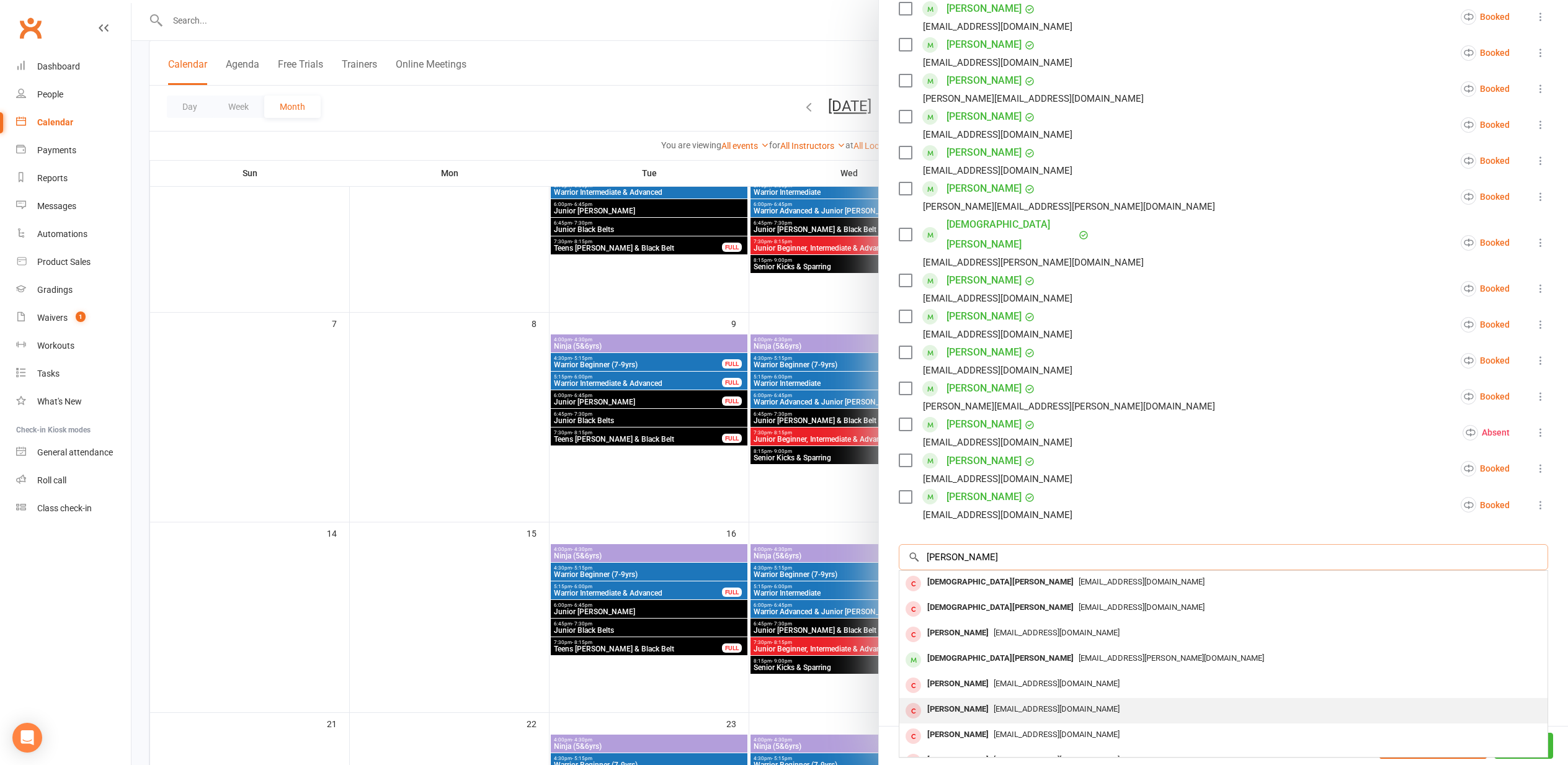
scroll to position [140, 0]
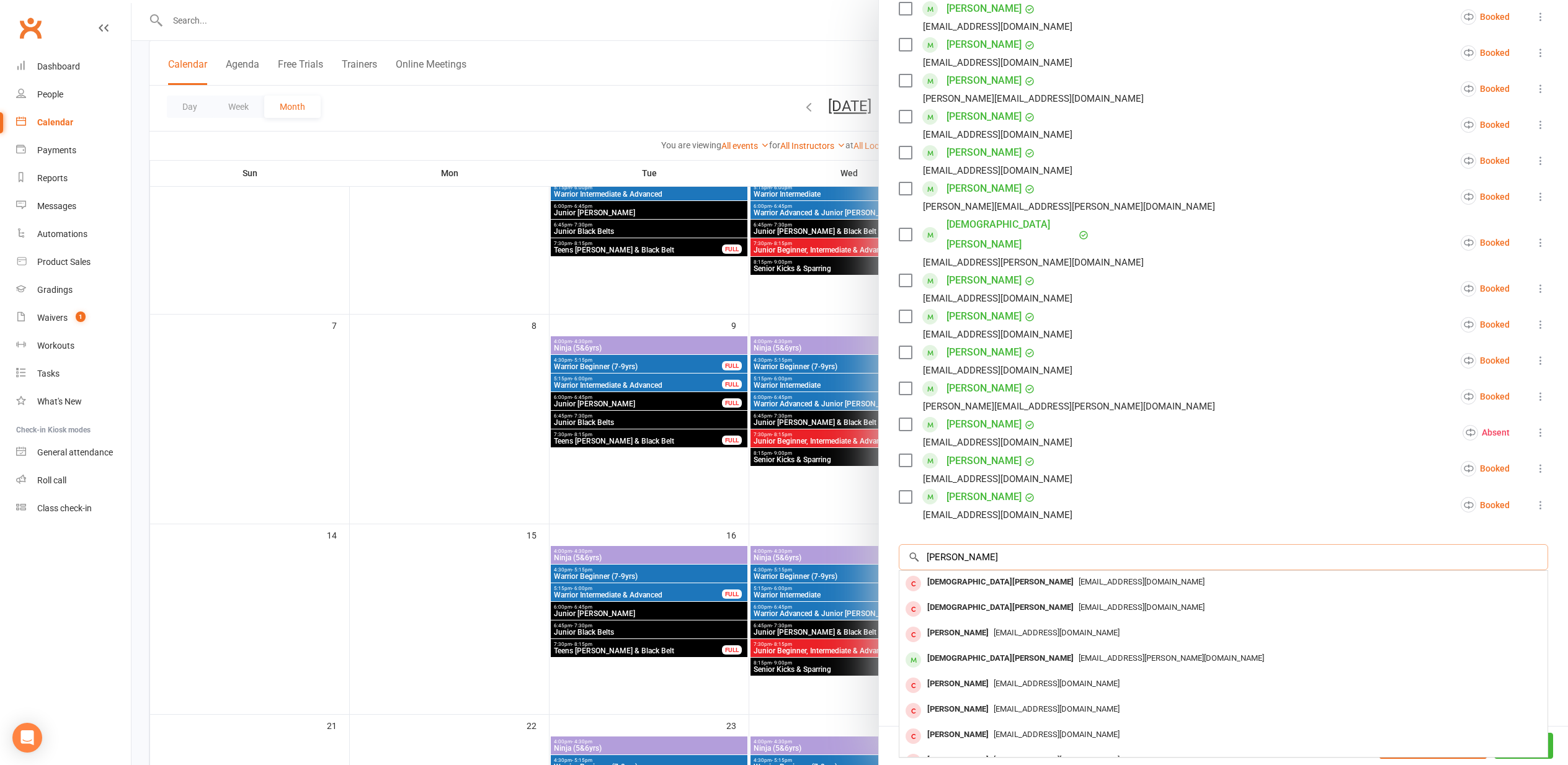
type input "christian Grev"
click at [621, 421] on div at bounding box center [850, 382] width 1437 height 765
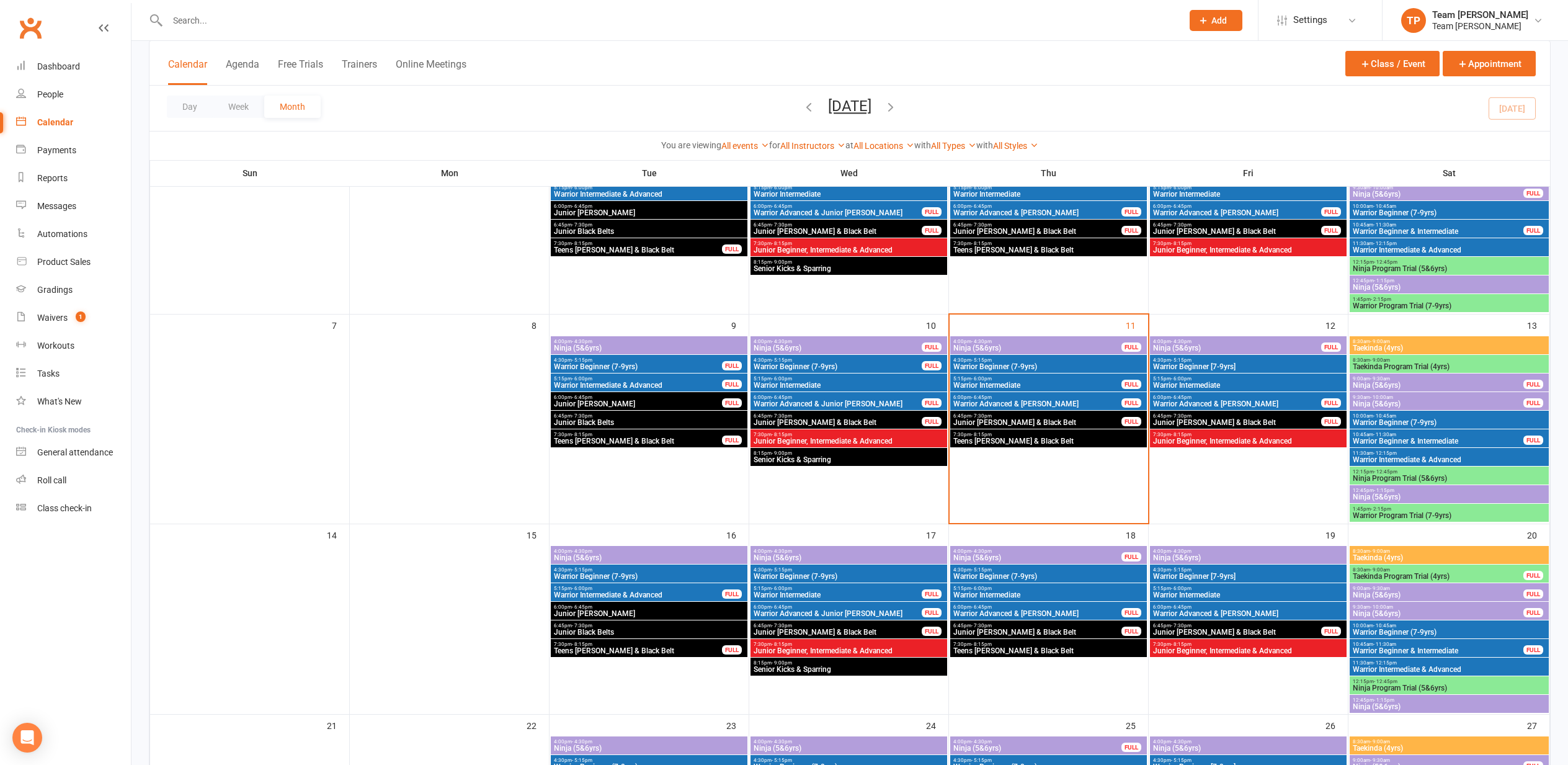
click at [623, 422] on span "Junior Black Belts" at bounding box center [649, 422] width 192 height 7
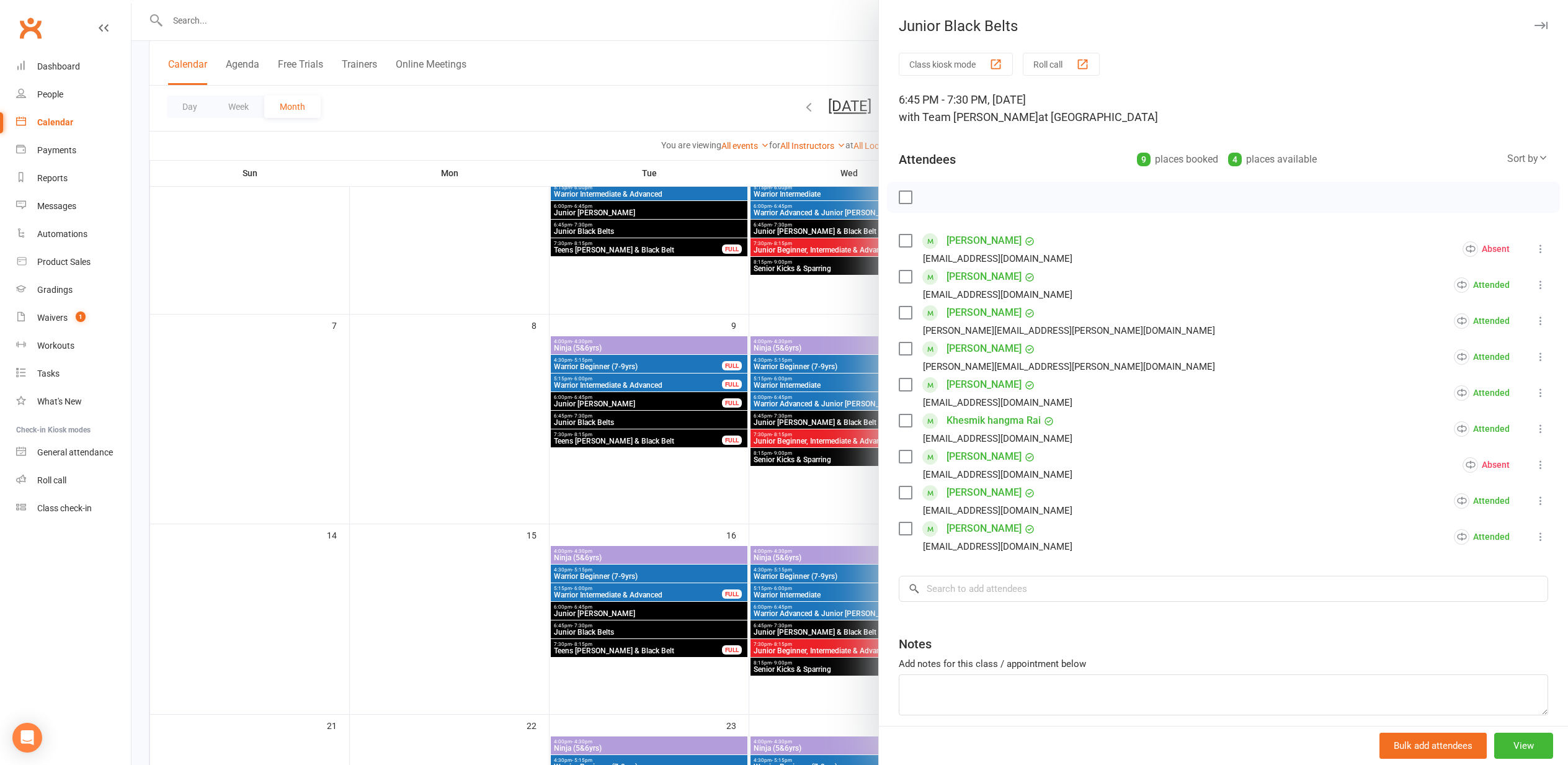
drag, startPoint x: 313, startPoint y: 414, endPoint x: 584, endPoint y: 431, distance: 271.5
click at [314, 414] on div at bounding box center [850, 382] width 1437 height 765
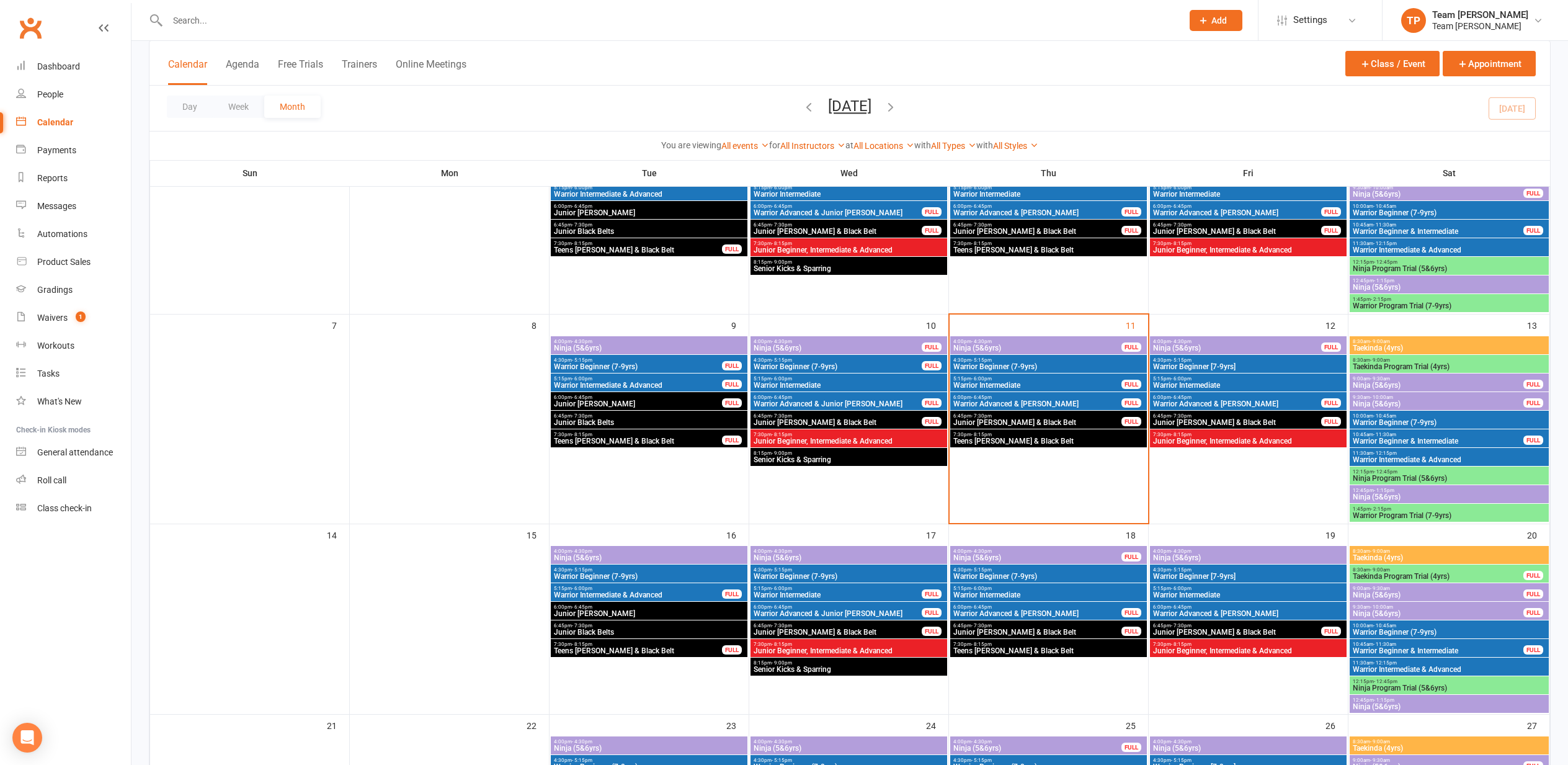
click at [785, 420] on span "Junior Cho Dan Bo & Black Belt" at bounding box center [838, 422] width 169 height 7
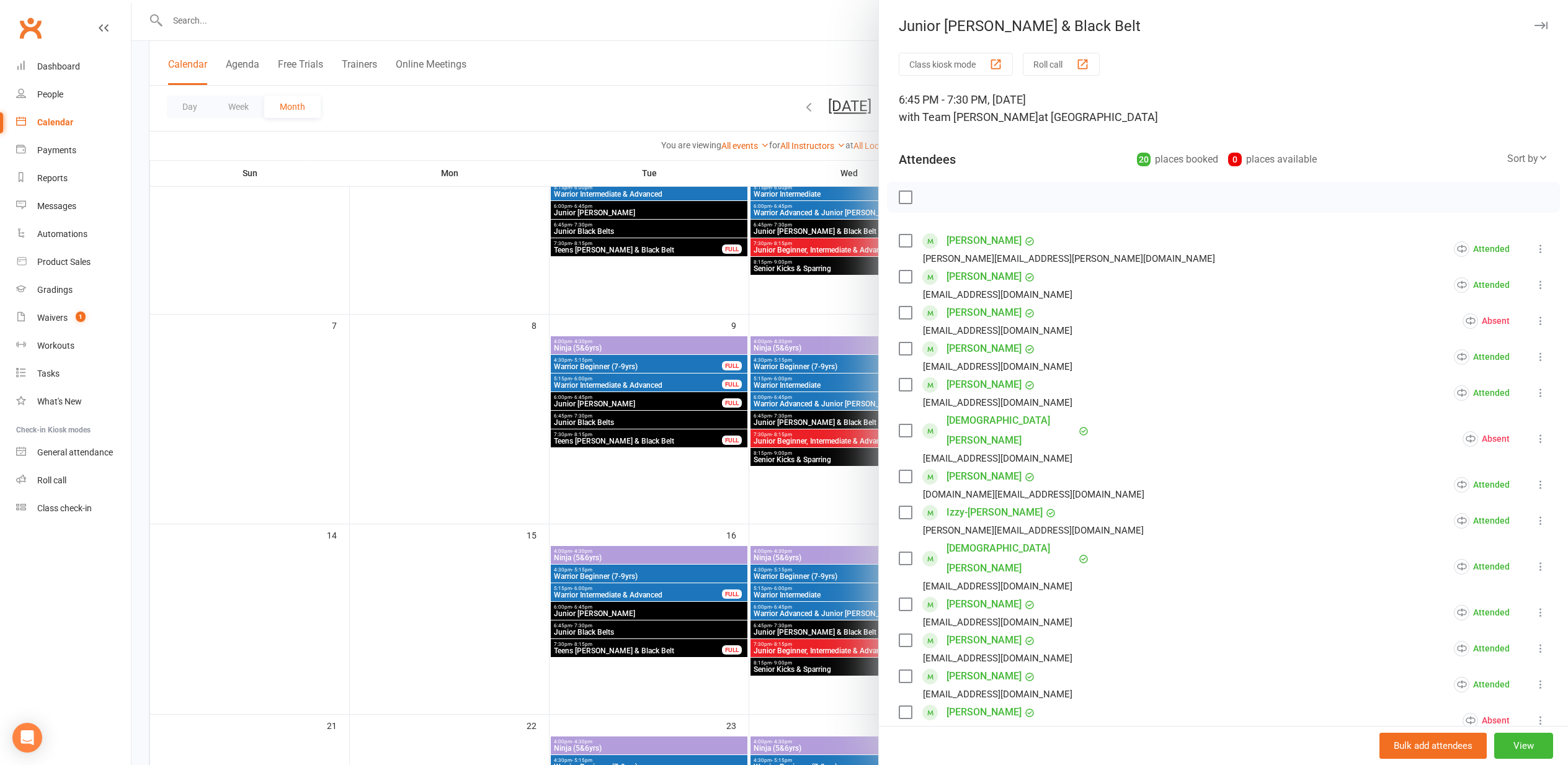
click at [474, 429] on div at bounding box center [850, 382] width 1437 height 765
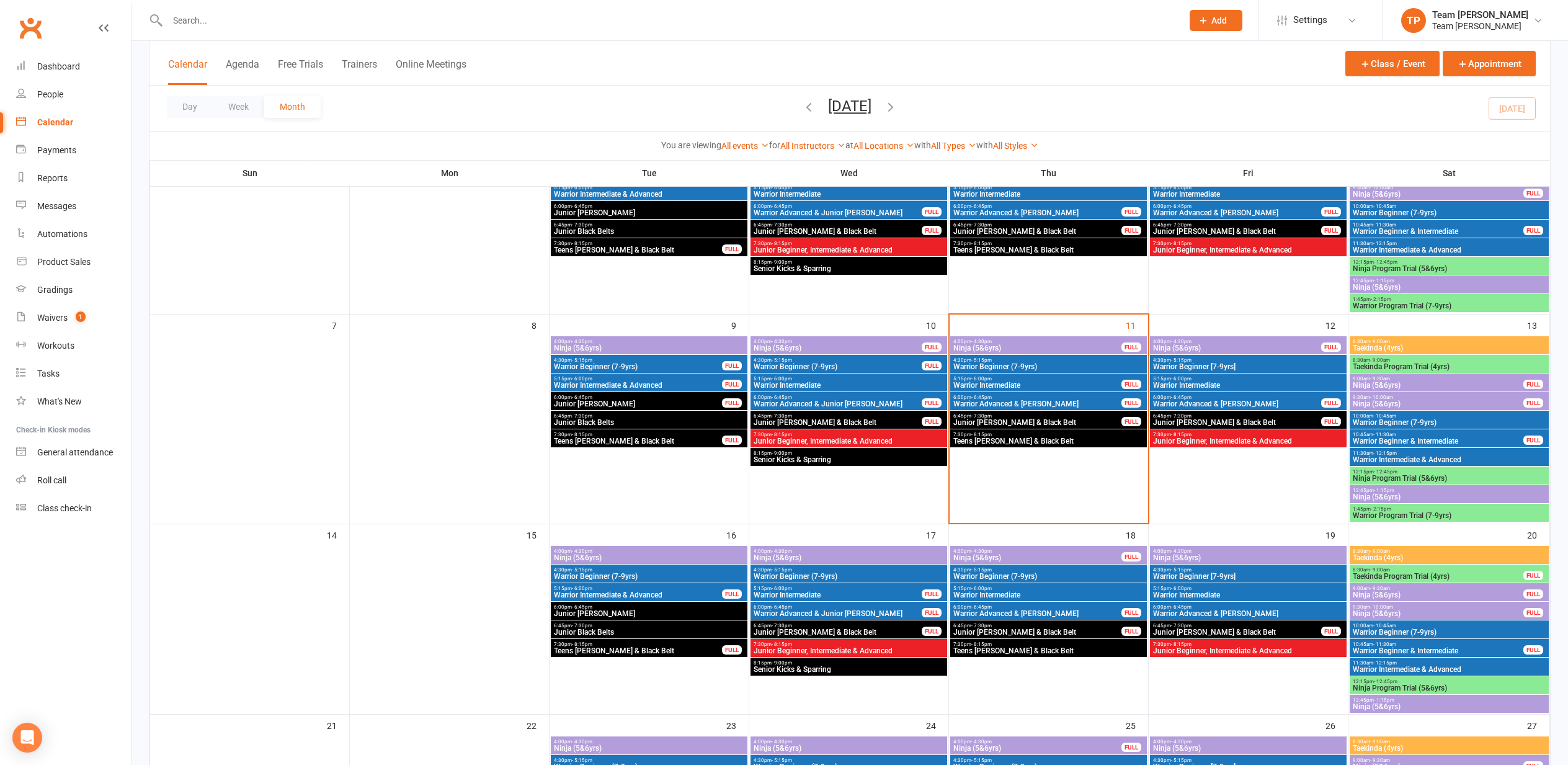
click at [1216, 419] on span "Junior [PERSON_NAME] & Black Belt" at bounding box center [1237, 422] width 169 height 7
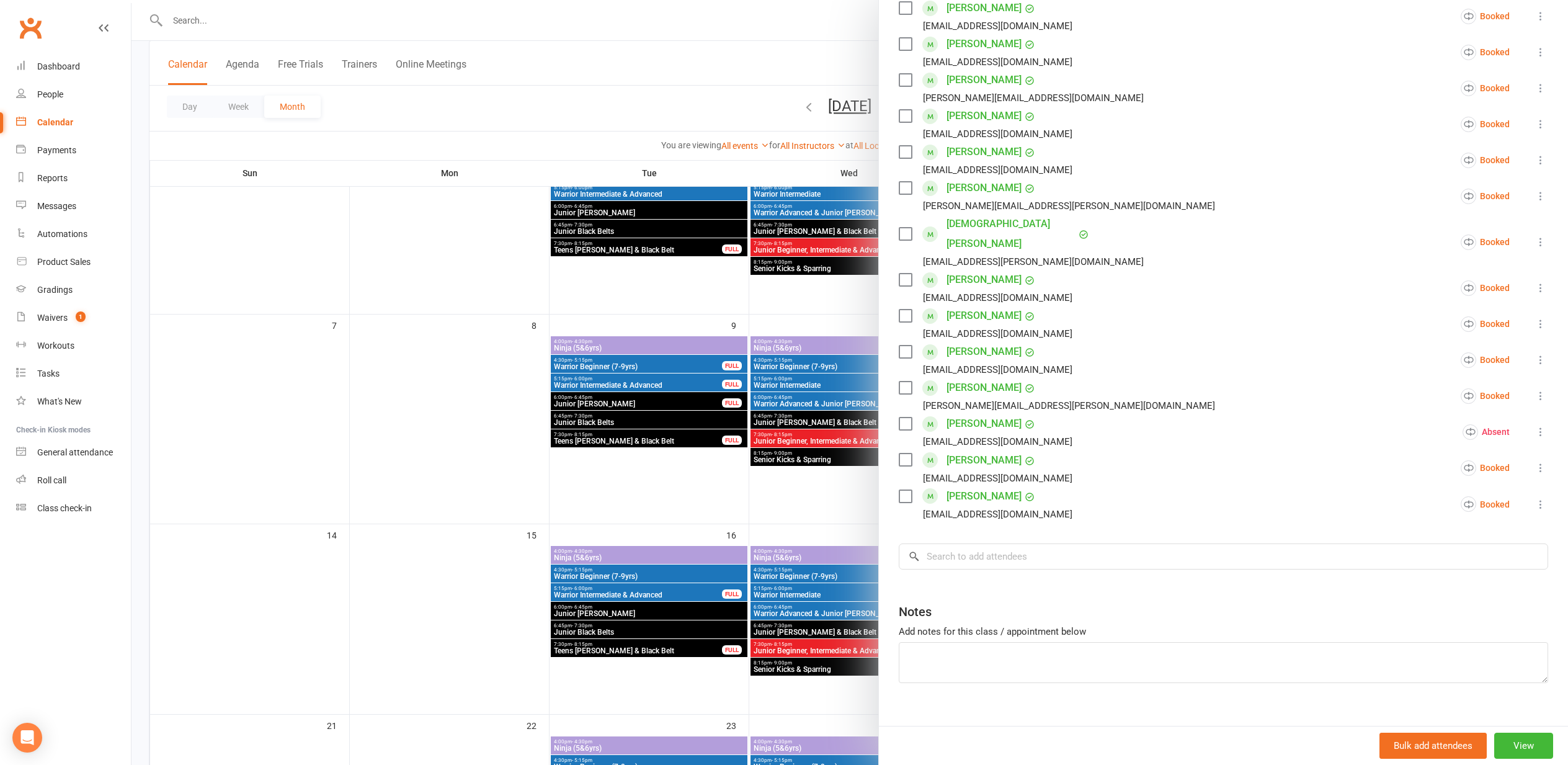
scroll to position [376, 0]
click at [958, 544] on input "search" at bounding box center [1223, 556] width 649 height 26
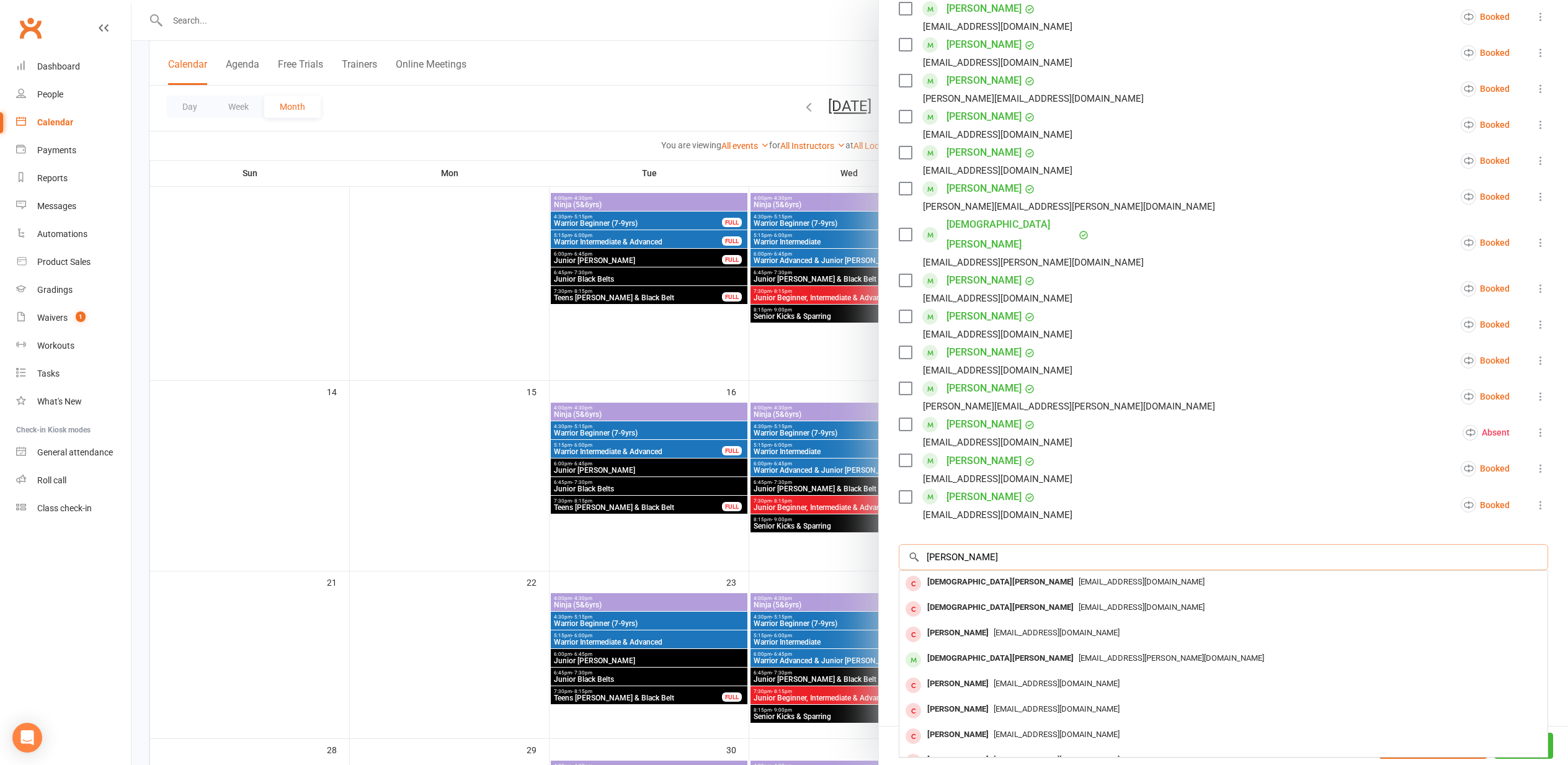
type input "christian grev"
click at [783, 486] on div at bounding box center [850, 382] width 1437 height 765
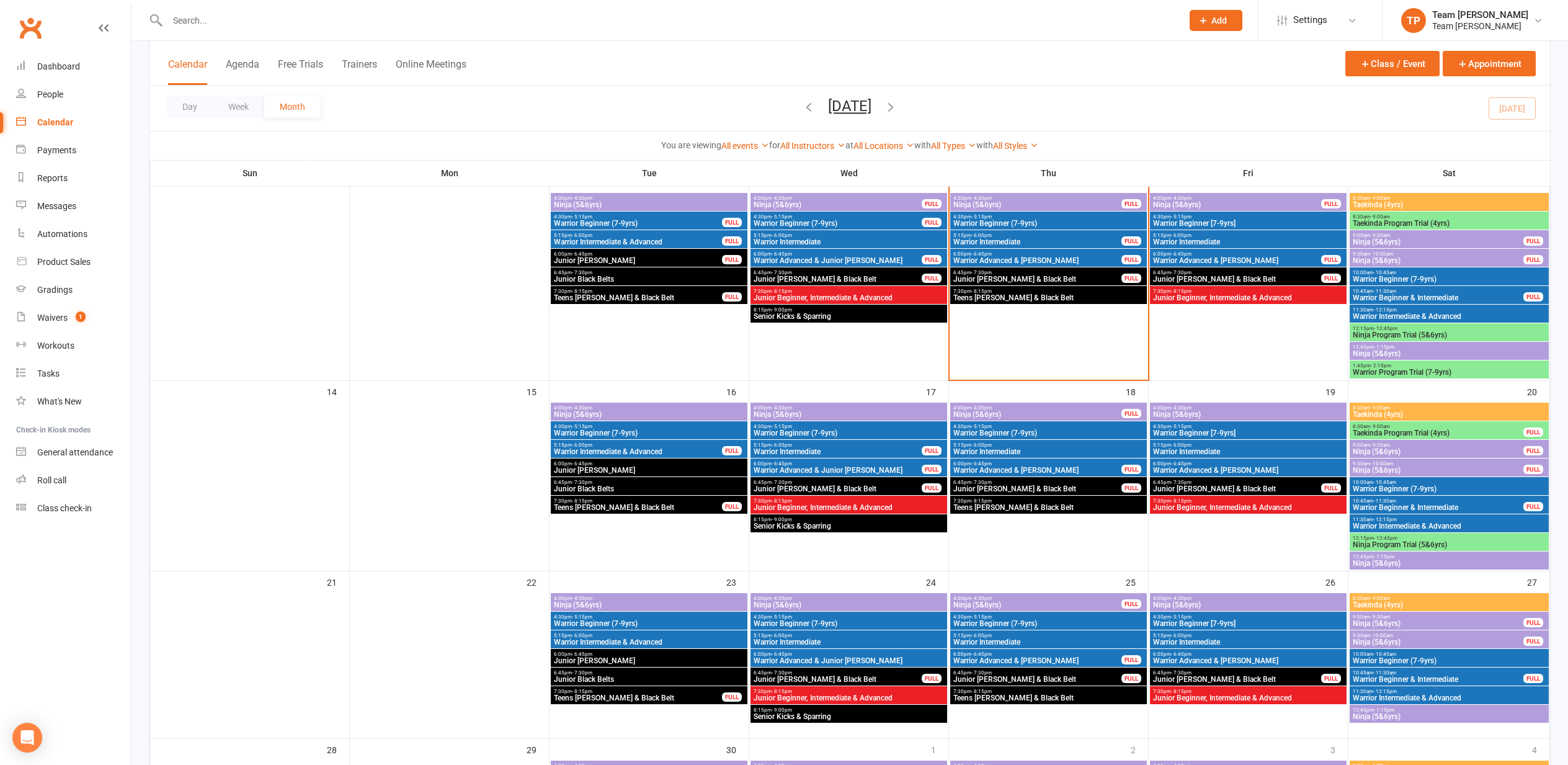
scroll to position [283, 1]
click at [784, 486] on span "Junior [PERSON_NAME] & Black Belt" at bounding box center [838, 488] width 169 height 7
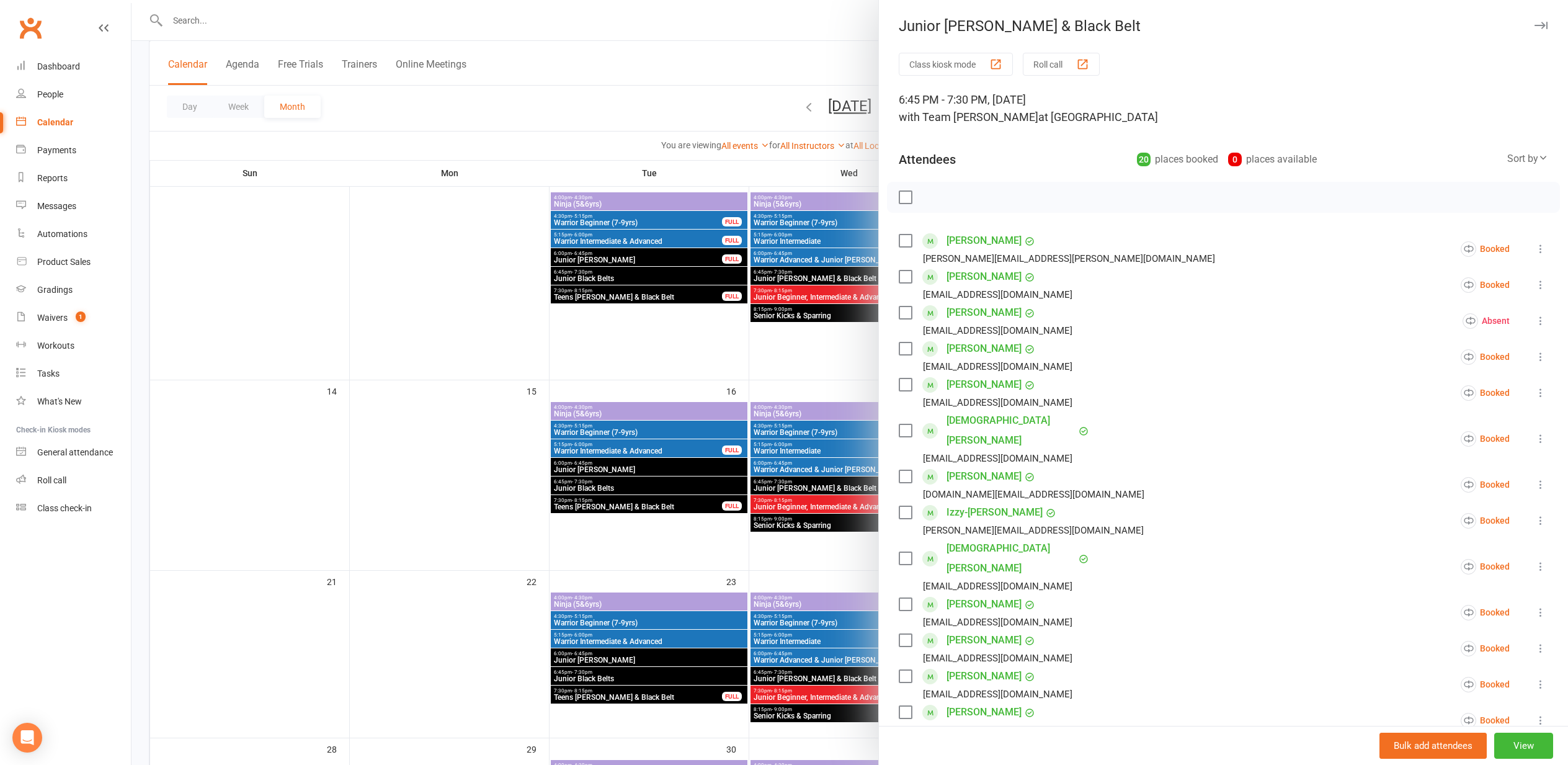
drag, startPoint x: 305, startPoint y: 481, endPoint x: 323, endPoint y: 482, distance: 18.0
click at [307, 481] on div at bounding box center [850, 382] width 1437 height 765
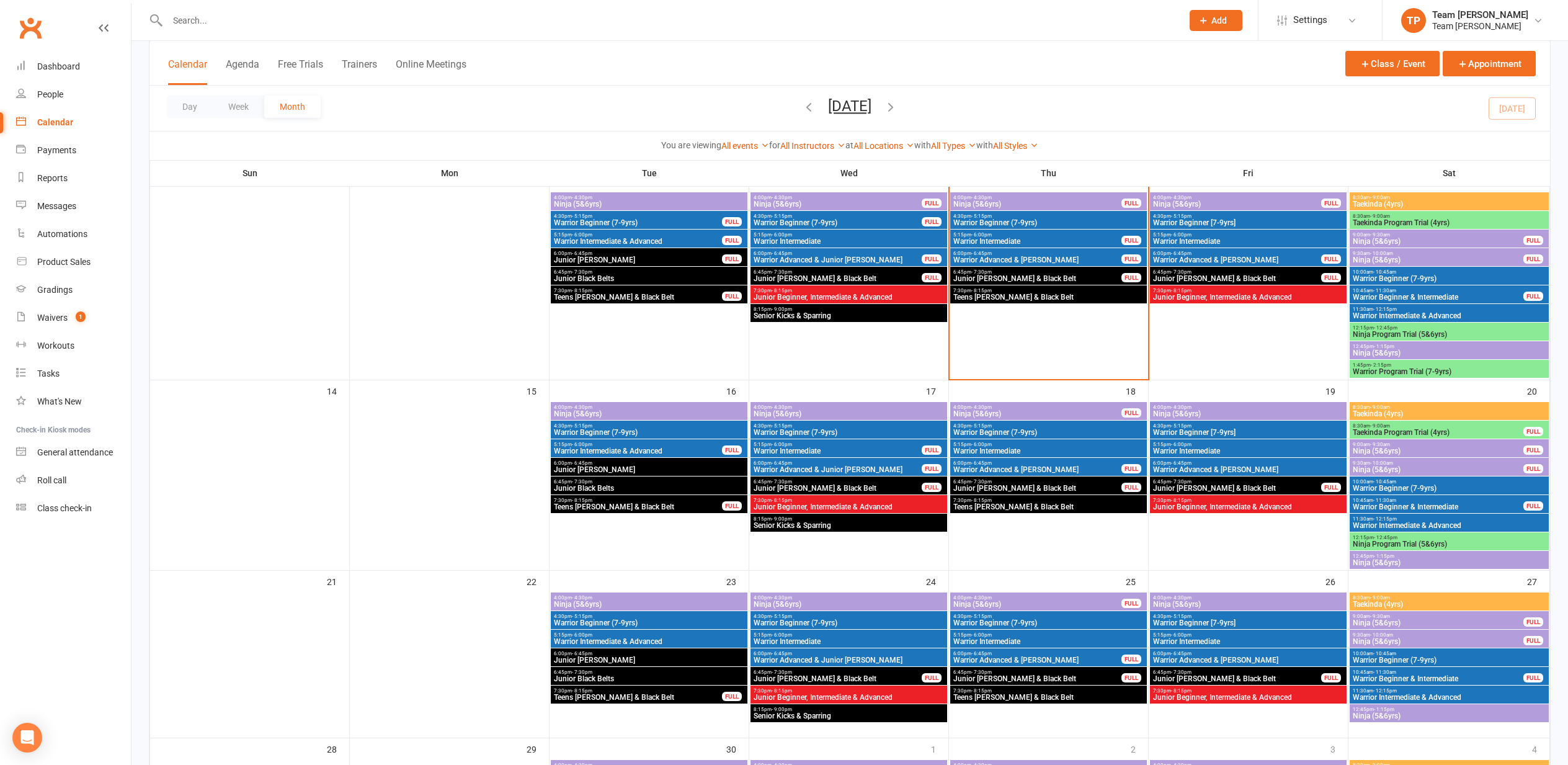
click at [1195, 487] on span "Junior [PERSON_NAME] & Black Belt" at bounding box center [1237, 488] width 169 height 7
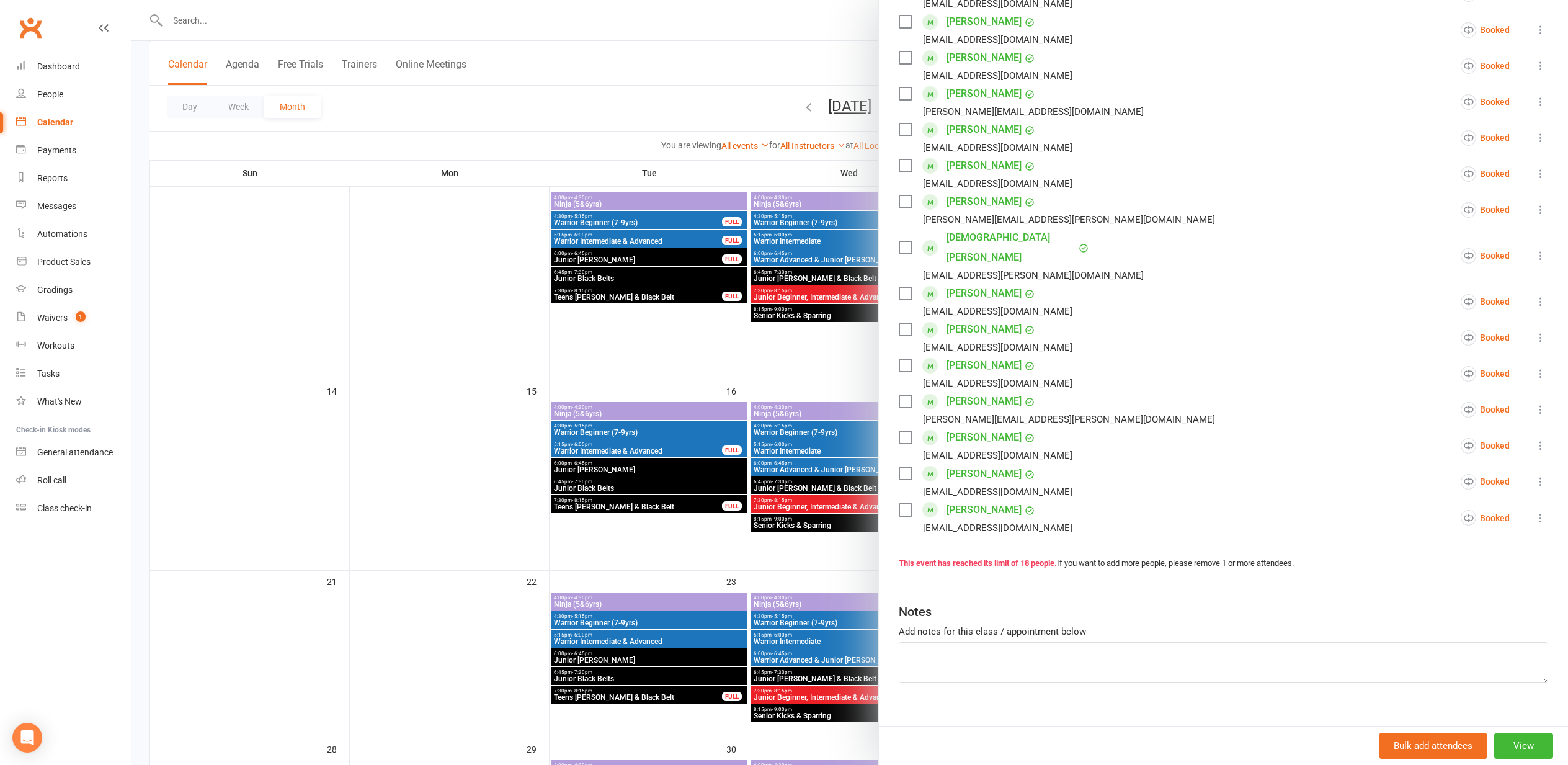
scroll to position [362, 0]
click at [1522, 744] on button "View" at bounding box center [1523, 746] width 59 height 26
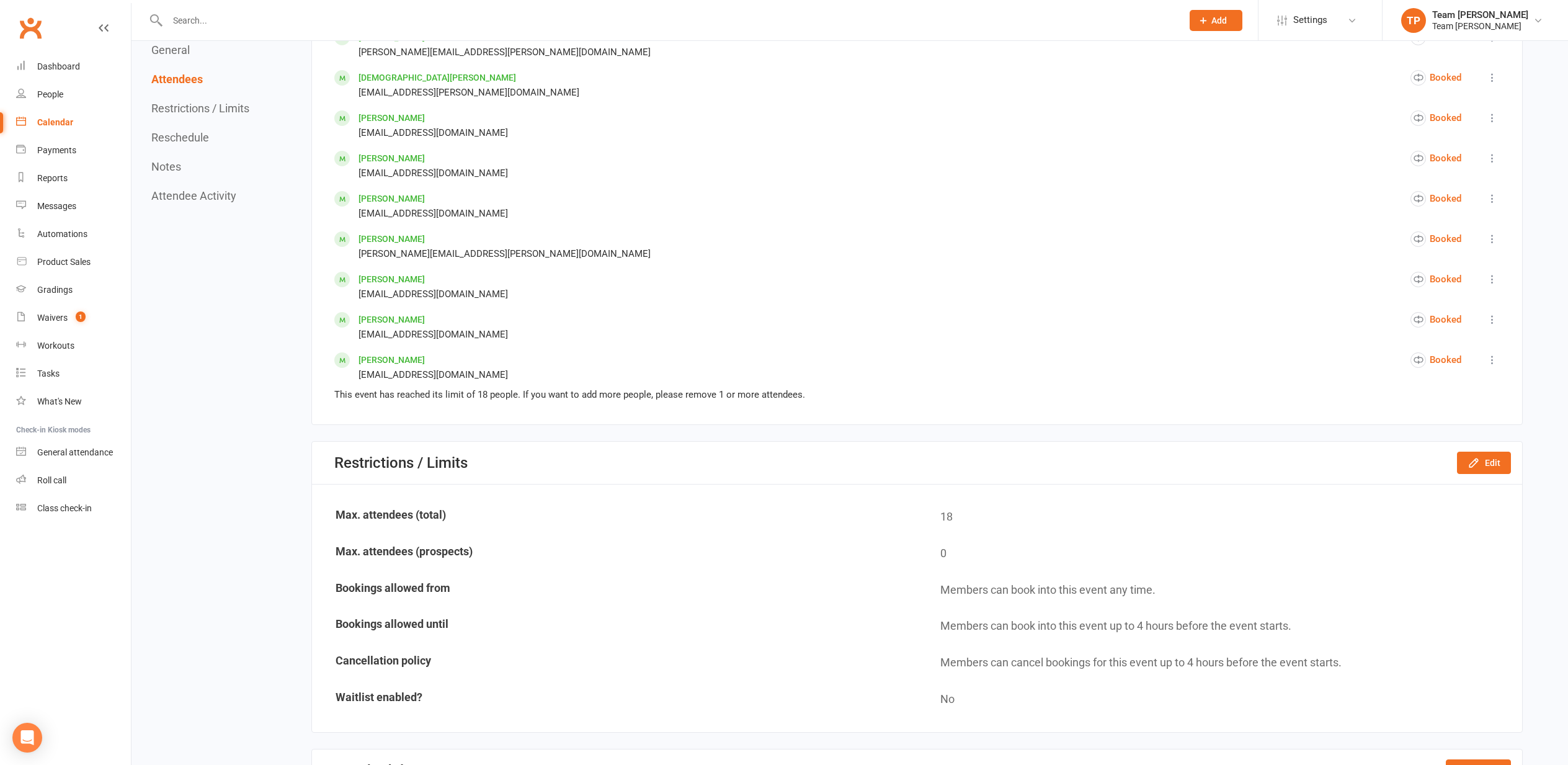
scroll to position [1048, 0]
click at [1496, 454] on button "Edit" at bounding box center [1483, 460] width 54 height 23
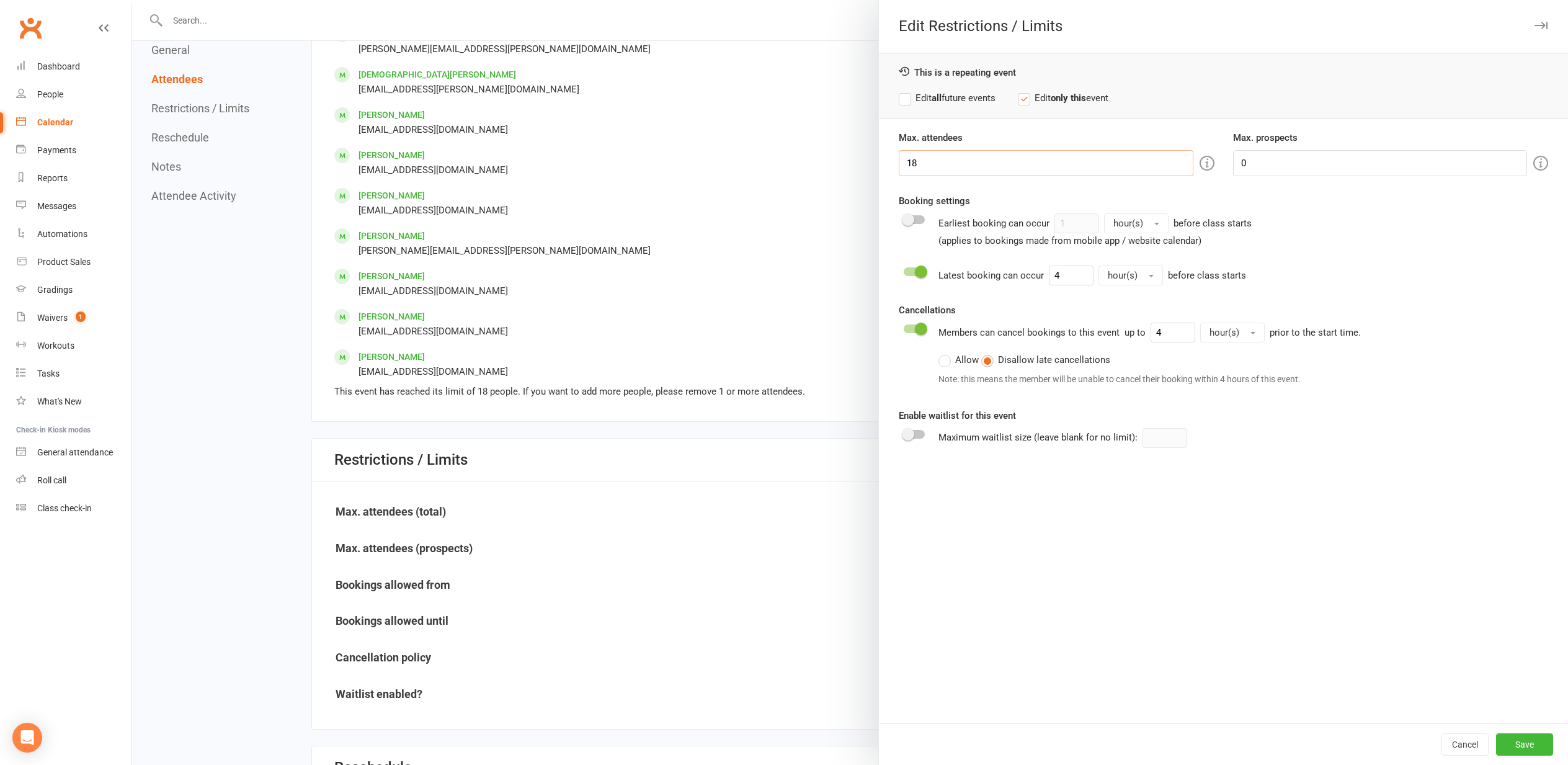
click at [913, 164] on input "18" at bounding box center [1045, 163] width 294 height 26
type input "19"
click at [1520, 742] on button "Save" at bounding box center [1525, 744] width 57 height 23
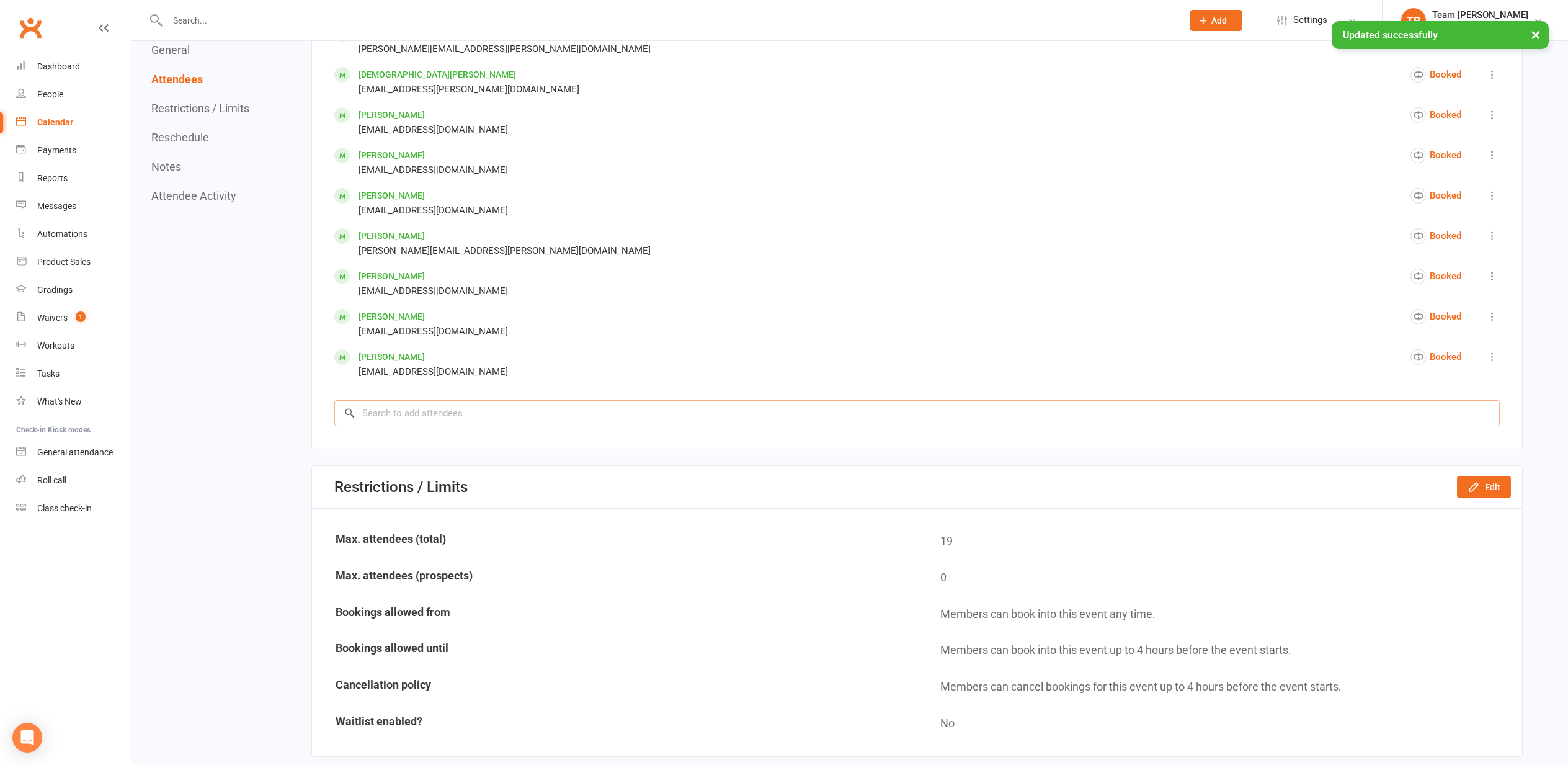
click at [397, 406] on input "search" at bounding box center [916, 413] width 1165 height 26
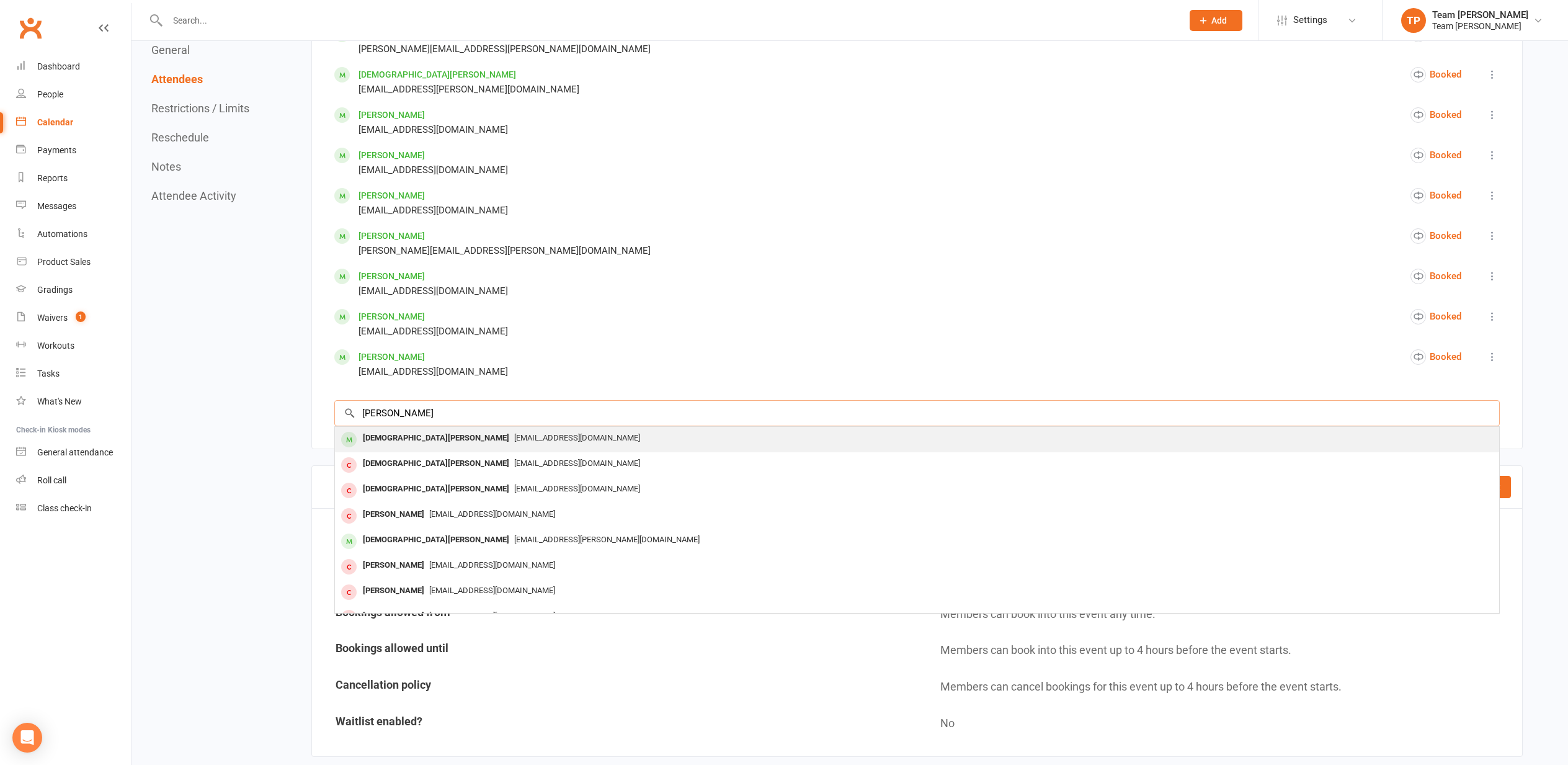
type input "Christian gervsoni"
click at [415, 433] on div "Christian Gervasoni" at bounding box center [436, 438] width 156 height 18
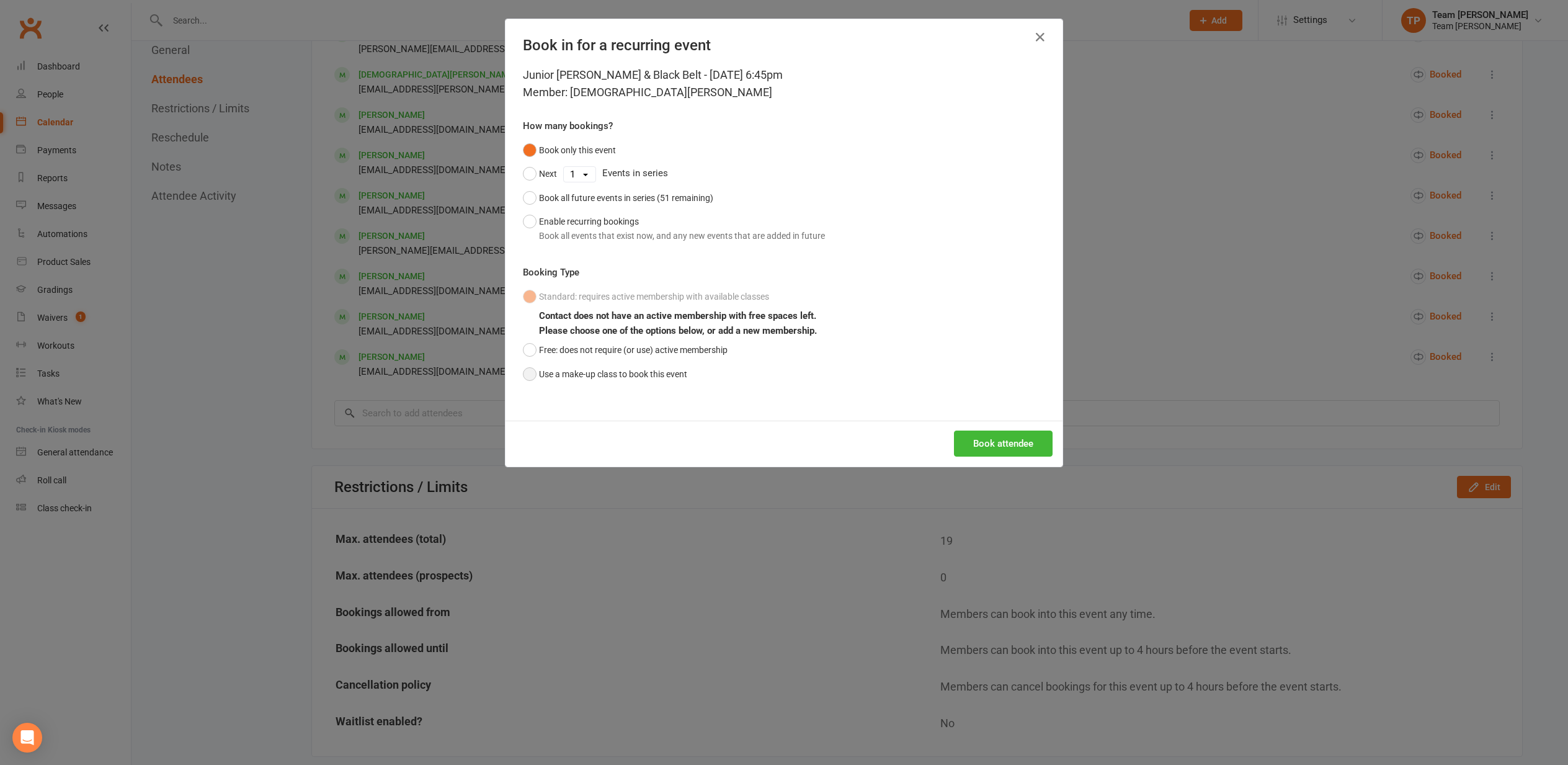
click at [532, 373] on button "Use a make-up class to book this event" at bounding box center [605, 374] width 164 height 23
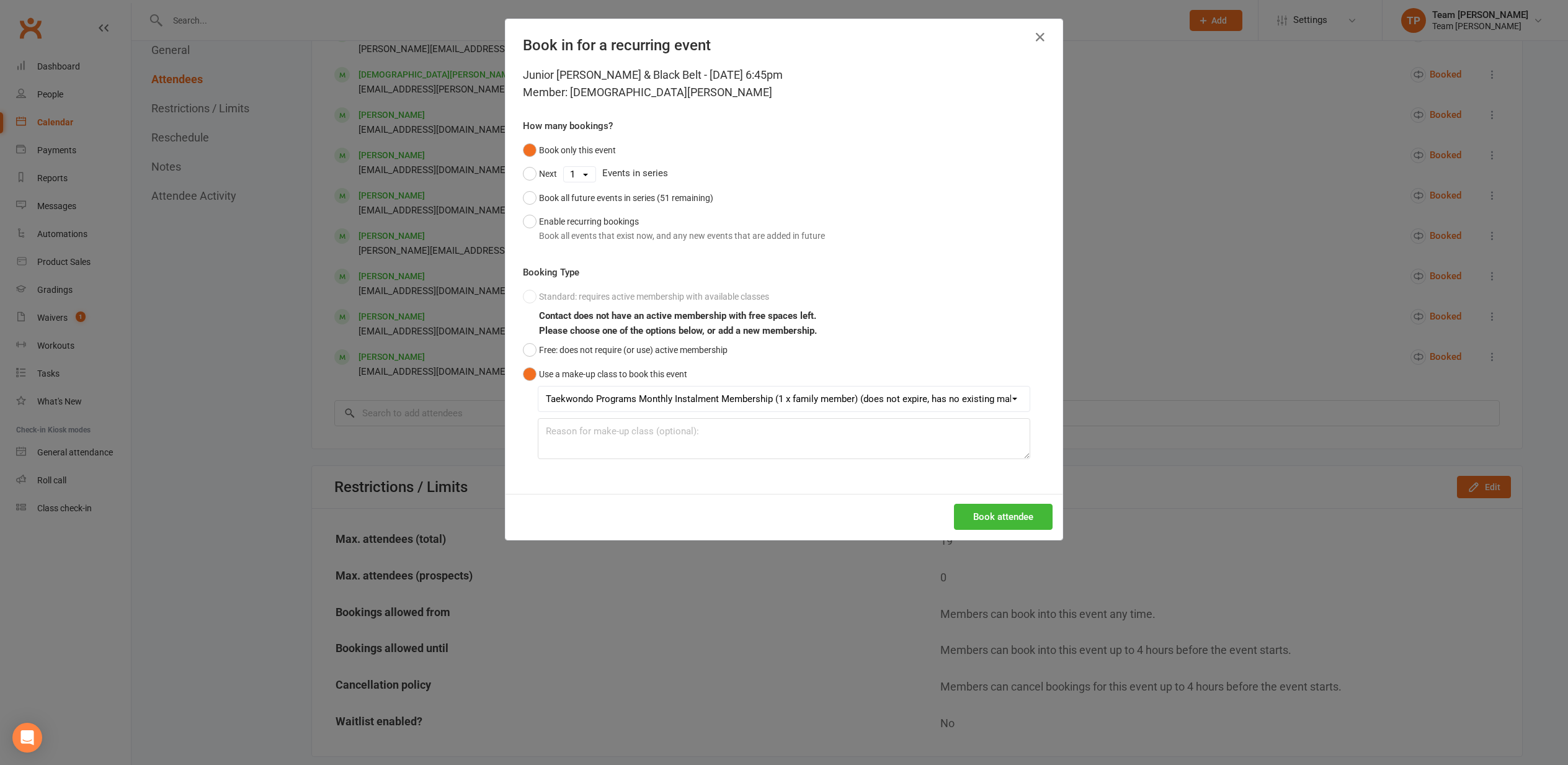
click at [988, 511] on button "Book attendee" at bounding box center [1003, 516] width 98 height 26
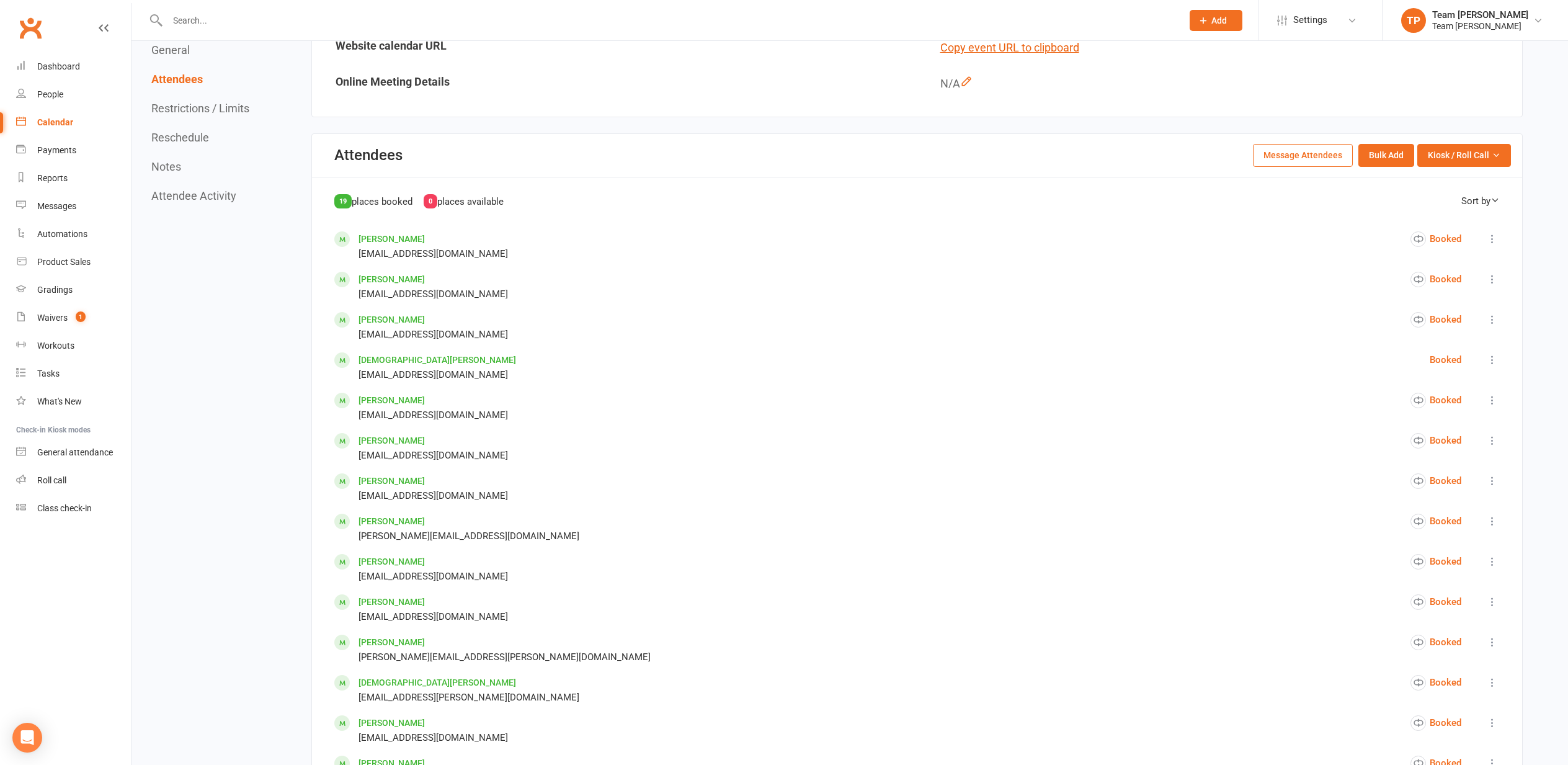
scroll to position [471, 0]
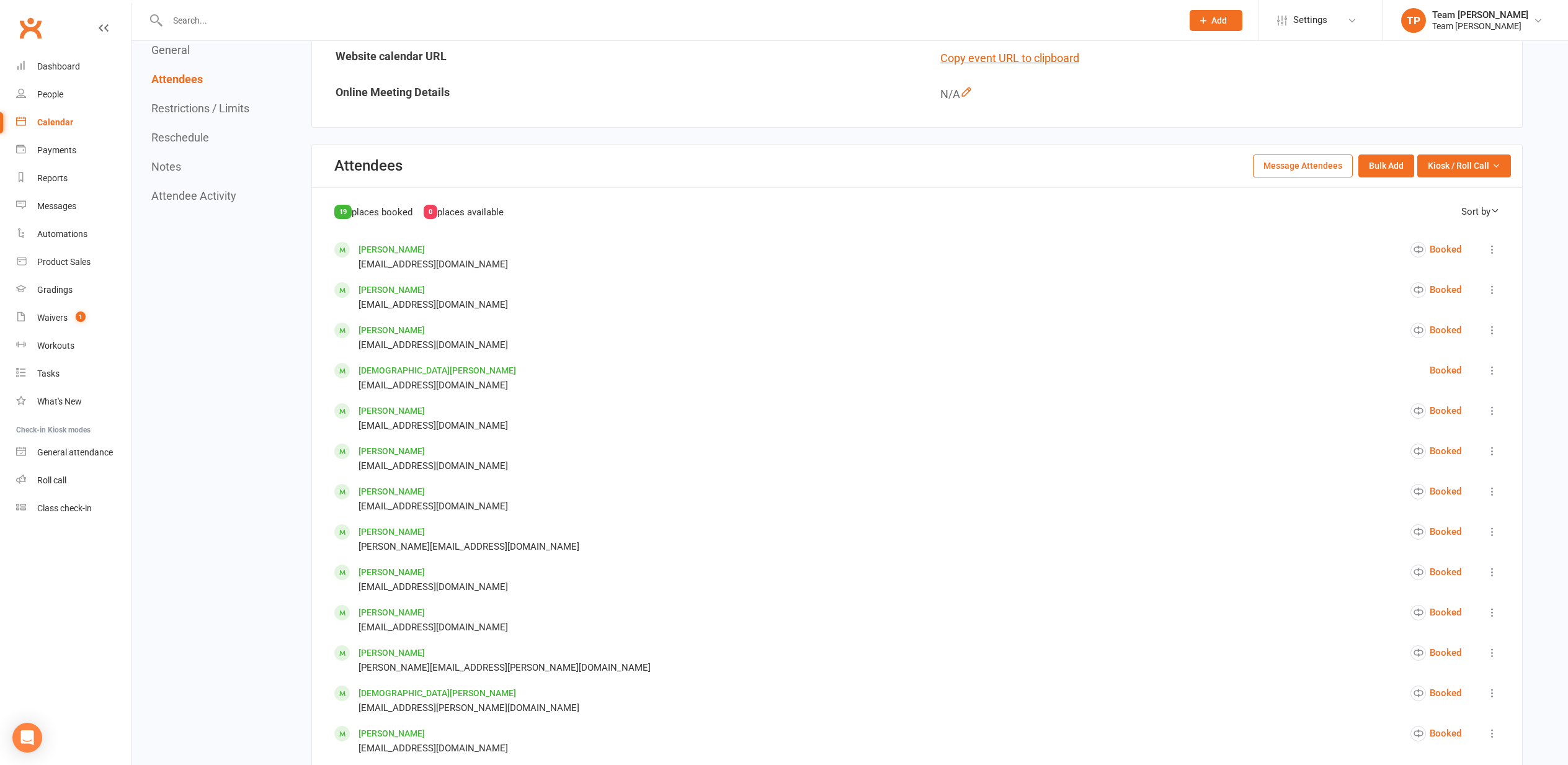
click at [1495, 364] on icon at bounding box center [1491, 370] width 12 height 12
click at [1417, 496] on link "Remove" at bounding box center [1427, 508] width 144 height 25
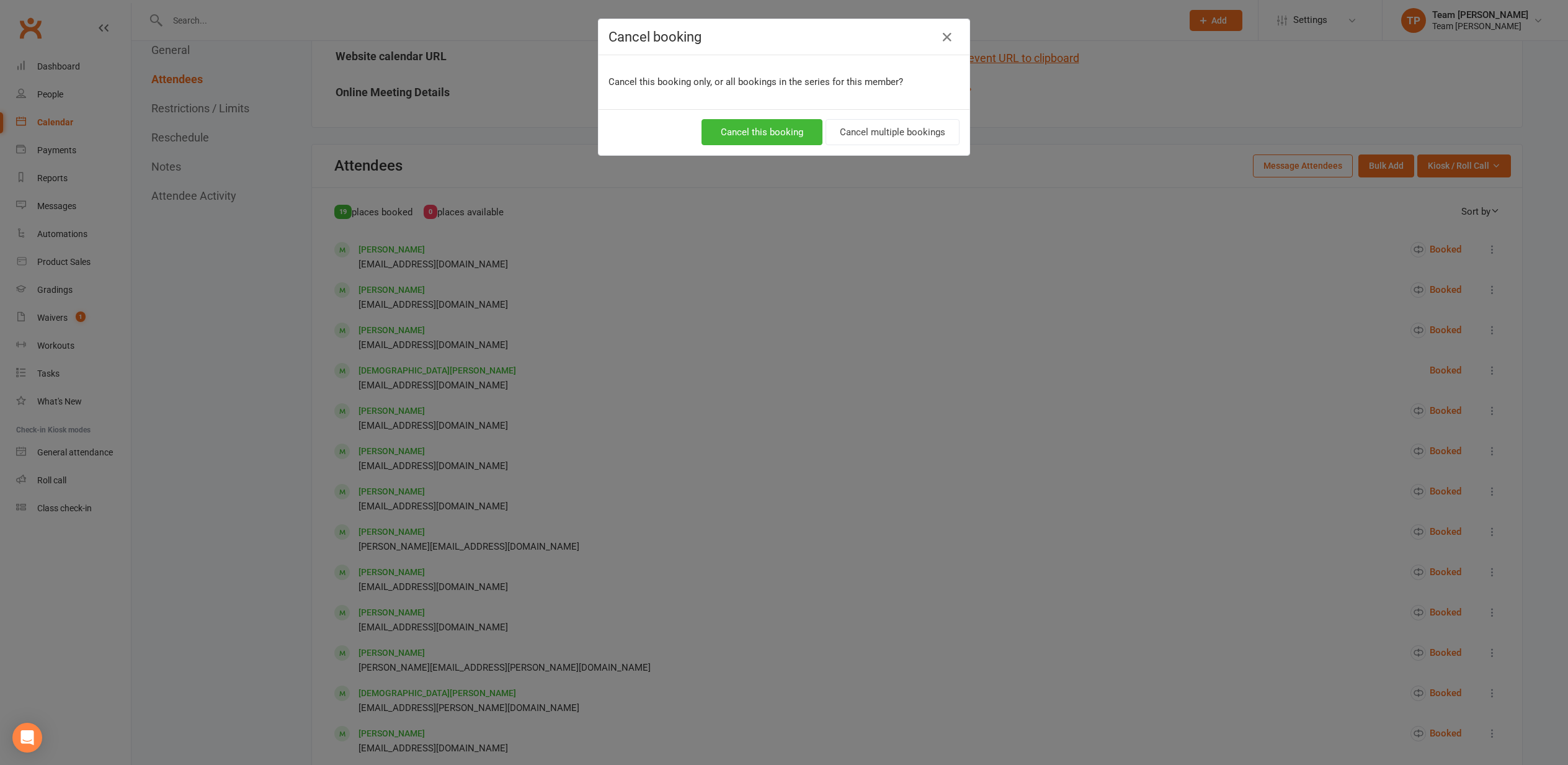
click at [769, 127] on button "Cancel this booking" at bounding box center [762, 132] width 121 height 26
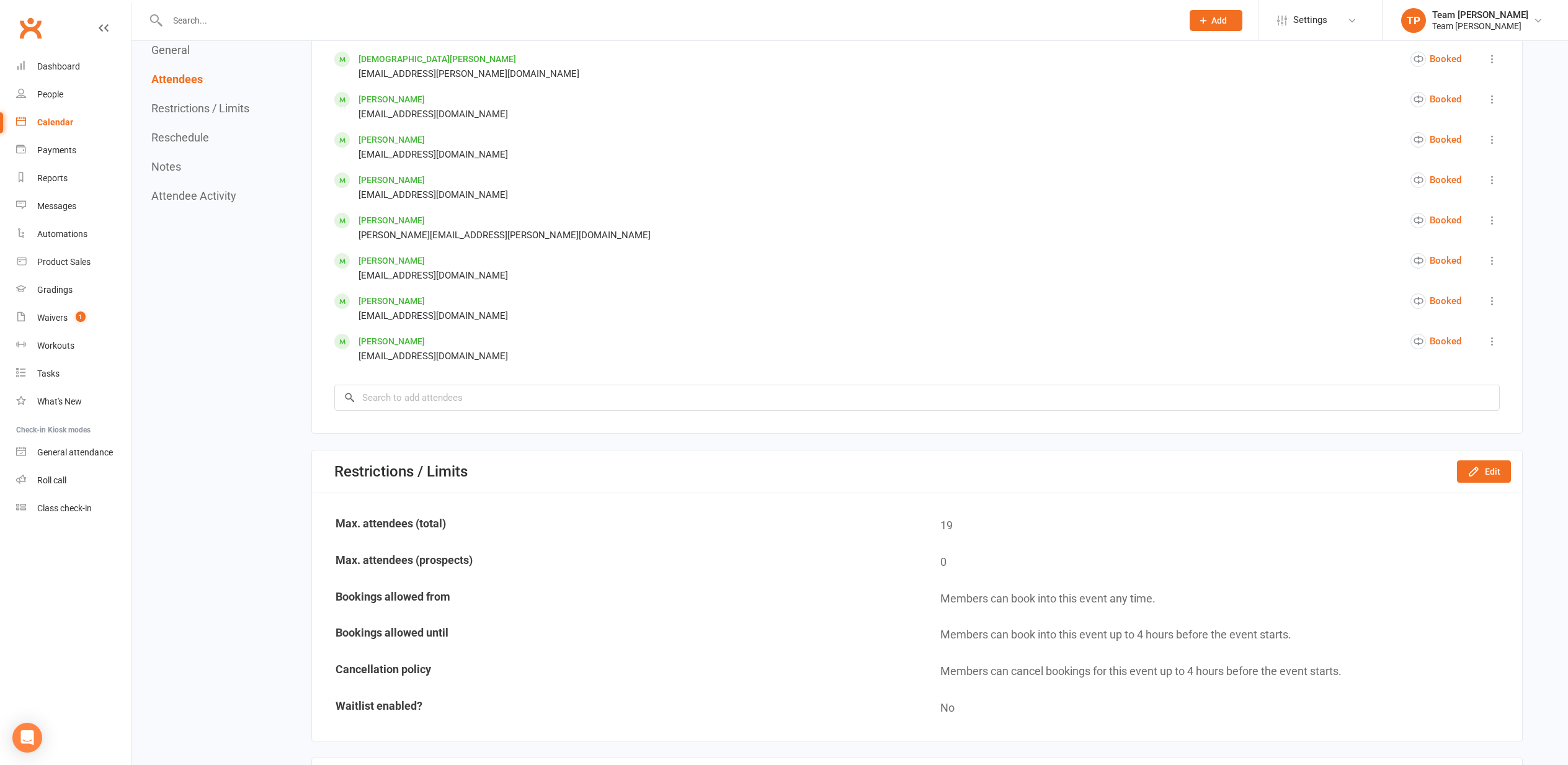
scroll to position [1065, 0]
click at [1484, 461] on button "Edit" at bounding box center [1483, 470] width 54 height 23
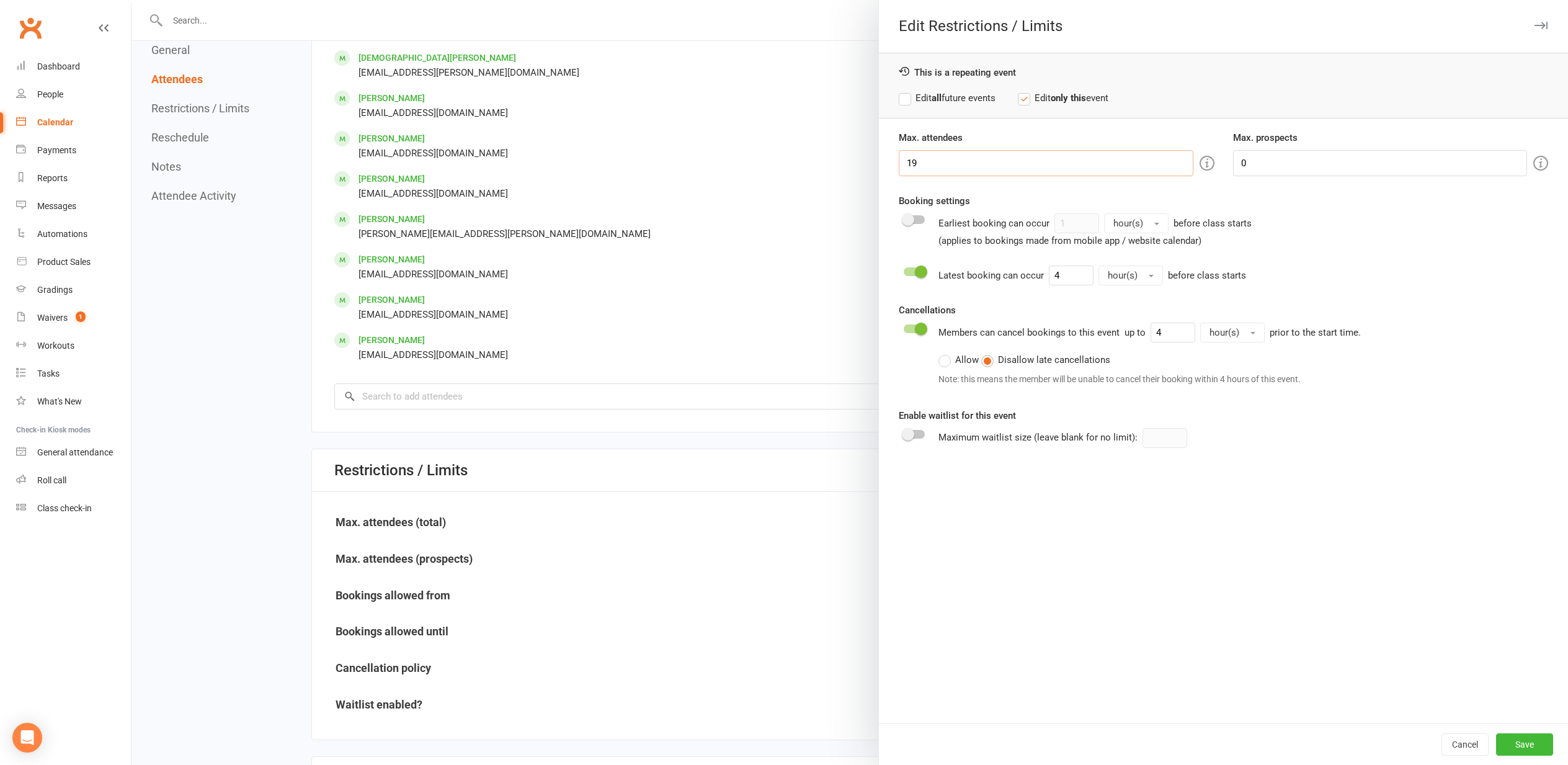
click at [912, 162] on input "19" at bounding box center [1045, 163] width 294 height 26
type input "18"
click at [1523, 746] on button "Save" at bounding box center [1525, 744] width 57 height 23
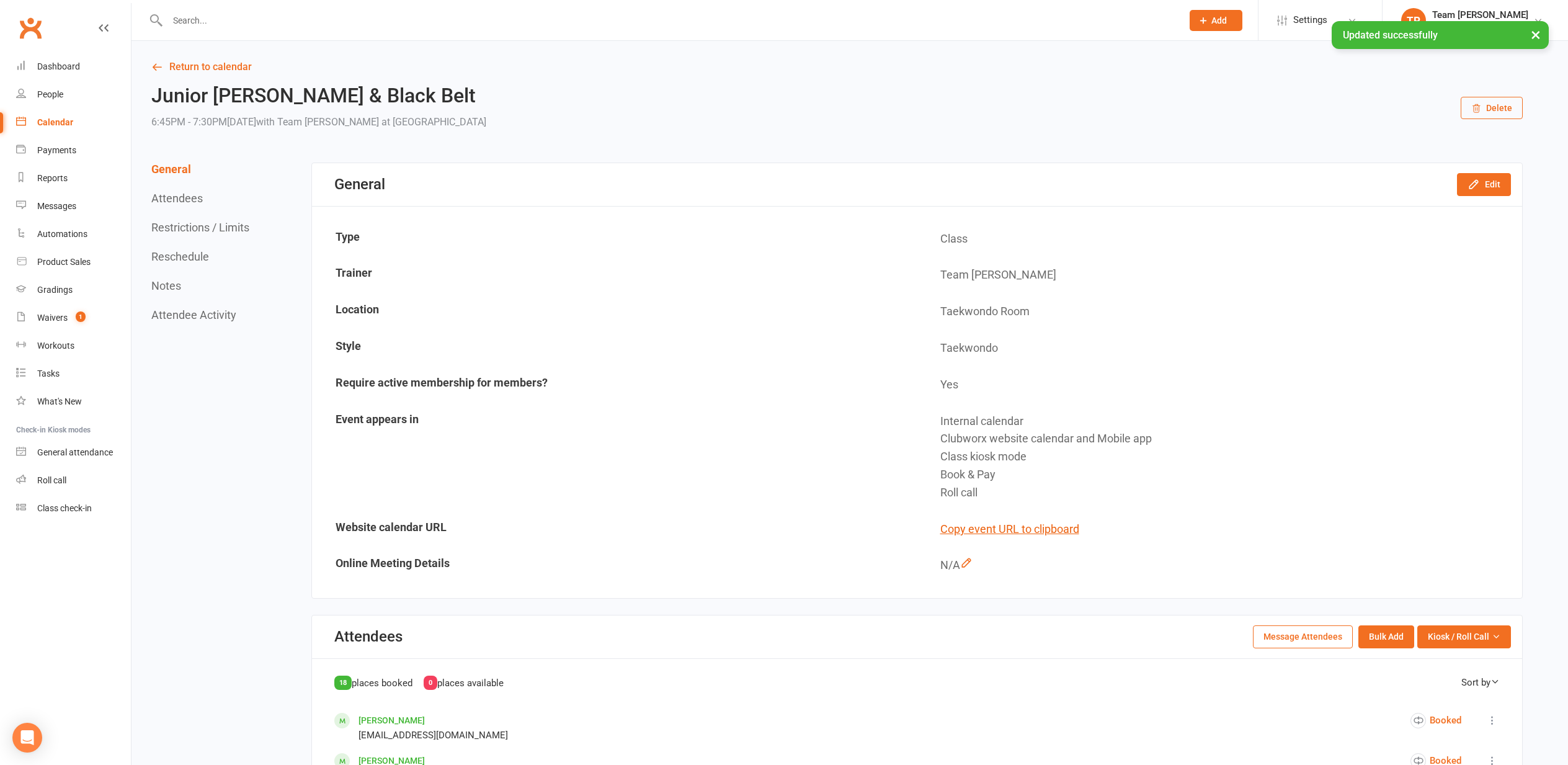
scroll to position [0, 0]
drag, startPoint x: 197, startPoint y: 60, endPoint x: 188, endPoint y: 68, distance: 12.0
click at [196, 62] on link "Return to calendar" at bounding box center [837, 67] width 1371 height 18
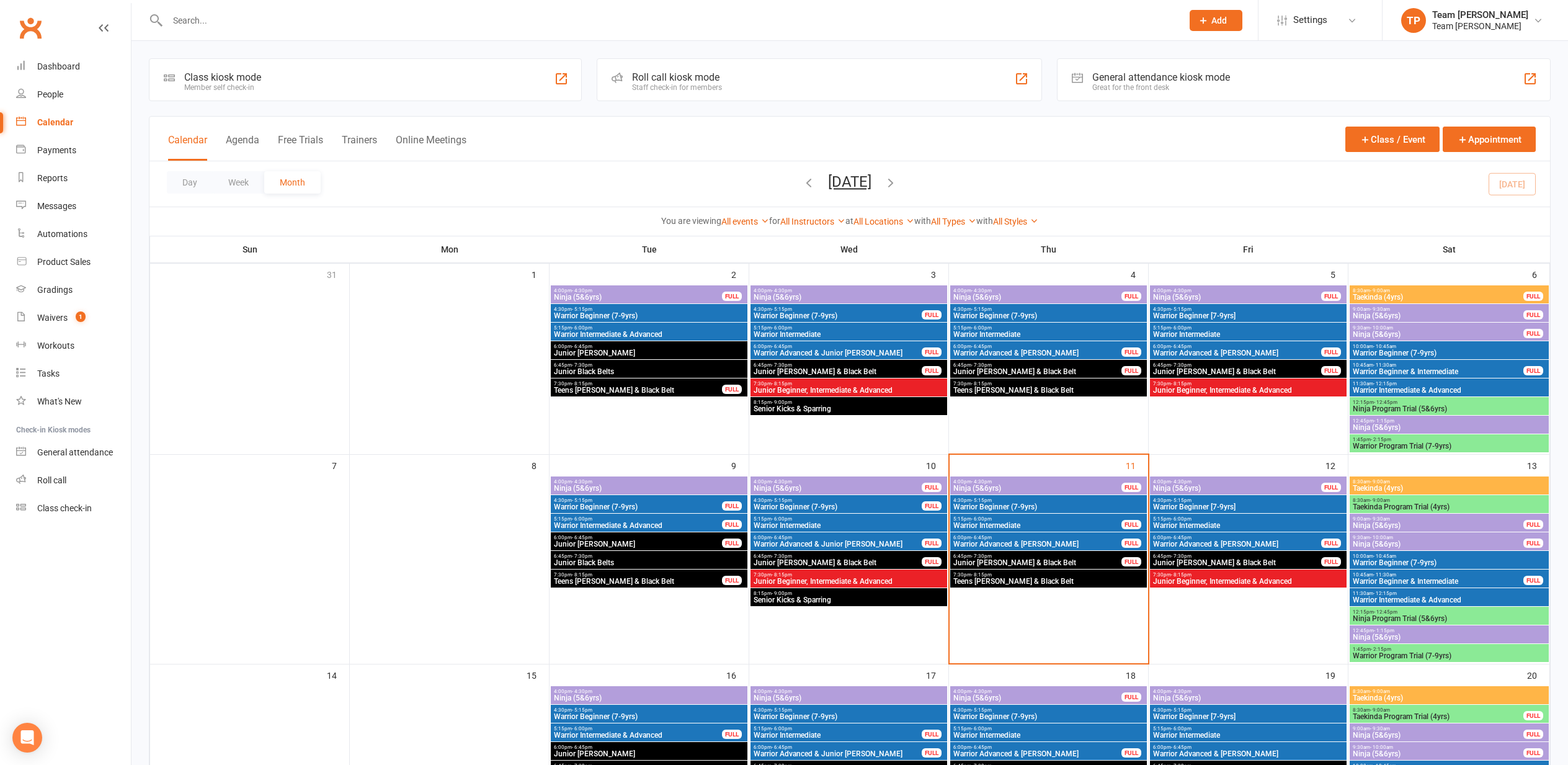
click at [1210, 560] on span "Junior [PERSON_NAME] & Black Belt" at bounding box center [1237, 562] width 169 height 7
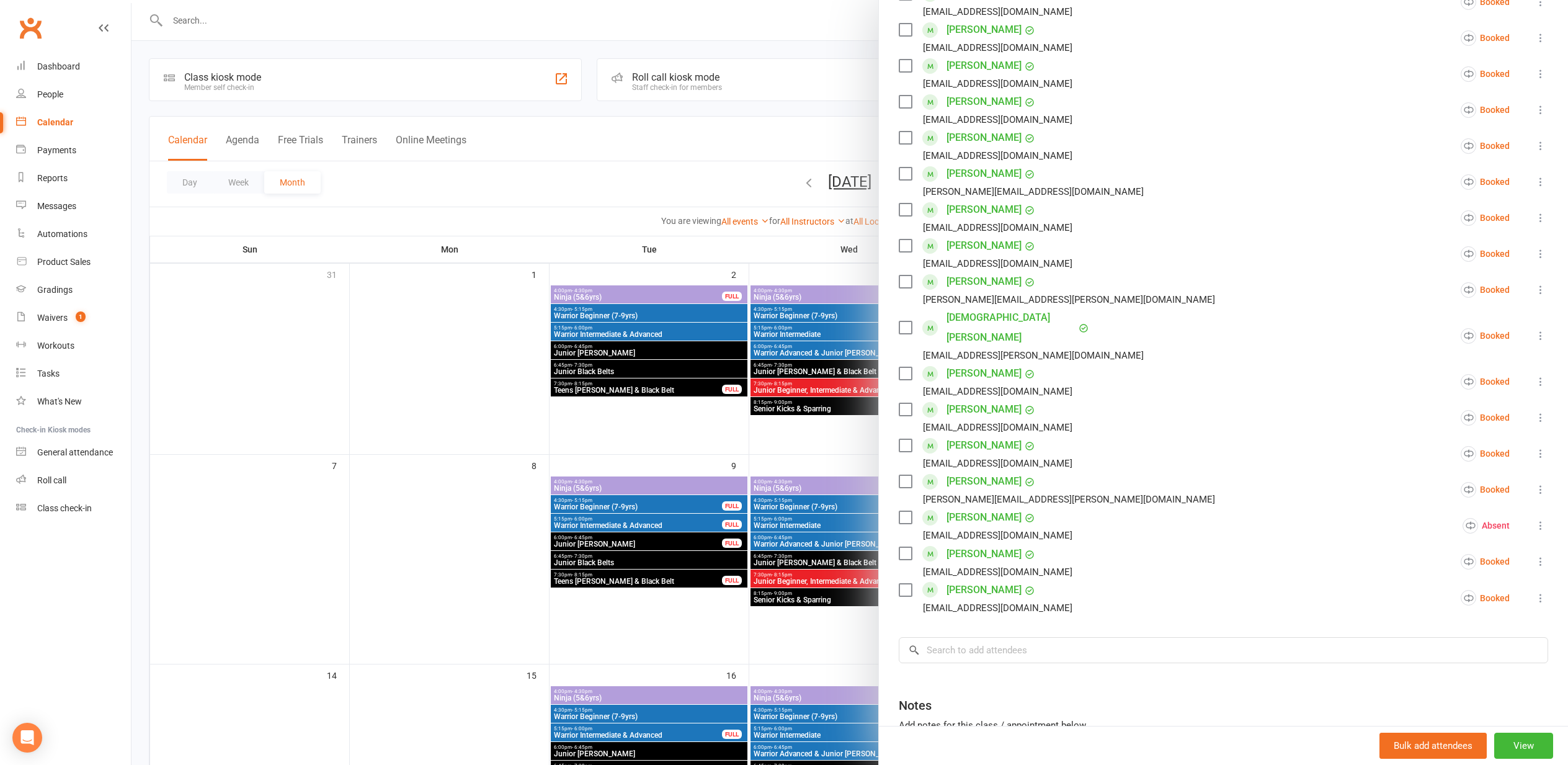
scroll to position [287, 0]
click at [954, 633] on input "search" at bounding box center [1223, 646] width 649 height 26
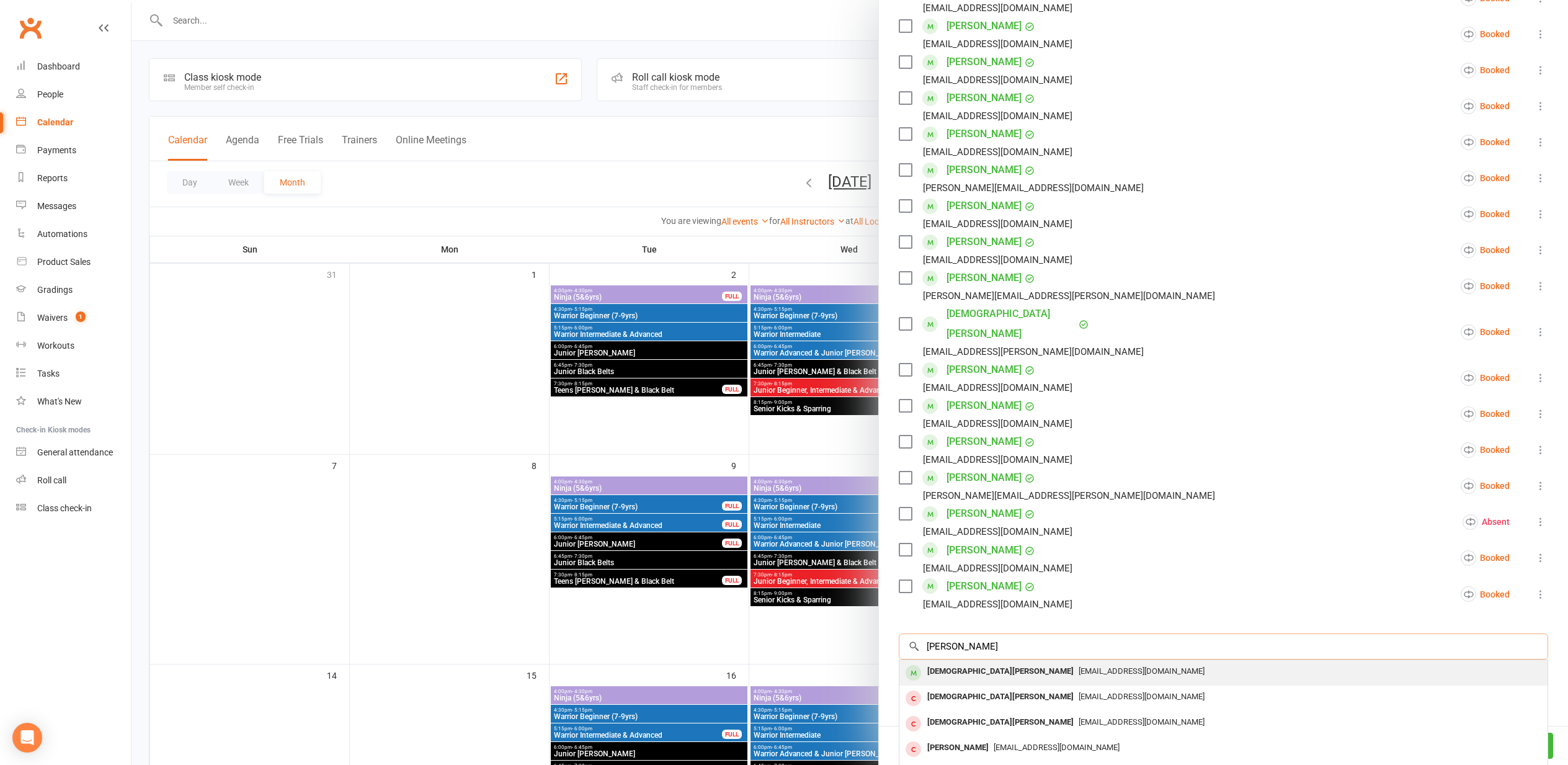
type input "christian Gervosni"
click at [961, 663] on div "Christian Gervasoni" at bounding box center [1000, 672] width 156 height 18
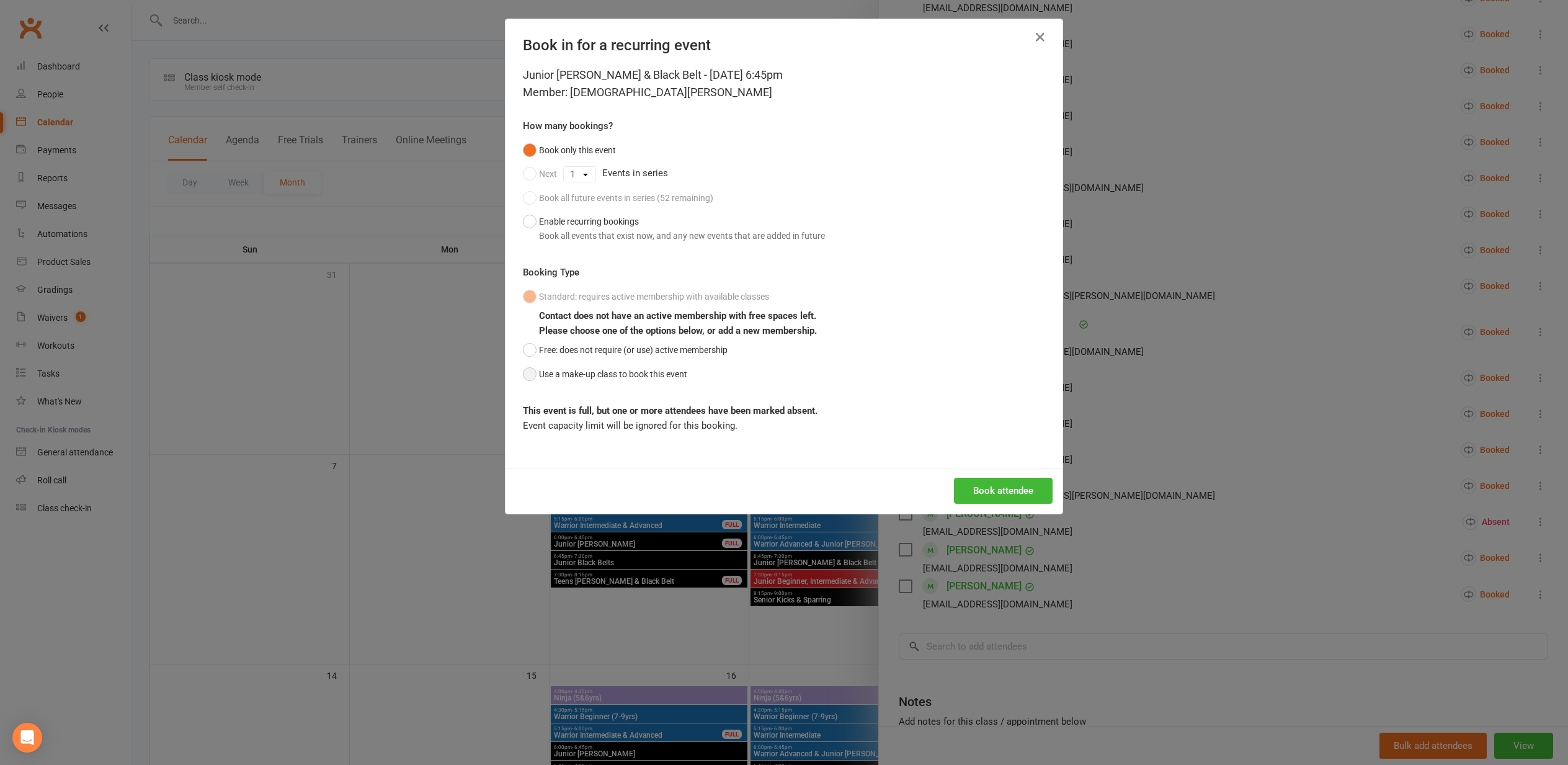
click at [526, 373] on button "Use a make-up class to book this event" at bounding box center [605, 374] width 164 height 23
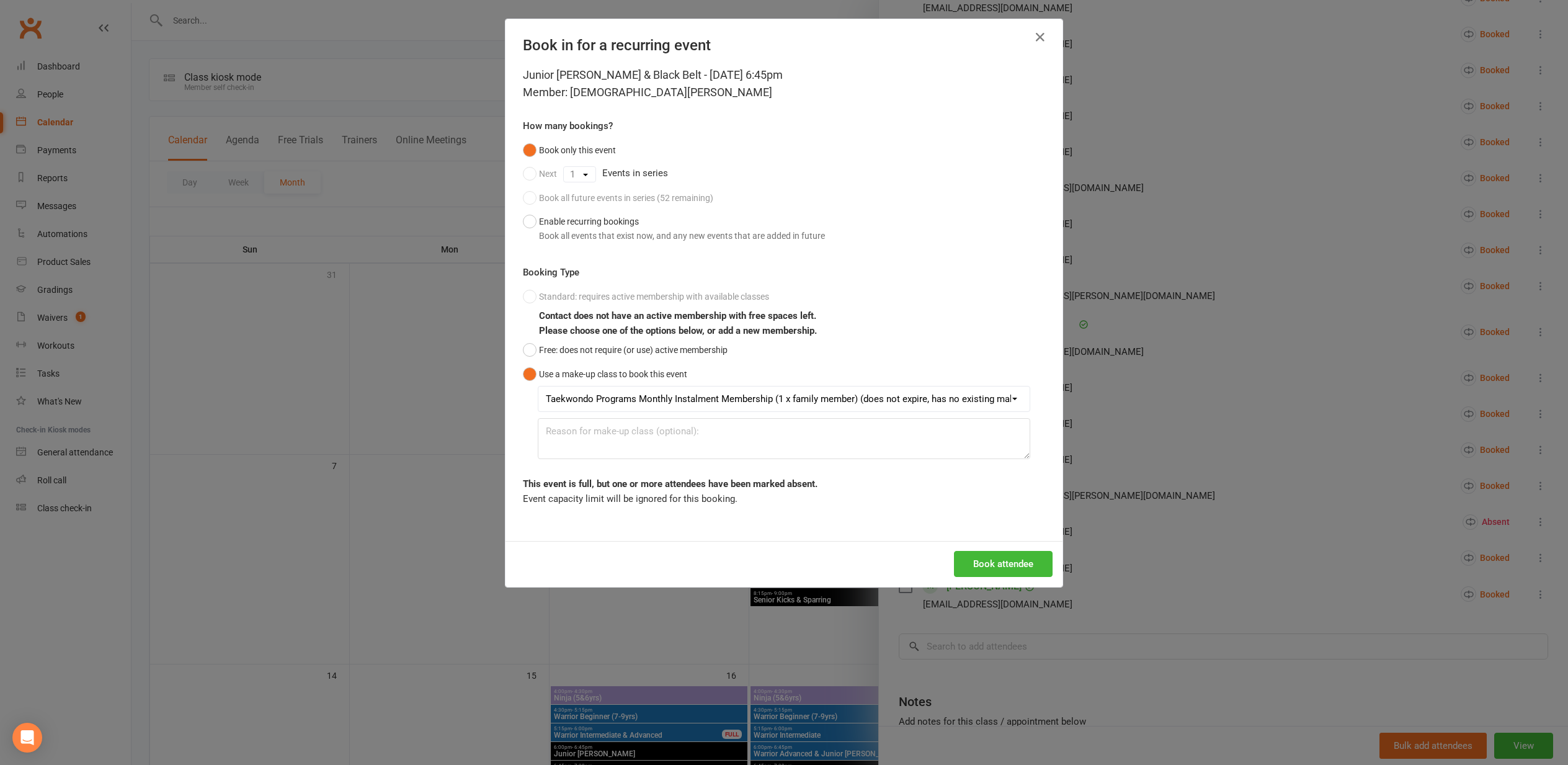
drag, startPoint x: 989, startPoint y: 569, endPoint x: 983, endPoint y: 568, distance: 6.1
click at [987, 569] on button "Book attendee" at bounding box center [1003, 564] width 98 height 26
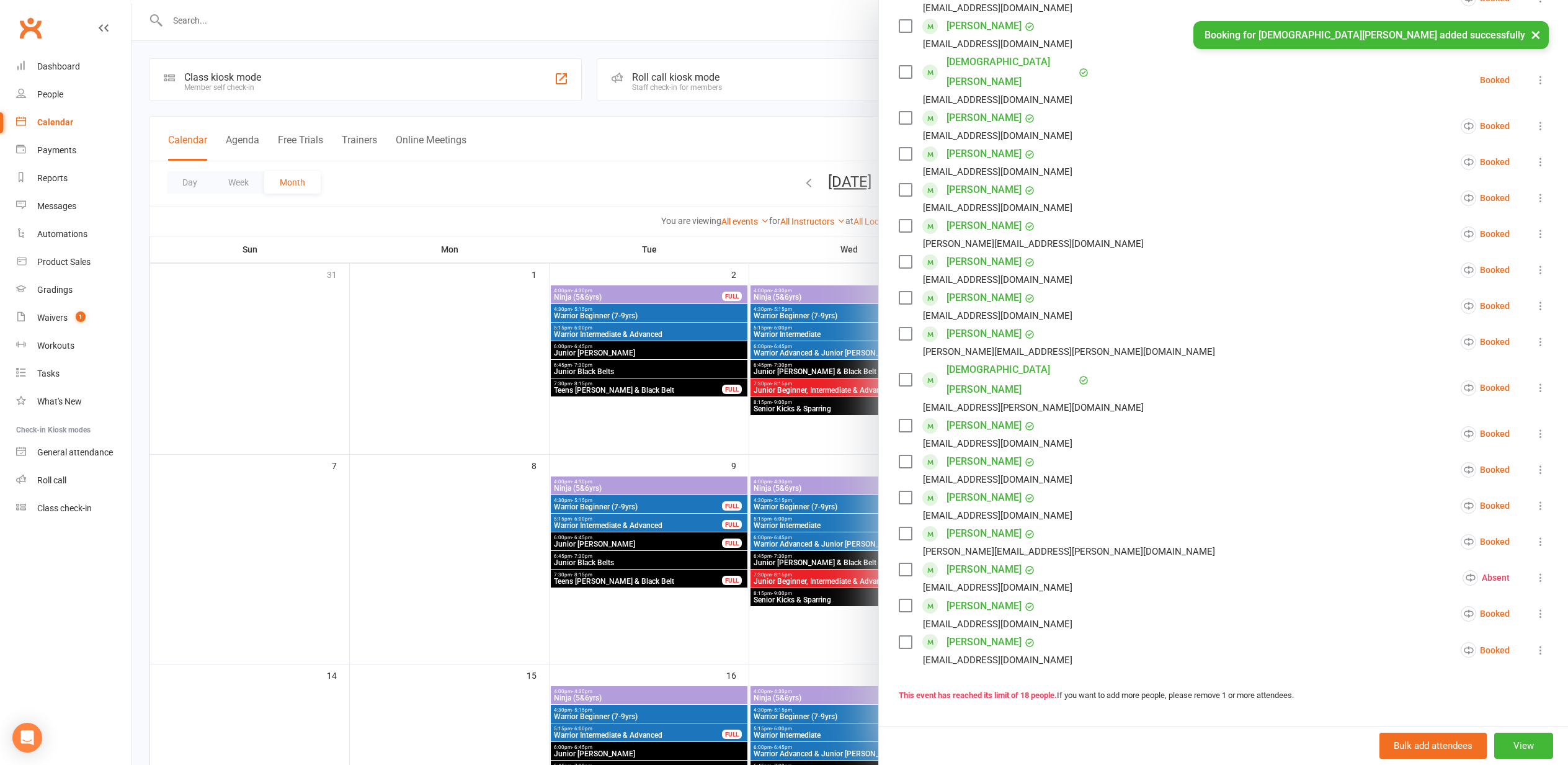
click at [499, 515] on div at bounding box center [850, 382] width 1437 height 765
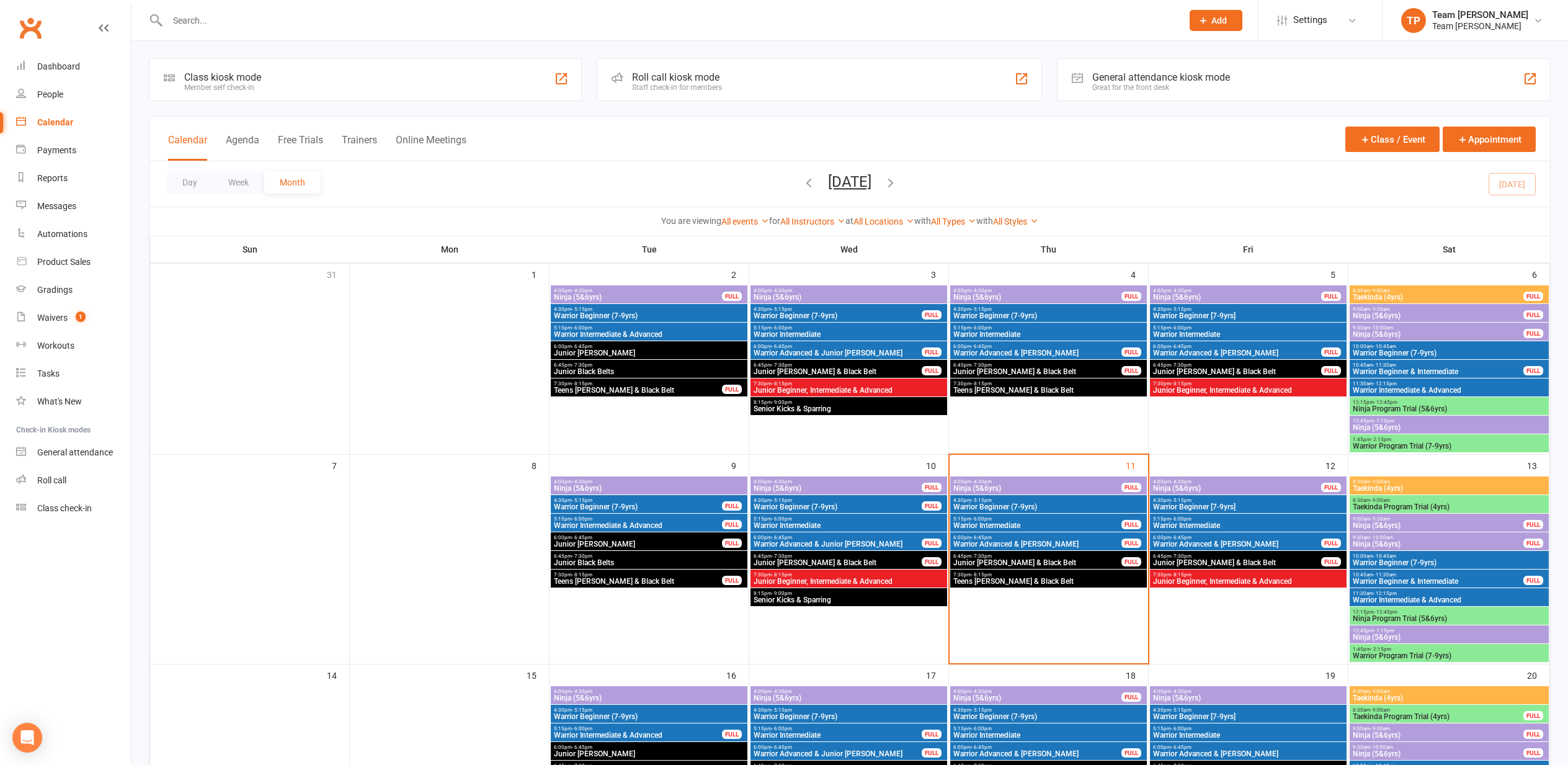
scroll to position [2, 0]
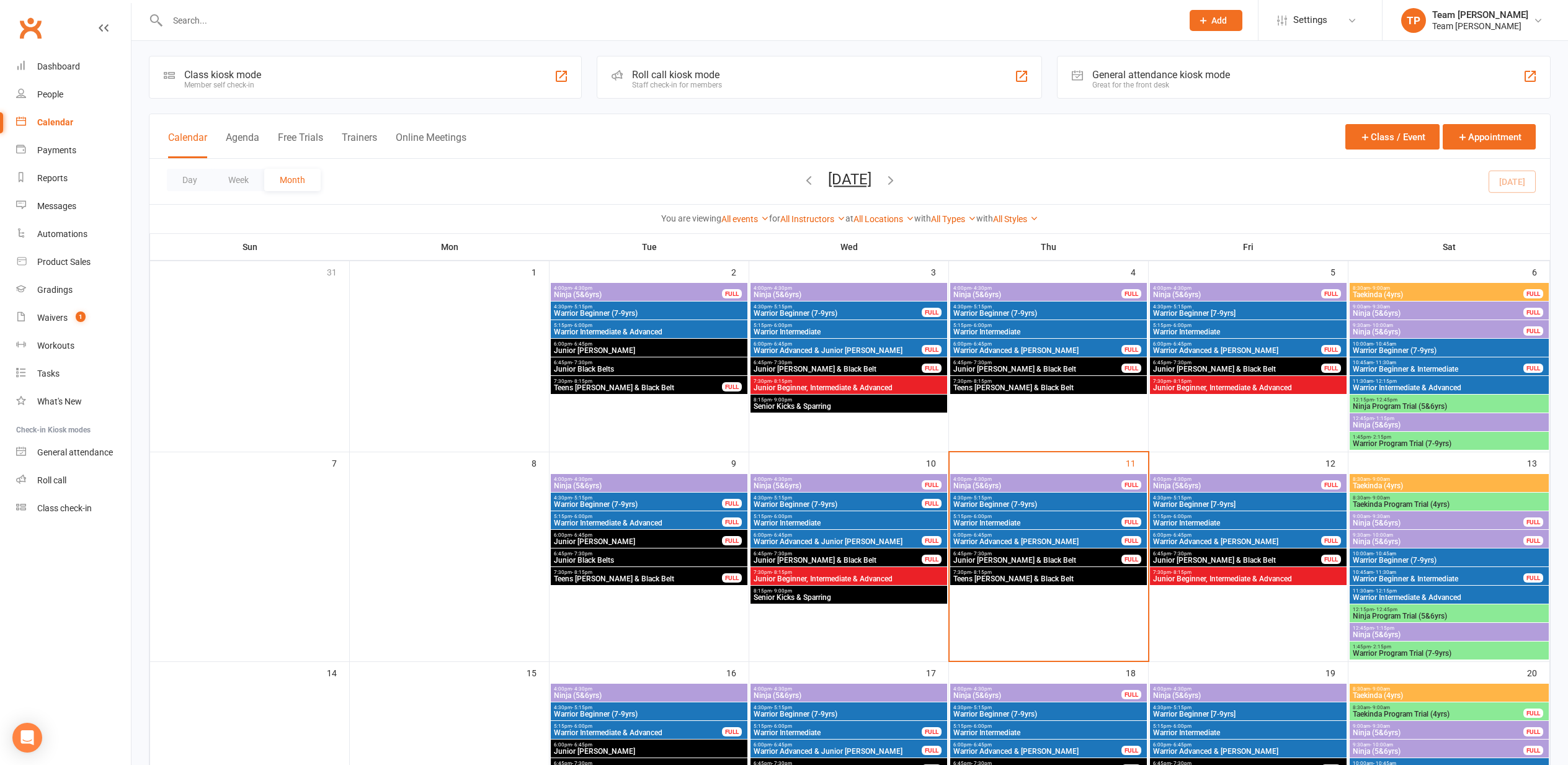
click at [1022, 541] on span "Warrior Advanced & [PERSON_NAME]" at bounding box center [1037, 541] width 169 height 7
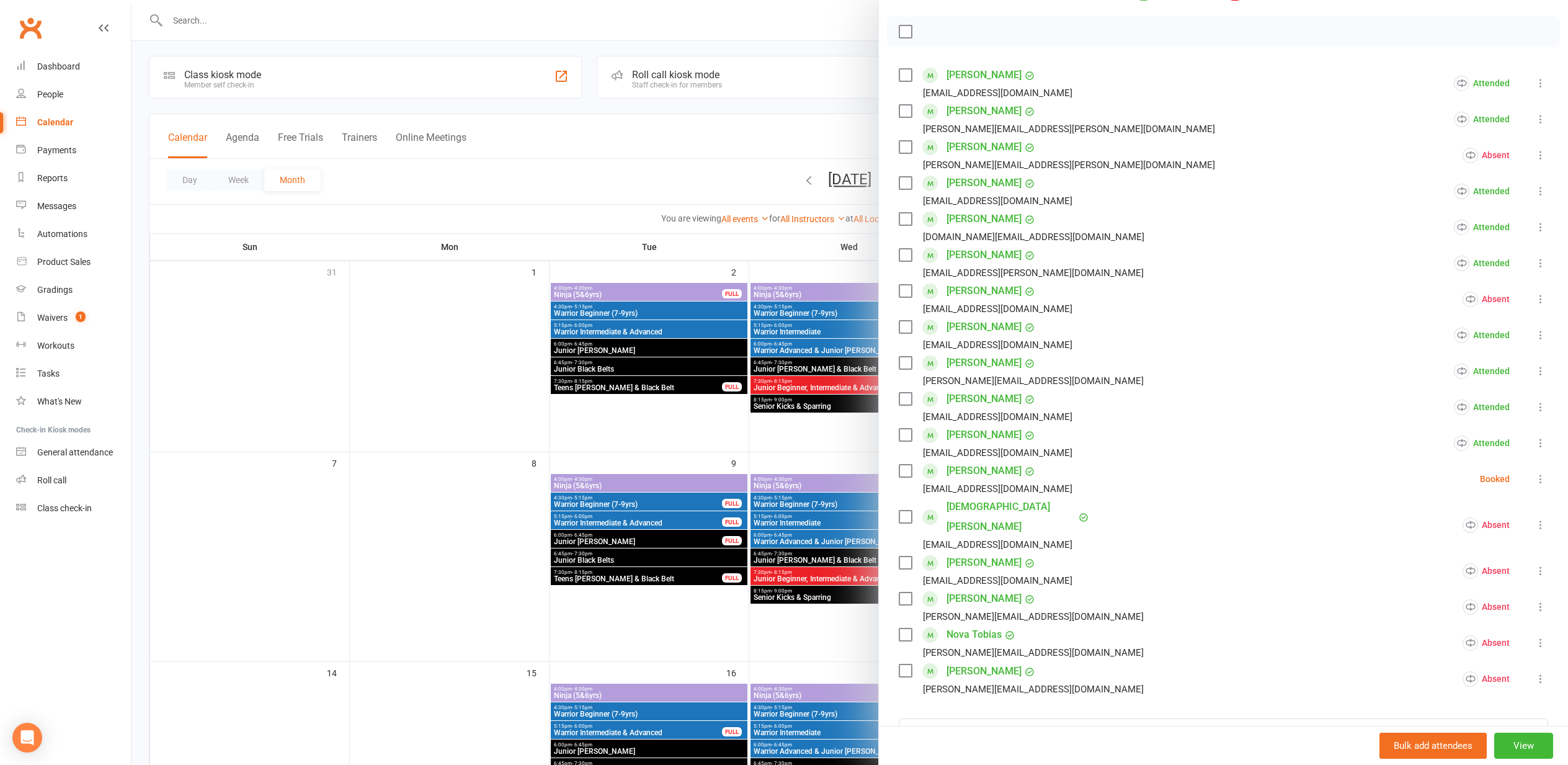
scroll to position [166, 0]
click at [1541, 473] on icon at bounding box center [1540, 478] width 12 height 12
click at [1477, 553] on link "Check in" at bounding box center [1475, 552] width 145 height 25
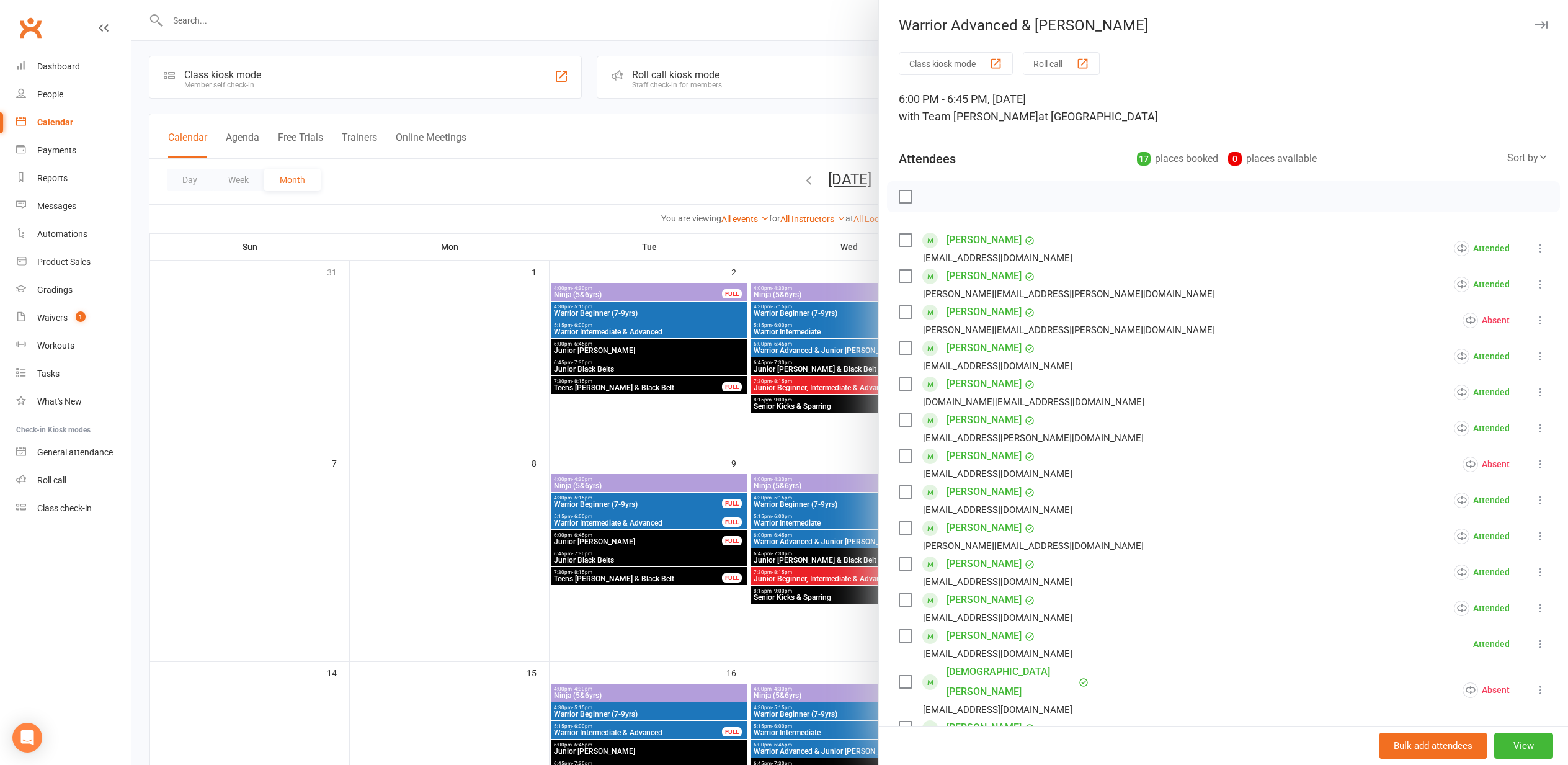
scroll to position [2, 0]
click at [436, 513] on div at bounding box center [850, 382] width 1437 height 765
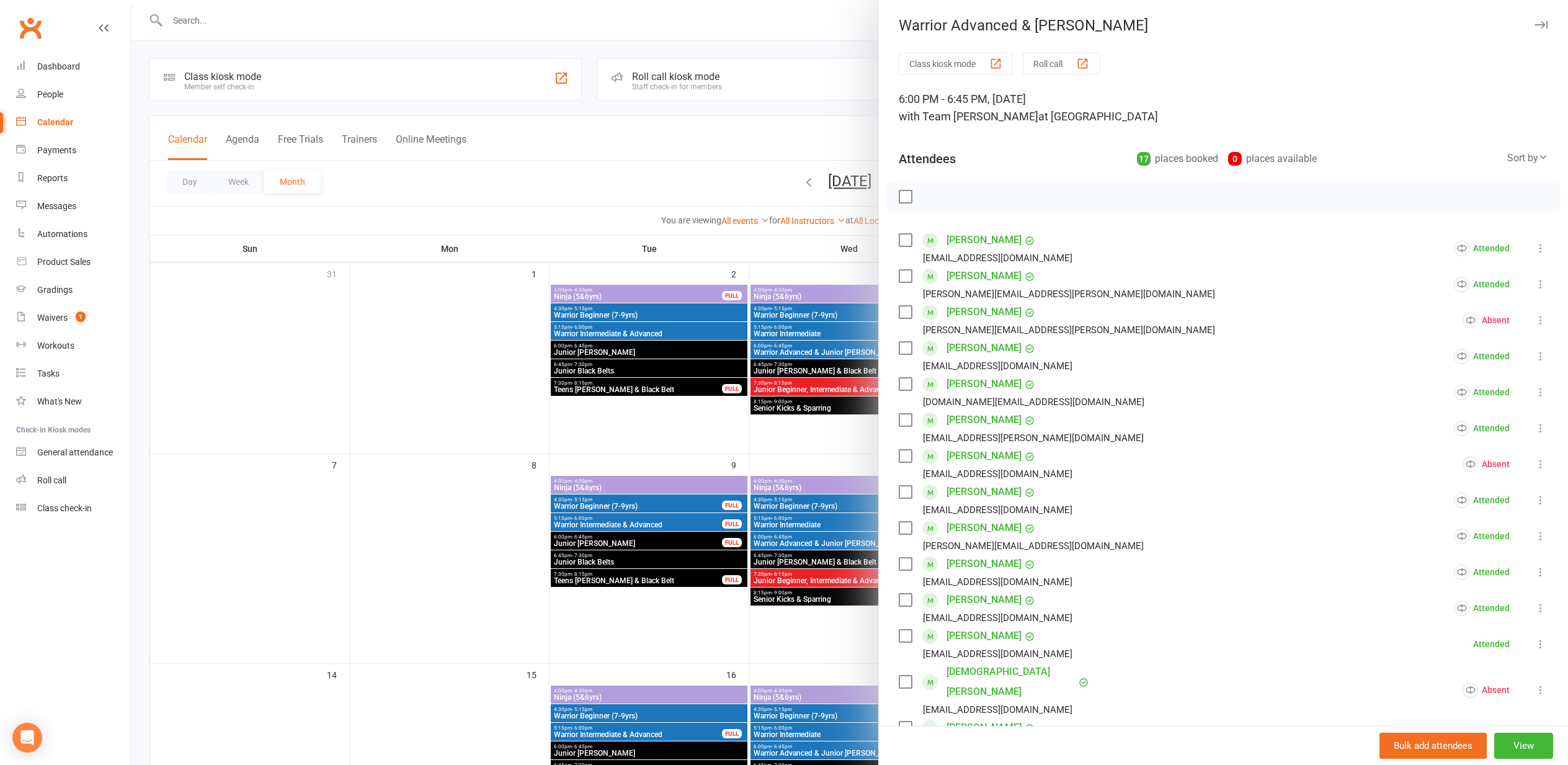
scroll to position [1, 0]
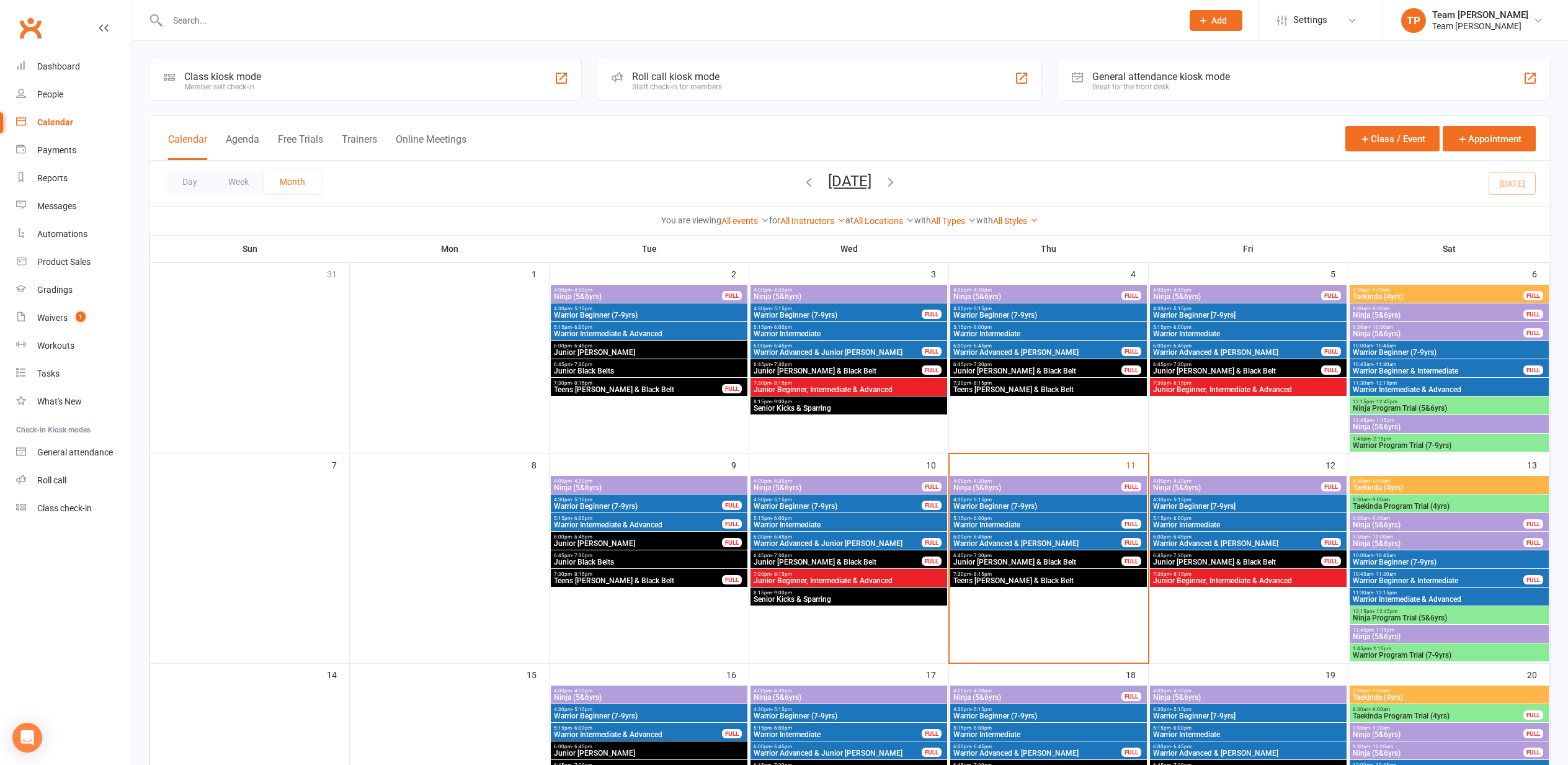
click at [999, 540] on span "Warrior Advanced & [PERSON_NAME]" at bounding box center [1037, 543] width 169 height 7
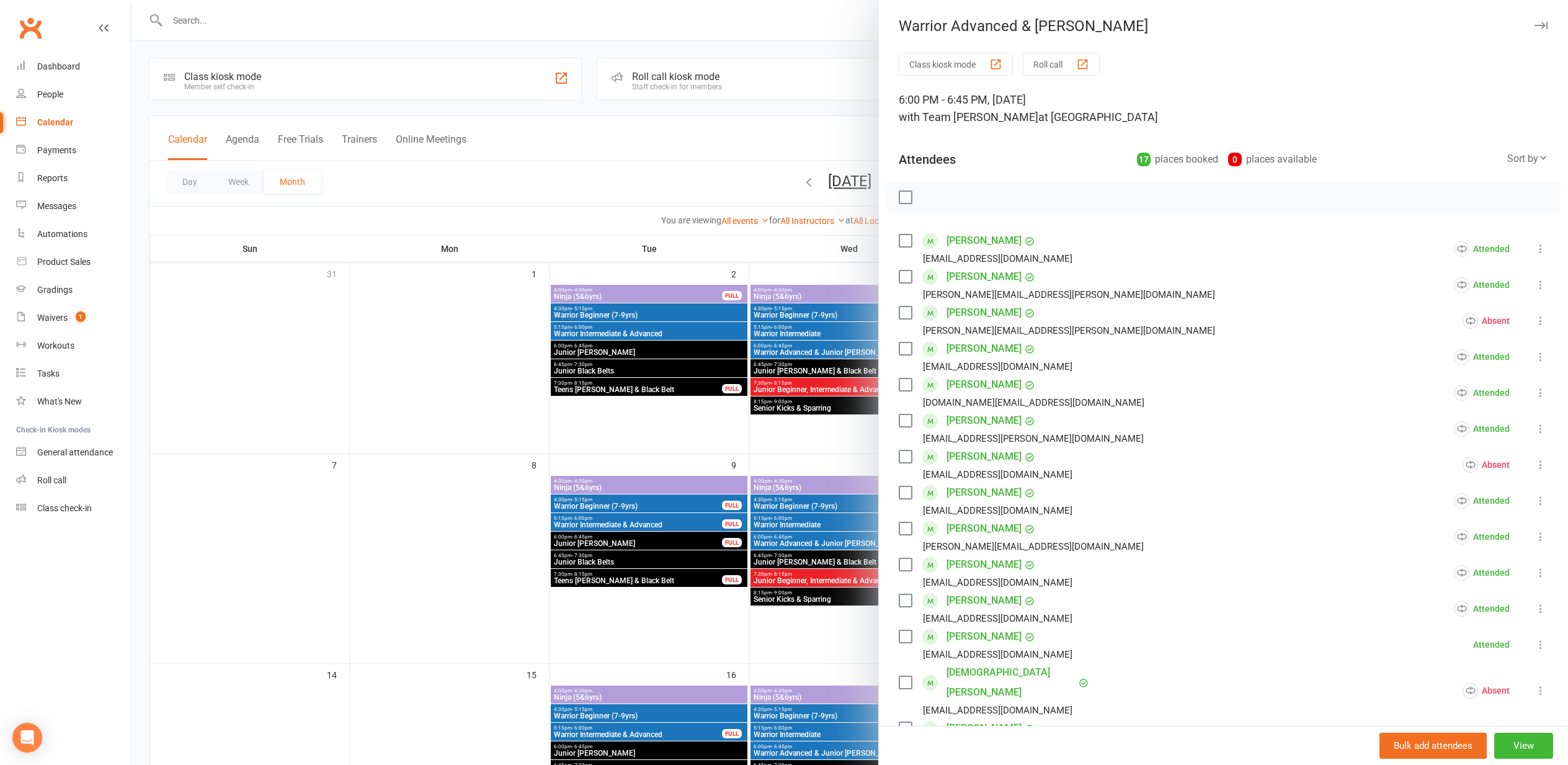
click at [1085, 62] on div "button" at bounding box center [1082, 64] width 13 height 13
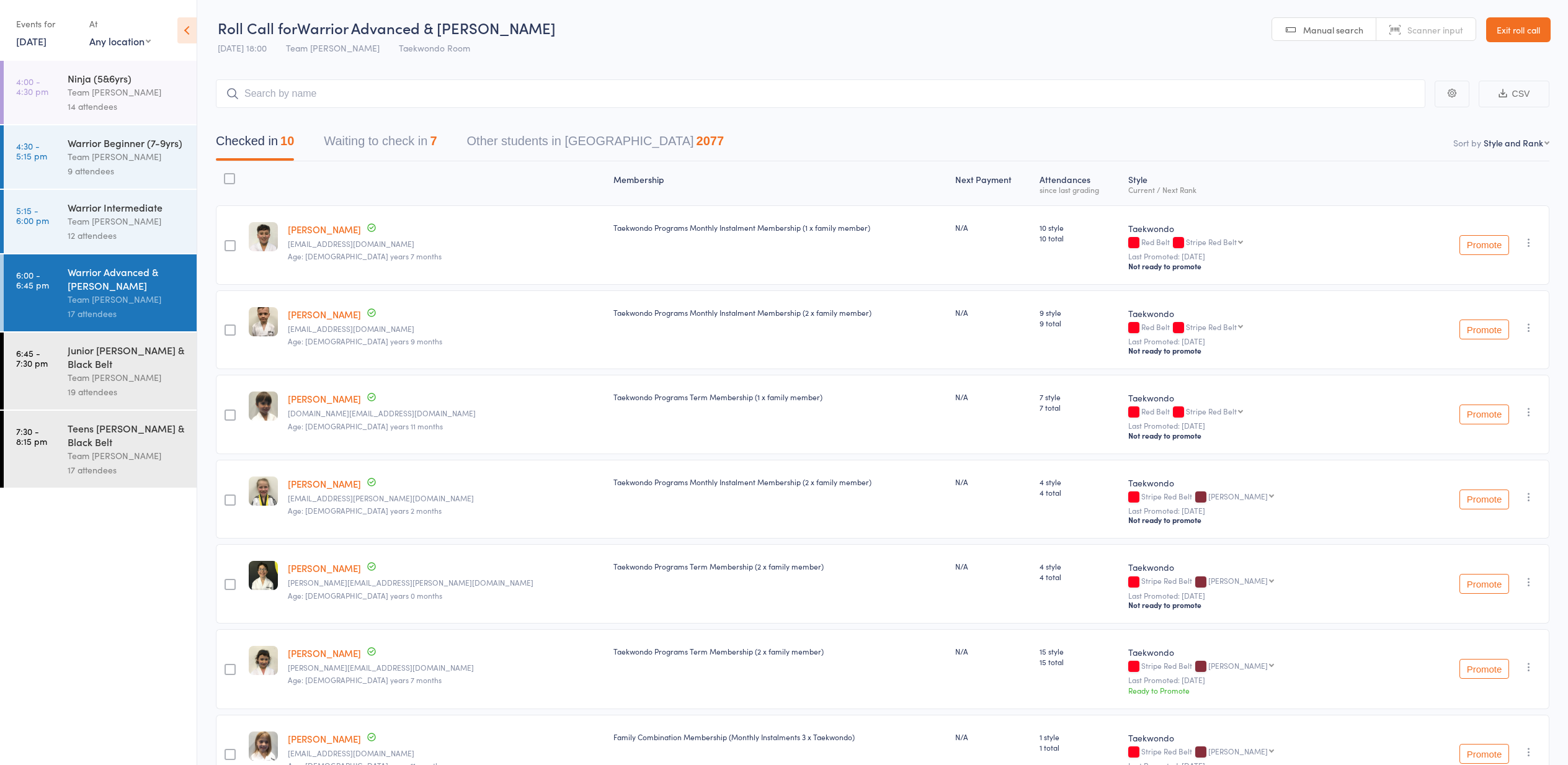
click at [393, 143] on button "Waiting to check in 7" at bounding box center [380, 144] width 113 height 33
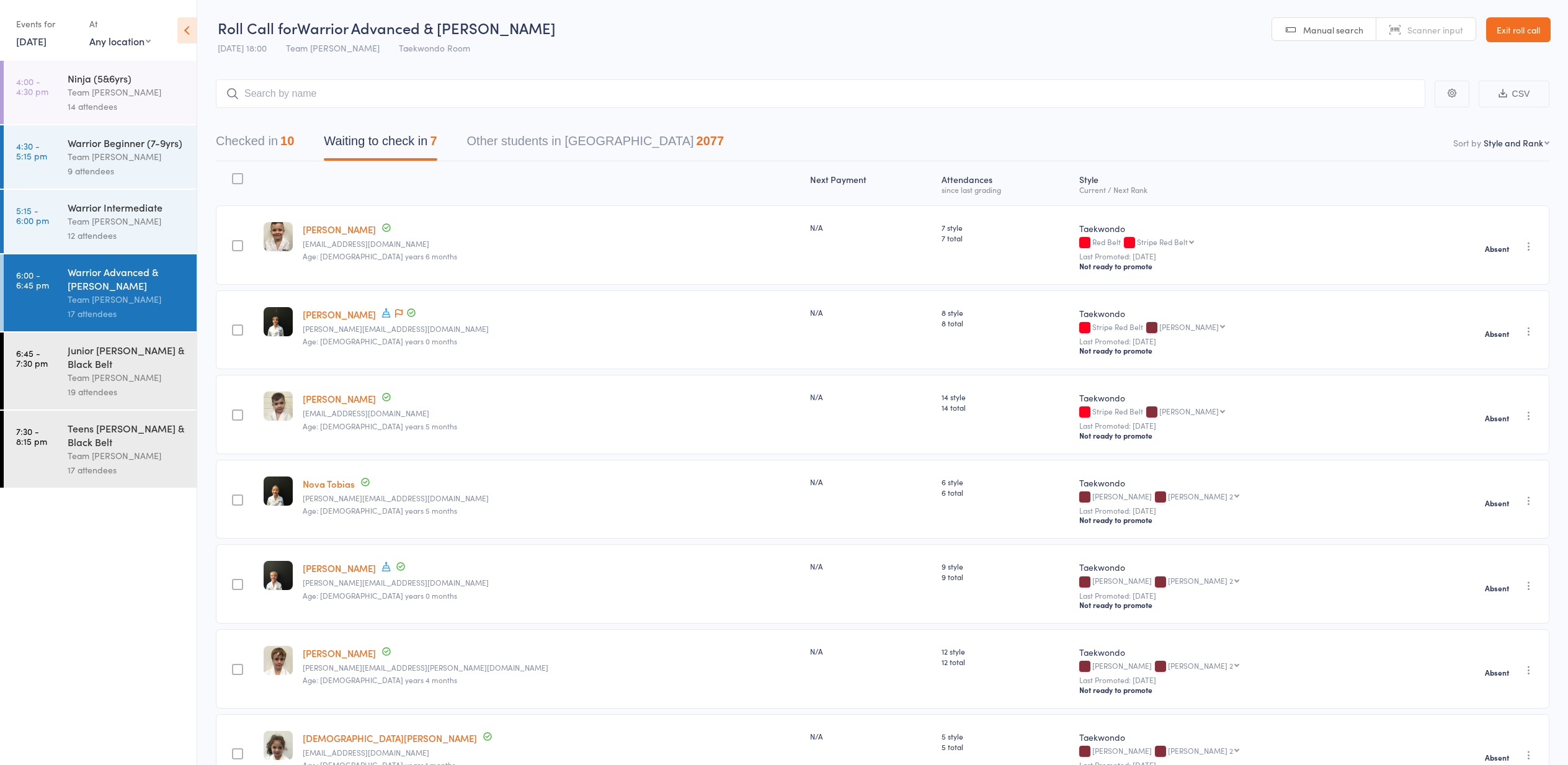
click at [238, 139] on button "Checked in 10" at bounding box center [254, 144] width 78 height 33
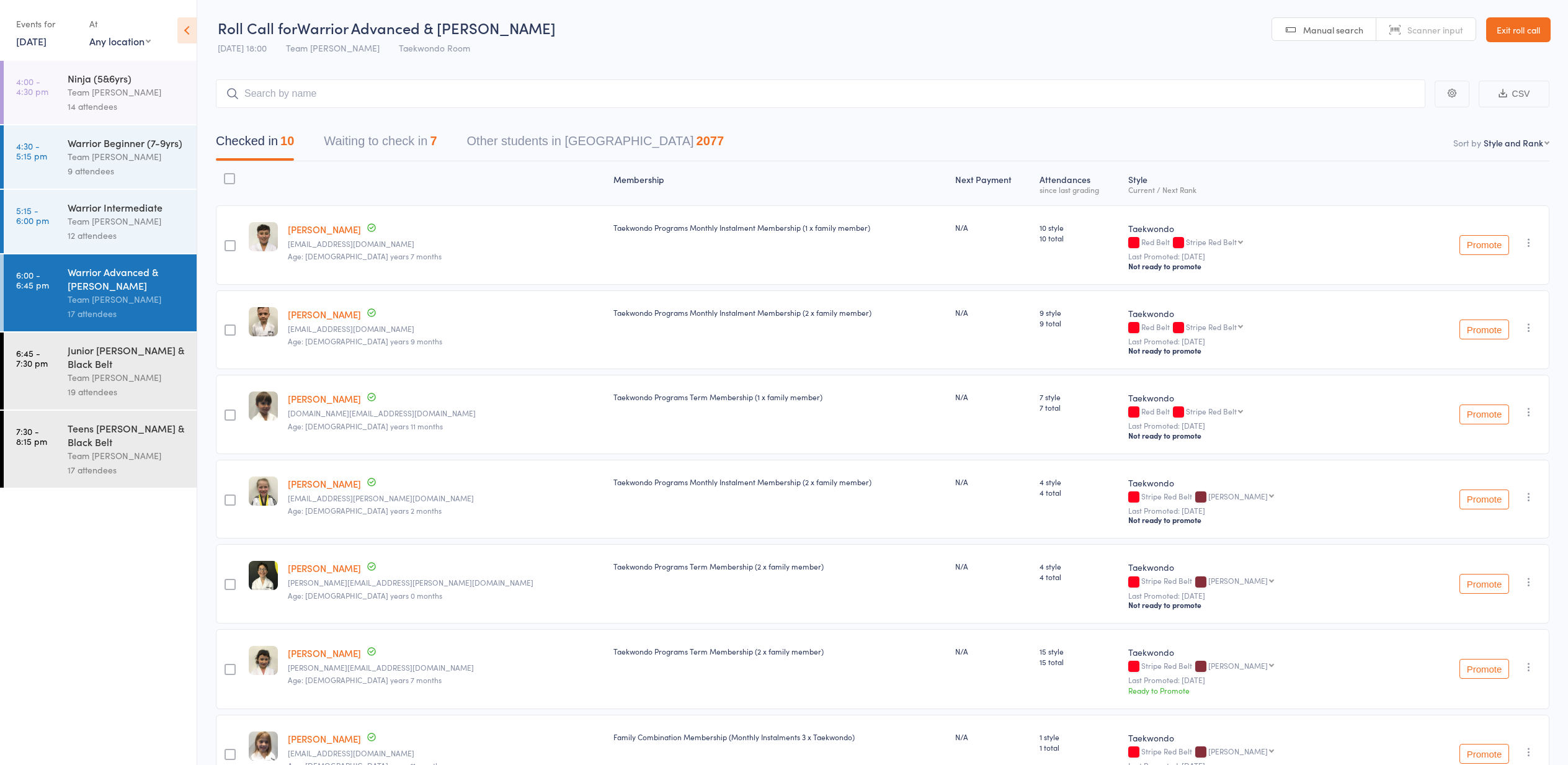
click at [64, 371] on link "6:45 - 7:30 pm Junior [PERSON_NAME] & Black Belt Team [PERSON_NAME] 19 attendees" at bounding box center [101, 371] width 193 height 77
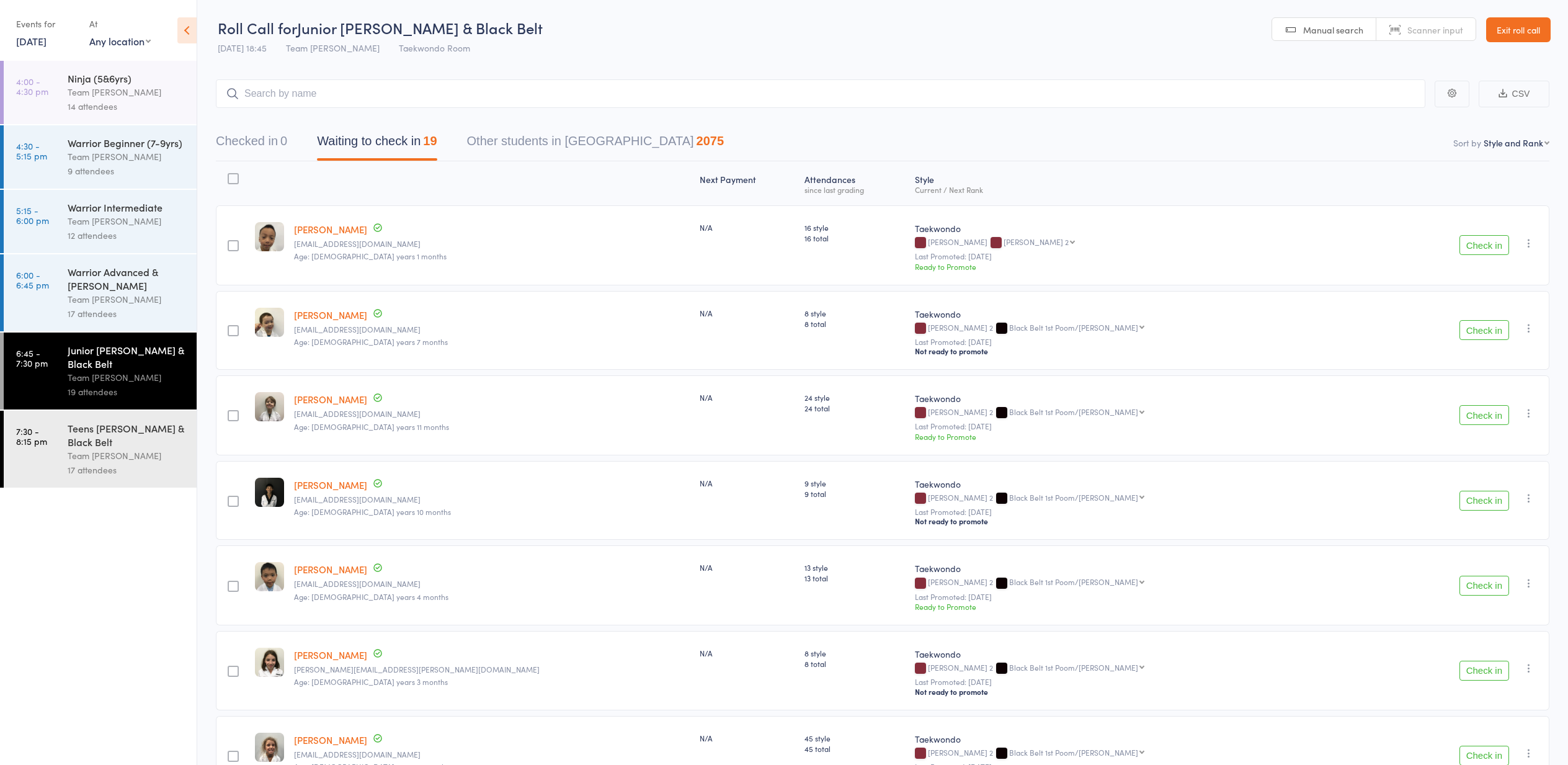
click at [85, 216] on div "Team [PERSON_NAME]" at bounding box center [126, 221] width 118 height 14
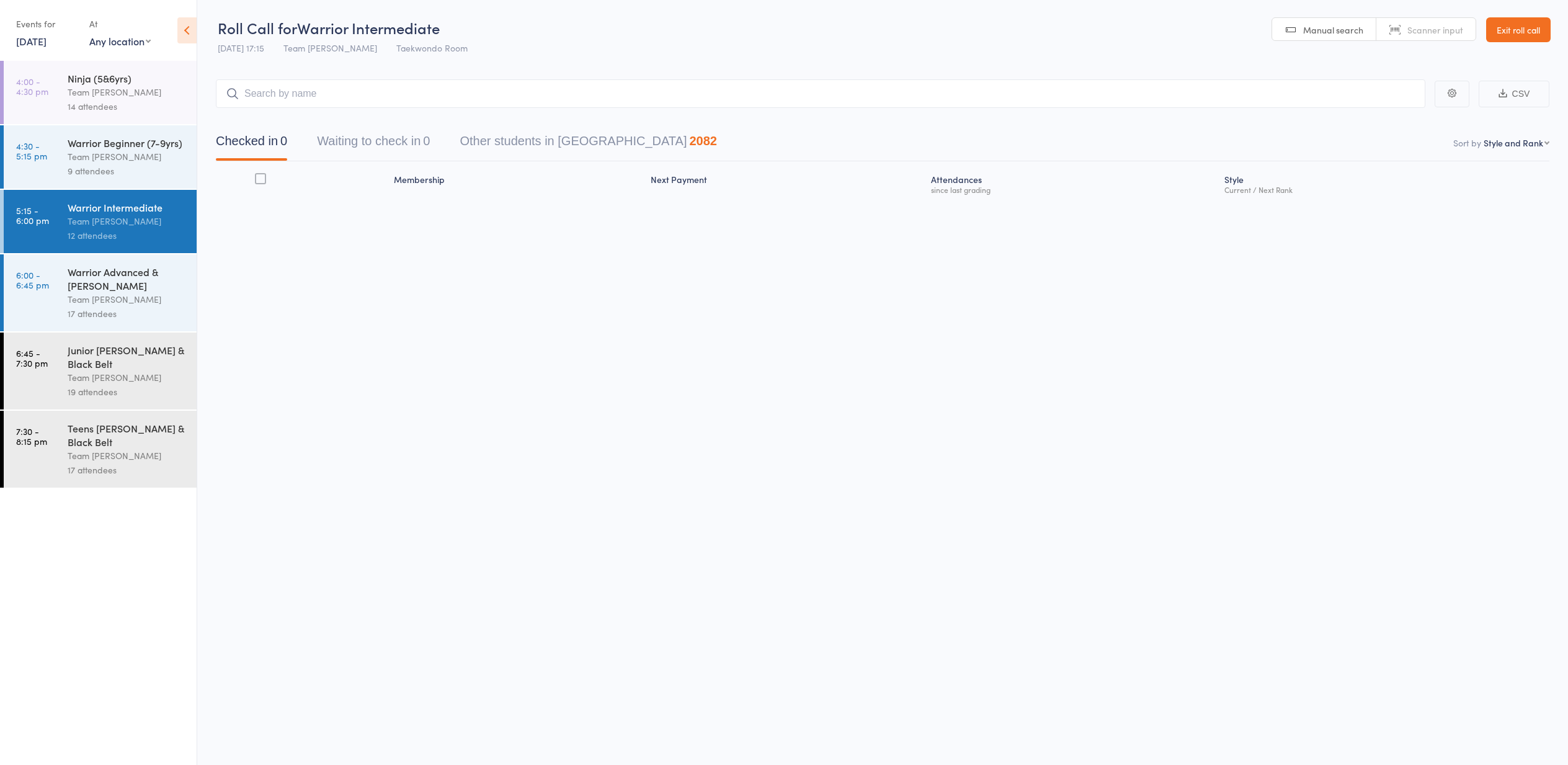
click at [98, 143] on div "Warrior Beginner (7-9yrs)" at bounding box center [126, 143] width 118 height 14
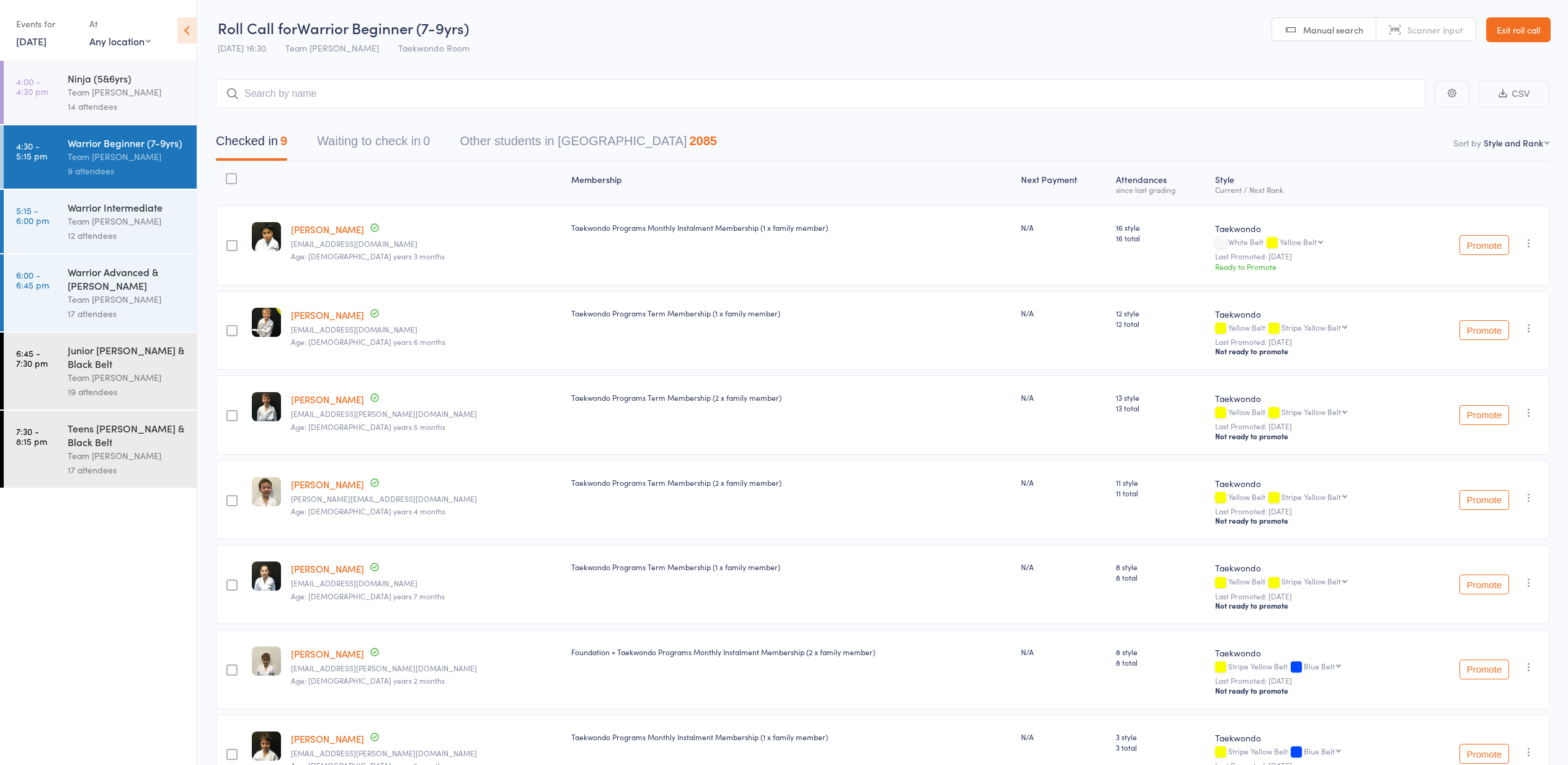
click at [93, 221] on div "Team [PERSON_NAME]" at bounding box center [126, 221] width 118 height 14
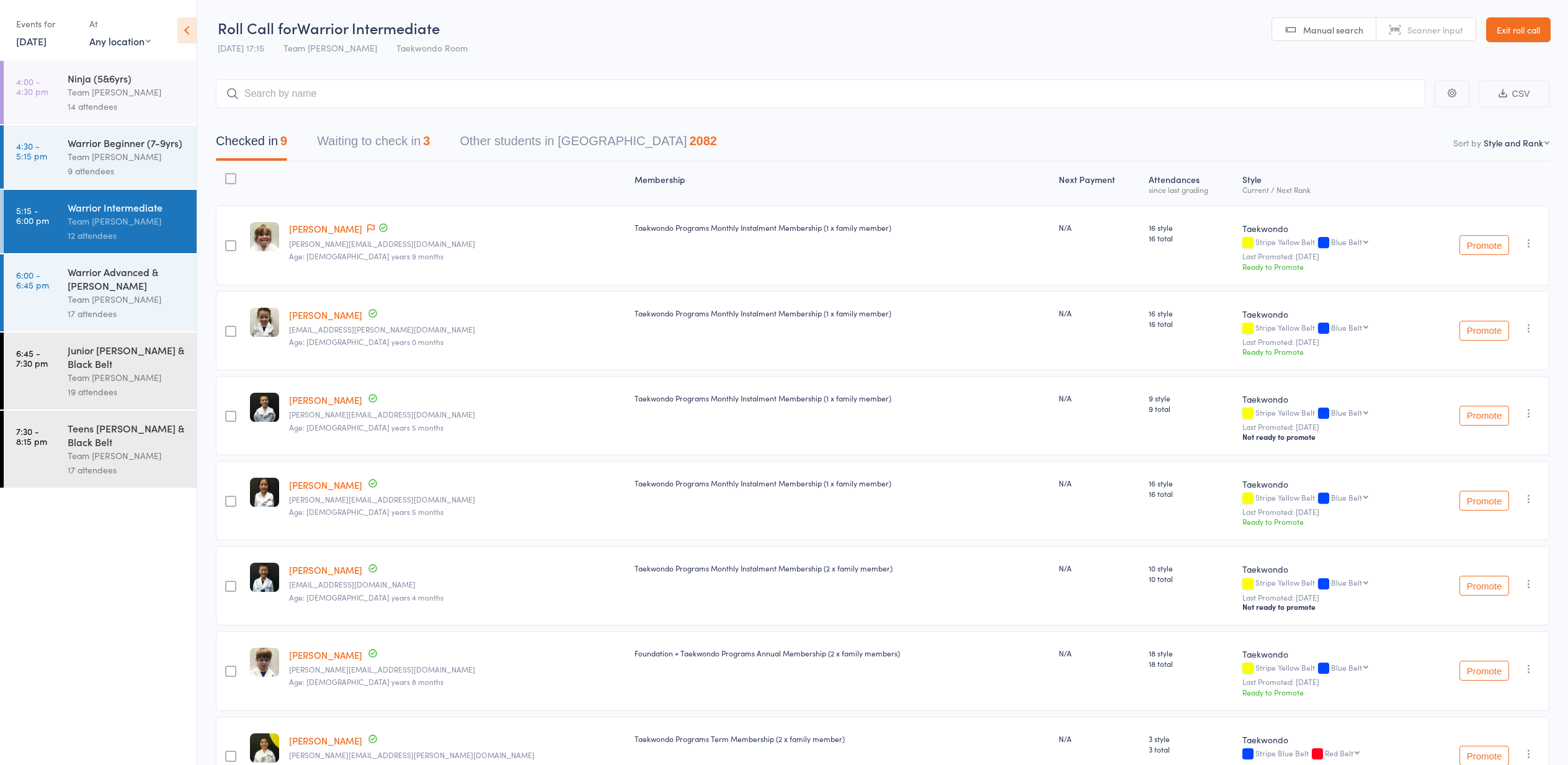
click at [312, 312] on link "[PERSON_NAME]" at bounding box center [325, 315] width 73 height 13
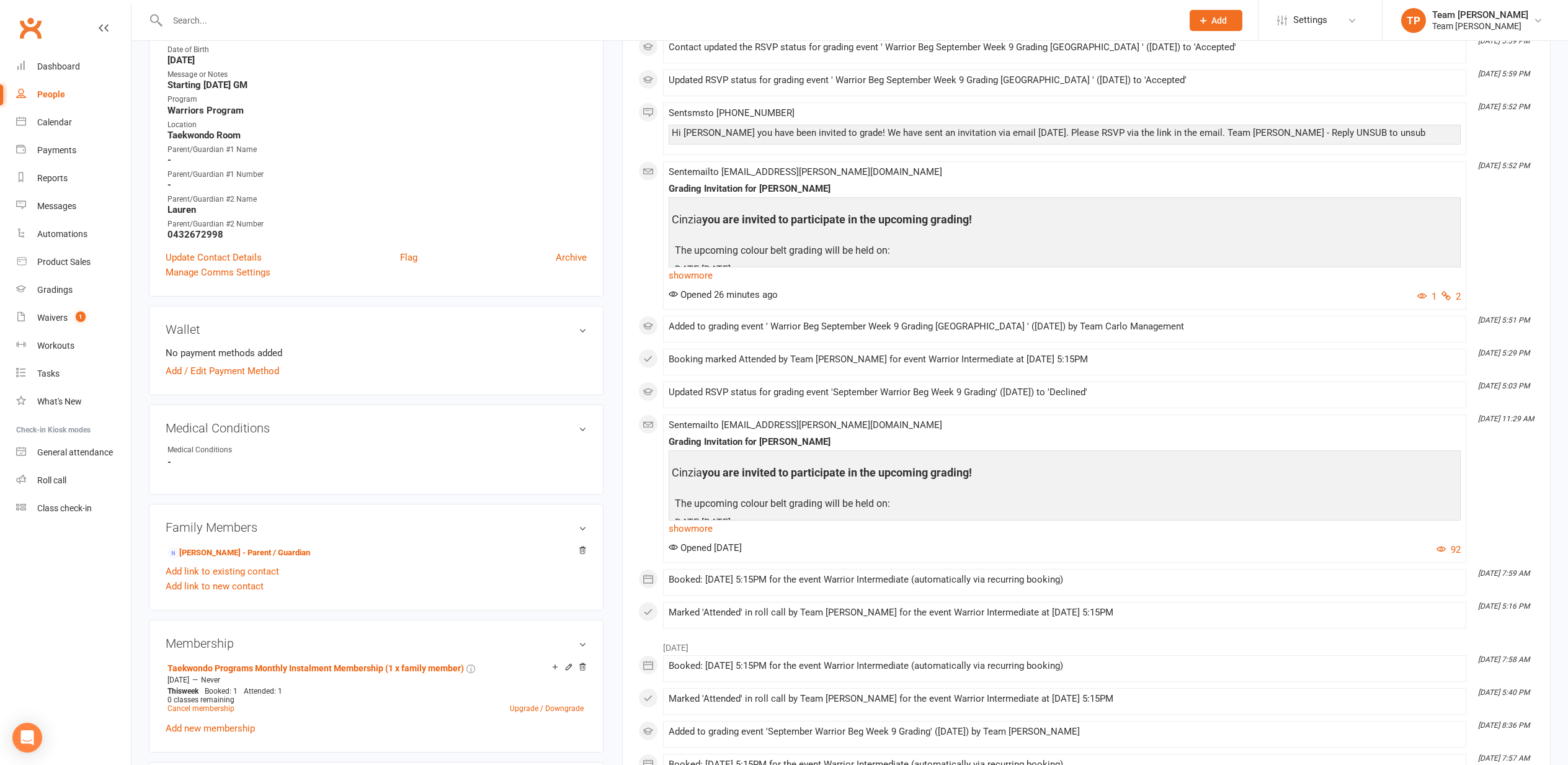
scroll to position [298, 0]
click at [234, 551] on link "[PERSON_NAME] - Parent / Guardian" at bounding box center [238, 552] width 143 height 13
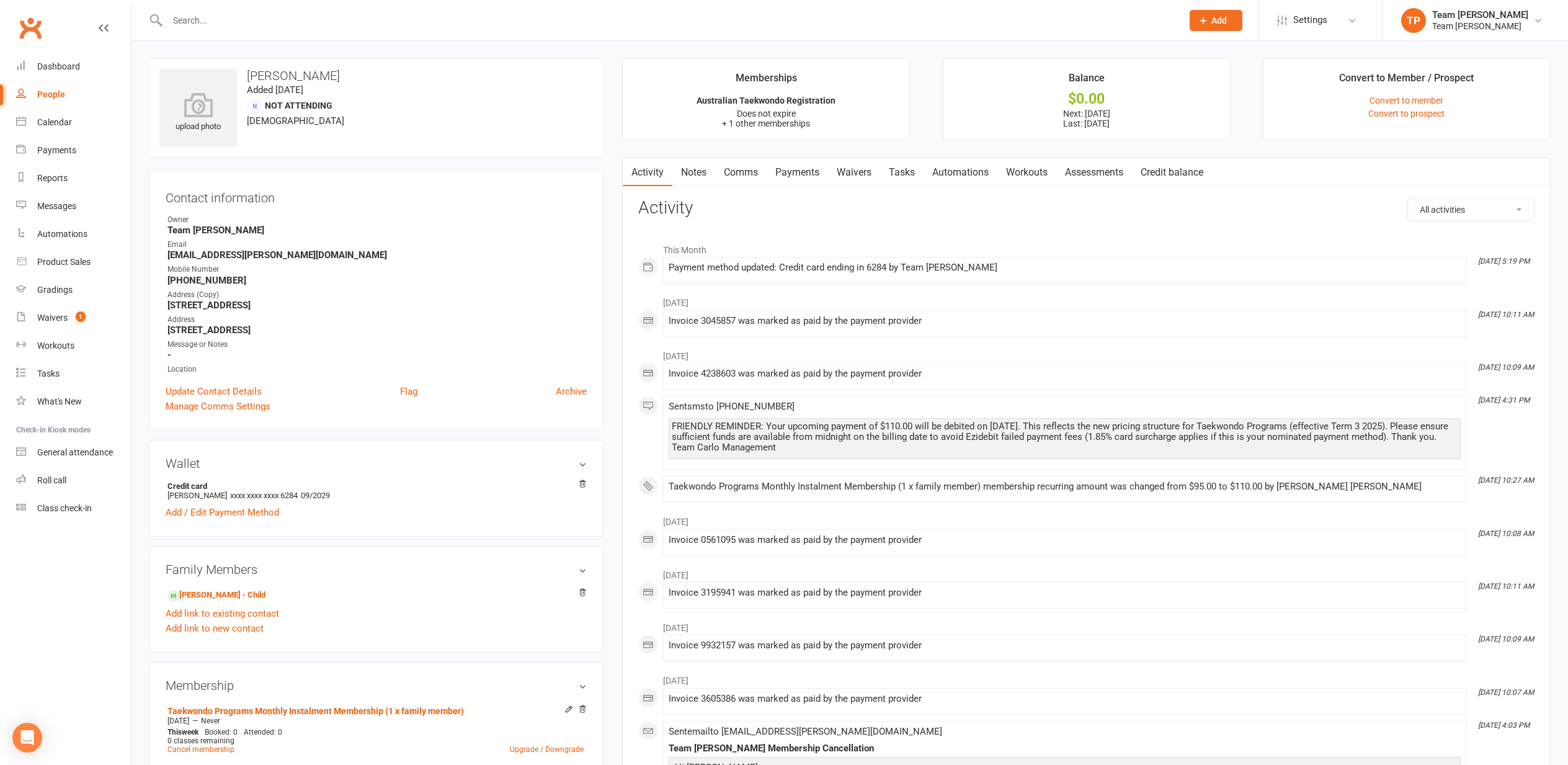
click at [854, 170] on link "Waivers" at bounding box center [854, 172] width 52 height 28
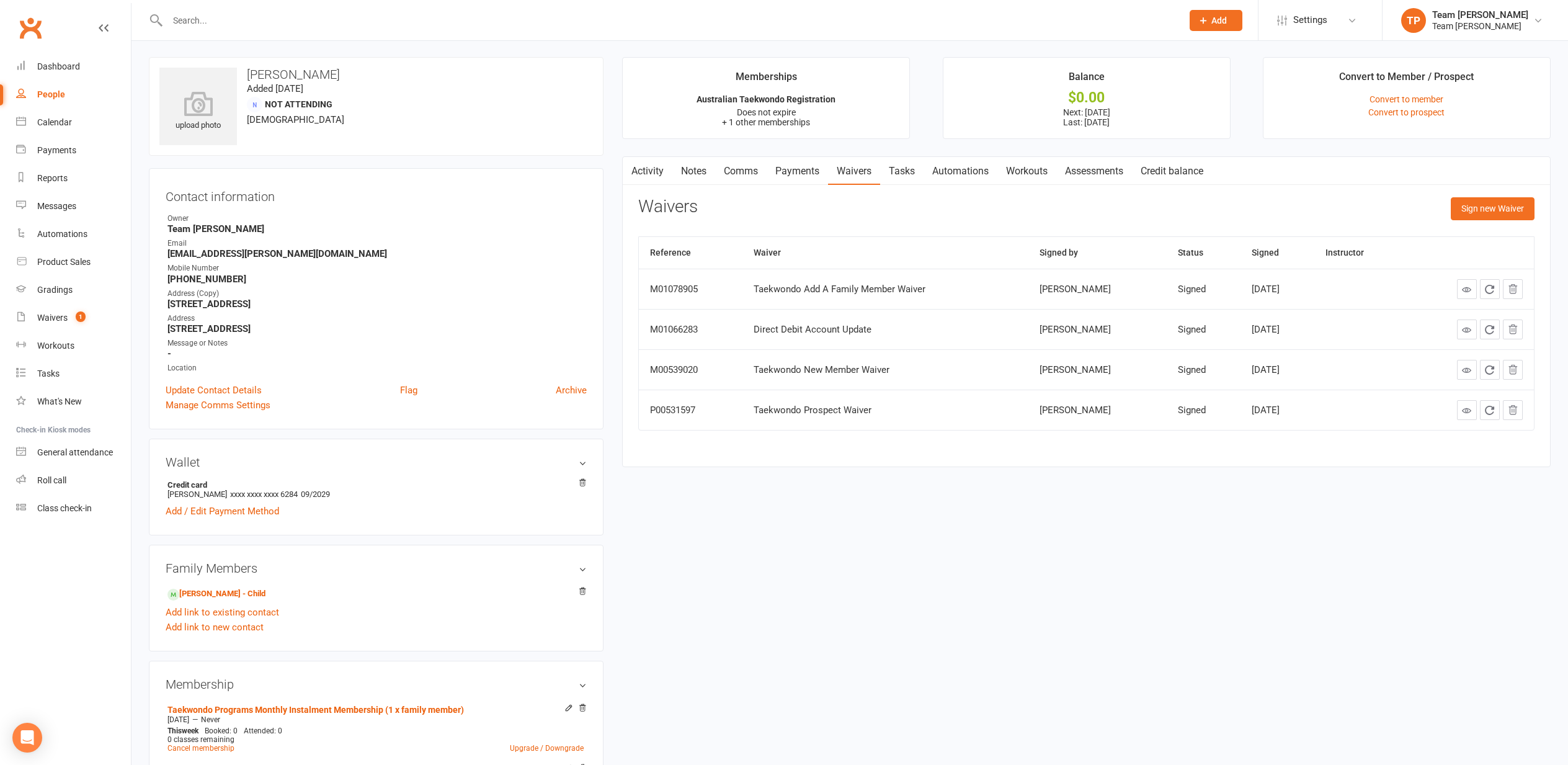
scroll to position [2, 0]
click at [1467, 366] on icon at bounding box center [1467, 370] width 10 height 10
click at [1467, 287] on icon at bounding box center [1467, 291] width 10 height 10
click at [50, 317] on div "Waivers" at bounding box center [52, 317] width 31 height 10
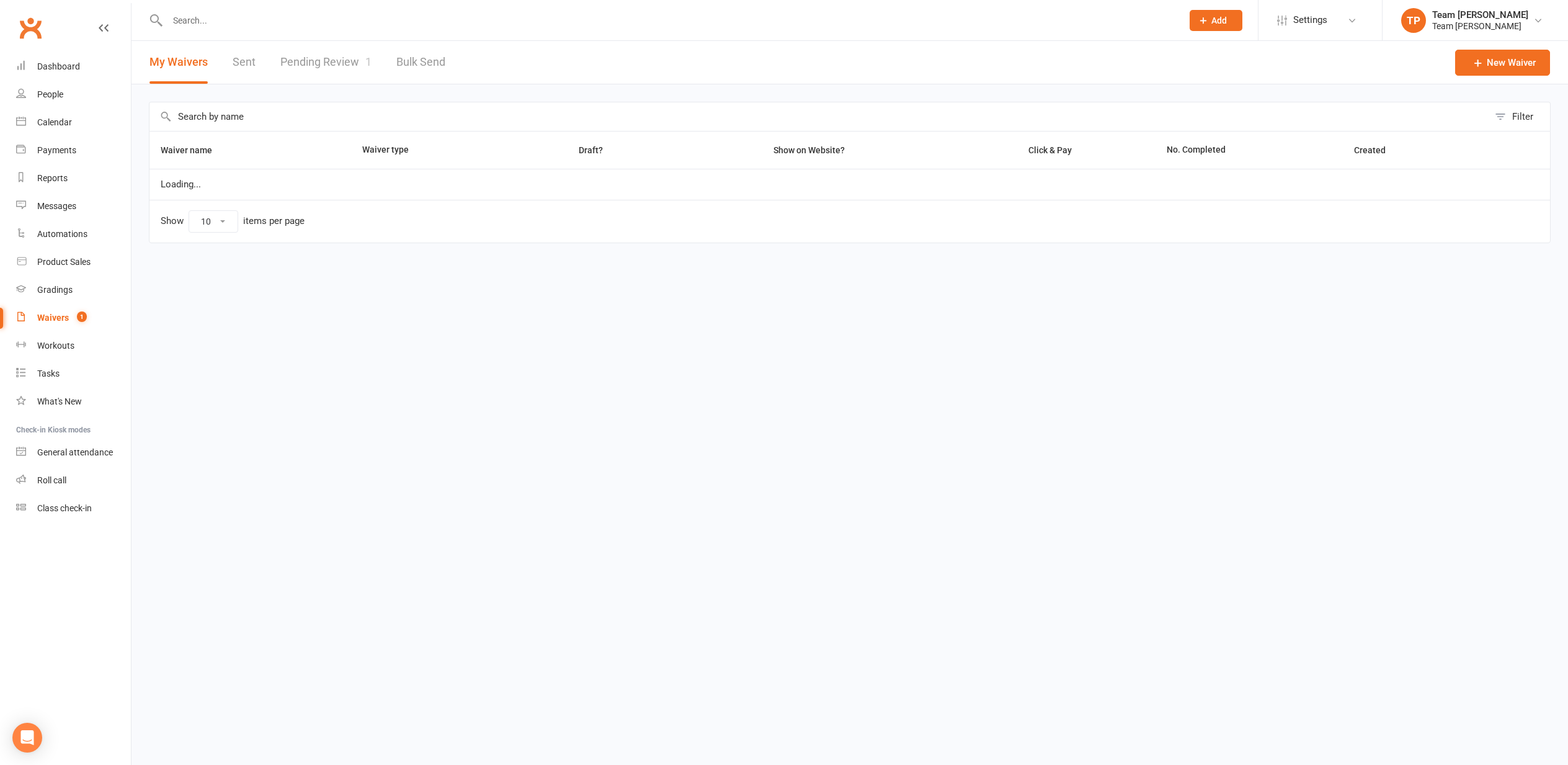
select select "25"
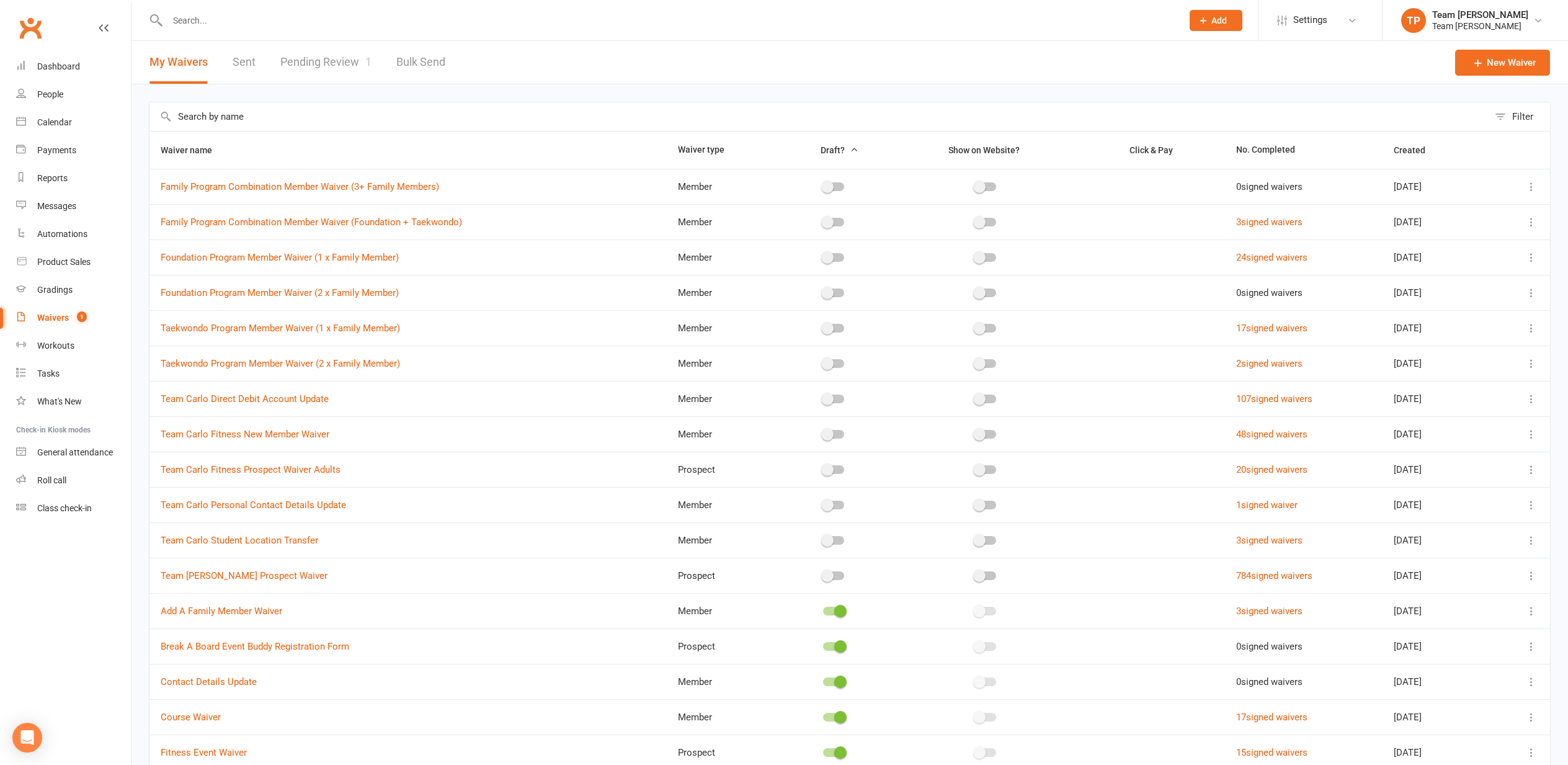
click at [329, 61] on link "Pending Review 1" at bounding box center [325, 62] width 91 height 43
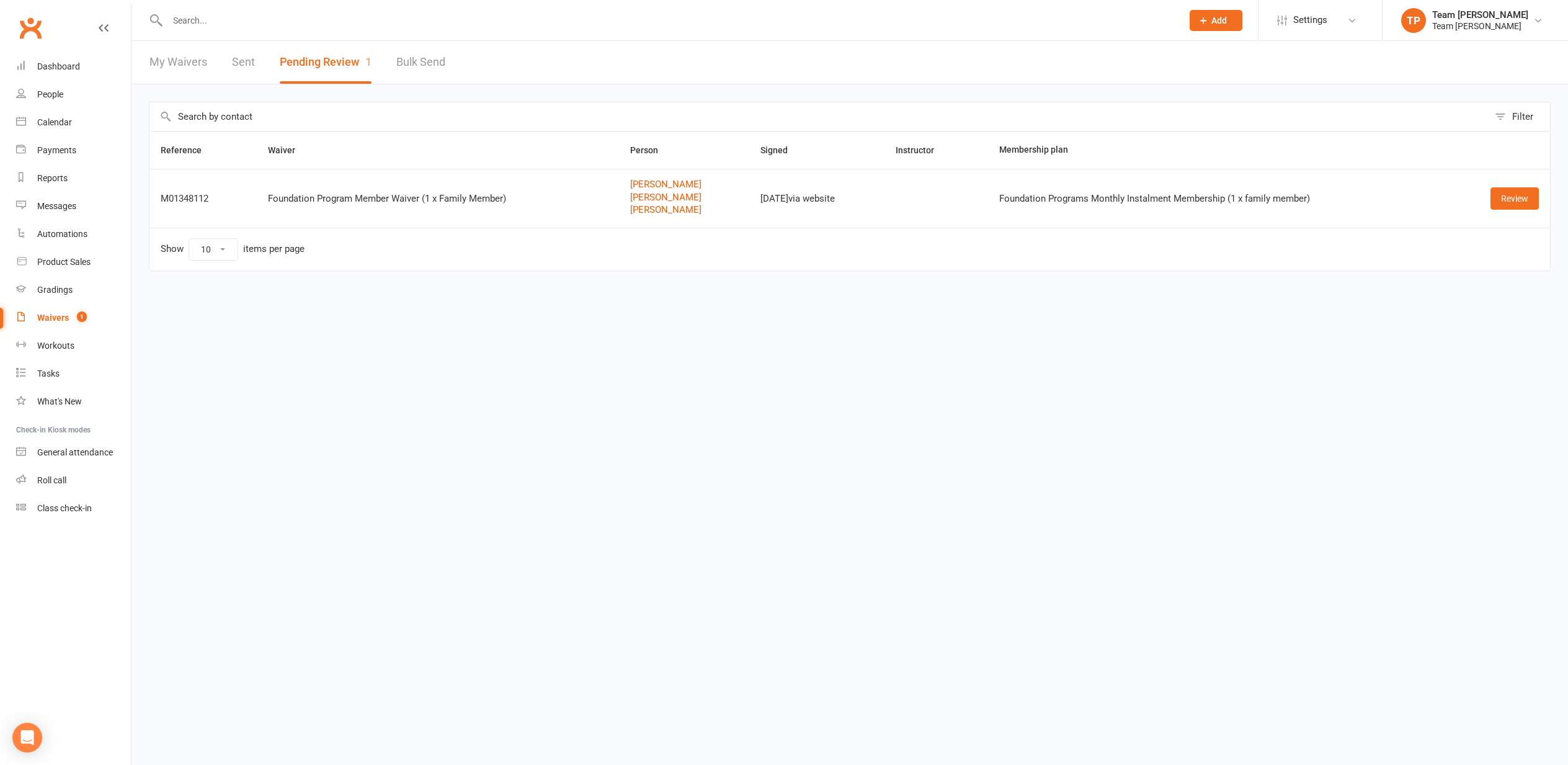
click at [45, 121] on div "Calendar" at bounding box center [54, 122] width 35 height 10
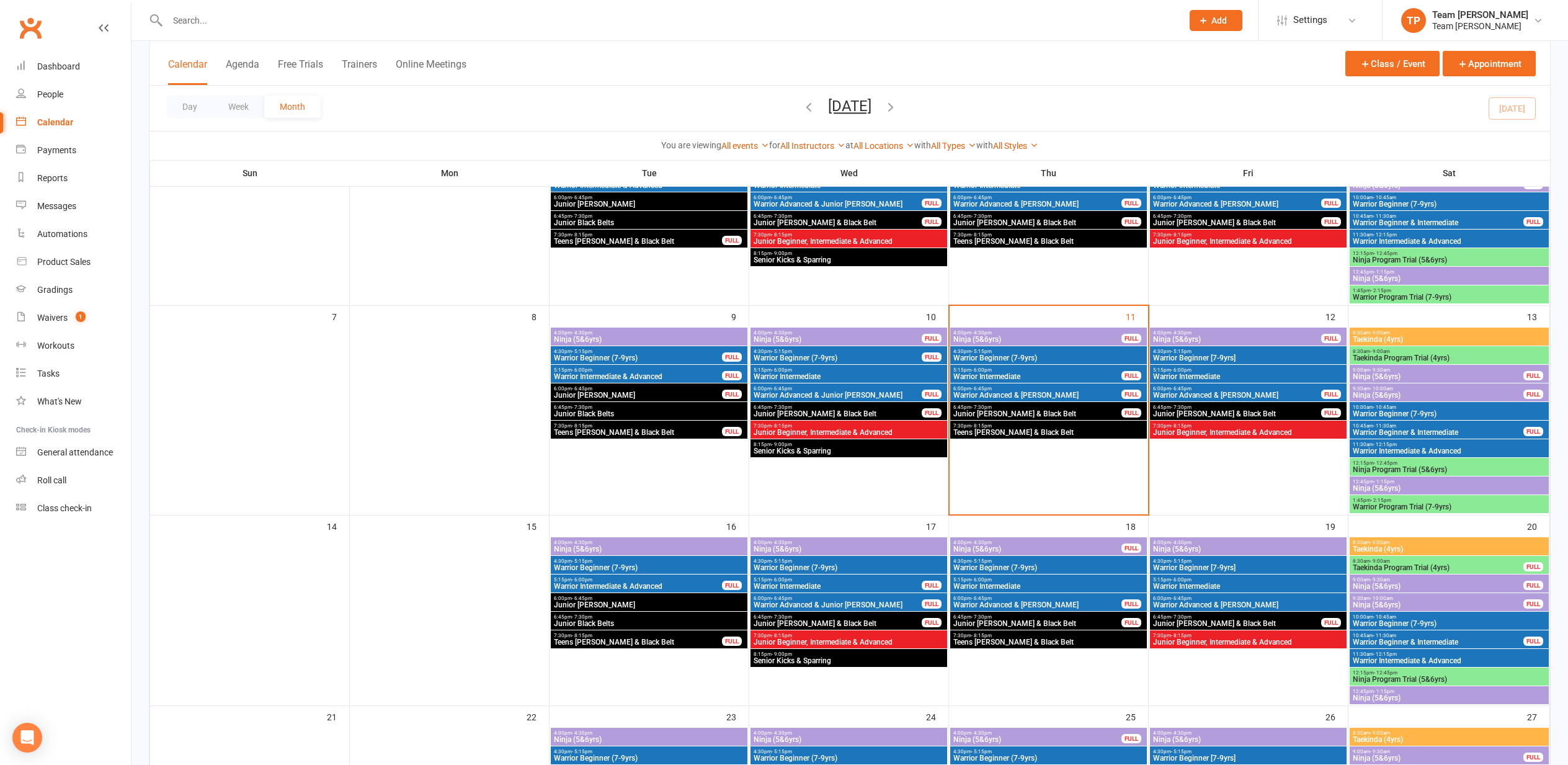
scroll to position [156, 0]
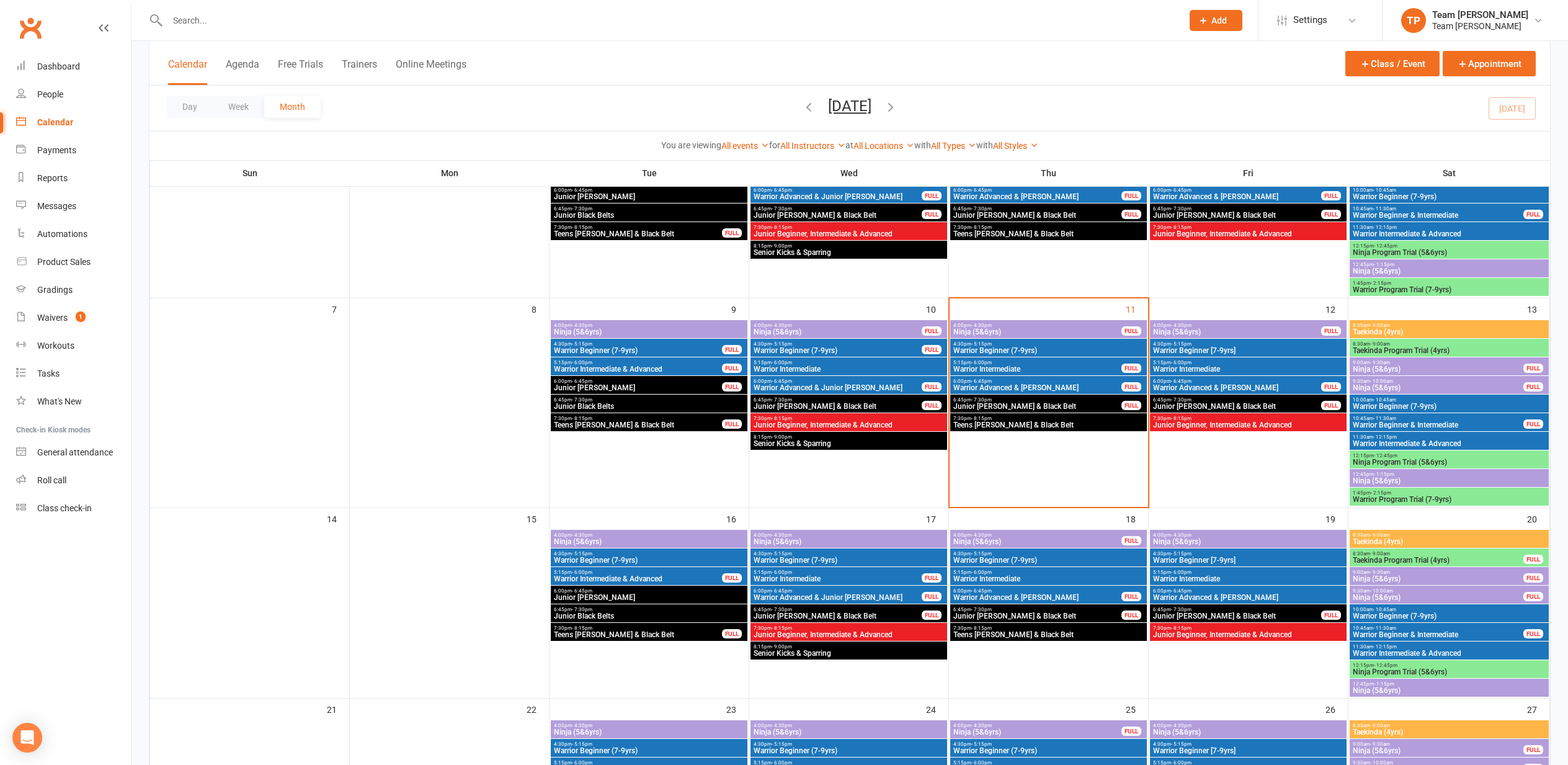
click at [1008, 403] on span "Junior [PERSON_NAME] & Black Belt" at bounding box center [1037, 406] width 169 height 7
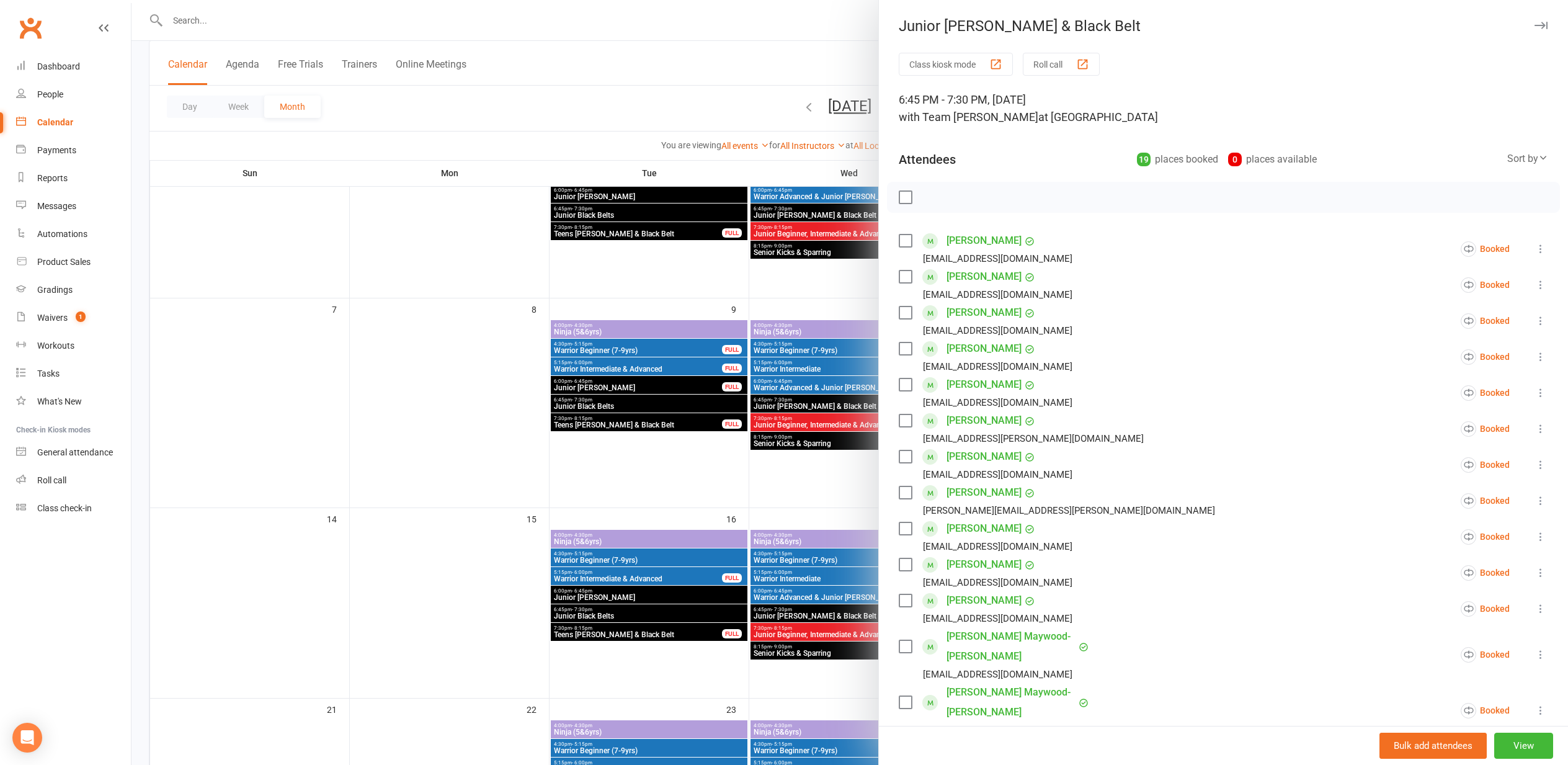
click at [1084, 62] on div "button" at bounding box center [1082, 64] width 13 height 13
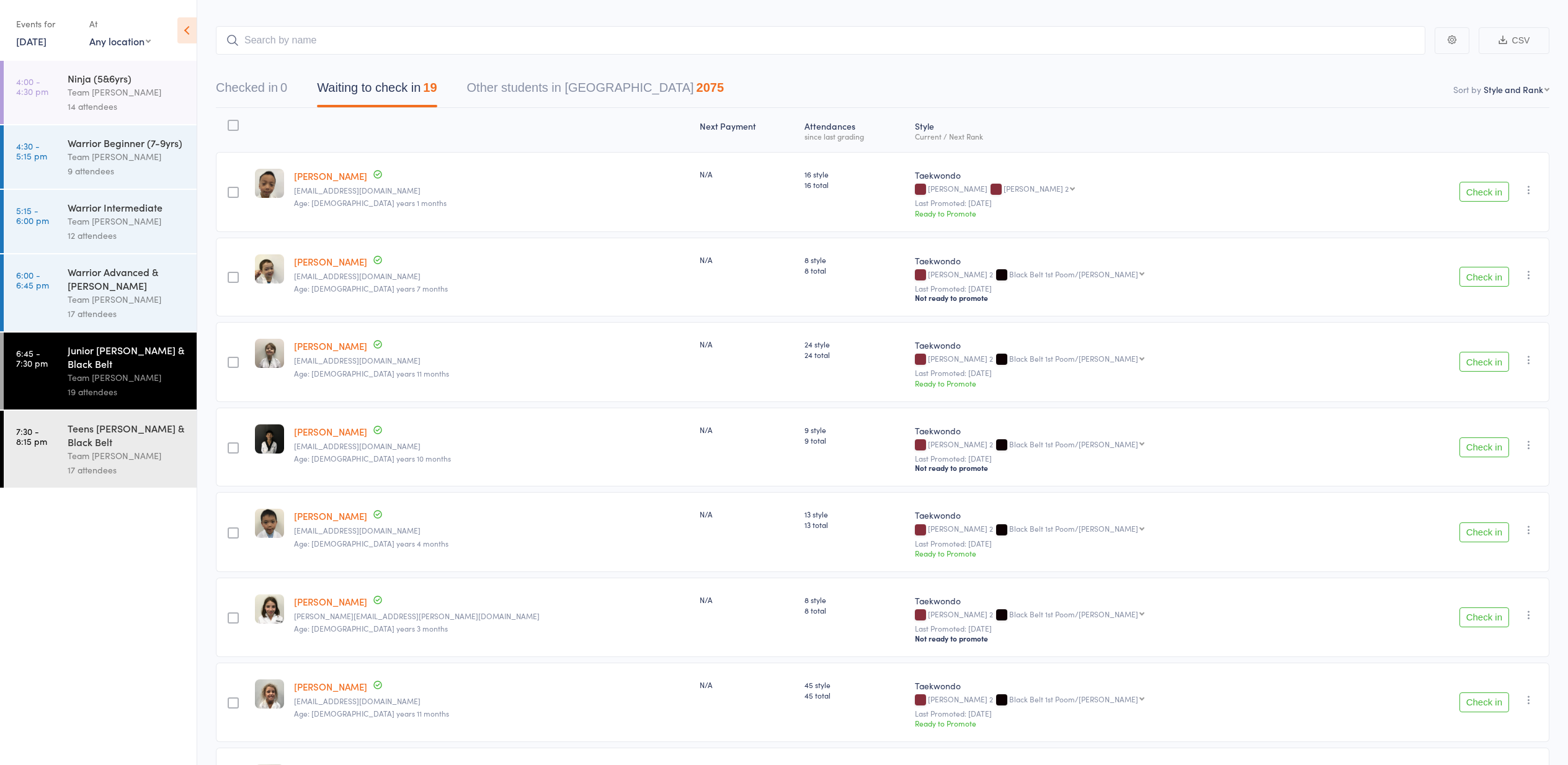
scroll to position [61, 0]
